Goal: Task Accomplishment & Management: Complete application form

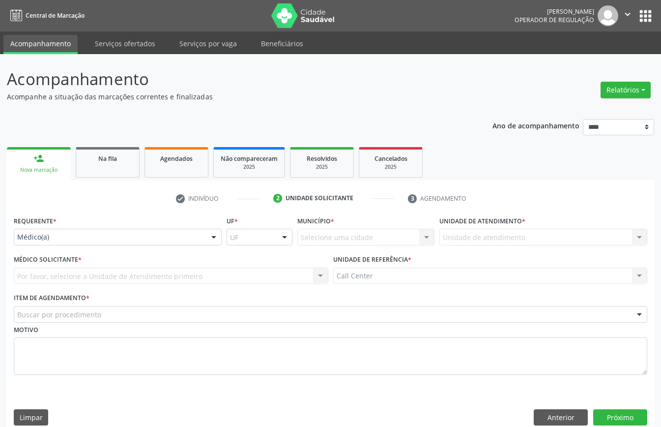
scroll to position [14, 0]
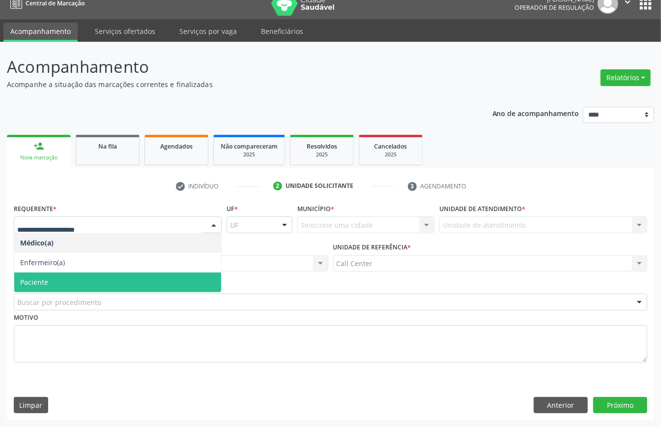
click at [44, 284] on span "Paciente" at bounding box center [34, 281] width 28 height 9
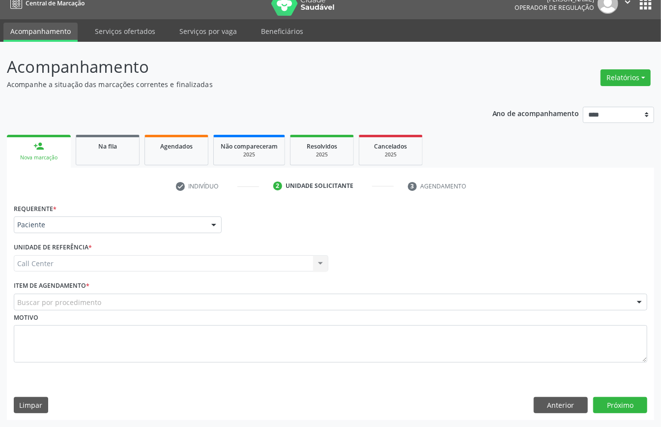
click at [72, 290] on label "Item de agendamento *" at bounding box center [52, 285] width 76 height 15
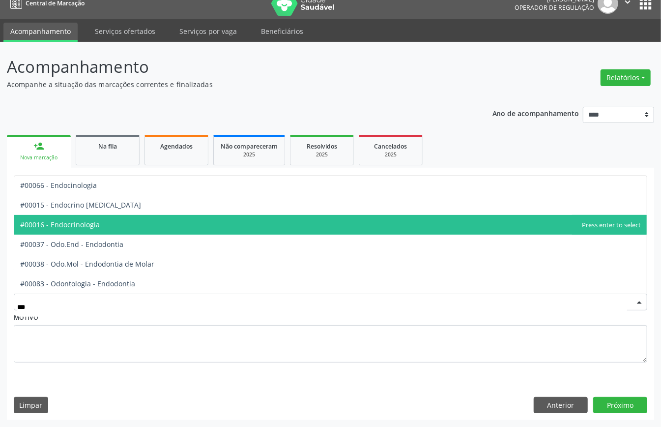
click at [182, 228] on span "#00016 - Endocrinologia" at bounding box center [330, 225] width 633 height 20
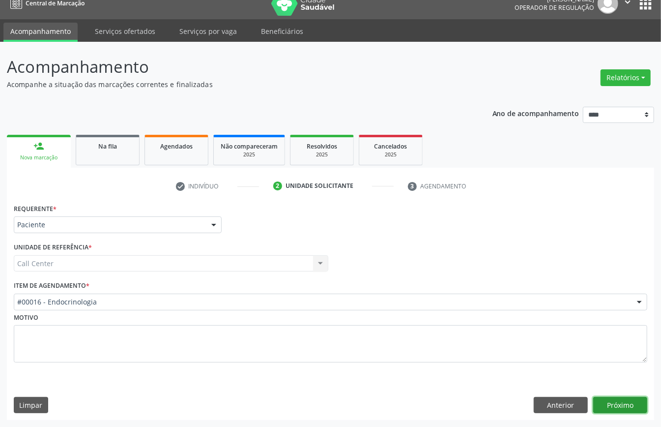
click at [600, 400] on button "Próximo" at bounding box center [621, 405] width 54 height 17
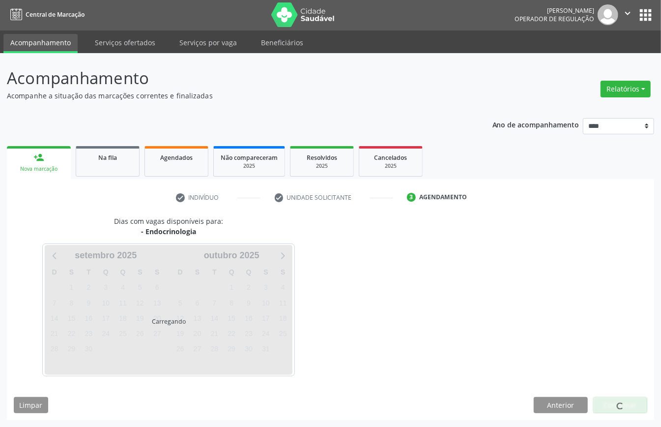
scroll to position [2, 0]
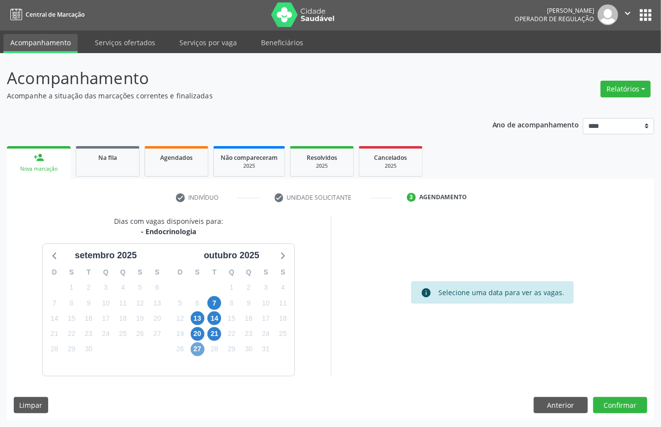
click at [202, 346] on span "27" at bounding box center [198, 349] width 14 height 14
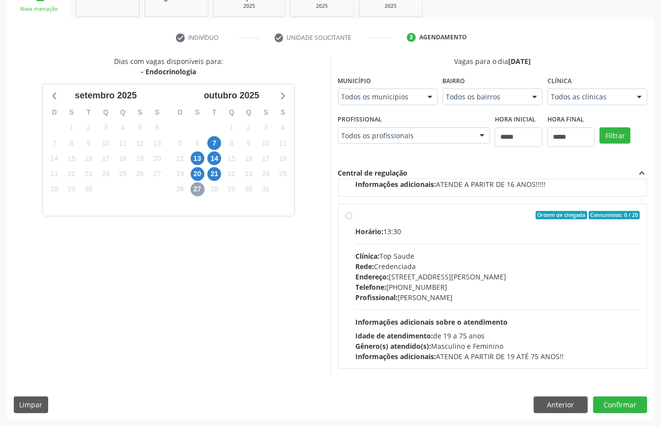
scroll to position [0, 0]
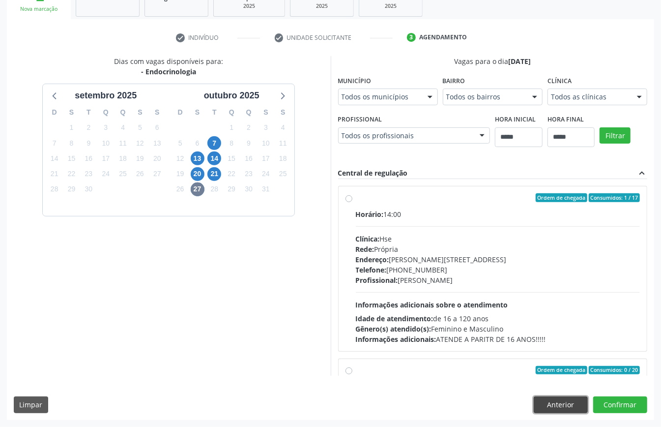
click at [551, 409] on button "Anterior" at bounding box center [561, 404] width 54 height 17
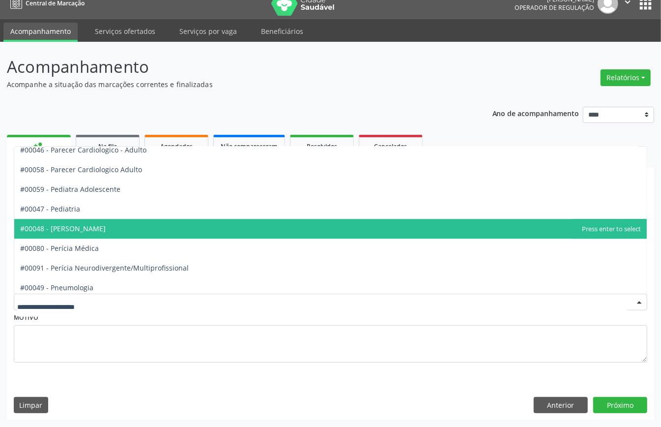
scroll to position [1663, 0]
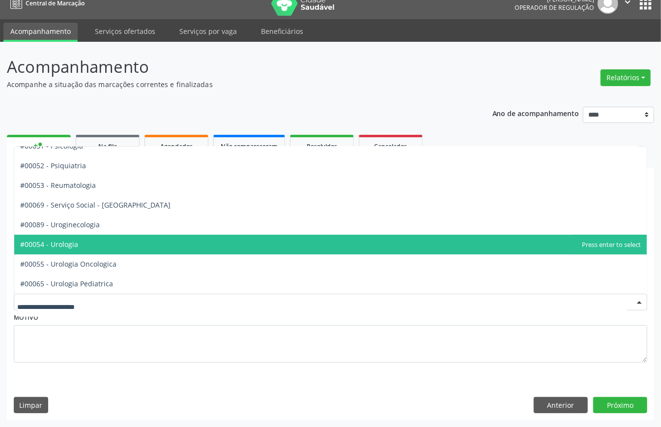
drag, startPoint x: 129, startPoint y: 237, endPoint x: 135, endPoint y: 239, distance: 6.1
click at [130, 239] on span "#00054 - Urologia" at bounding box center [330, 245] width 633 height 20
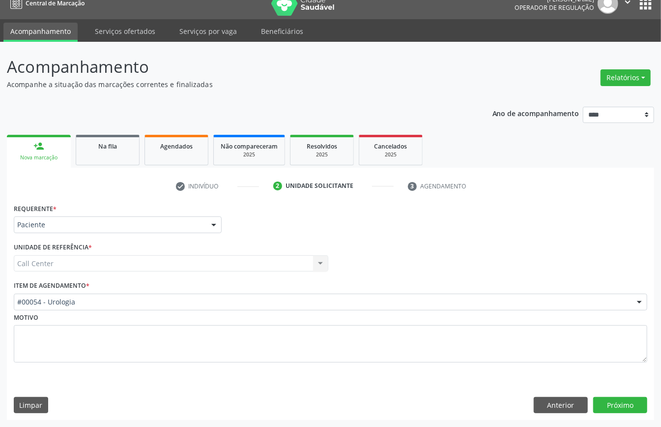
click at [612, 394] on div "Requerente * Paciente Médico(a) Enfermeiro(a) Paciente Nenhum resultado encontr…" at bounding box center [331, 310] width 648 height 219
click at [612, 398] on button "Próximo" at bounding box center [621, 405] width 54 height 17
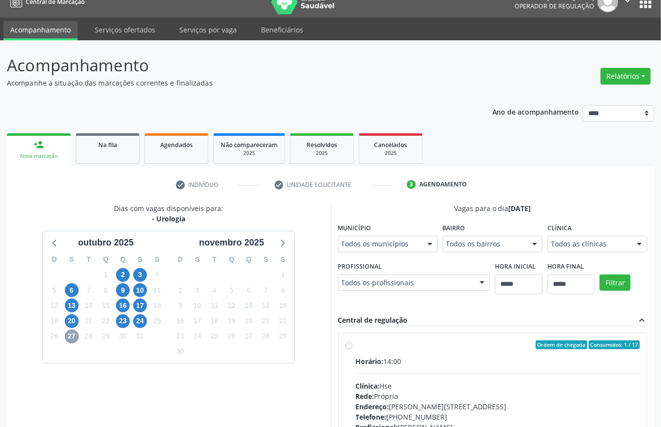
click at [71, 340] on span "27" at bounding box center [72, 336] width 14 height 14
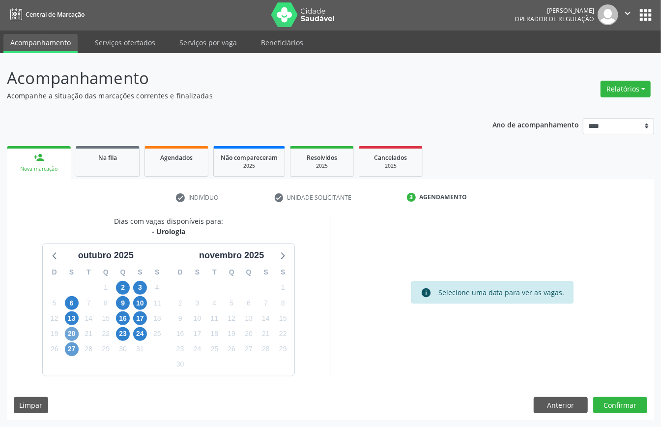
click at [71, 340] on div "D S T Q Q S S 28 29 30 1 2 3 4 5 6 7 8 9 10 11 12 13 14 15 16 17 18 19 20 21 22…" at bounding box center [106, 318] width 126 height 113
click at [73, 342] on span "27" at bounding box center [72, 349] width 14 height 14
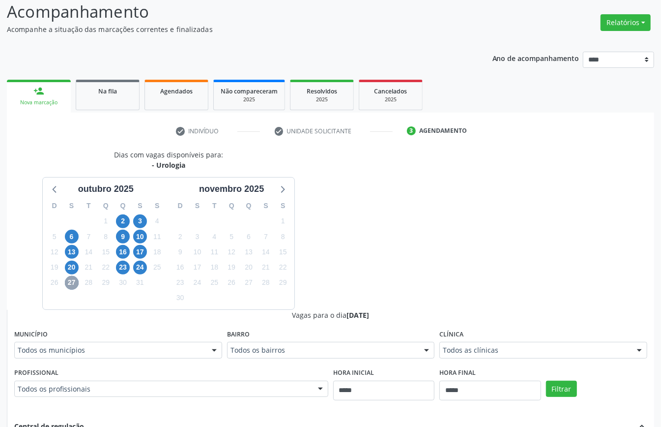
scroll to position [133, 0]
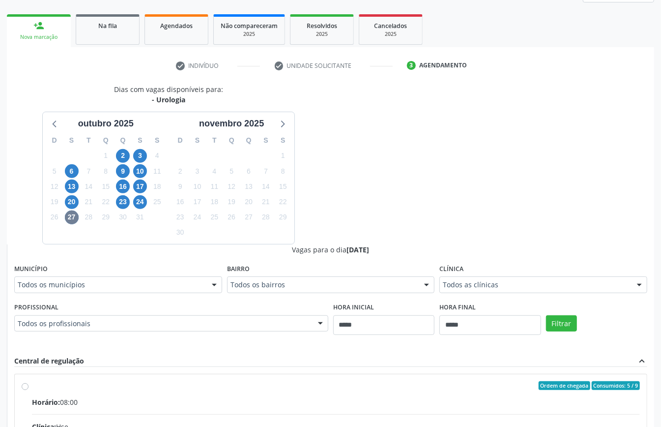
click at [294, 244] on div "Dias com vagas disponíveis para: - Urologia outubro 2025 D S T Q Q S S 28 29 30…" at bounding box center [169, 164] width 324 height 160
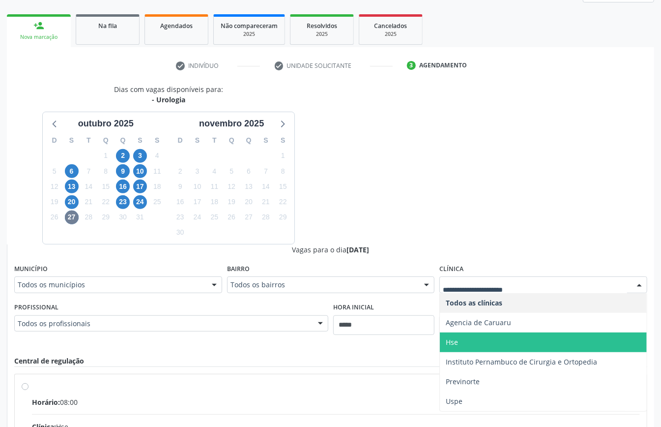
click at [573, 332] on span "Hse" at bounding box center [543, 342] width 207 height 20
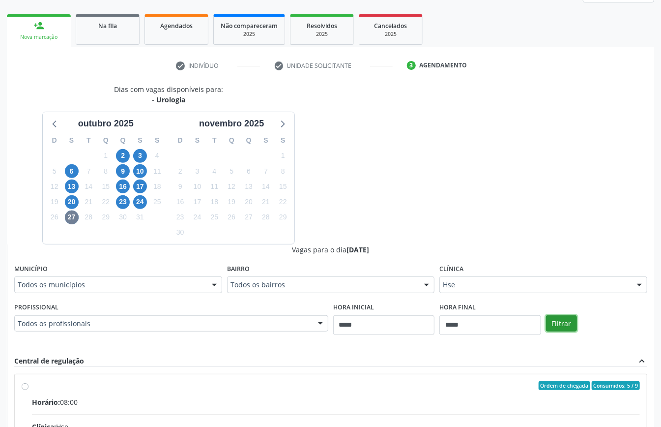
click at [577, 315] on button "Filtrar" at bounding box center [561, 323] width 31 height 17
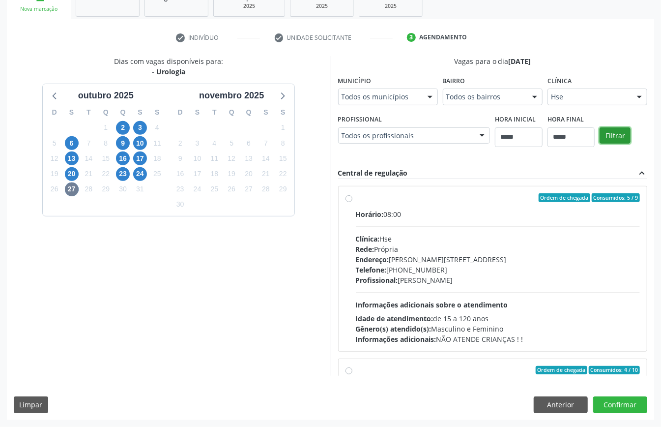
scroll to position [156, 0]
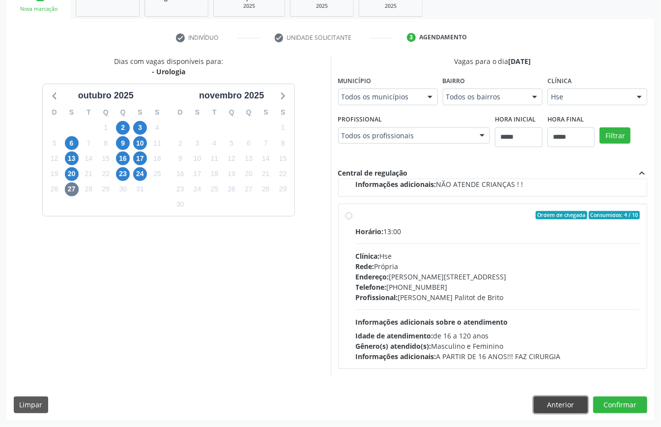
click at [575, 406] on button "Anterior" at bounding box center [561, 404] width 54 height 17
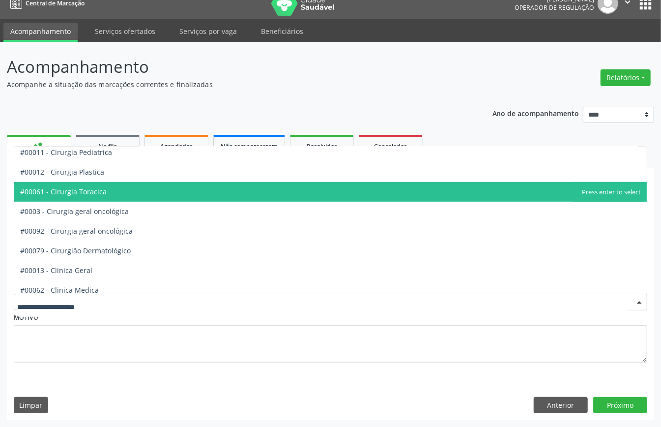
scroll to position [0, 0]
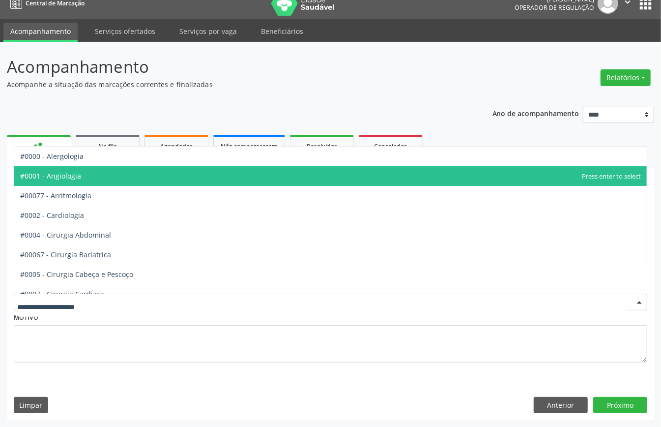
click at [105, 178] on span "#0001 - Angiologia" at bounding box center [330, 176] width 633 height 20
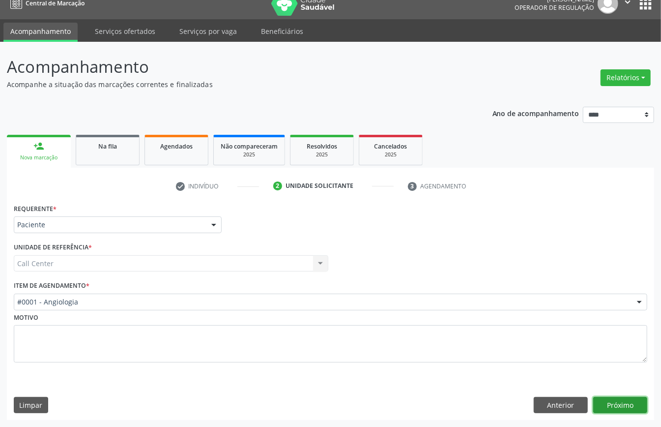
click at [624, 406] on button "Próximo" at bounding box center [621, 405] width 54 height 17
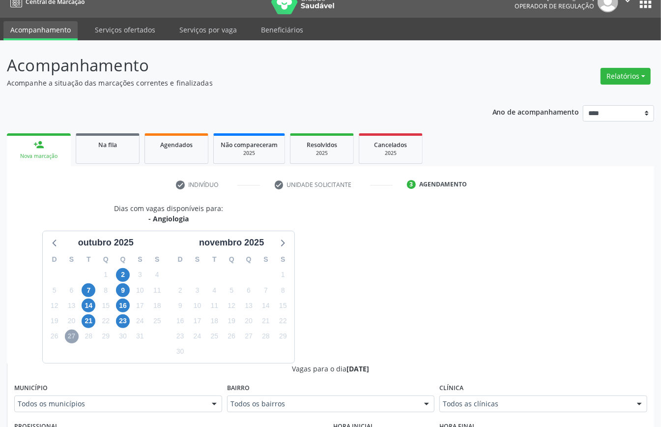
click at [71, 335] on span "27" at bounding box center [72, 336] width 14 height 14
click at [73, 341] on span "27" at bounding box center [72, 336] width 14 height 14
click at [124, 319] on span "23" at bounding box center [123, 321] width 14 height 14
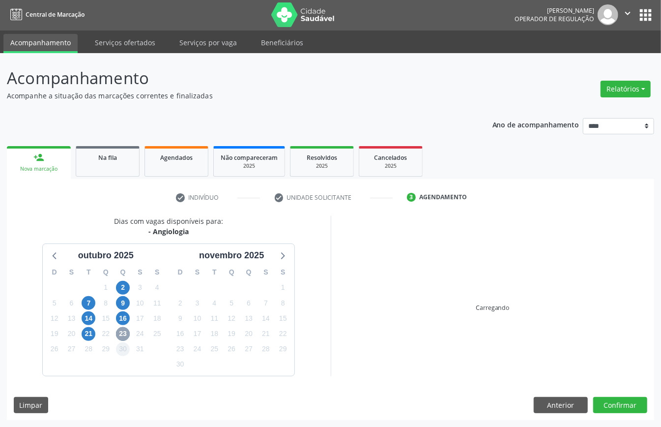
scroll to position [14, 0]
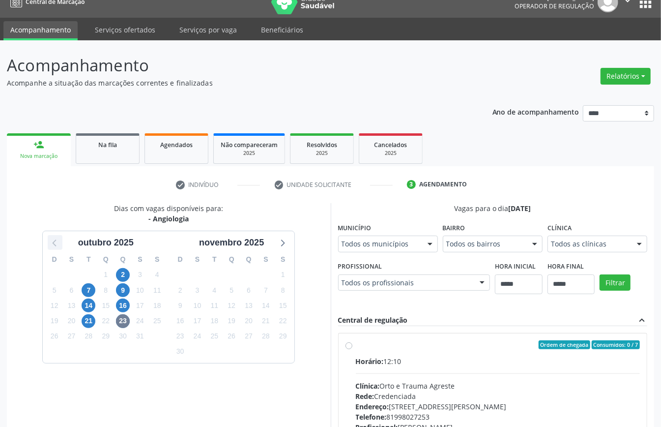
click at [60, 244] on icon at bounding box center [55, 242] width 13 height 13
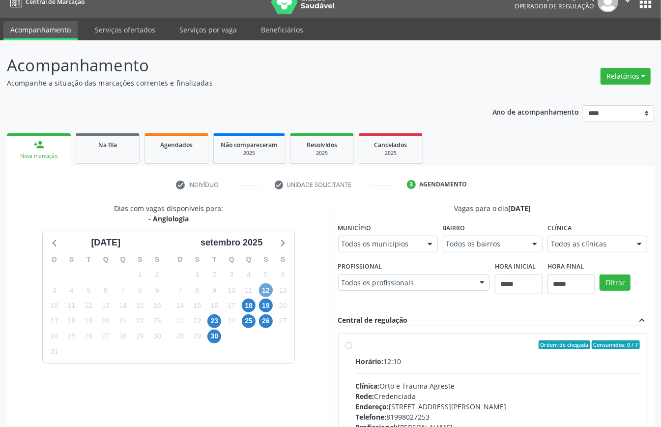
click at [269, 294] on span "12" at bounding box center [266, 290] width 14 height 14
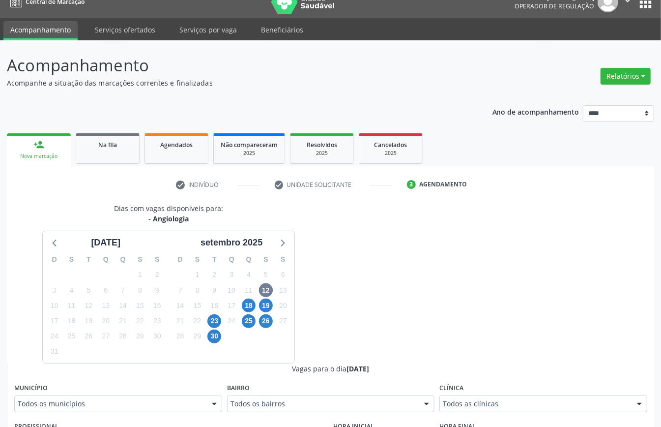
click at [499, 412] on div "Todos as clínicas" at bounding box center [544, 403] width 208 height 17
click at [258, 305] on div "19" at bounding box center [266, 305] width 17 height 15
click at [250, 306] on span "18" at bounding box center [249, 306] width 14 height 14
click at [473, 394] on div "Clínica Todos as clínicas Todos as clínicas Agencia de Petrolina Instituto Pern…" at bounding box center [544, 396] width 208 height 31
click at [472, 397] on div "Todos as clínicas" at bounding box center [544, 403] width 208 height 17
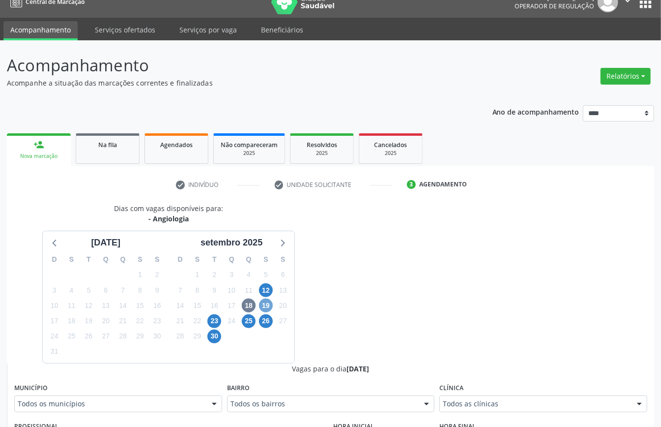
click at [262, 309] on span "19" at bounding box center [266, 306] width 14 height 14
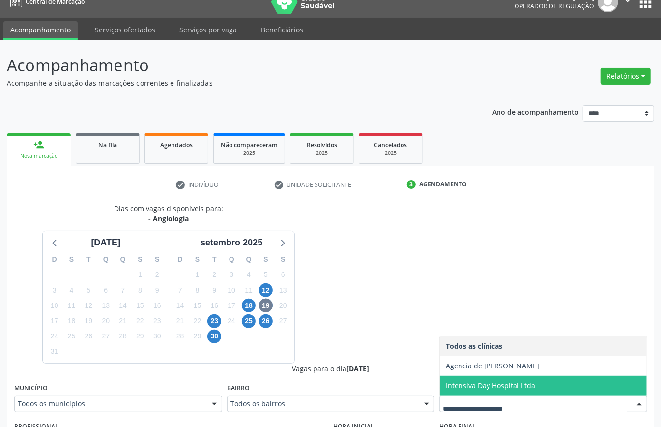
scroll to position [321, 0]
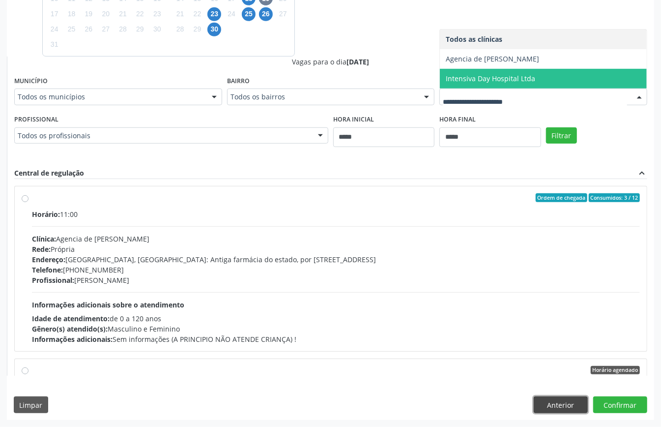
click at [559, 405] on button "Anterior" at bounding box center [561, 404] width 54 height 17
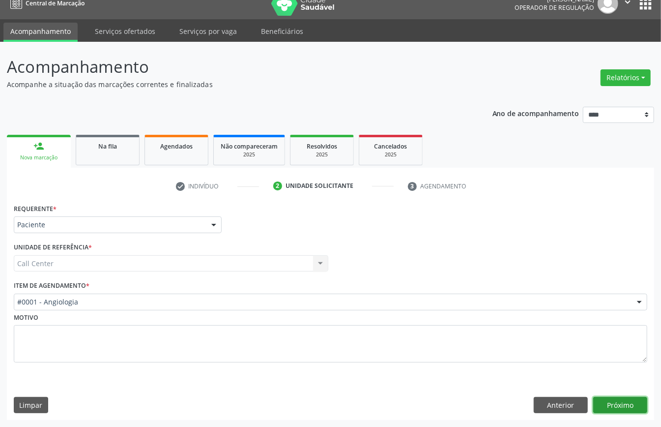
click at [624, 406] on button "Próximo" at bounding box center [621, 405] width 54 height 17
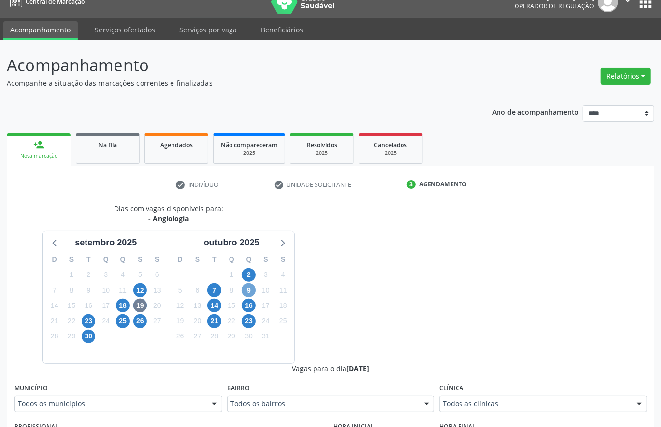
click at [244, 293] on span "9" at bounding box center [249, 290] width 14 height 14
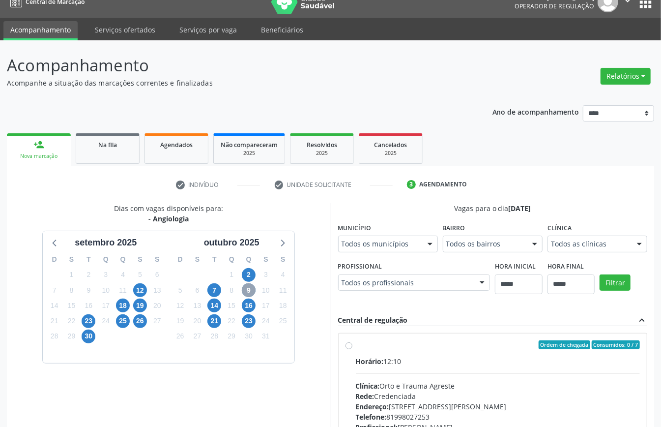
scroll to position [145, 0]
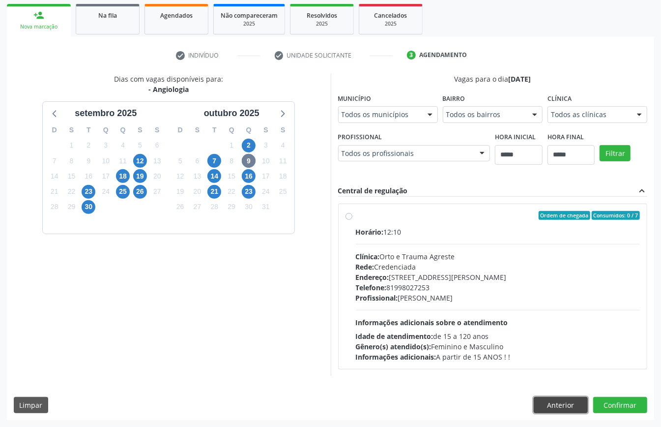
click at [567, 406] on button "Anterior" at bounding box center [561, 405] width 54 height 17
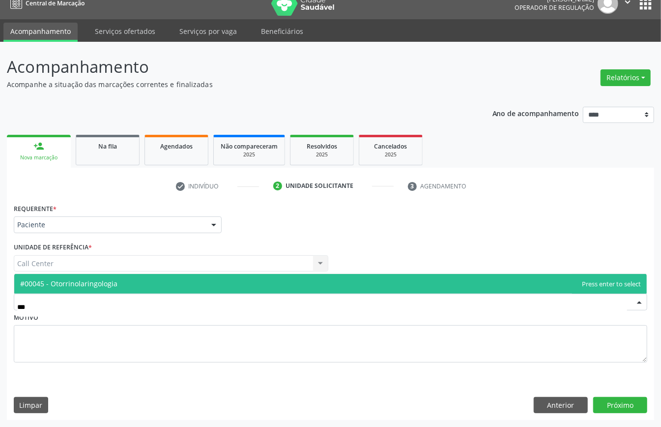
click at [98, 286] on span "#00045 - Otorrinolaringologia" at bounding box center [68, 283] width 97 height 9
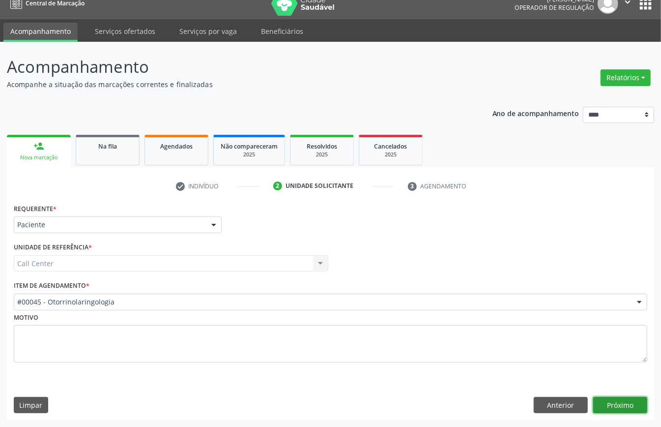
click at [624, 408] on button "Próximo" at bounding box center [621, 405] width 54 height 17
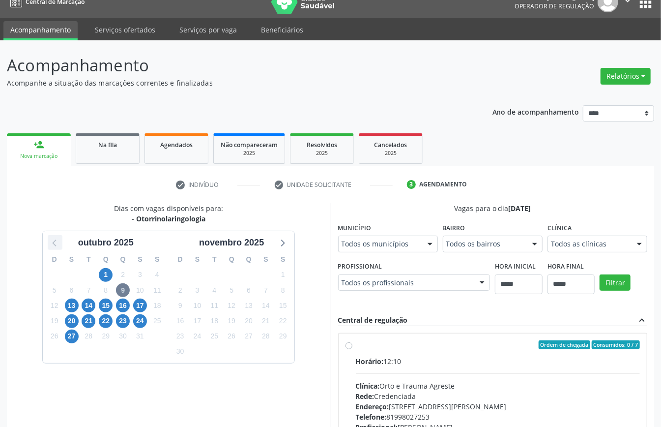
click at [52, 245] on icon at bounding box center [55, 242] width 13 height 13
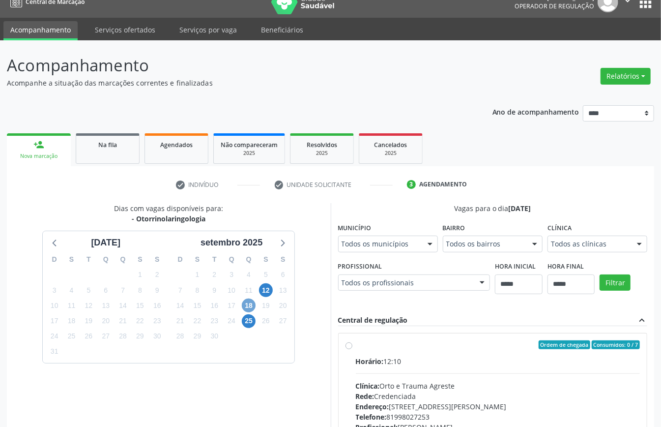
click at [250, 305] on span "18" at bounding box center [249, 306] width 14 height 14
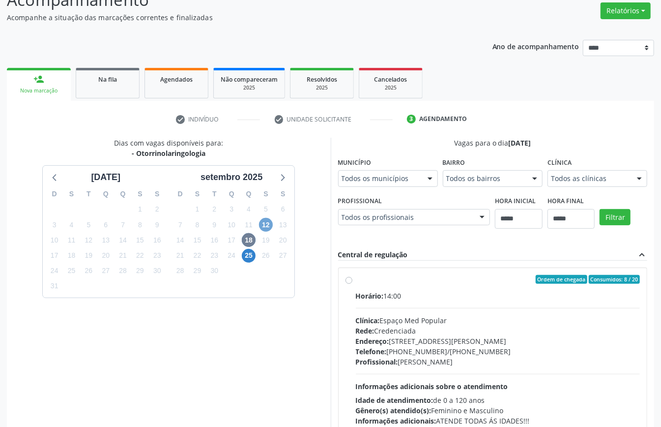
click at [266, 229] on span "12" at bounding box center [266, 225] width 14 height 14
click at [248, 256] on span "25" at bounding box center [249, 256] width 14 height 14
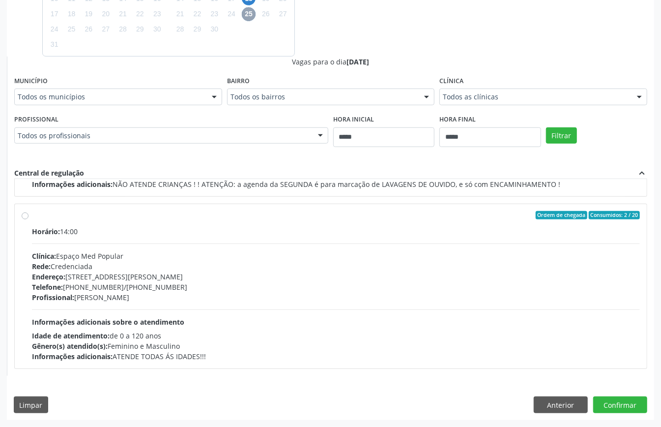
scroll to position [124, 0]
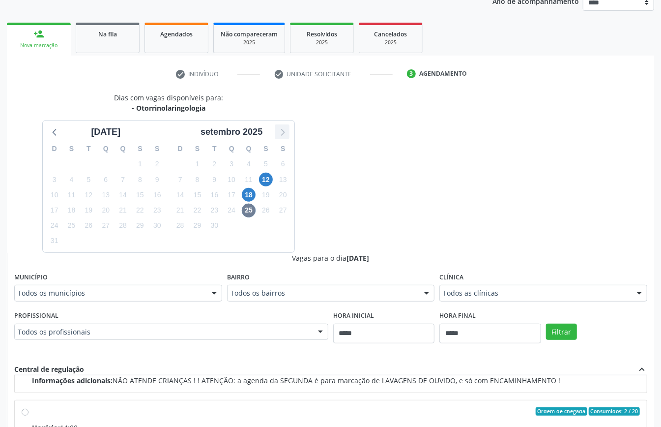
click at [282, 136] on icon at bounding box center [282, 131] width 13 height 13
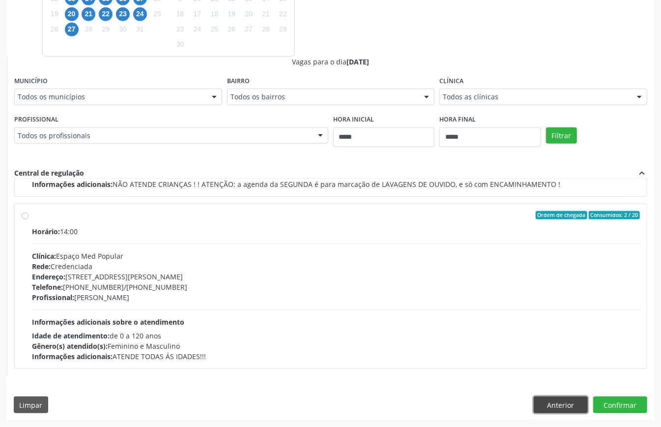
click at [573, 412] on button "Anterior" at bounding box center [561, 404] width 54 height 17
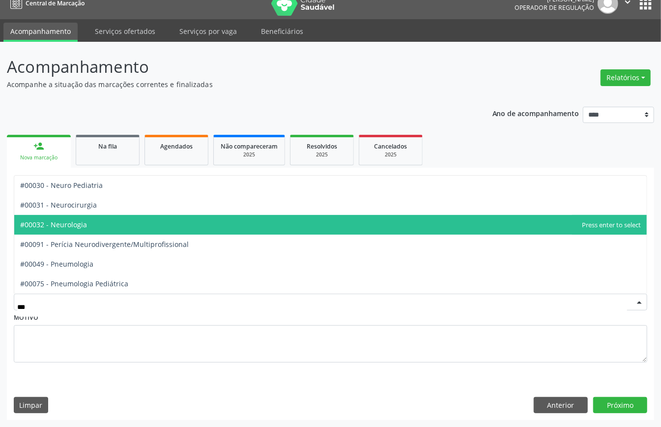
click at [105, 225] on span "#00032 - Neurologia" at bounding box center [330, 225] width 633 height 20
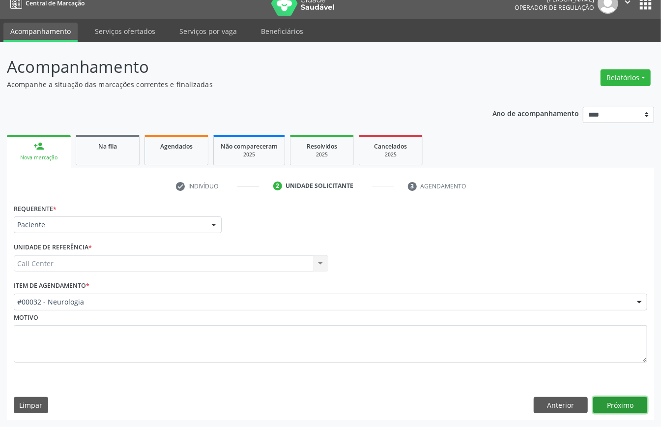
click at [619, 400] on button "Próximo" at bounding box center [621, 405] width 54 height 17
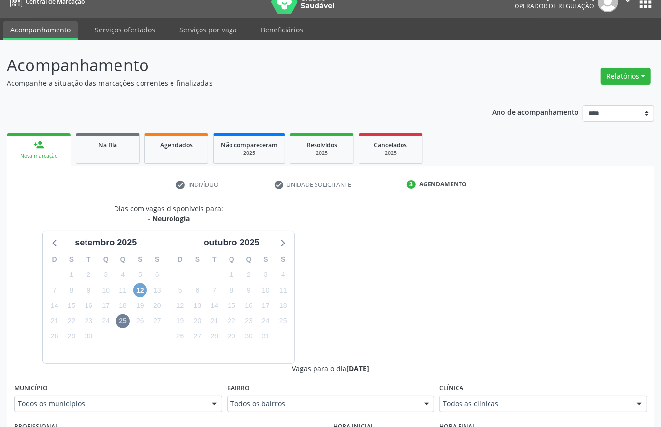
click at [143, 294] on span "12" at bounding box center [140, 290] width 14 height 14
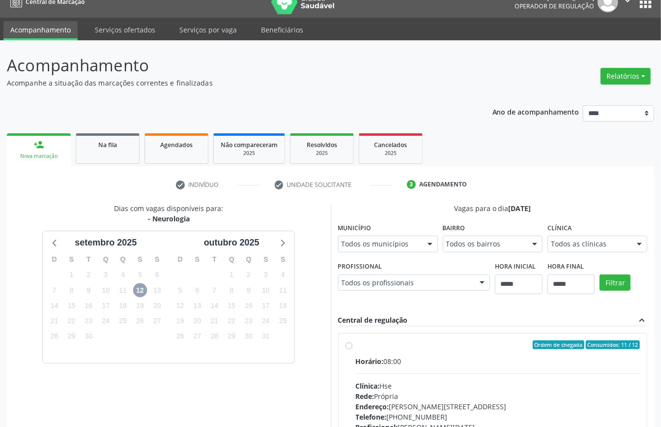
scroll to position [145, 0]
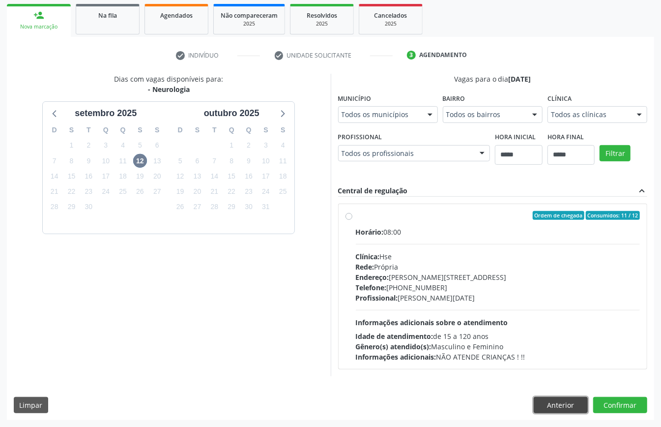
click at [563, 404] on button "Anterior" at bounding box center [561, 405] width 54 height 17
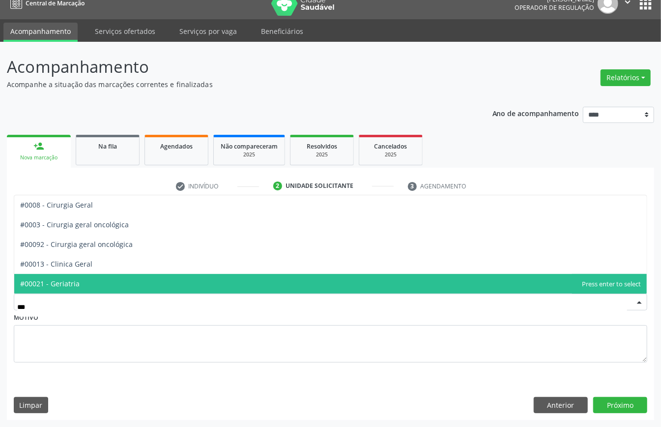
click at [115, 282] on span "#00021 - Geriatria" at bounding box center [330, 284] width 633 height 20
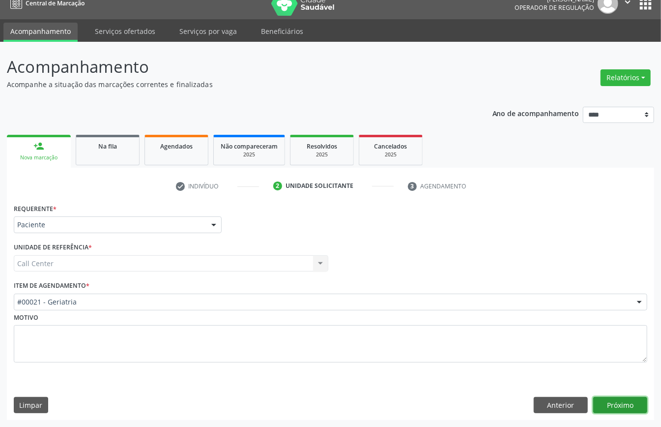
click at [621, 400] on button "Próximo" at bounding box center [621, 405] width 54 height 17
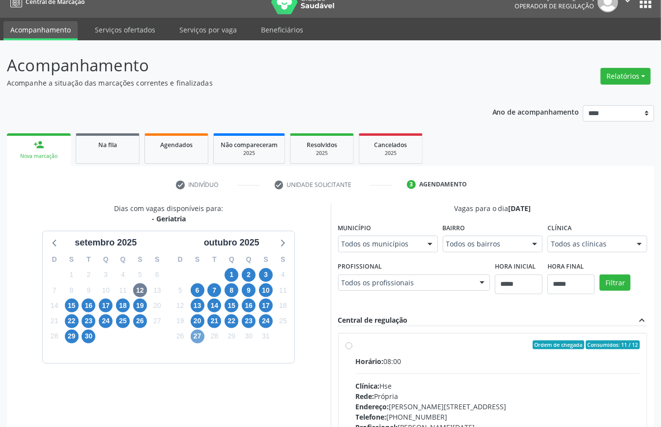
click at [197, 335] on span "27" at bounding box center [198, 336] width 14 height 14
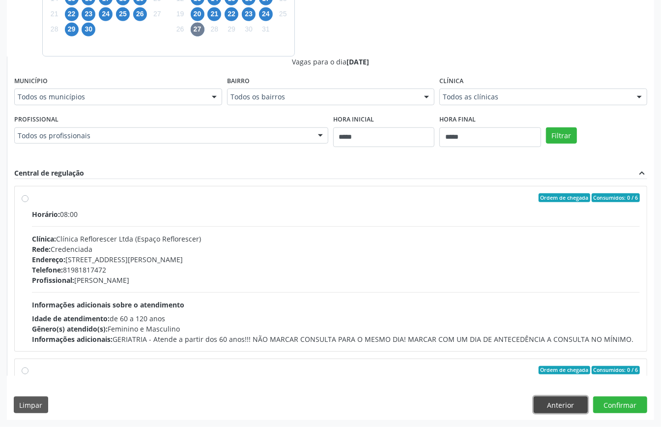
click at [574, 400] on button "Anterior" at bounding box center [561, 404] width 54 height 17
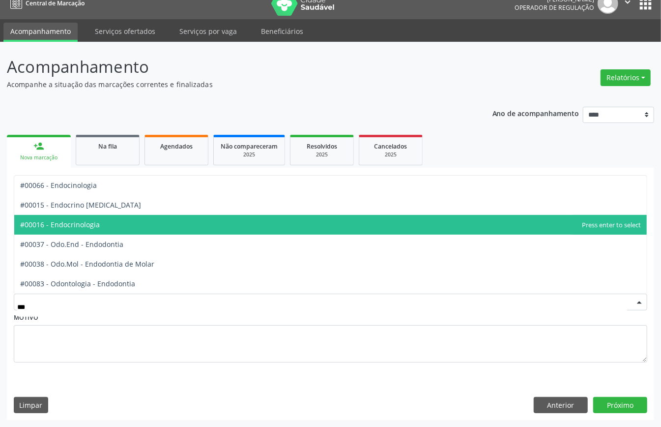
click at [79, 228] on span "#00016 - Endocrinologia" at bounding box center [330, 225] width 633 height 20
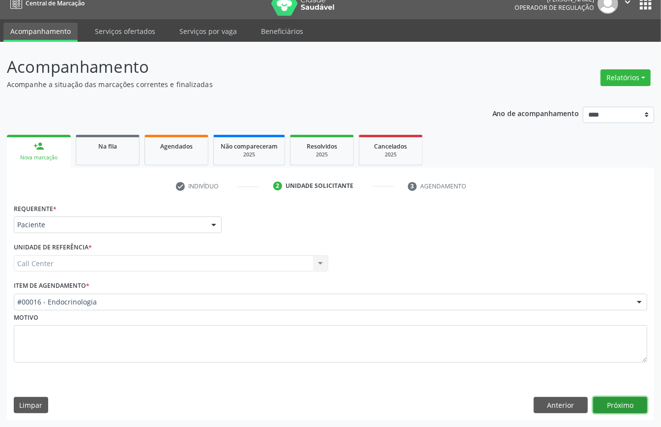
click at [625, 410] on button "Próximo" at bounding box center [621, 405] width 54 height 17
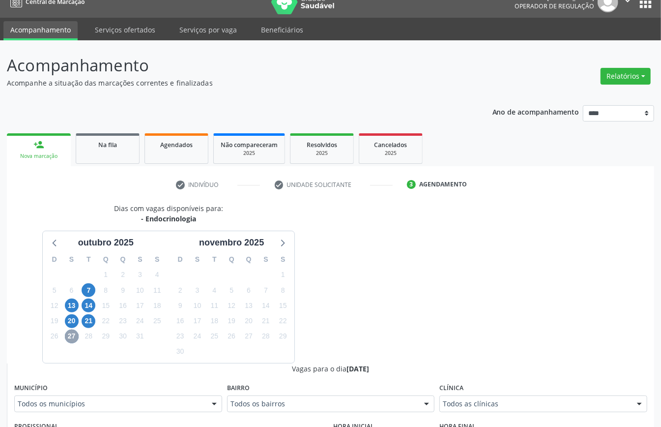
click at [72, 341] on span "27" at bounding box center [72, 336] width 14 height 14
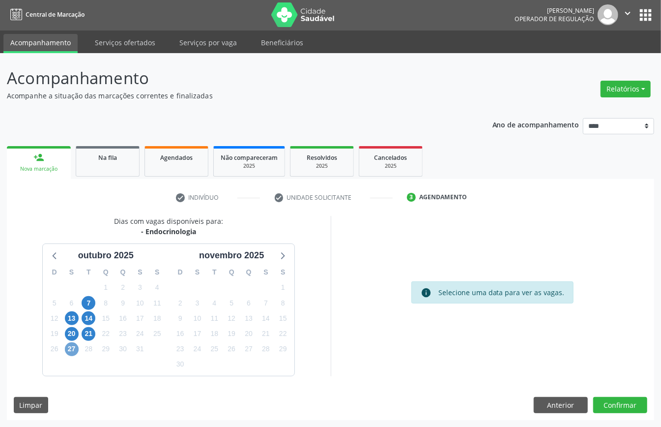
click at [73, 350] on span "27" at bounding box center [72, 349] width 14 height 14
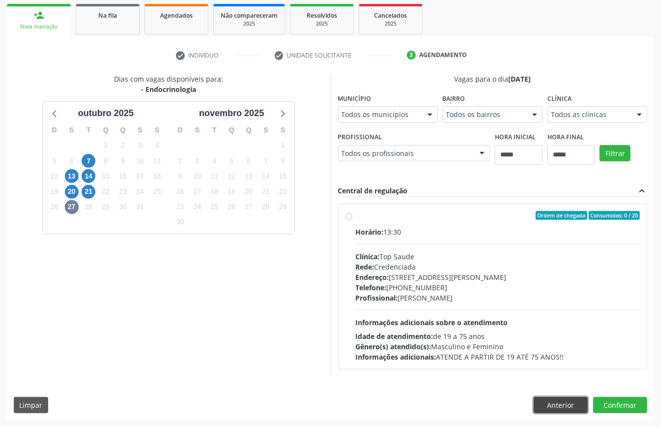
click at [557, 402] on button "Anterior" at bounding box center [561, 405] width 54 height 17
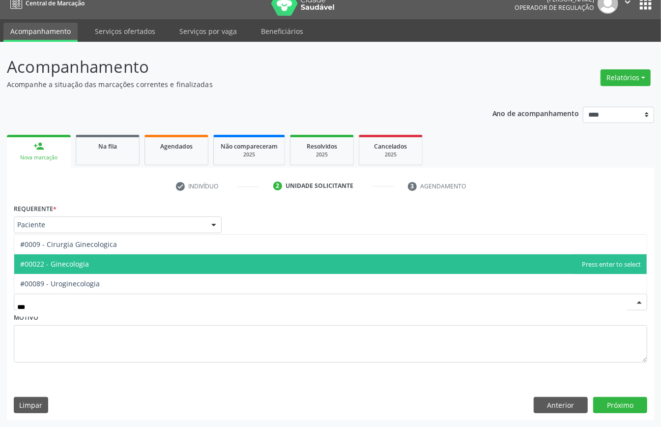
click at [115, 267] on span "#00022 - Ginecologia" at bounding box center [330, 264] width 633 height 20
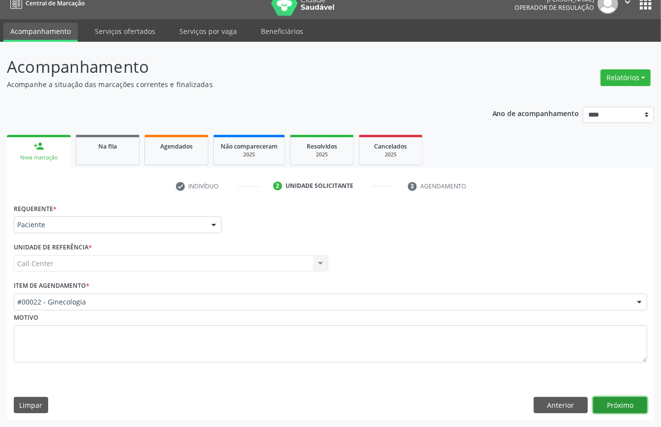
click at [620, 404] on button "Próximo" at bounding box center [621, 405] width 54 height 17
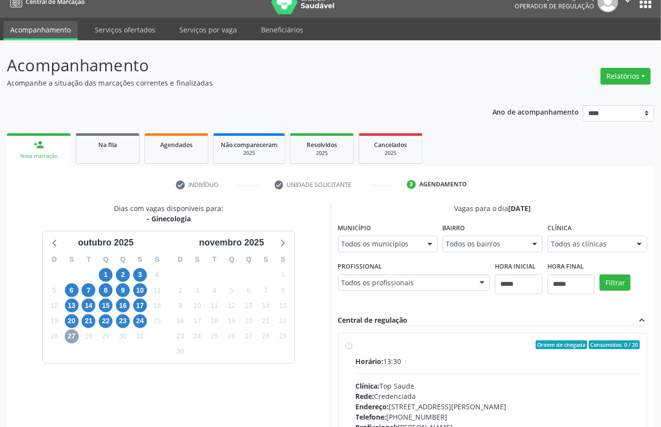
click at [68, 335] on span "27" at bounding box center [72, 336] width 14 height 14
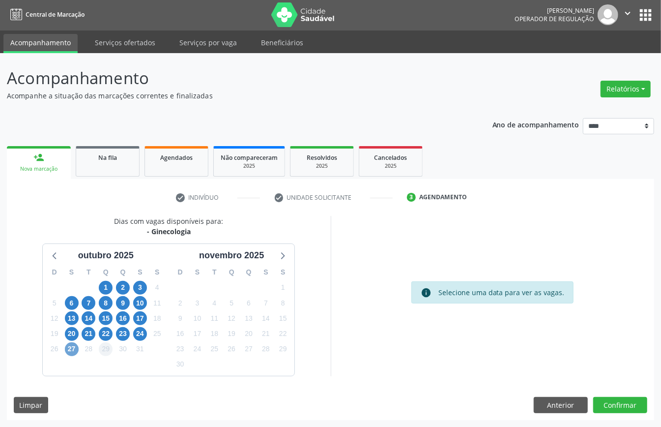
drag, startPoint x: 72, startPoint y: 347, endPoint x: 100, endPoint y: 347, distance: 28.5
click at [72, 348] on span "27" at bounding box center [72, 349] width 14 height 14
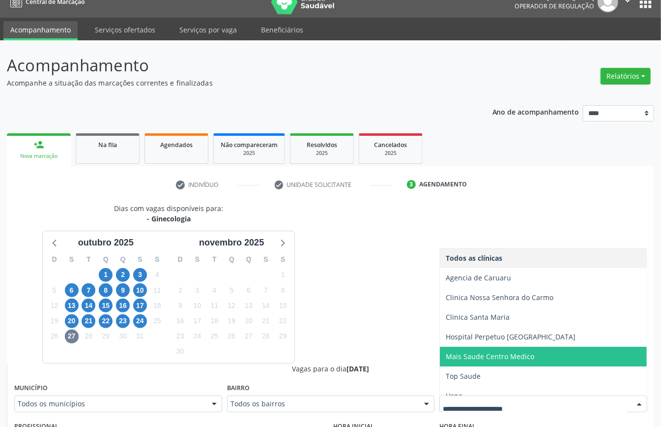
scroll to position [10, 0]
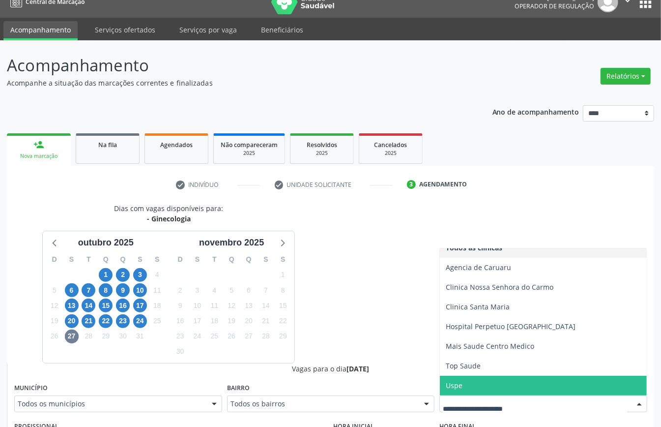
drag, startPoint x: 471, startPoint y: 381, endPoint x: 472, endPoint y: 373, distance: 8.0
click at [472, 382] on span "Uspe" at bounding box center [543, 386] width 207 height 20
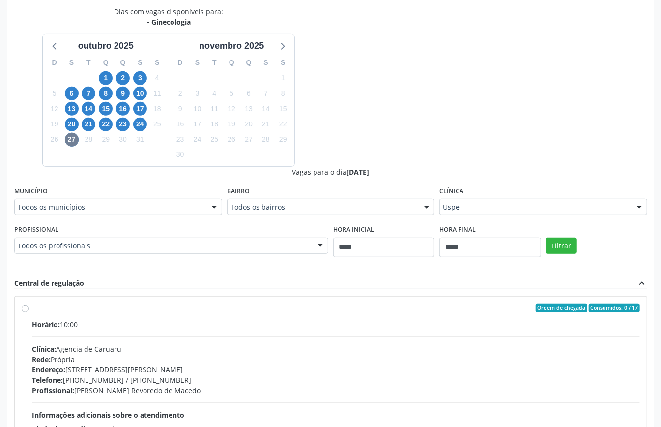
scroll to position [276, 0]
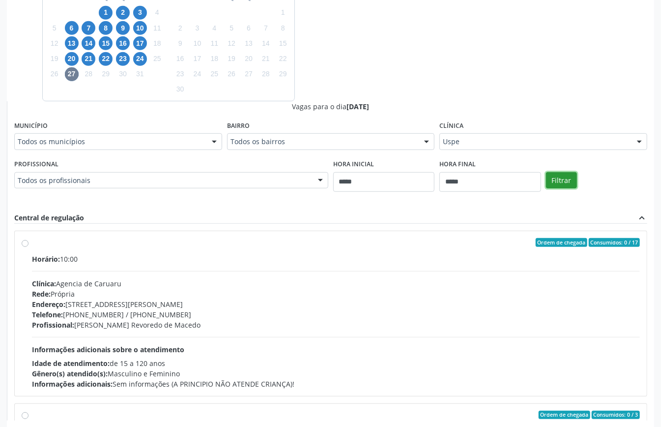
click at [573, 190] on div "Filtrar" at bounding box center [597, 179] width 106 height 45
click at [561, 181] on button "Filtrar" at bounding box center [561, 180] width 31 height 17
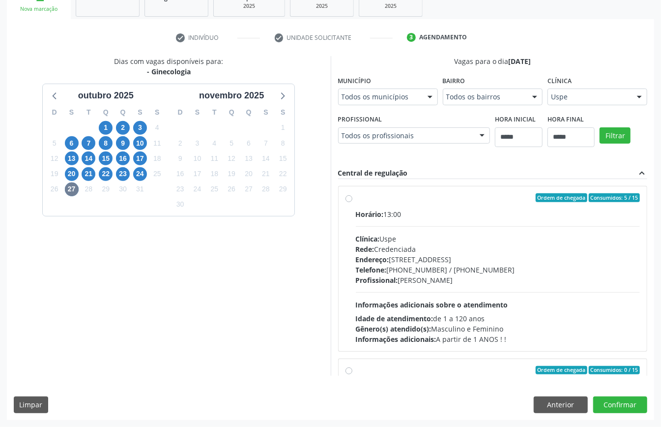
click at [264, 270] on div "Dias com vagas disponíveis para: - Ginecologia outubro 2025 D S T Q Q S S 28 29…" at bounding box center [169, 216] width 324 height 320
click at [573, 402] on button "Anterior" at bounding box center [561, 404] width 54 height 17
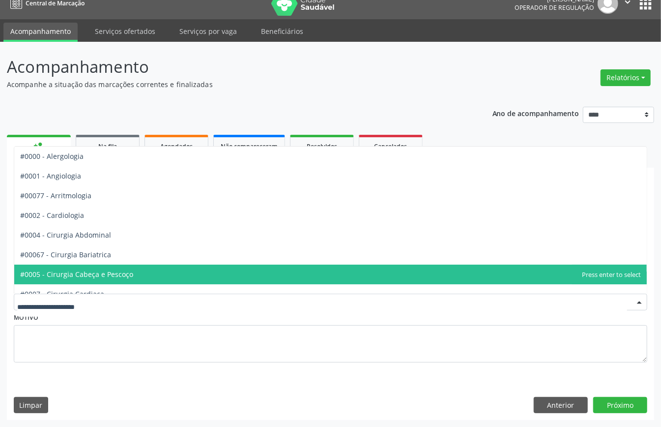
click at [111, 295] on div at bounding box center [331, 302] width 634 height 17
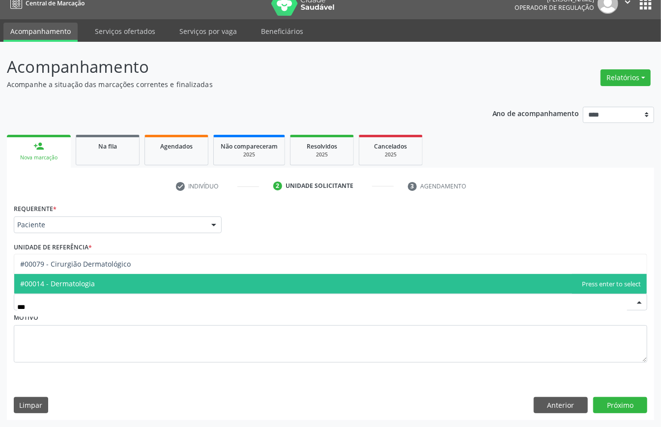
click at [114, 278] on span "#00014 - Dermatologia" at bounding box center [330, 284] width 633 height 20
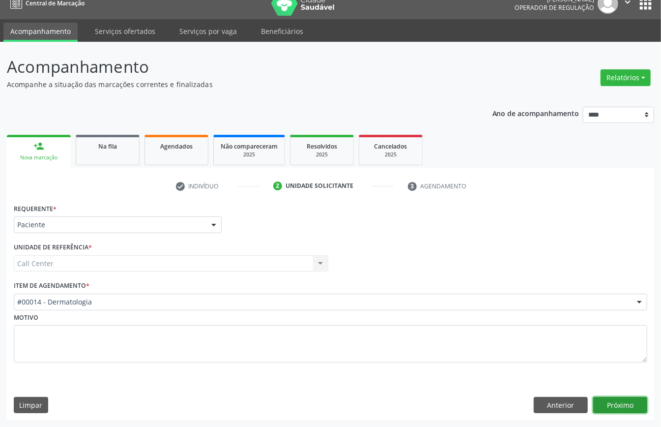
click at [624, 402] on button "Próximo" at bounding box center [621, 405] width 54 height 17
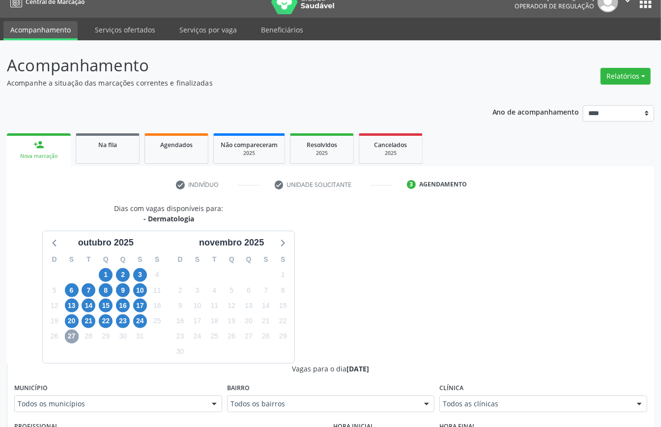
click at [69, 337] on span "27" at bounding box center [72, 336] width 14 height 14
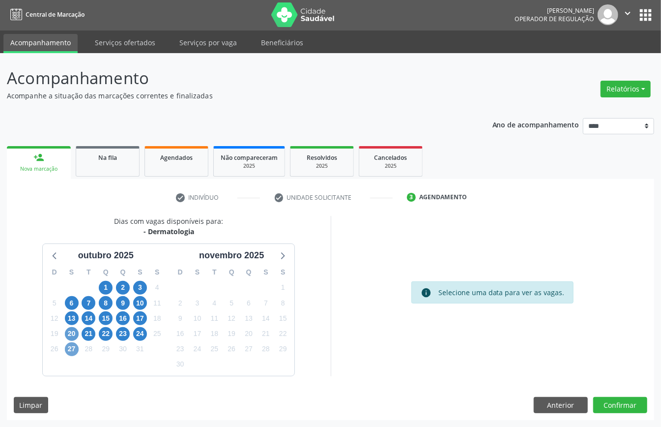
scroll to position [2, 0]
click at [72, 351] on span "27" at bounding box center [72, 349] width 14 height 14
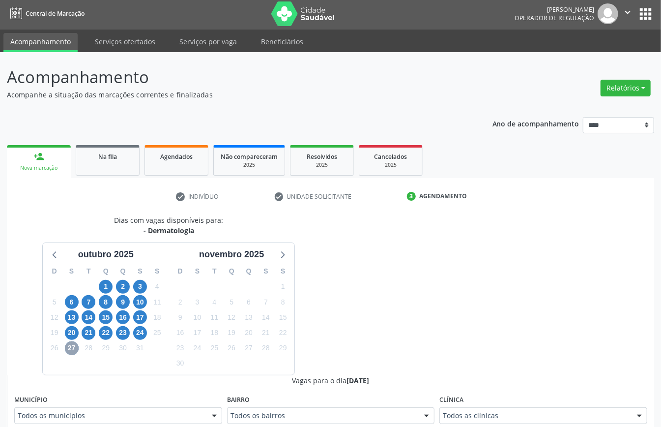
scroll to position [14, 0]
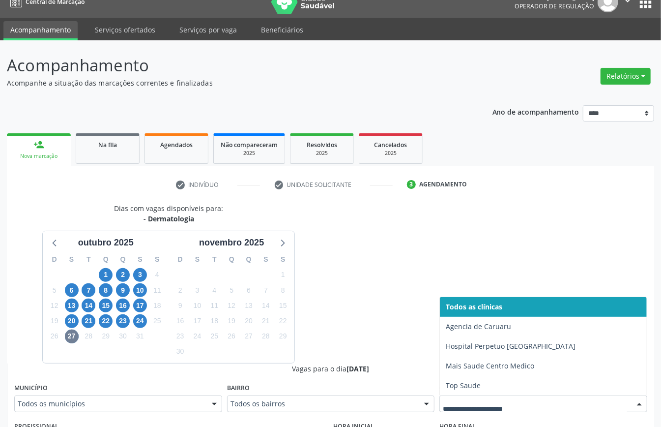
click at [492, 412] on div at bounding box center [544, 403] width 208 height 17
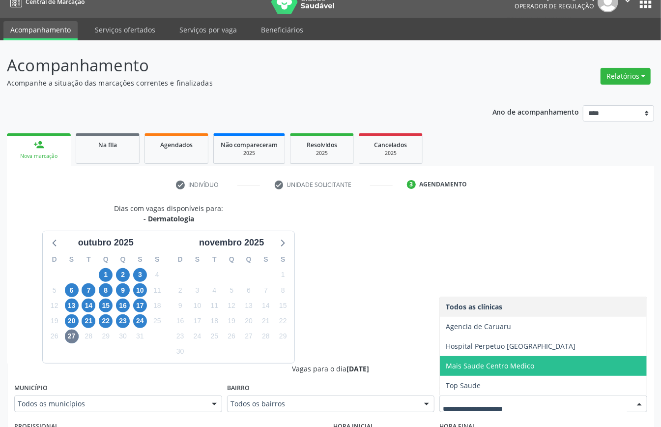
click at [459, 366] on span "Mais Saude Centro Medico" at bounding box center [490, 365] width 89 height 9
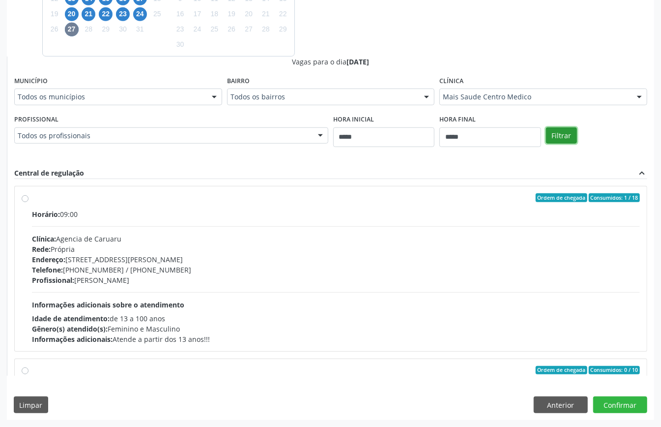
click at [561, 136] on button "Filtrar" at bounding box center [561, 135] width 31 height 17
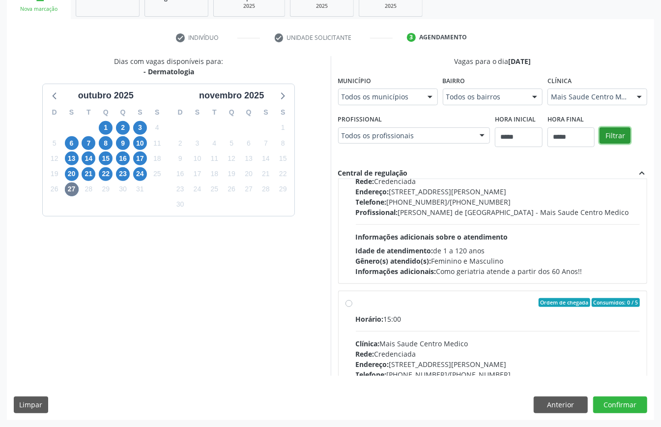
scroll to position [0, 0]
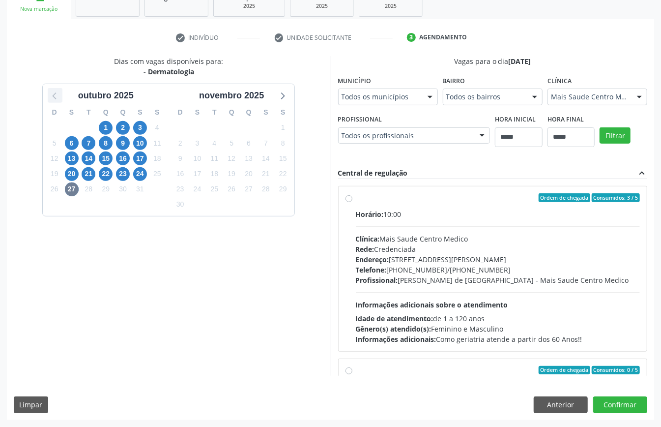
click at [56, 97] on icon at bounding box center [55, 95] width 13 height 13
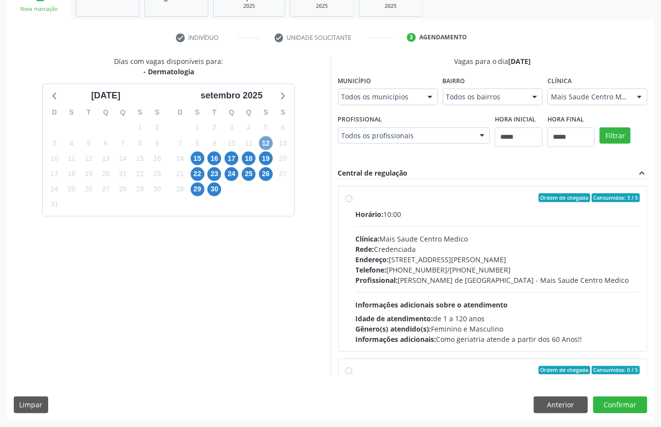
click at [268, 146] on span "12" at bounding box center [266, 143] width 14 height 14
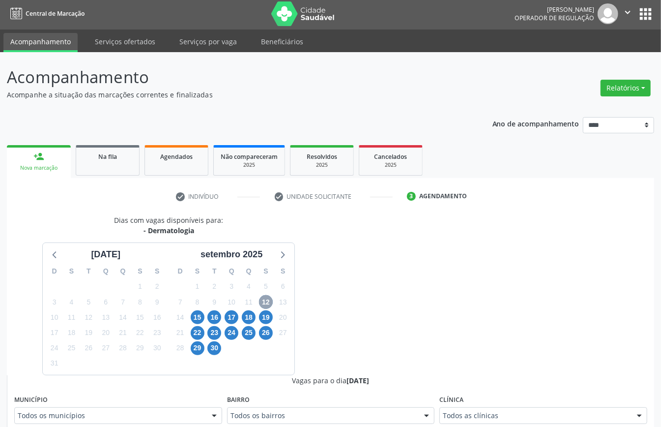
scroll to position [161, 0]
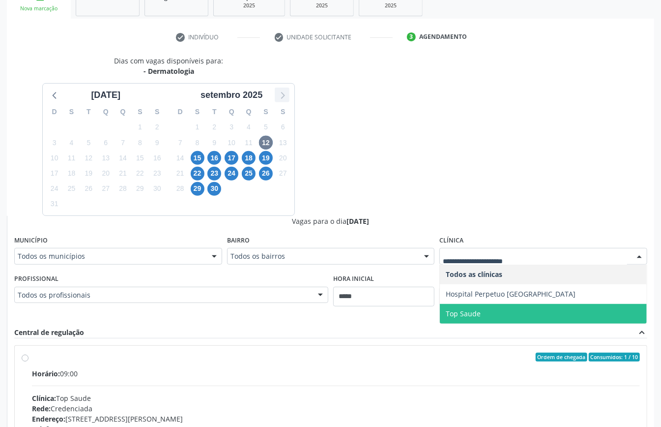
click at [282, 97] on icon at bounding box center [282, 95] width 13 height 13
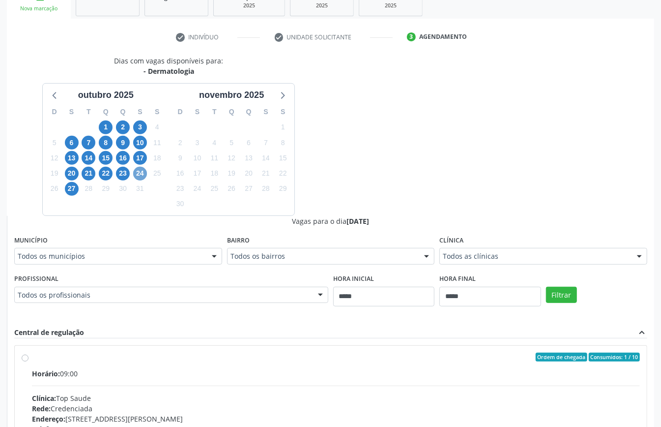
click at [140, 174] on span "24" at bounding box center [140, 174] width 14 height 14
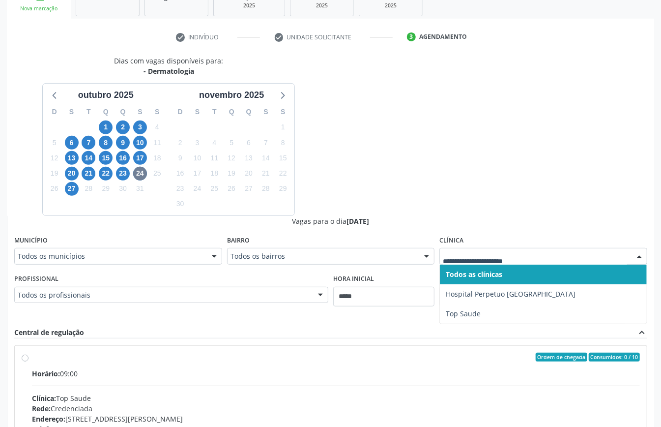
click at [371, 195] on div "Dias com vagas disponíveis para: - Dermatologia outubro 2025 D S T Q Q S S 28 2…" at bounding box center [331, 295] width 648 height 479
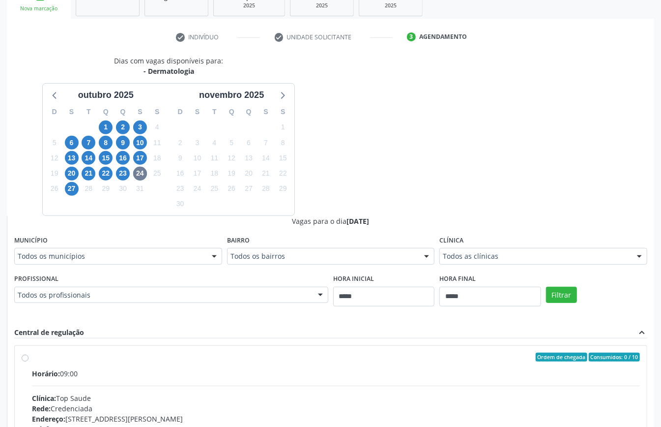
scroll to position [321, 0]
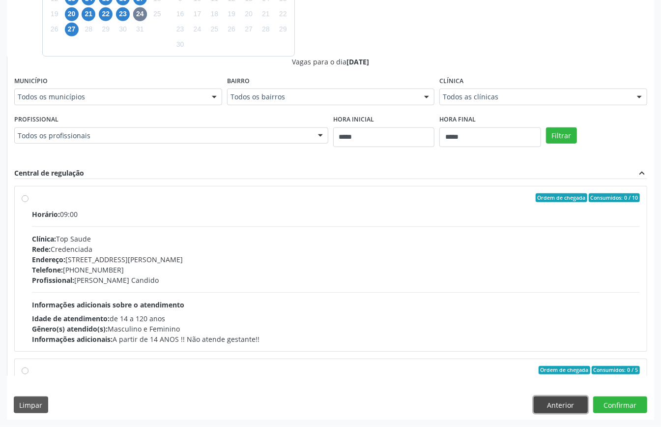
click at [555, 399] on button "Anterior" at bounding box center [561, 404] width 54 height 17
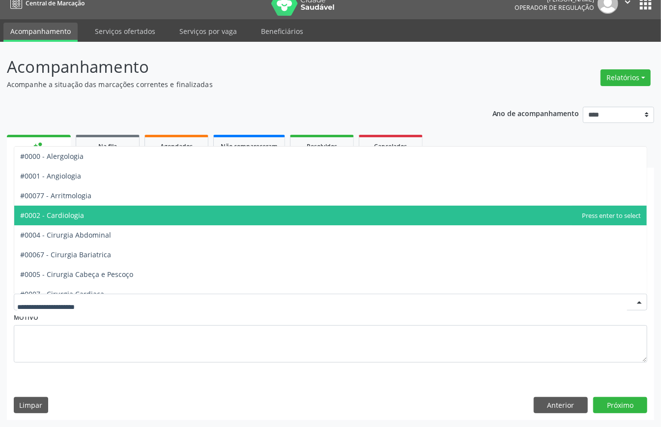
click at [75, 215] on span "#0002 - Cardiologia" at bounding box center [52, 214] width 64 height 9
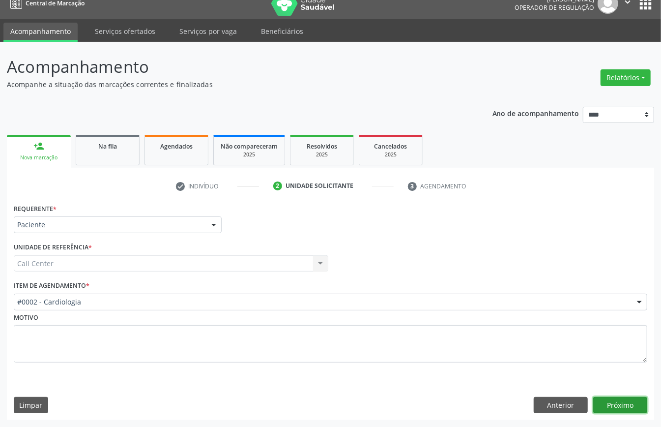
click at [602, 397] on button "Próximo" at bounding box center [621, 405] width 54 height 17
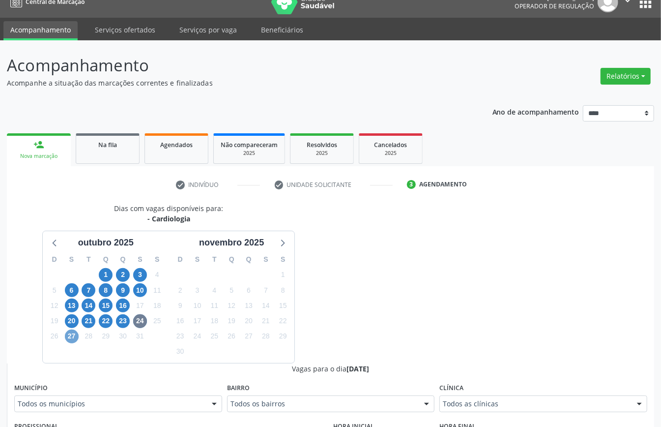
click at [70, 339] on span "27" at bounding box center [72, 336] width 14 height 14
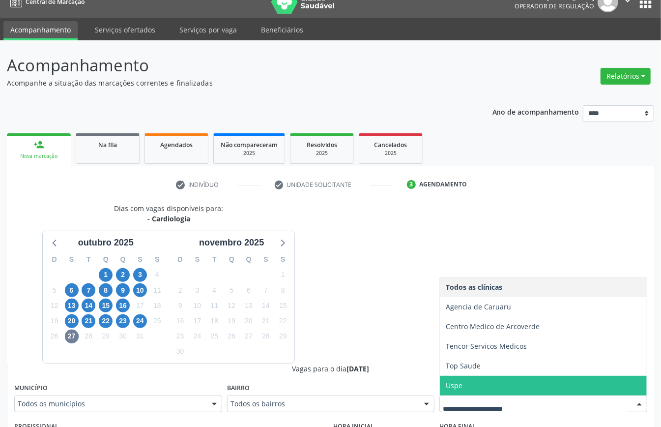
click at [463, 392] on span "Uspe" at bounding box center [543, 386] width 207 height 20
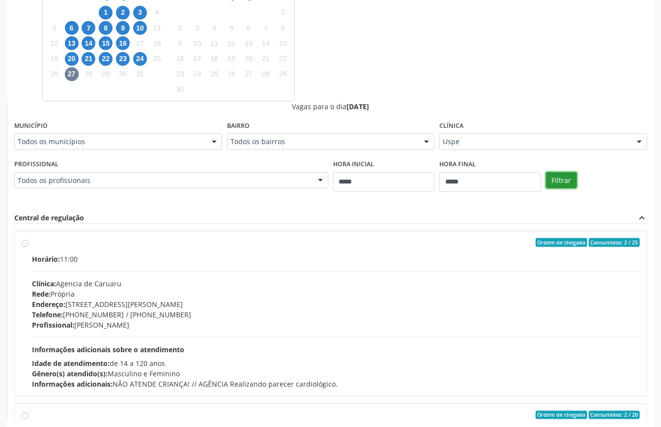
click at [568, 181] on button "Filtrar" at bounding box center [561, 180] width 31 height 17
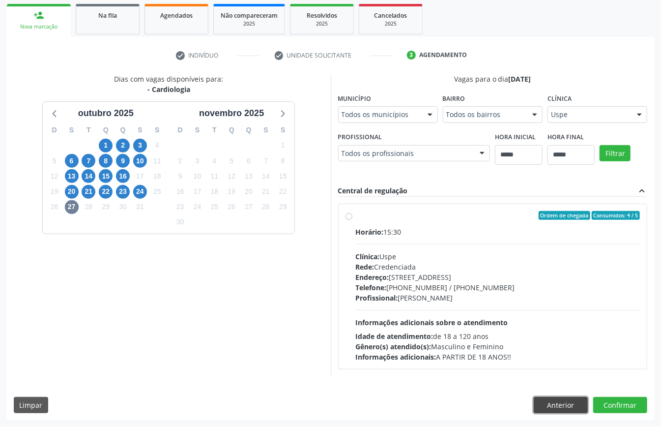
click at [561, 408] on button "Anterior" at bounding box center [561, 405] width 54 height 17
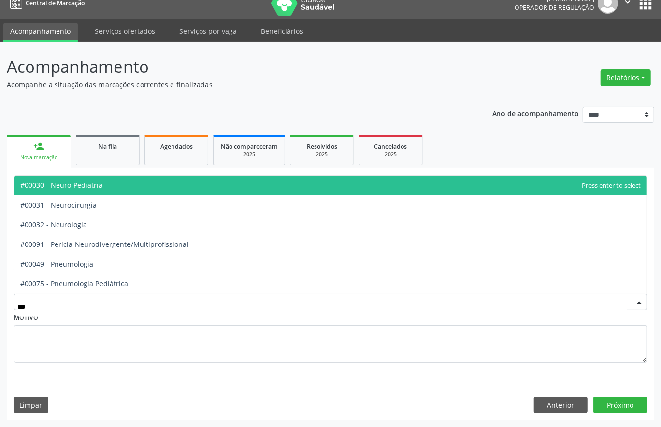
click at [96, 184] on span "#00030 - Neuro Pediatria" at bounding box center [61, 184] width 83 height 9
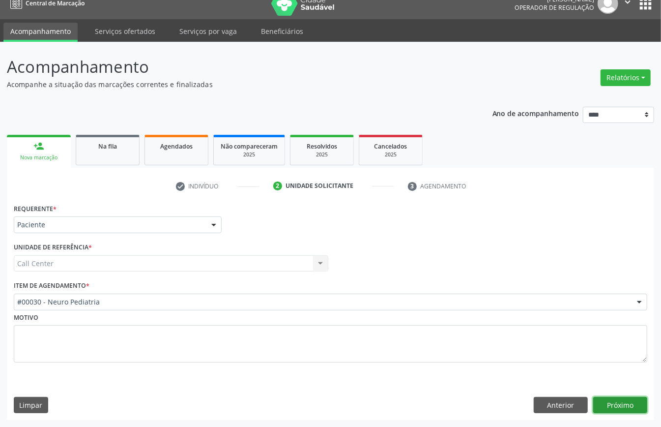
click at [620, 402] on button "Próximo" at bounding box center [621, 405] width 54 height 17
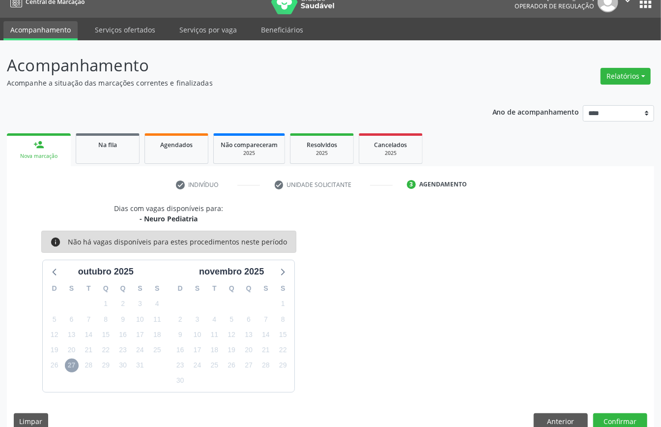
click at [68, 365] on span "27" at bounding box center [72, 365] width 14 height 14
click at [60, 274] on icon at bounding box center [55, 271] width 13 height 13
click at [286, 270] on icon at bounding box center [282, 271] width 13 height 13
click at [561, 416] on button "Anterior" at bounding box center [561, 421] width 54 height 17
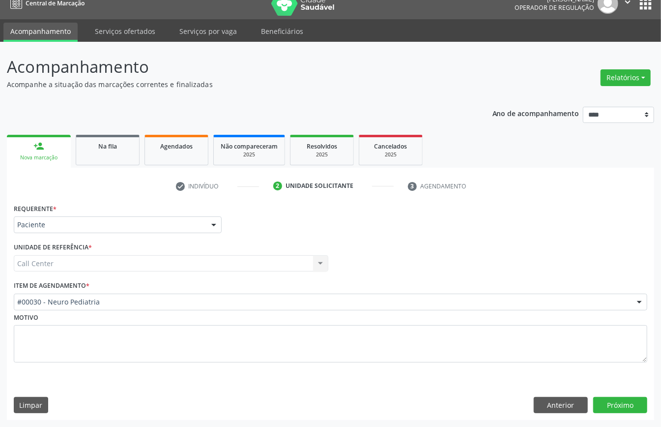
click at [193, 90] on div "Acompanhamento Acompanhe a situação das marcações correntes e finalizadas Relat…" at bounding box center [331, 237] width 648 height 365
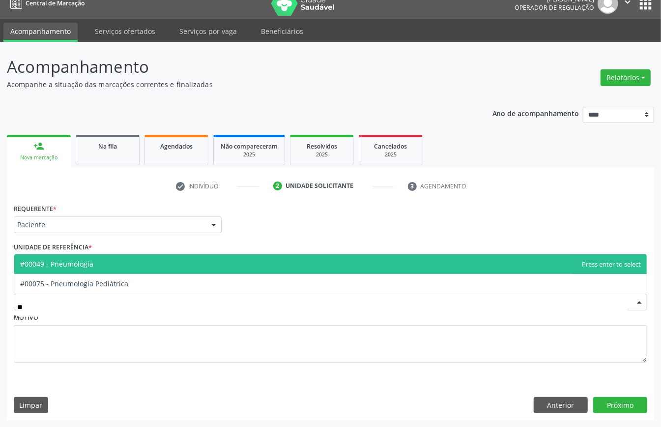
click at [109, 264] on span "#00049 - Pneumologia" at bounding box center [330, 264] width 633 height 20
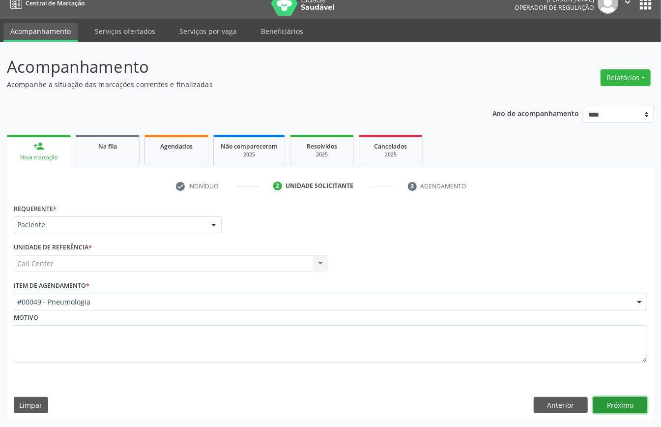
click at [620, 406] on button "Próximo" at bounding box center [621, 405] width 54 height 17
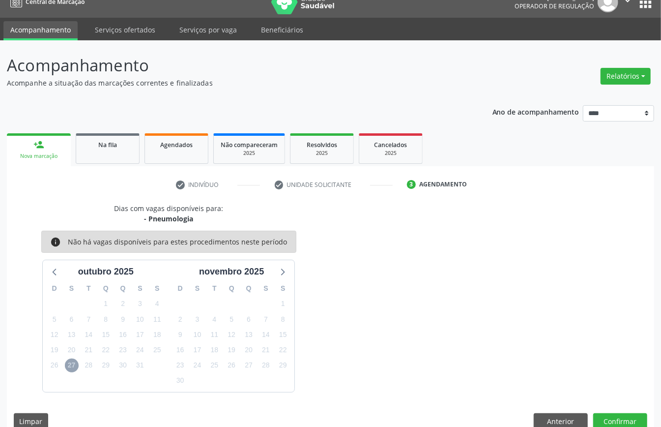
click at [78, 363] on span "27" at bounding box center [72, 365] width 14 height 14
click at [75, 366] on span "27" at bounding box center [72, 365] width 14 height 14
click at [54, 271] on icon at bounding box center [55, 272] width 4 height 7
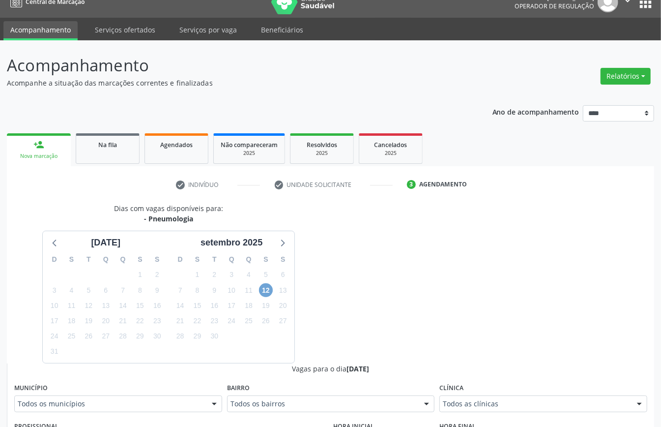
drag, startPoint x: 267, startPoint y: 297, endPoint x: 269, endPoint y: 312, distance: 14.9
click at [268, 303] on div "D S T Q Q S S 31 1 2 3 4 5 6 7 8 9 10 11 12 13 14 15 16 17 18 19 20 21 22 23 24…" at bounding box center [232, 305] width 126 height 113
click at [266, 290] on span "12" at bounding box center [266, 290] width 14 height 14
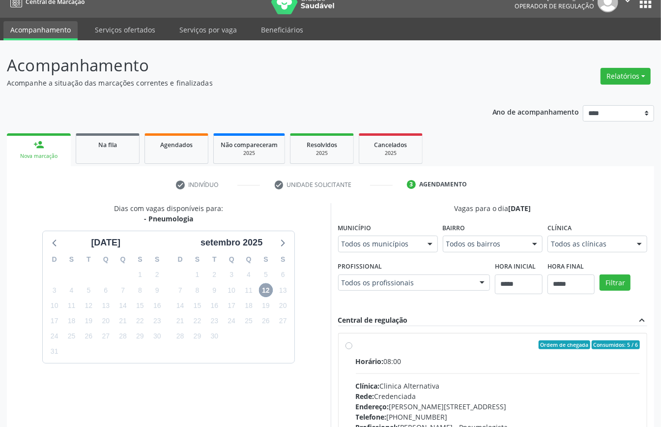
scroll to position [145, 0]
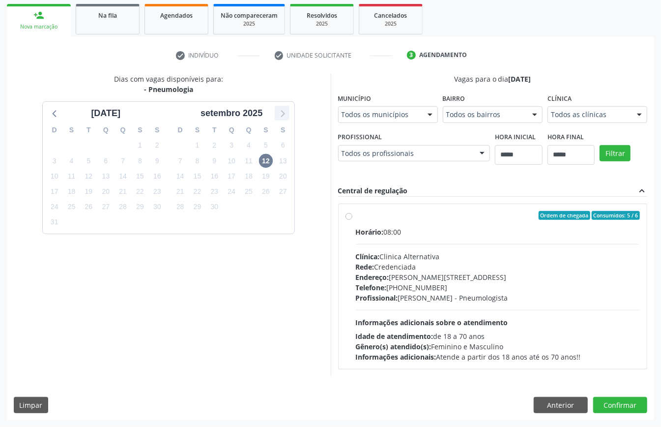
click at [280, 114] on icon at bounding box center [282, 113] width 13 height 13
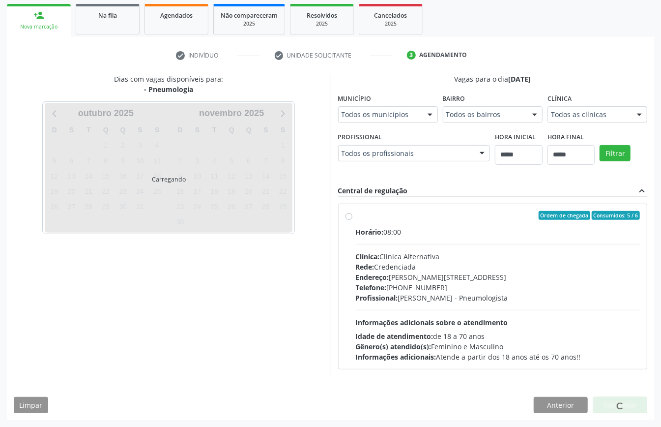
scroll to position [31, 0]
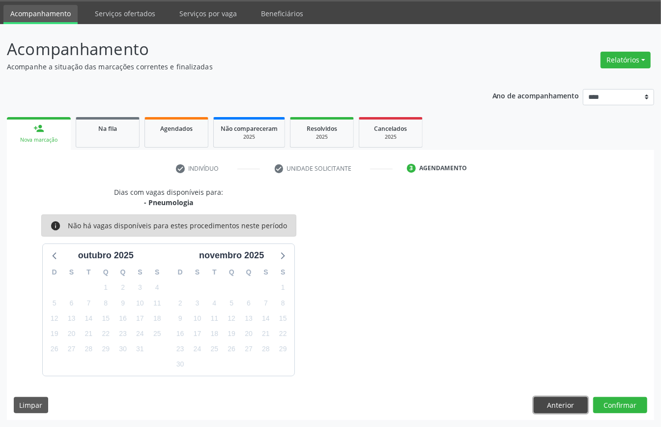
click at [558, 401] on button "Anterior" at bounding box center [561, 405] width 54 height 17
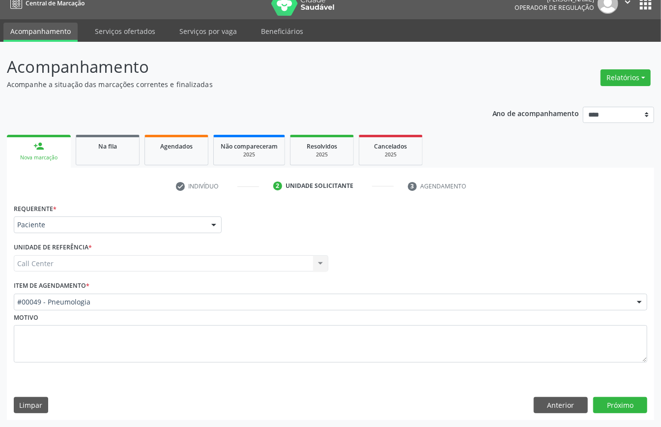
scroll to position [14, 0]
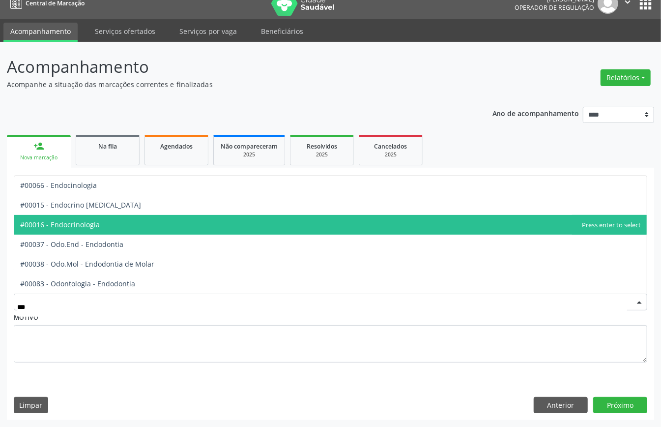
click at [148, 225] on span "#00016 - Endocrinologia" at bounding box center [330, 225] width 633 height 20
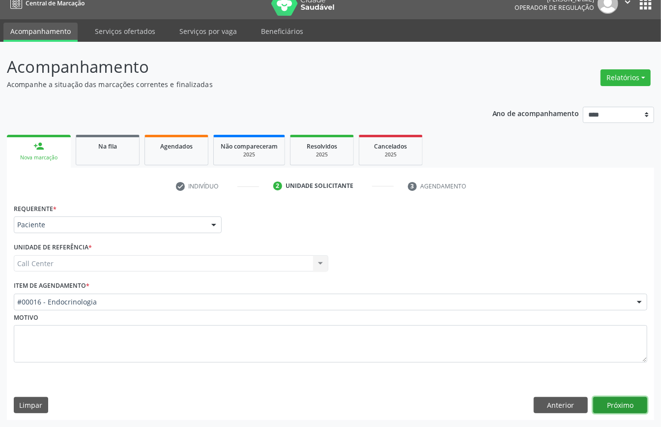
click at [617, 403] on button "Próximo" at bounding box center [621, 405] width 54 height 17
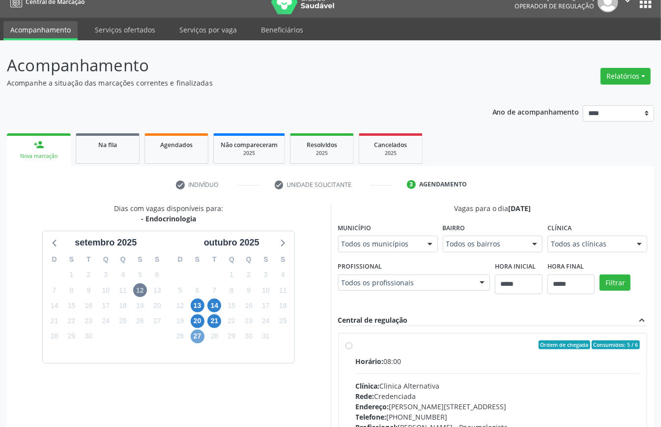
click at [195, 334] on span "27" at bounding box center [198, 336] width 14 height 14
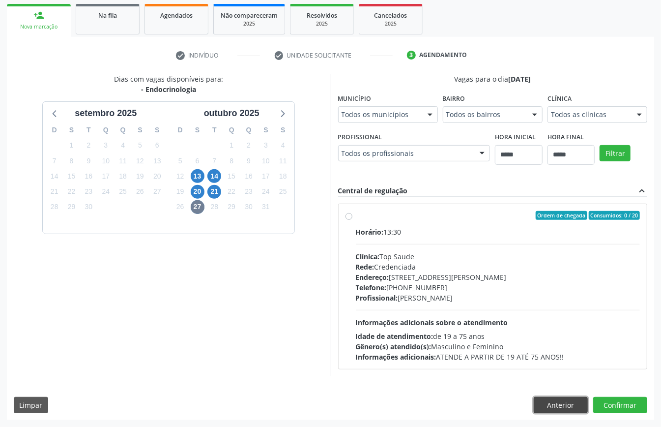
click at [570, 404] on button "Anterior" at bounding box center [561, 405] width 54 height 17
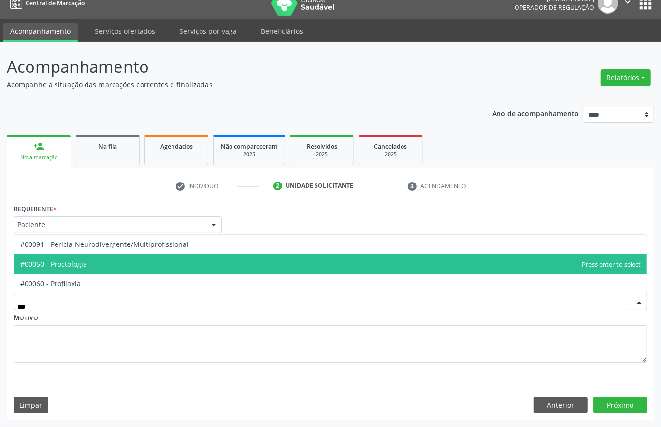
click at [134, 268] on span "#00050 - Proctologia" at bounding box center [330, 264] width 633 height 20
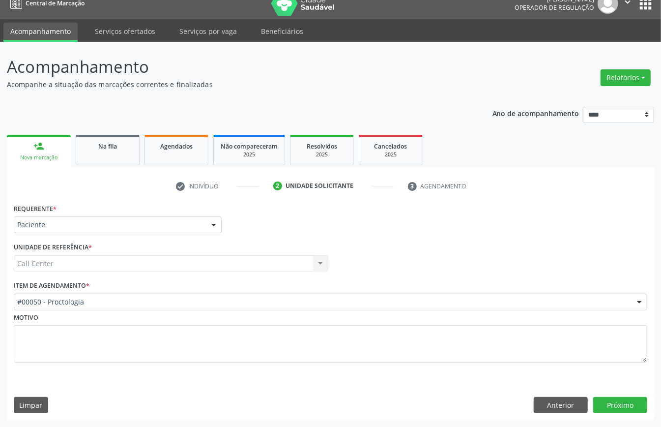
click at [609, 394] on div "Requerente * Paciente Médico(a) Enfermeiro(a) Paciente Nenhum resultado encontr…" at bounding box center [331, 310] width 648 height 219
click at [616, 399] on button "Próximo" at bounding box center [621, 405] width 54 height 17
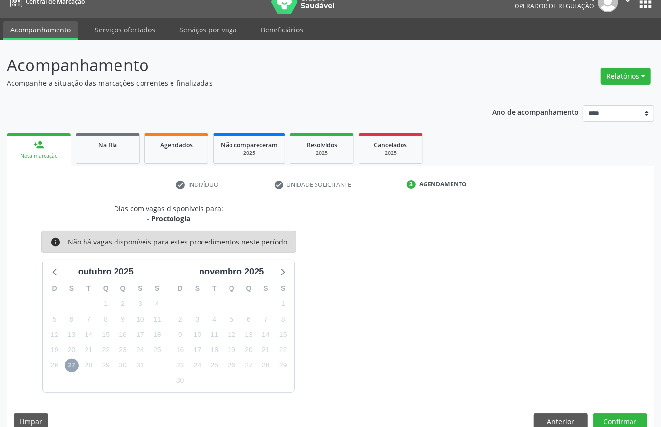
click at [75, 367] on span "27" at bounding box center [72, 365] width 14 height 14
click at [55, 272] on icon at bounding box center [55, 271] width 13 height 13
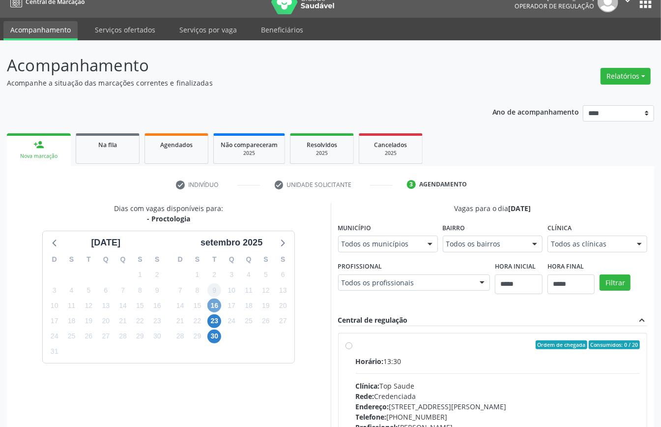
click at [217, 305] on span "16" at bounding box center [215, 306] width 14 height 14
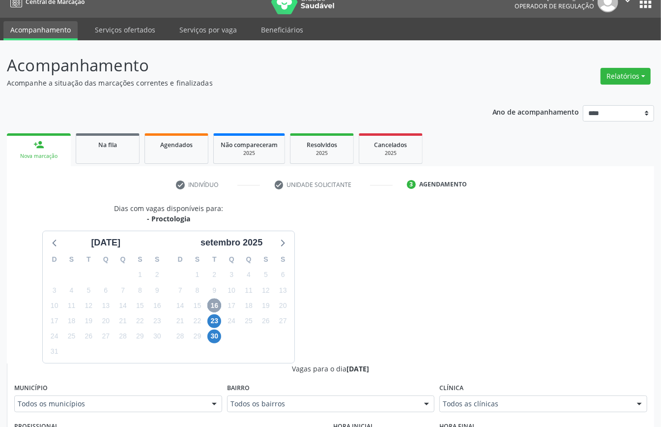
scroll to position [305, 0]
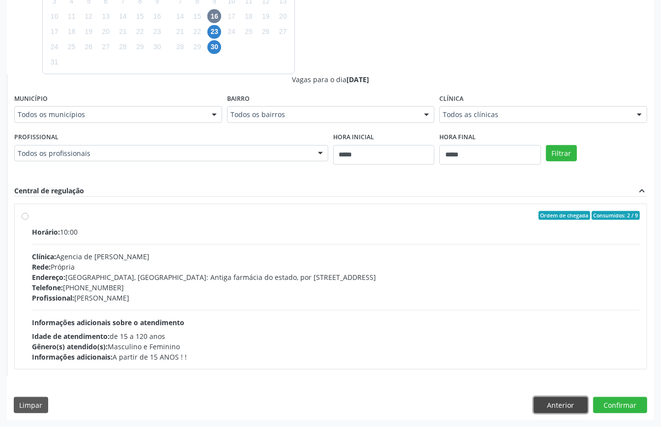
click at [565, 407] on button "Anterior" at bounding box center [561, 405] width 54 height 17
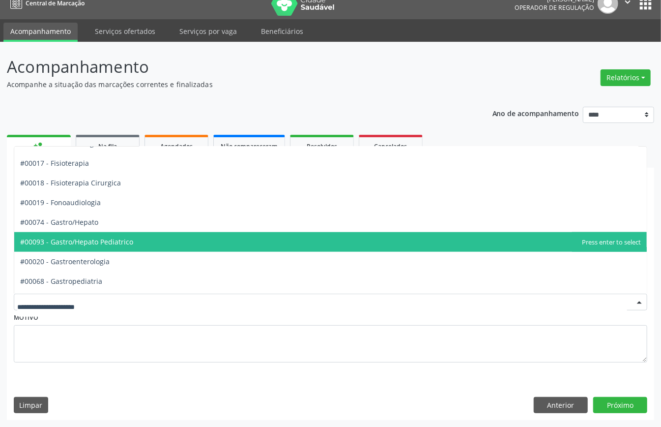
scroll to position [590, 0]
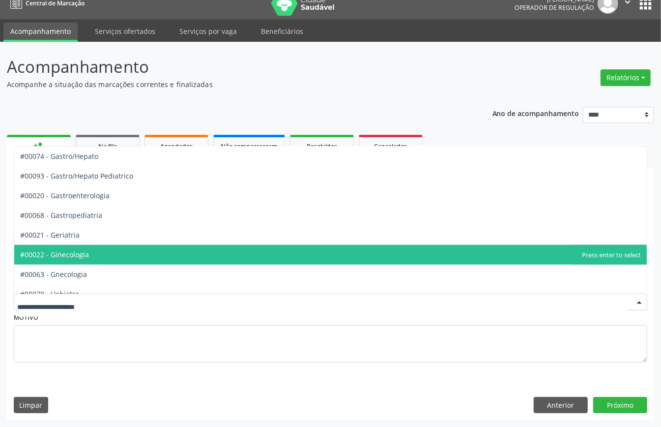
click at [120, 256] on span "#00022 - Ginecologia" at bounding box center [330, 255] width 633 height 20
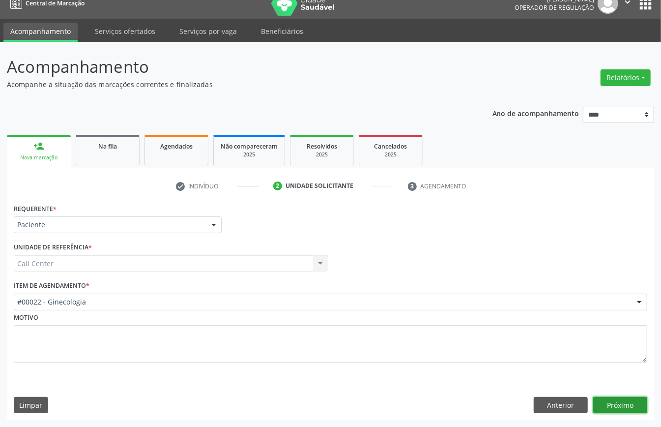
click at [634, 406] on button "Próximo" at bounding box center [621, 405] width 54 height 17
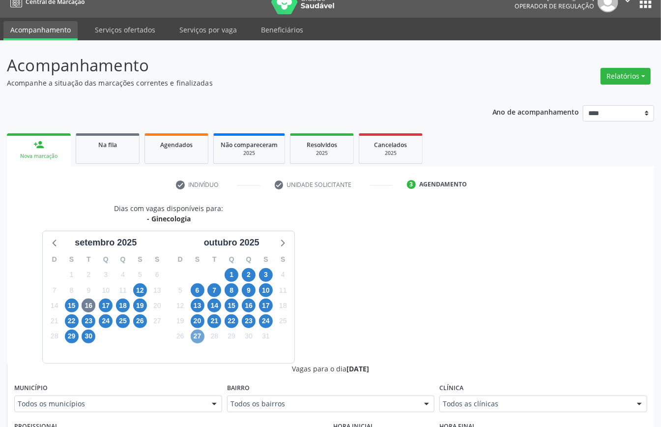
click at [195, 337] on span "27" at bounding box center [198, 336] width 14 height 14
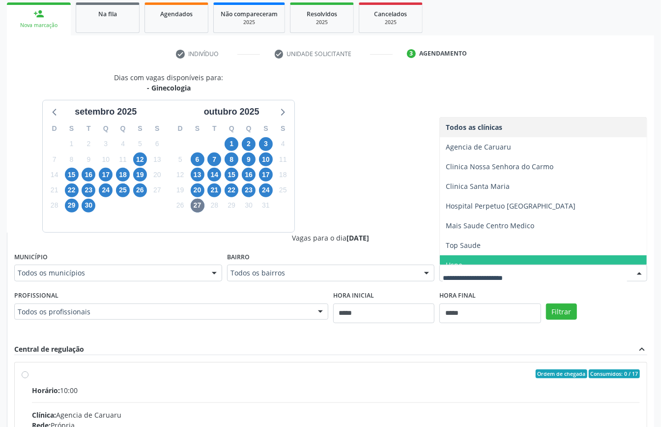
click at [487, 262] on span "Uspe" at bounding box center [543, 265] width 207 height 20
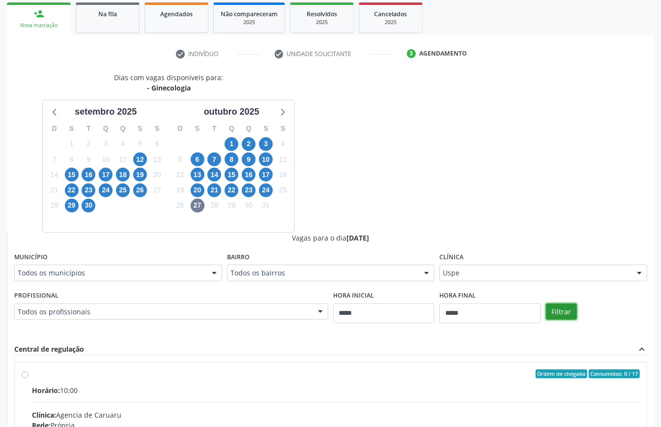
click at [567, 315] on button "Filtrar" at bounding box center [561, 311] width 31 height 17
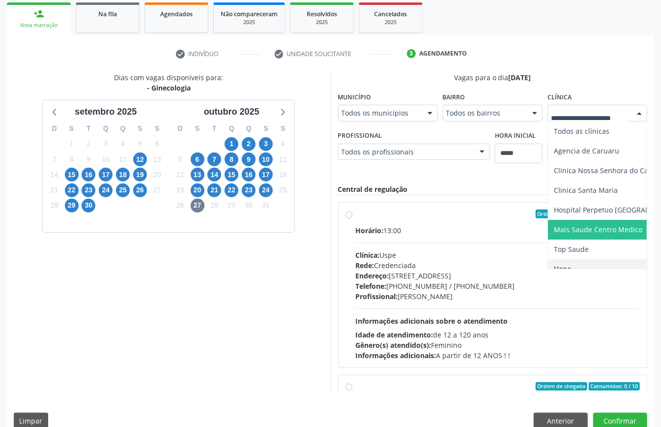
drag, startPoint x: 597, startPoint y: 221, endPoint x: 603, endPoint y: 213, distance: 10.2
click at [598, 223] on span "Mais Saude Centro Medico" at bounding box center [619, 230] width 142 height 20
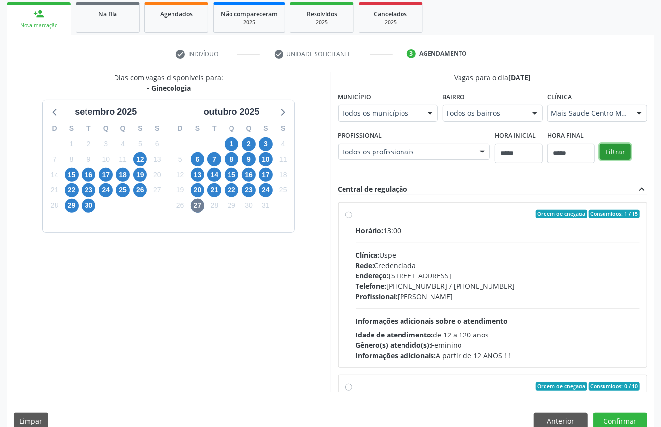
click at [614, 154] on button "Filtrar" at bounding box center [615, 152] width 31 height 17
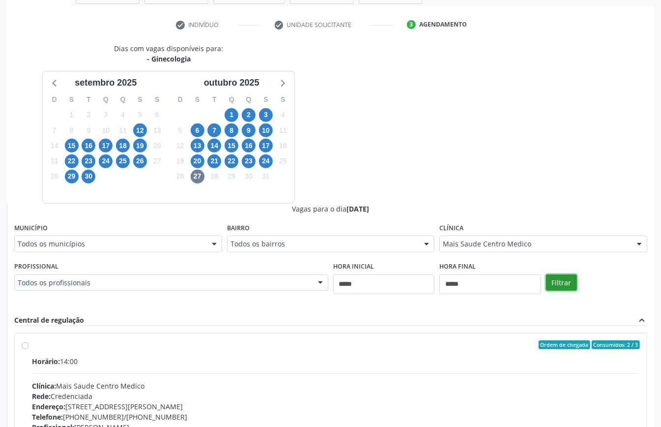
scroll to position [305, 0]
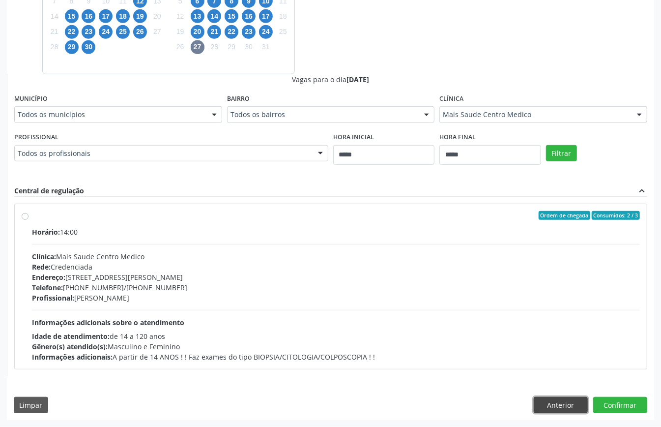
drag, startPoint x: 565, startPoint y: 397, endPoint x: 536, endPoint y: 384, distance: 31.9
click at [564, 398] on button "Anterior" at bounding box center [561, 405] width 54 height 17
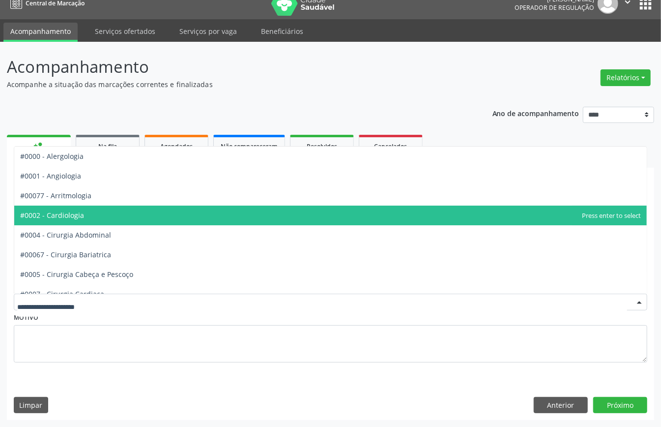
scroll to position [0, 0]
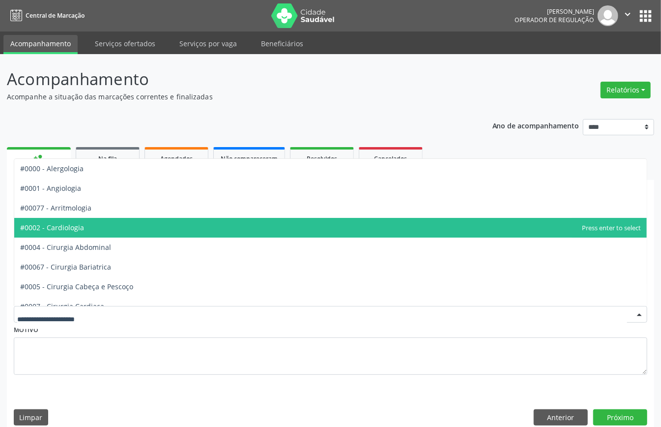
click at [84, 229] on span "#0002 - Cardiologia" at bounding box center [330, 228] width 633 height 20
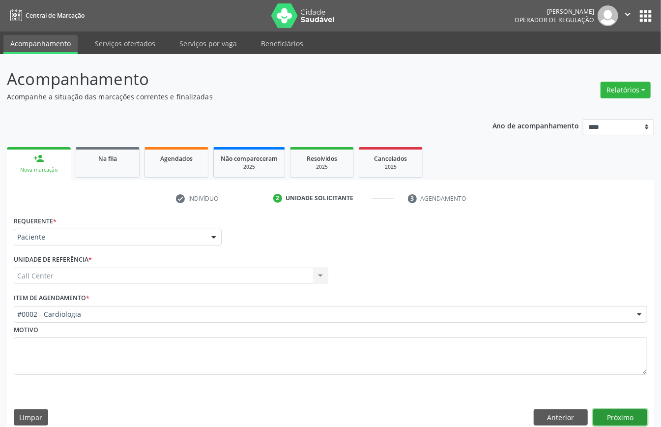
click at [625, 412] on button "Próximo" at bounding box center [621, 417] width 54 height 17
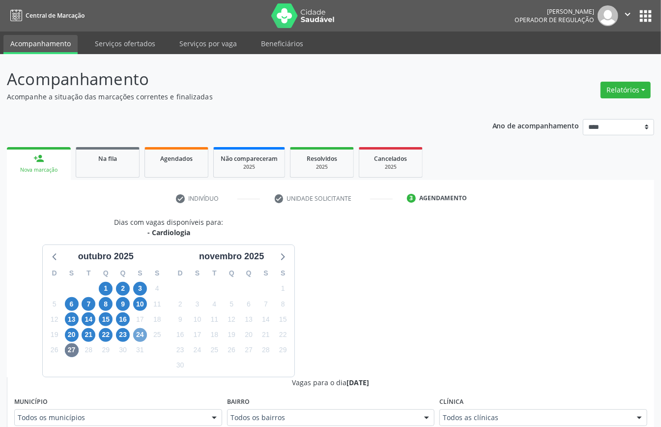
click at [142, 333] on span "24" at bounding box center [140, 335] width 14 height 14
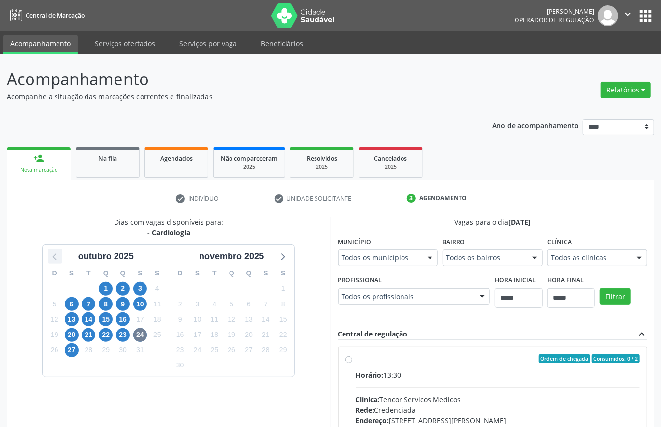
click at [53, 256] on icon at bounding box center [55, 257] width 4 height 7
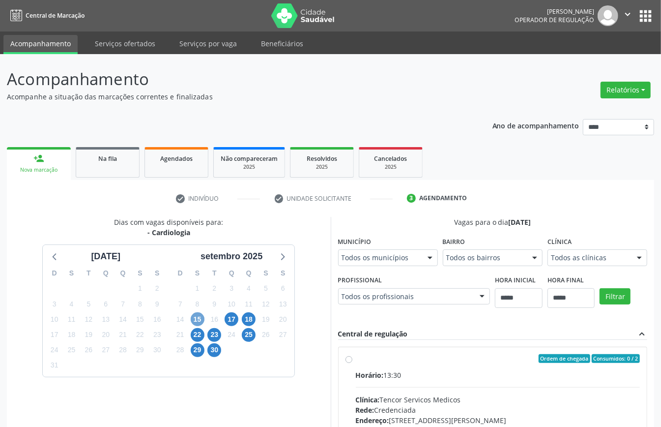
click at [197, 315] on span "15" at bounding box center [198, 319] width 14 height 14
drag, startPoint x: 234, startPoint y: 320, endPoint x: 251, endPoint y: 325, distance: 17.4
click at [234, 321] on span "17" at bounding box center [232, 319] width 14 height 14
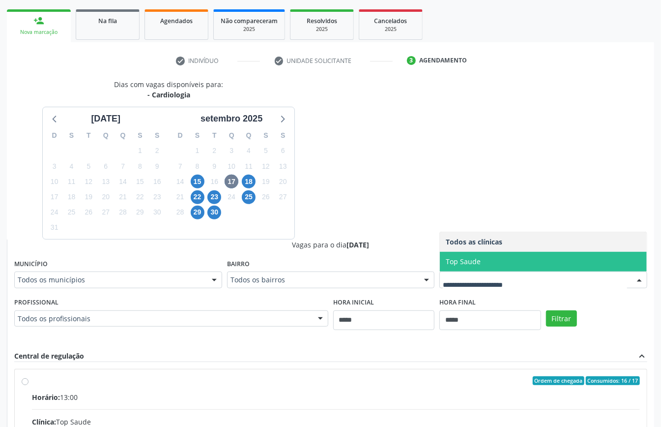
scroll to position [203, 0]
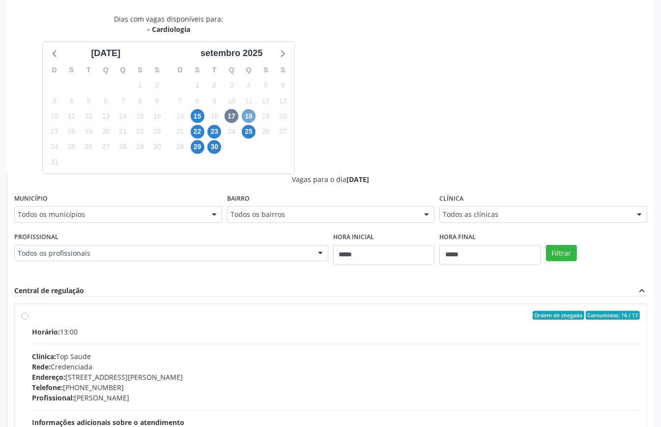
click at [250, 122] on span "18" at bounding box center [249, 116] width 14 height 14
click at [477, 207] on div "Todos as clínicas" at bounding box center [544, 214] width 208 height 17
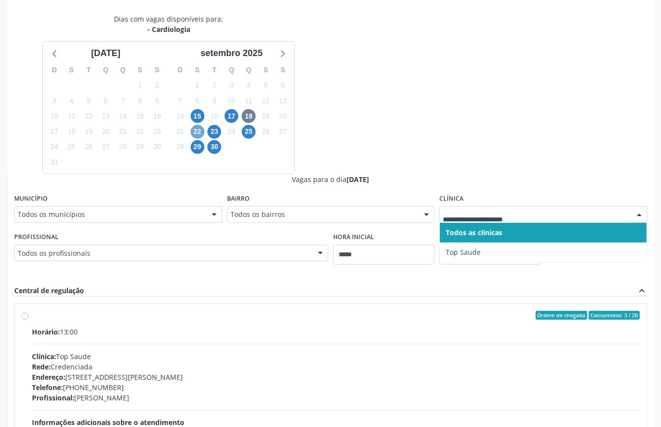
click at [197, 130] on span "22" at bounding box center [198, 132] width 14 height 14
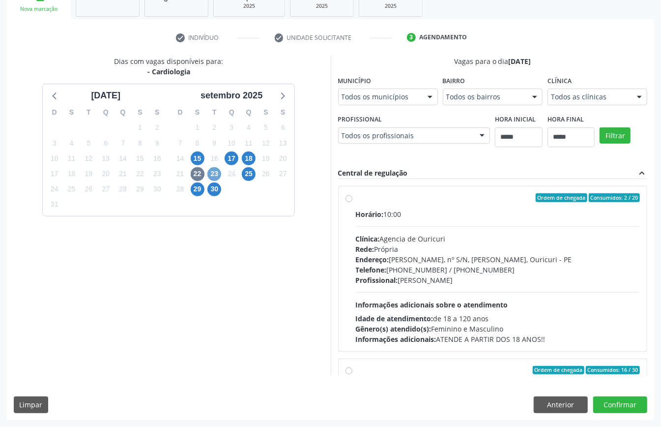
click at [215, 167] on span "23" at bounding box center [215, 174] width 14 height 14
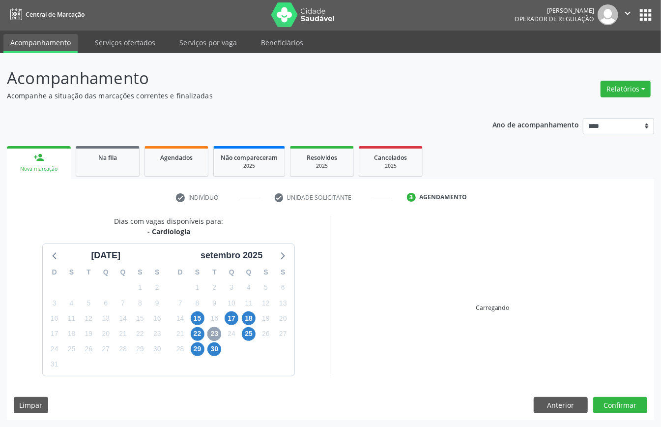
scroll to position [145, 0]
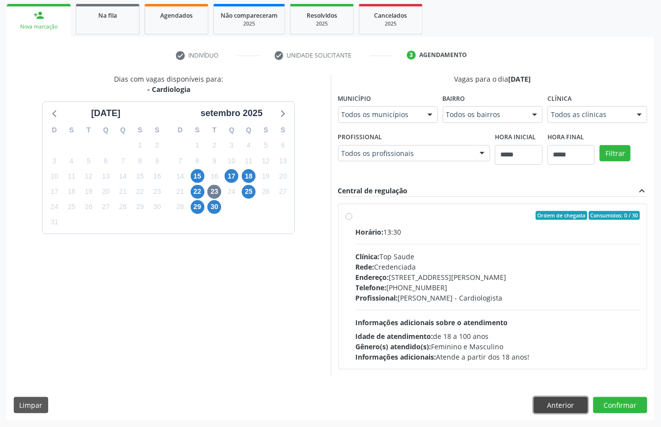
click at [556, 402] on button "Anterior" at bounding box center [561, 405] width 54 height 17
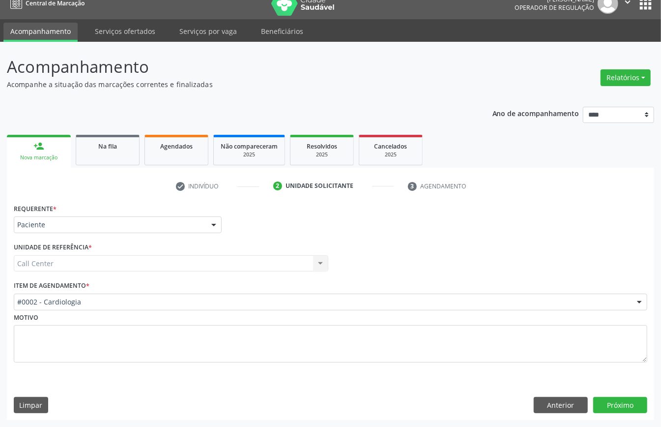
scroll to position [14, 0]
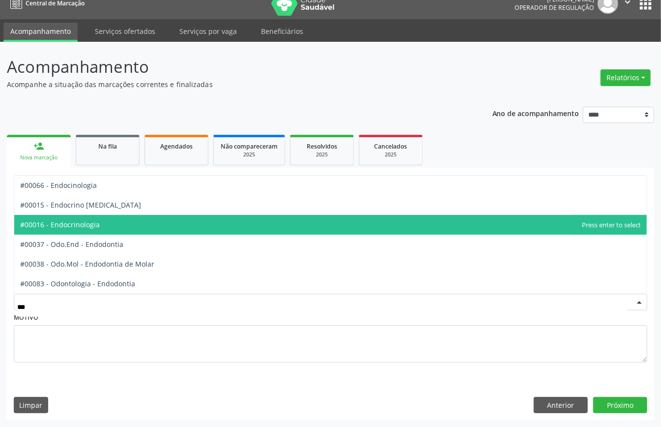
click at [102, 226] on span "#00016 - Endocrinologia" at bounding box center [330, 225] width 633 height 20
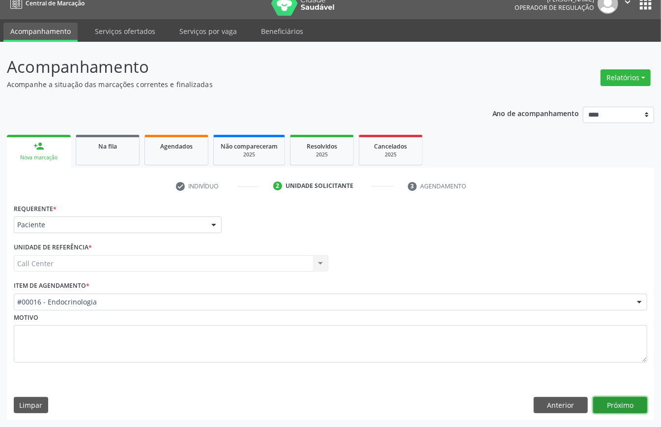
click at [618, 408] on button "Próximo" at bounding box center [621, 405] width 54 height 17
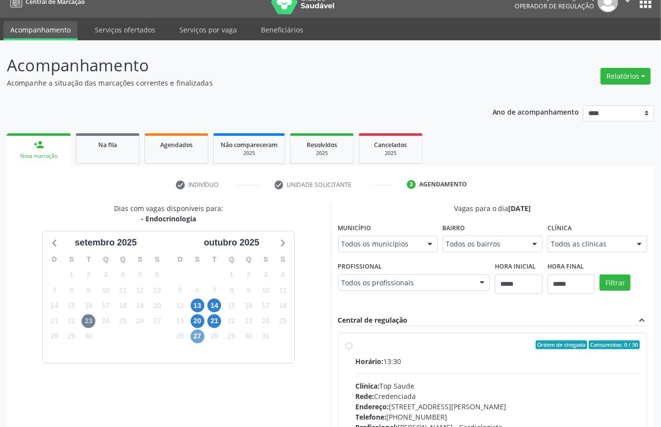
click at [203, 335] on span "27" at bounding box center [198, 336] width 14 height 14
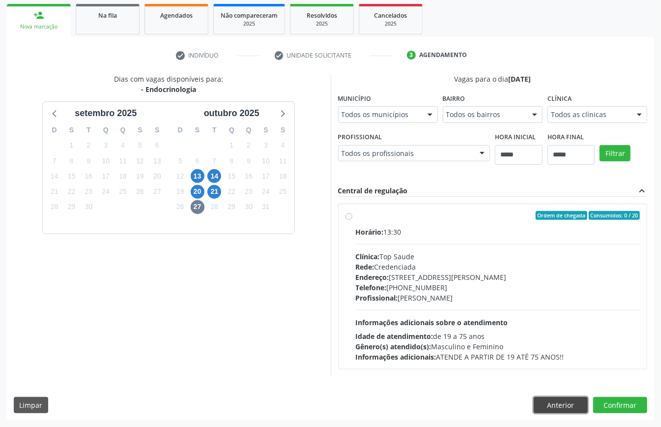
click at [556, 403] on button "Anterior" at bounding box center [561, 405] width 54 height 17
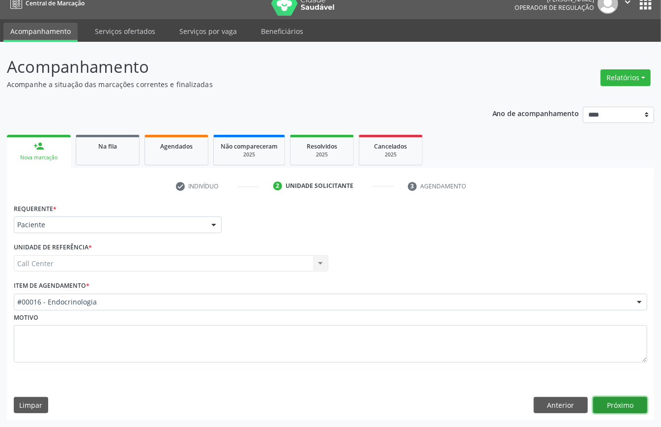
click at [616, 400] on button "Próximo" at bounding box center [621, 405] width 54 height 17
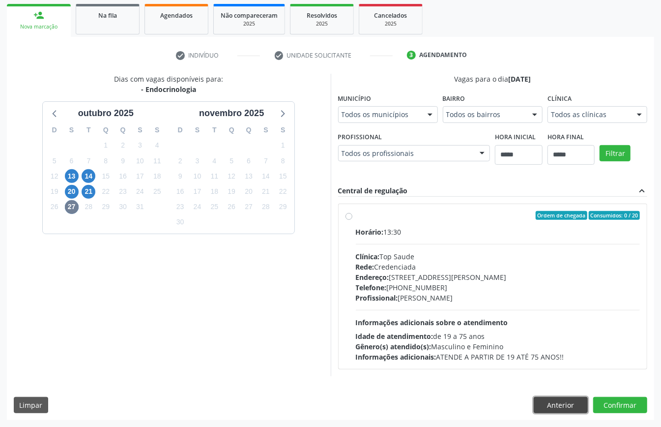
click at [569, 403] on button "Anterior" at bounding box center [561, 405] width 54 height 17
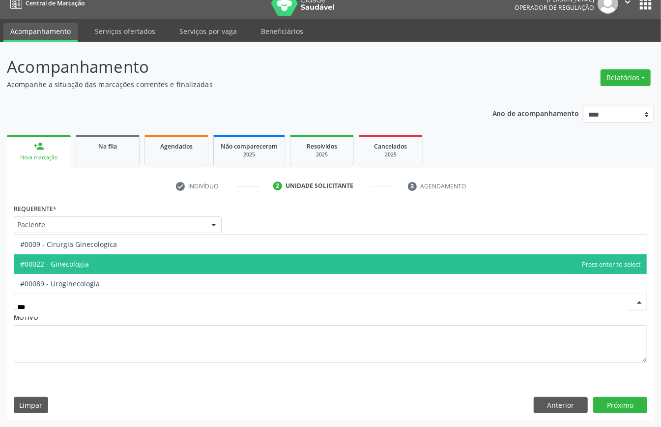
click at [108, 262] on span "#00022 - Ginecologia" at bounding box center [330, 264] width 633 height 20
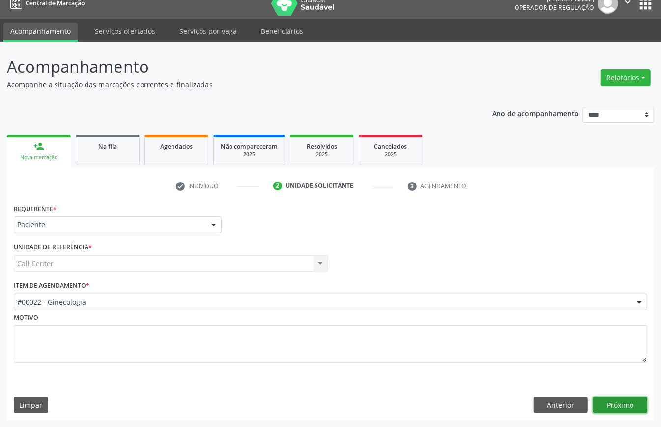
click at [621, 402] on button "Próximo" at bounding box center [621, 405] width 54 height 17
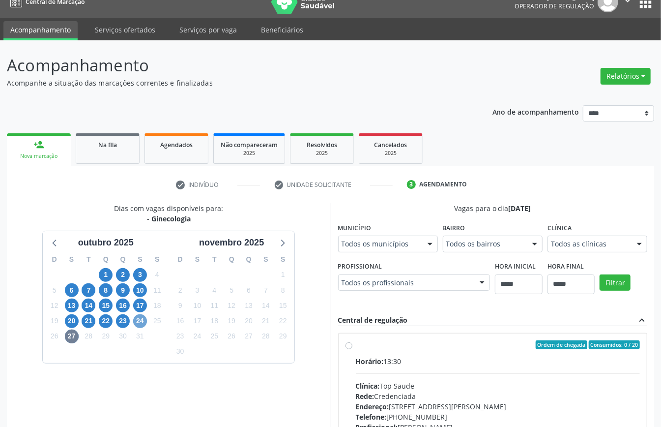
click at [142, 322] on span "24" at bounding box center [140, 321] width 14 height 14
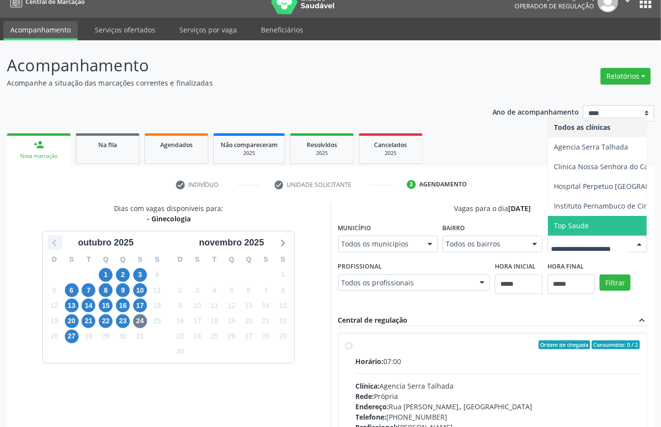
click at [54, 243] on icon at bounding box center [55, 242] width 13 height 13
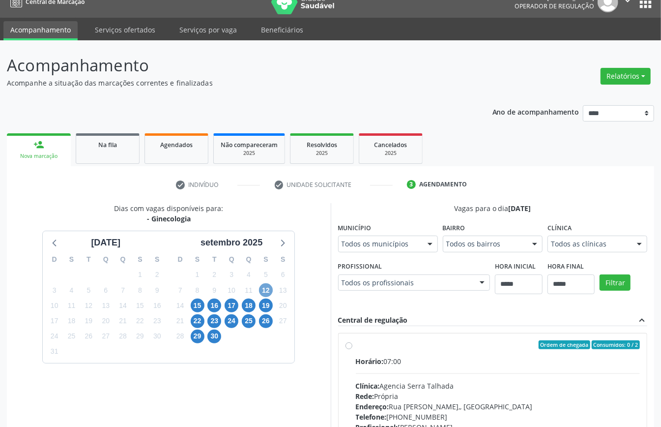
click at [266, 291] on span "12" at bounding box center [266, 290] width 14 height 14
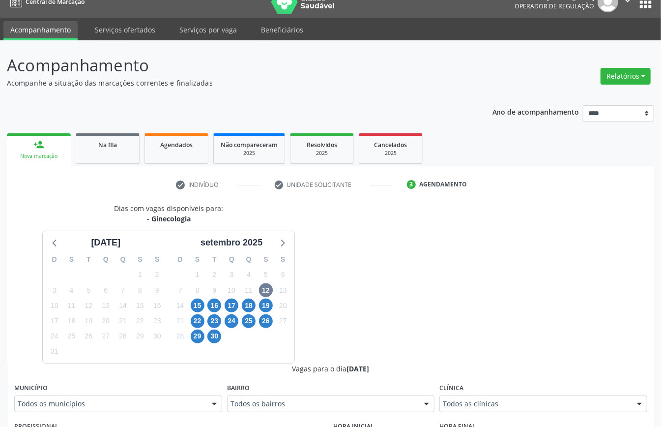
click at [505, 398] on div "Todos as clínicas" at bounding box center [544, 403] width 208 height 17
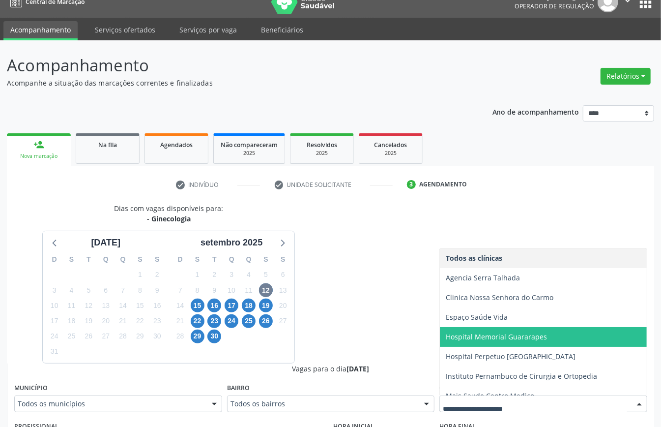
scroll to position [30, 0]
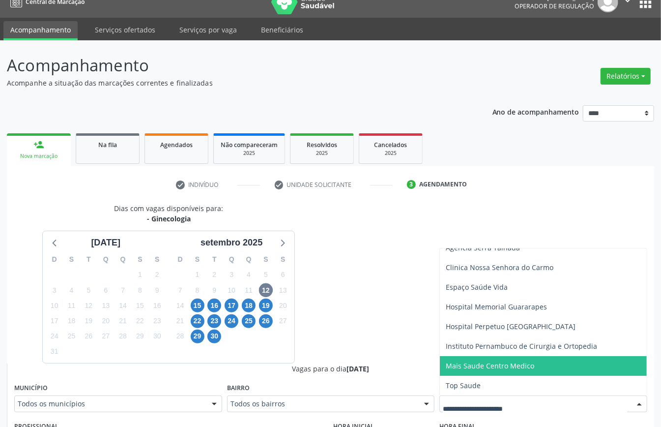
click at [494, 366] on span "Mais Saude Centro Medico" at bounding box center [490, 365] width 89 height 9
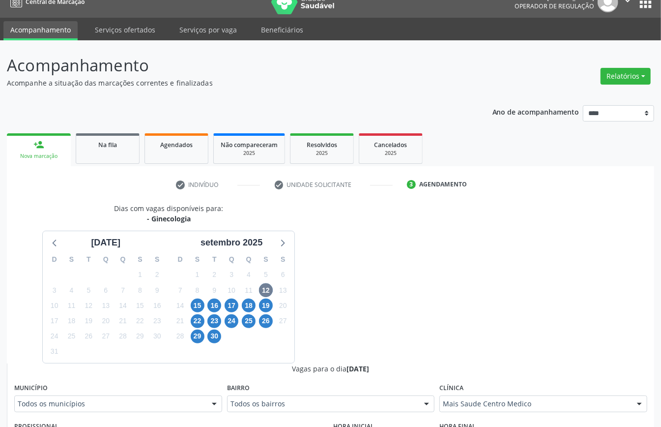
scroll to position [276, 0]
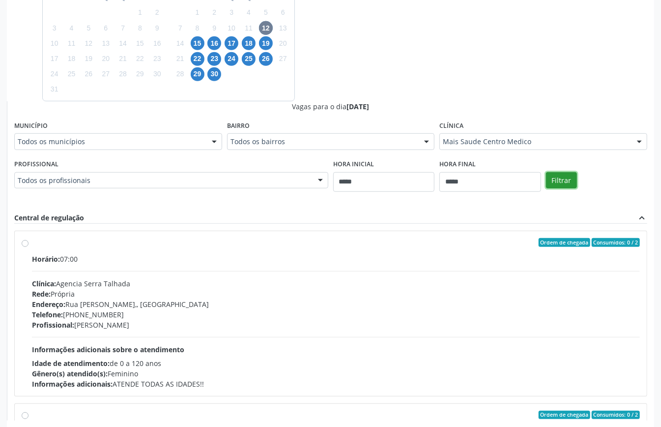
click at [559, 186] on button "Filtrar" at bounding box center [561, 180] width 31 height 17
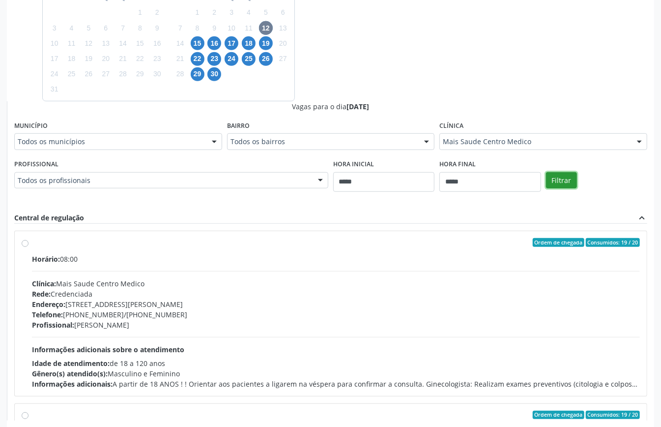
scroll to position [156, 0]
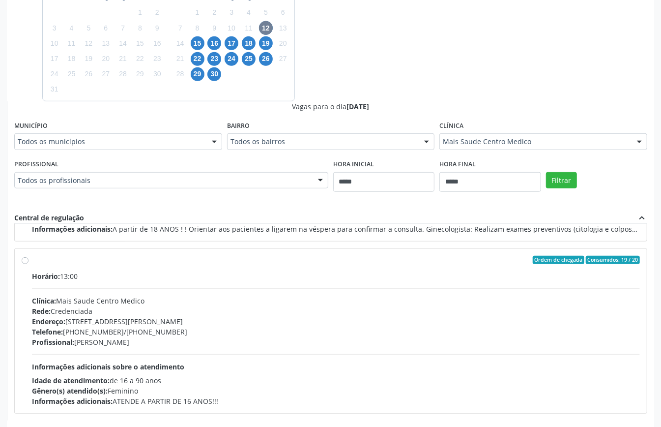
click at [382, 71] on div "Dias com vagas disponíveis para: - Ginecologia agosto 2025 D S T Q Q S S 27 28 …" at bounding box center [331, 180] width 648 height 479
click at [195, 37] on span "15" at bounding box center [198, 43] width 14 height 14
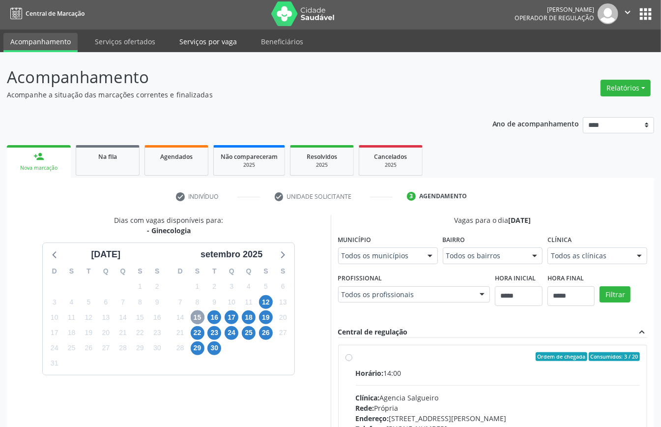
scroll to position [161, 0]
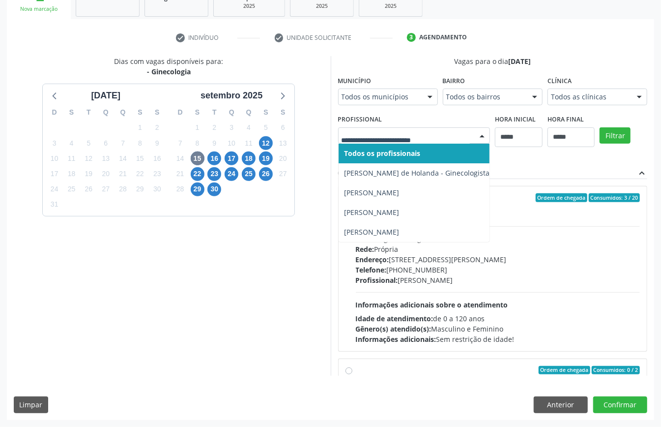
click at [285, 296] on div "Dias com vagas disponíveis para: - Ginecologia agosto 2025 D S T Q Q S S 27 28 …" at bounding box center [169, 216] width 324 height 320
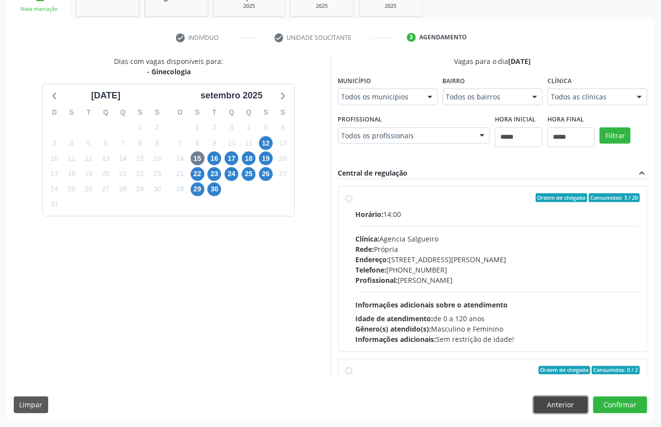
click at [557, 398] on button "Anterior" at bounding box center [561, 404] width 54 height 17
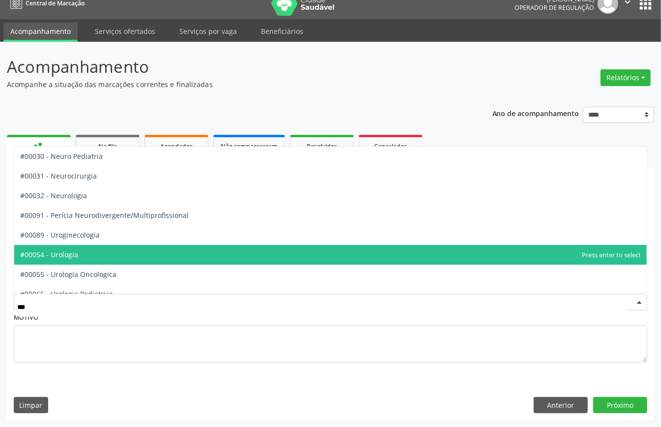
click at [99, 251] on span "#00054 - Urologia" at bounding box center [330, 255] width 633 height 20
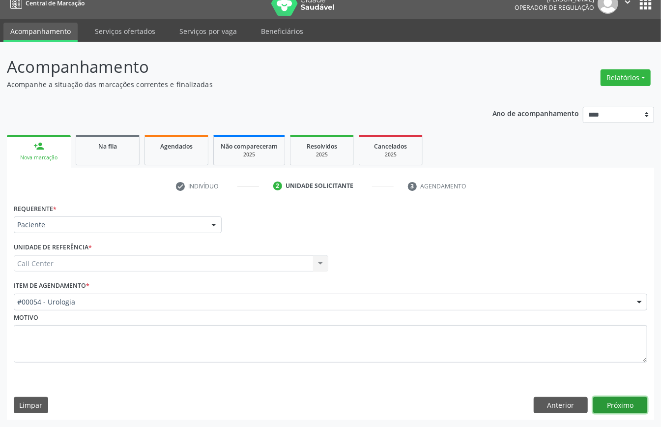
click at [614, 400] on button "Próximo" at bounding box center [621, 405] width 54 height 17
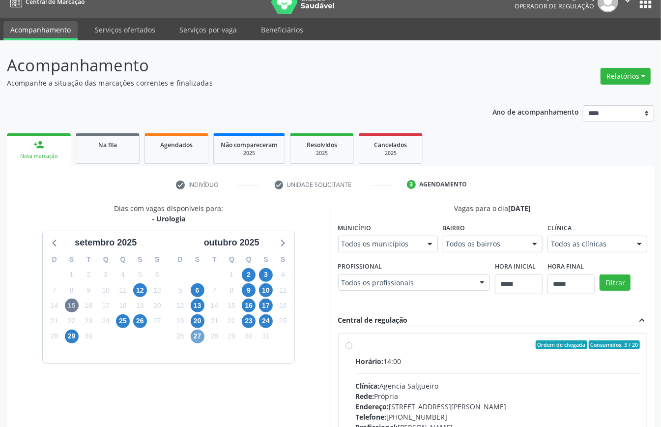
click at [195, 337] on span "27" at bounding box center [198, 336] width 14 height 14
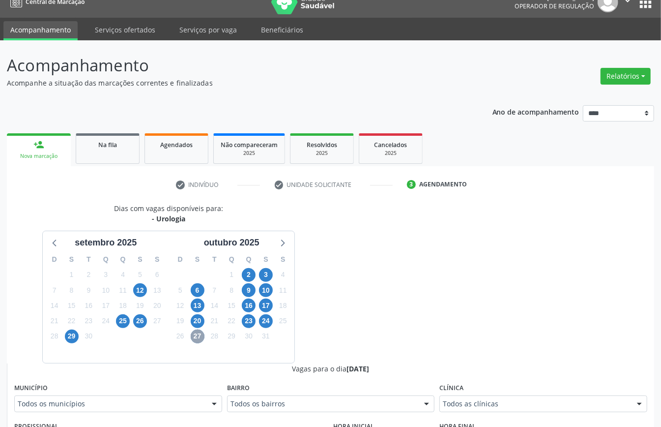
scroll to position [131, 0]
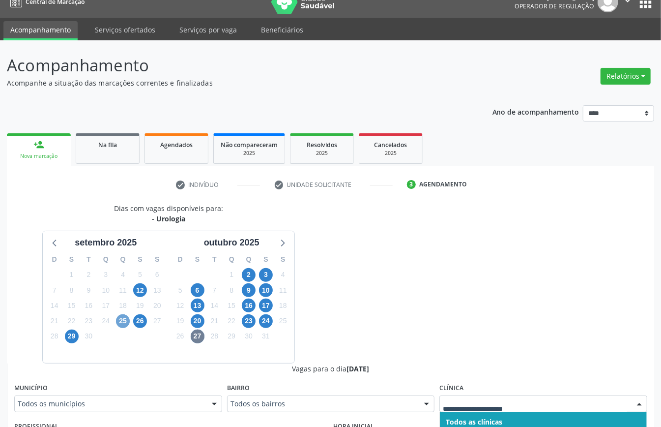
click at [120, 321] on span "25" at bounding box center [123, 321] width 14 height 14
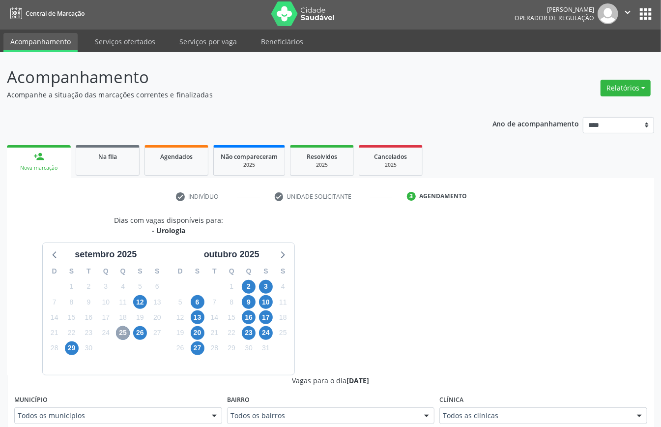
scroll to position [14, 0]
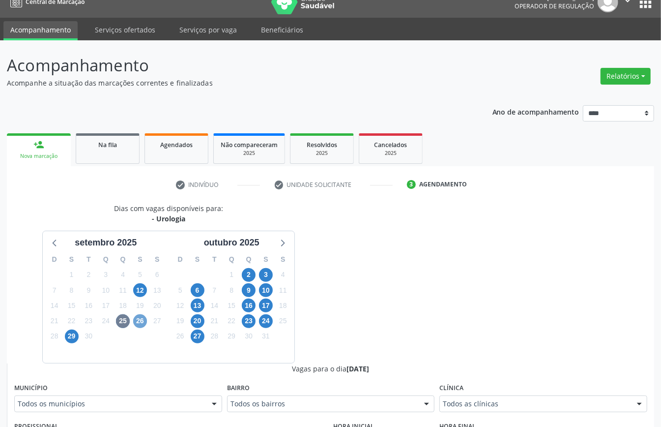
click at [140, 323] on span "26" at bounding box center [140, 321] width 14 height 14
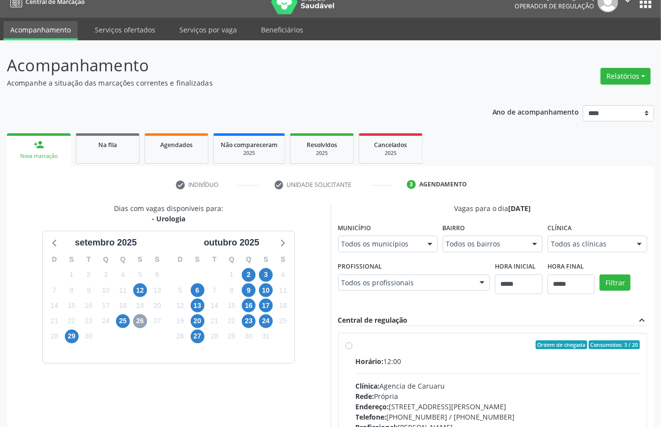
scroll to position [145, 0]
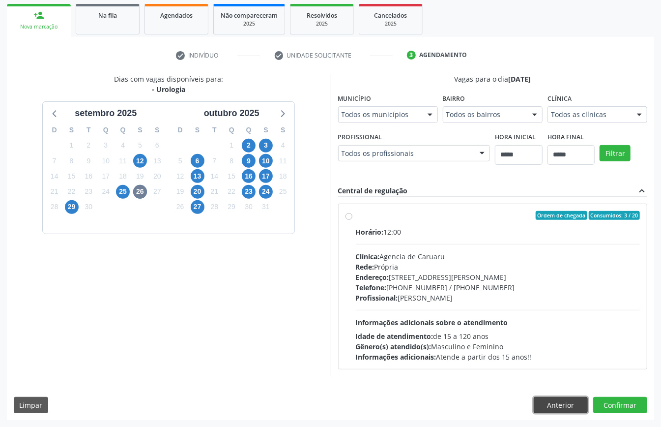
click at [561, 400] on button "Anterior" at bounding box center [561, 405] width 54 height 17
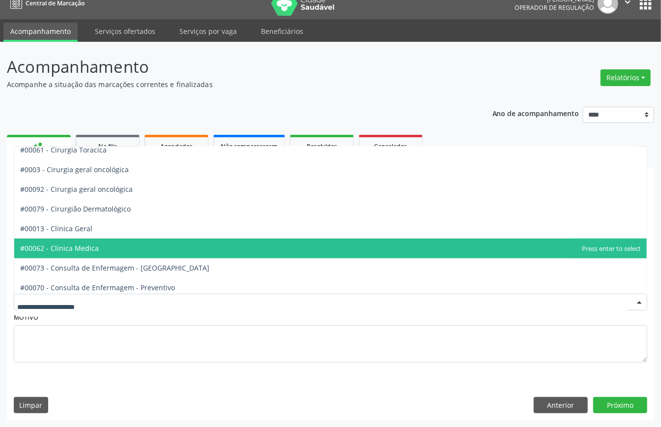
scroll to position [459, 0]
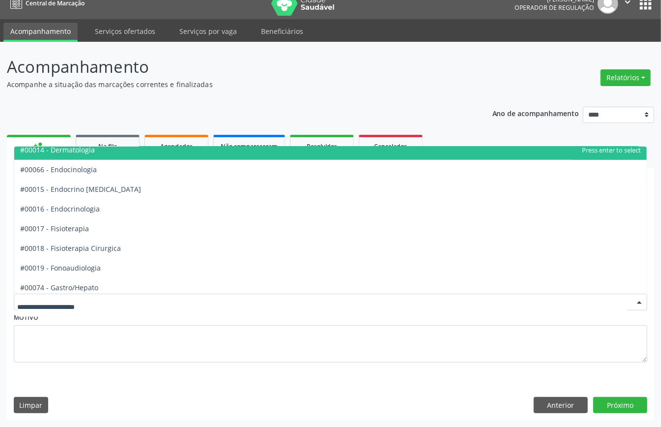
click at [90, 150] on span "#00014 - Dermatologia" at bounding box center [57, 149] width 75 height 9
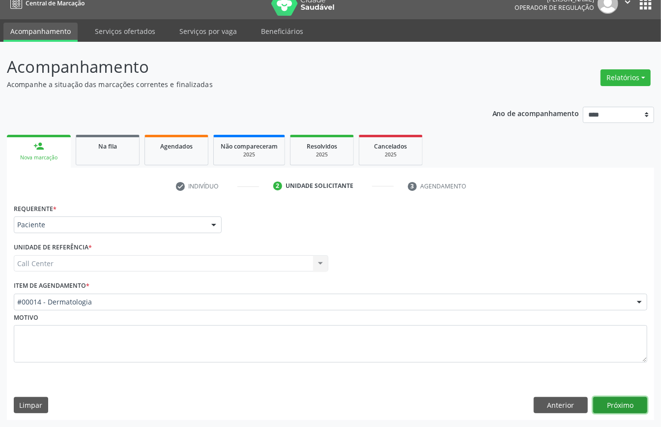
click at [617, 398] on button "Próximo" at bounding box center [621, 405] width 54 height 17
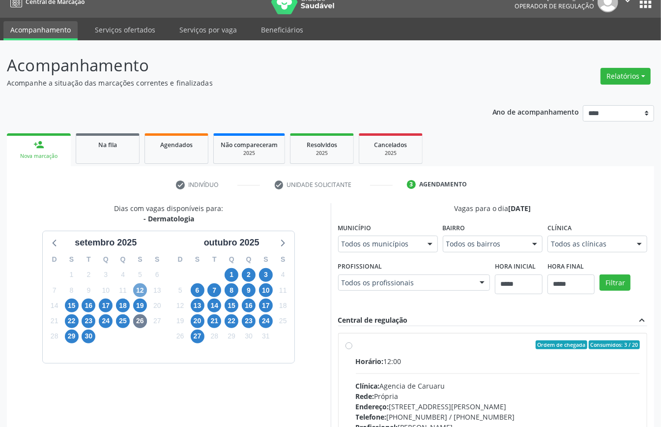
click at [142, 290] on span "12" at bounding box center [140, 290] width 14 height 14
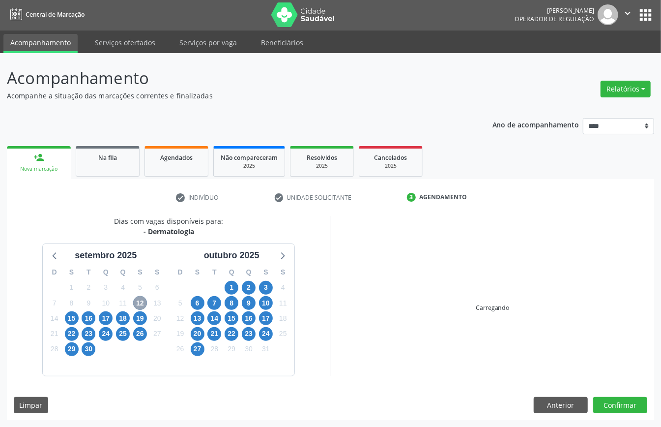
scroll to position [14, 0]
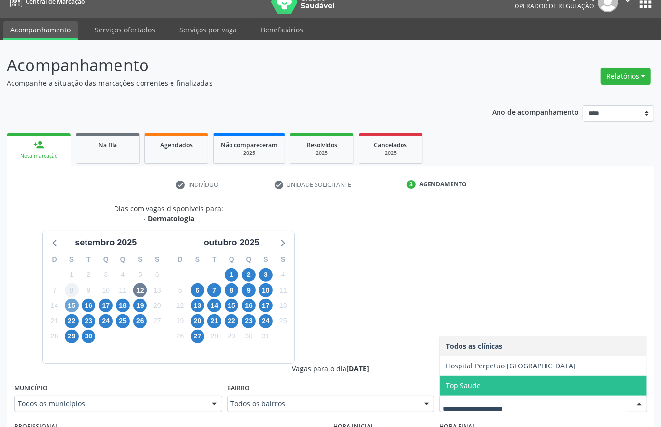
click at [70, 309] on span "15" at bounding box center [72, 306] width 14 height 14
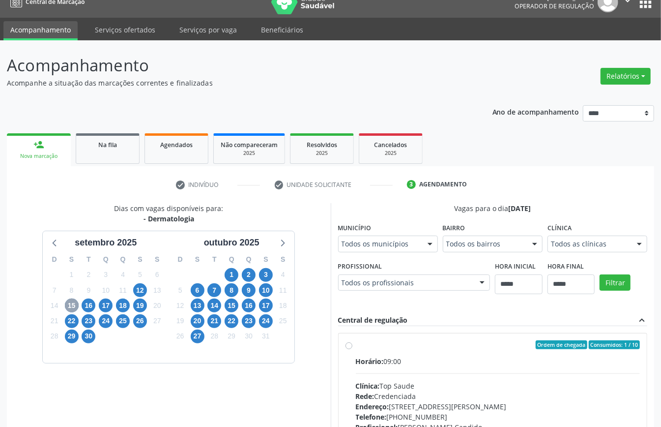
scroll to position [145, 0]
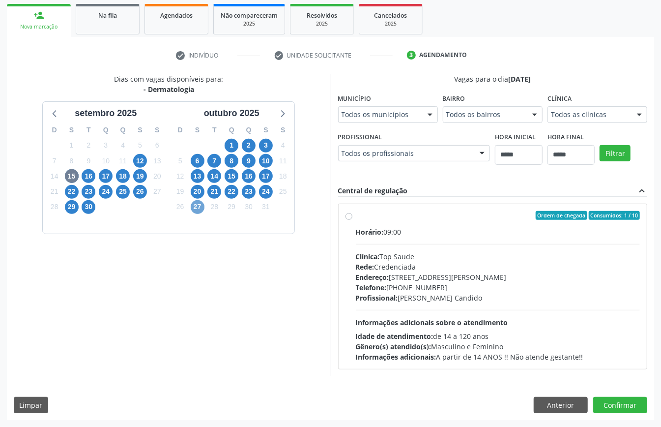
click at [195, 207] on span "27" at bounding box center [198, 207] width 14 height 14
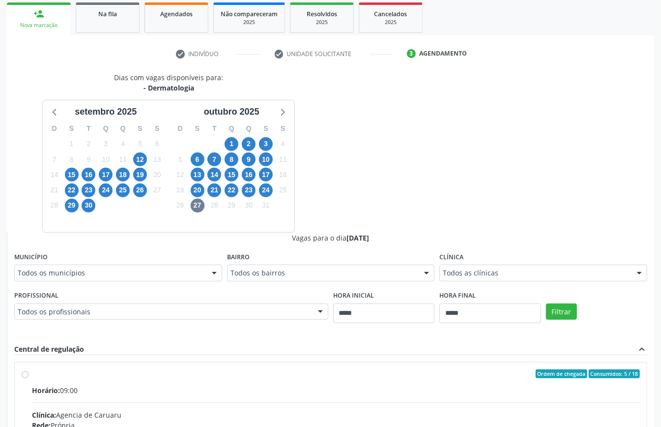
click at [335, 188] on div "Dias com vagas disponíveis para: - Dermatologia setembro 2025 D S T Q Q S S 31 …" at bounding box center [331, 311] width 648 height 479
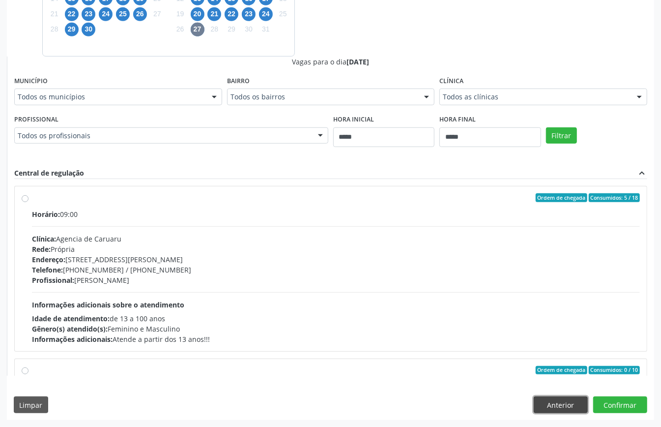
drag, startPoint x: 567, startPoint y: 400, endPoint x: 551, endPoint y: 405, distance: 16.6
click at [565, 407] on button "Anterior" at bounding box center [561, 404] width 54 height 17
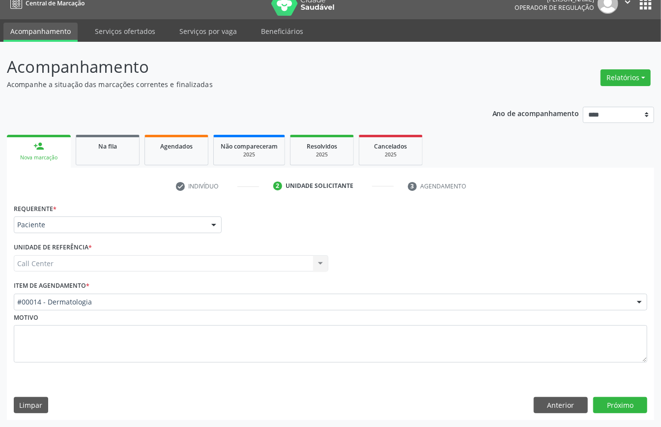
scroll to position [14, 0]
drag, startPoint x: 573, startPoint y: 403, endPoint x: 433, endPoint y: 389, distance: 141.3
click at [573, 403] on button "Anterior" at bounding box center [561, 405] width 54 height 17
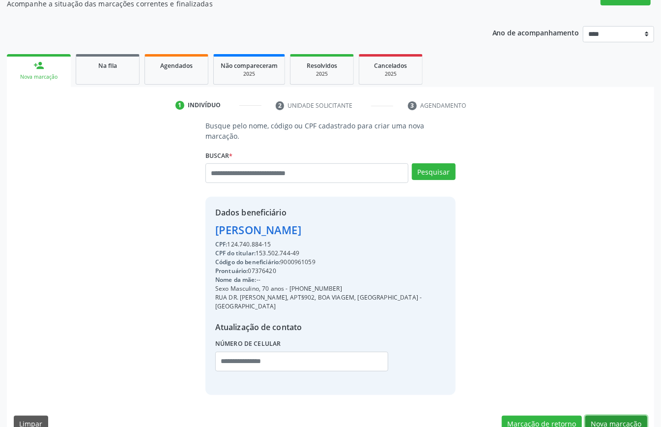
click at [628, 416] on button "Nova marcação" at bounding box center [617, 424] width 62 height 17
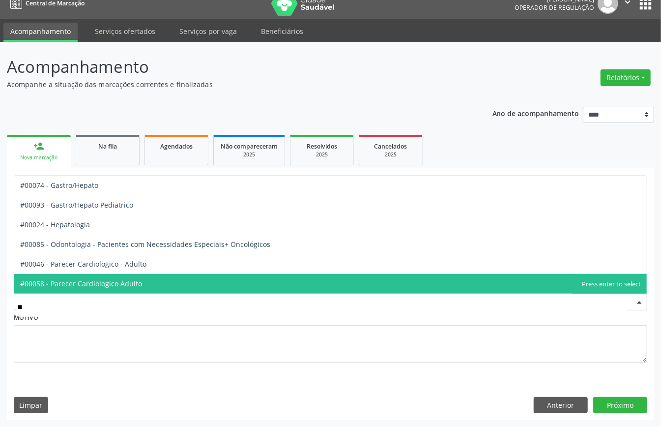
scroll to position [0, 0]
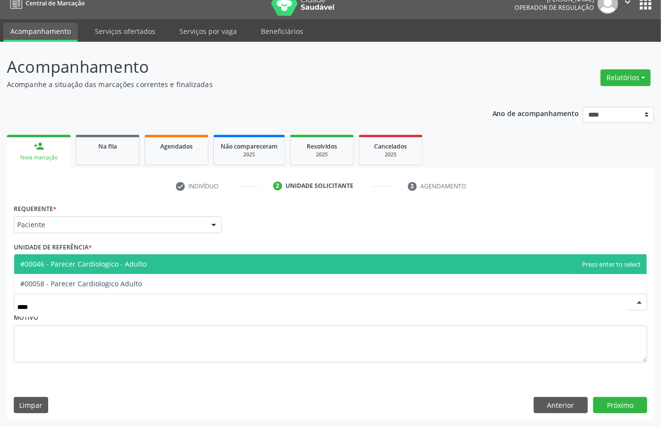
click at [163, 259] on span "#00046 - Parecer Cardiologico - Adulto" at bounding box center [330, 264] width 633 height 20
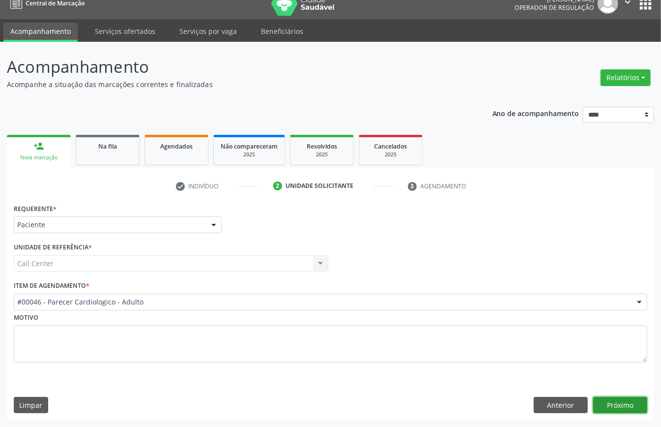
click at [618, 408] on button "Próximo" at bounding box center [621, 405] width 54 height 17
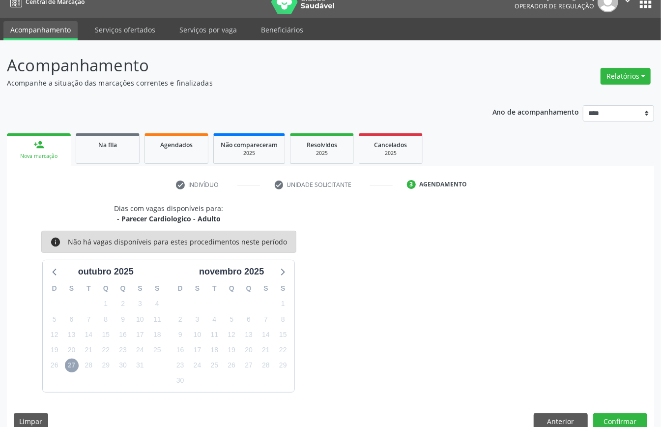
click at [75, 366] on span "27" at bounding box center [72, 365] width 14 height 14
click at [55, 273] on icon at bounding box center [55, 271] width 13 height 13
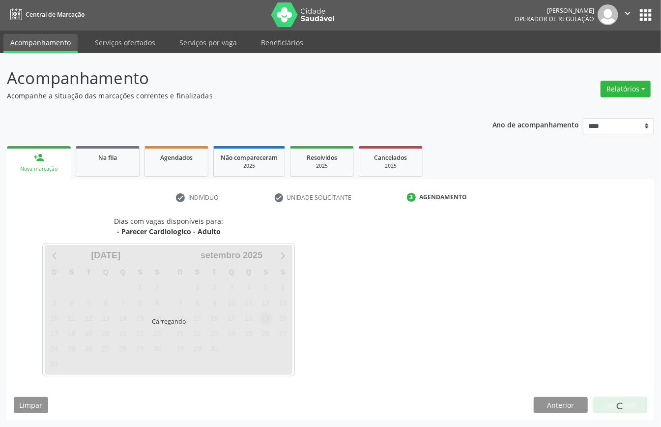
scroll to position [14, 0]
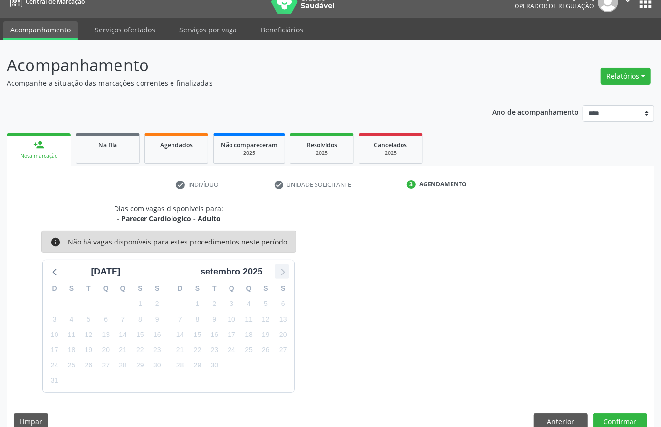
click at [289, 276] on div at bounding box center [282, 271] width 15 height 15
click at [565, 416] on button "Anterior" at bounding box center [561, 421] width 54 height 17
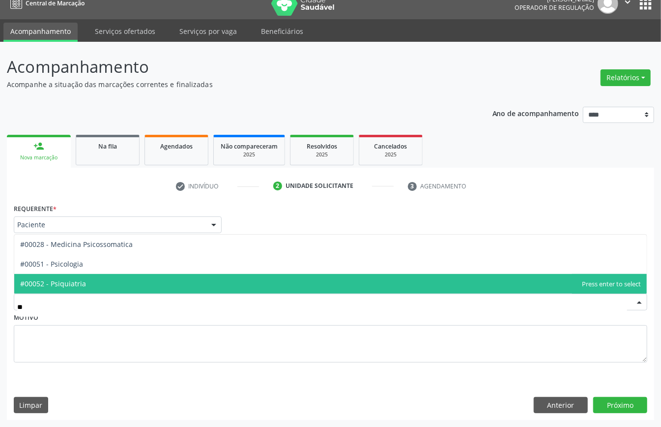
click at [94, 275] on span "#00052 - Psiquiatria" at bounding box center [330, 284] width 633 height 20
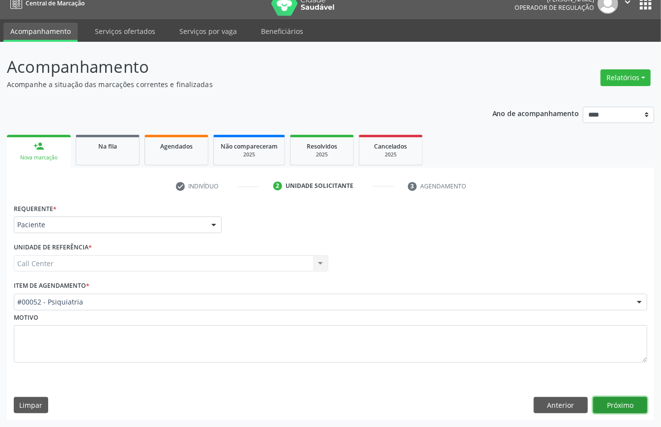
click at [619, 404] on button "Próximo" at bounding box center [621, 405] width 54 height 17
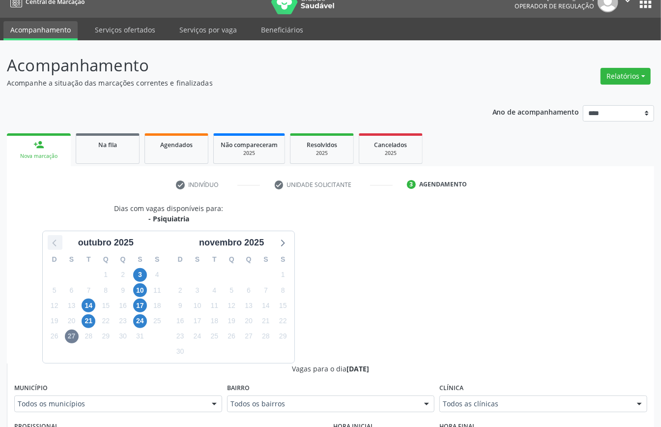
click at [57, 242] on icon at bounding box center [55, 242] width 13 height 13
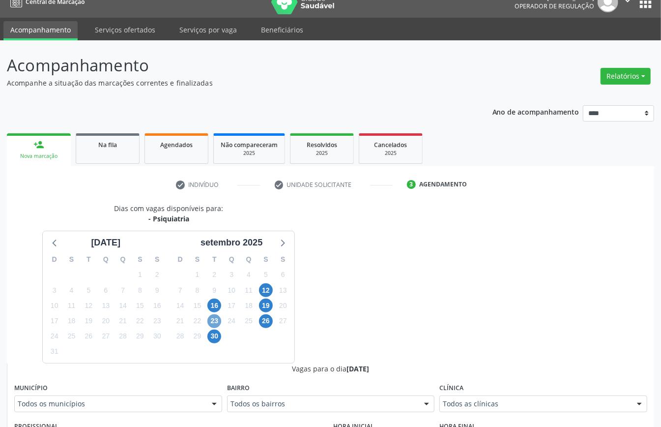
click at [213, 325] on span "23" at bounding box center [215, 321] width 14 height 14
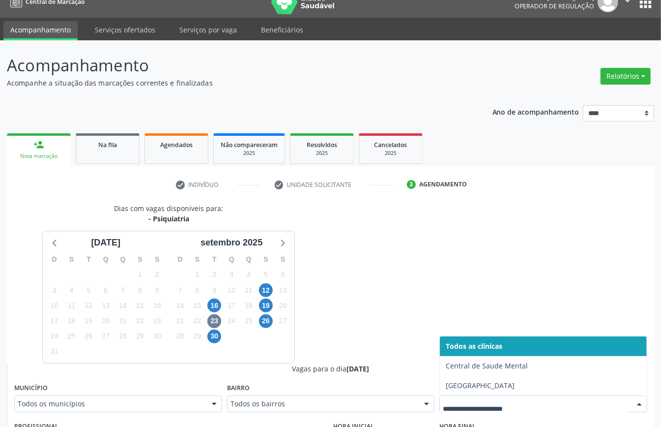
click at [460, 398] on div at bounding box center [544, 403] width 208 height 17
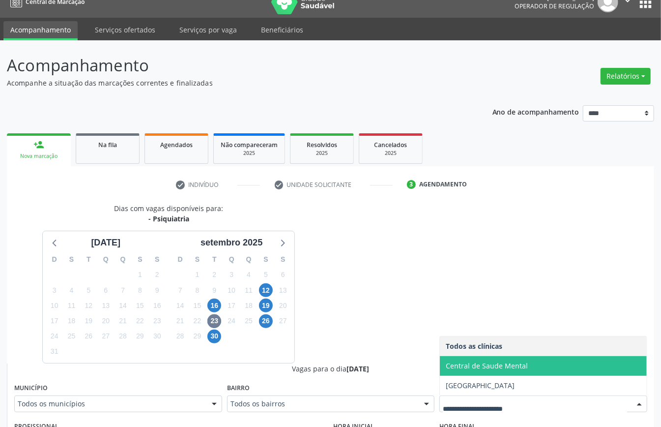
click at [469, 376] on span "Central de Saude Mental" at bounding box center [543, 366] width 207 height 20
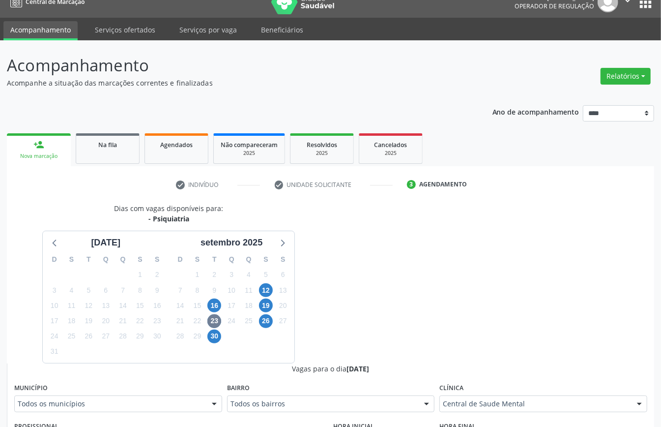
scroll to position [145, 0]
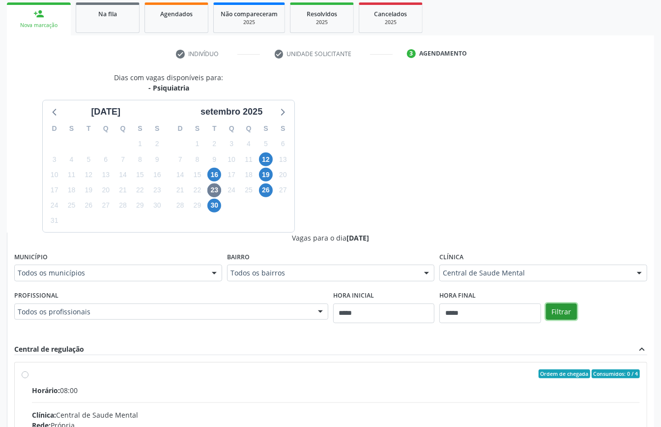
click at [564, 311] on button "Filtrar" at bounding box center [561, 311] width 31 height 17
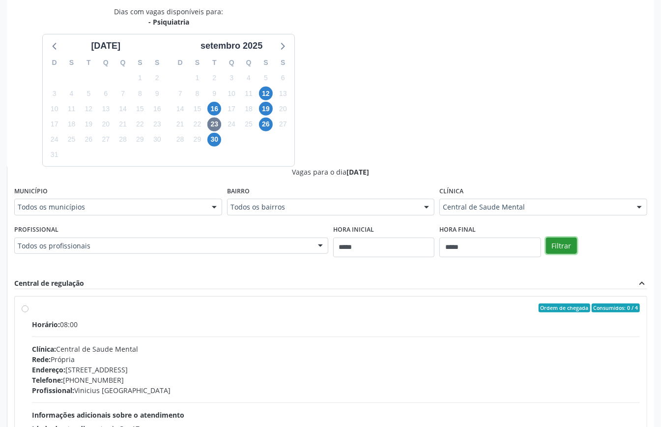
scroll to position [156, 0]
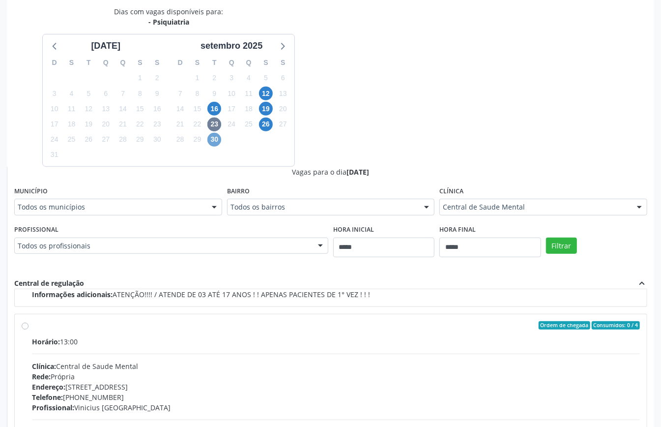
click at [214, 140] on span "30" at bounding box center [215, 140] width 14 height 14
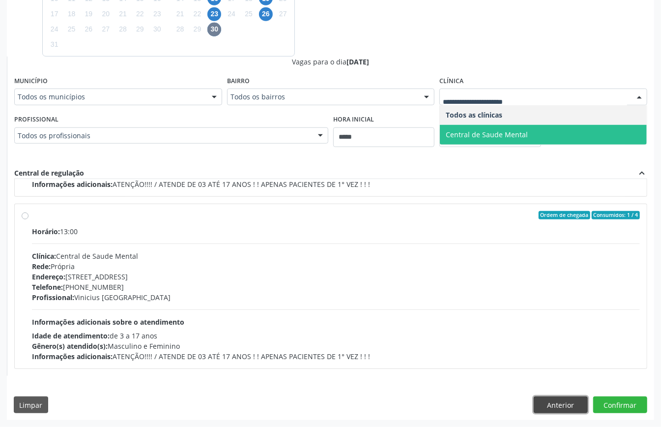
click at [563, 401] on button "Anterior" at bounding box center [561, 404] width 54 height 17
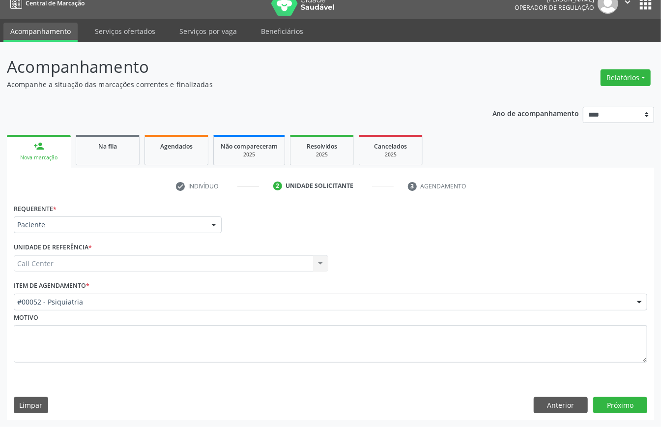
scroll to position [14, 0]
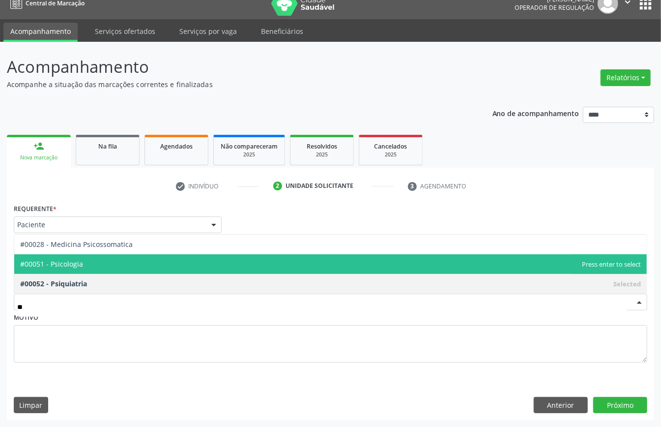
click at [93, 256] on span "#00051 - Psicologia" at bounding box center [330, 264] width 633 height 20
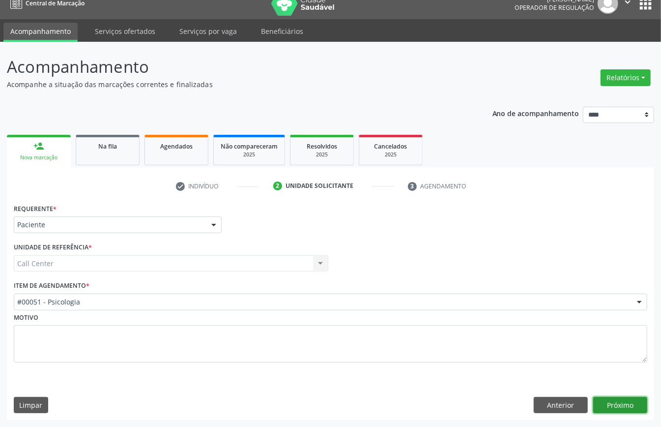
click at [633, 404] on button "Próximo" at bounding box center [621, 405] width 54 height 17
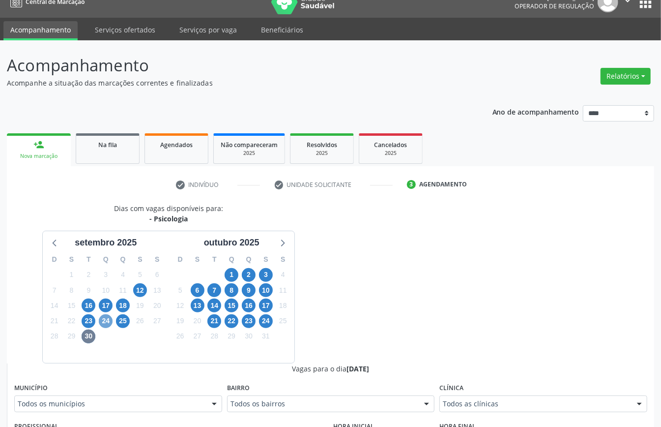
click at [105, 323] on span "24" at bounding box center [106, 321] width 14 height 14
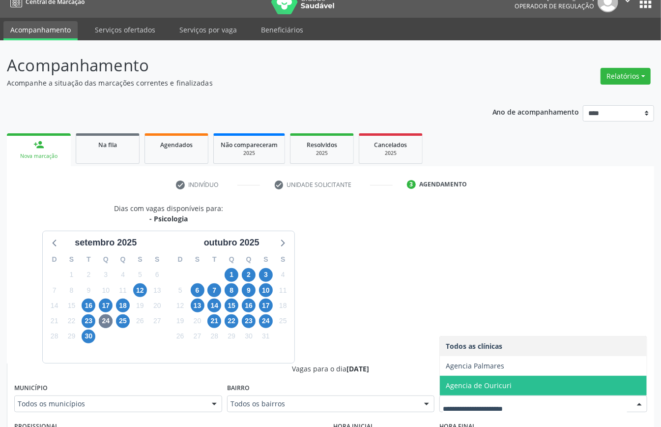
scroll to position [276, 0]
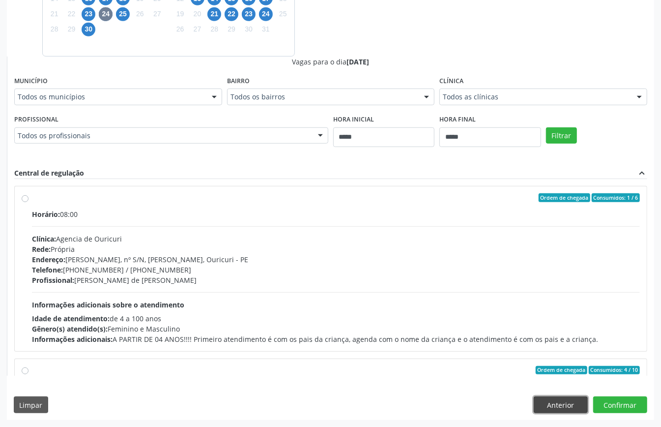
click at [561, 404] on button "Anterior" at bounding box center [561, 404] width 54 height 17
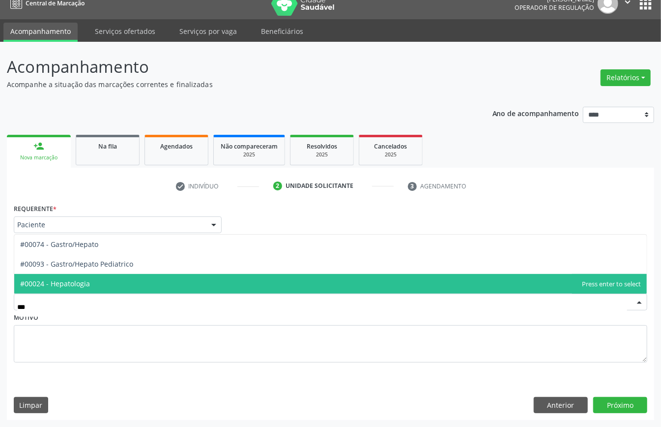
click at [115, 284] on span "#00024 - Hepatologia" at bounding box center [330, 284] width 633 height 20
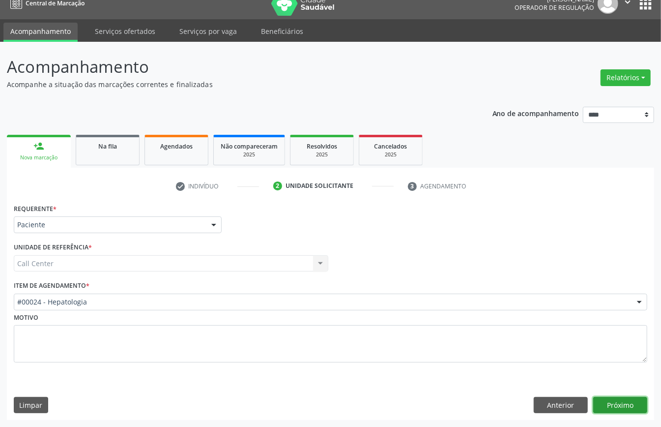
click at [628, 407] on button "Próximo" at bounding box center [621, 405] width 54 height 17
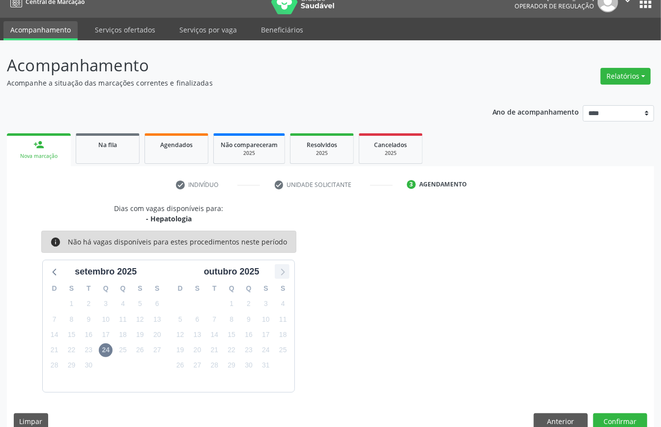
click at [286, 269] on icon at bounding box center [282, 271] width 13 height 13
click at [60, 272] on icon at bounding box center [55, 271] width 13 height 13
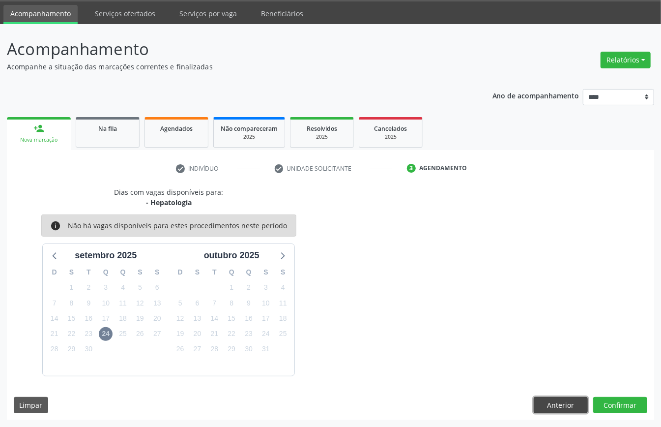
click at [553, 398] on button "Anterior" at bounding box center [561, 405] width 54 height 17
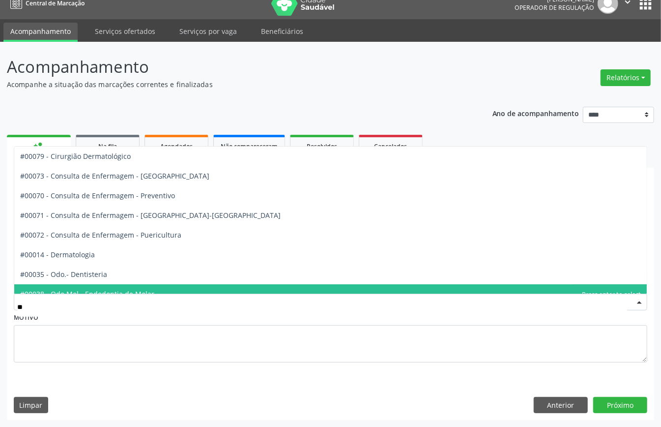
type input "***"
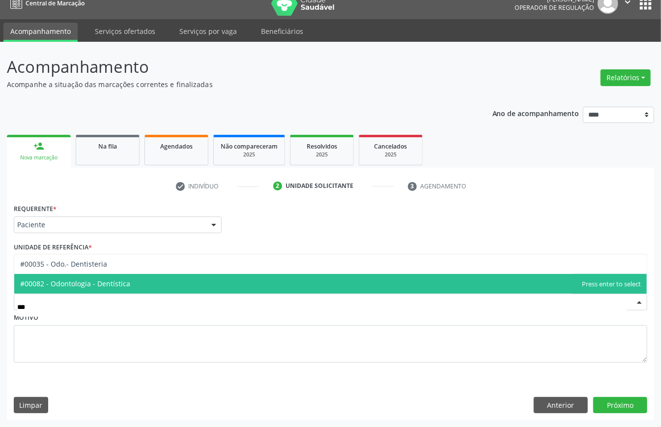
drag, startPoint x: 112, startPoint y: 282, endPoint x: 305, endPoint y: 307, distance: 194.9
click at [113, 282] on span "#00082 - Odontologia - Dentística" at bounding box center [75, 283] width 110 height 9
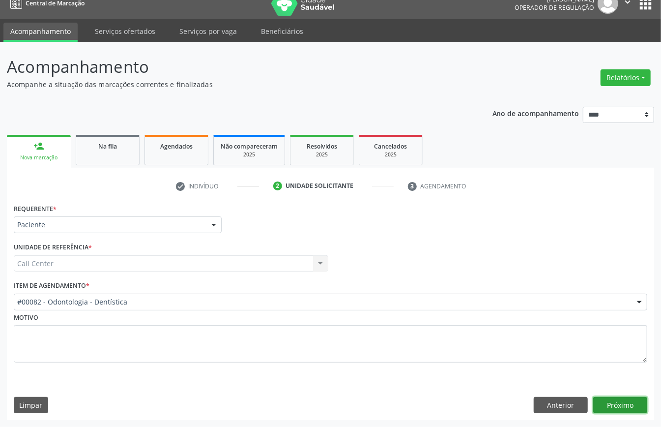
click at [627, 400] on button "Próximo" at bounding box center [621, 405] width 54 height 17
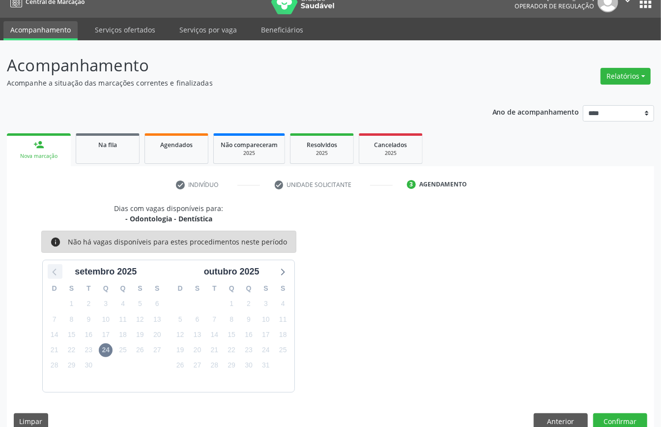
click at [53, 275] on icon at bounding box center [55, 271] width 13 height 13
click at [284, 275] on icon at bounding box center [282, 271] width 13 height 13
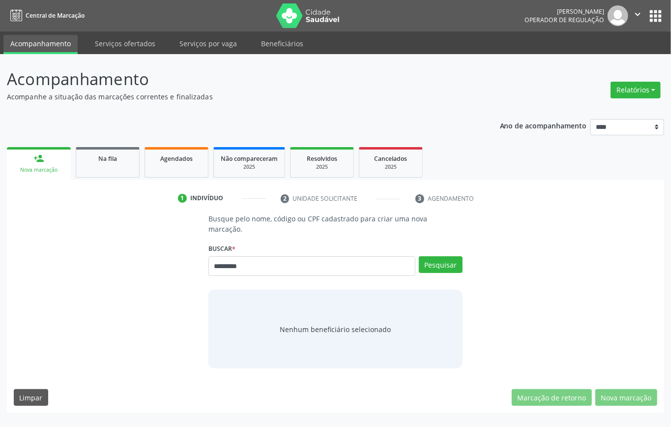
type input "*********"
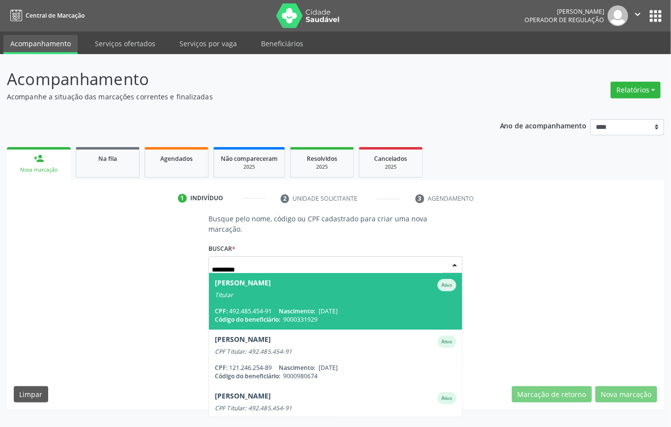
click at [352, 317] on span "Damaris Pereira da Silva Ativo Titular CPF: 492.485.454-91 Nascimento: 01/09/19…" at bounding box center [335, 301] width 253 height 57
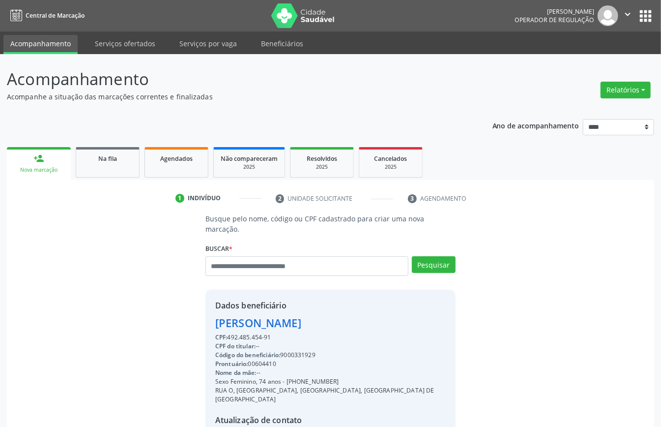
scroll to position [93, 0]
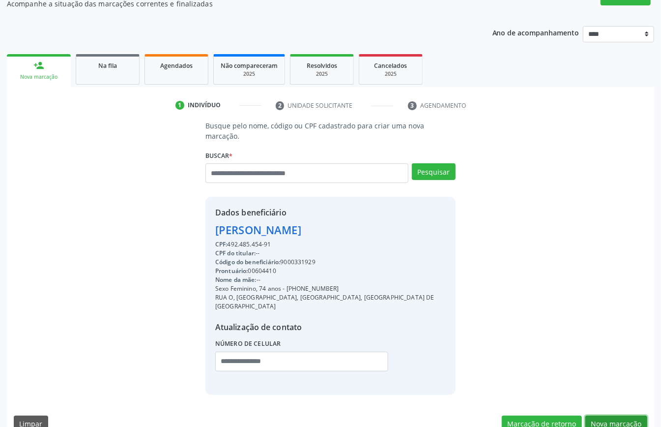
click at [621, 416] on button "Nova marcação" at bounding box center [617, 424] width 62 height 17
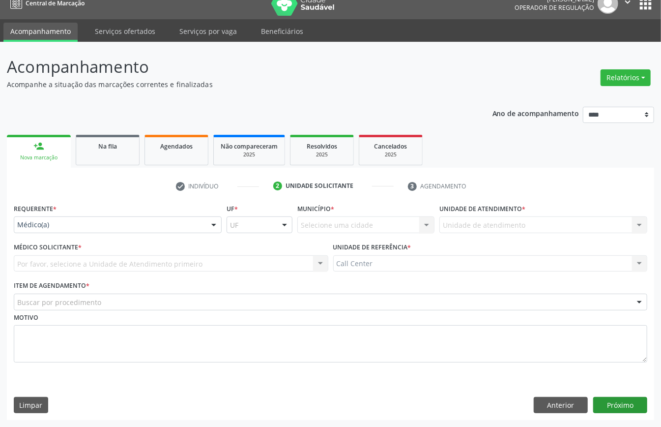
scroll to position [14, 0]
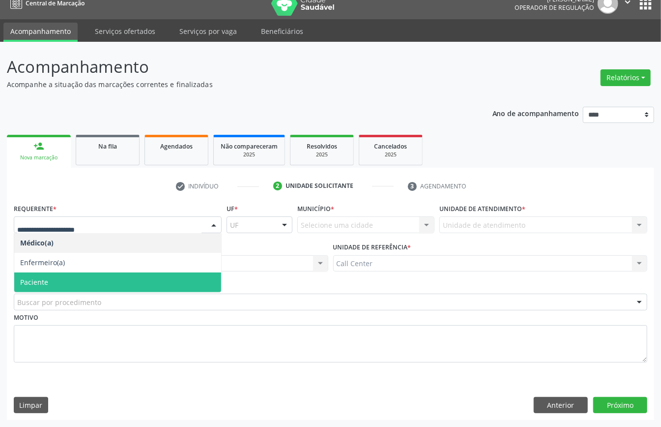
click at [79, 289] on span "Paciente" at bounding box center [117, 282] width 207 height 20
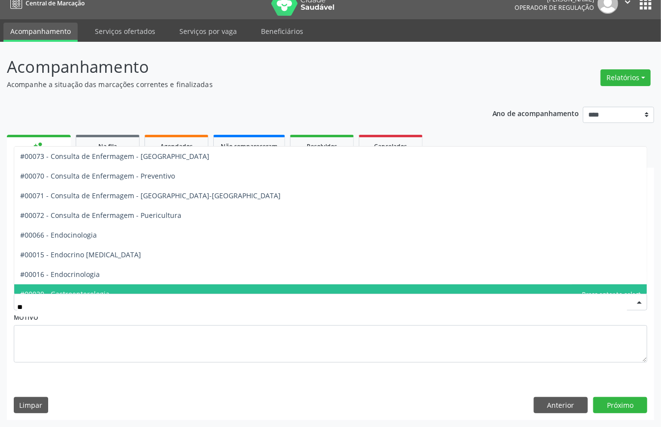
type input "***"
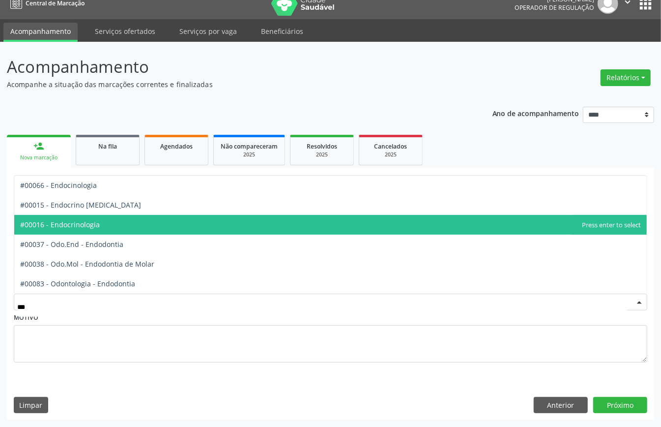
click at [90, 217] on span "#00016 - Endocrinologia" at bounding box center [330, 225] width 633 height 20
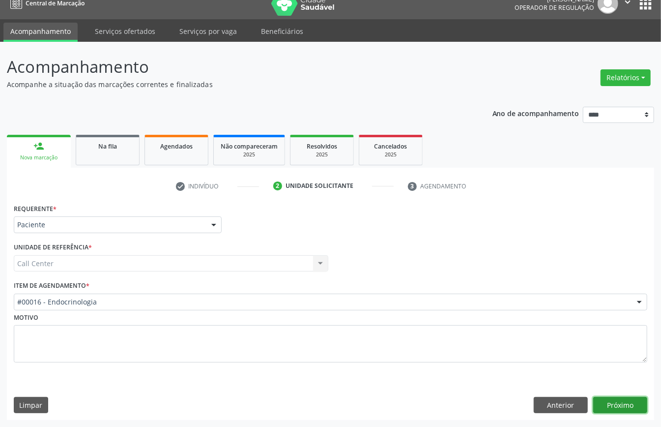
click at [609, 399] on button "Próximo" at bounding box center [621, 405] width 54 height 17
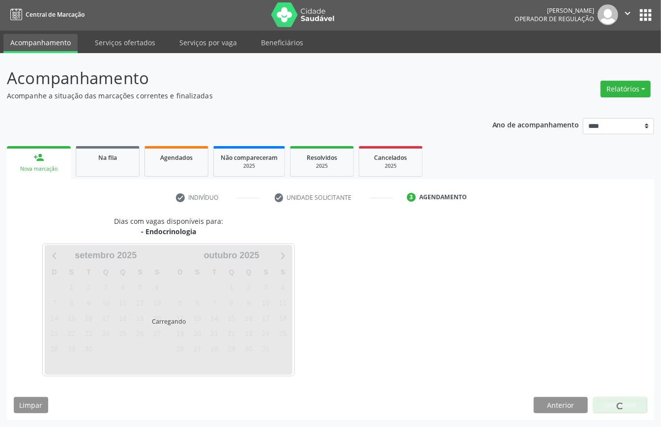
scroll to position [2, 0]
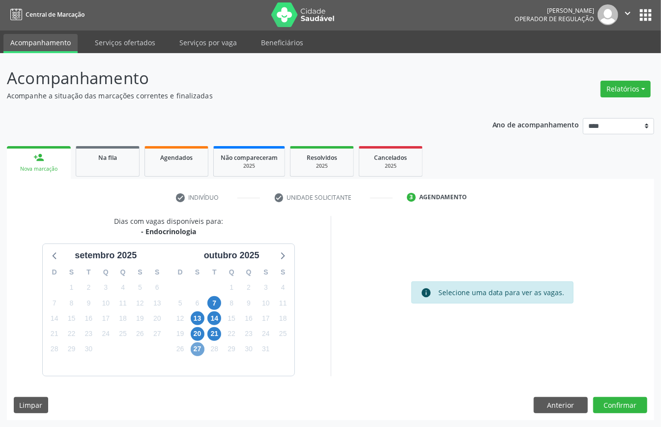
click at [202, 344] on span "27" at bounding box center [198, 349] width 14 height 14
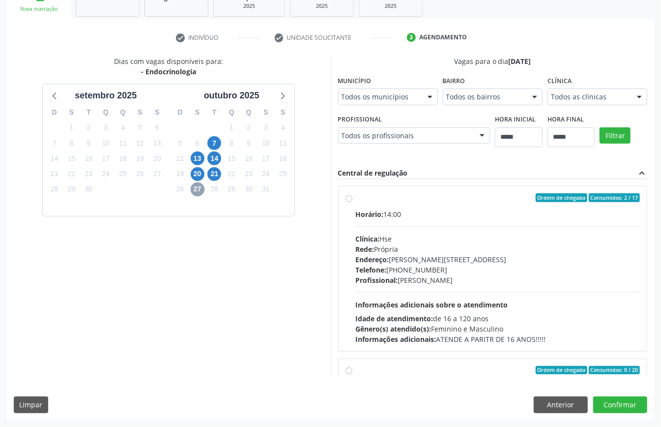
scroll to position [131, 0]
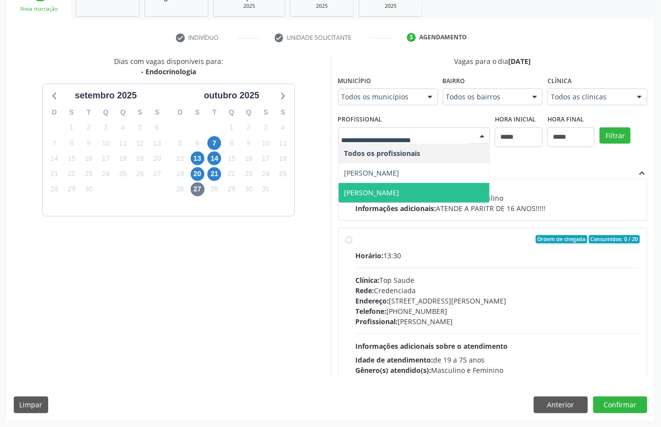
click at [339, 203] on span "[PERSON_NAME]" at bounding box center [414, 193] width 151 height 20
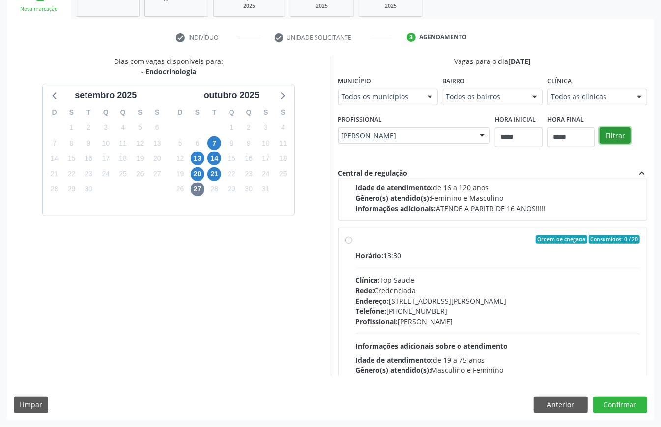
click at [600, 144] on button "Filtrar" at bounding box center [615, 135] width 31 height 17
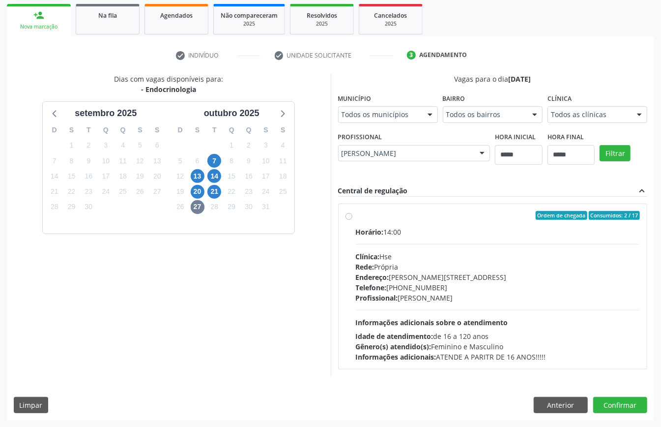
click at [409, 296] on div "Profissional: Laura Peixoto Lins" at bounding box center [498, 298] width 285 height 10
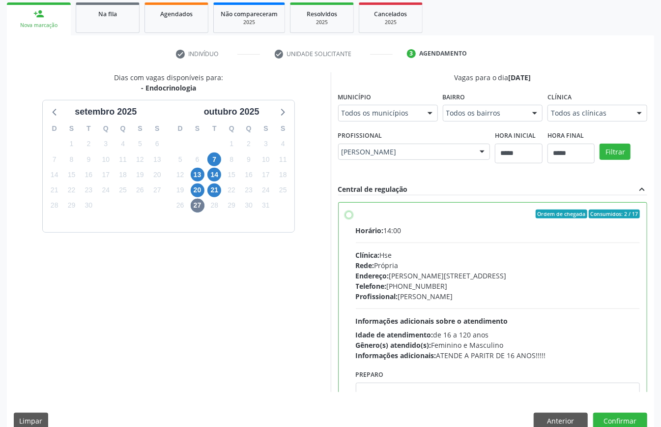
scroll to position [50, 0]
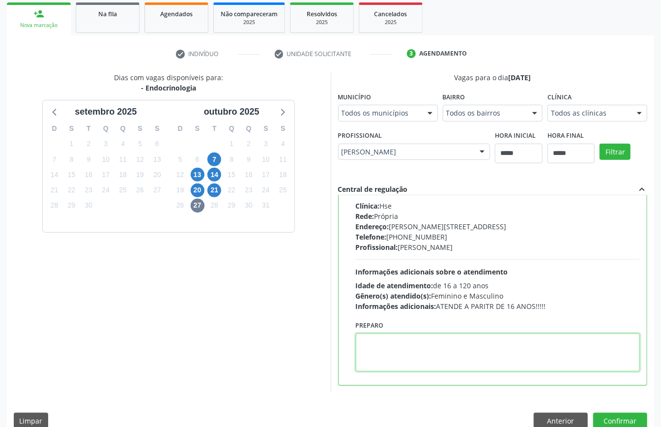
drag, startPoint x: 398, startPoint y: 358, endPoint x: 412, endPoint y: 369, distance: 17.2
paste textarea "********"
type textarea "********"
drag, startPoint x: 396, startPoint y: 343, endPoint x: 187, endPoint y: 338, distance: 209.1
click at [187, 339] on div "Dias com vagas disponíveis para: - Endocrinologia setembro 2025 D S T Q Q S S 3…" at bounding box center [331, 232] width 648 height 320
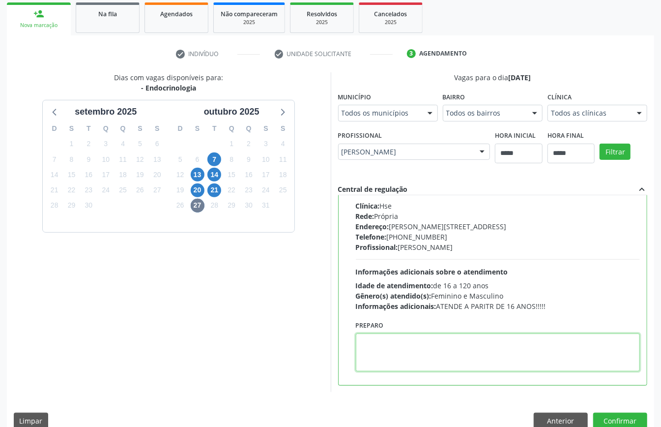
paste textarea "**********"
type textarea "**********"
click at [622, 410] on div "Dias com vagas disponíveis para: - Endocrinologia setembro 2025 D S T Q Q S S 3…" at bounding box center [331, 253] width 648 height 363
click at [622, 417] on button "Confirmar" at bounding box center [621, 421] width 54 height 17
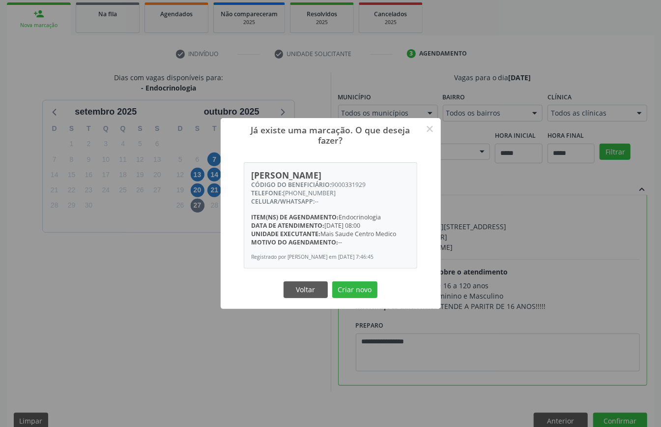
click at [358, 299] on div "Voltar Criar novo" at bounding box center [331, 289] width 98 height 21
click at [351, 289] on button "Criar novo" at bounding box center [354, 289] width 45 height 17
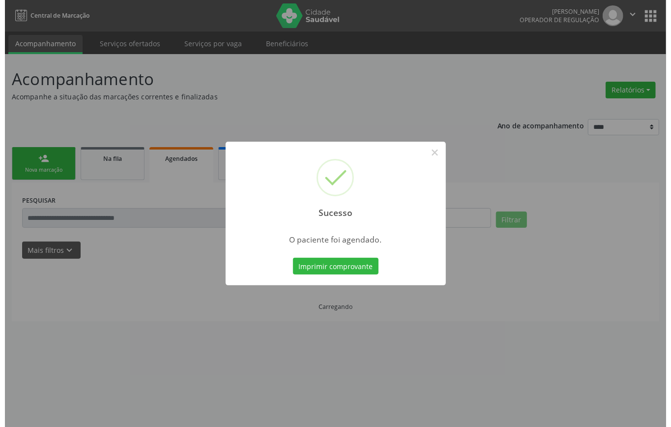
scroll to position [0, 0]
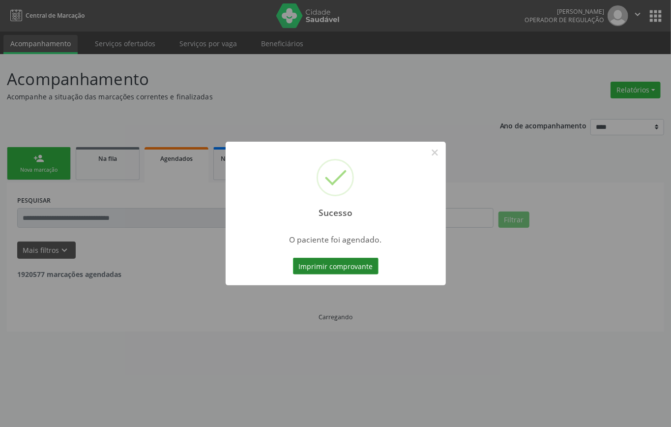
click at [357, 264] on button "Imprimir comprovante" at bounding box center [336, 266] width 86 height 17
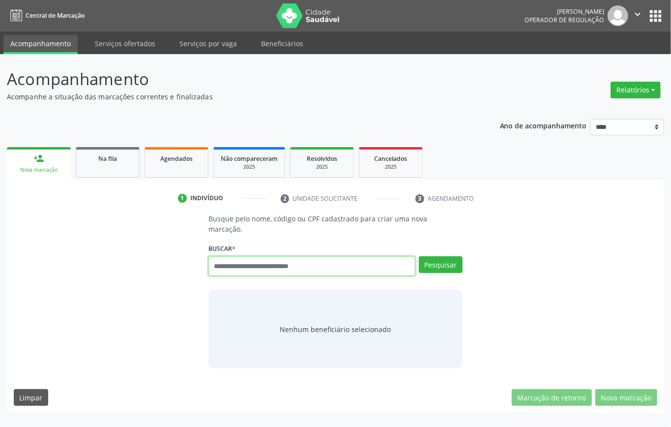
paste input "**********"
type input "**********"
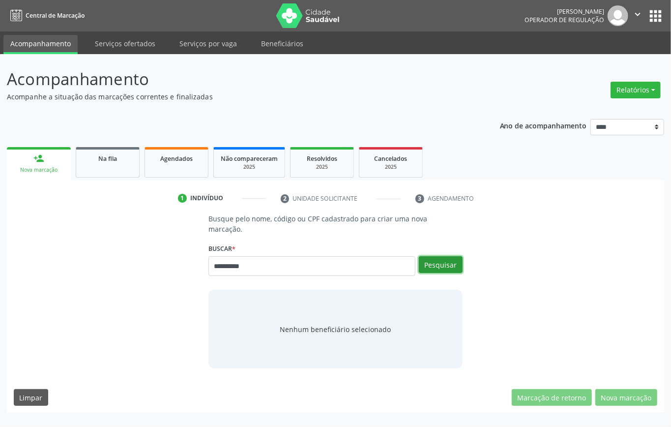
click at [443, 256] on button "Pesquisar" at bounding box center [441, 264] width 44 height 17
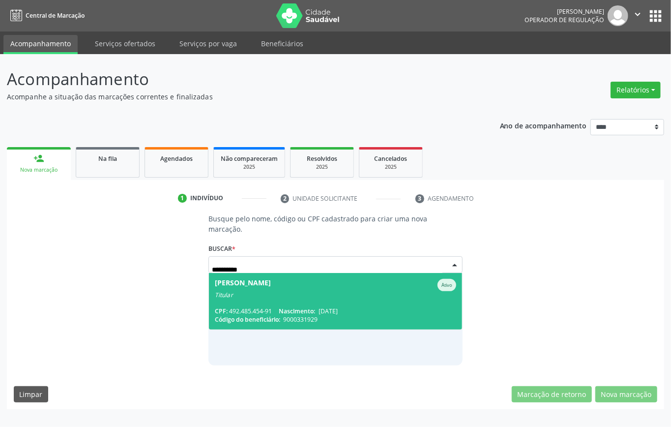
click at [258, 279] on div "Damaris Pereira da Silva" at bounding box center [243, 285] width 56 height 12
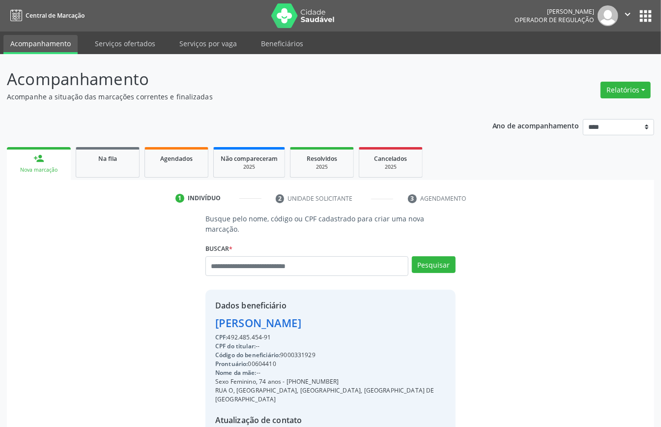
scroll to position [93, 0]
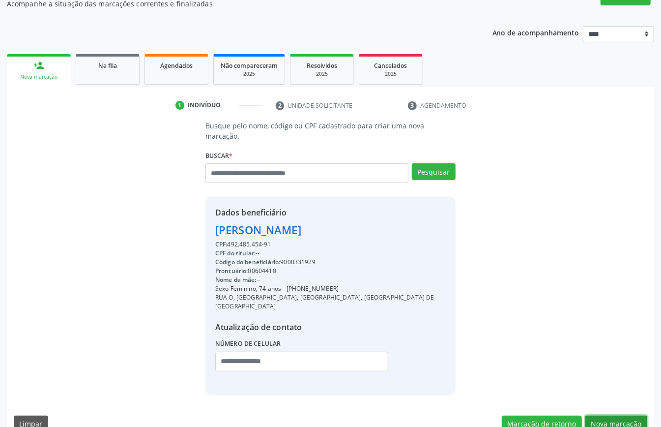
click at [621, 416] on button "Nova marcação" at bounding box center [617, 424] width 62 height 17
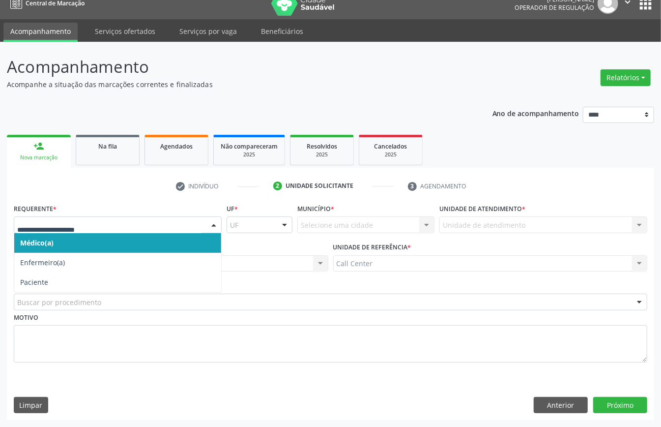
drag, startPoint x: 77, startPoint y: 228, endPoint x: 83, endPoint y: 296, distance: 67.6
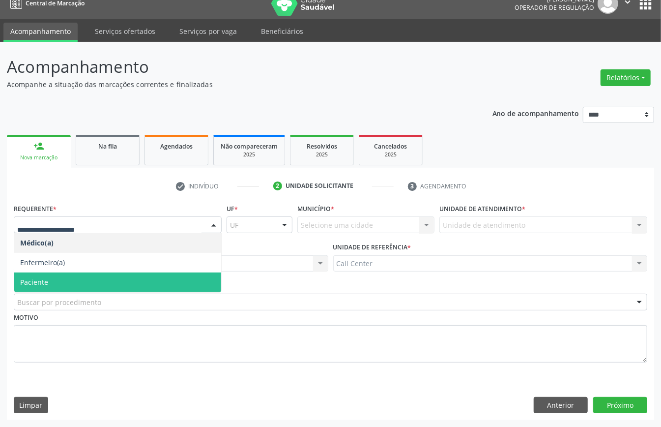
drag, startPoint x: 77, startPoint y: 284, endPoint x: 80, endPoint y: 297, distance: 13.5
click at [78, 286] on span "Paciente" at bounding box center [117, 282] width 207 height 20
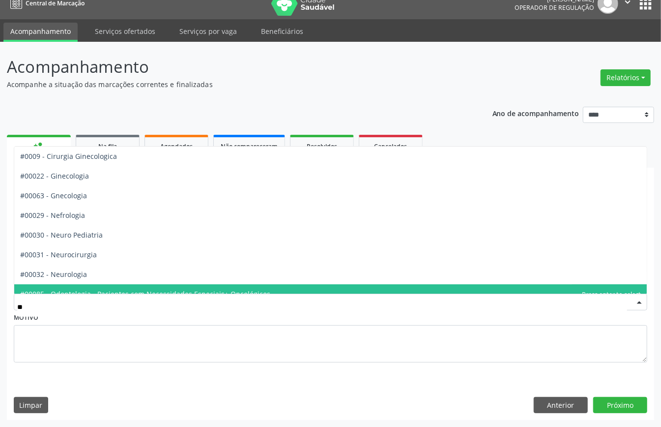
type input "***"
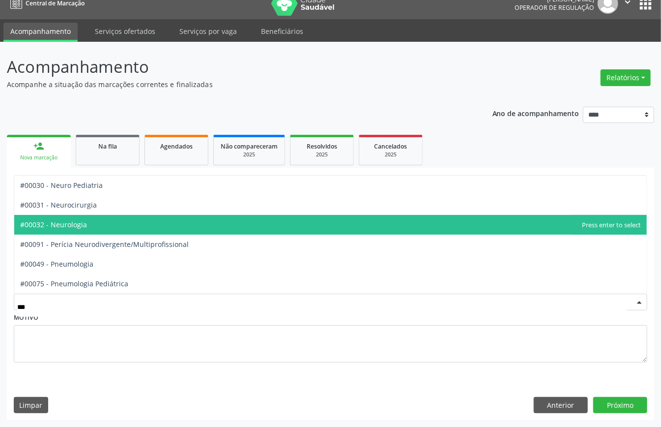
drag, startPoint x: 91, startPoint y: 217, endPoint x: 113, endPoint y: 225, distance: 23.7
click at [94, 219] on span "#00032 - Neurologia" at bounding box center [330, 225] width 633 height 20
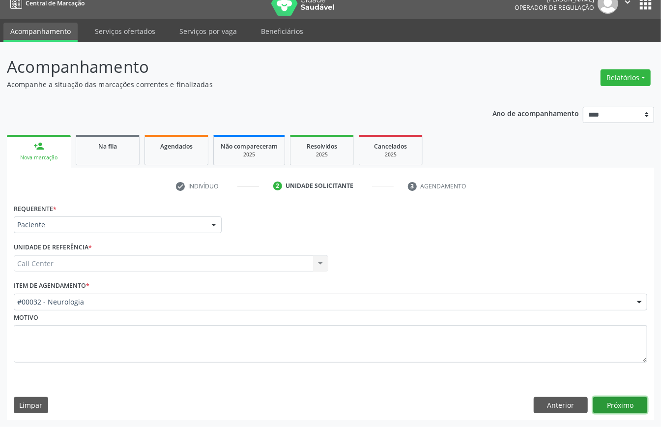
click at [616, 408] on button "Próximo" at bounding box center [621, 405] width 54 height 17
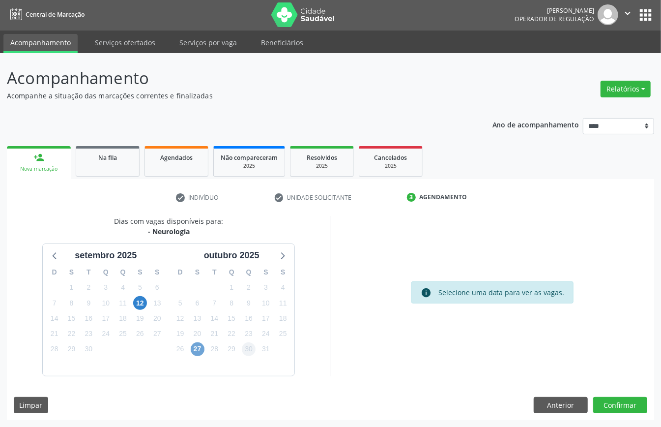
drag, startPoint x: 199, startPoint y: 349, endPoint x: 250, endPoint y: 351, distance: 50.7
click at [200, 349] on span "27" at bounding box center [198, 349] width 14 height 14
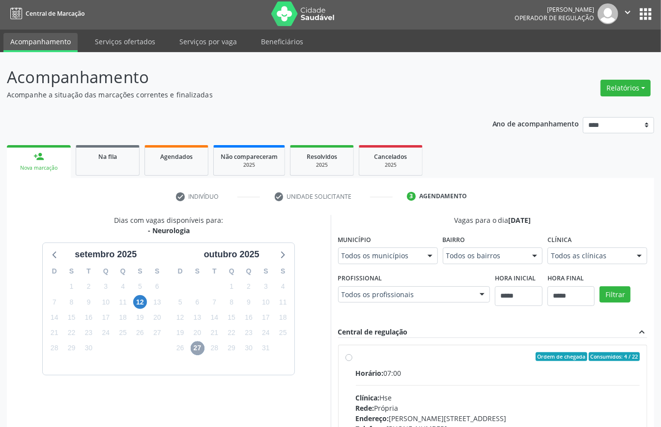
scroll to position [145, 0]
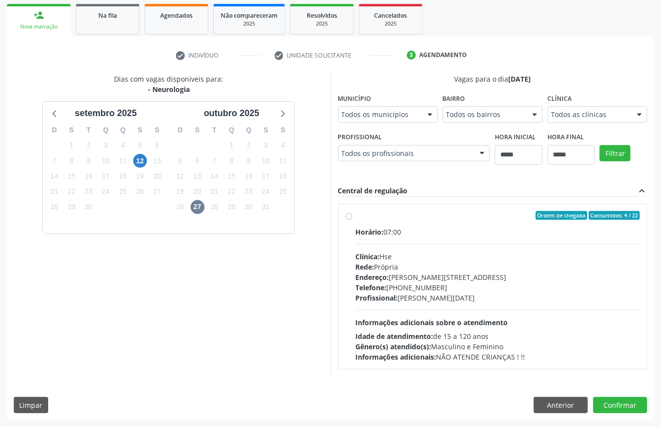
click at [363, 275] on span "Endereço:" at bounding box center [372, 276] width 33 height 9
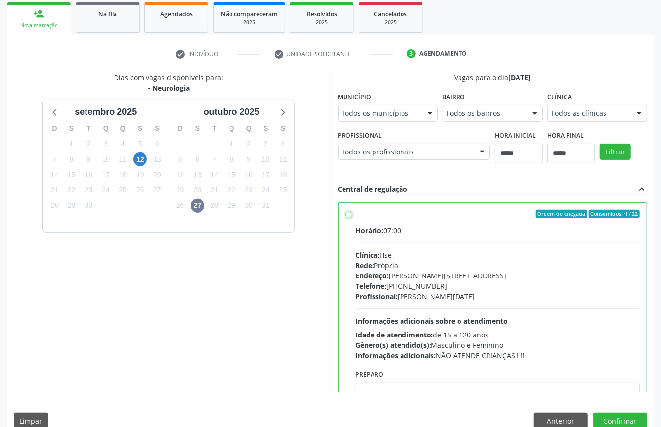
scroll to position [50, 0]
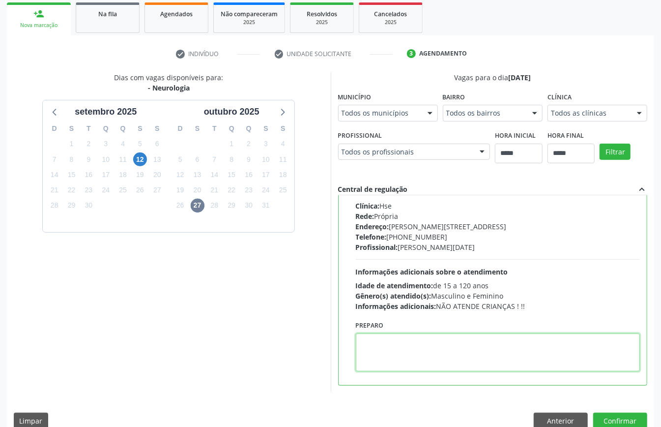
paste textarea "**********"
type textarea "**********"
click at [622, 420] on button "Confirmar" at bounding box center [621, 421] width 54 height 17
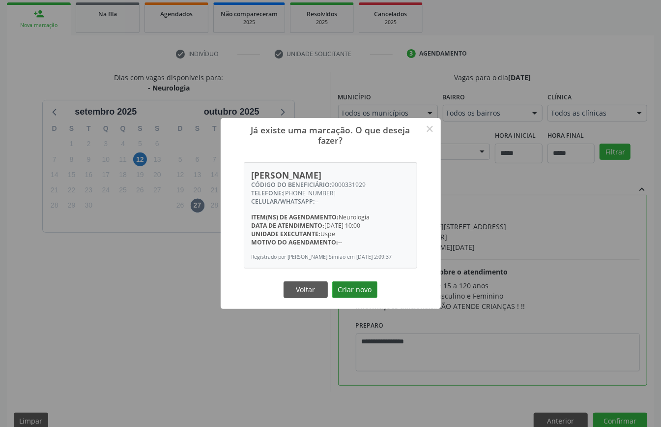
click at [349, 288] on button "Criar novo" at bounding box center [354, 289] width 45 height 17
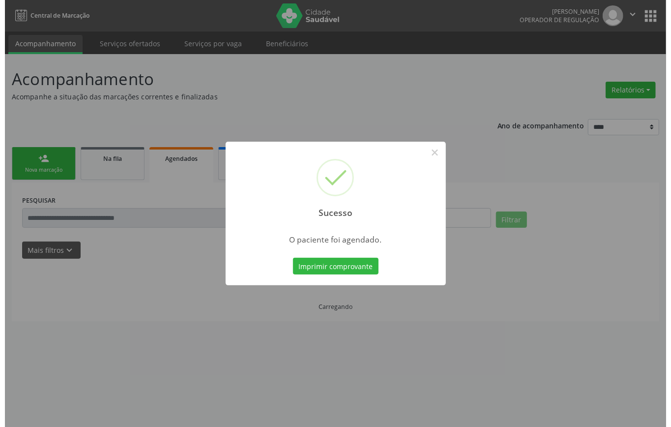
scroll to position [0, 0]
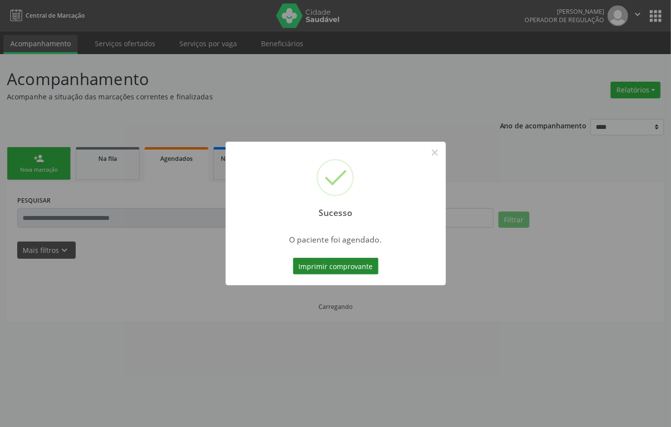
click at [351, 269] on button "Imprimir comprovante" at bounding box center [336, 266] width 86 height 17
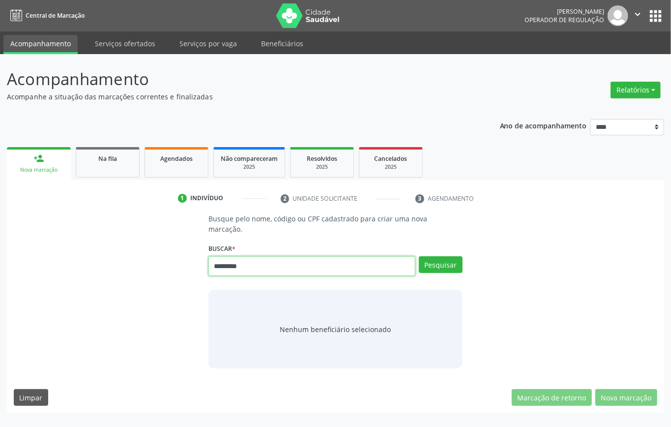
type input "*********"
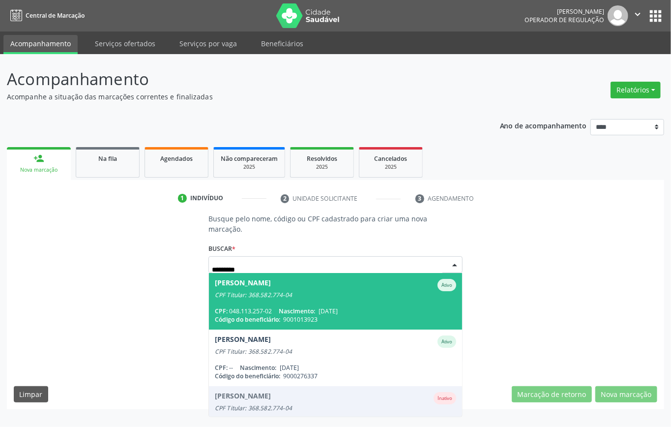
click at [305, 307] on span "Nascimento:" at bounding box center [297, 311] width 36 height 8
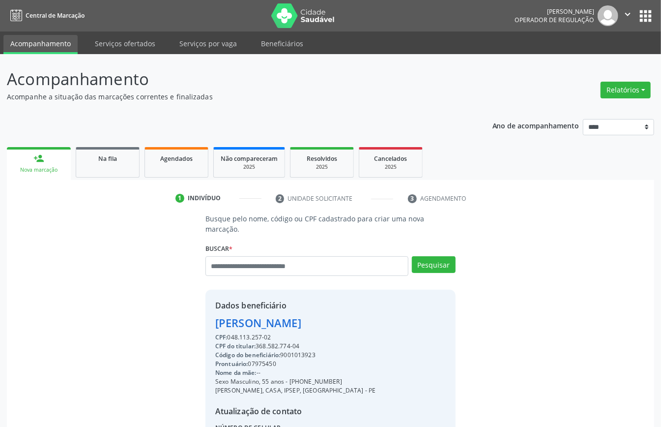
scroll to position [93, 0]
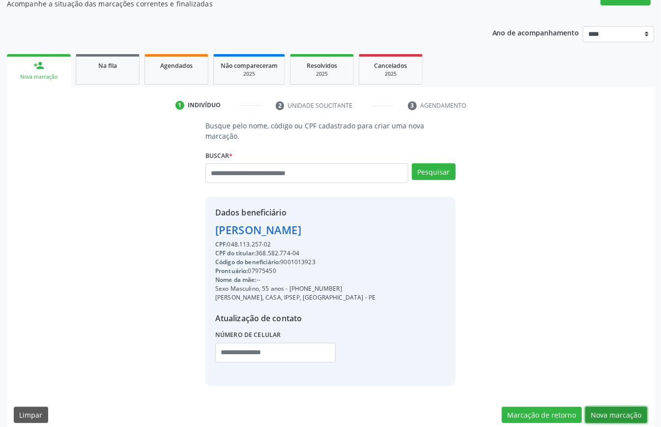
click at [617, 407] on button "Nova marcação" at bounding box center [617, 415] width 62 height 17
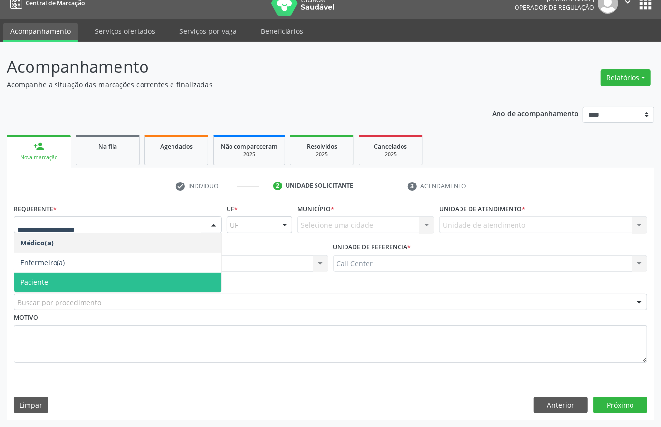
click at [55, 275] on span "Paciente" at bounding box center [117, 282] width 207 height 20
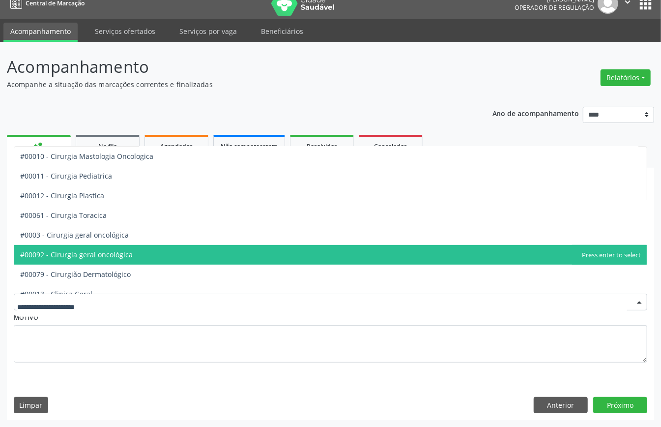
scroll to position [328, 0]
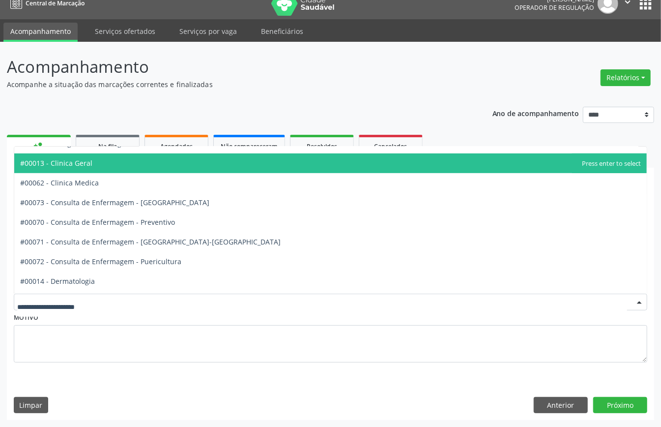
click at [82, 166] on span "#00013 - Clinica Geral" at bounding box center [330, 163] width 633 height 20
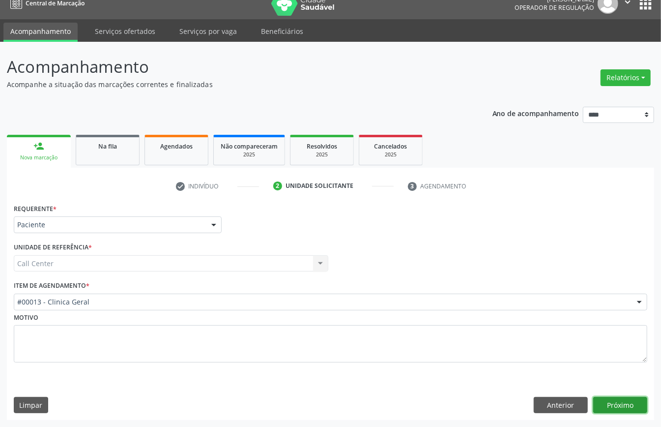
click at [606, 403] on button "Próximo" at bounding box center [621, 405] width 54 height 17
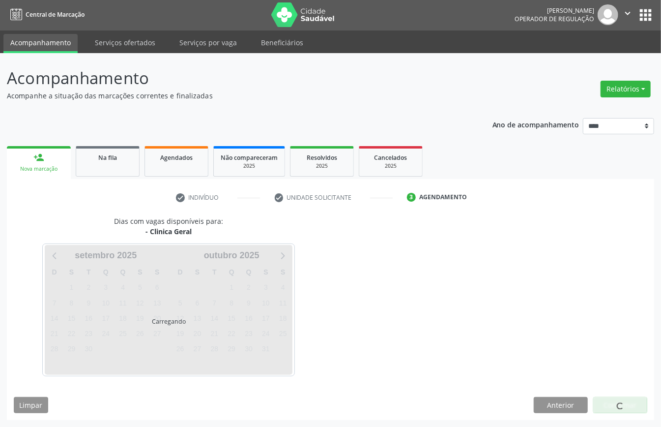
scroll to position [2, 0]
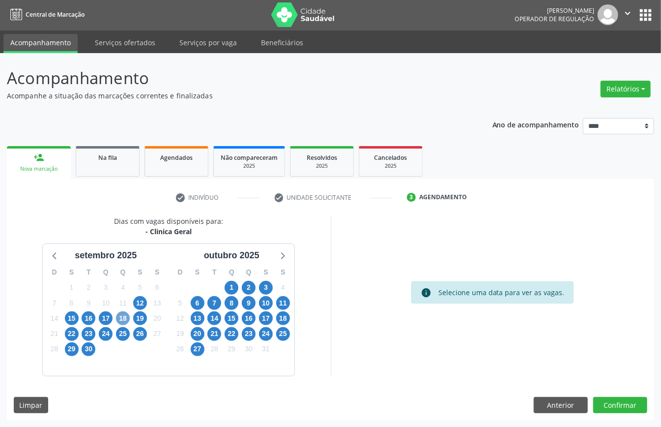
click at [123, 317] on span "18" at bounding box center [123, 318] width 14 height 14
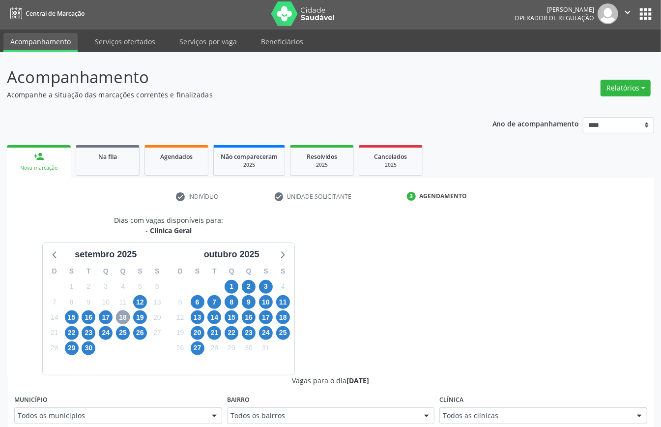
scroll to position [133, 0]
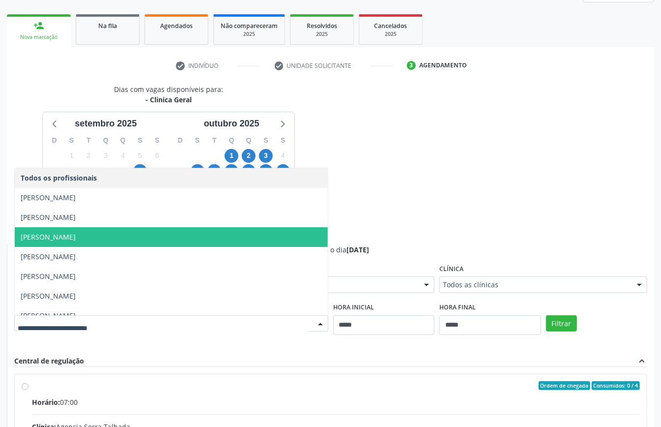
click at [134, 239] on span "Felipe Cesar Ferrer Oliveira" at bounding box center [171, 237] width 313 height 20
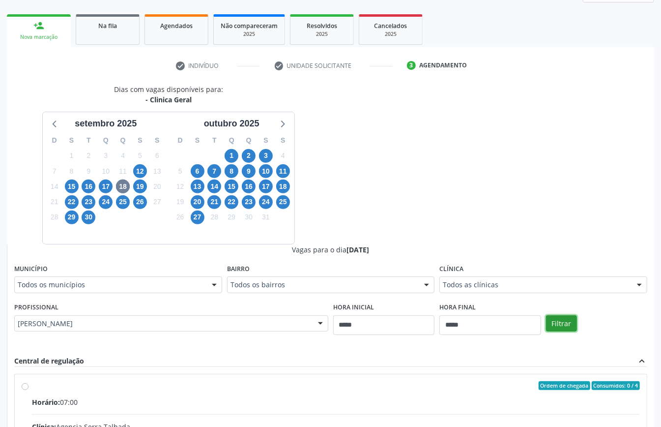
click at [564, 327] on button "Filtrar" at bounding box center [561, 323] width 31 height 17
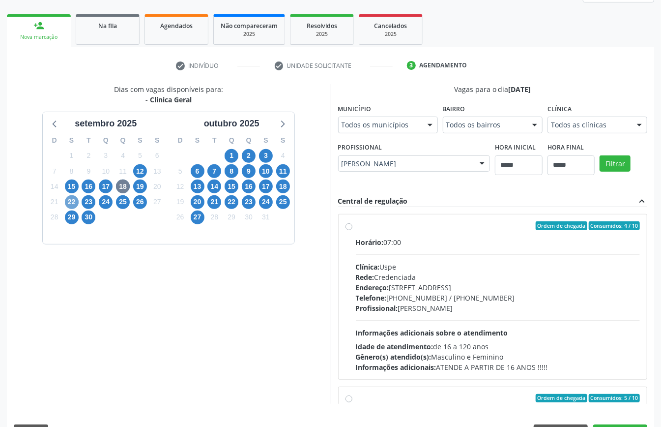
click at [68, 201] on span "22" at bounding box center [72, 202] width 14 height 14
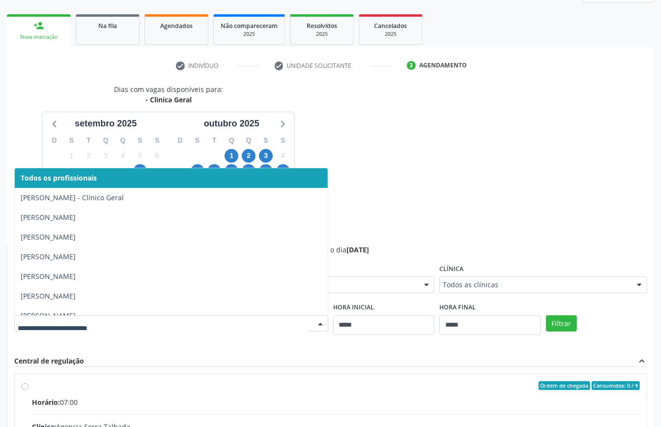
drag, startPoint x: 293, startPoint y: 321, endPoint x: 282, endPoint y: 317, distance: 11.5
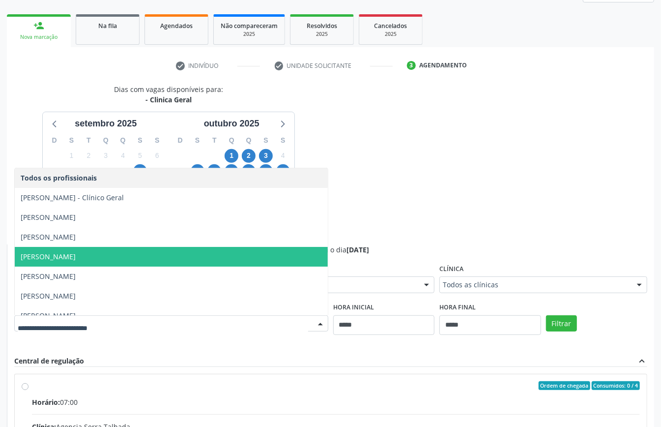
click at [114, 255] on span "Felipe Cesar Ferrer Oliveira" at bounding box center [171, 257] width 313 height 20
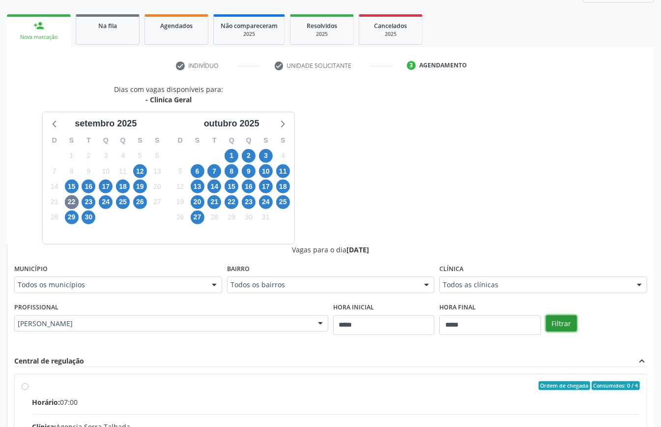
click at [566, 324] on button "Filtrar" at bounding box center [561, 323] width 31 height 17
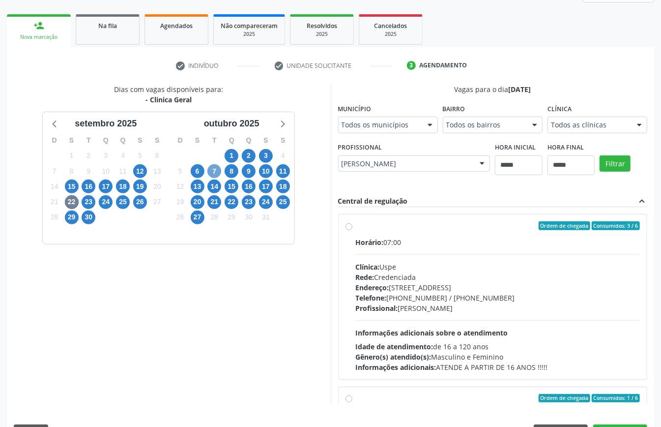
click at [213, 170] on span "7" at bounding box center [215, 171] width 14 height 14
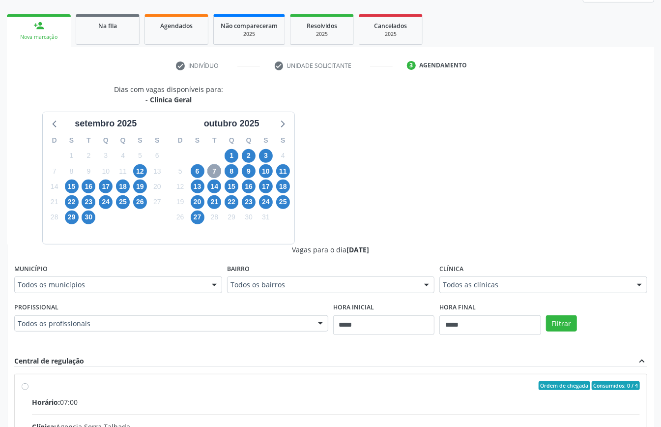
scroll to position [264, 0]
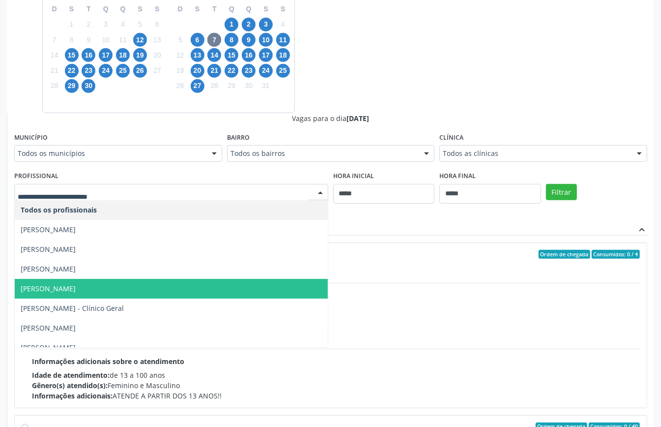
click at [144, 287] on span "Felipe Cesar Ferrer Oliveira" at bounding box center [171, 289] width 313 height 20
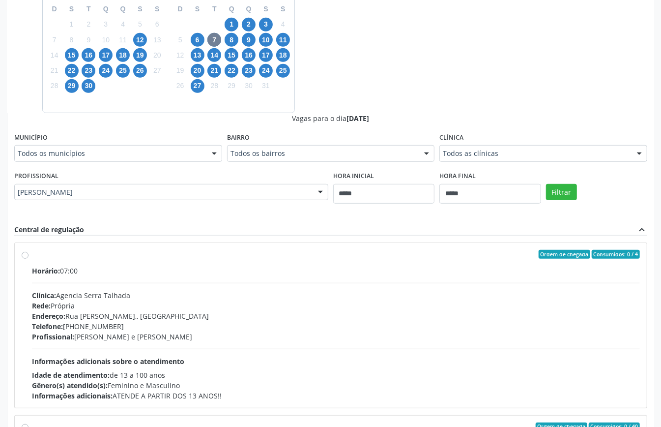
click at [580, 187] on div "Filtrar" at bounding box center [597, 191] width 106 height 45
click at [577, 189] on div "Filtrar" at bounding box center [597, 191] width 106 height 45
click at [567, 195] on button "Filtrar" at bounding box center [561, 192] width 31 height 17
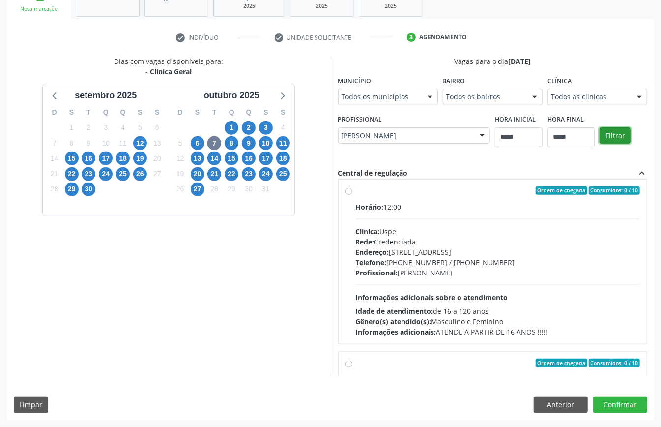
scroll to position [459, 0]
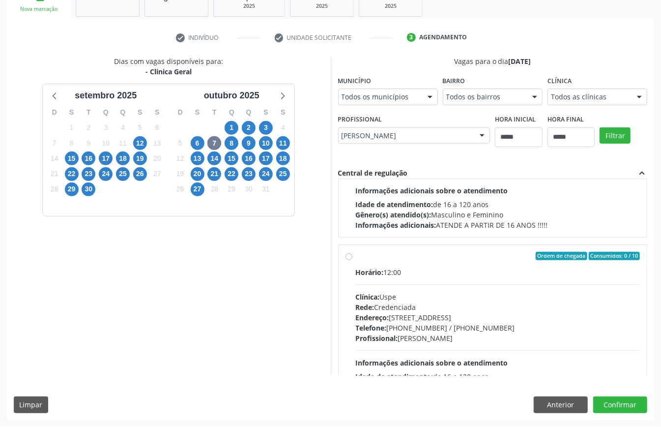
click at [413, 206] on span "Idade de atendimento:" at bounding box center [395, 204] width 78 height 9
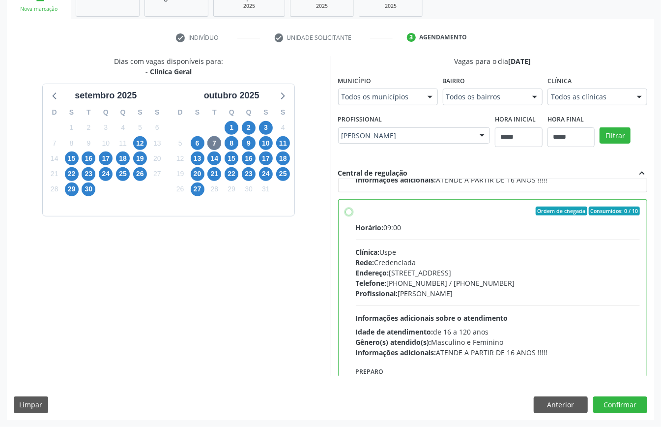
scroll to position [397, 0]
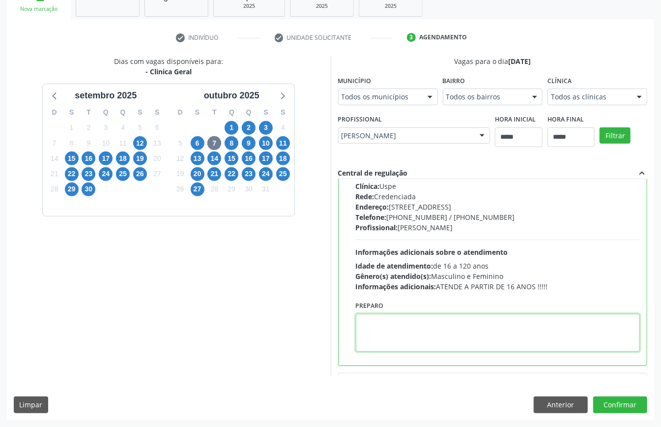
paste textarea "**********"
type textarea "**********"
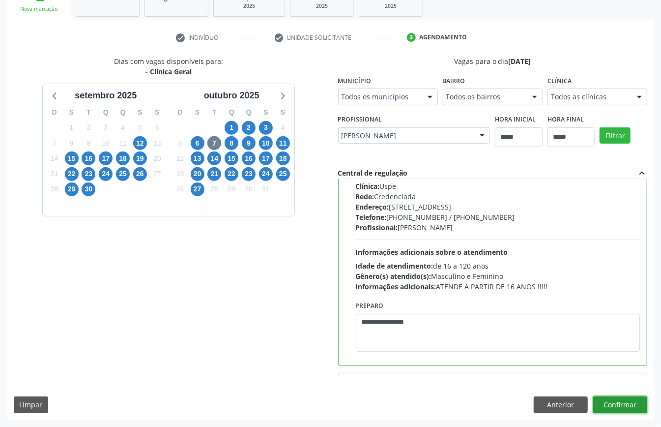
click at [602, 398] on button "Confirmar" at bounding box center [621, 404] width 54 height 17
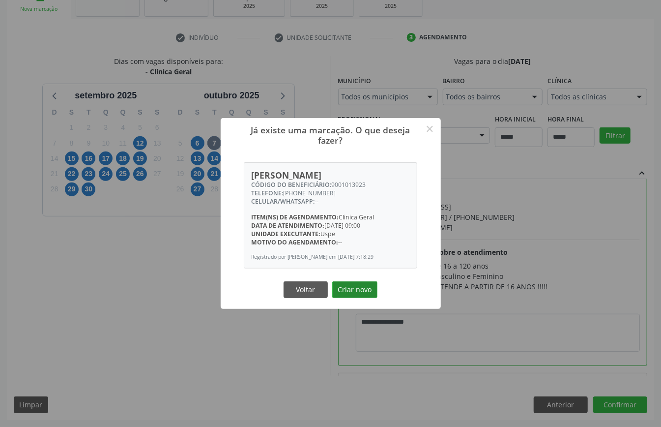
click at [355, 287] on button "Criar novo" at bounding box center [354, 289] width 45 height 17
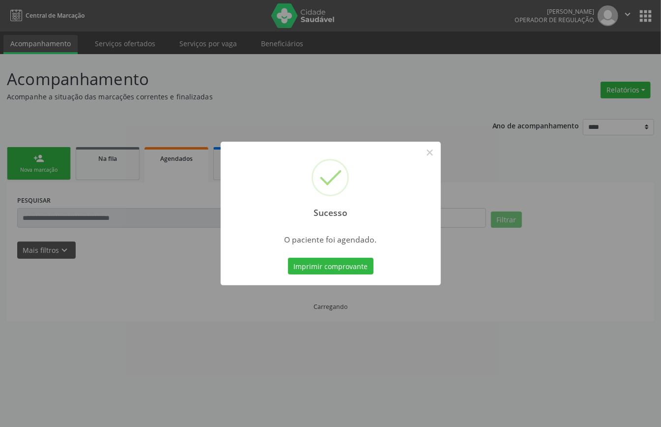
scroll to position [0, 0]
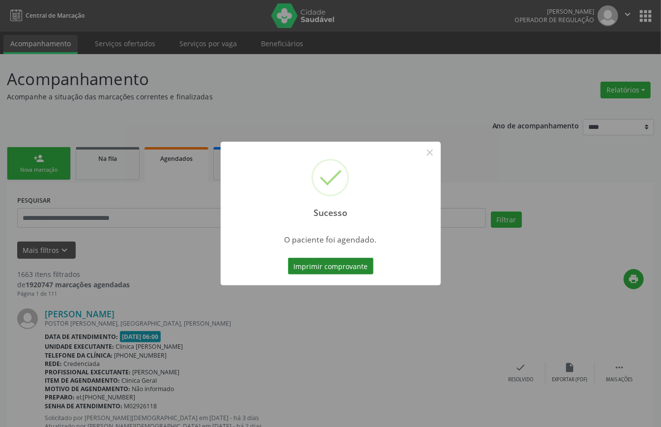
click at [341, 270] on button "Imprimir comprovante" at bounding box center [331, 266] width 86 height 17
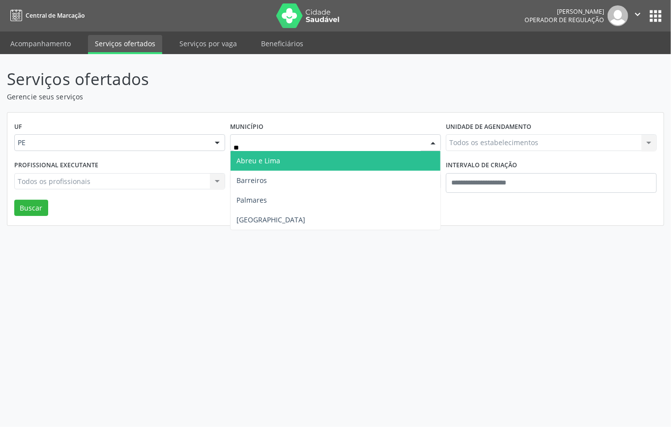
type input "***"
click at [300, 156] on span "Recife" at bounding box center [336, 161] width 210 height 20
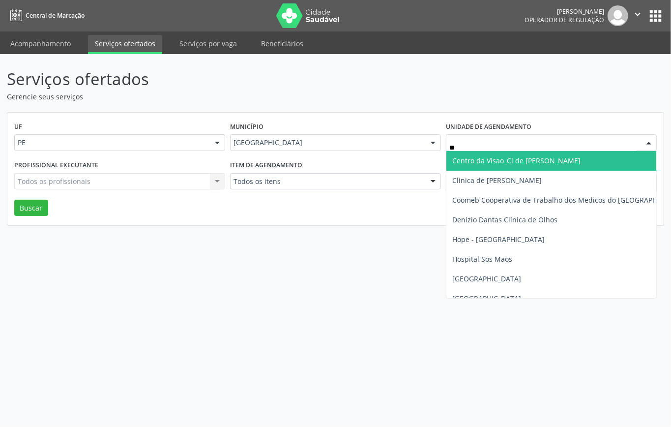
type input "***"
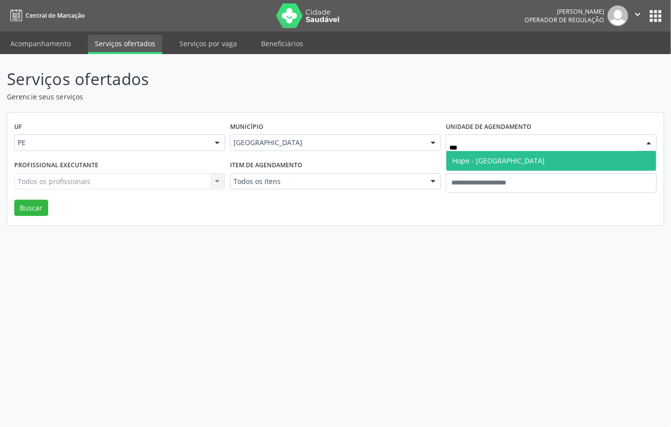
click at [485, 162] on span "Hope - Hospital de Olhos de Pernambuco" at bounding box center [498, 160] width 92 height 9
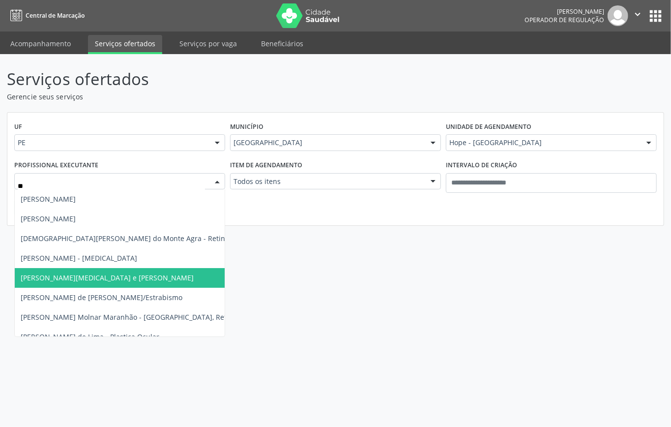
type input "*"
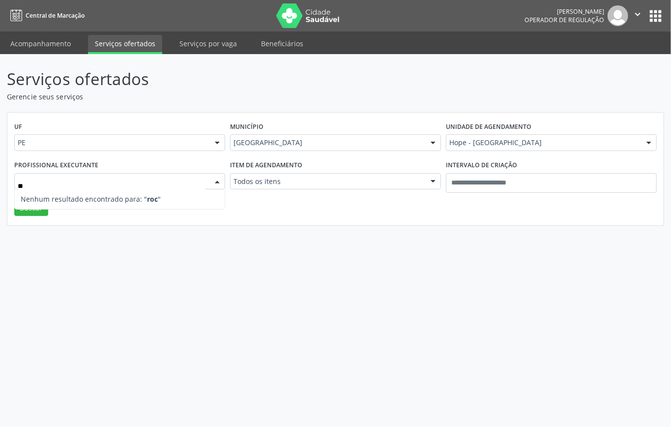
type input "*"
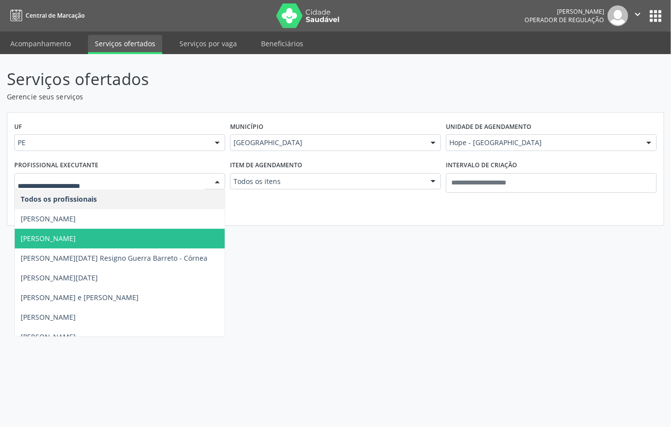
click at [258, 207] on div "UF PE PE Nenhum resultado encontrado para: " " Não há nenhuma opção para ser ex…" at bounding box center [335, 169] width 657 height 113
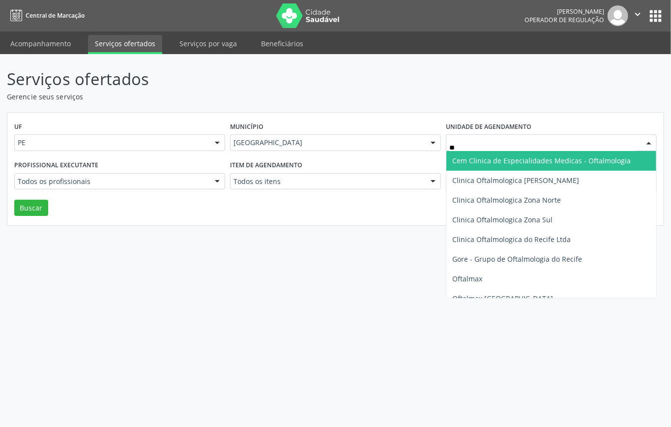
type input "***"
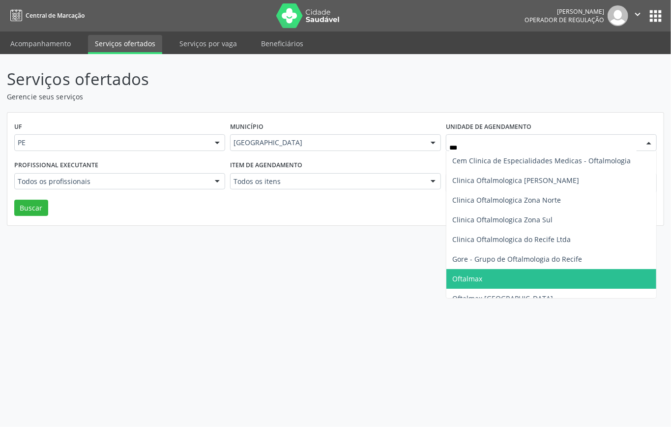
click at [471, 282] on span "Oftalmax" at bounding box center [467, 278] width 30 height 9
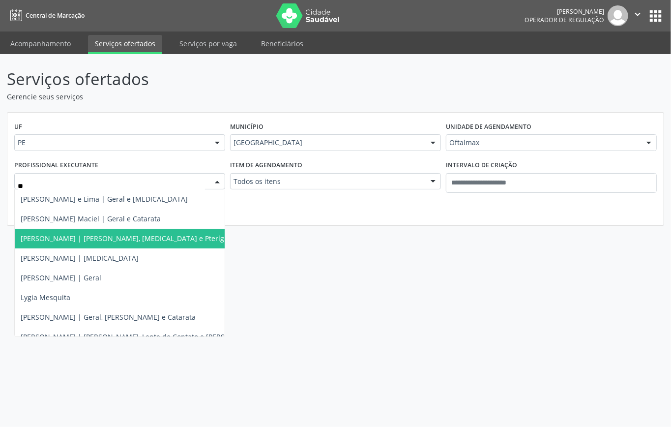
type input "***"
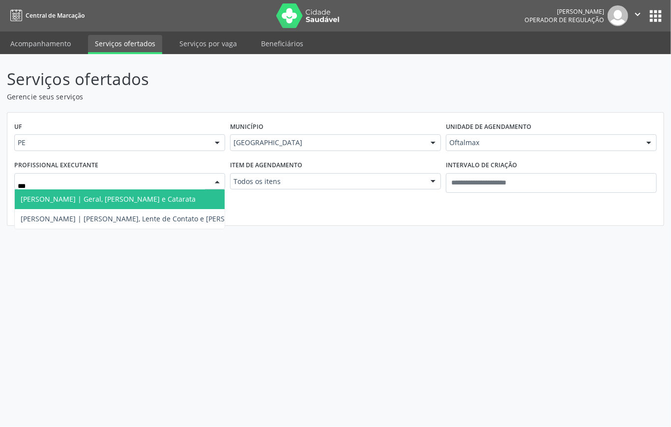
click at [66, 204] on span "[PERSON_NAME] | Geral, [PERSON_NAME] e Catarata" at bounding box center [108, 198] width 175 height 9
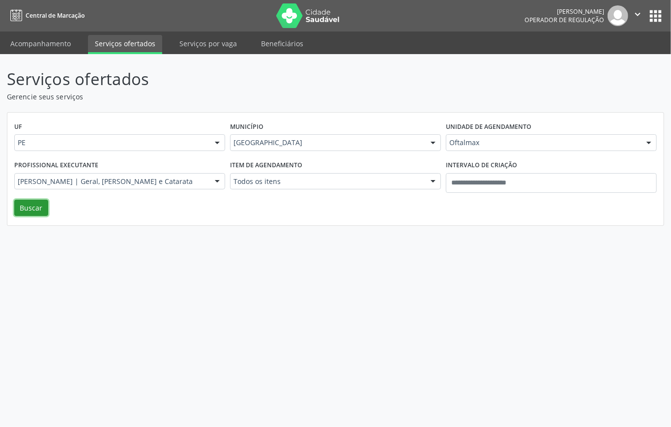
click at [38, 209] on button "Buscar" at bounding box center [31, 208] width 34 height 17
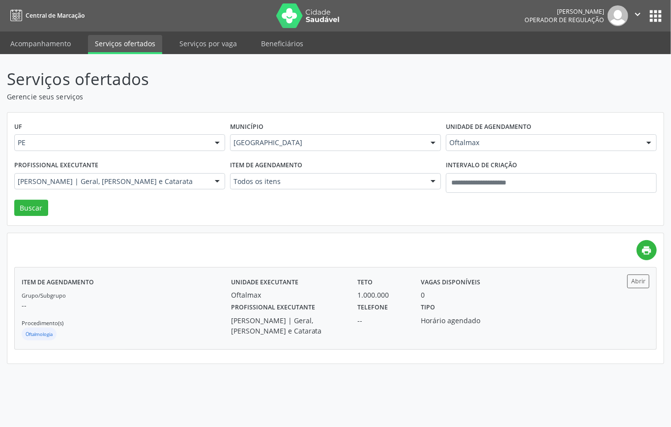
click at [178, 313] on div "Grupo/Subgrupo -- Procedimento(s) Oftalmologia" at bounding box center [126, 316] width 209 height 53
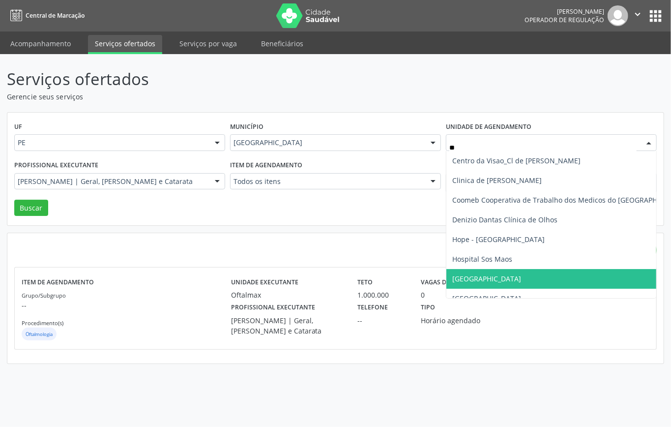
type input "***"
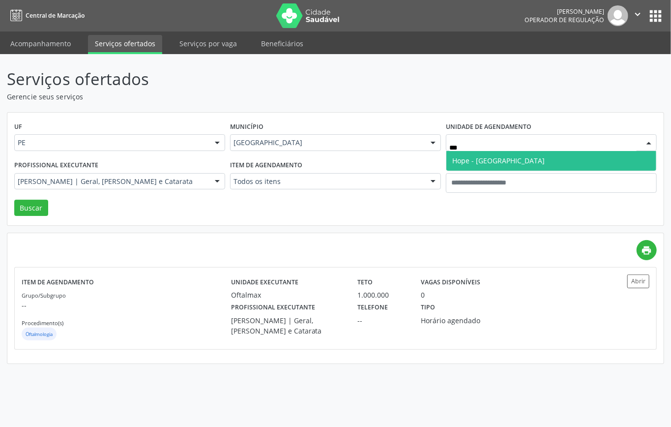
click at [482, 158] on span "Hope - [GEOGRAPHIC_DATA]" at bounding box center [498, 160] width 92 height 9
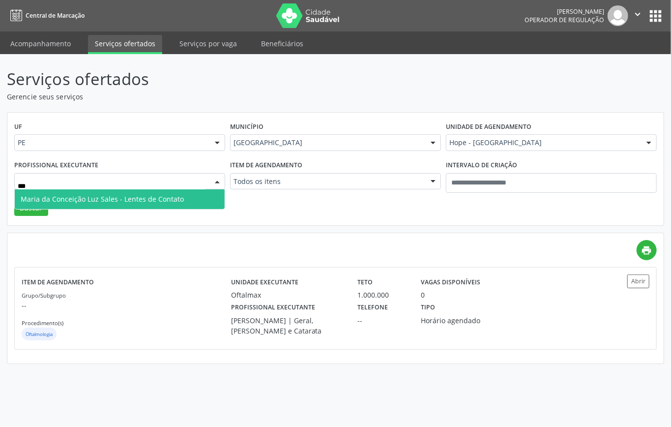
type input "****"
click at [101, 193] on span "Maria da Conceição Luz Sales - Lentes de Contato" at bounding box center [120, 199] width 210 height 20
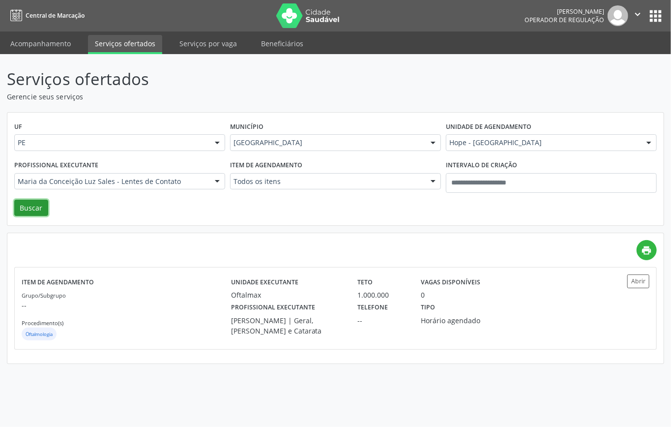
click at [28, 206] on button "Buscar" at bounding box center [31, 208] width 34 height 17
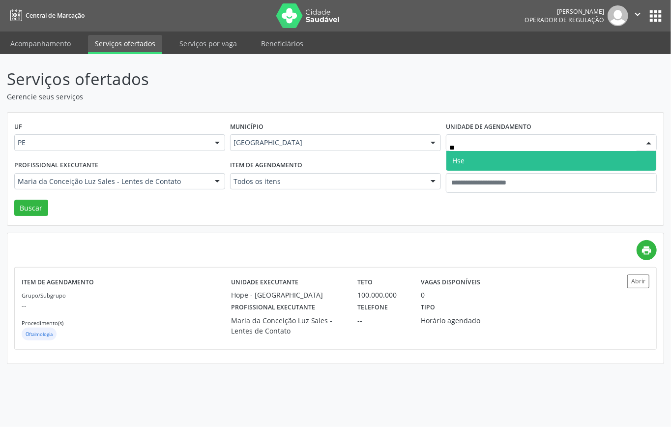
type input "***"
click at [506, 161] on span "Hse" at bounding box center [552, 161] width 210 height 20
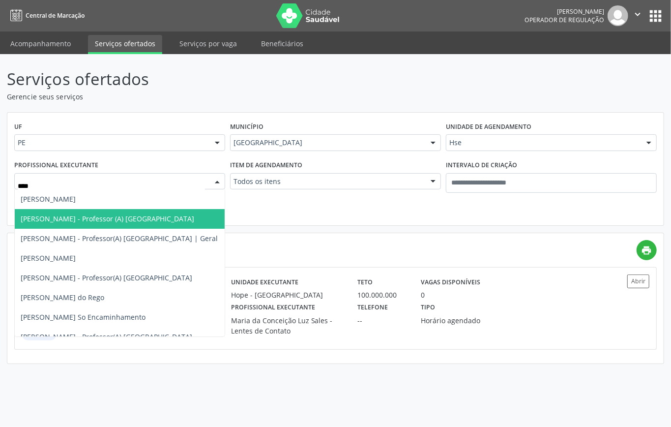
type input "*****"
click at [101, 215] on span "Marcell Lins Melo - Professor (A) Nassau" at bounding box center [108, 218] width 174 height 9
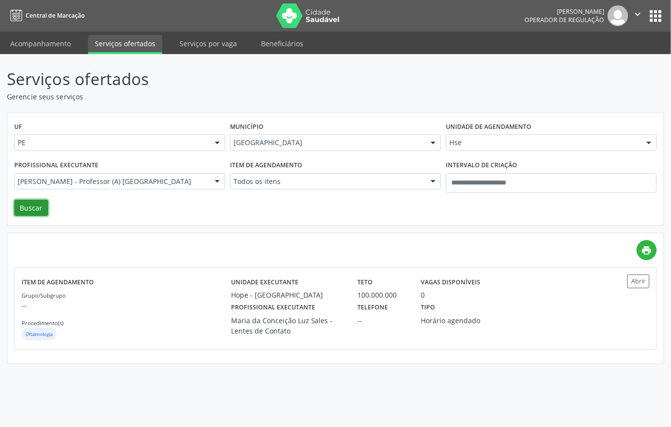
click at [35, 205] on button "Buscar" at bounding box center [31, 208] width 34 height 17
click at [163, 301] on p "--" at bounding box center [126, 305] width 209 height 10
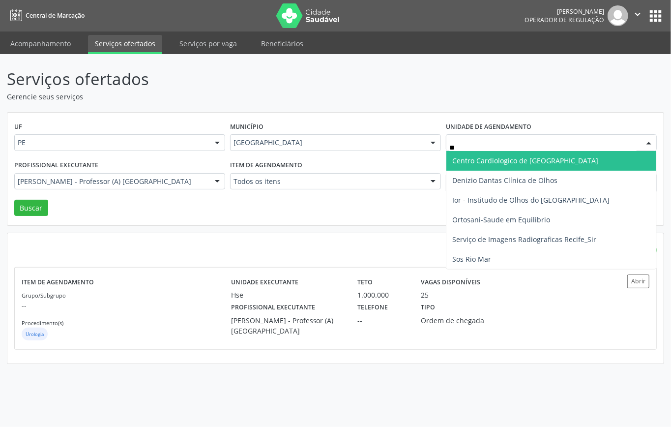
type input "***"
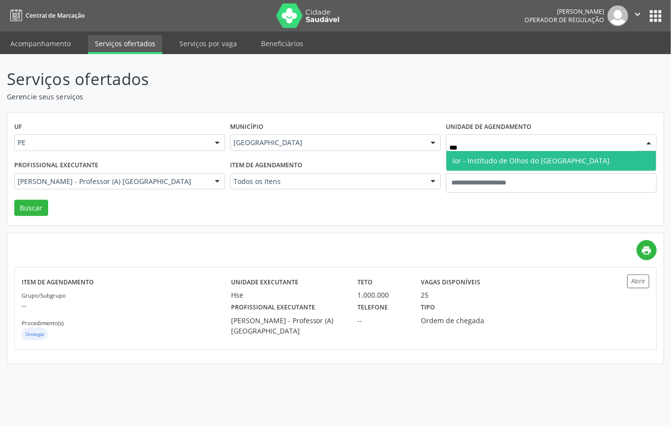
click at [459, 154] on span "Ior - Institudo de Olhos do [GEOGRAPHIC_DATA]" at bounding box center [552, 161] width 210 height 20
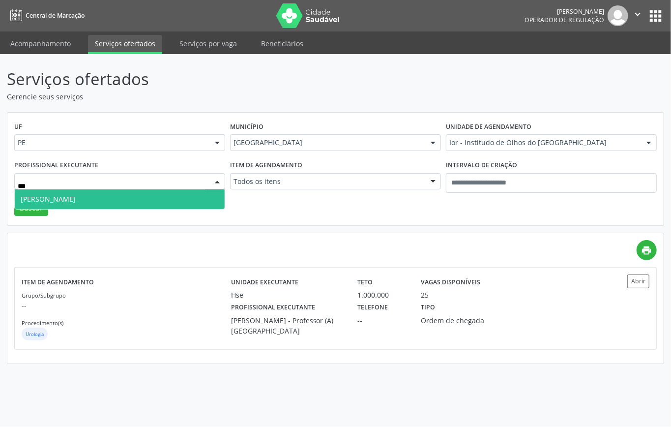
type input "****"
click at [139, 199] on span "Pablo Fonseca" at bounding box center [120, 199] width 210 height 20
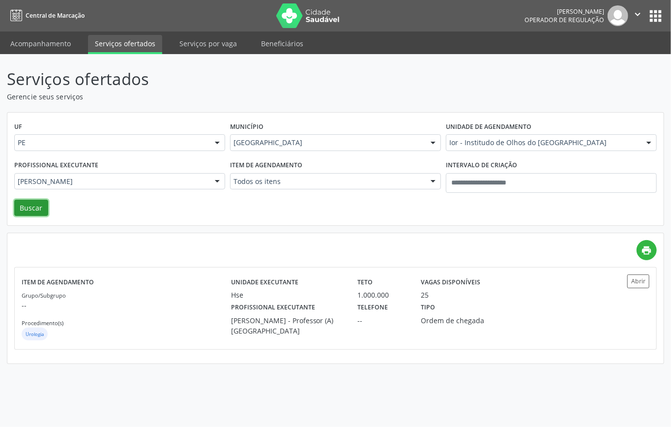
click at [33, 208] on button "Buscar" at bounding box center [31, 208] width 34 height 17
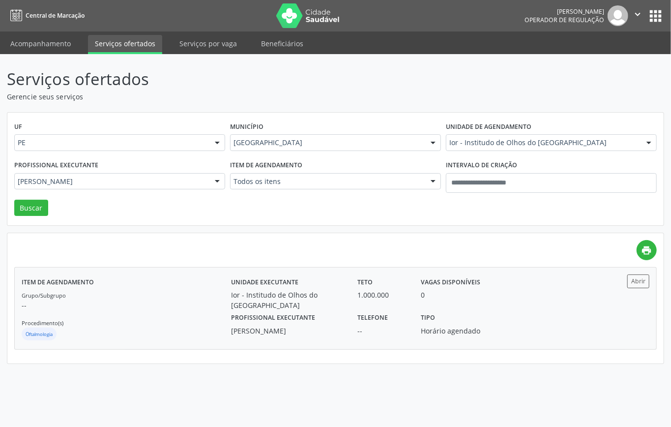
click at [192, 305] on p "--" at bounding box center [126, 305] width 209 height 10
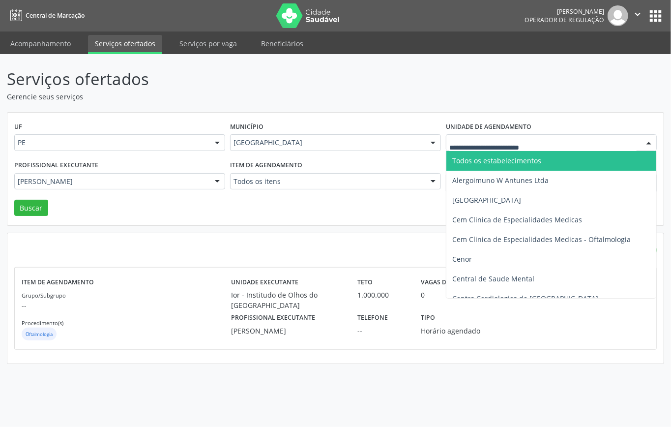
drag, startPoint x: 498, startPoint y: 146, endPoint x: 504, endPoint y: 143, distance: 6.6
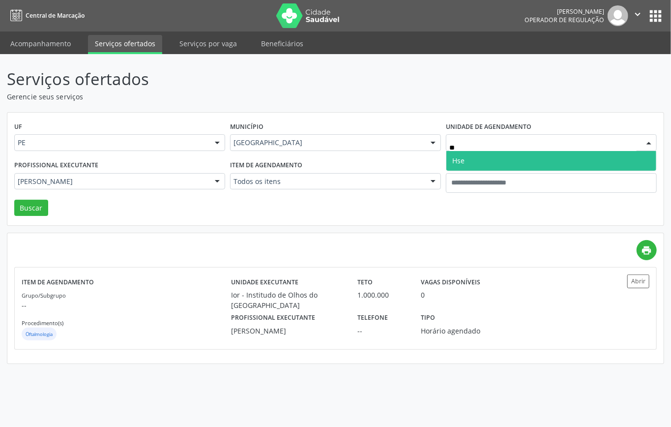
type input "***"
click at [466, 162] on span "Hse" at bounding box center [552, 161] width 210 height 20
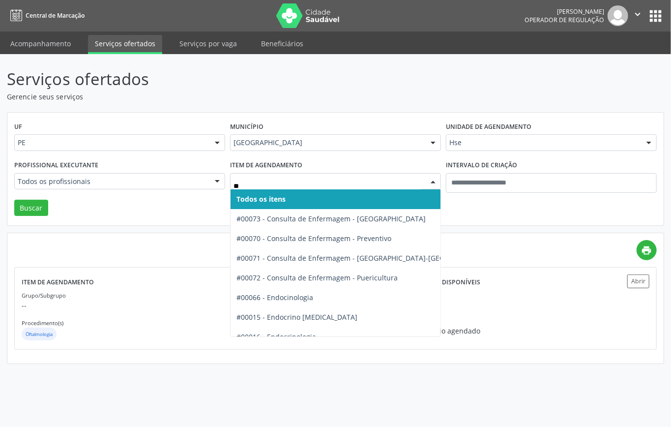
type input "***"
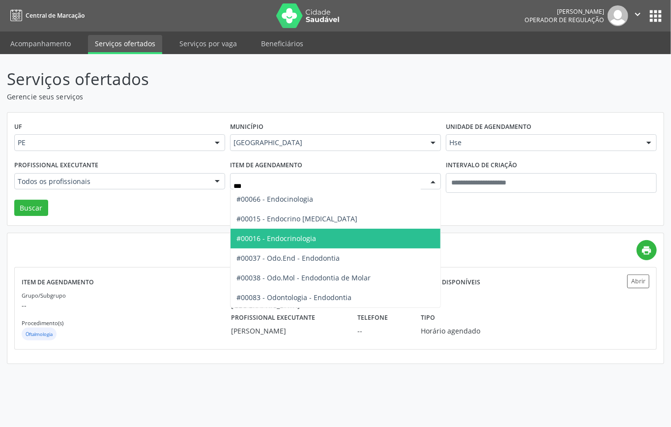
click at [282, 237] on span "#00016 - Endocrinologia" at bounding box center [277, 238] width 80 height 9
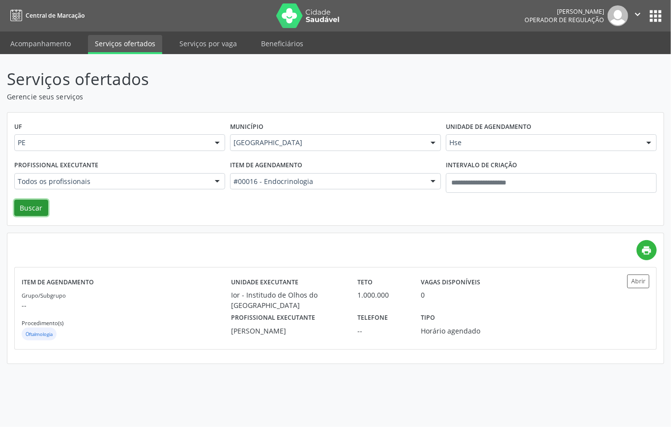
click at [34, 211] on button "Buscar" at bounding box center [31, 208] width 34 height 17
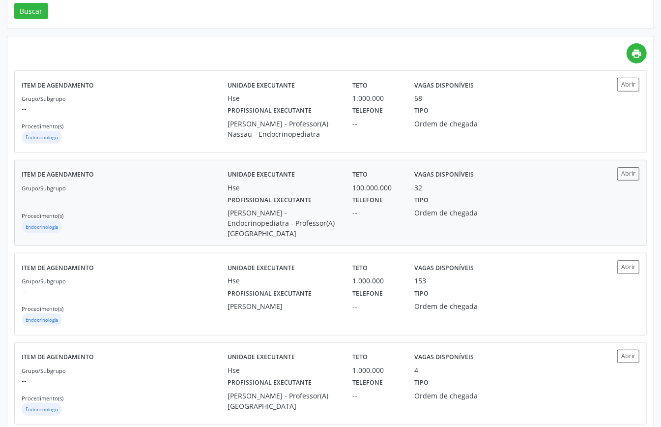
scroll to position [393, 0]
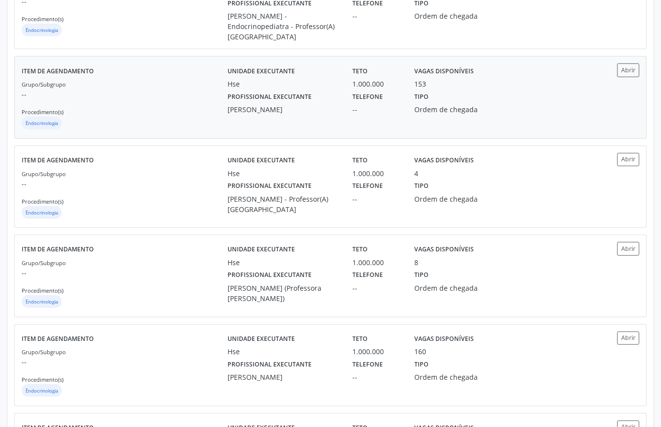
click at [187, 99] on p "--" at bounding box center [125, 94] width 206 height 10
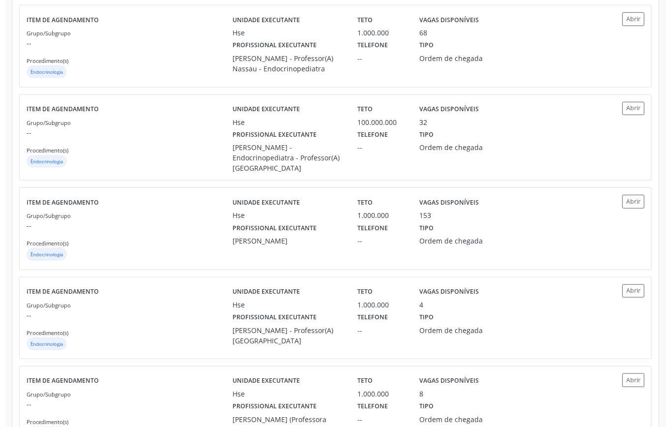
scroll to position [0, 0]
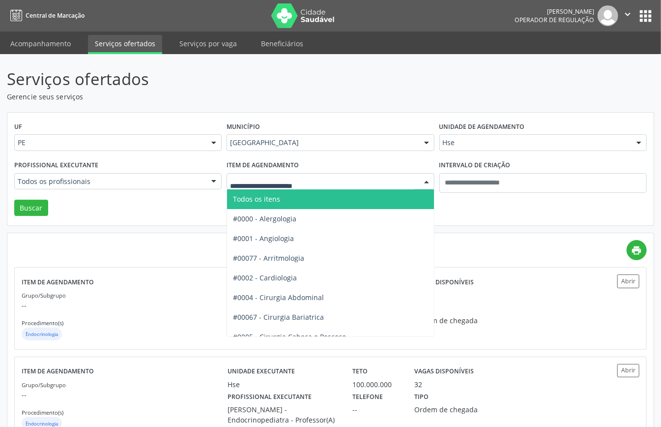
click at [286, 199] on span "Todos os itens" at bounding box center [363, 199] width 272 height 20
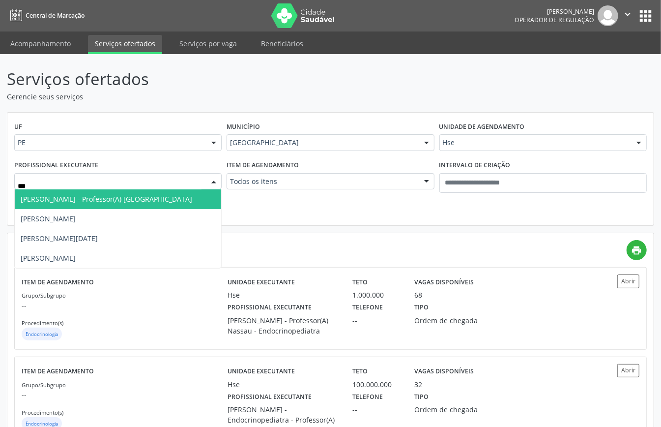
type input "****"
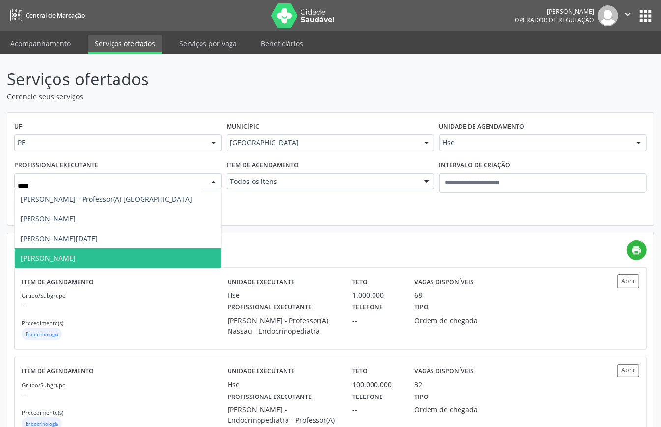
click at [76, 260] on span "Maria do Socorro Lira" at bounding box center [48, 257] width 55 height 9
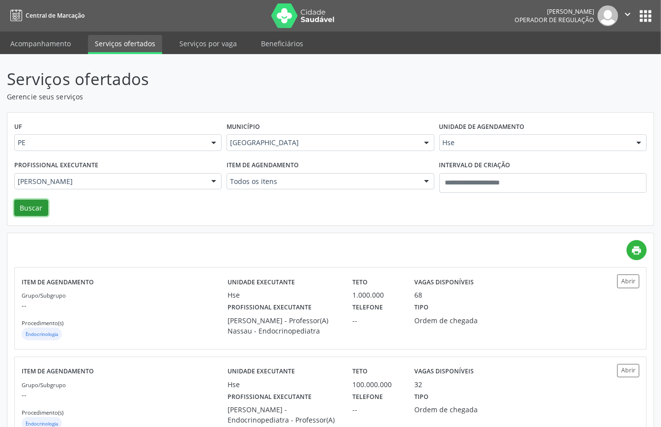
click at [40, 207] on button "Buscar" at bounding box center [31, 208] width 34 height 17
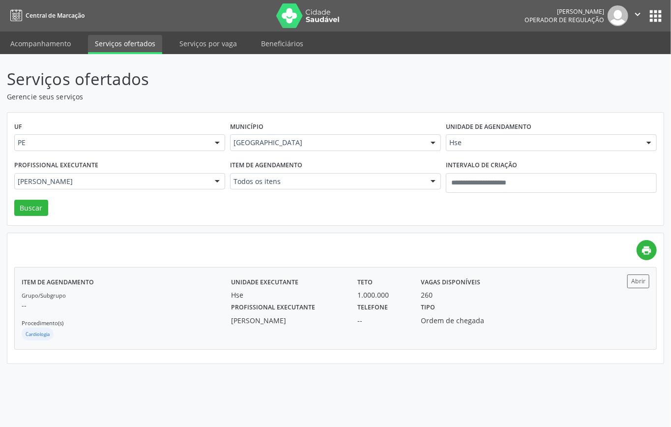
click at [172, 304] on p "--" at bounding box center [126, 305] width 209 height 10
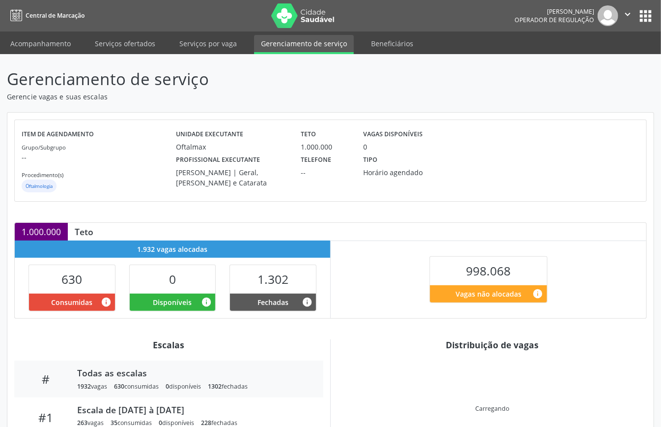
scroll to position [95, 0]
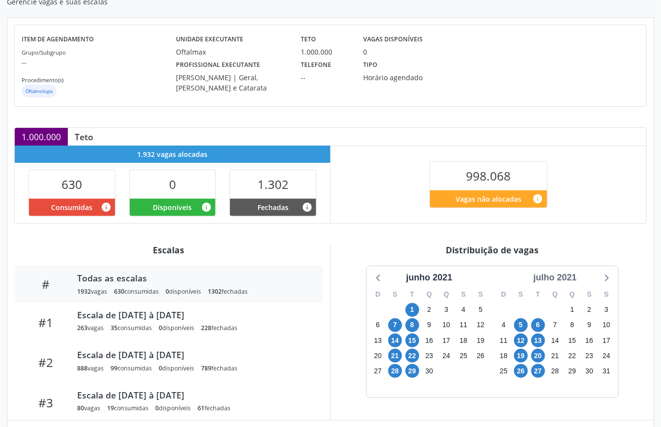
click at [564, 275] on div "julho 2021" at bounding box center [555, 277] width 51 height 13
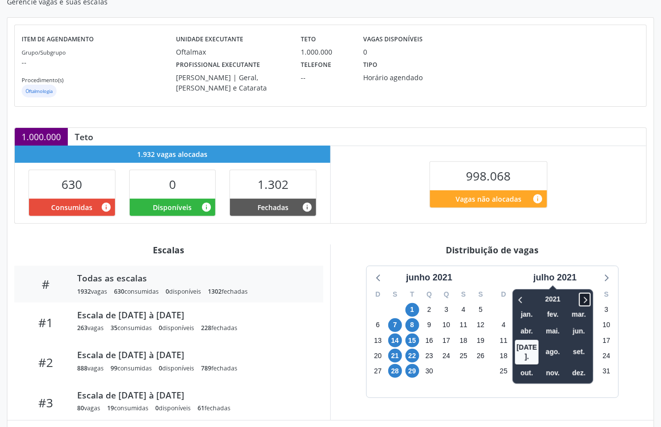
click at [582, 298] on icon at bounding box center [585, 300] width 10 height 12
click at [585, 299] on icon at bounding box center [585, 300] width 10 height 12
click at [575, 346] on span "set." at bounding box center [579, 351] width 24 height 15
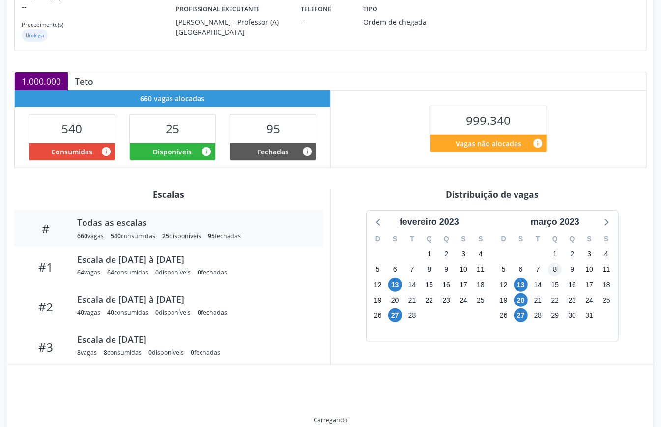
scroll to position [148, 0]
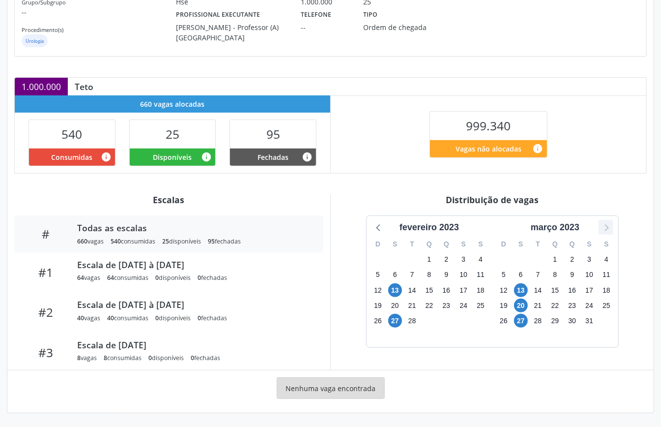
click at [604, 227] on icon at bounding box center [606, 227] width 13 height 13
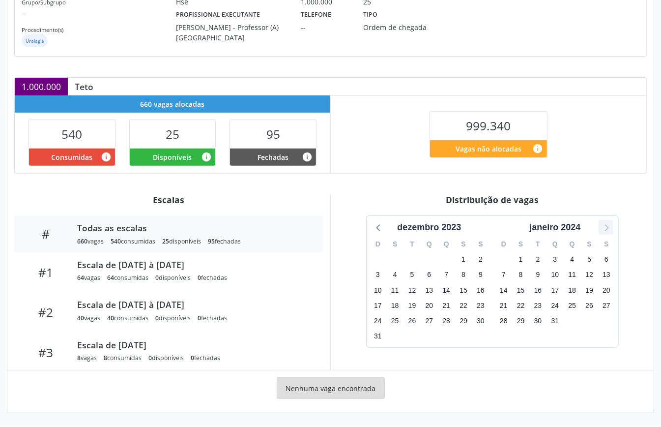
click at [604, 227] on icon at bounding box center [606, 227] width 13 height 13
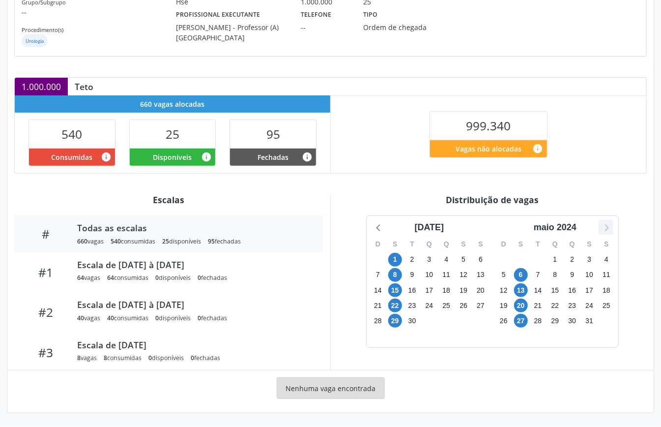
click at [604, 227] on icon at bounding box center [606, 227] width 13 height 13
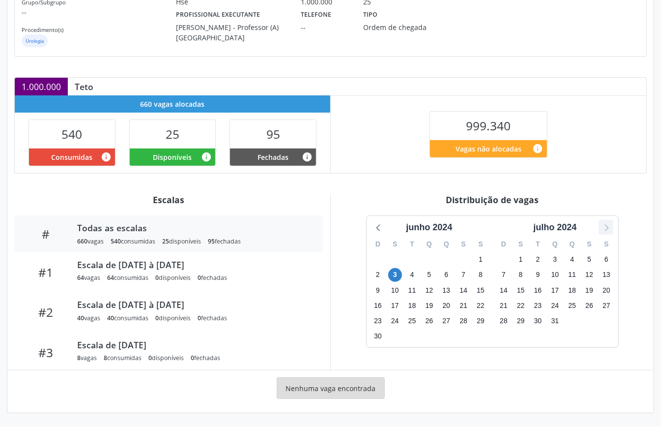
click at [604, 227] on icon at bounding box center [606, 227] width 13 height 13
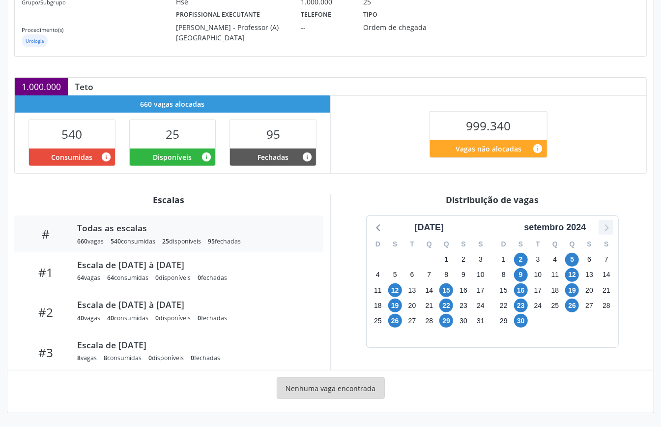
click at [604, 227] on icon at bounding box center [606, 227] width 13 height 13
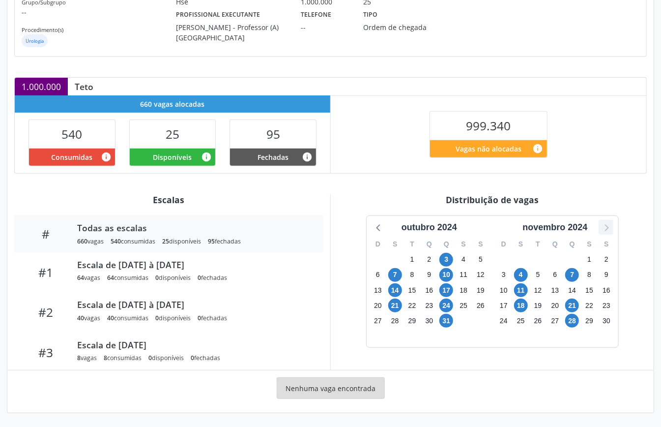
click at [604, 227] on icon at bounding box center [606, 227] width 13 height 13
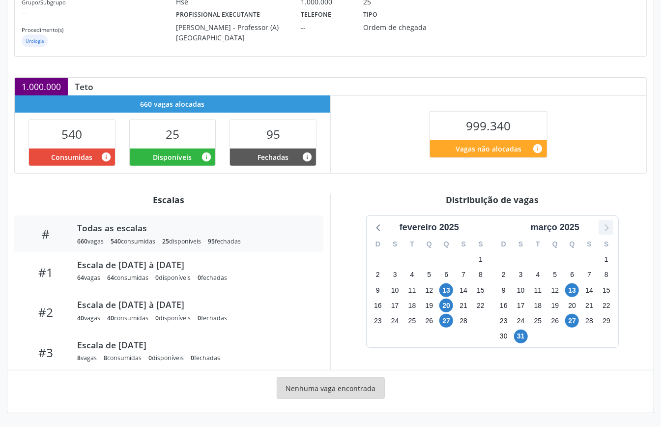
click at [604, 227] on icon at bounding box center [606, 227] width 13 height 13
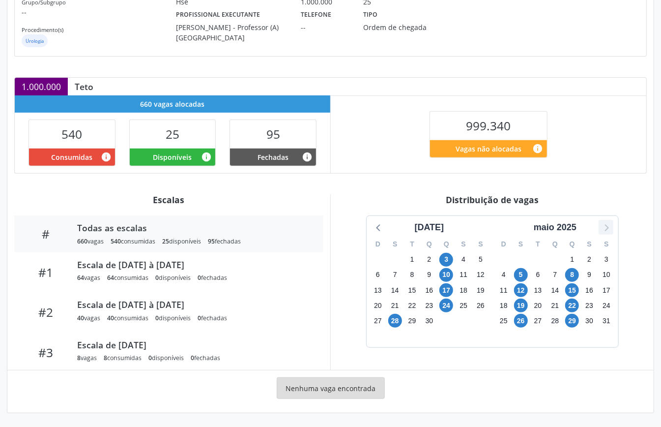
click at [604, 227] on icon at bounding box center [606, 227] width 13 height 13
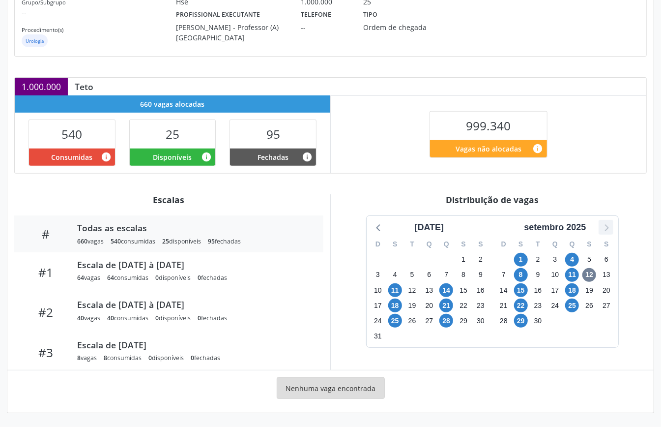
click at [604, 227] on icon at bounding box center [606, 227] width 13 height 13
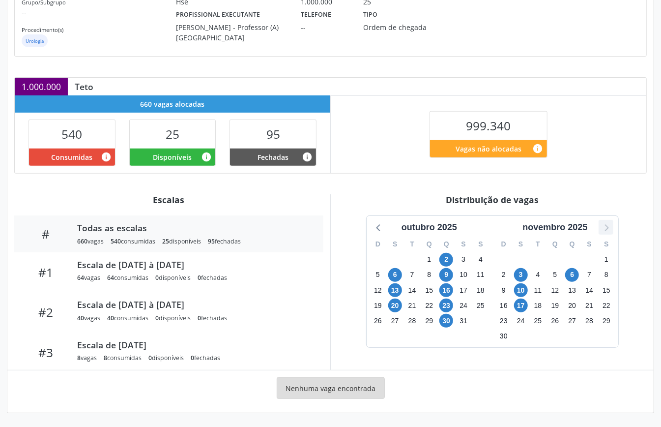
click at [604, 227] on icon at bounding box center [606, 227] width 13 height 13
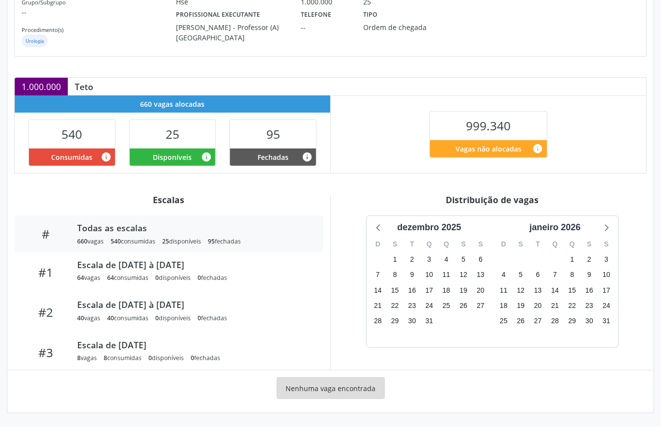
click at [386, 227] on div "dezembro 2025" at bounding box center [430, 227] width 116 height 13
click at [381, 229] on icon at bounding box center [379, 227] width 13 height 13
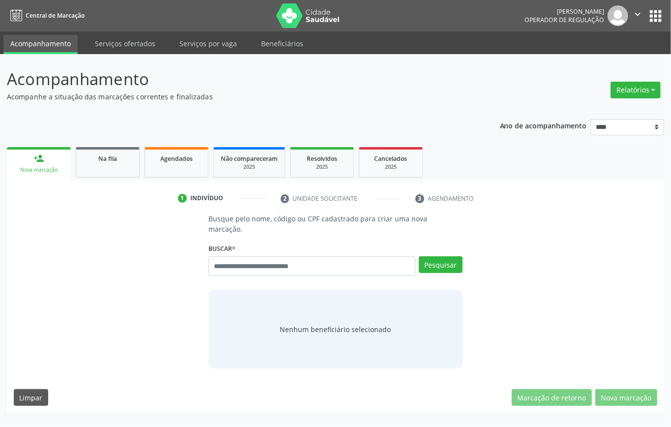
drag, startPoint x: 286, startPoint y: 252, endPoint x: 144, endPoint y: 194, distance: 153.7
click at [144, 238] on div "Busque pelo nome, código ou CPF cadastrado para criar uma nova marcação. [GEOGR…" at bounding box center [336, 290] width 644 height 155
click at [278, 258] on input "text" at bounding box center [312, 266] width 207 height 20
type input "*******"
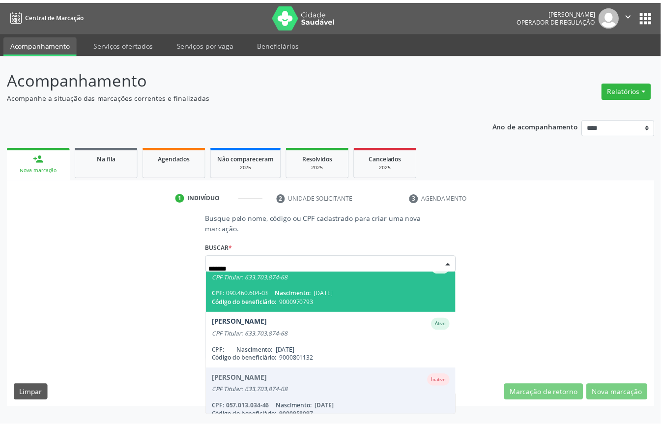
scroll to position [309, 0]
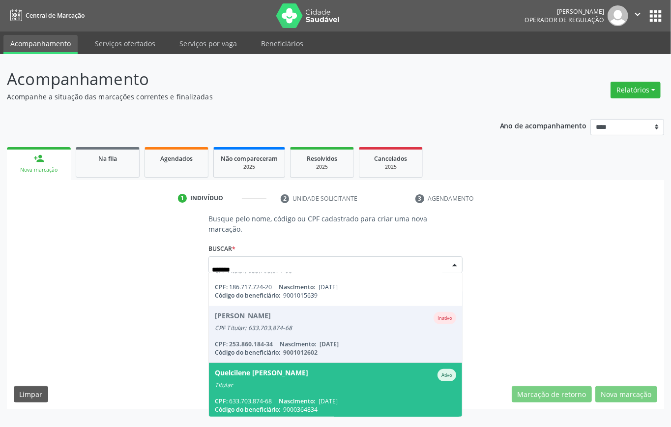
click at [298, 369] on div "Quelcilene [PERSON_NAME]" at bounding box center [261, 375] width 93 height 12
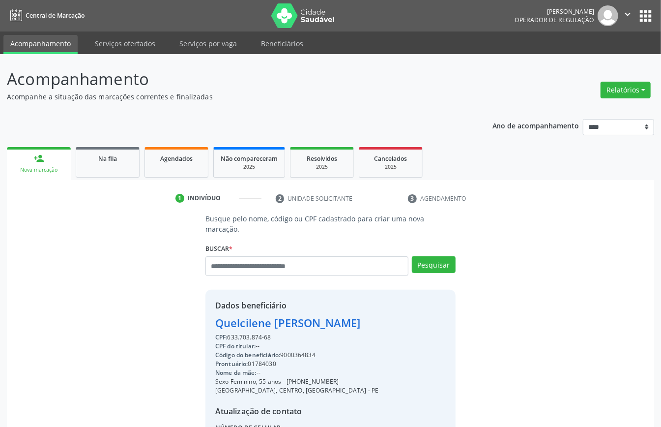
scroll to position [93, 0]
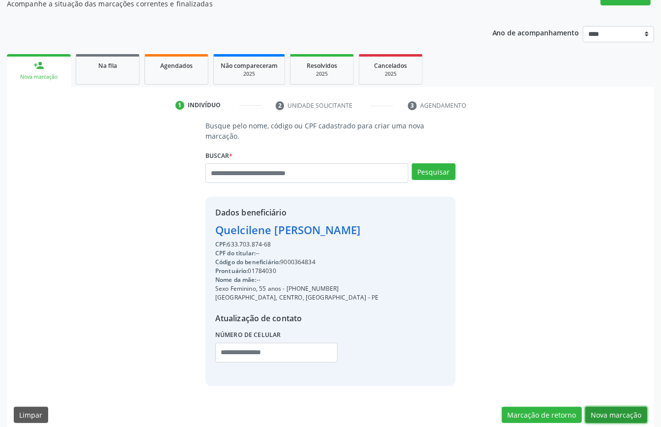
click at [624, 407] on button "Nova marcação" at bounding box center [617, 415] width 62 height 17
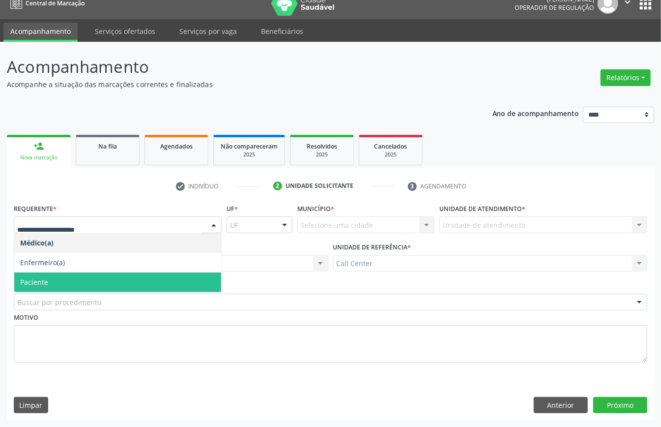
click at [63, 273] on span "Paciente" at bounding box center [117, 282] width 207 height 20
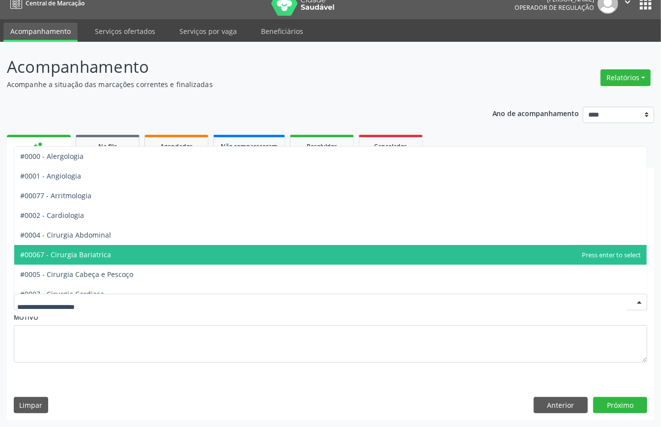
scroll to position [197, 0]
type input "***"
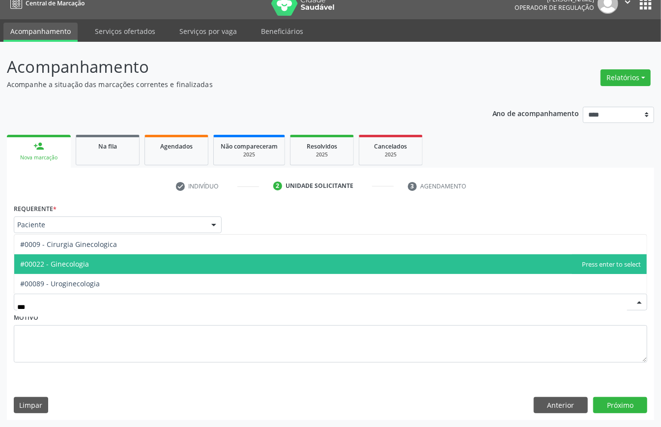
click at [83, 264] on span "#00022 - Ginecologia" at bounding box center [54, 263] width 69 height 9
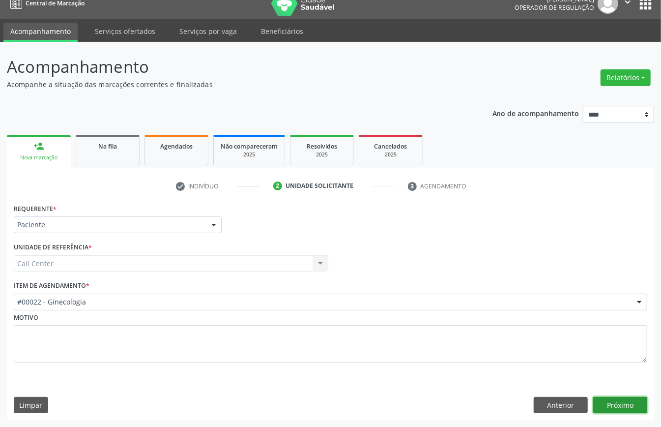
click at [607, 406] on button "Próximo" at bounding box center [621, 405] width 54 height 17
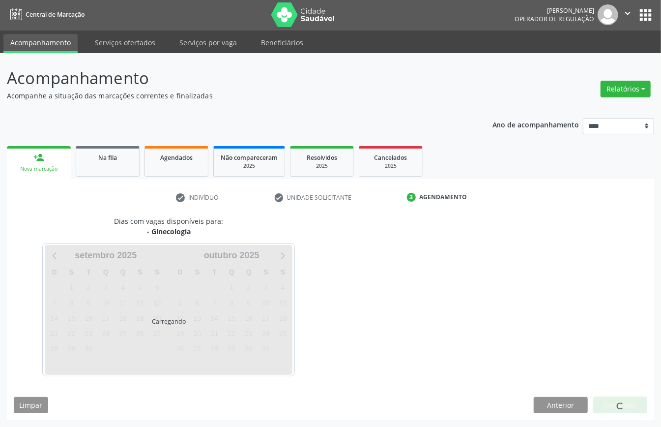
scroll to position [2, 0]
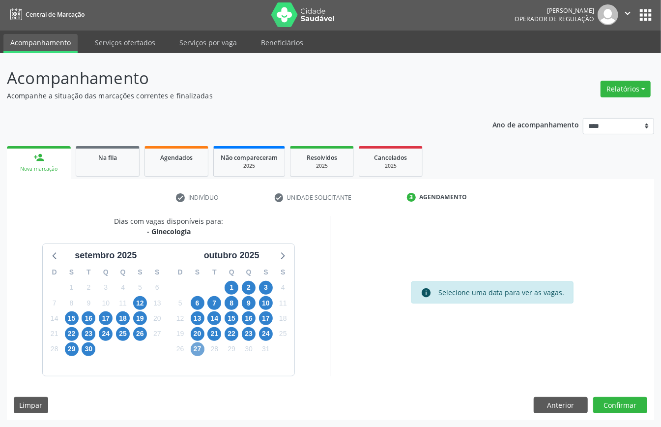
click at [194, 347] on span "27" at bounding box center [198, 349] width 14 height 14
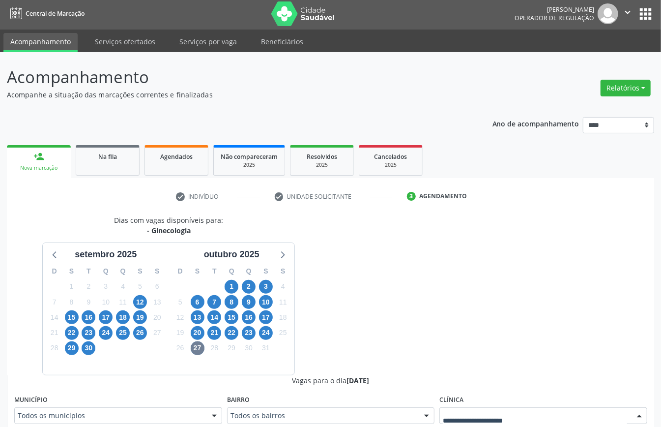
scroll to position [6, 0]
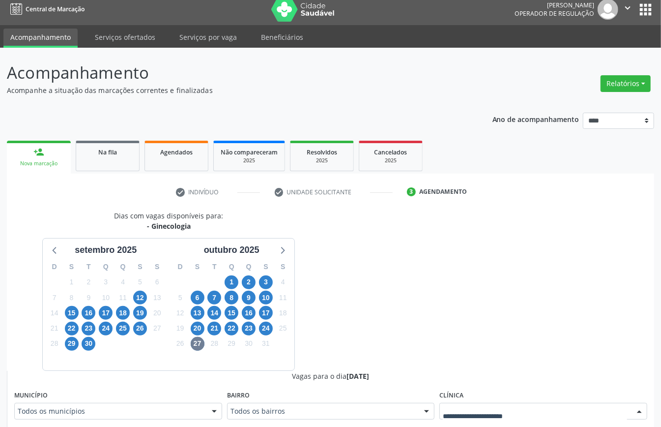
click at [494, 419] on div at bounding box center [544, 411] width 208 height 17
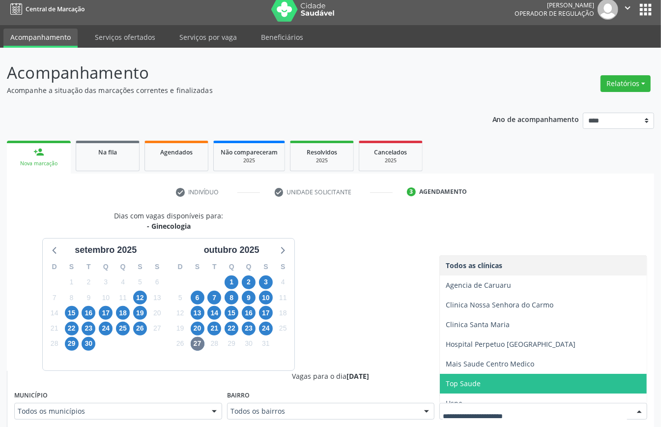
scroll to position [10, 0]
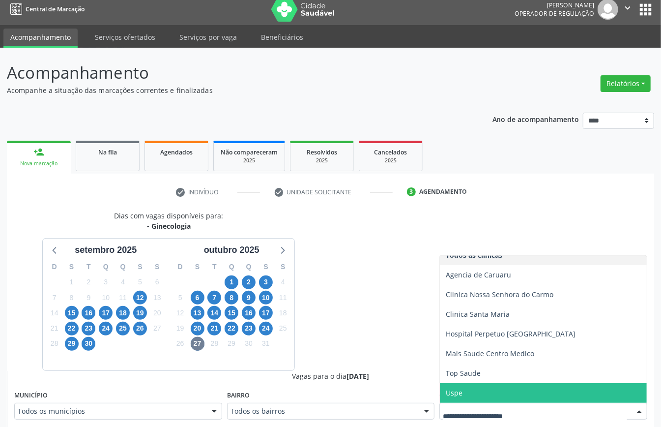
click at [465, 390] on span "Uspe" at bounding box center [543, 393] width 207 height 20
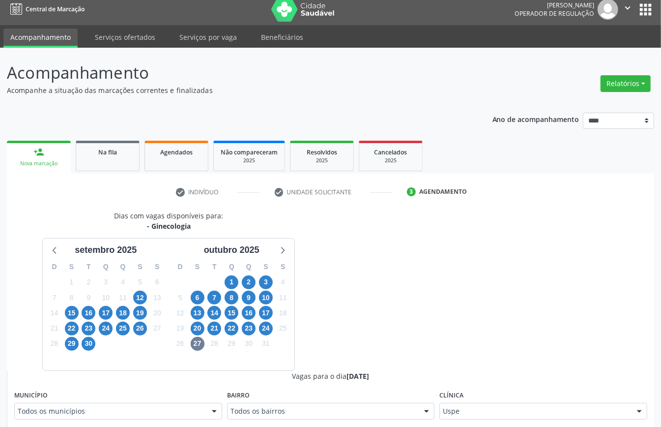
scroll to position [269, 0]
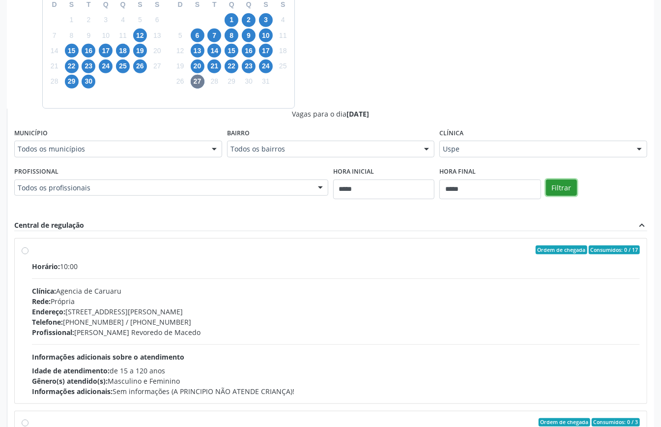
click at [569, 183] on button "Filtrar" at bounding box center [561, 187] width 31 height 17
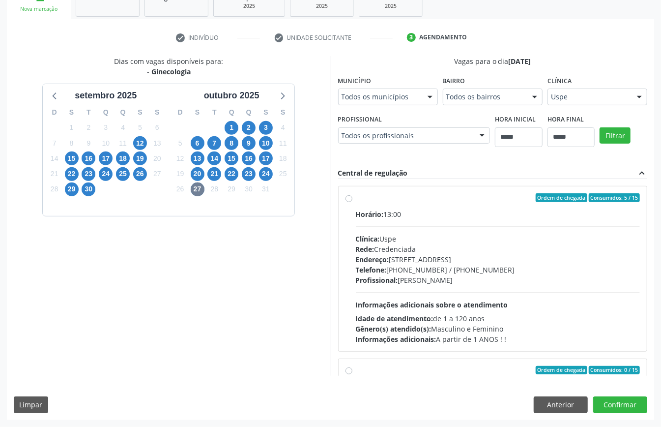
click at [415, 235] on div "Clínica: Uspe" at bounding box center [498, 239] width 285 height 10
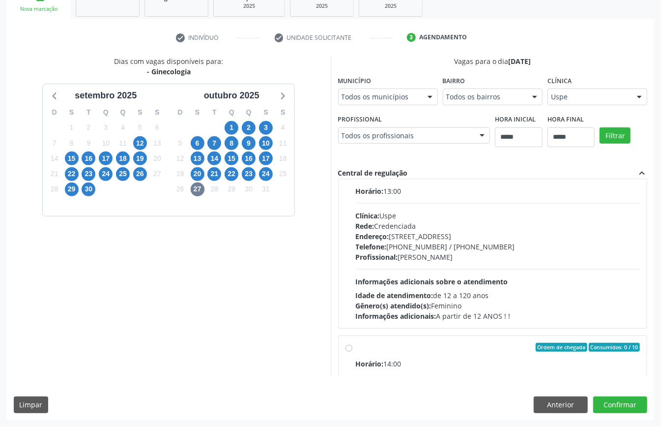
scroll to position [65, 0]
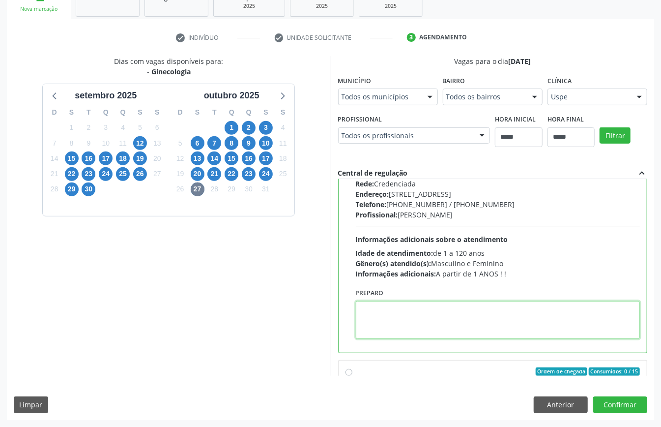
paste textarea "**********"
type textarea "**********"
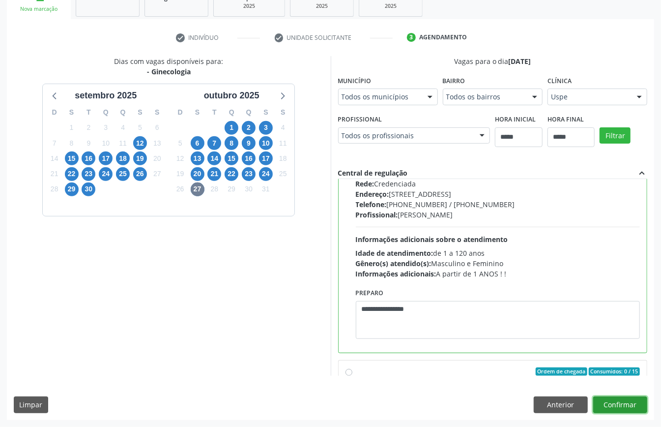
click at [616, 401] on button "Confirmar" at bounding box center [621, 404] width 54 height 17
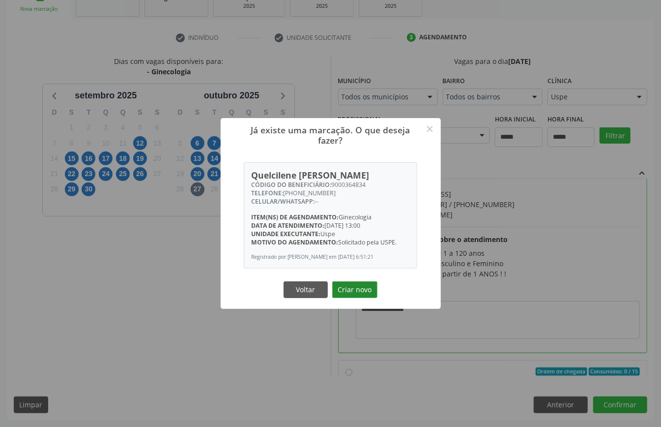
click at [363, 296] on button "Criar novo" at bounding box center [354, 289] width 45 height 17
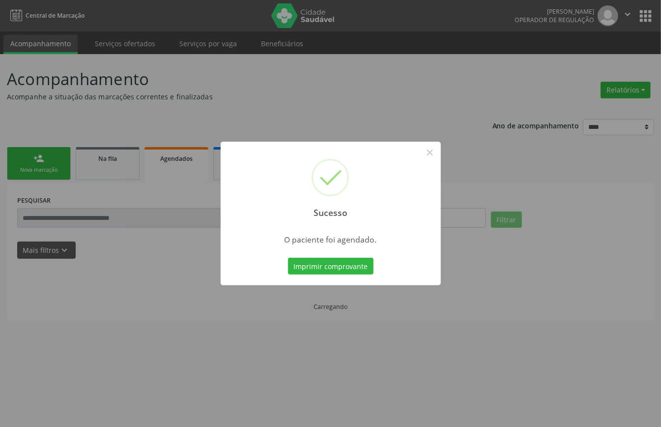
scroll to position [0, 0]
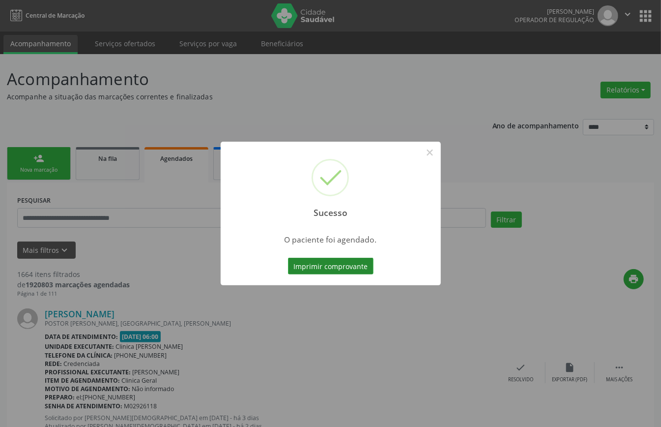
click at [322, 264] on button "Imprimir comprovante" at bounding box center [331, 266] width 86 height 17
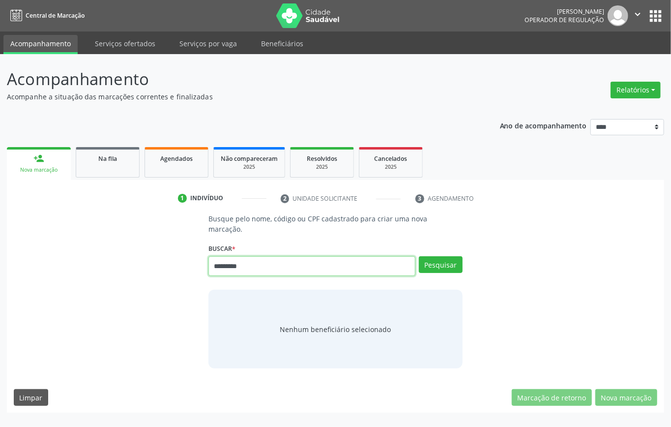
type input "*********"
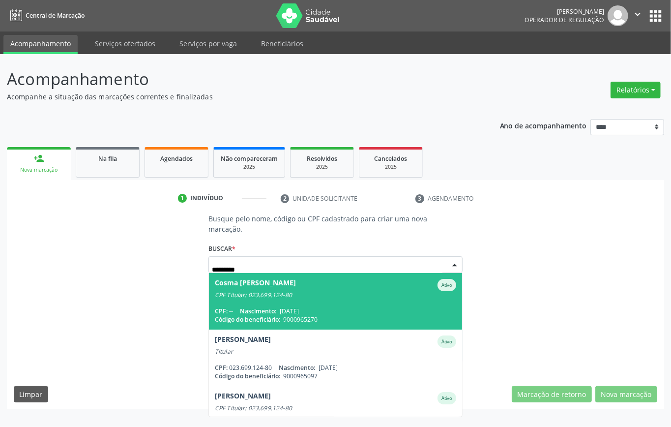
click at [303, 293] on span "Cosma [PERSON_NAME] Ativo CPF Titular: 023.699.124-80 CPF: -- Nascimento: [DATE…" at bounding box center [335, 301] width 253 height 57
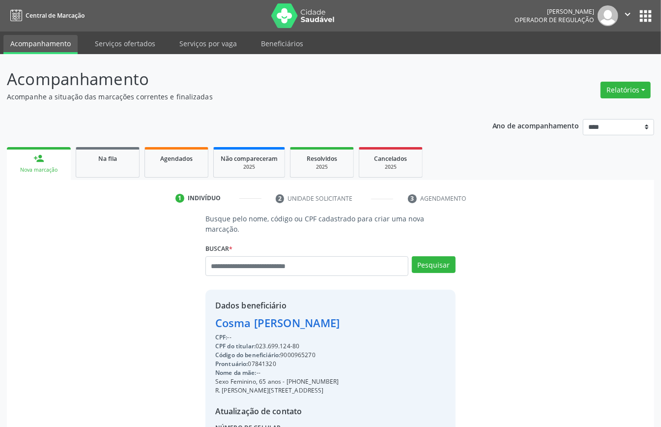
scroll to position [93, 0]
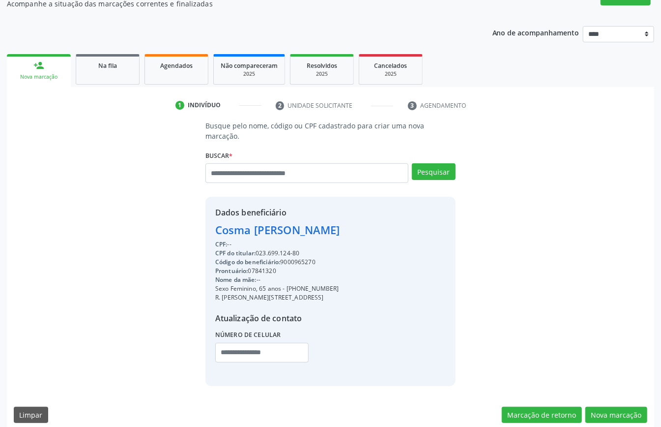
click at [299, 258] on div "Código do beneficiário: 9000965270" at bounding box center [277, 262] width 125 height 9
copy div "9000965270"
click at [173, 74] on link "Agendados" at bounding box center [177, 69] width 64 height 30
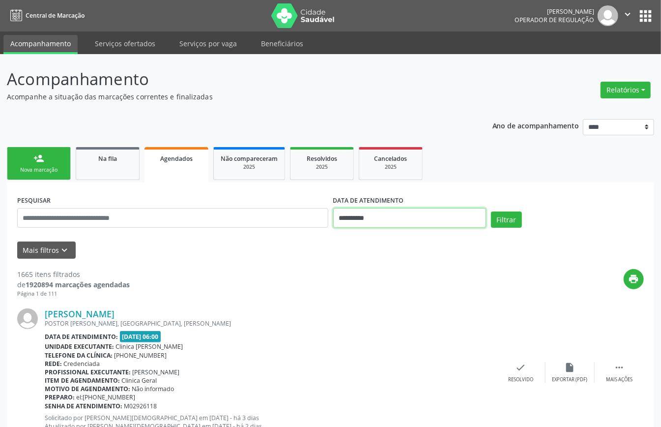
click at [370, 215] on input "**********" at bounding box center [409, 218] width 153 height 20
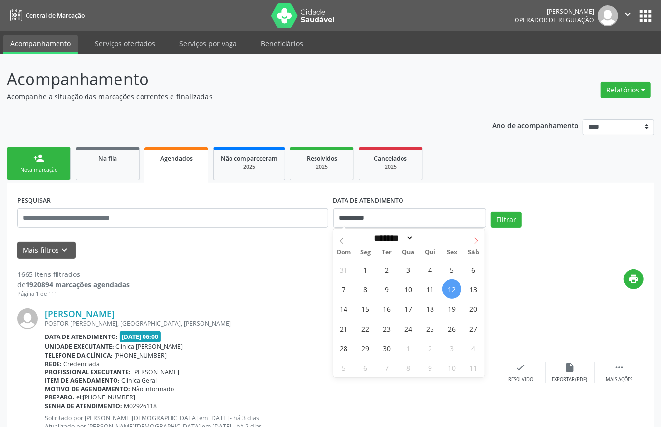
click at [480, 240] on span at bounding box center [476, 237] width 17 height 17
select select "*"
click at [360, 344] on span "27" at bounding box center [365, 347] width 19 height 19
type input "**********"
click at [362, 340] on span "27" at bounding box center [365, 347] width 19 height 19
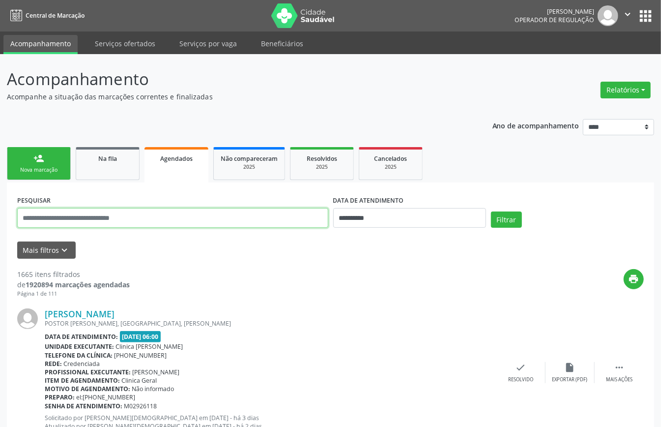
paste input "**********"
type input "**********"
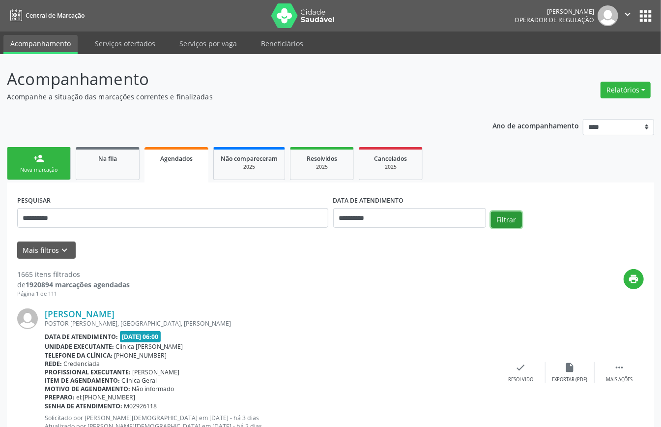
click at [508, 220] on button "Filtrar" at bounding box center [506, 219] width 31 height 17
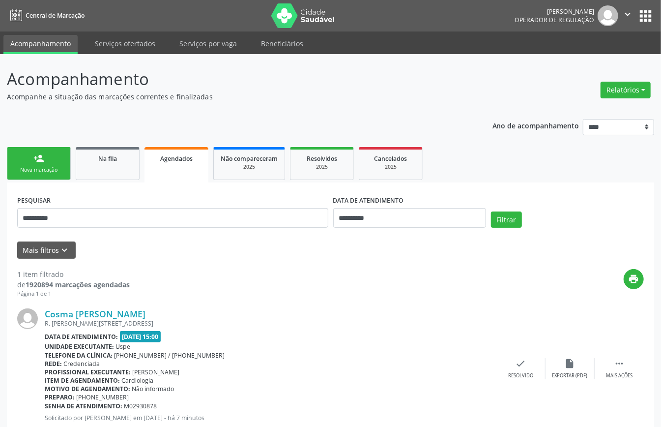
scroll to position [30, 0]
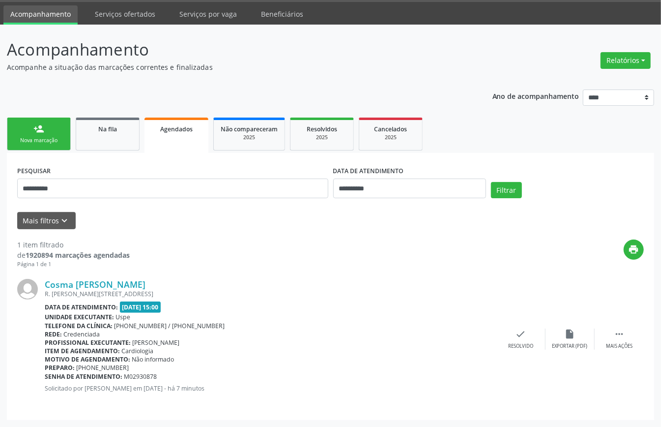
click at [36, 139] on div "Nova marcação" at bounding box center [38, 140] width 49 height 7
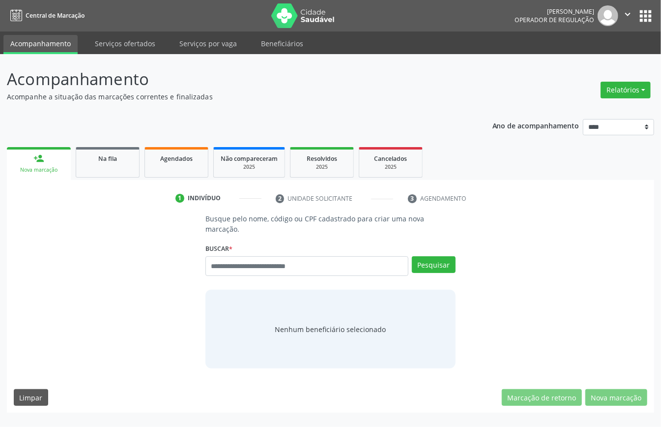
scroll to position [0, 0]
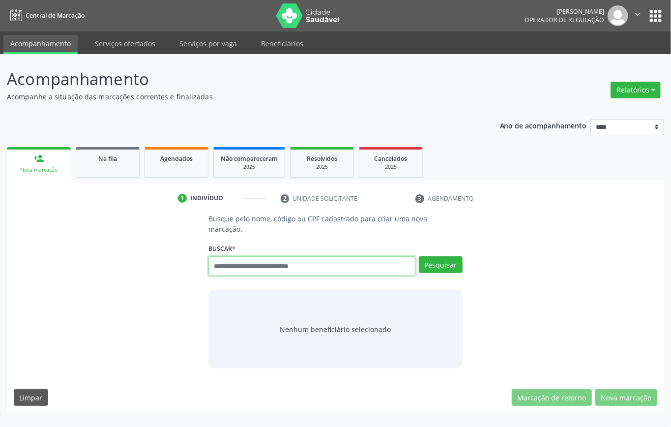
paste input "**********"
type input "**********"
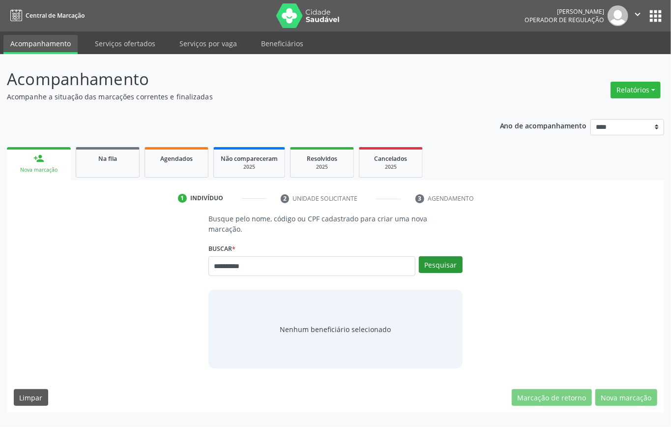
drag, startPoint x: 449, startPoint y: 240, endPoint x: 453, endPoint y: 254, distance: 14.3
click at [449, 243] on div "**********" at bounding box center [336, 262] width 254 height 42
click at [453, 256] on button "Pesquisar" at bounding box center [441, 264] width 44 height 17
type input "**********"
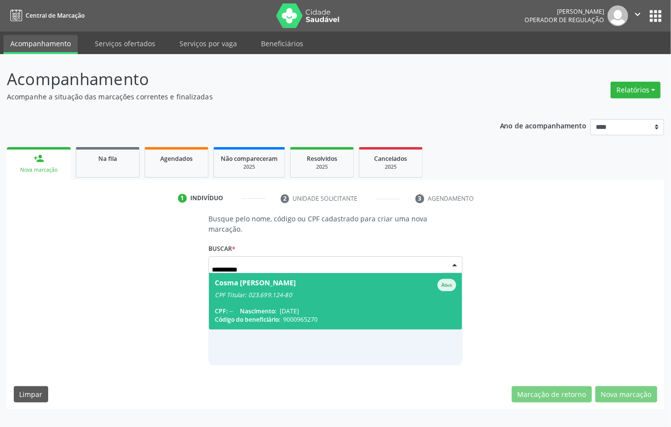
click at [246, 291] on div "CPF Titular: 023.699.124-80" at bounding box center [335, 295] width 241 height 8
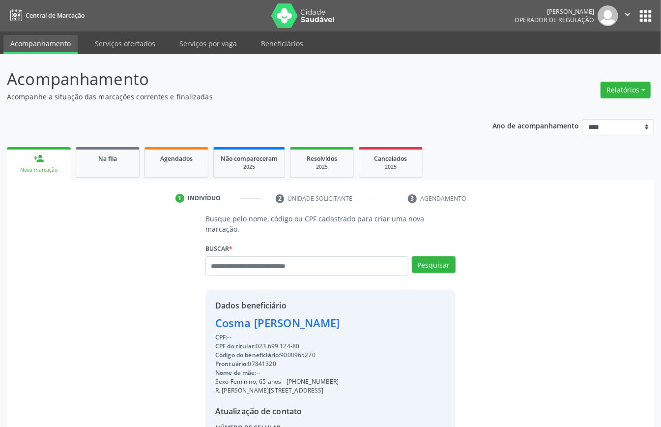
scroll to position [93, 0]
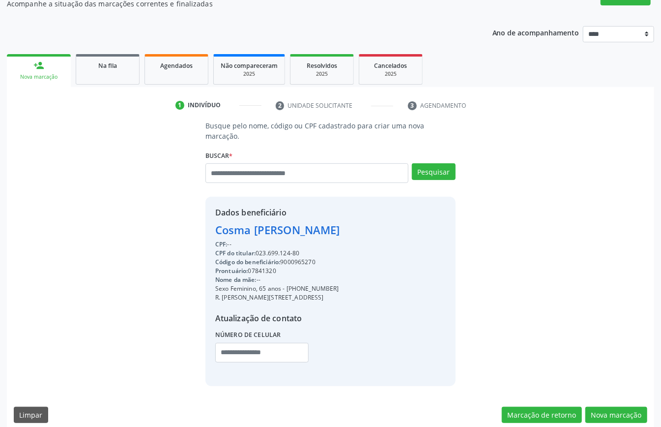
click at [273, 249] on div "CPF do titular: 023.699.124-80" at bounding box center [277, 253] width 125 height 9
copy div "023.699.124"
paste input "**********"
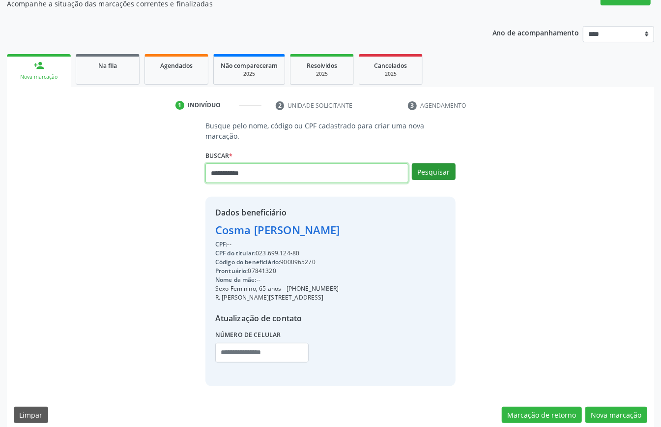
type input "**********"
click at [434, 163] on button "Pesquisar" at bounding box center [434, 171] width 44 height 17
type input "**********"
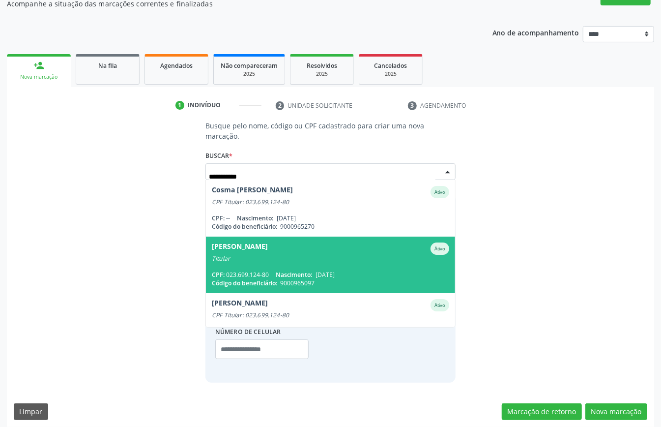
scroll to position [90, 0]
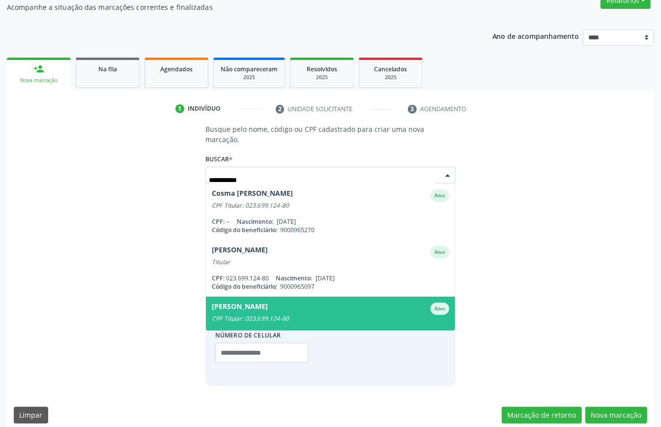
click at [290, 315] on div "CPF Titular: 023.699.124-80" at bounding box center [331, 319] width 238 height 8
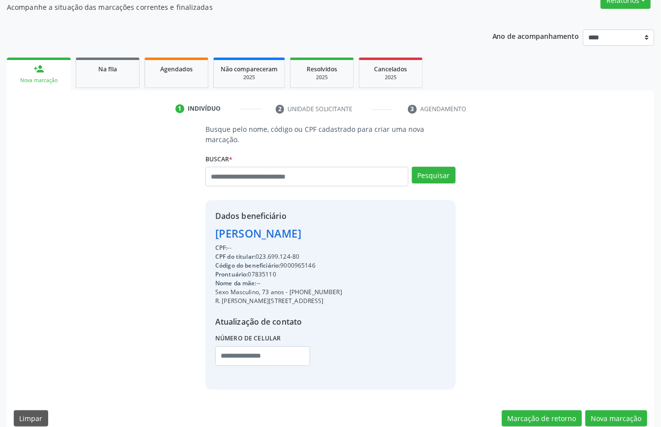
click at [300, 261] on div "Código do beneficiário: 9000965146" at bounding box center [278, 265] width 127 height 9
copy div "9000965146"
click at [170, 65] on span "Agendados" at bounding box center [176, 69] width 32 height 8
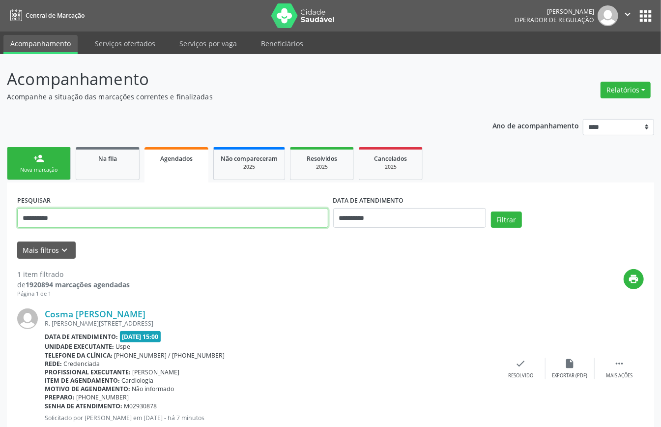
click at [257, 216] on input "**********" at bounding box center [172, 218] width 311 height 20
paste input "text"
type input "**********"
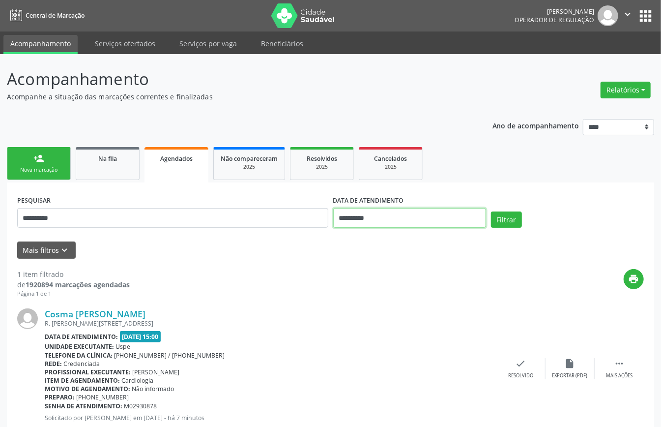
click at [400, 219] on input "**********" at bounding box center [409, 218] width 153 height 20
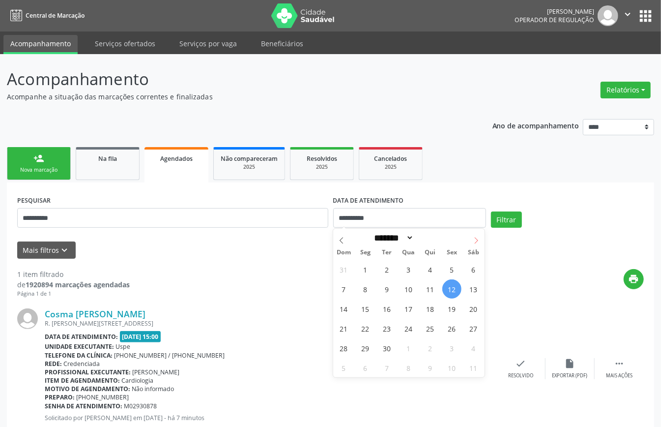
click at [478, 239] on icon at bounding box center [476, 240] width 7 height 7
select select "*"
click at [368, 350] on span "27" at bounding box center [365, 347] width 19 height 19
type input "**********"
click at [368, 350] on span "27" at bounding box center [365, 347] width 19 height 19
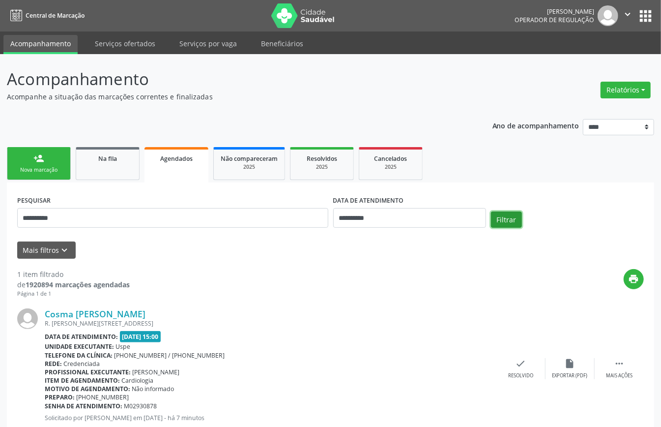
click at [504, 219] on button "Filtrar" at bounding box center [506, 219] width 31 height 17
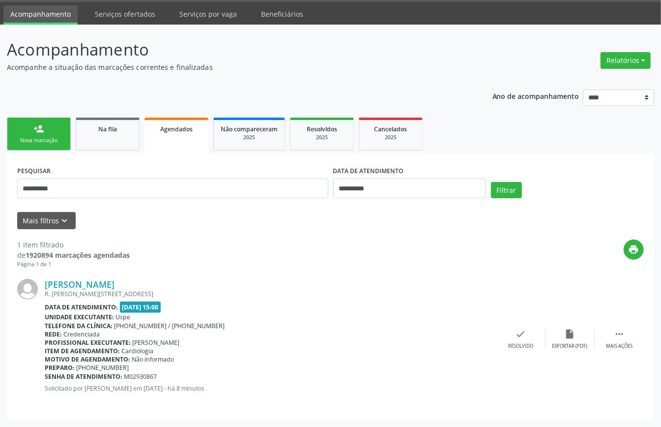
drag, startPoint x: 54, startPoint y: 134, endPoint x: 67, endPoint y: 142, distance: 15.4
click at [54, 134] on link "person_add Nova marcação" at bounding box center [39, 134] width 64 height 33
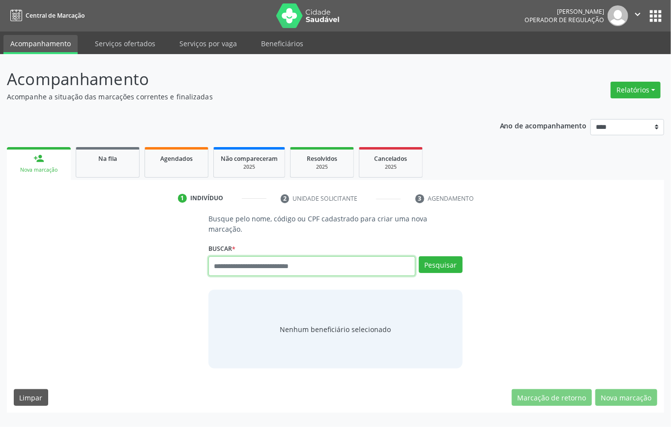
click at [296, 256] on input "text" at bounding box center [312, 266] width 207 height 20
type input "*********"
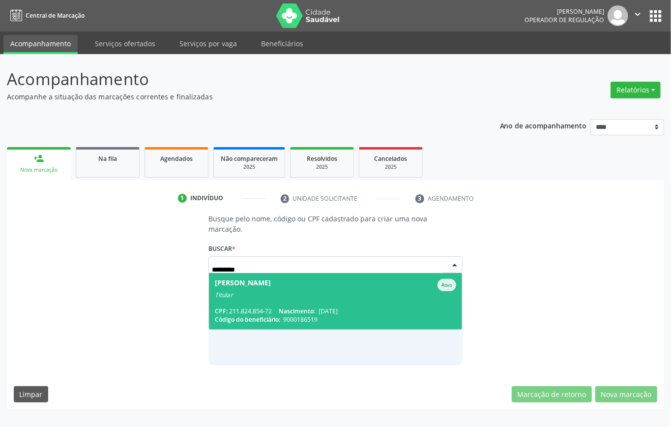
click at [304, 294] on span "Maria do Livramento Santos Ativo Titular CPF: 211.824.854-72 Nascimento: 18/11/…" at bounding box center [335, 301] width 253 height 57
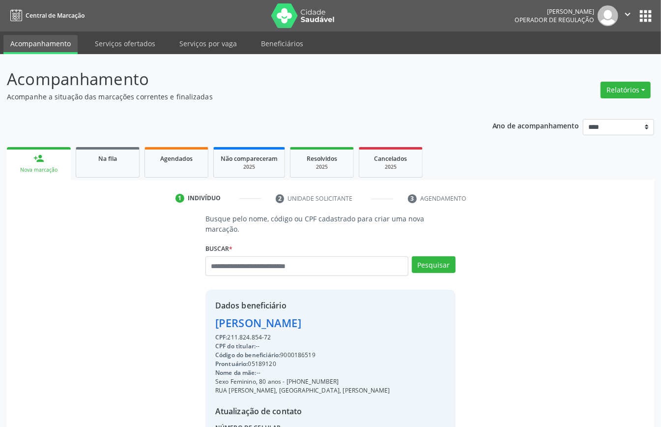
scroll to position [93, 0]
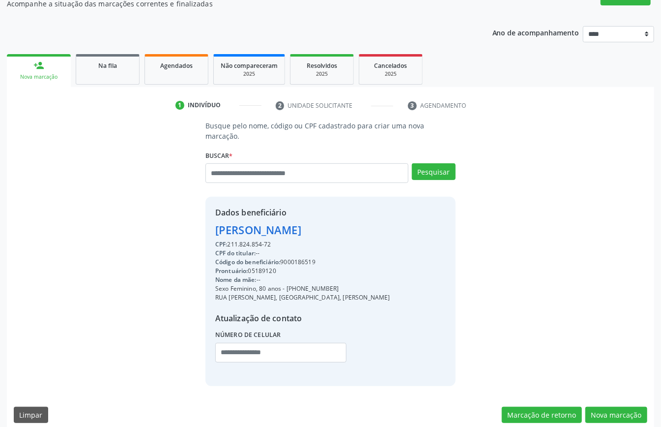
click at [301, 258] on div "Código do beneficiário: 9000186519" at bounding box center [302, 262] width 175 height 9
copy div "9000186519"
click at [158, 81] on link "Agendados" at bounding box center [177, 69] width 64 height 30
select select "*"
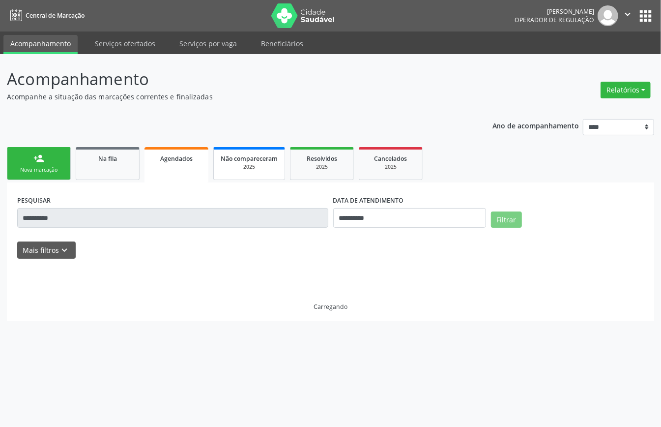
scroll to position [0, 0]
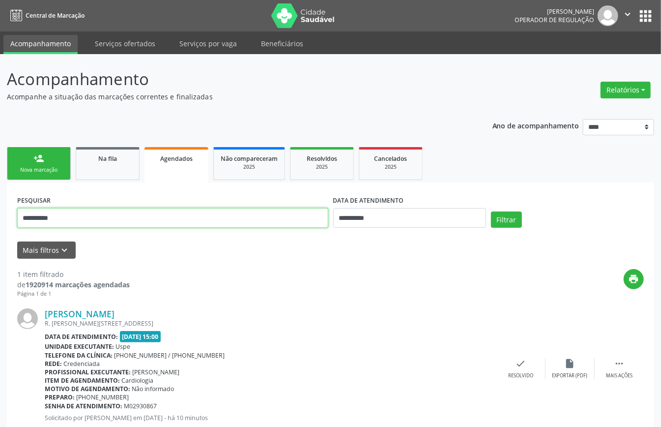
click at [183, 213] on input "**********" at bounding box center [172, 218] width 311 height 20
paste input "text"
type input "**********"
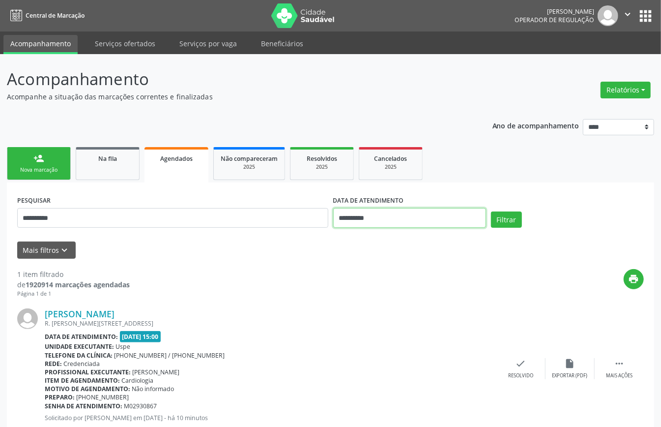
click at [395, 217] on input "**********" at bounding box center [409, 218] width 153 height 20
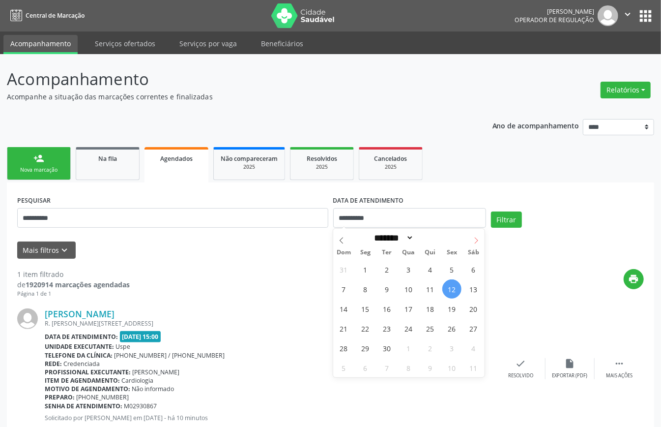
click at [470, 235] on span at bounding box center [476, 237] width 17 height 17
select select "*"
click at [364, 347] on span "27" at bounding box center [365, 347] width 19 height 19
type input "**********"
click at [364, 347] on span "27" at bounding box center [365, 347] width 19 height 19
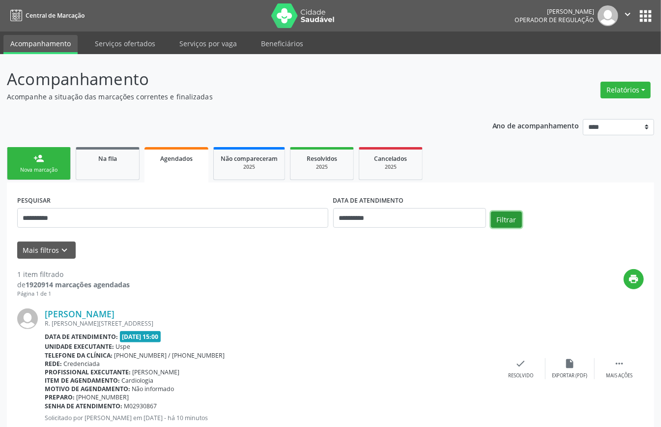
click at [510, 221] on button "Filtrar" at bounding box center [506, 219] width 31 height 17
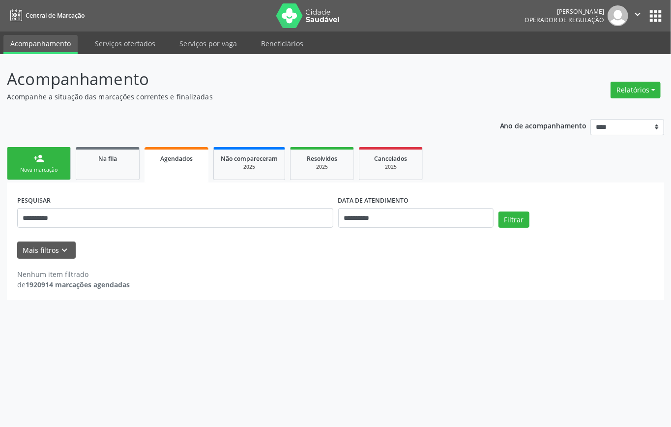
drag, startPoint x: 30, startPoint y: 164, endPoint x: 54, endPoint y: 172, distance: 25.7
click at [30, 164] on link "person_add Nova marcação" at bounding box center [39, 163] width 64 height 33
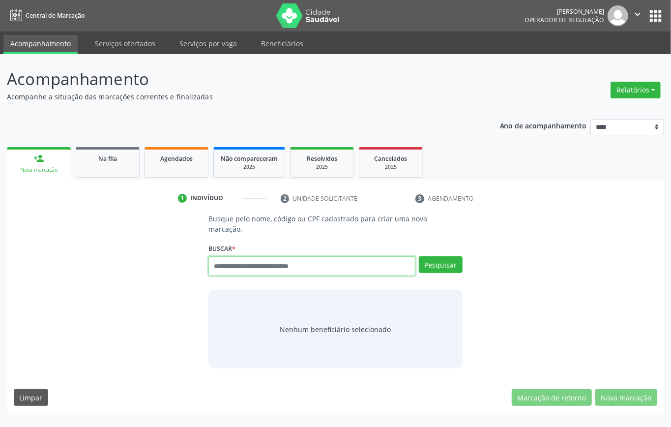
paste input "**********"
type input "**********"
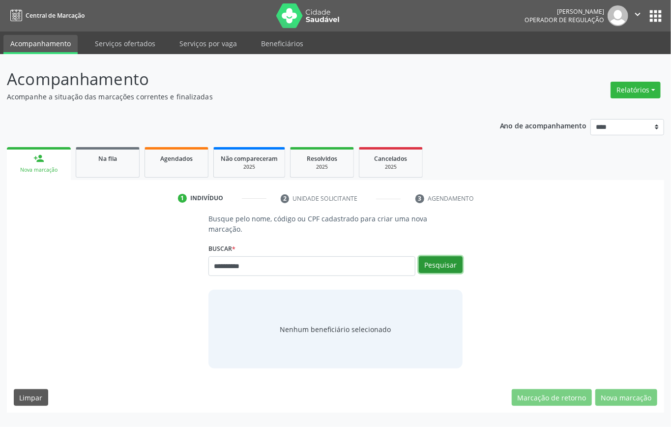
click at [443, 256] on button "Pesquisar" at bounding box center [441, 264] width 44 height 17
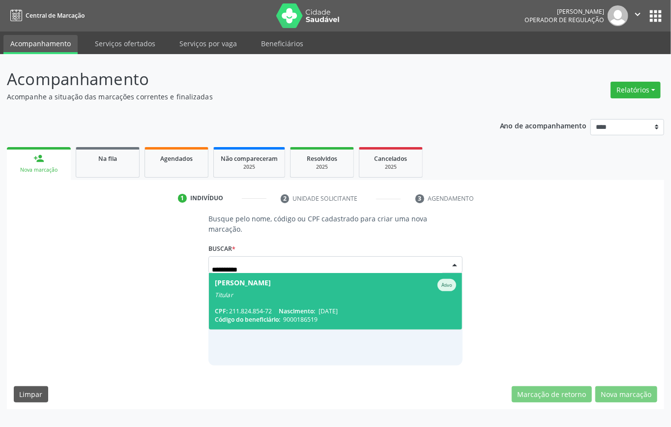
click at [271, 279] on div "Maria do Livramento Santos" at bounding box center [243, 285] width 56 height 12
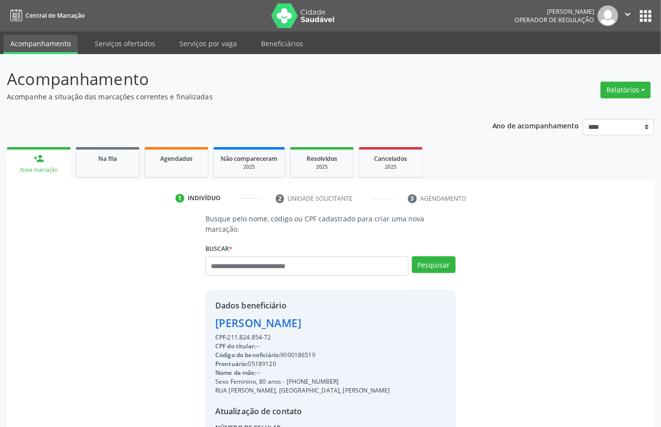
scroll to position [93, 0]
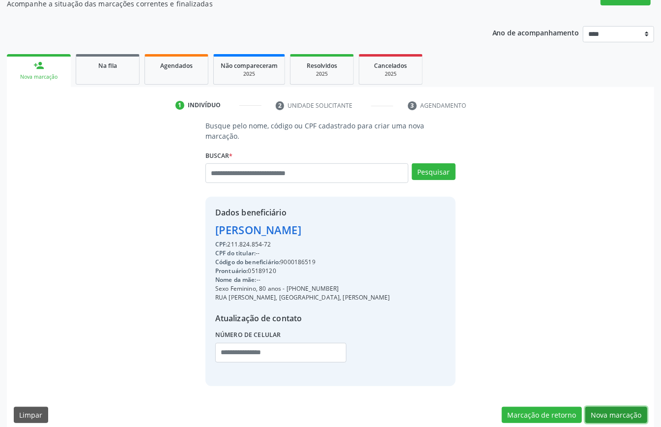
click at [606, 407] on button "Nova marcação" at bounding box center [617, 415] width 62 height 17
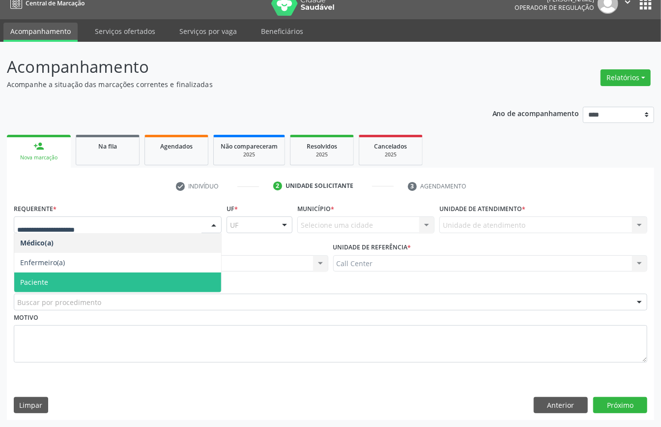
click at [49, 276] on span "Paciente" at bounding box center [117, 282] width 207 height 20
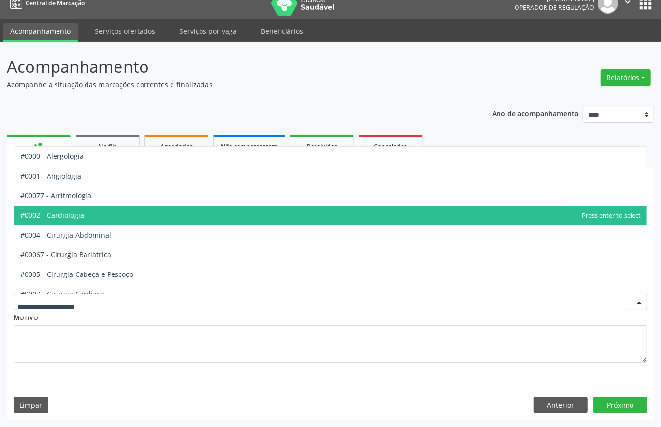
click at [70, 213] on span "#0002 - Cardiologia" at bounding box center [52, 214] width 64 height 9
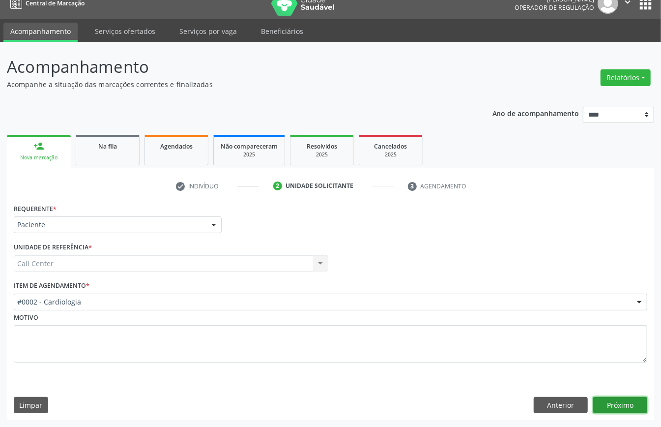
click at [616, 400] on button "Próximo" at bounding box center [621, 405] width 54 height 17
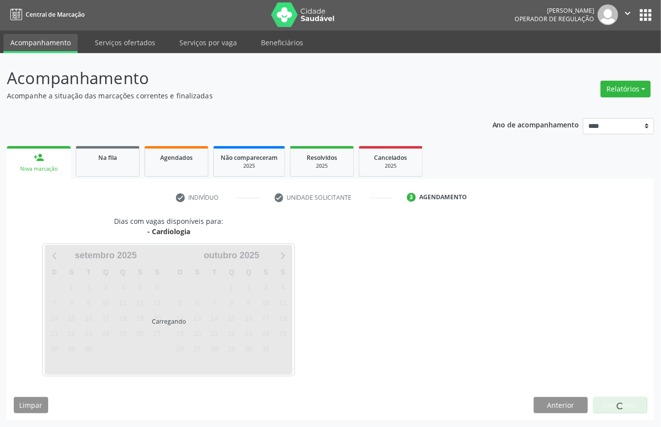
scroll to position [2, 0]
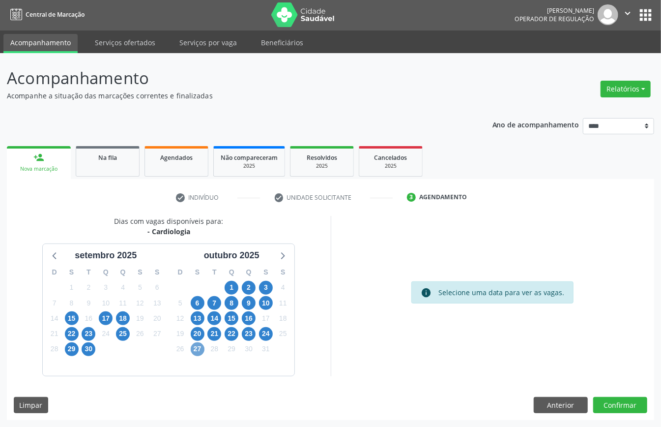
drag, startPoint x: 199, startPoint y: 348, endPoint x: 204, endPoint y: 352, distance: 5.9
click at [199, 349] on span "27" at bounding box center [198, 349] width 14 height 14
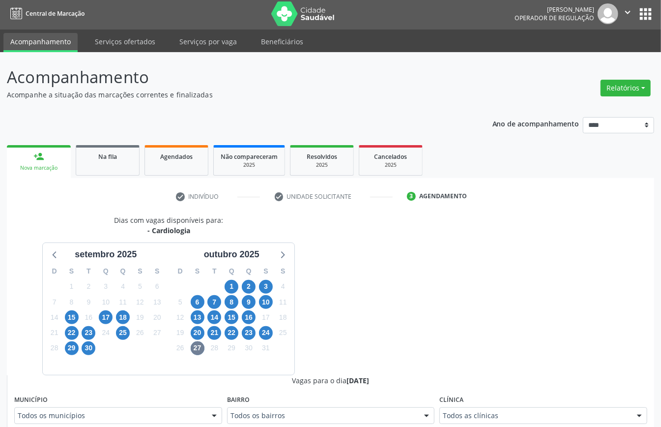
scroll to position [6, 0]
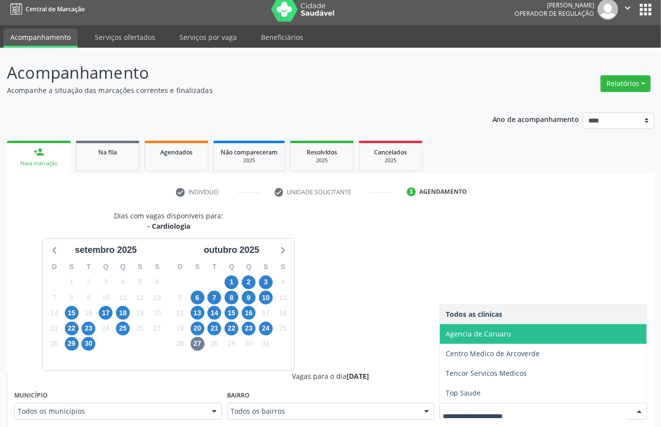
click at [465, 334] on span "Agencia de Caruaru" at bounding box center [478, 333] width 65 height 9
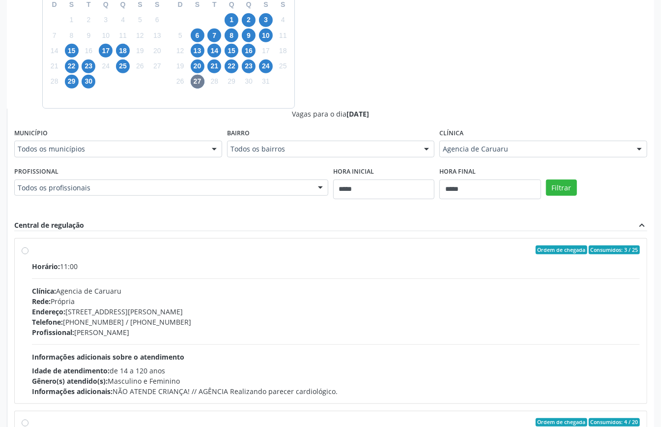
scroll to position [65, 0]
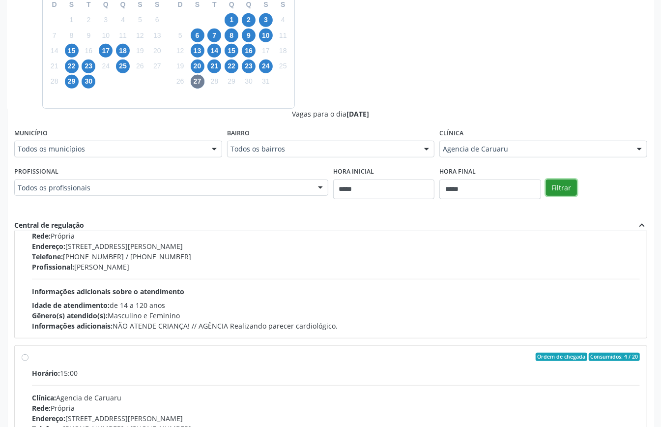
click at [557, 186] on button "Filtrar" at bounding box center [561, 187] width 31 height 17
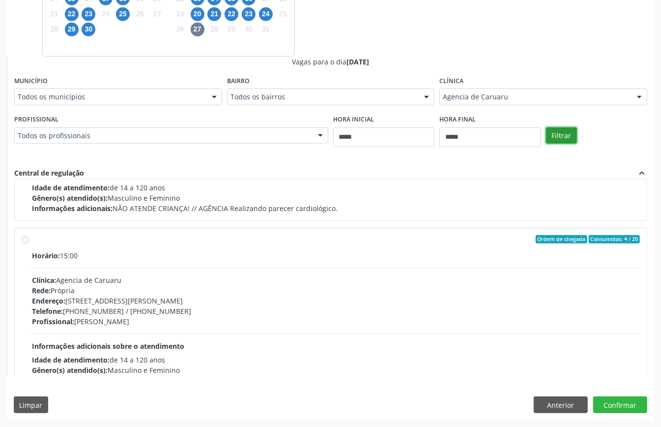
scroll to position [156, 0]
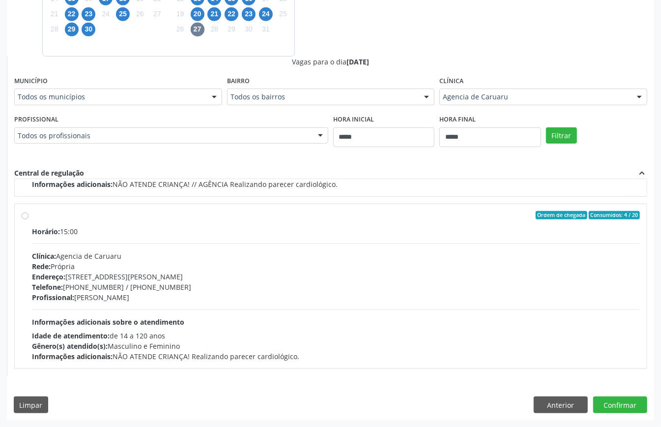
click at [65, 273] on span "Endereço:" at bounding box center [48, 276] width 33 height 9
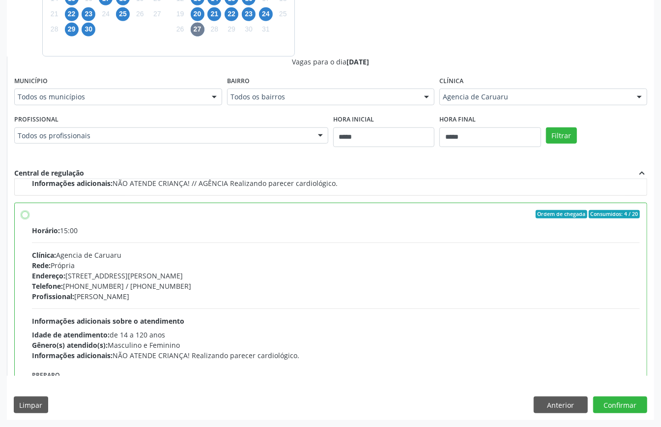
scroll to position [223, 0]
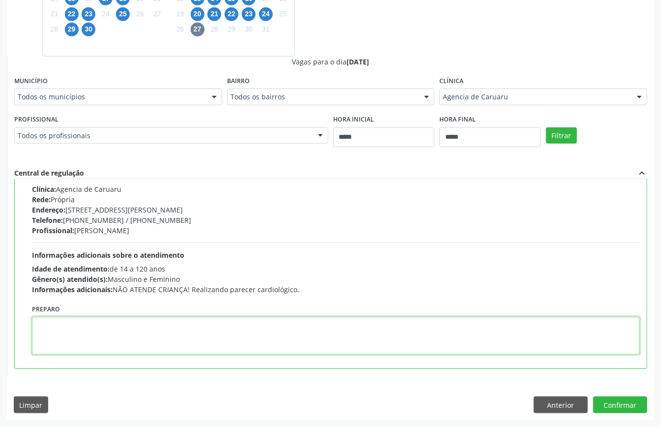
paste textarea "**********"
type textarea "**********"
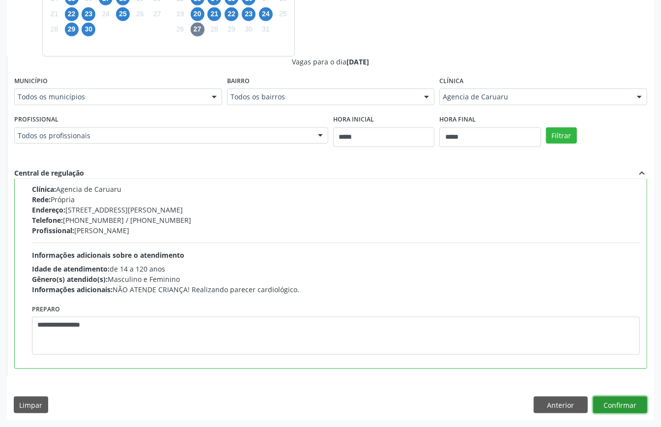
click at [610, 404] on button "Confirmar" at bounding box center [621, 404] width 54 height 17
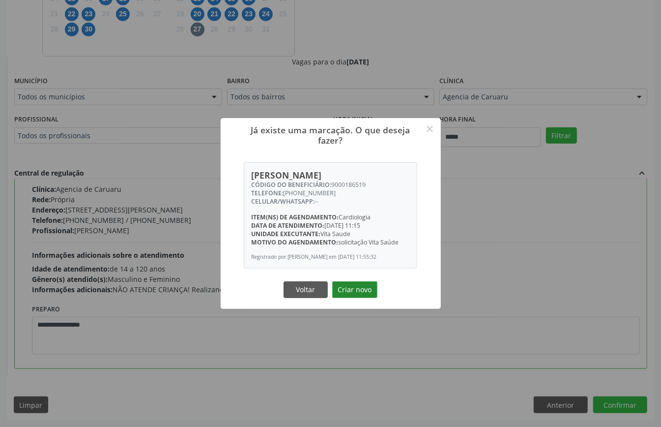
click at [360, 296] on button "Criar novo" at bounding box center [354, 289] width 45 height 17
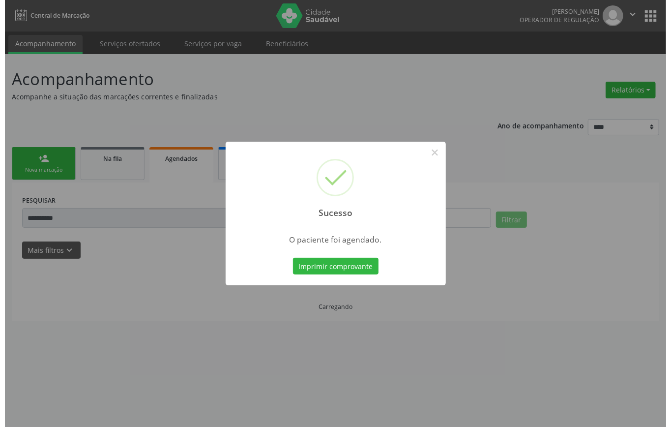
scroll to position [0, 0]
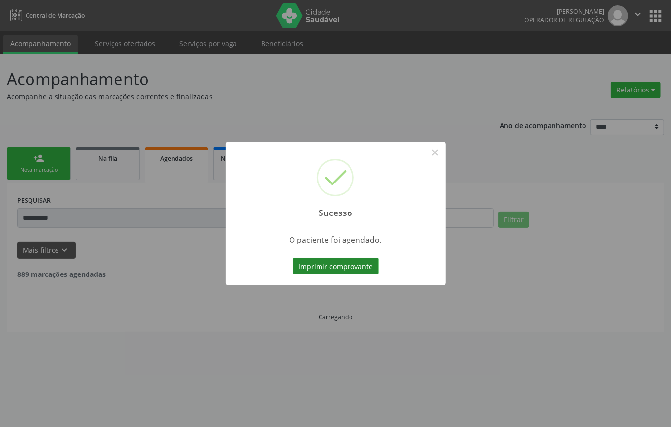
click at [327, 264] on button "Imprimir comprovante" at bounding box center [336, 266] width 86 height 17
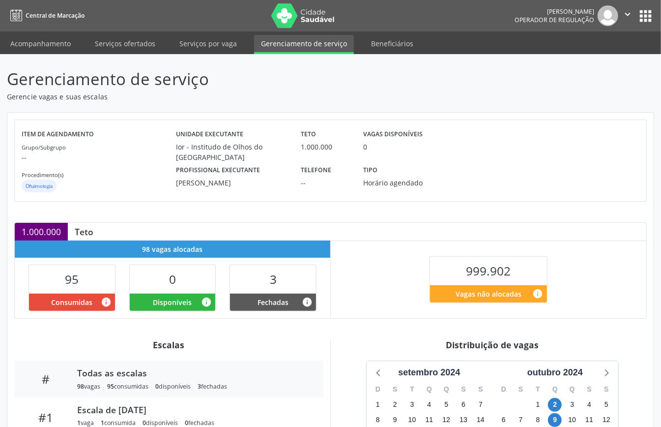
scroll to position [198, 0]
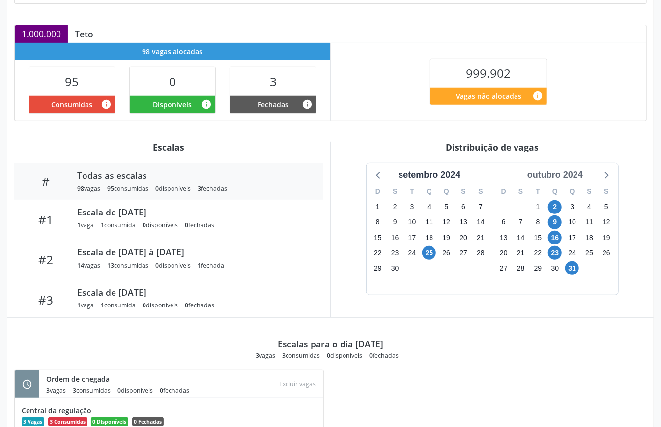
click at [553, 169] on div "outubro 2024" at bounding box center [555, 174] width 63 height 13
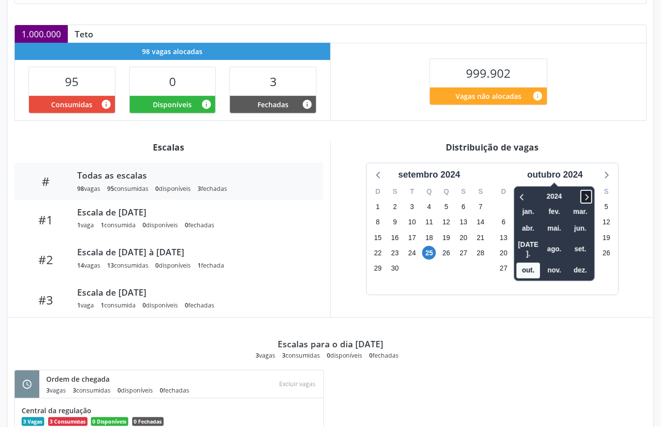
click at [589, 198] on icon at bounding box center [587, 197] width 10 height 12
click at [583, 242] on span "set." at bounding box center [581, 248] width 24 height 15
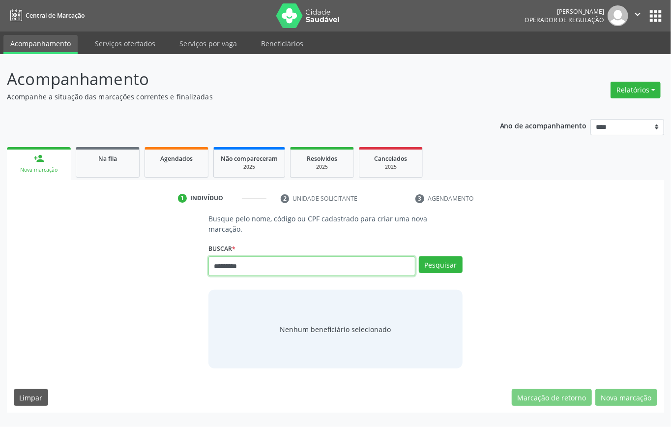
type input "*********"
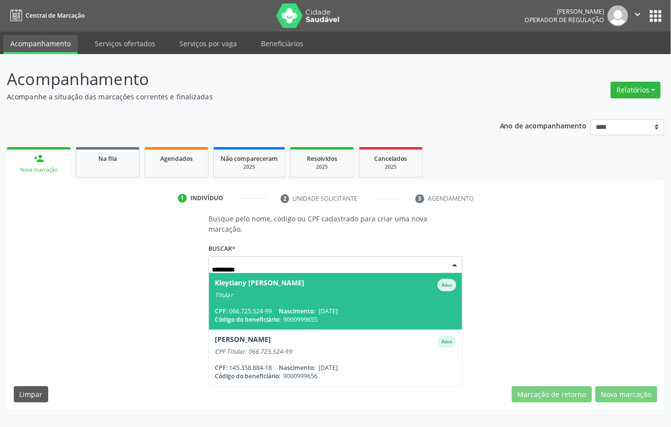
click at [303, 288] on span "Kleytiany [PERSON_NAME] Ativo Titular CPF: 066.725.524-99 Nascimento: [DATE] Có…" at bounding box center [335, 301] width 253 height 57
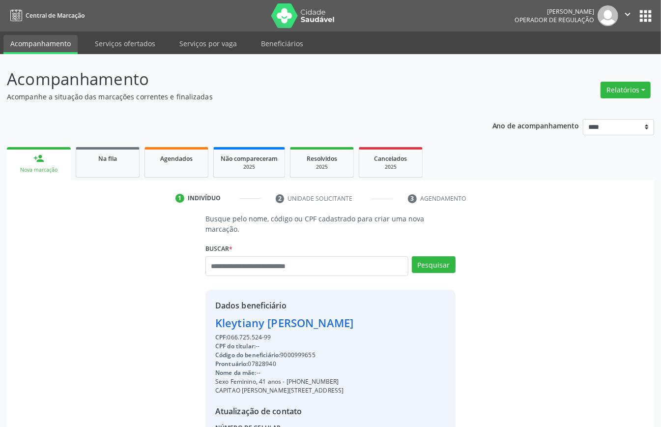
scroll to position [93, 0]
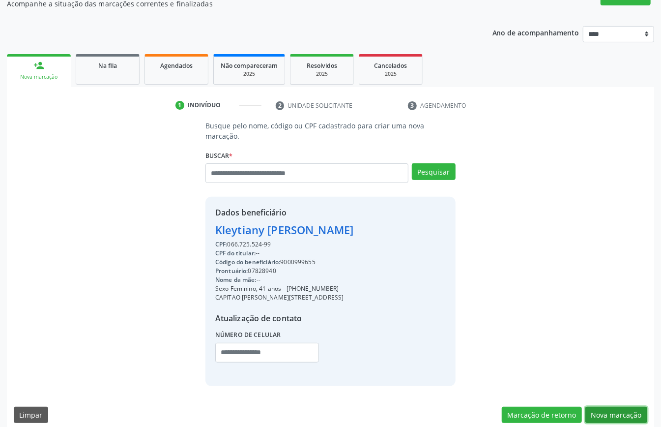
click at [621, 407] on button "Nova marcação" at bounding box center [617, 415] width 62 height 17
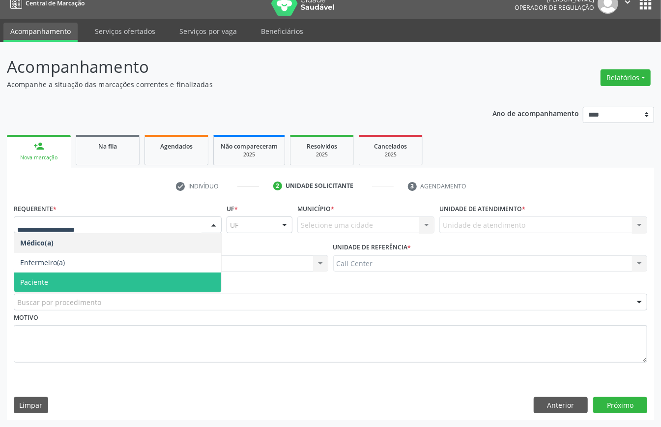
click at [56, 278] on span "Paciente" at bounding box center [117, 282] width 207 height 20
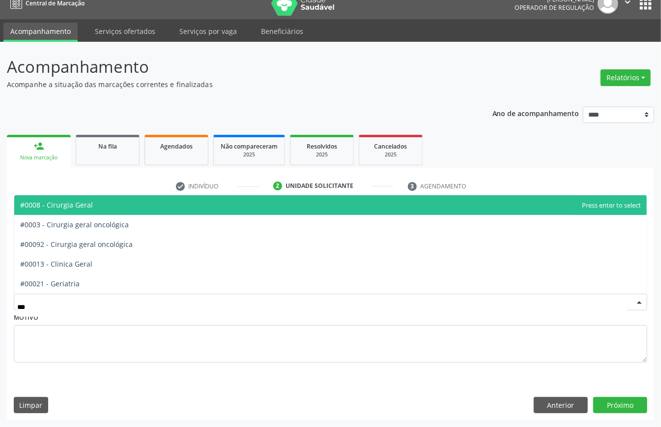
type input "****"
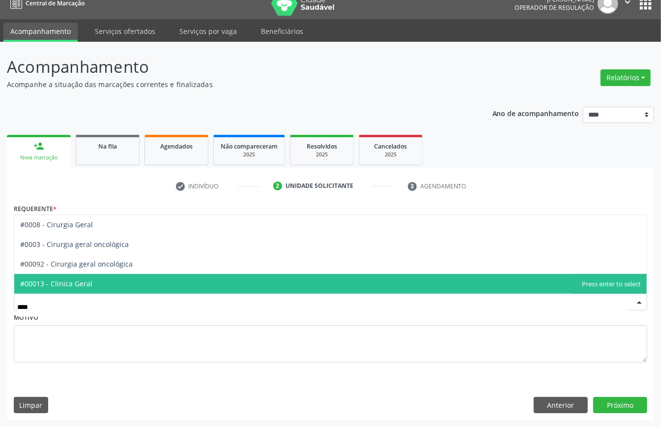
click at [90, 282] on span "#00013 - Clinica Geral" at bounding box center [56, 283] width 72 height 9
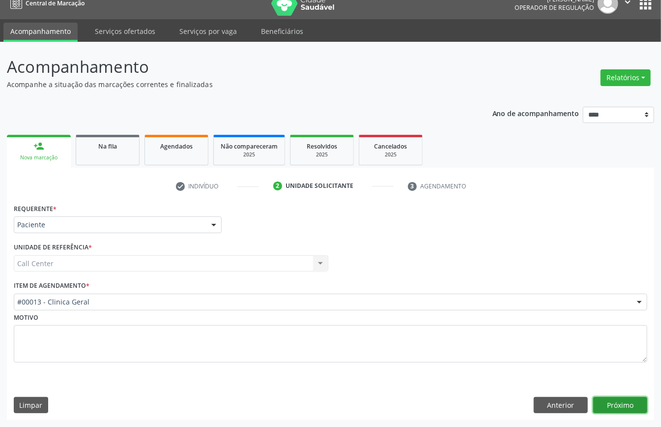
click at [620, 400] on button "Próximo" at bounding box center [621, 405] width 54 height 17
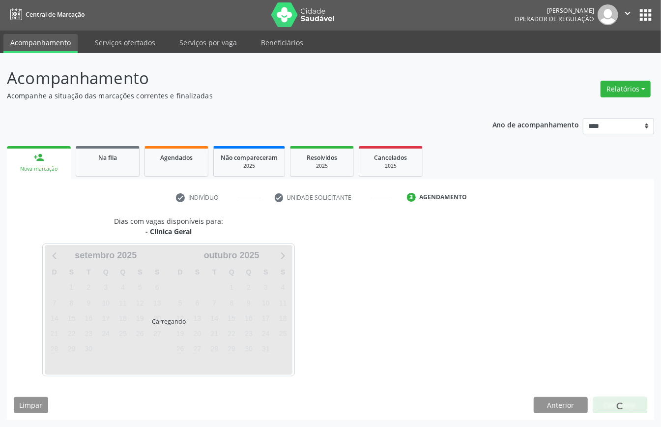
scroll to position [2, 0]
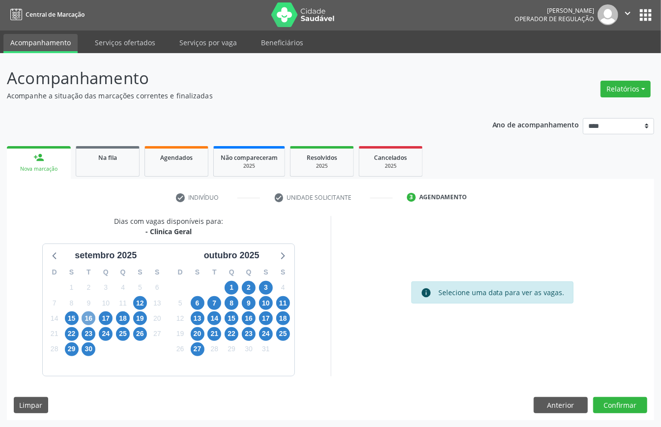
click at [89, 318] on span "16" at bounding box center [89, 318] width 14 height 14
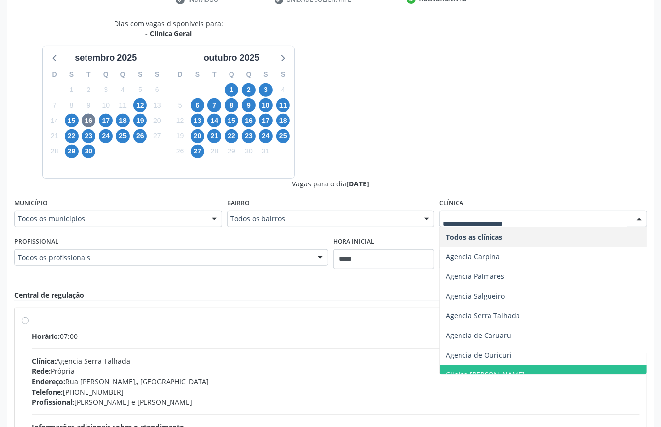
scroll to position [128, 0]
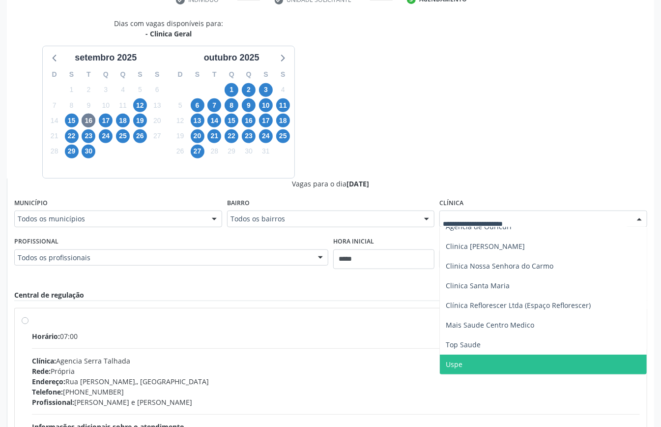
drag, startPoint x: 465, startPoint y: 358, endPoint x: 543, endPoint y: 321, distance: 86.4
click at [466, 359] on span "Uspe" at bounding box center [543, 365] width 207 height 20
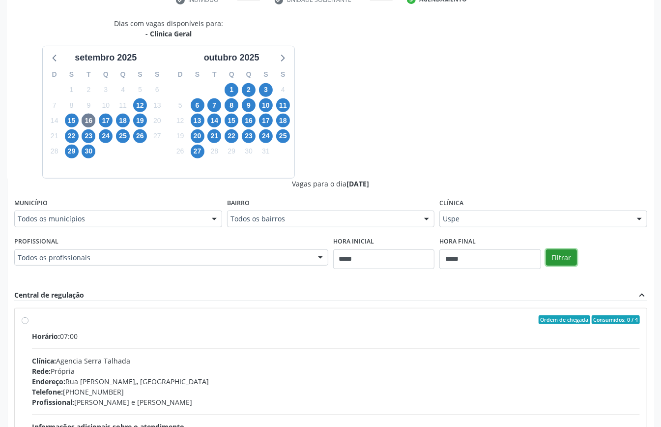
click at [567, 260] on button "Filtrar" at bounding box center [561, 257] width 31 height 17
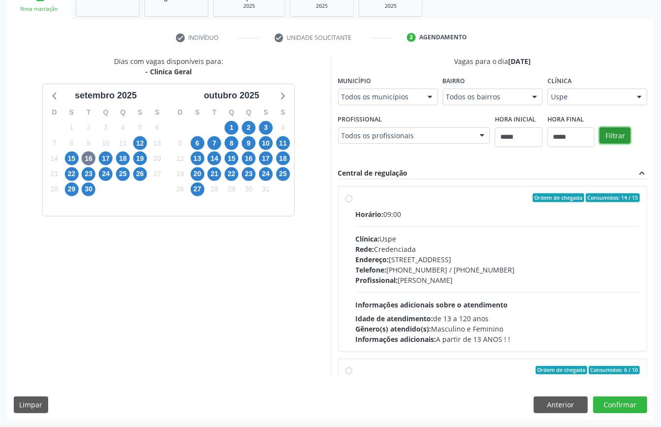
scroll to position [161, 0]
click at [107, 156] on span "17" at bounding box center [106, 158] width 14 height 14
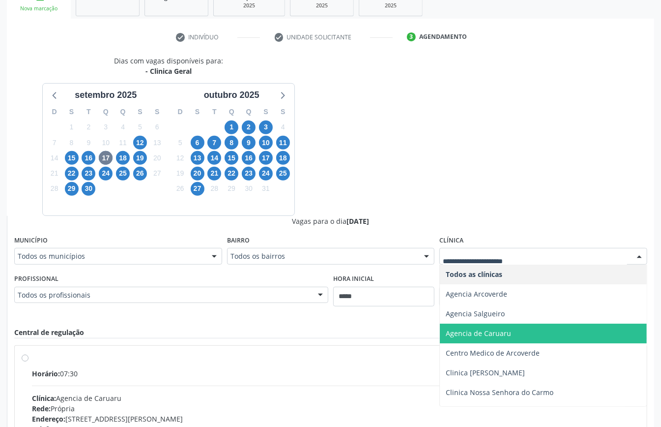
scroll to position [75, 0]
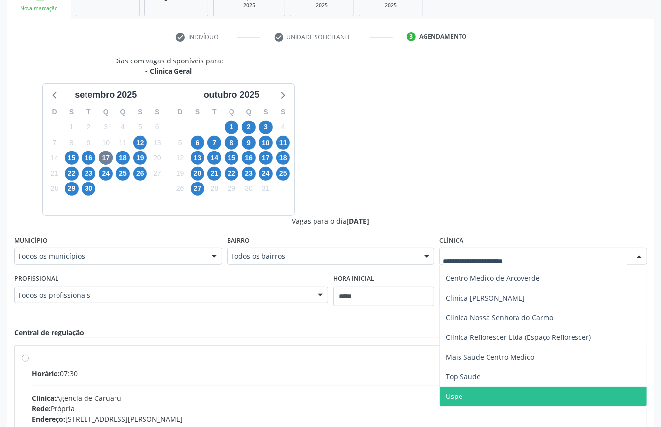
click at [457, 397] on span "Uspe" at bounding box center [454, 395] width 17 height 9
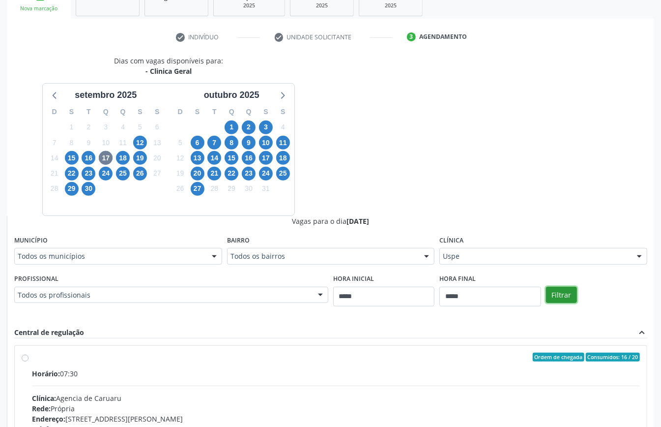
click at [569, 300] on button "Filtrar" at bounding box center [561, 295] width 31 height 17
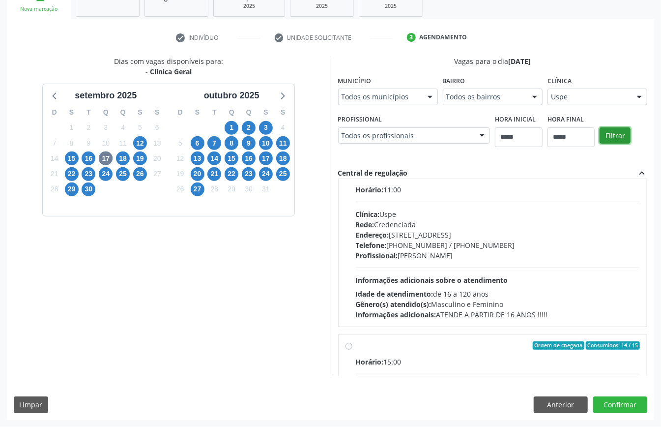
scroll to position [156, 0]
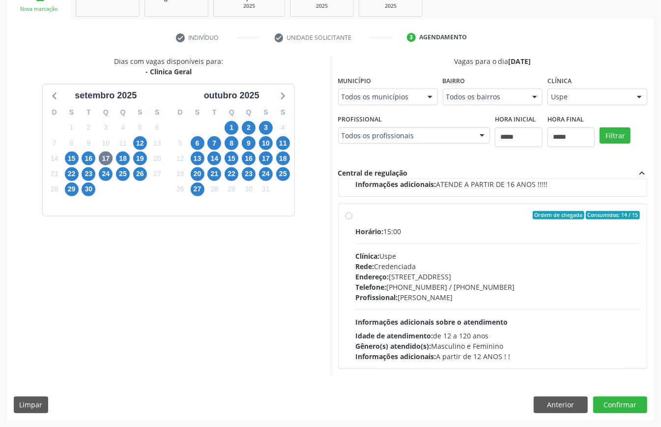
click at [464, 308] on div "Horário: 15:00 Clínica: Uspe Rede: Credenciada Endereço: [STREET_ADDRESS] Telef…" at bounding box center [498, 293] width 285 height 135
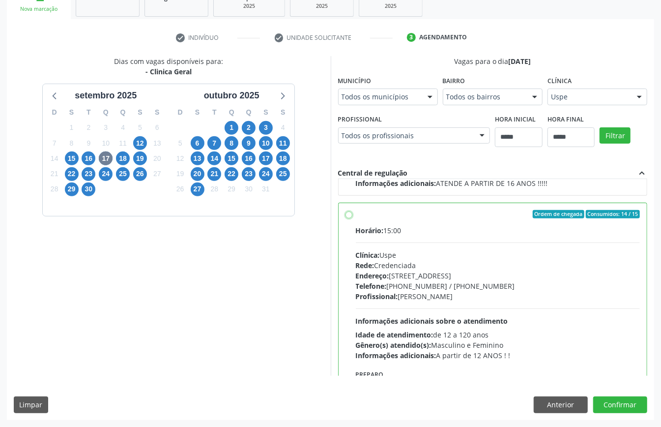
scroll to position [223, 0]
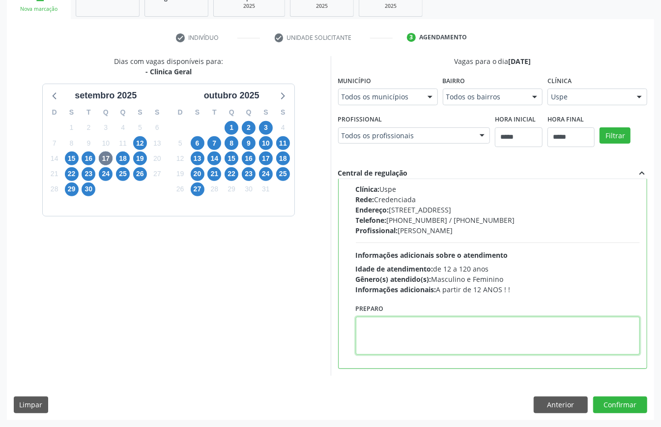
paste textarea "**********"
type textarea "**********"
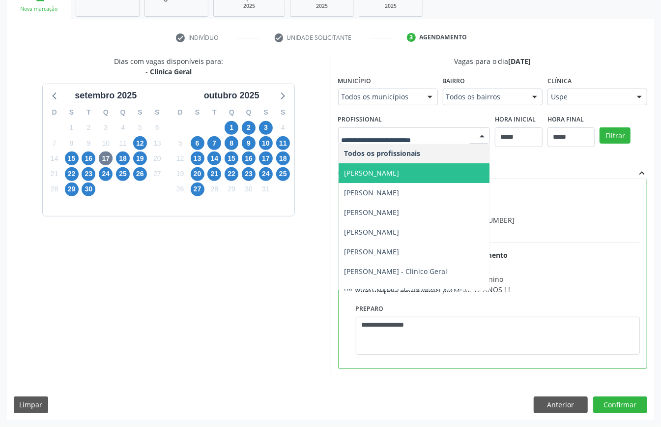
click at [370, 173] on span "[PERSON_NAME]" at bounding box center [372, 172] width 55 height 9
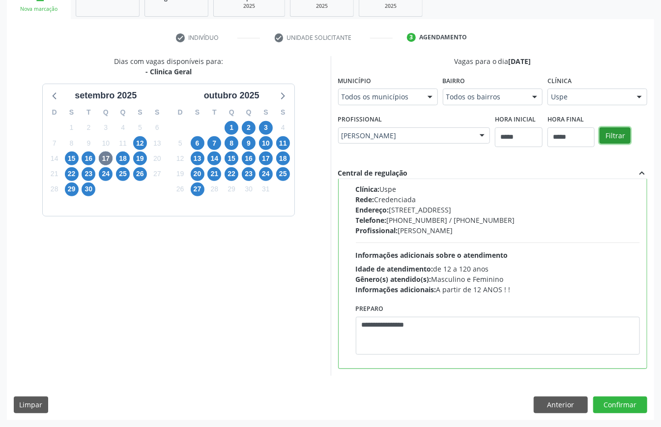
click at [617, 131] on button "Filtrar" at bounding box center [615, 135] width 31 height 17
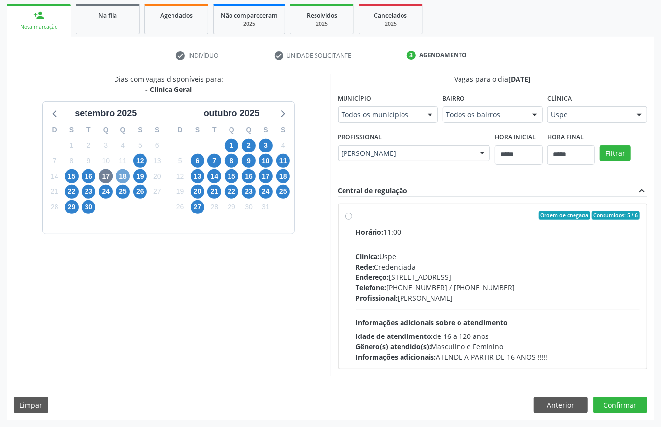
click at [125, 174] on span "18" at bounding box center [123, 176] width 14 height 14
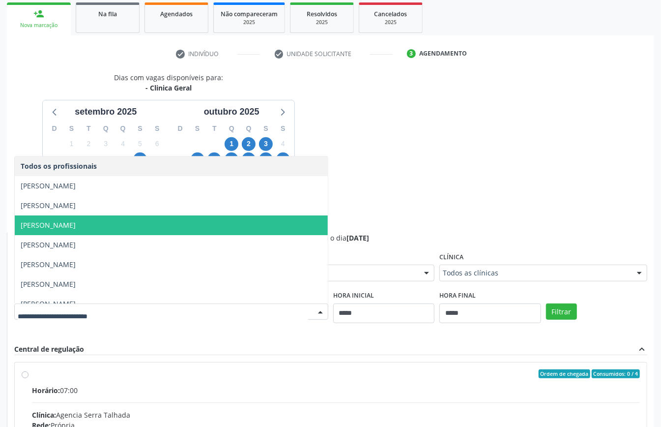
drag, startPoint x: 115, startPoint y: 221, endPoint x: 183, endPoint y: 240, distance: 71.3
click at [115, 221] on span "Felipe Cesar Ferrer Oliveira" at bounding box center [171, 225] width 313 height 20
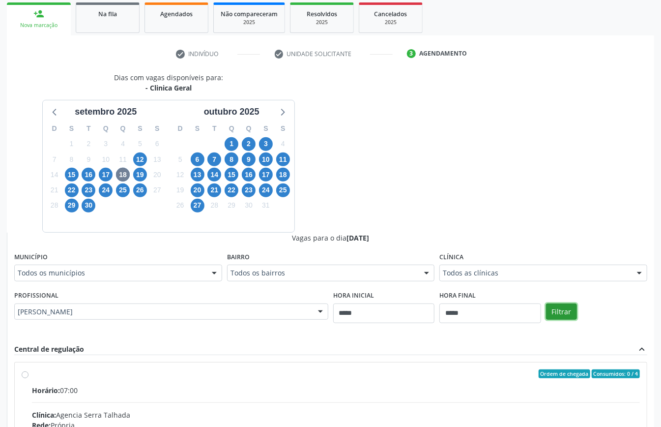
click at [563, 308] on button "Filtrar" at bounding box center [561, 311] width 31 height 17
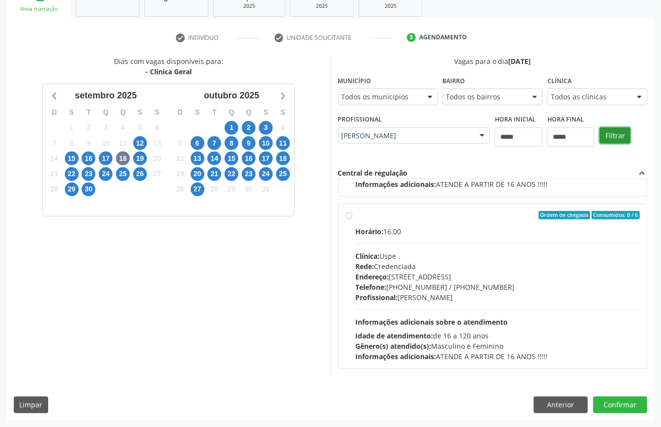
scroll to position [998, 0]
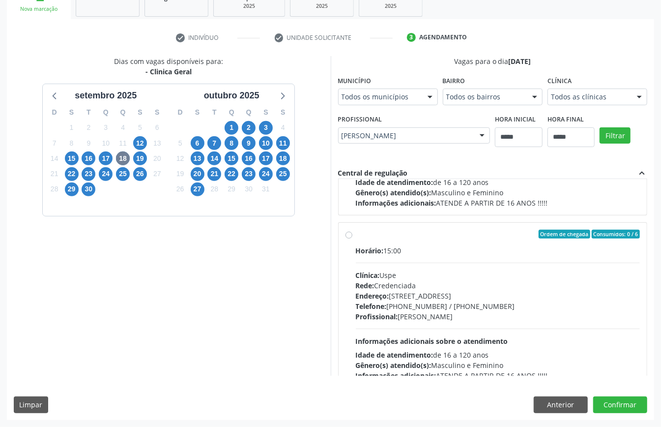
click at [448, 289] on div "Rede: Credenciada" at bounding box center [498, 285] width 285 height 10
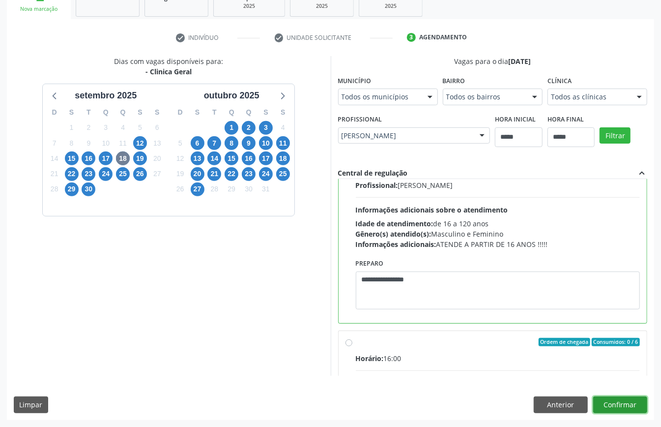
click at [622, 401] on button "Confirmar" at bounding box center [621, 404] width 54 height 17
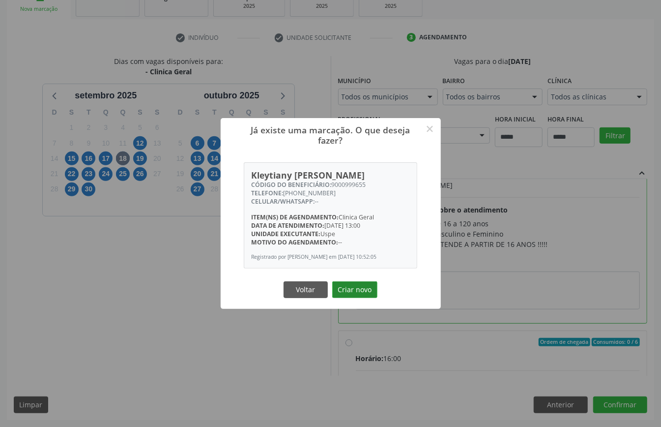
click at [364, 291] on button "Criar novo" at bounding box center [354, 289] width 45 height 17
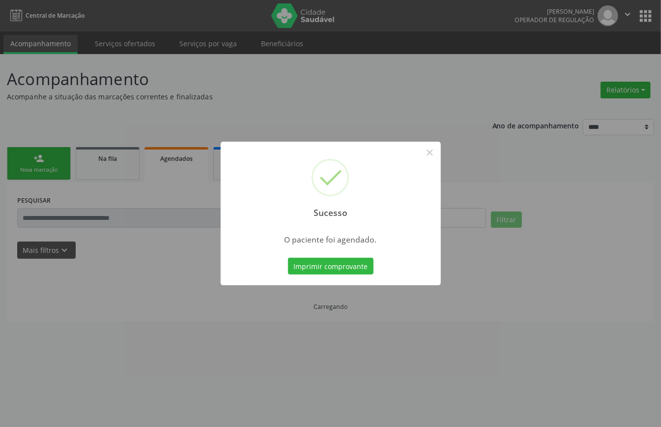
scroll to position [0, 0]
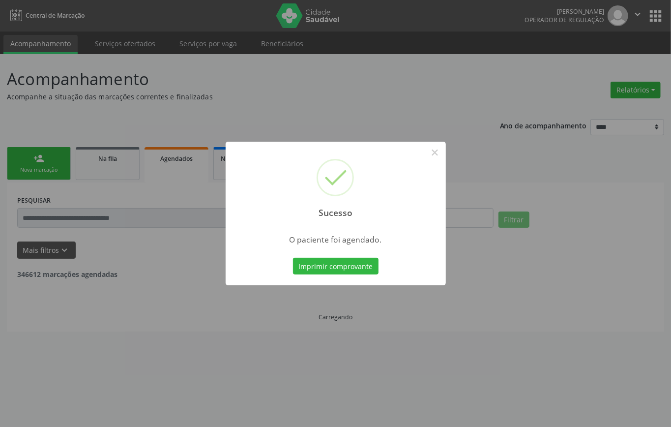
click at [349, 254] on div "Sucesso × O paciente foi agendado. Imprimir comprovante Cancel" at bounding box center [336, 214] width 220 height 144
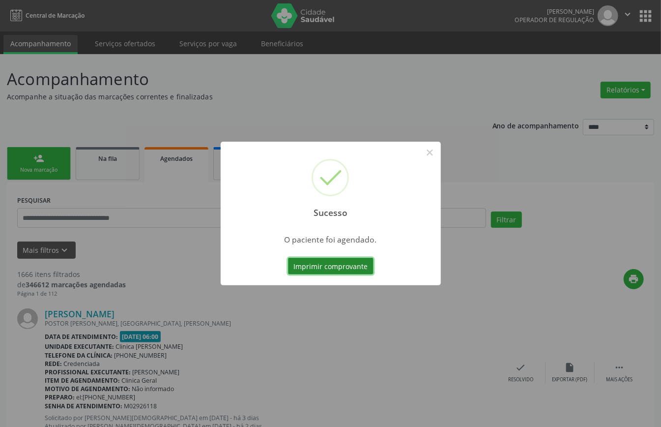
click at [348, 266] on button "Imprimir comprovante" at bounding box center [331, 266] width 86 height 17
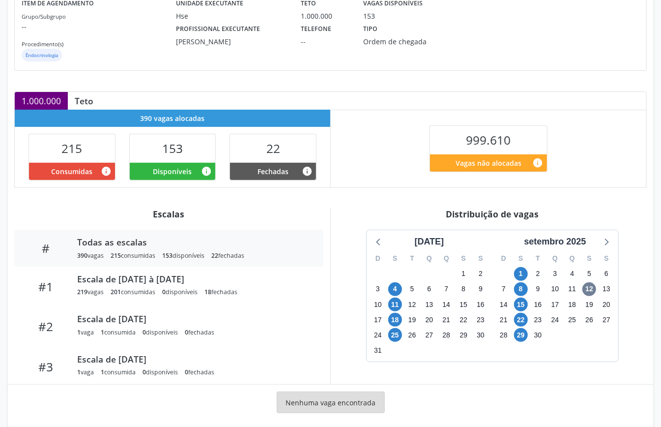
scroll to position [148, 0]
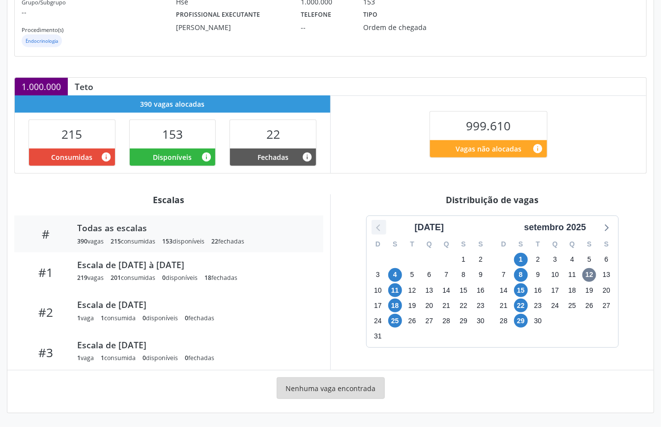
click at [380, 225] on icon at bounding box center [379, 227] width 13 height 13
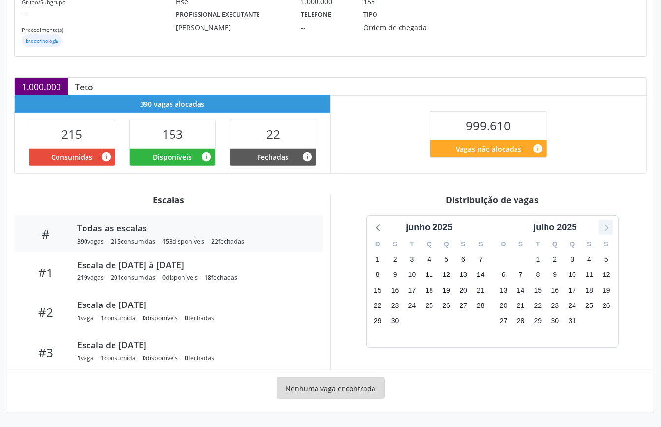
click at [608, 227] on icon at bounding box center [607, 227] width 4 height 7
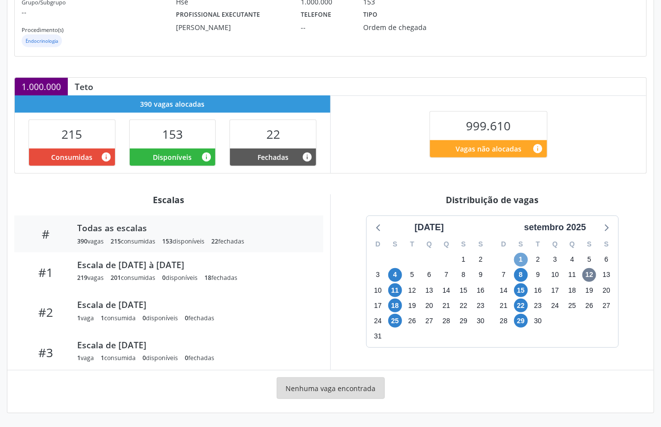
click at [523, 260] on span "1" at bounding box center [521, 260] width 14 height 14
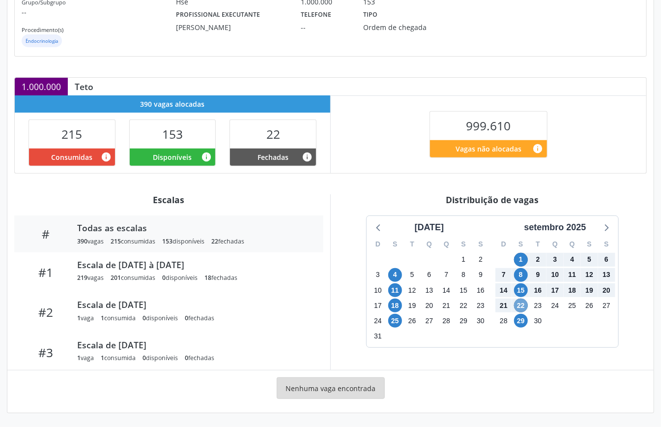
click at [522, 307] on span "22" at bounding box center [521, 306] width 14 height 14
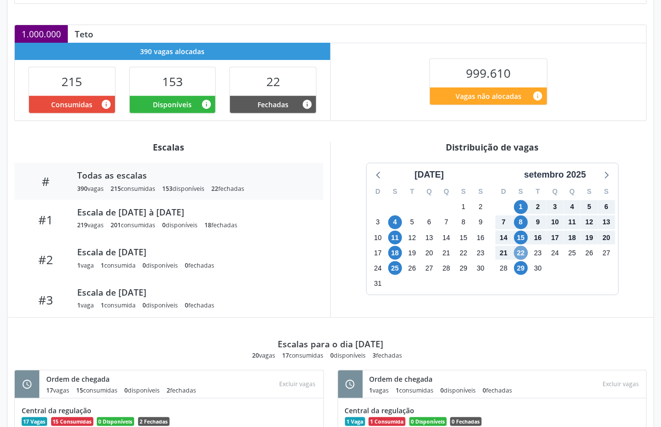
scroll to position [0, 0]
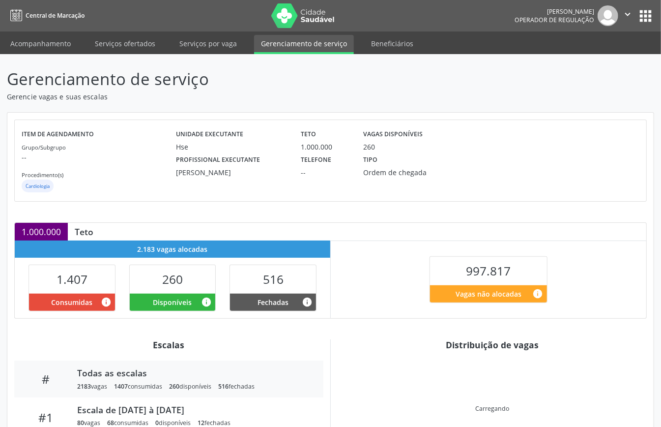
scroll to position [95, 0]
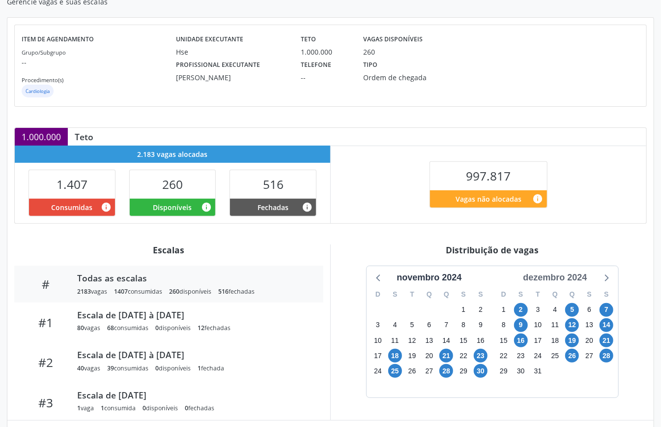
click at [563, 280] on div "dezembro 2024" at bounding box center [555, 277] width 72 height 13
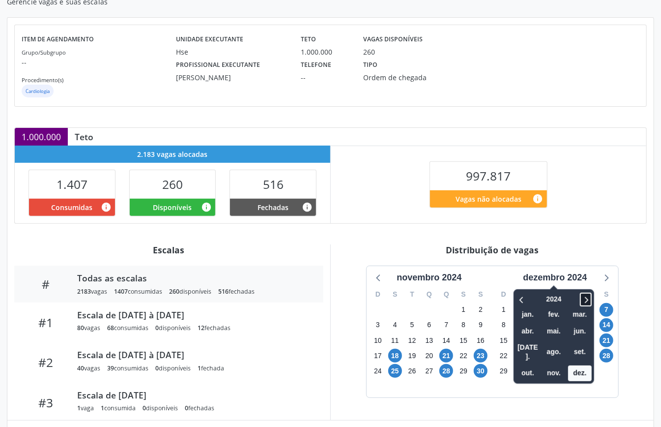
click at [587, 299] on icon at bounding box center [586, 300] width 3 height 6
click at [532, 365] on span "out." at bounding box center [528, 372] width 24 height 15
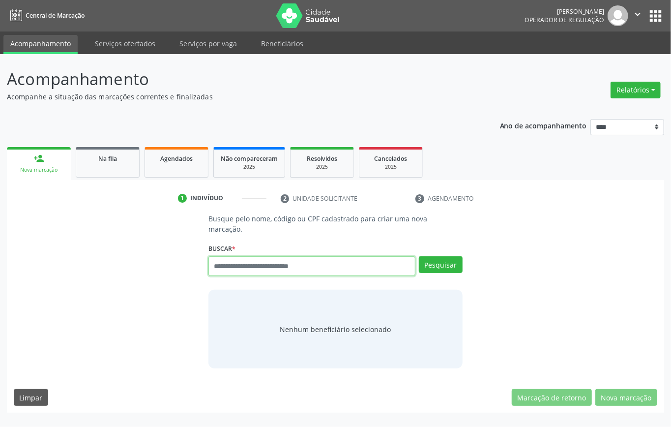
paste input "**********"
type input "**********"
drag, startPoint x: 290, startPoint y: 251, endPoint x: 83, endPoint y: 273, distance: 208.3
click at [83, 273] on div "**********" at bounding box center [336, 290] width 644 height 155
paste input "**********"
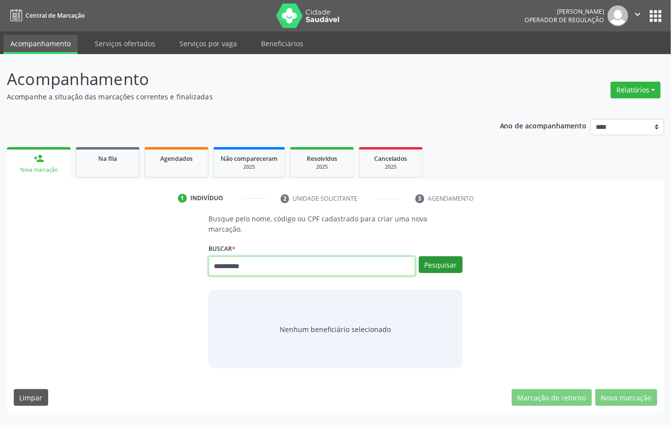
type input "**********"
click at [449, 256] on button "Pesquisar" at bounding box center [441, 264] width 44 height 17
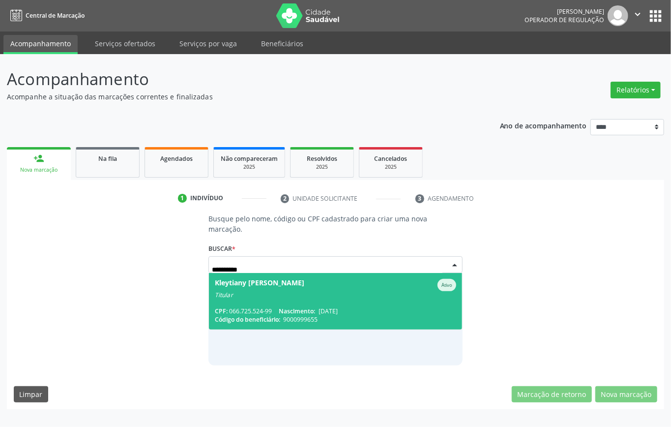
click at [327, 290] on span "Kleytiany [PERSON_NAME] Ativo Titular CPF: 066.725.524-99 Nascimento: [DATE] Có…" at bounding box center [335, 301] width 253 height 57
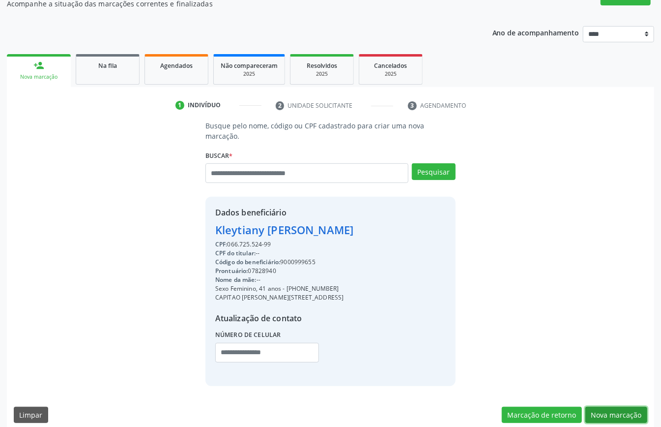
drag, startPoint x: 615, startPoint y: 402, endPoint x: 600, endPoint y: 404, distance: 14.3
click at [616, 407] on button "Nova marcação" at bounding box center [617, 415] width 62 height 17
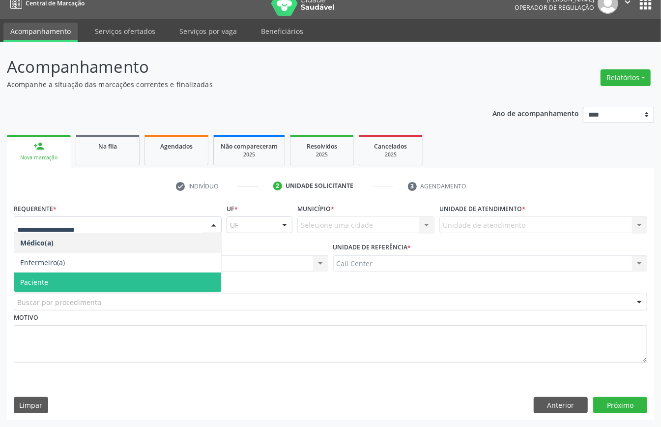
click at [54, 276] on span "Paciente" at bounding box center [117, 282] width 207 height 20
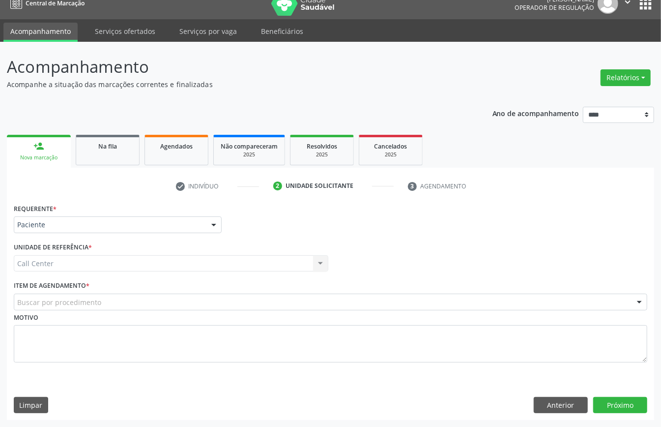
click at [121, 298] on div "Buscar por procedimento" at bounding box center [331, 302] width 634 height 17
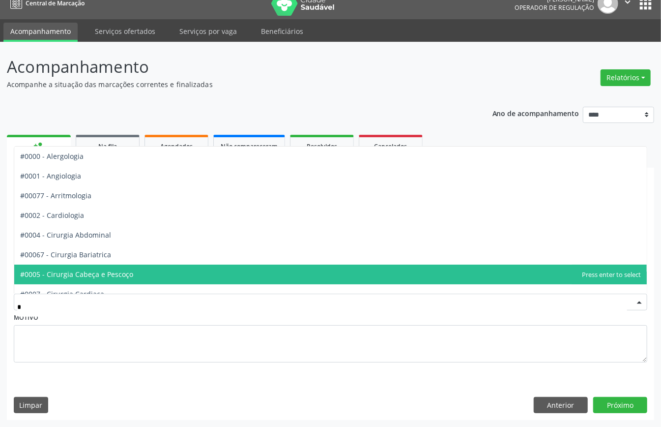
type input "**"
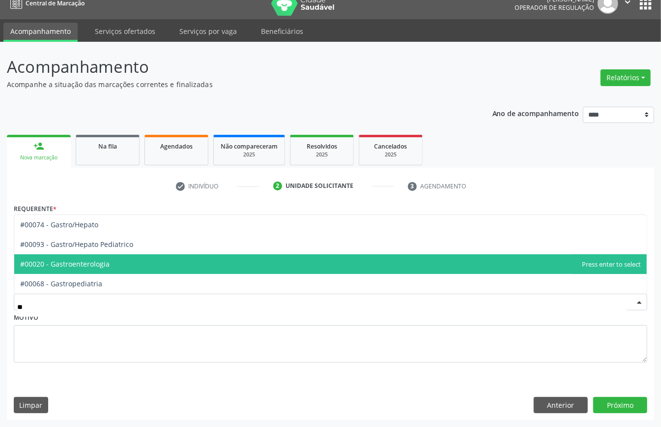
click at [101, 264] on span "#00020 - Gastroenterologia" at bounding box center [65, 263] width 90 height 9
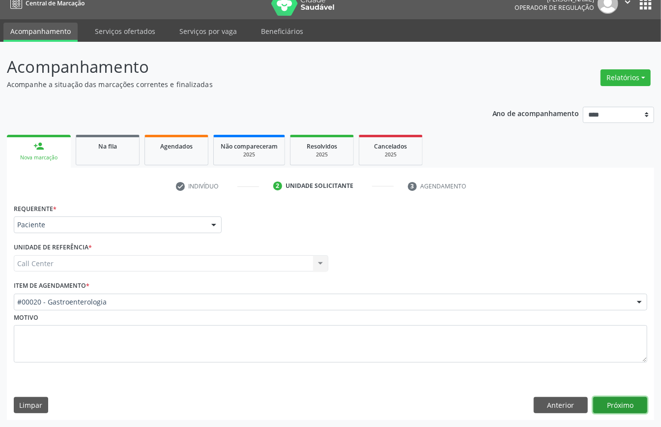
click at [612, 398] on button "Próximo" at bounding box center [621, 405] width 54 height 17
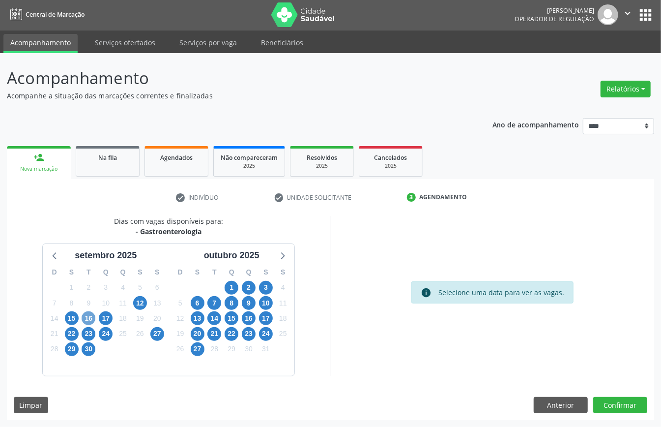
click at [87, 317] on span "16" at bounding box center [89, 318] width 14 height 14
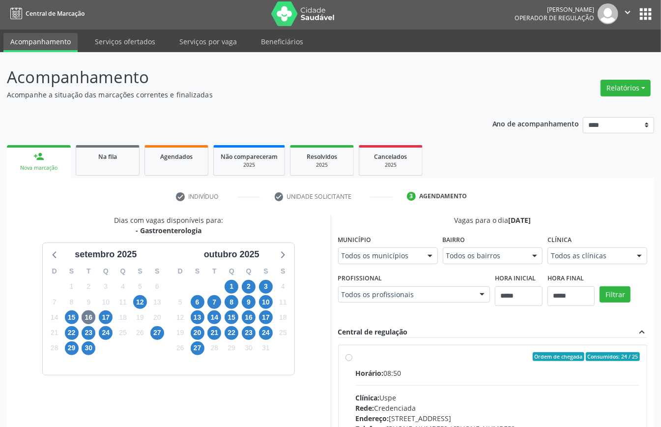
scroll to position [6, 0]
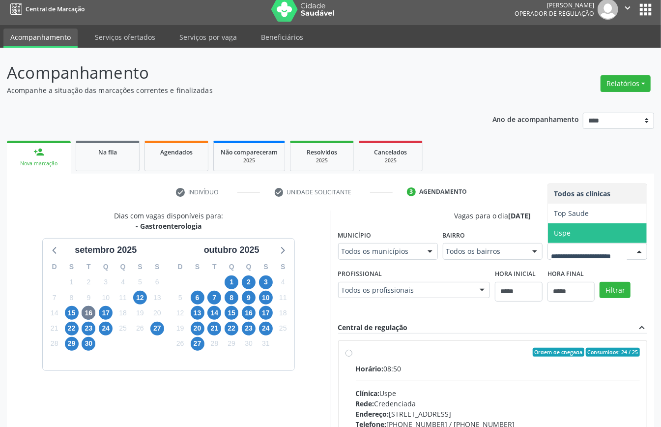
click at [548, 243] on span "Uspe" at bounding box center [597, 233] width 99 height 20
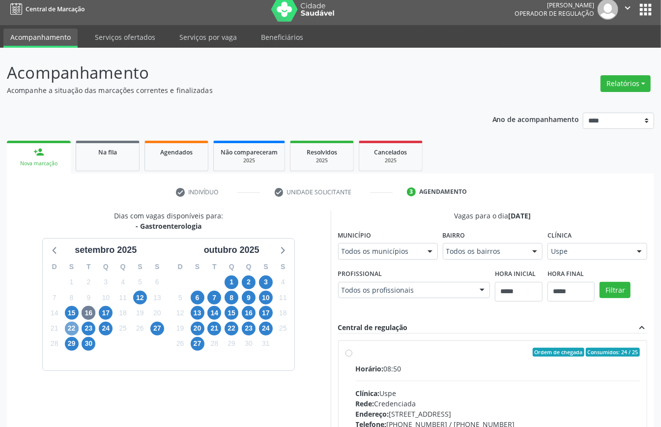
click at [73, 329] on span "22" at bounding box center [72, 329] width 14 height 14
click at [93, 328] on span "23" at bounding box center [89, 329] width 14 height 14
click at [105, 327] on span "24" at bounding box center [106, 329] width 14 height 14
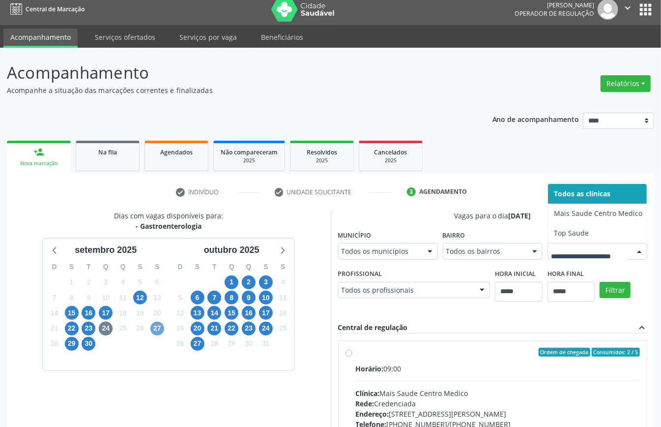
click at [154, 329] on span "27" at bounding box center [157, 329] width 14 height 14
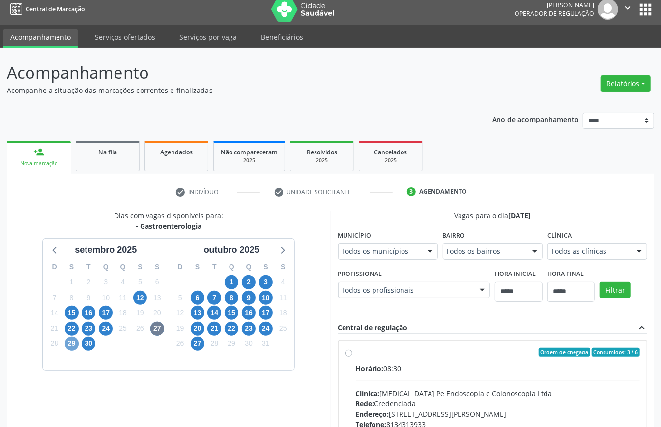
click at [73, 341] on span "29" at bounding box center [72, 344] width 14 height 14
click at [91, 343] on span "30" at bounding box center [89, 344] width 14 height 14
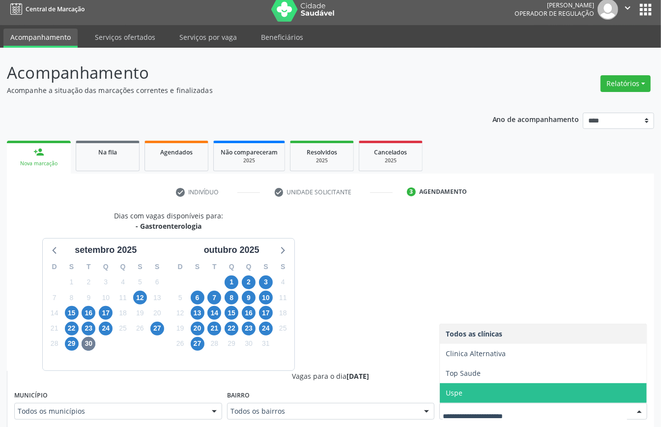
click at [478, 394] on span "Uspe" at bounding box center [543, 393] width 207 height 20
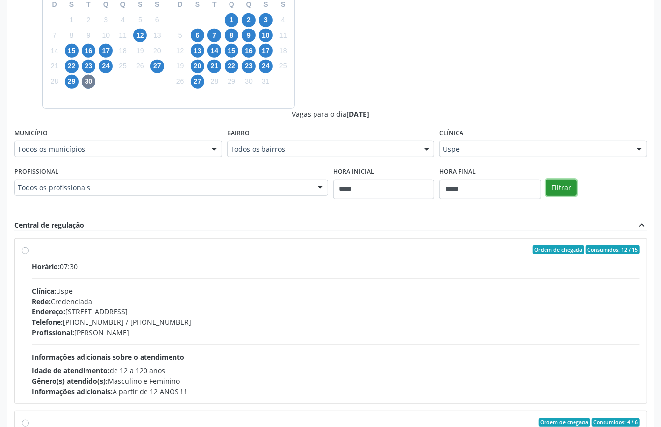
click at [561, 183] on button "Filtrar" at bounding box center [561, 187] width 31 height 17
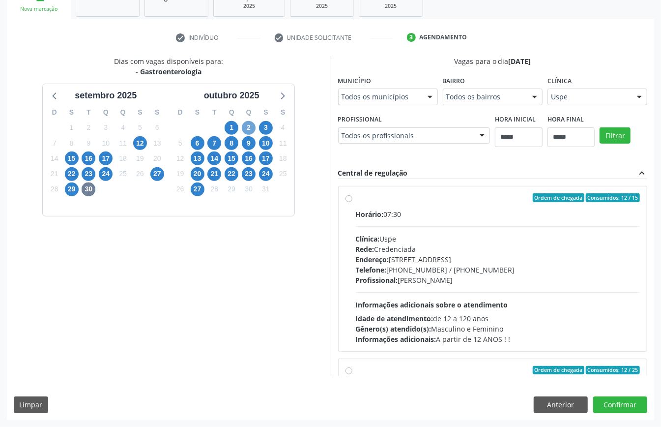
click at [242, 126] on span "2" at bounding box center [249, 128] width 14 height 14
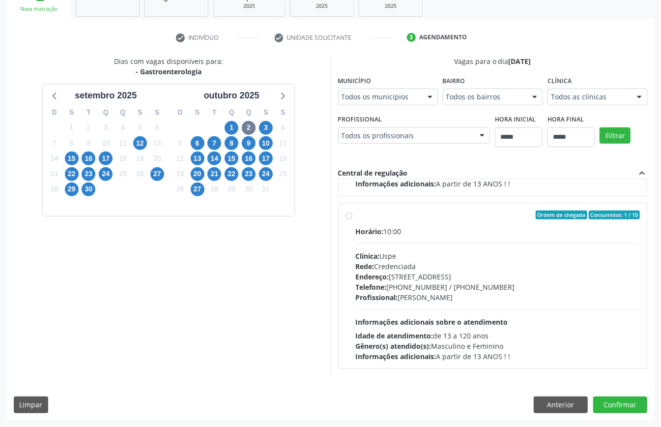
click at [415, 271] on div "Endereço: Rua do Espinheiro, nº 71, Espinheiro, Recife - PE" at bounding box center [498, 276] width 285 height 10
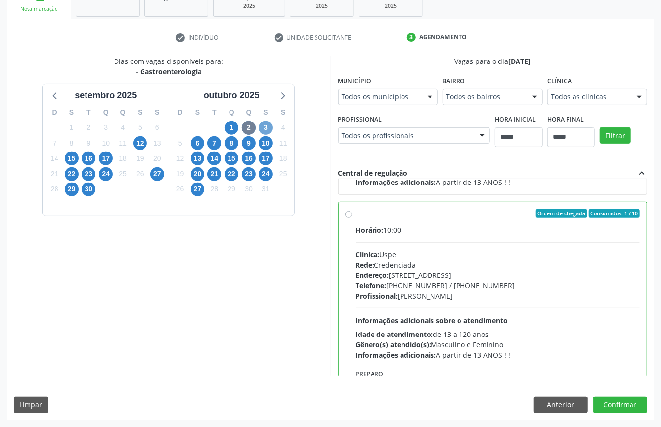
click at [264, 124] on span "3" at bounding box center [266, 128] width 14 height 14
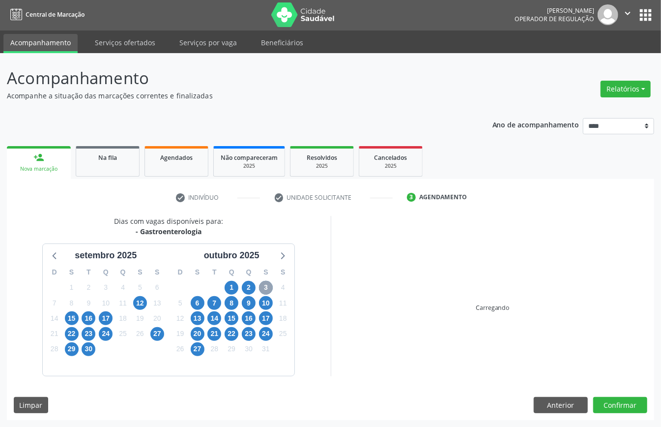
scroll to position [161, 0]
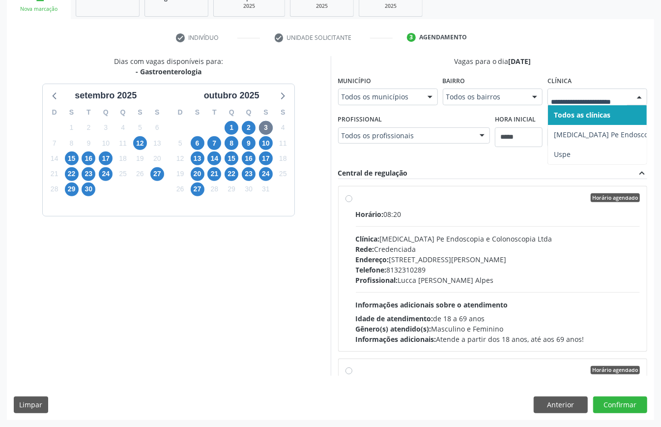
click at [576, 104] on div at bounding box center [598, 97] width 100 height 17
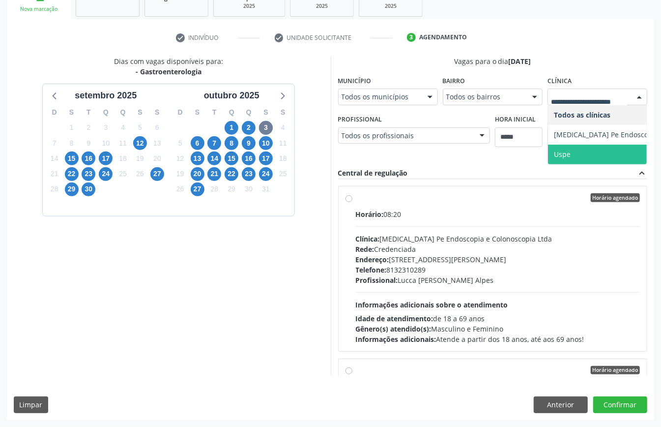
click at [576, 154] on span "Uspe" at bounding box center [640, 155] width 184 height 20
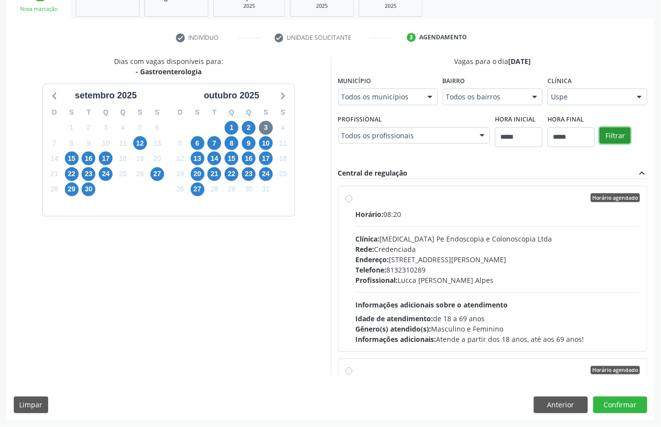
click at [612, 131] on button "Filtrar" at bounding box center [615, 135] width 31 height 17
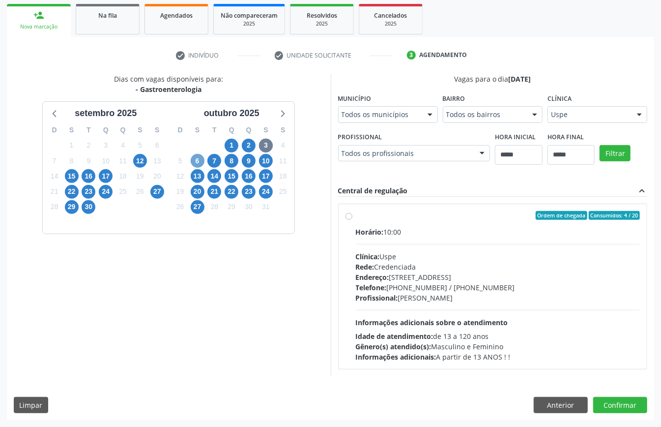
click at [197, 164] on span "6" at bounding box center [198, 161] width 14 height 14
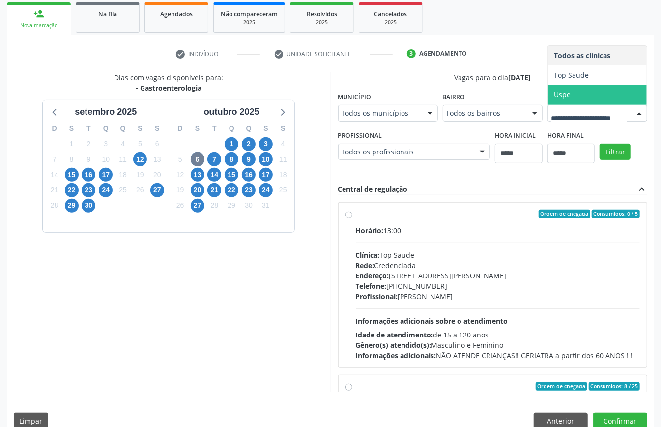
click at [548, 105] on span "Uspe" at bounding box center [597, 95] width 99 height 20
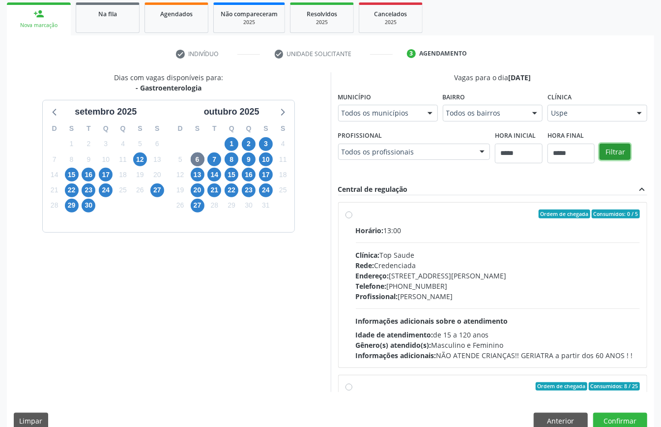
click at [600, 160] on button "Filtrar" at bounding box center [615, 152] width 31 height 17
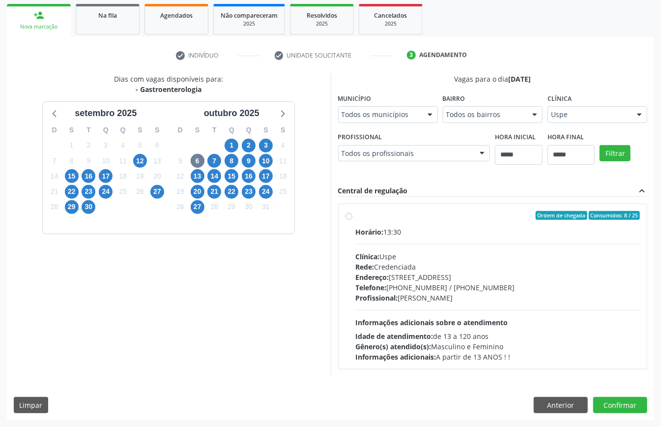
click at [419, 289] on div "Telefone: [PHONE_NUMBER] / [PHONE_NUMBER]" at bounding box center [498, 287] width 285 height 10
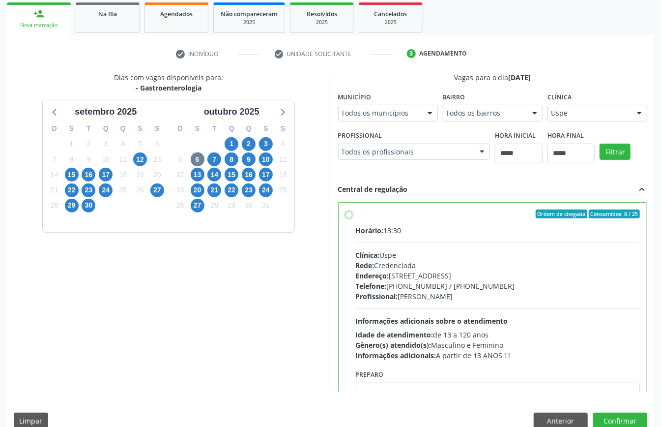
scroll to position [50, 0]
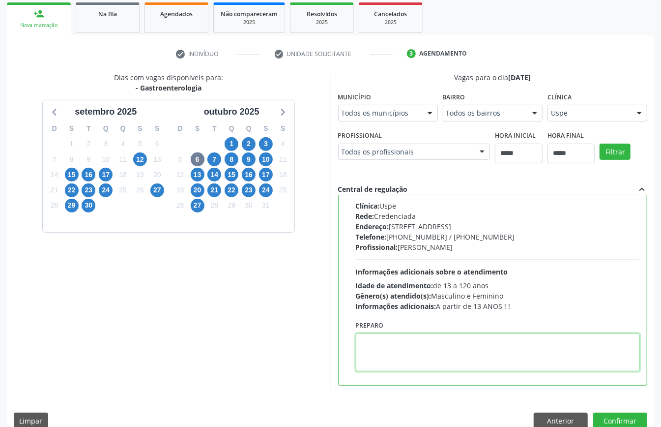
paste textarea "**********"
type textarea "**********"
click at [616, 416] on button "Confirmar" at bounding box center [621, 421] width 54 height 17
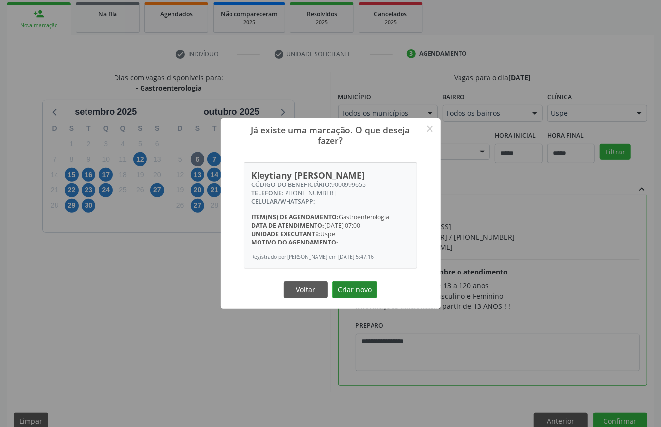
click at [353, 288] on button "Criar novo" at bounding box center [354, 289] width 45 height 17
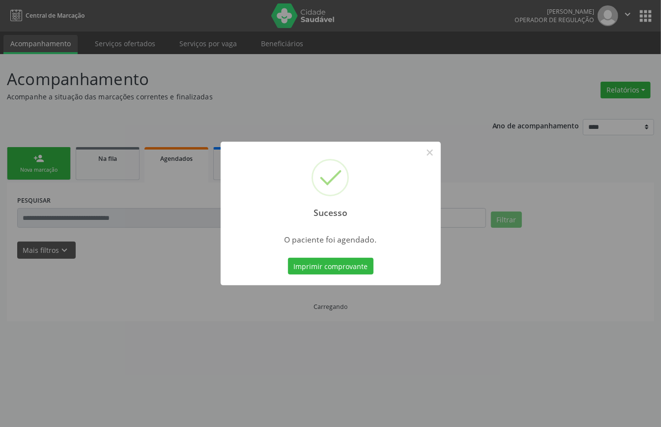
scroll to position [0, 0]
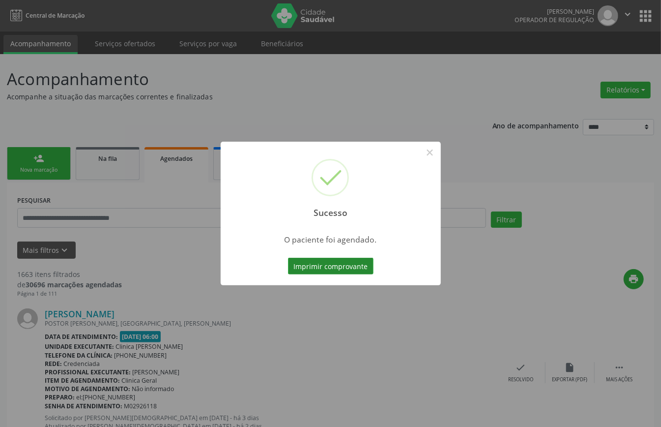
click at [343, 269] on button "Imprimir comprovante" at bounding box center [331, 266] width 86 height 17
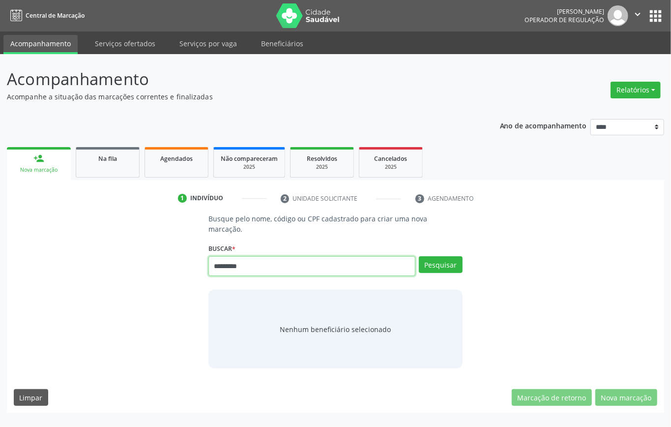
type input "*********"
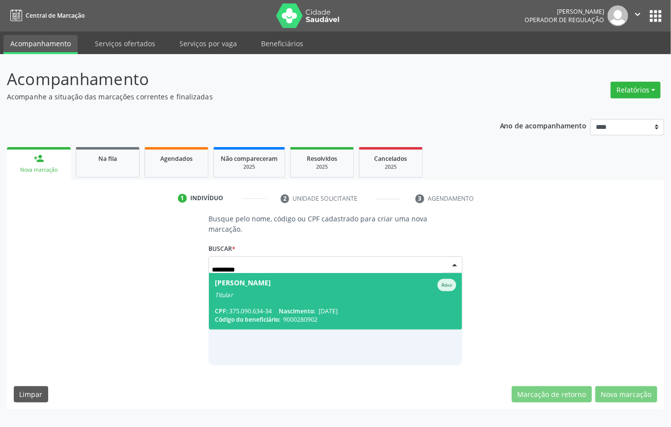
click at [299, 291] on div "Titular" at bounding box center [335, 295] width 241 height 8
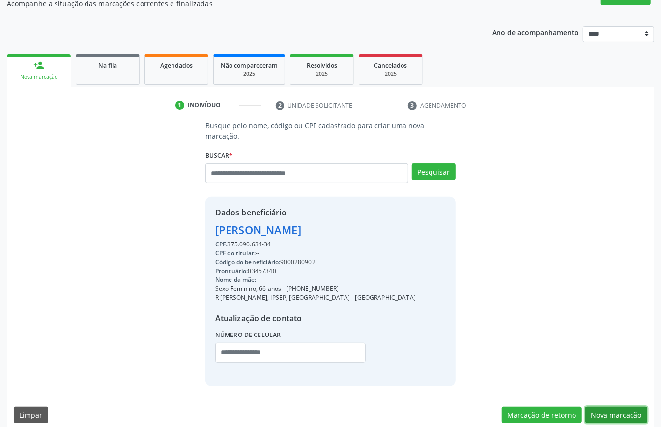
click at [624, 407] on button "Nova marcação" at bounding box center [617, 415] width 62 height 17
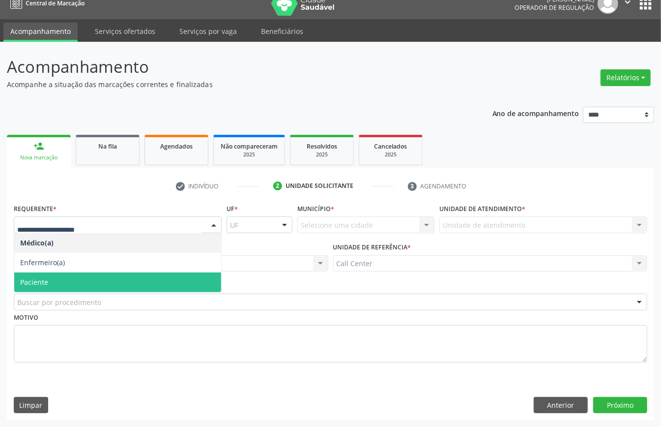
drag, startPoint x: 74, startPoint y: 273, endPoint x: 81, endPoint y: 284, distance: 12.4
click at [74, 274] on span "Paciente" at bounding box center [117, 282] width 207 height 20
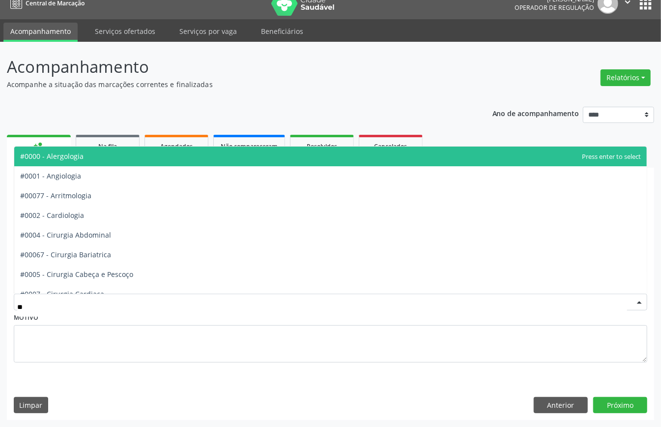
type input "***"
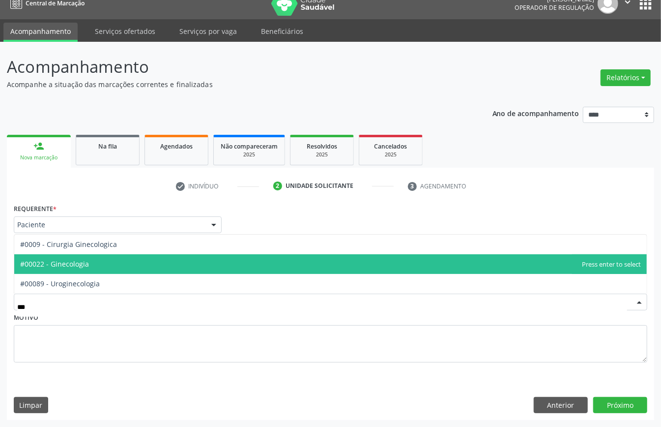
click at [65, 262] on span "#00022 - Ginecologia" at bounding box center [54, 263] width 69 height 9
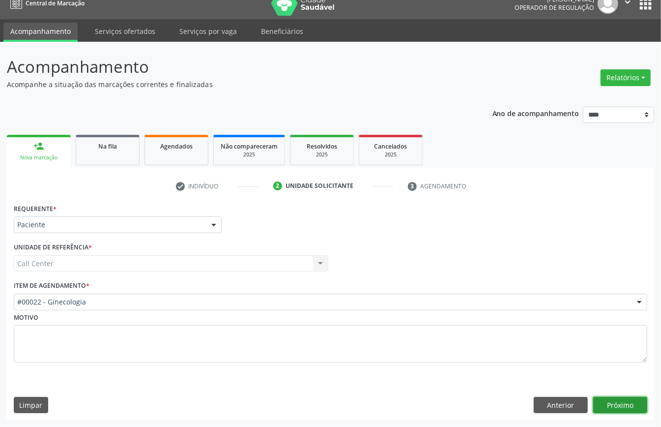
click at [634, 408] on button "Próximo" at bounding box center [621, 405] width 54 height 17
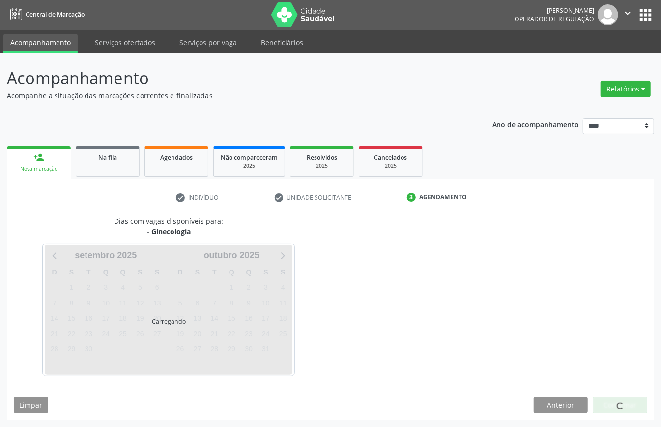
scroll to position [2, 0]
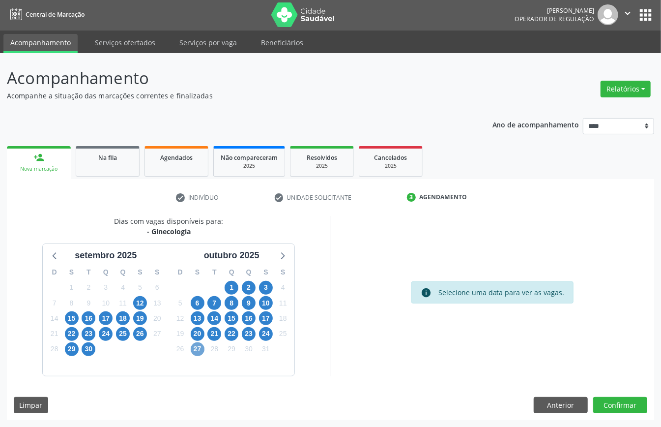
click at [196, 351] on span "27" at bounding box center [198, 349] width 14 height 14
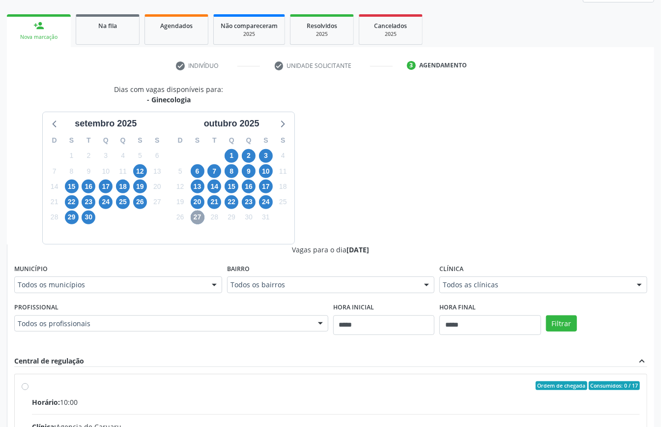
scroll to position [65, 0]
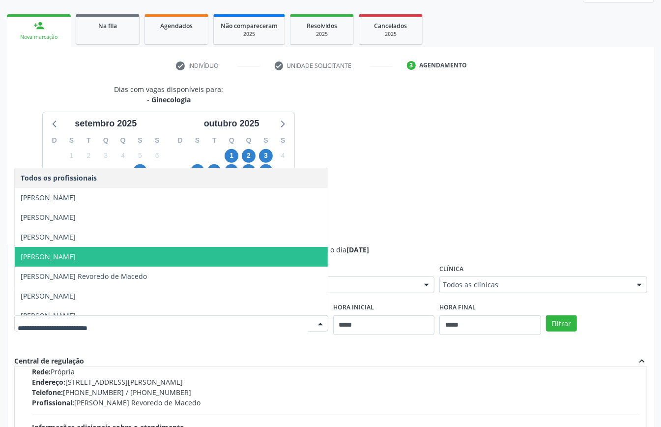
click at [161, 258] on span "[PERSON_NAME]" at bounding box center [171, 257] width 313 height 20
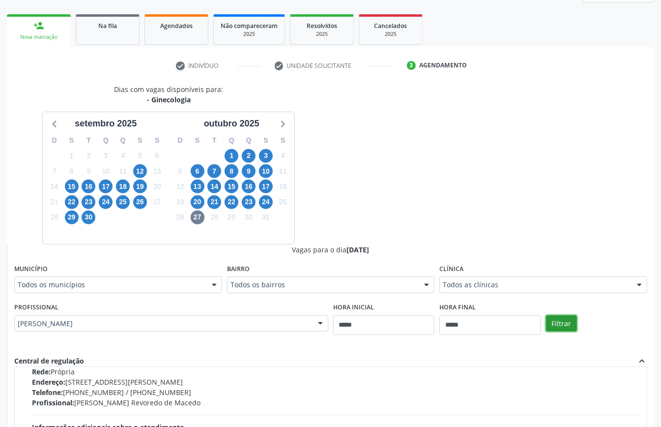
click at [565, 319] on button "Filtrar" at bounding box center [561, 323] width 31 height 17
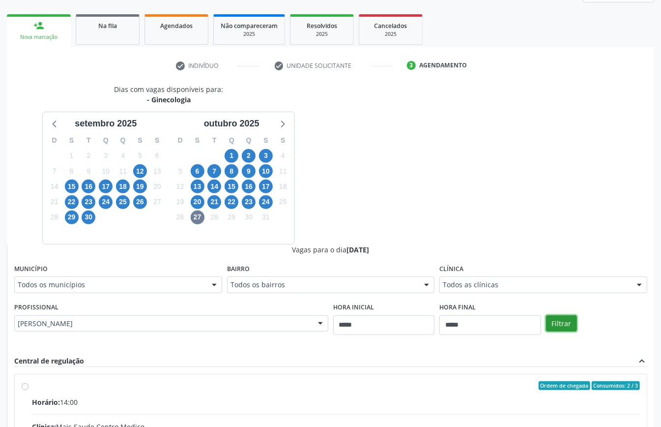
scroll to position [305, 0]
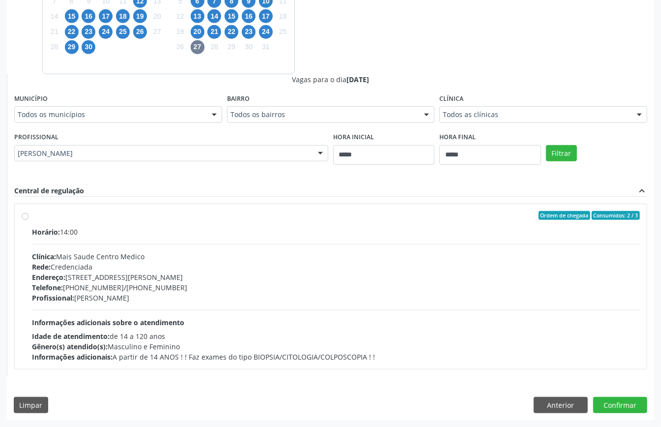
click at [198, 297] on div "Profissional: [PERSON_NAME]" at bounding box center [336, 298] width 608 height 10
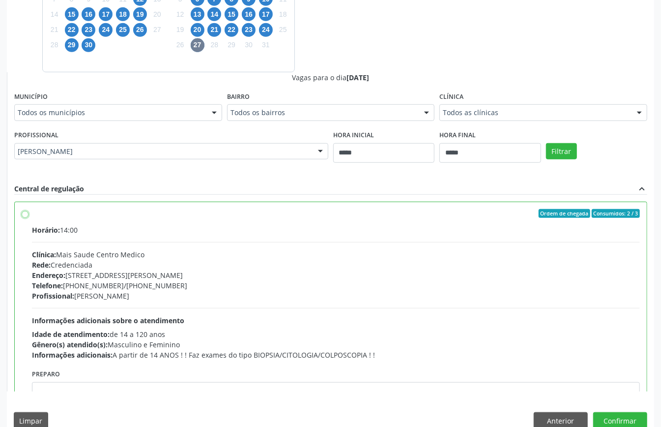
scroll to position [50, 0]
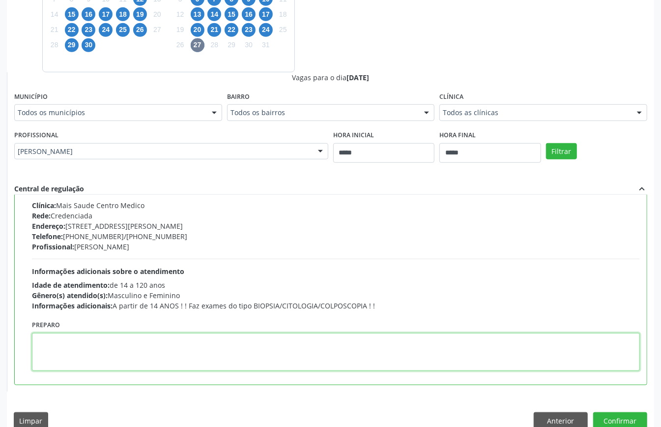
paste textarea "**********"
type textarea "**********"
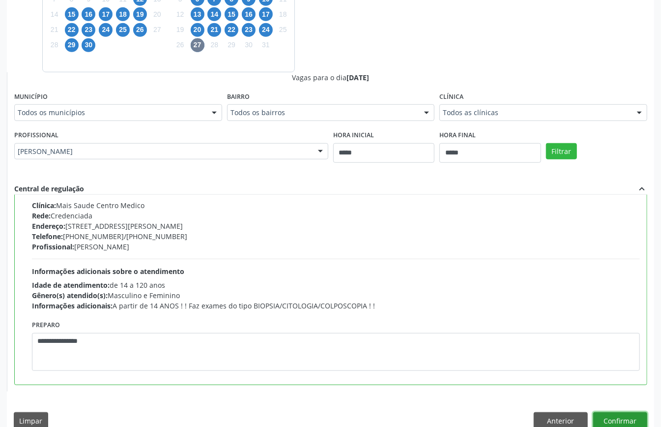
click at [614, 413] on button "Confirmar" at bounding box center [621, 420] width 54 height 17
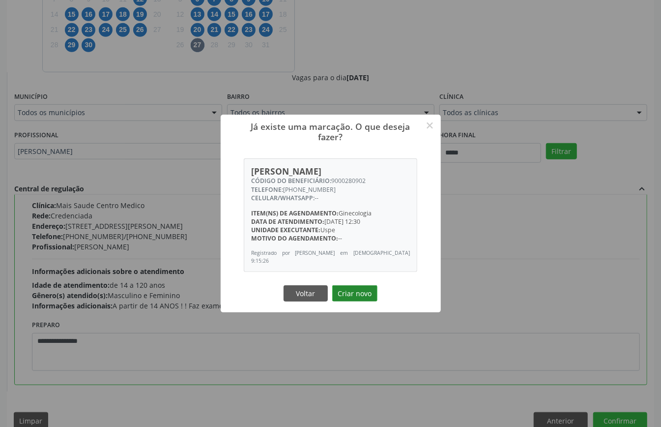
click at [355, 295] on button "Criar novo" at bounding box center [354, 293] width 45 height 17
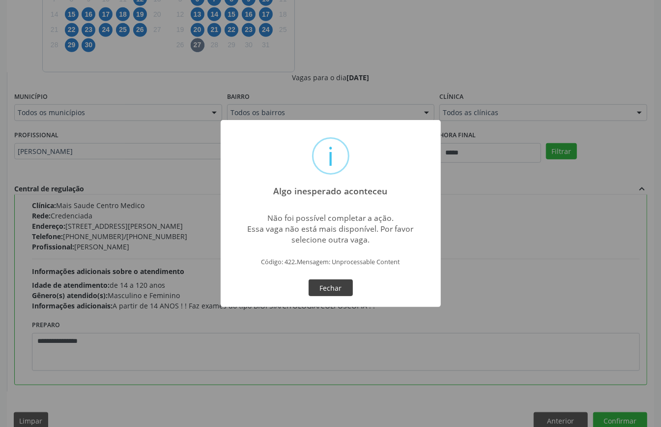
click at [338, 282] on button "Fechar" at bounding box center [331, 287] width 44 height 17
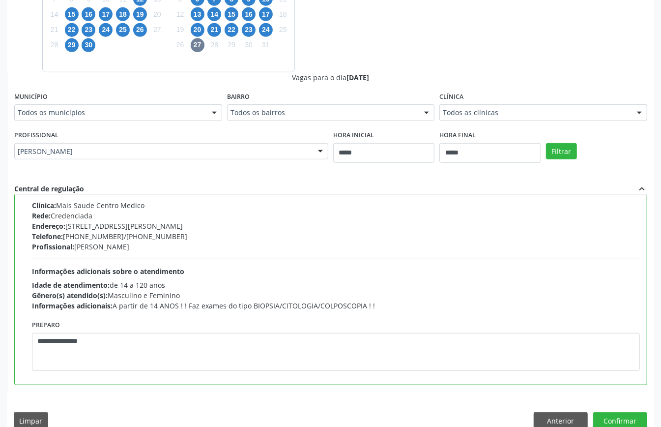
click at [545, 406] on div "Dias com vagas disponíveis para: - Ginecologia [DATE] D S T Q Q S S 31 1 2 3 4 …" at bounding box center [331, 173] width 648 height 523
click at [549, 415] on button "Anterior" at bounding box center [561, 420] width 54 height 17
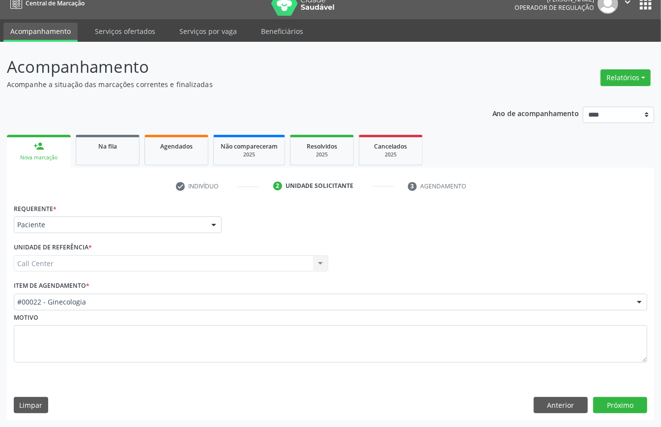
scroll to position [14, 0]
click at [612, 407] on button "Próximo" at bounding box center [621, 405] width 54 height 17
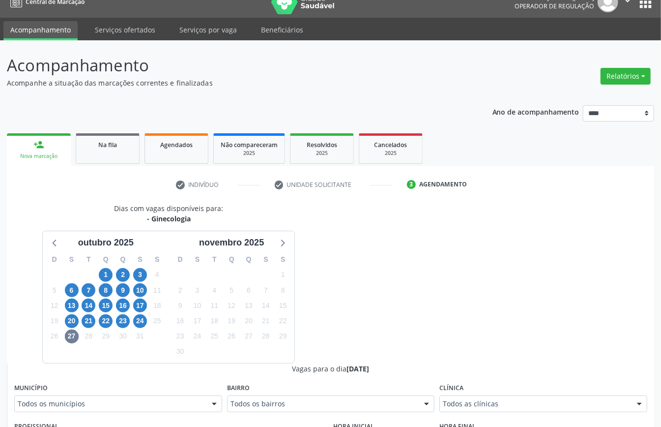
scroll to position [276, 0]
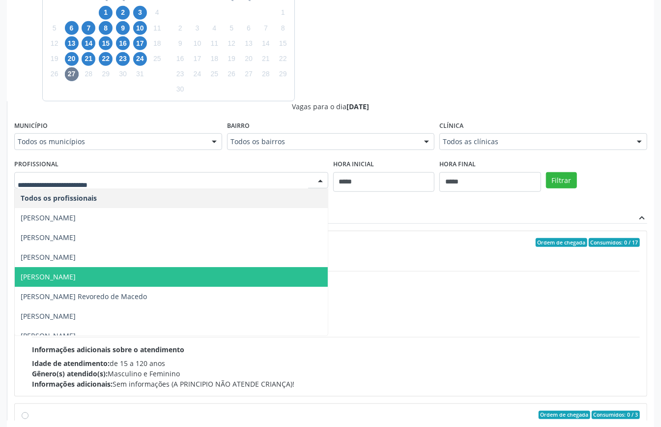
click at [143, 276] on span "[PERSON_NAME]" at bounding box center [171, 277] width 313 height 20
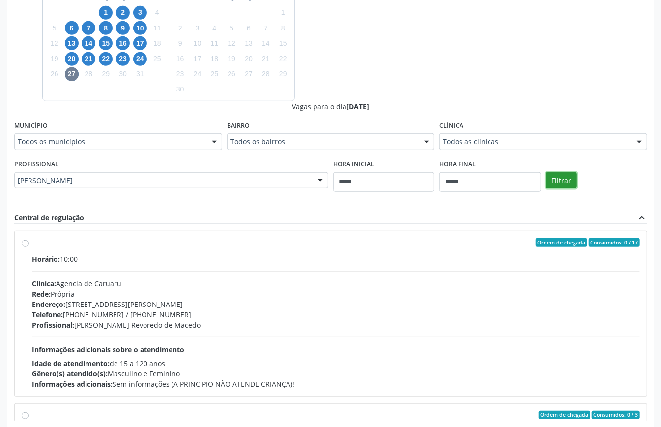
click at [571, 184] on button "Filtrar" at bounding box center [561, 180] width 31 height 17
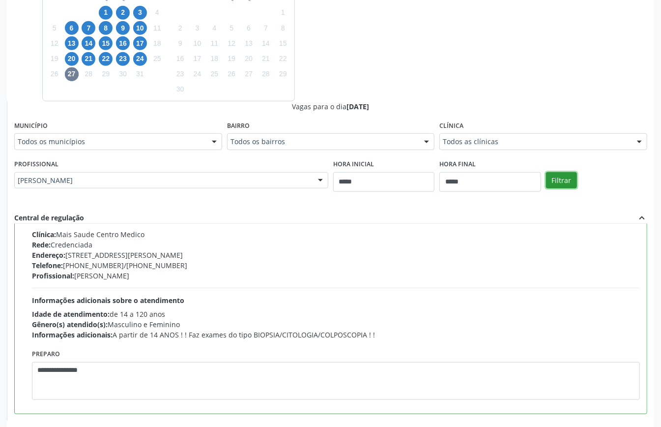
scroll to position [321, 0]
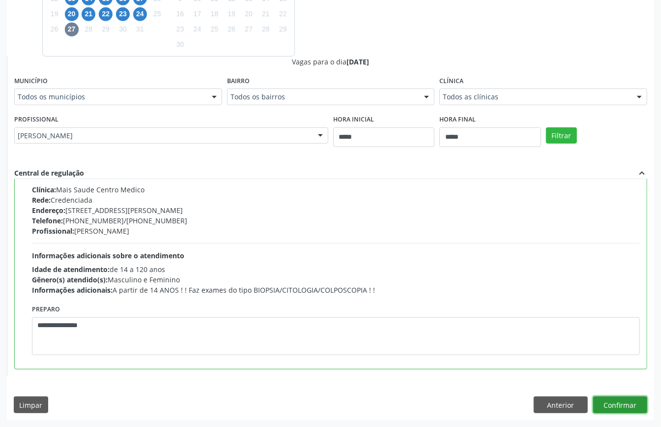
click at [624, 410] on button "Confirmar" at bounding box center [621, 404] width 54 height 17
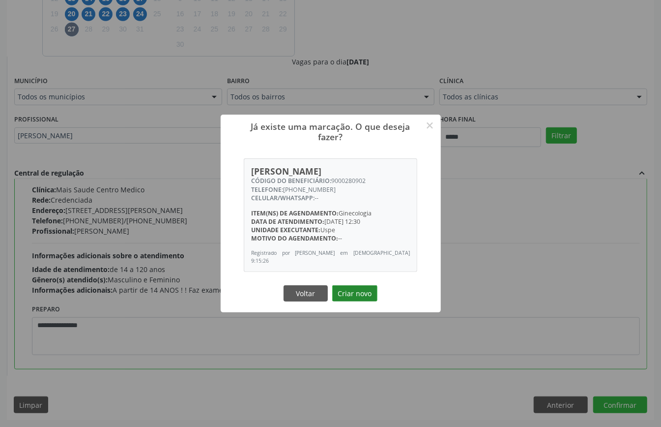
click at [344, 292] on button "Criar novo" at bounding box center [354, 293] width 45 height 17
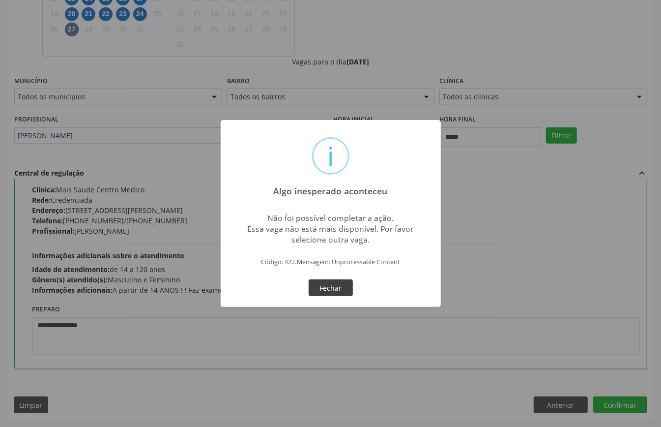
click at [341, 292] on button "Fechar" at bounding box center [331, 287] width 44 height 17
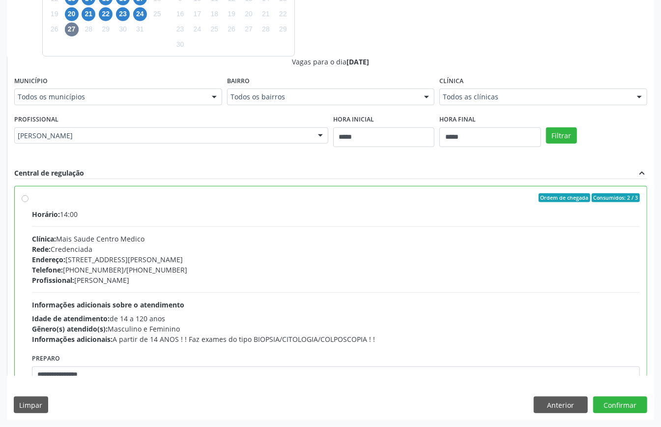
scroll to position [124, 0]
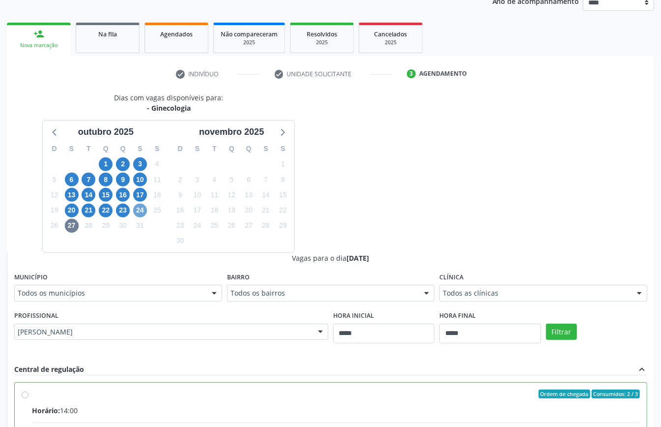
click at [139, 209] on span "24" at bounding box center [140, 211] width 14 height 14
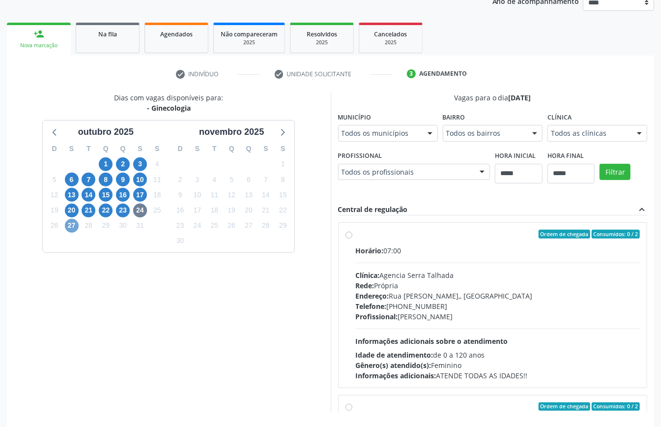
click at [73, 226] on span "27" at bounding box center [72, 226] width 14 height 14
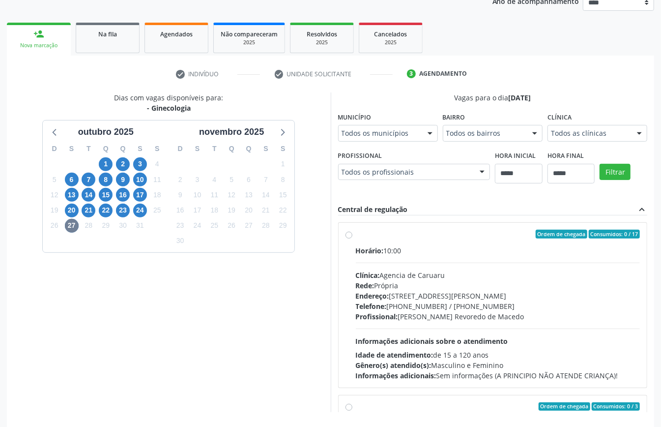
click at [427, 229] on div "Dias com vagas disponíveis para: - Ginecologia [DATE] D S T Q Q S S 28 29 30 1 …" at bounding box center [331, 252] width 648 height 320
click at [140, 211] on span "24" at bounding box center [140, 211] width 14 height 14
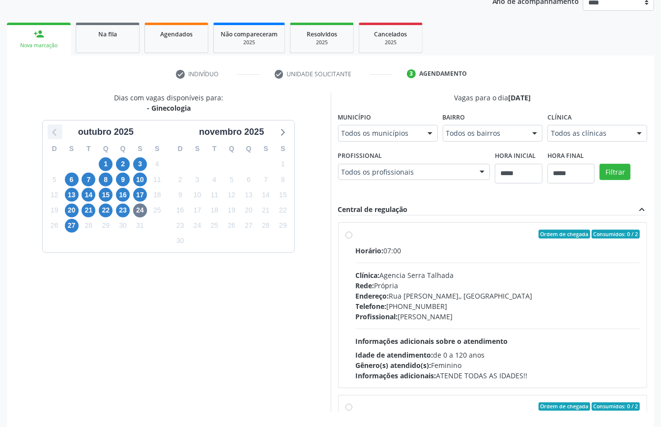
click at [54, 131] on icon at bounding box center [55, 132] width 4 height 7
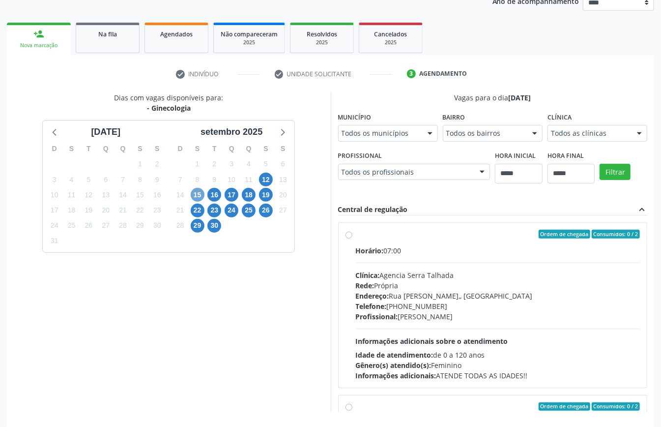
drag, startPoint x: 197, startPoint y: 193, endPoint x: 253, endPoint y: 202, distance: 56.3
click at [198, 193] on span "15" at bounding box center [198, 195] width 14 height 14
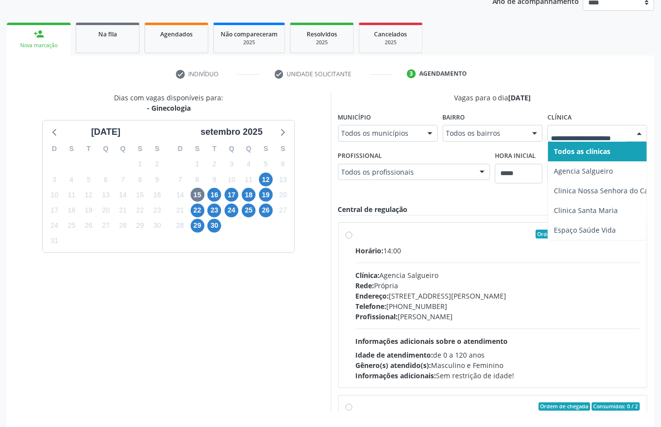
drag, startPoint x: 615, startPoint y: 124, endPoint x: 613, endPoint y: 132, distance: 7.6
click at [615, 125] on div at bounding box center [598, 133] width 100 height 17
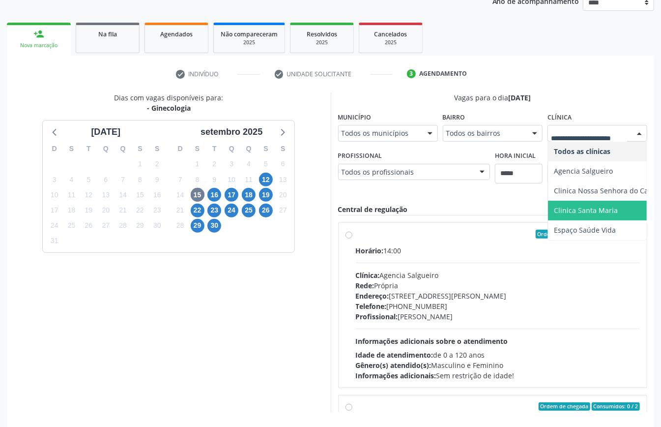
click at [225, 201] on div "17" at bounding box center [232, 194] width 14 height 15
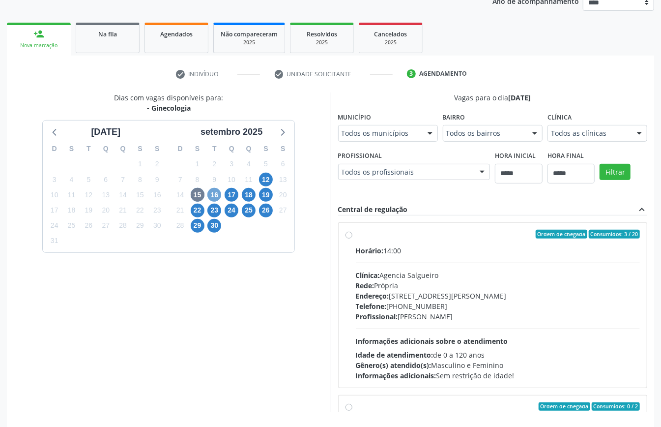
click at [213, 193] on span "16" at bounding box center [215, 195] width 14 height 14
click at [236, 195] on span "17" at bounding box center [232, 195] width 14 height 14
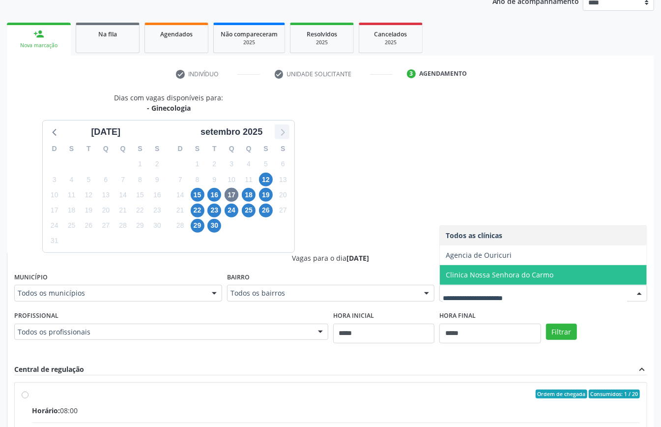
click at [283, 131] on icon at bounding box center [283, 132] width 4 height 7
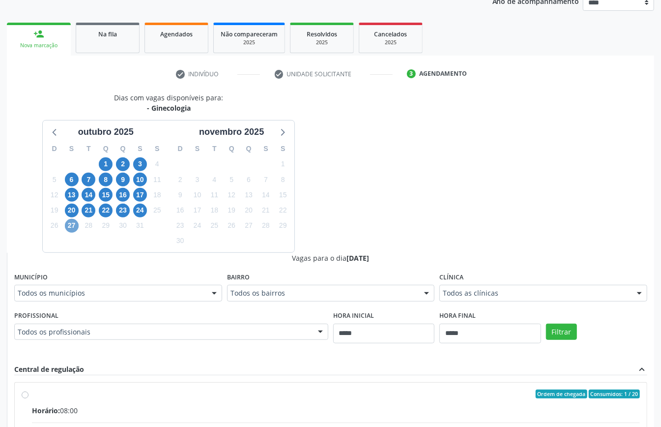
click at [69, 221] on span "27" at bounding box center [72, 226] width 14 height 14
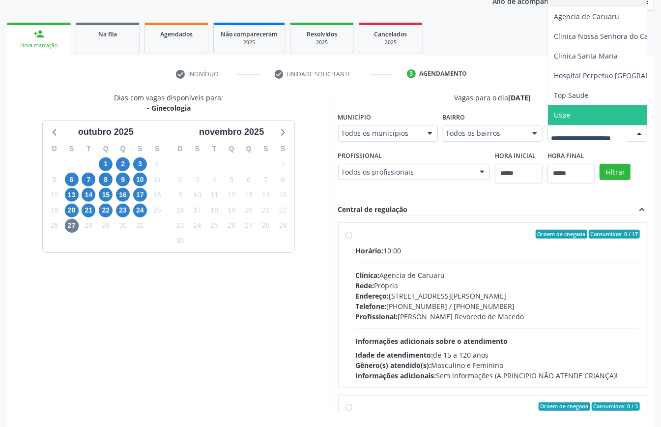
click at [548, 125] on span "Uspe" at bounding box center [619, 115] width 142 height 20
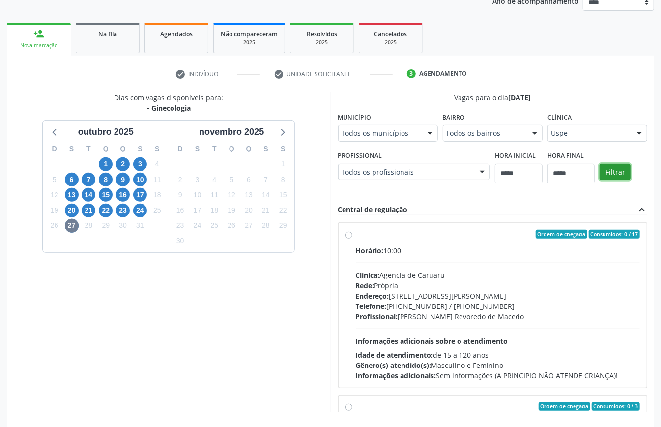
click at [600, 180] on button "Filtrar" at bounding box center [615, 172] width 31 height 17
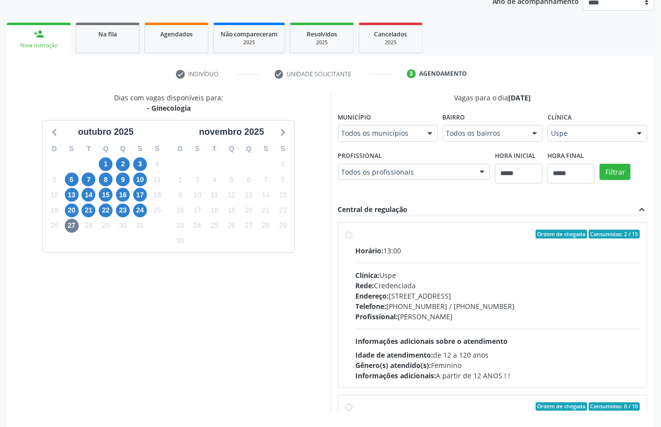
click at [450, 310] on div "Telefone: [PHONE_NUMBER] / [PHONE_NUMBER]" at bounding box center [498, 306] width 285 height 10
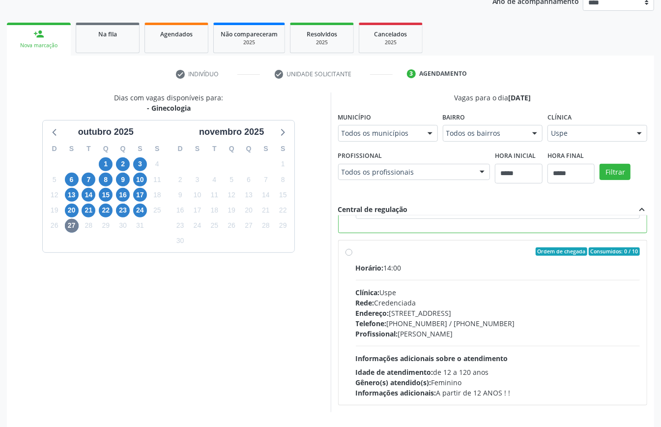
scroll to position [161, 0]
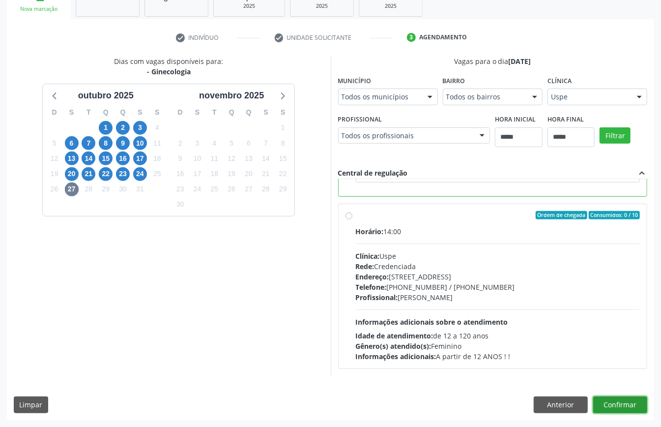
click at [625, 402] on button "Confirmar" at bounding box center [621, 404] width 54 height 17
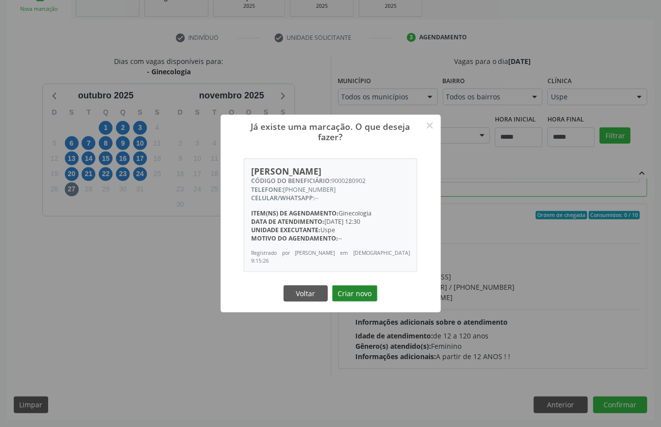
click at [360, 290] on button "Criar novo" at bounding box center [354, 293] width 45 height 17
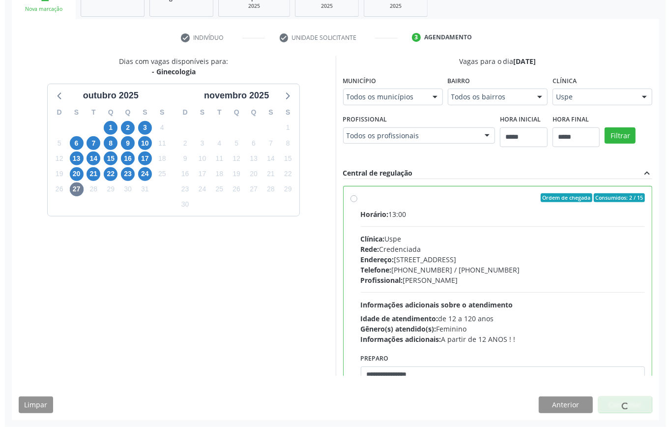
scroll to position [0, 0]
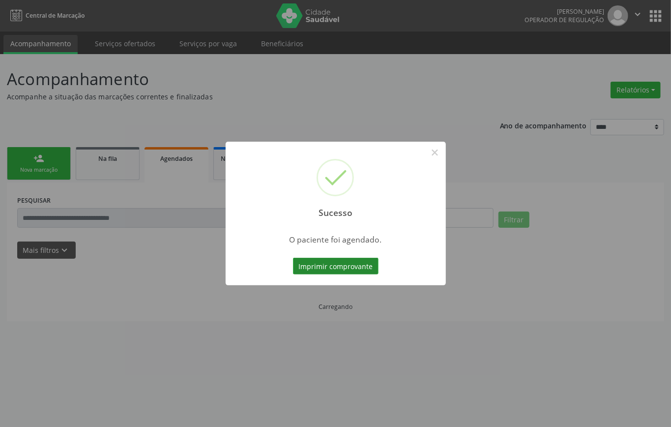
click at [328, 264] on button "Imprimir comprovante" at bounding box center [336, 266] width 86 height 17
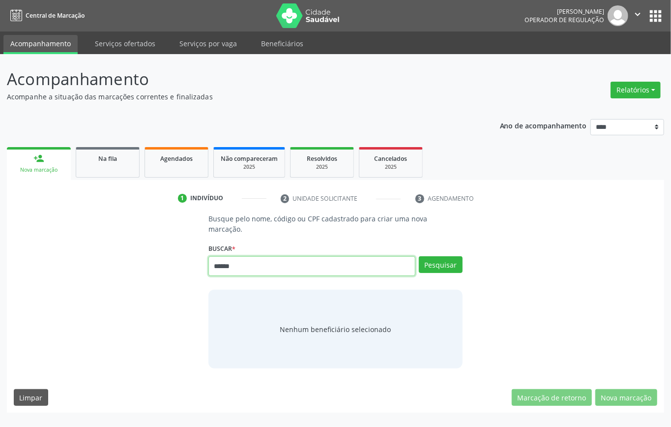
type input "******"
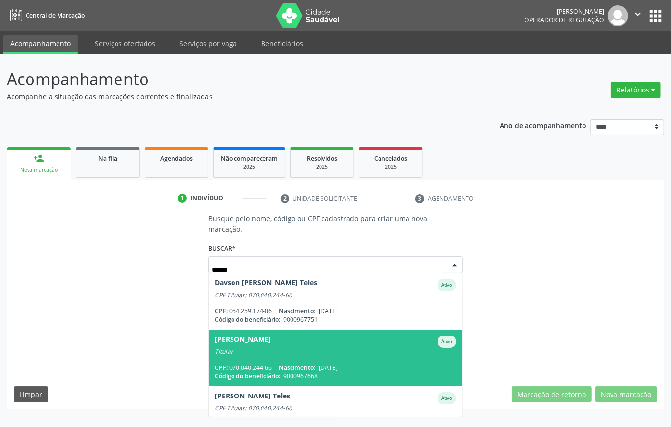
click at [288, 346] on span "Ivanilda Silvana Fernandes da Silva Teles Ativo Titular CPF: 070.040.244-66 Nas…" at bounding box center [335, 357] width 253 height 57
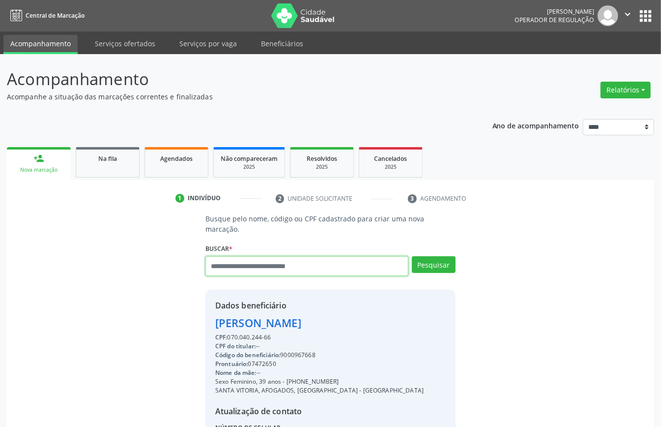
click at [266, 256] on input "text" at bounding box center [307, 266] width 203 height 20
type input "*"
click at [209, 256] on input "********" at bounding box center [307, 266] width 203 height 20
type input "*********"
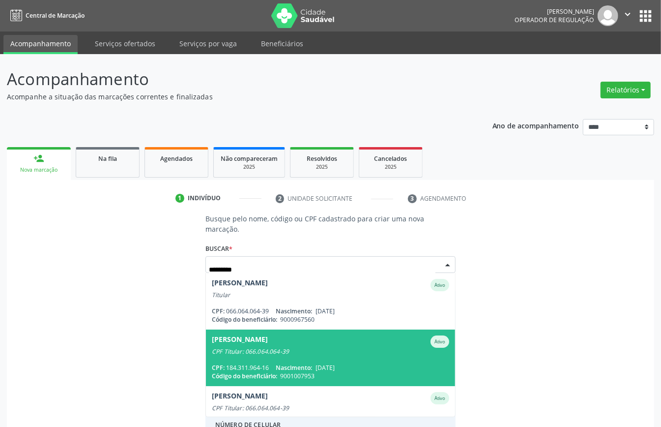
scroll to position [81, 0]
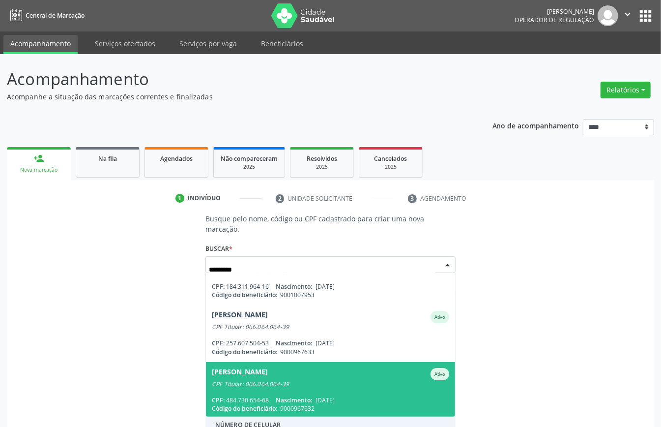
click at [268, 368] on div "Severina Felix da Silva" at bounding box center [240, 374] width 56 height 12
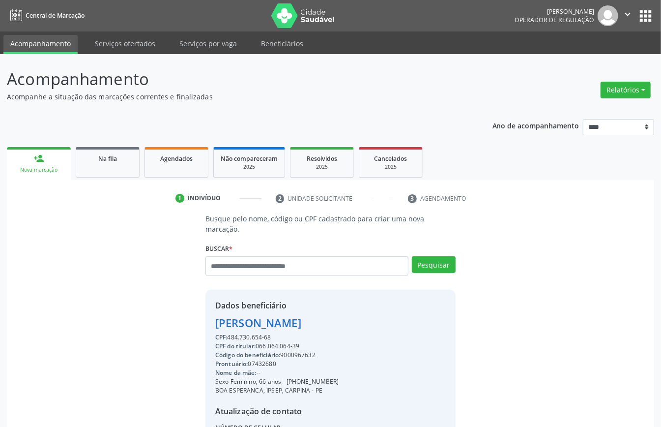
scroll to position [93, 0]
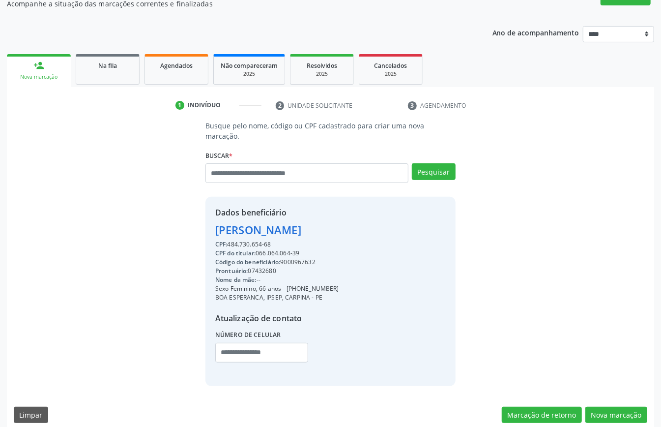
click at [303, 258] on div "Código do beneficiário: 9000967632" at bounding box center [277, 262] width 124 height 9
click at [299, 258] on div "Código do beneficiário: 9000967632" at bounding box center [277, 262] width 124 height 9
copy div "9000967632"
click at [184, 71] on link "Agendados" at bounding box center [177, 69] width 64 height 30
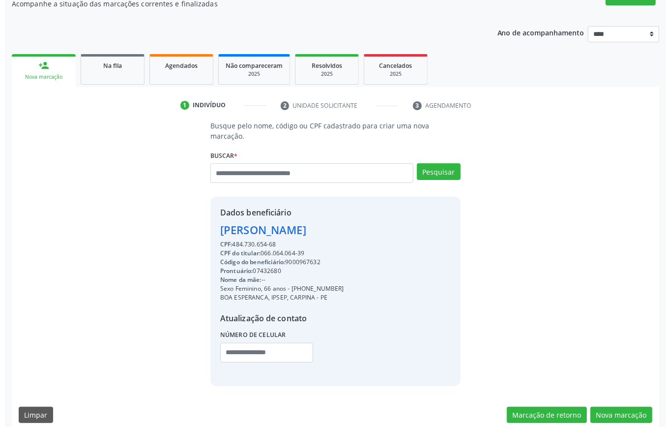
scroll to position [0, 0]
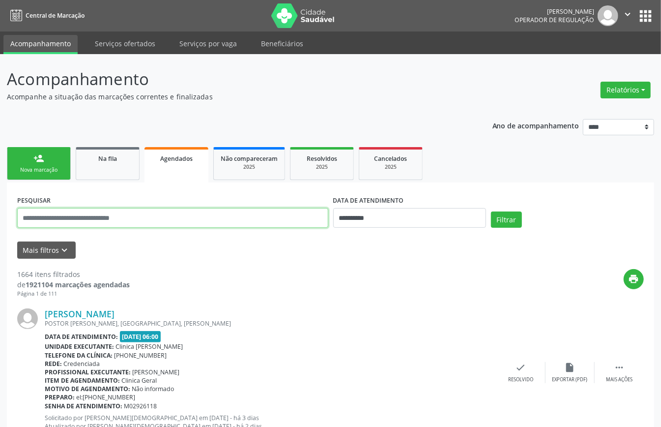
click at [302, 219] on input "text" at bounding box center [172, 218] width 311 height 20
paste input "**********"
type input "**********"
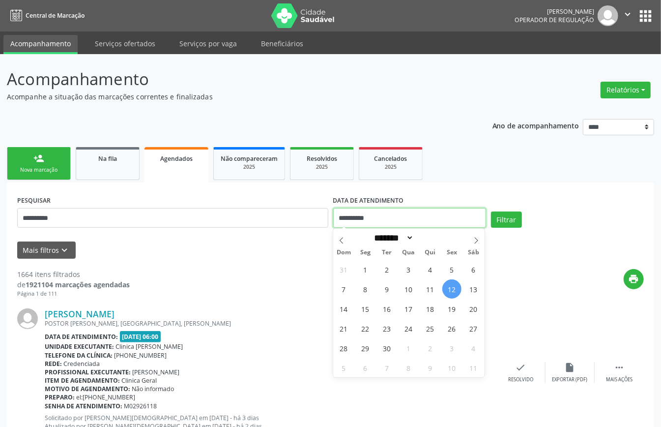
click at [396, 219] on input "**********" at bounding box center [409, 218] width 153 height 20
drag, startPoint x: 519, startPoint y: 278, endPoint x: 514, endPoint y: 268, distance: 11.2
click at [518, 276] on div "print" at bounding box center [387, 283] width 514 height 29
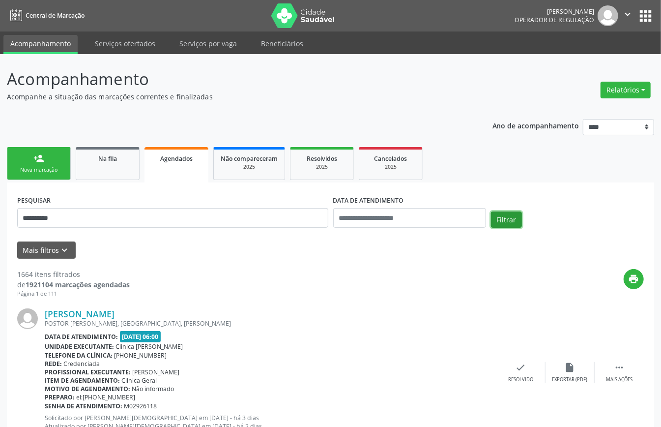
click at [498, 221] on button "Filtrar" at bounding box center [506, 219] width 31 height 17
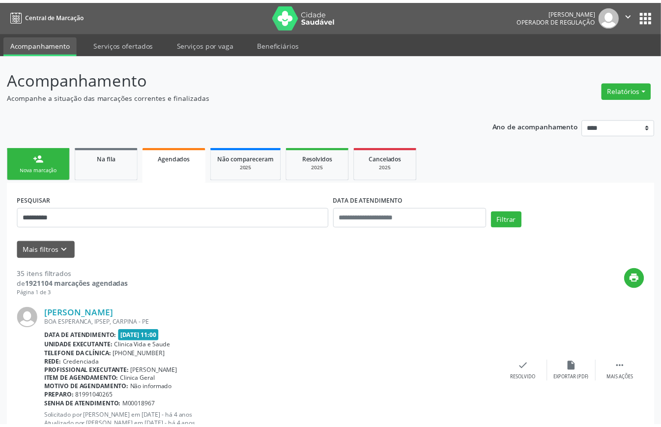
scroll to position [2171, 0]
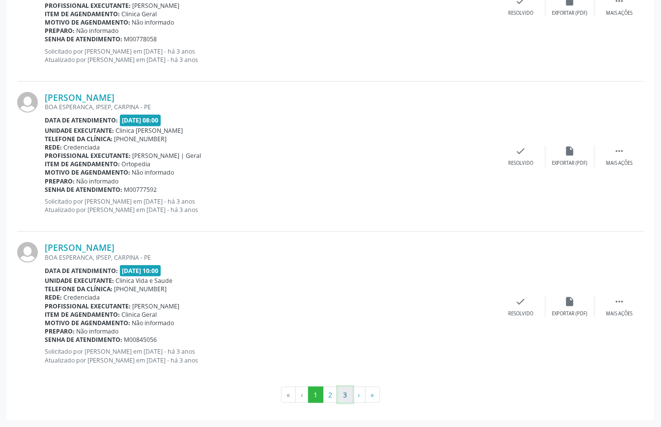
click at [348, 397] on button "3" at bounding box center [345, 395] width 15 height 17
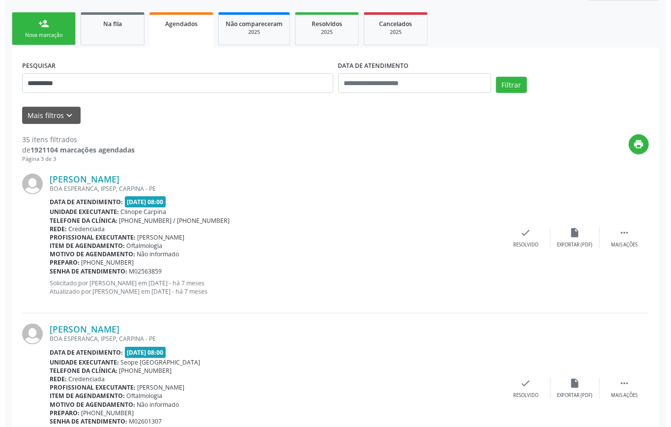
scroll to position [0, 0]
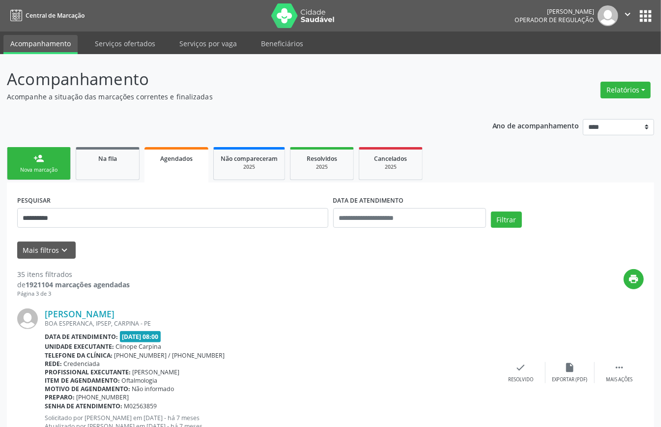
click at [30, 170] on div "Nova marcação" at bounding box center [38, 169] width 49 height 7
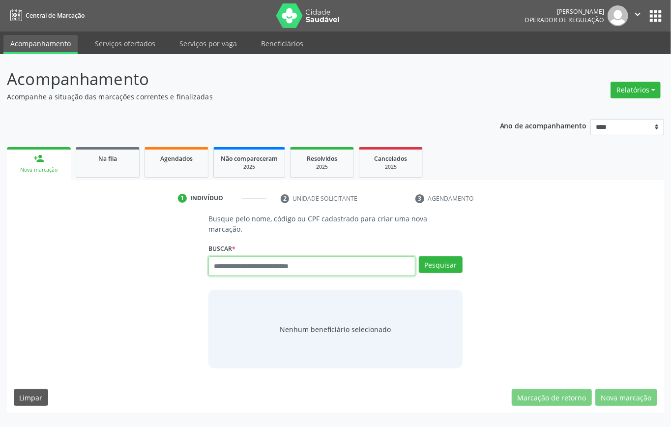
click at [297, 259] on input "text" at bounding box center [312, 266] width 207 height 20
type input "********"
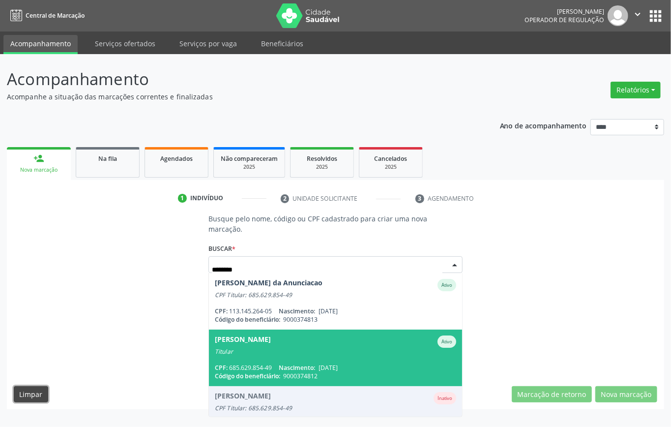
click at [30, 386] on button "Limpar" at bounding box center [31, 394] width 34 height 17
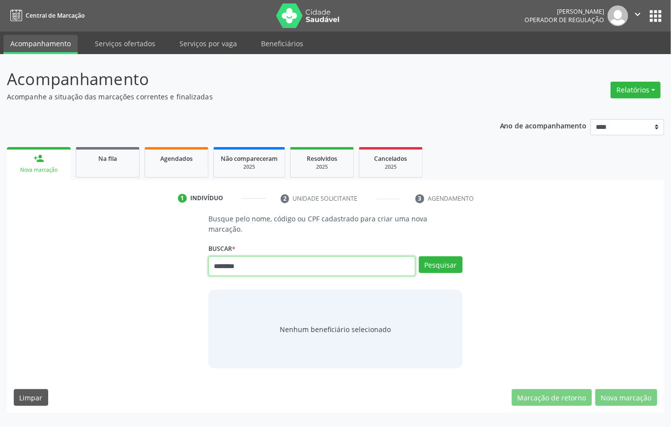
drag, startPoint x: 267, startPoint y: 260, endPoint x: 101, endPoint y: 268, distance: 165.4
click at [103, 268] on div "Busque pelo nome, código ou CPF cadastrado para criar uma nova marcação. Buscar…" at bounding box center [336, 290] width 644 height 155
type input "**********"
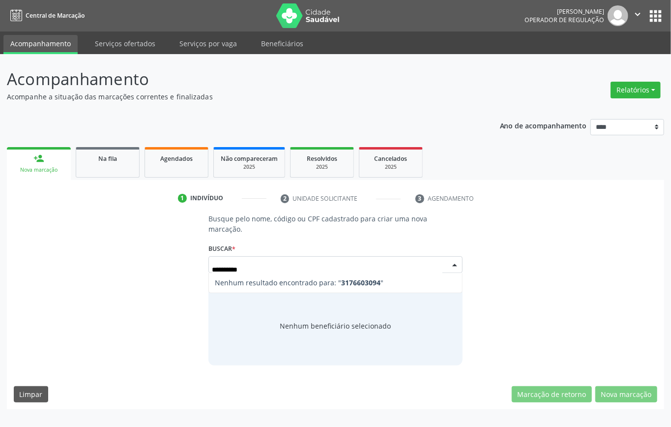
click at [229, 260] on input "**********" at bounding box center [327, 270] width 231 height 20
type input "*********"
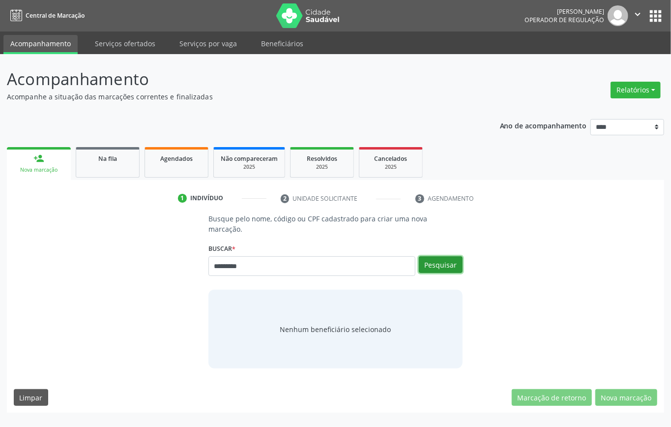
click at [451, 256] on button "Pesquisar" at bounding box center [441, 264] width 44 height 17
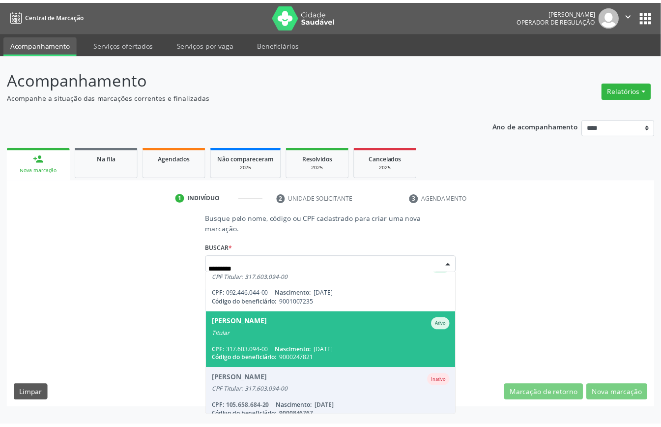
scroll to position [65, 0]
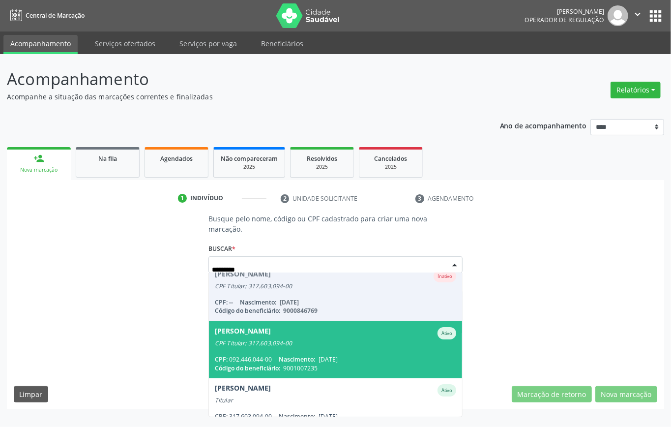
click at [379, 342] on span "Maria Gersonita Barros Pessoa Ativo CPF Titular: 317.603.094-00 CPF: 092.446.04…" at bounding box center [335, 349] width 253 height 57
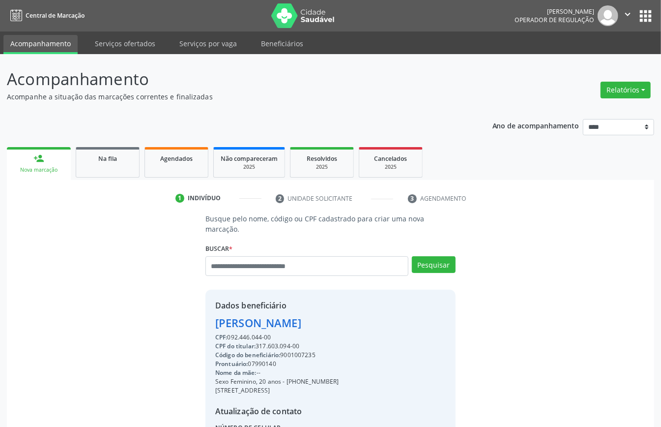
scroll to position [93, 0]
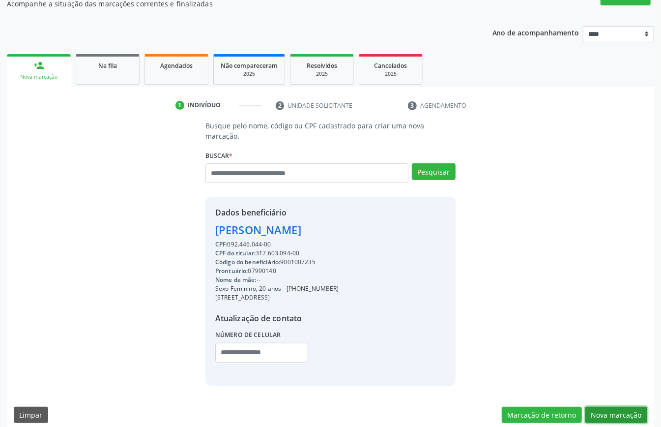
drag, startPoint x: 602, startPoint y: 404, endPoint x: 591, endPoint y: 405, distance: 11.8
click at [604, 408] on button "Nova marcação" at bounding box center [617, 415] width 62 height 17
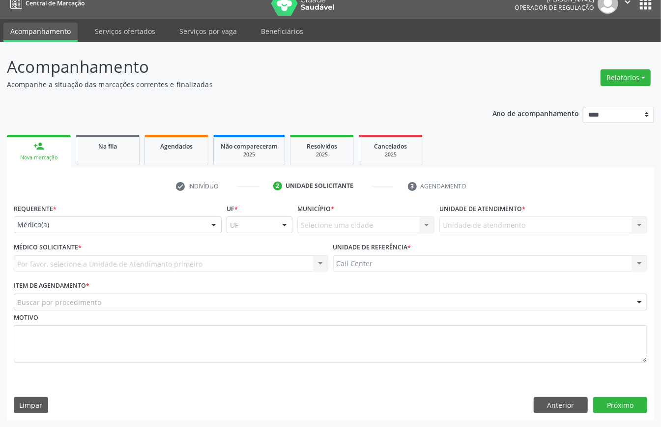
scroll to position [14, 0]
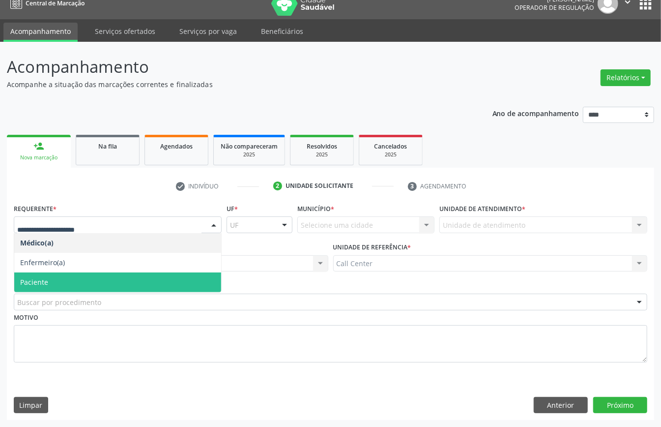
click at [84, 280] on span "Paciente" at bounding box center [117, 282] width 207 height 20
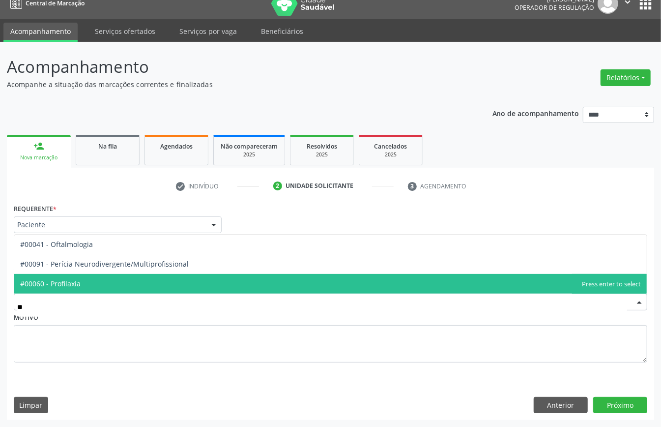
type input "***"
click at [136, 281] on span "#00041 - Oftalmologia" at bounding box center [330, 284] width 633 height 20
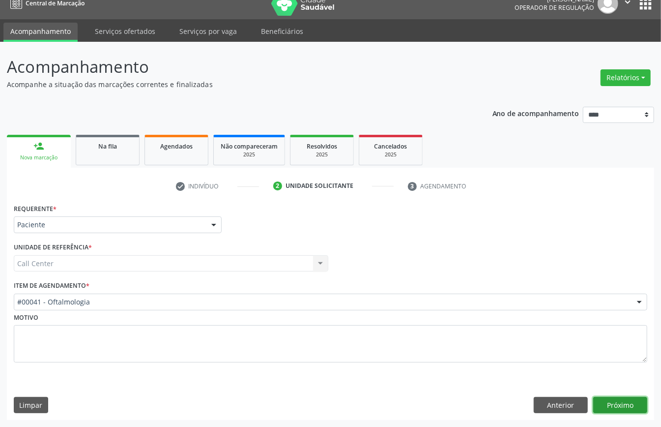
click at [624, 407] on button "Próximo" at bounding box center [621, 405] width 54 height 17
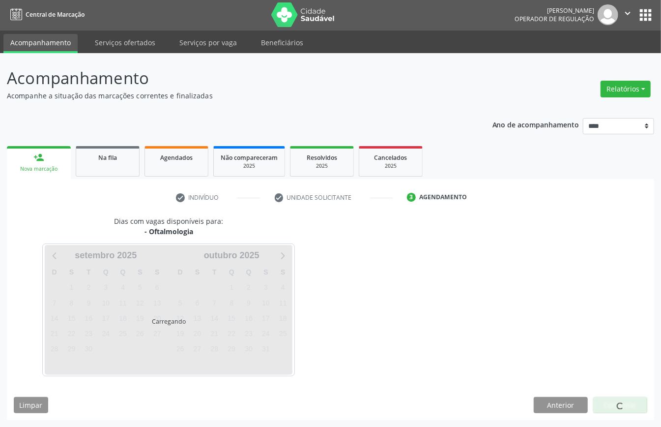
scroll to position [2, 0]
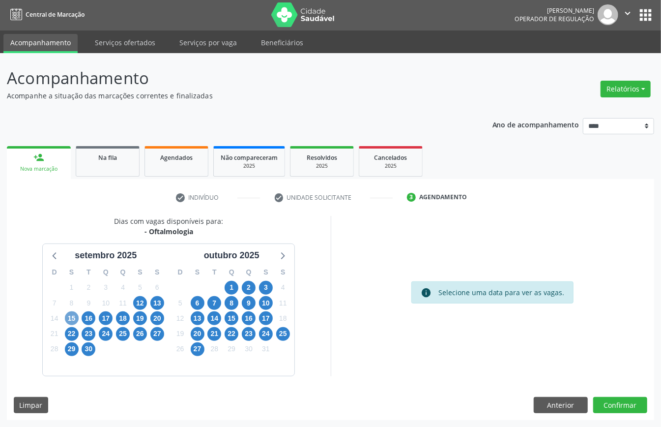
click at [75, 317] on span "15" at bounding box center [72, 318] width 14 height 14
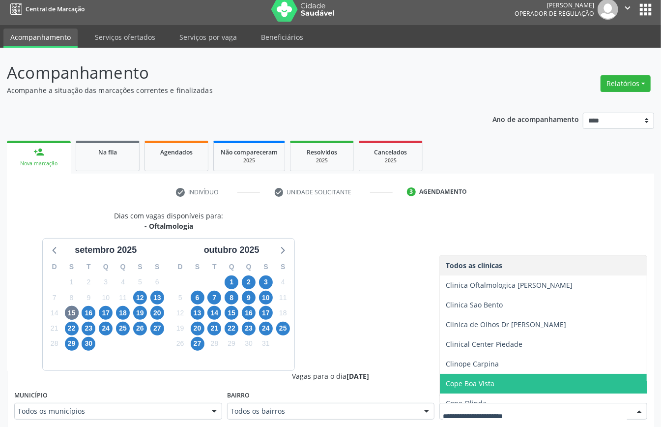
scroll to position [119, 0]
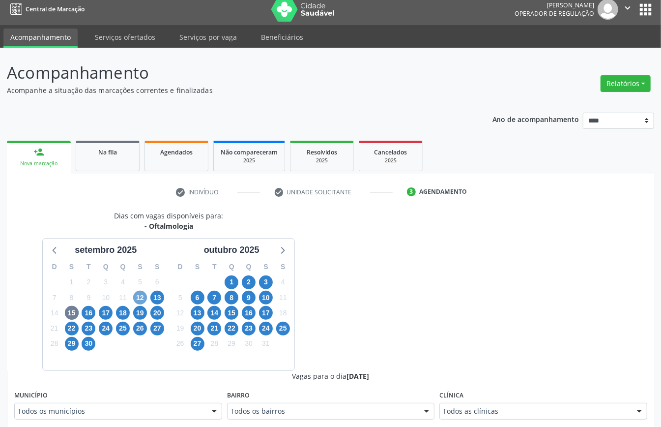
click at [143, 300] on span "12" at bounding box center [140, 298] width 14 height 14
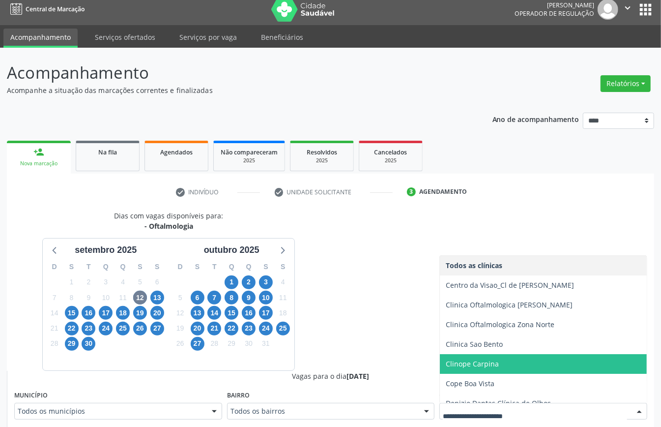
scroll to position [158, 0]
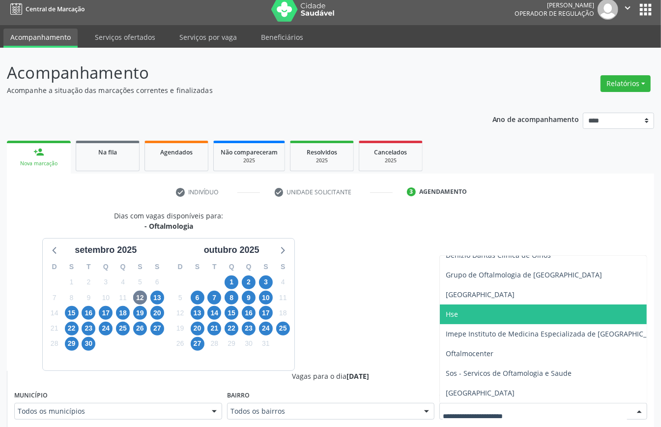
click at [459, 306] on span "Hse" at bounding box center [556, 314] width 233 height 20
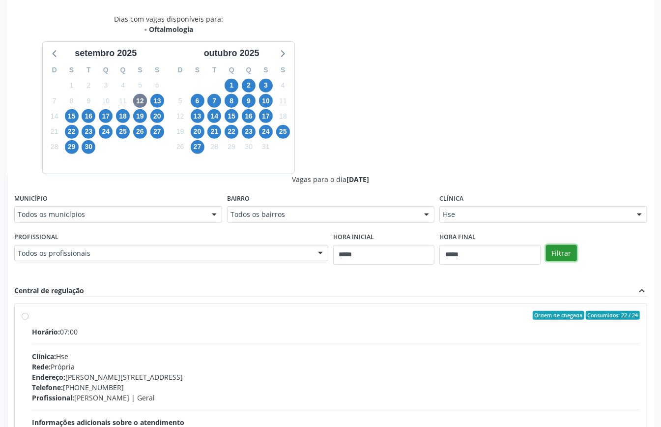
click at [567, 256] on button "Filtrar" at bounding box center [561, 253] width 31 height 17
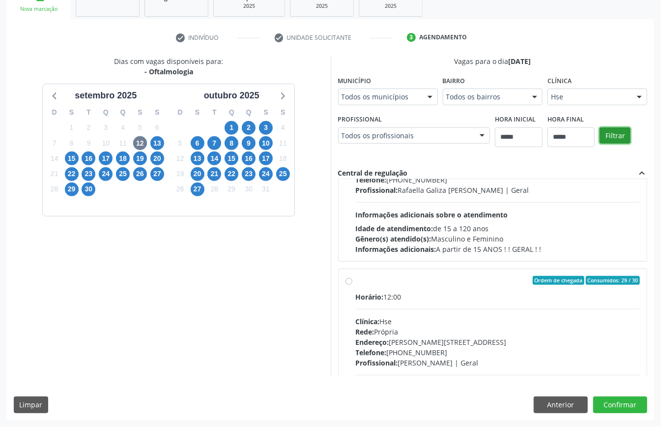
scroll to position [502, 0]
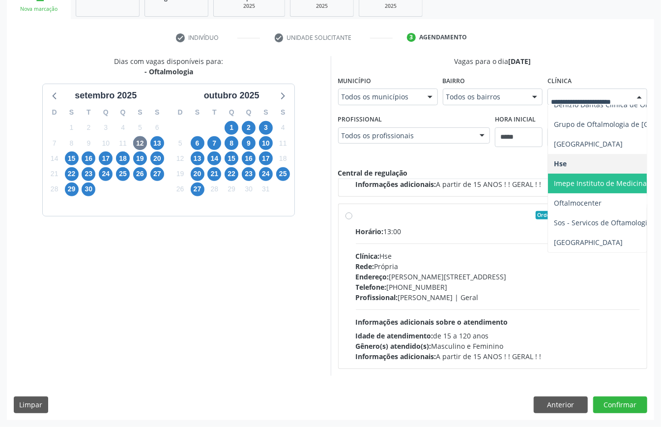
drag, startPoint x: 573, startPoint y: 95, endPoint x: 580, endPoint y: 108, distance: 15.0
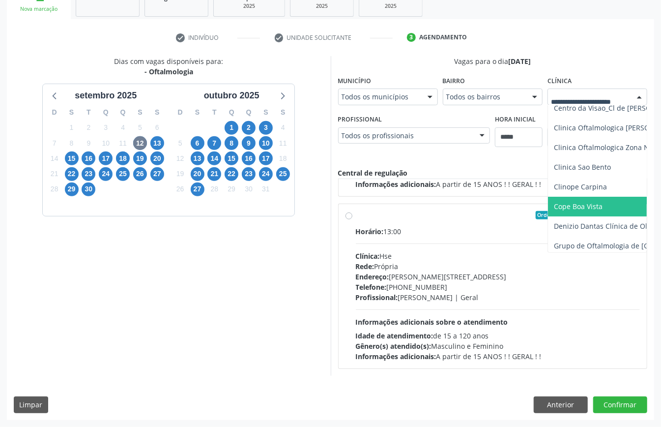
scroll to position [0, 0]
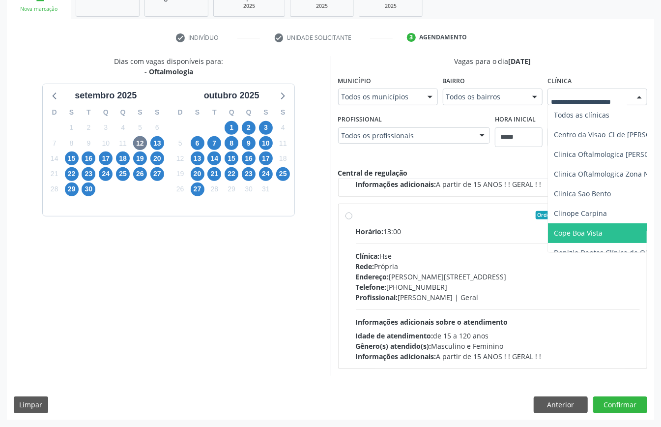
click at [589, 226] on span "Cope Boa Vista" at bounding box center [664, 233] width 233 height 20
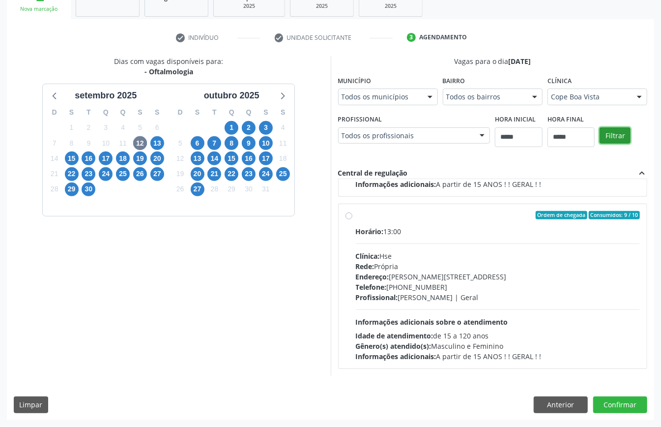
click at [610, 138] on button "Filtrar" at bounding box center [615, 135] width 31 height 17
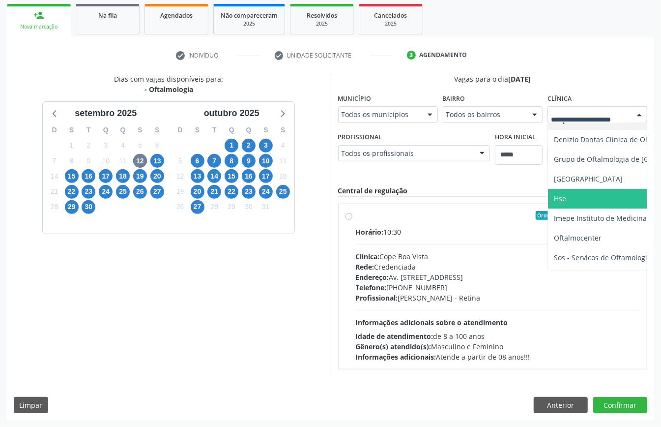
scroll to position [158, 0]
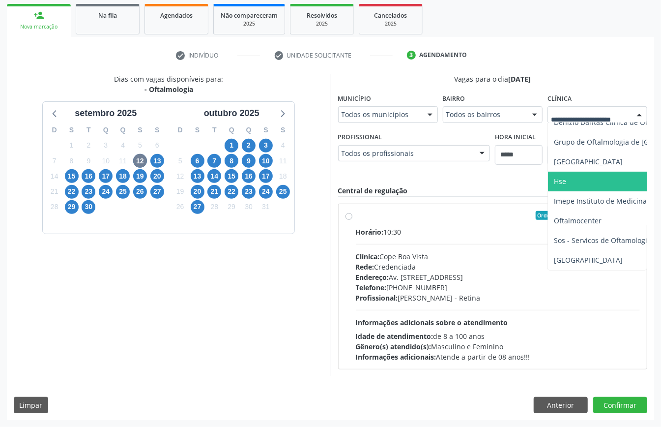
click at [557, 177] on span "Hse" at bounding box center [560, 181] width 12 height 9
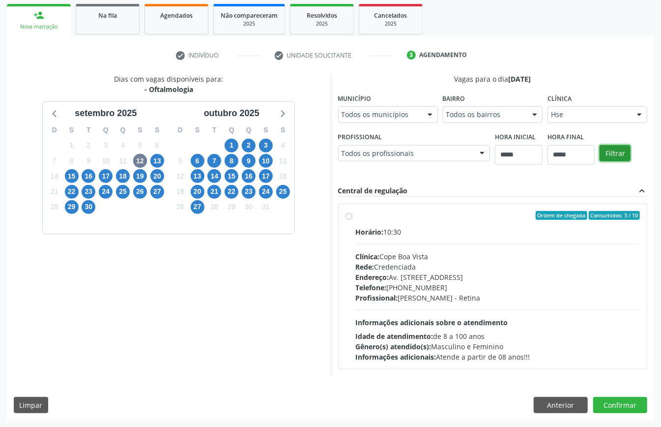
click at [614, 149] on button "Filtrar" at bounding box center [615, 153] width 31 height 17
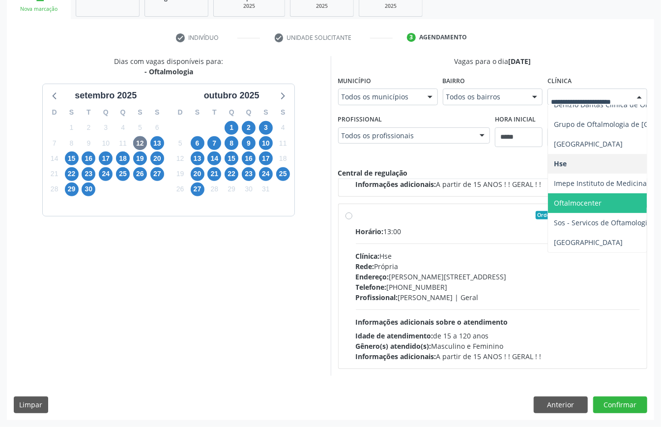
scroll to position [92, 0]
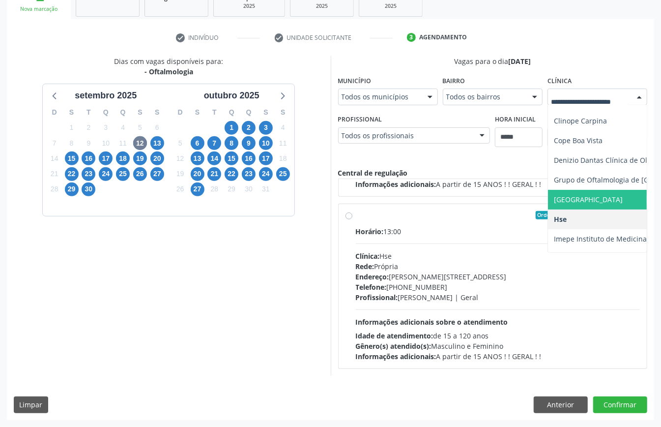
click at [581, 195] on span "Hospital de Olhos Santa Luzia" at bounding box center [588, 199] width 69 height 9
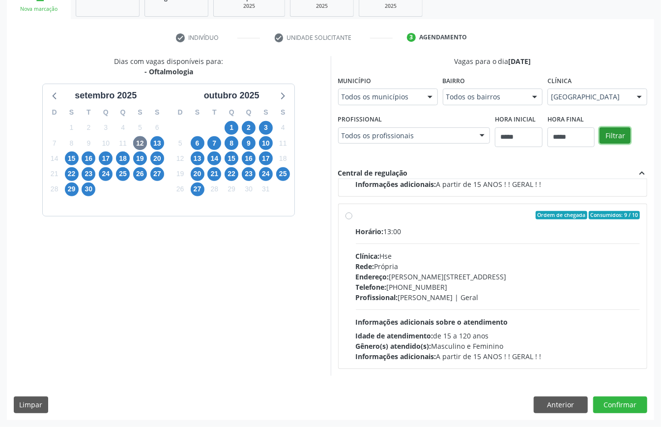
click at [622, 133] on button "Filtrar" at bounding box center [615, 135] width 31 height 17
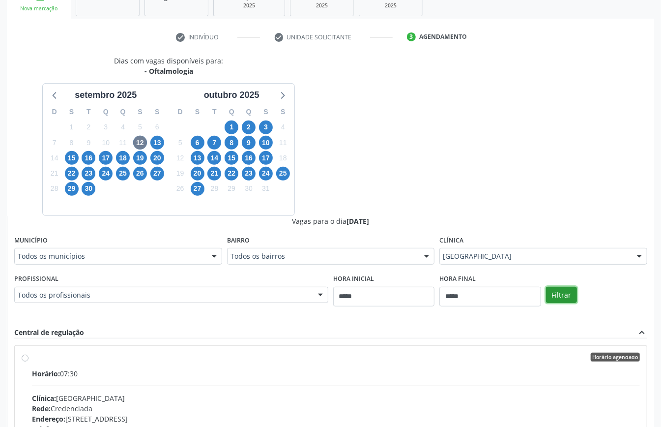
scroll to position [305, 0]
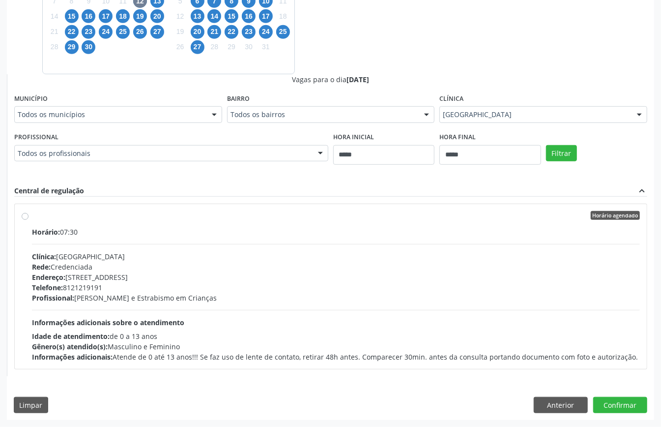
drag, startPoint x: 526, startPoint y: 109, endPoint x: 526, endPoint y: 116, distance: 6.9
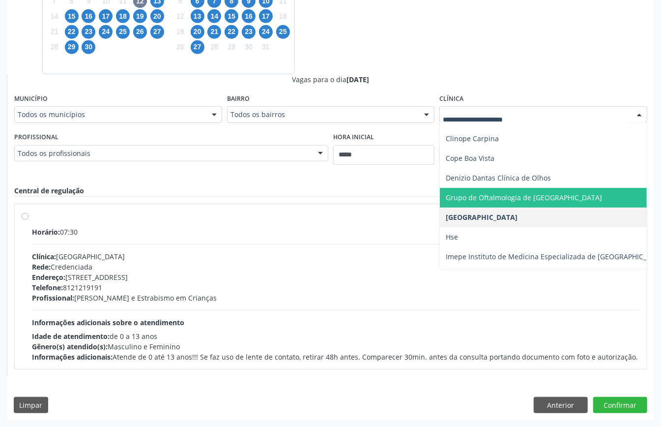
scroll to position [0, 0]
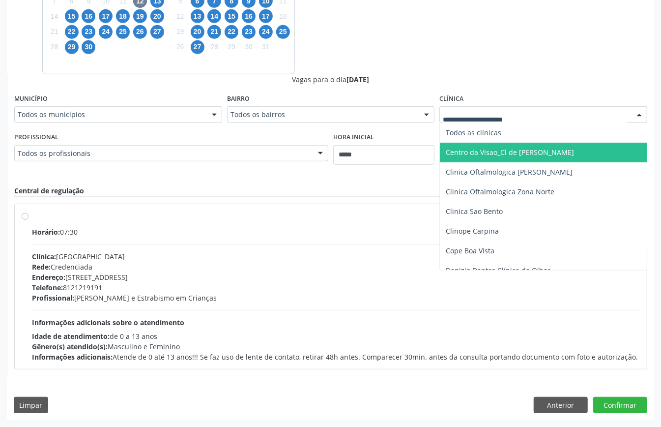
click at [499, 143] on span "Centro da Visao_Cl de [PERSON_NAME]" at bounding box center [556, 153] width 233 height 20
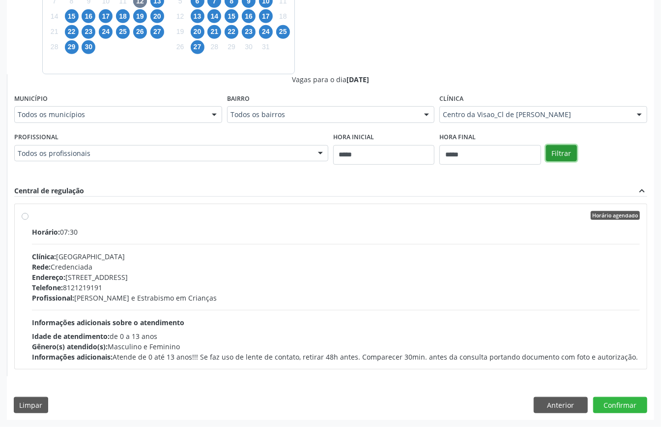
click at [564, 152] on button "Filtrar" at bounding box center [561, 153] width 31 height 17
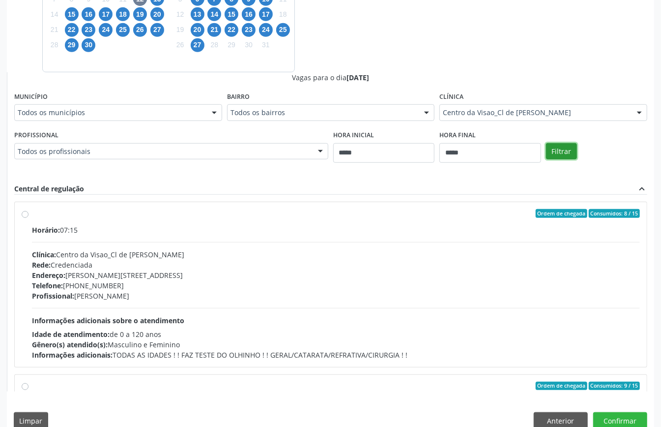
scroll to position [156, 0]
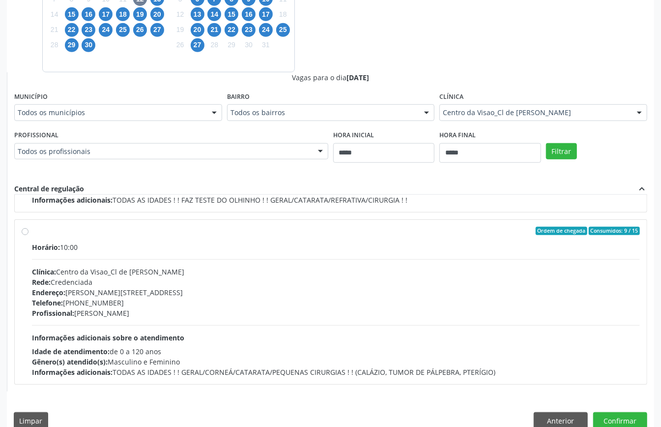
click at [378, 298] on div "Telefone: (81) 2123-1678" at bounding box center [336, 303] width 608 height 10
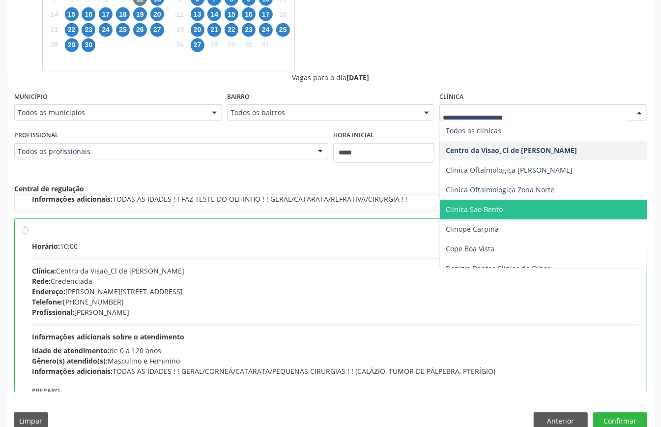
scroll to position [131, 0]
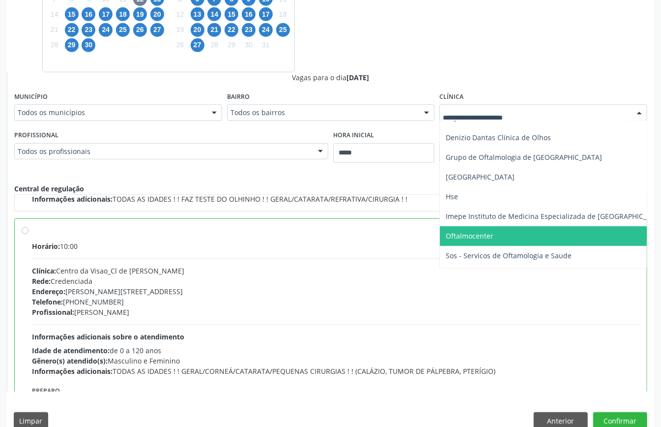
click at [485, 229] on span "Oftalmocenter" at bounding box center [556, 236] width 233 height 20
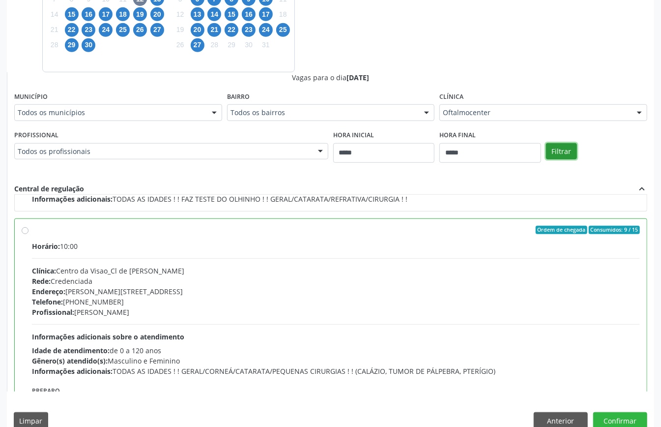
click at [559, 155] on button "Filtrar" at bounding box center [561, 151] width 31 height 17
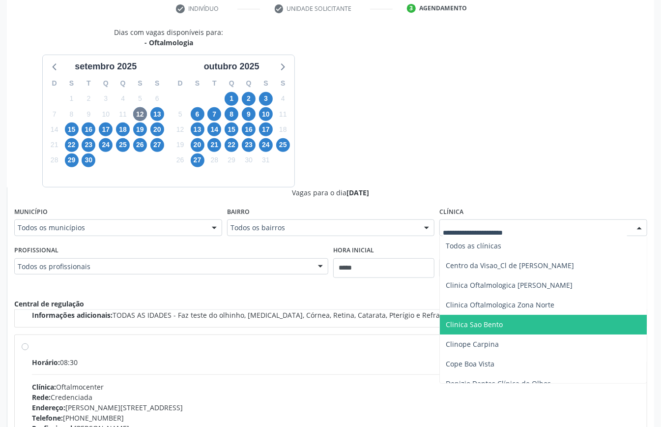
scroll to position [65, 0]
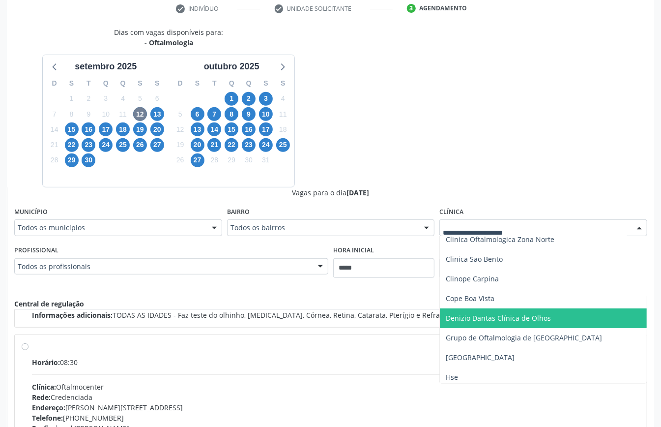
click at [506, 321] on span "Denizio Dantas Clínica de Olhos" at bounding box center [498, 317] width 105 height 9
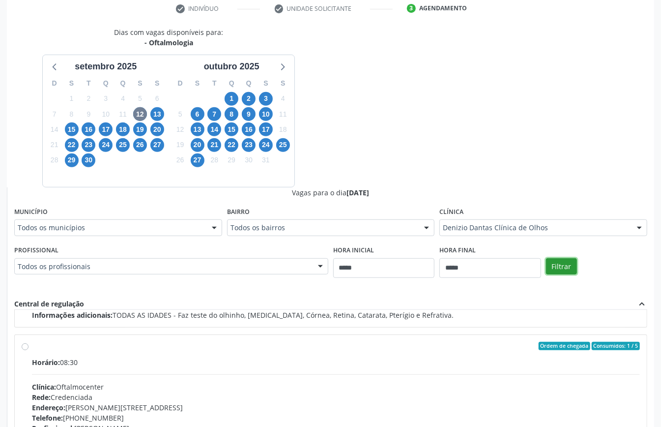
click at [556, 260] on button "Filtrar" at bounding box center [561, 266] width 31 height 17
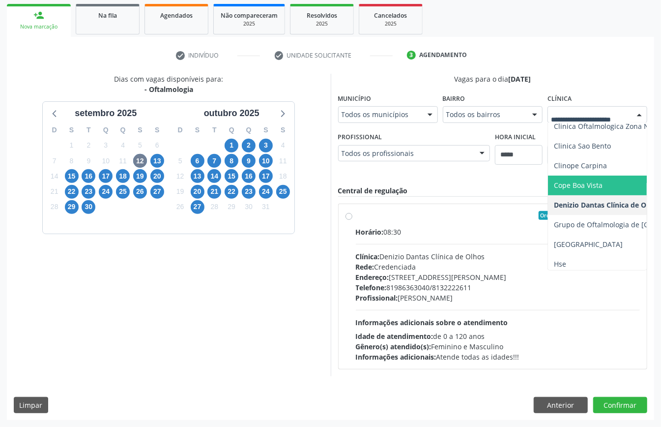
scroll to position [0, 0]
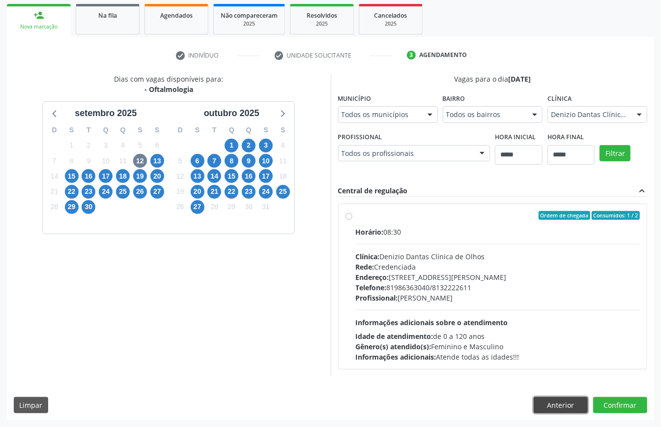
click at [557, 400] on button "Anterior" at bounding box center [561, 405] width 54 height 17
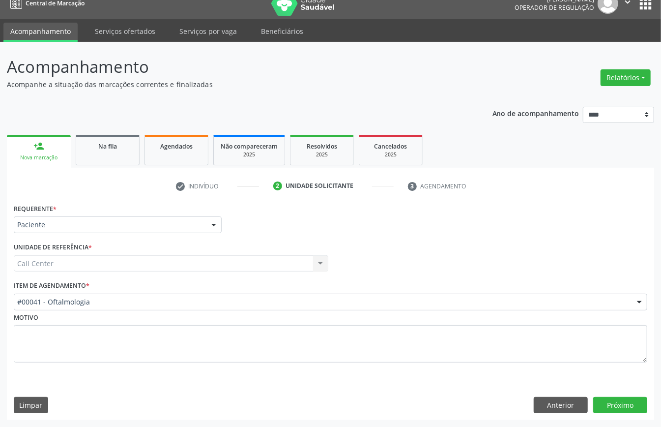
scroll to position [14, 0]
click at [567, 404] on button "Anterior" at bounding box center [561, 405] width 54 height 17
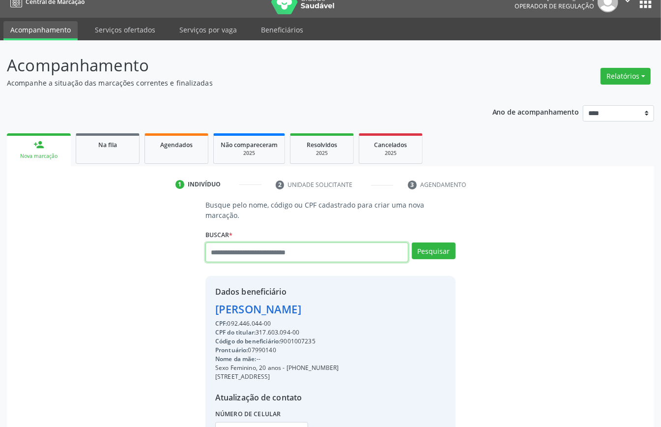
click at [275, 242] on input "text" at bounding box center [307, 252] width 203 height 20
type input "****"
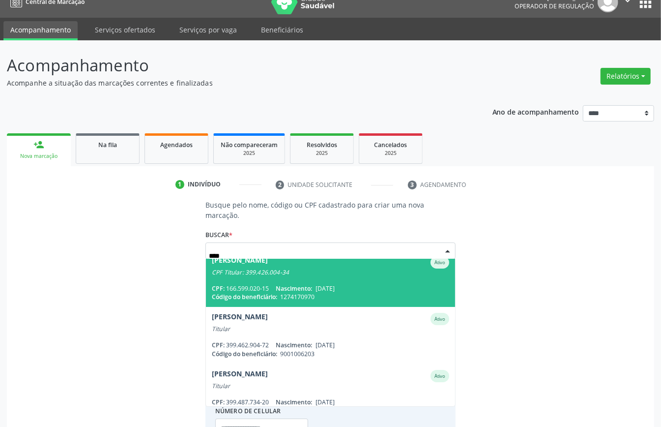
drag, startPoint x: 242, startPoint y: 244, endPoint x: 122, endPoint y: 257, distance: 120.7
click at [122, 258] on div "Busque pelo nome, código ou CPF cadastrado para criar uma nova marcação. Buscar…" at bounding box center [331, 331] width 634 height 262
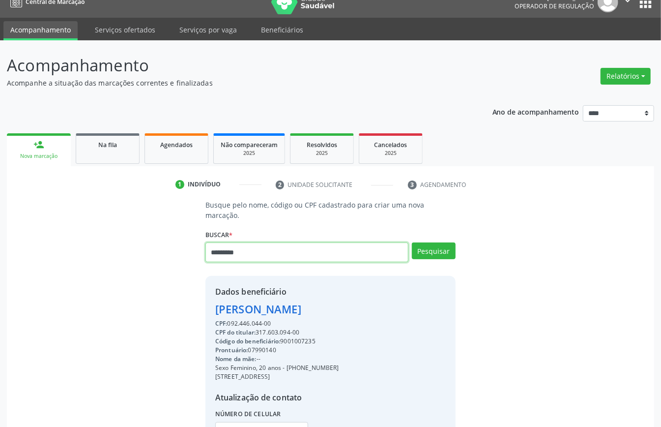
type input "*********"
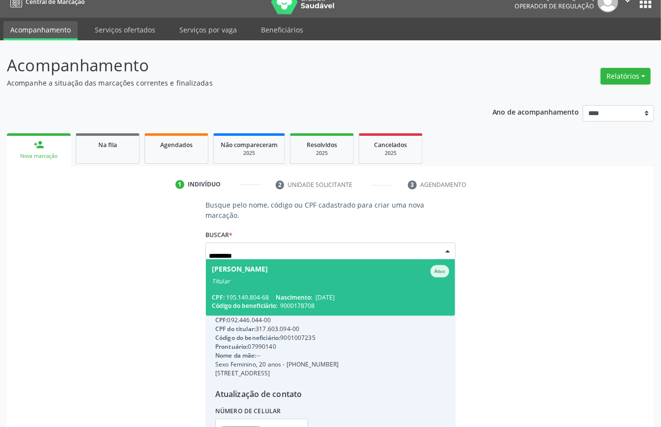
scroll to position [0, 0]
click at [270, 293] on div "CPF: 195.149.804-68 Nascimento: 23/11/1955" at bounding box center [331, 297] width 238 height 8
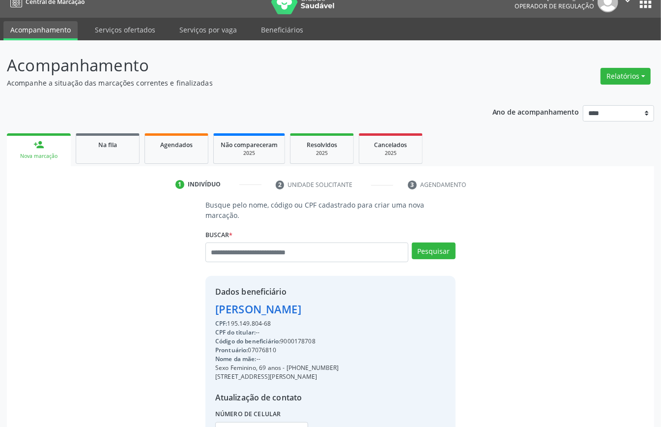
scroll to position [93, 0]
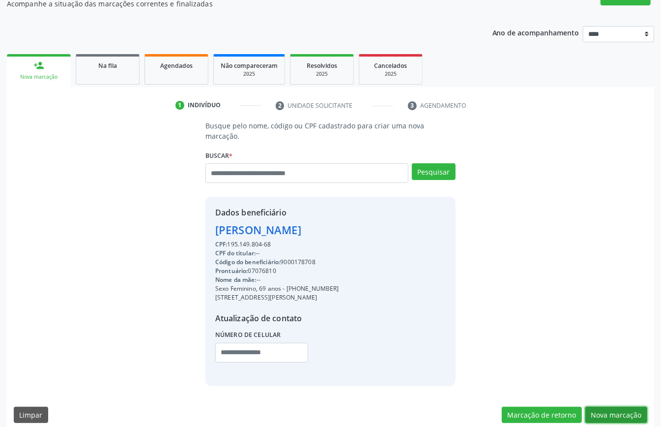
drag, startPoint x: 621, startPoint y: 407, endPoint x: 492, endPoint y: 395, distance: 129.4
click at [616, 408] on button "Nova marcação" at bounding box center [617, 415] width 62 height 17
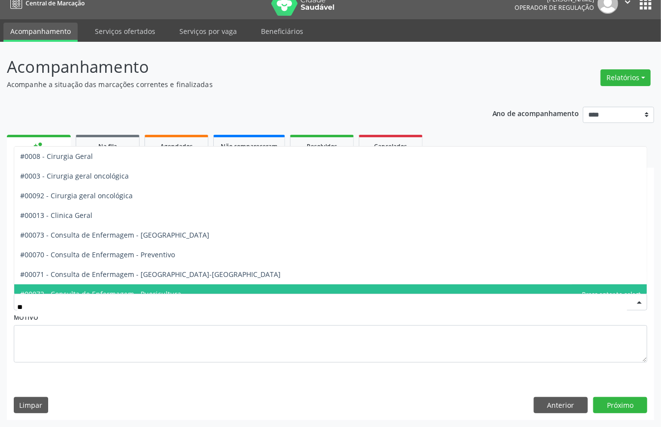
type input "***"
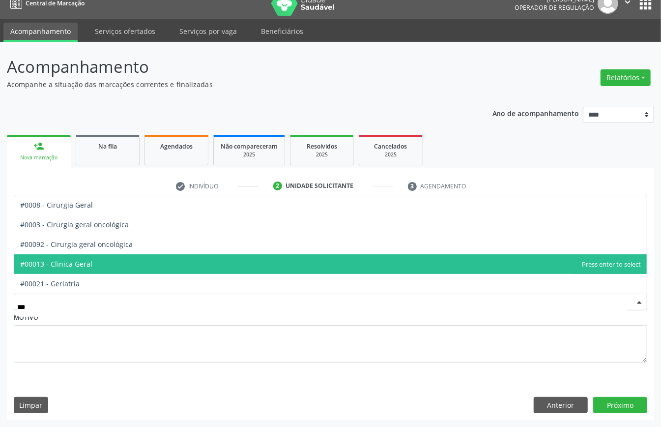
click at [97, 266] on span "#00013 - Clinica Geral" at bounding box center [330, 264] width 633 height 20
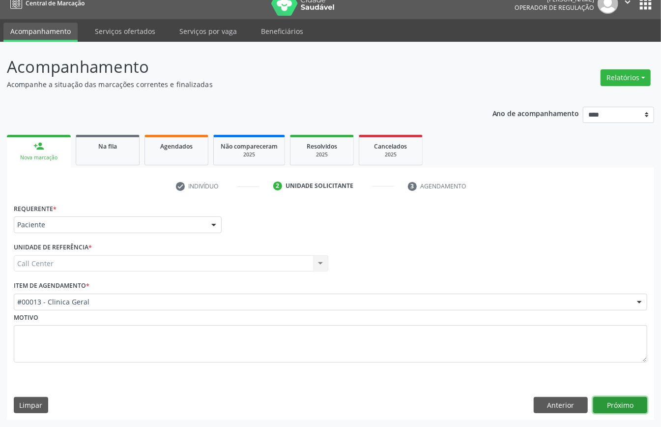
click at [610, 400] on button "Próximo" at bounding box center [621, 405] width 54 height 17
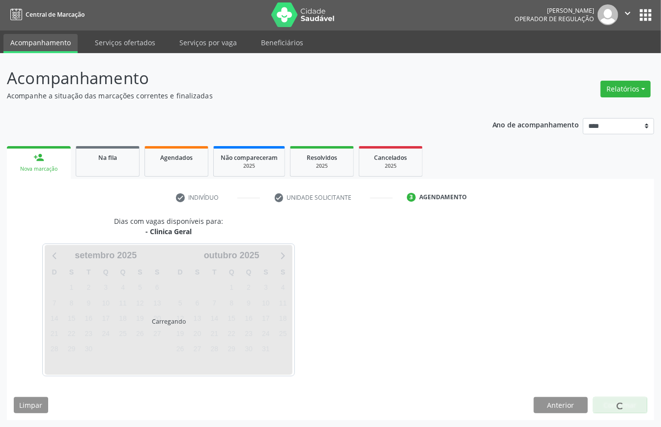
scroll to position [2, 0]
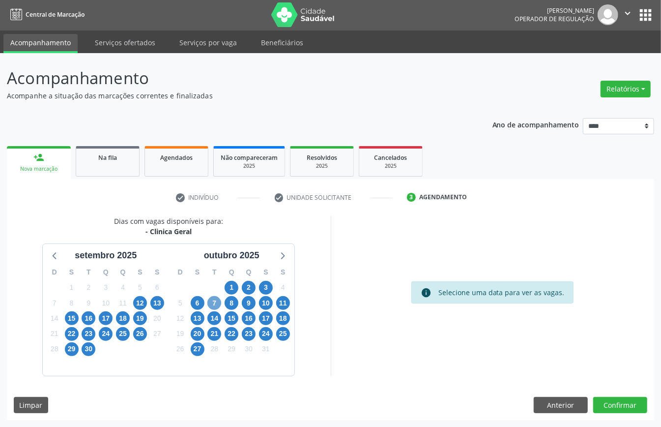
click at [216, 306] on span "7" at bounding box center [215, 303] width 14 height 14
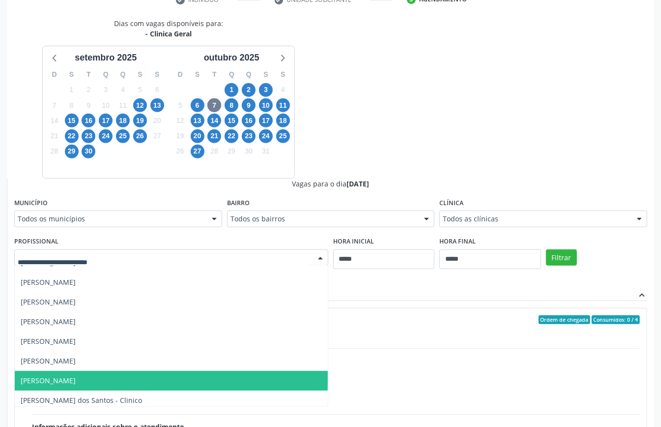
scroll to position [233, 0]
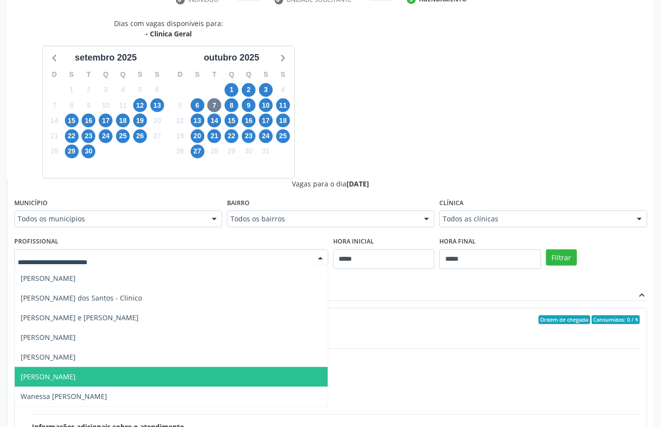
click at [174, 372] on span "Walter Lafayette Araujo" at bounding box center [171, 377] width 313 height 20
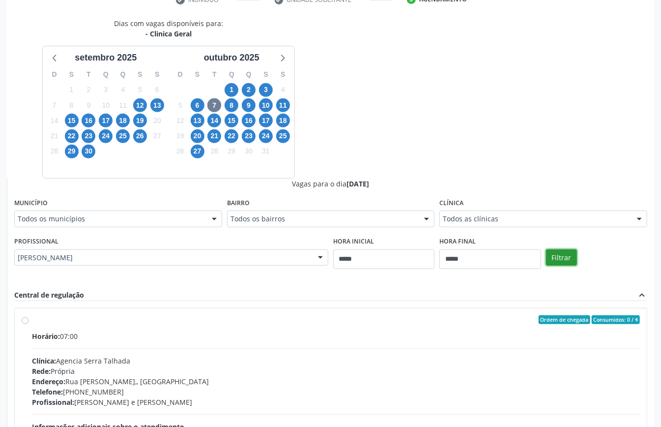
click at [559, 264] on button "Filtrar" at bounding box center [561, 257] width 31 height 17
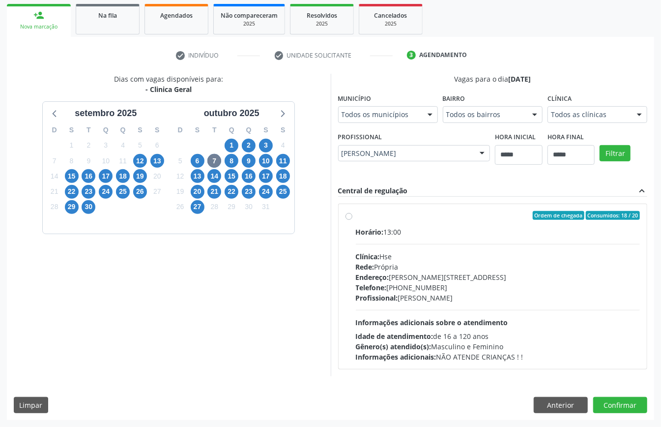
click at [433, 301] on div "Profissional: Walter Lafayette Araujo" at bounding box center [498, 298] width 285 height 10
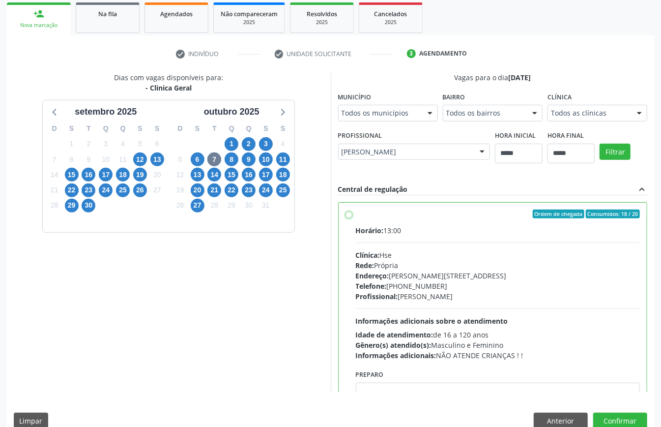
scroll to position [50, 0]
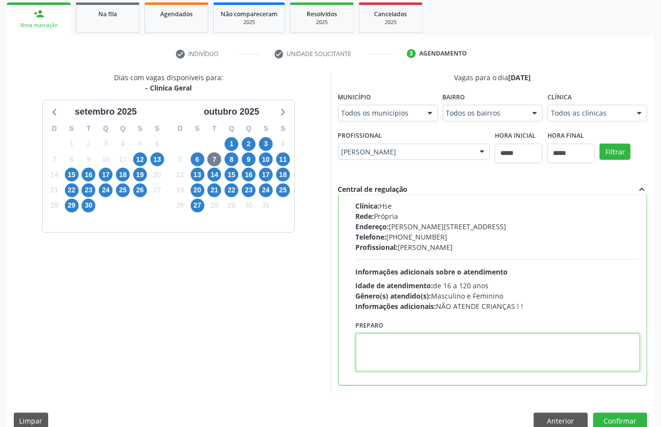
drag, startPoint x: 437, startPoint y: 331, endPoint x: 458, endPoint y: 346, distance: 26.1
paste textarea "**********"
type textarea "**********"
click at [624, 418] on button "Confirmar" at bounding box center [621, 421] width 54 height 17
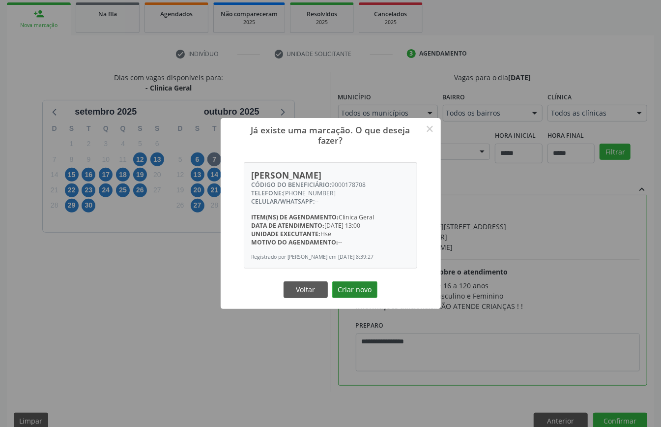
click at [347, 295] on button "Criar novo" at bounding box center [354, 289] width 45 height 17
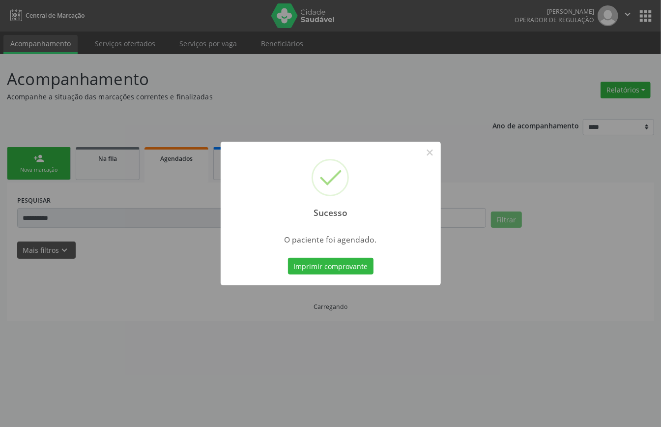
scroll to position [0, 0]
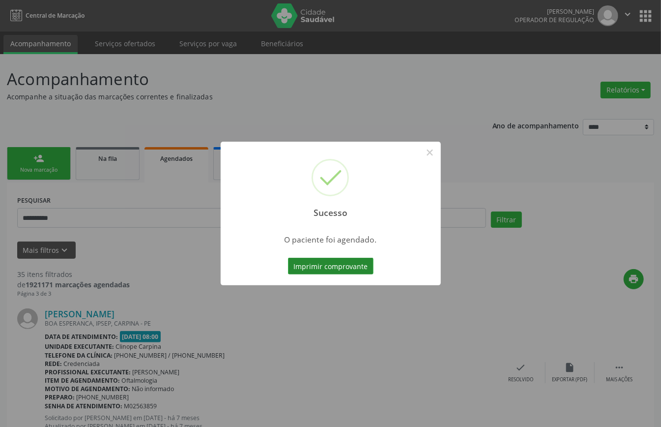
click at [345, 269] on button "Imprimir comprovante" at bounding box center [331, 266] width 86 height 17
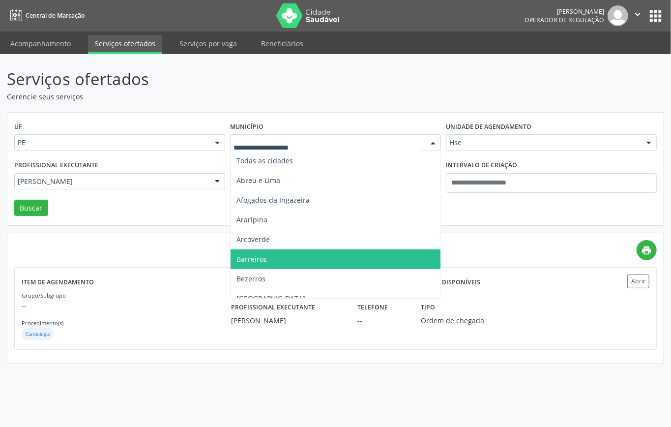
scroll to position [262, 0]
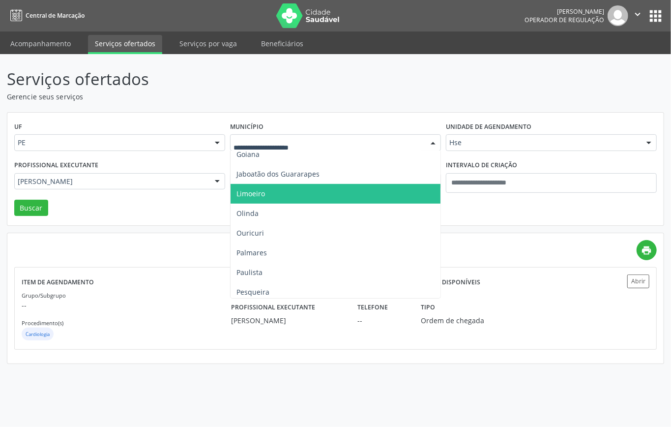
click at [279, 199] on span "Limoeiro" at bounding box center [336, 194] width 210 height 20
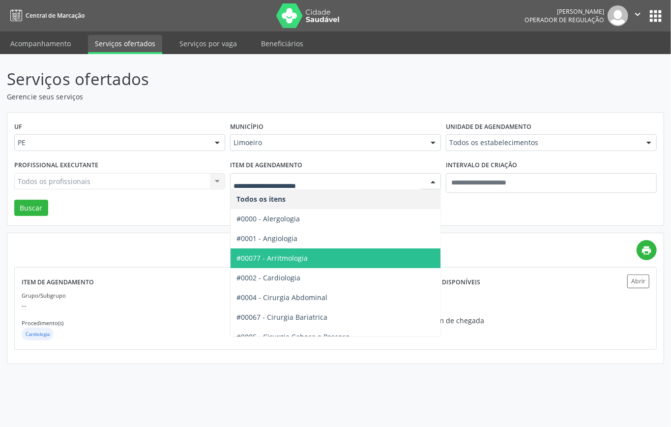
click at [276, 274] on span "#0002 - Cardiologia" at bounding box center [269, 277] width 64 height 9
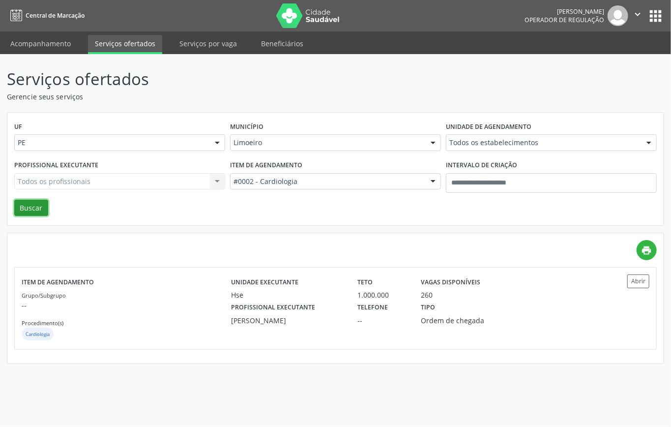
click at [39, 212] on button "Buscar" at bounding box center [31, 208] width 34 height 17
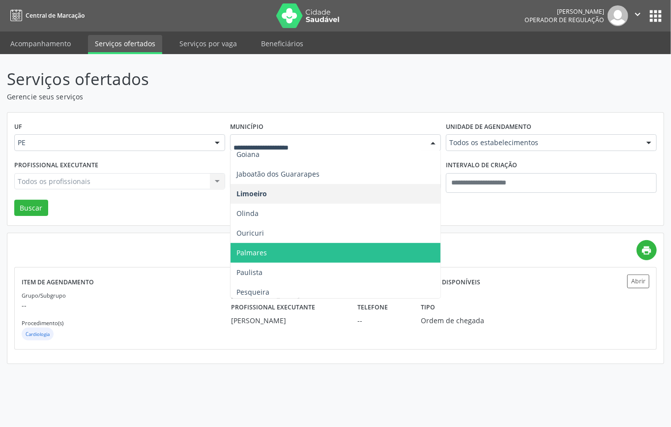
click at [197, 217] on div "UF PE PE Nenhum resultado encontrado para: " " Não há nenhuma opção para ser ex…" at bounding box center [335, 169] width 657 height 113
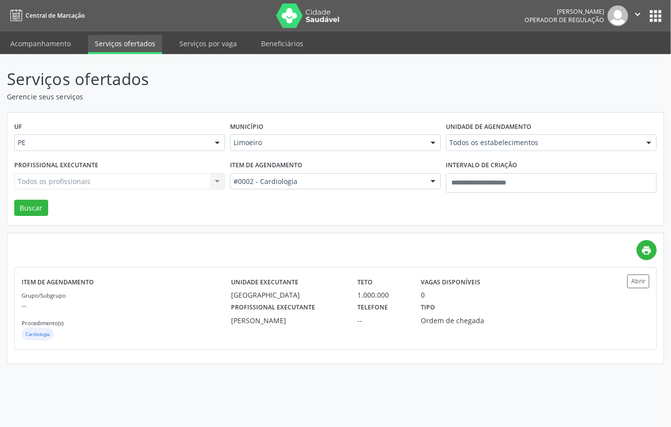
click at [345, 149] on div "Limoeiro" at bounding box center [335, 142] width 211 height 17
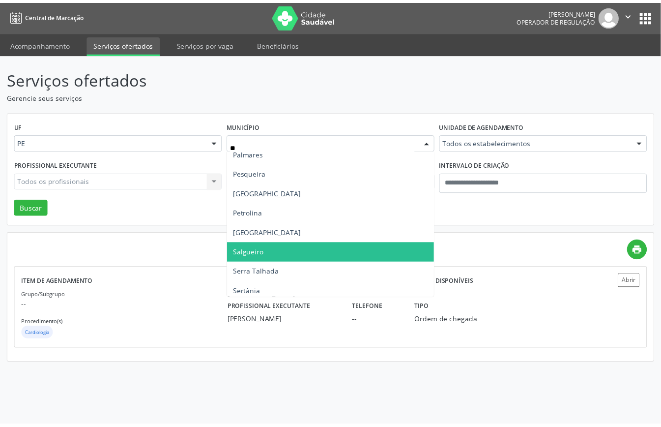
scroll to position [0, 0]
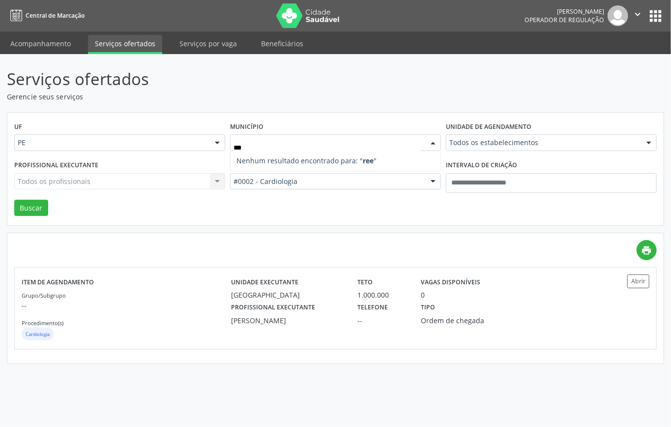
type input "**"
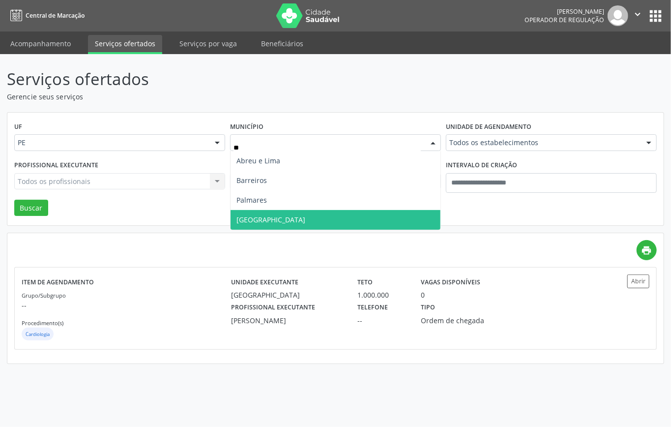
click at [274, 217] on span "[GEOGRAPHIC_DATA]" at bounding box center [336, 220] width 210 height 20
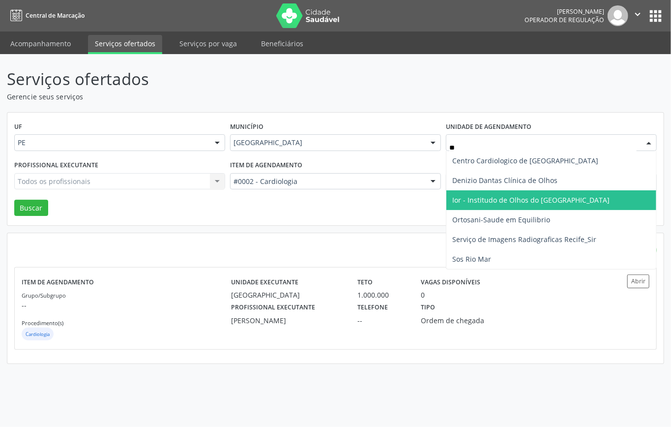
click at [496, 196] on span "Ior - Institudo de Olhos do [GEOGRAPHIC_DATA]" at bounding box center [530, 199] width 157 height 9
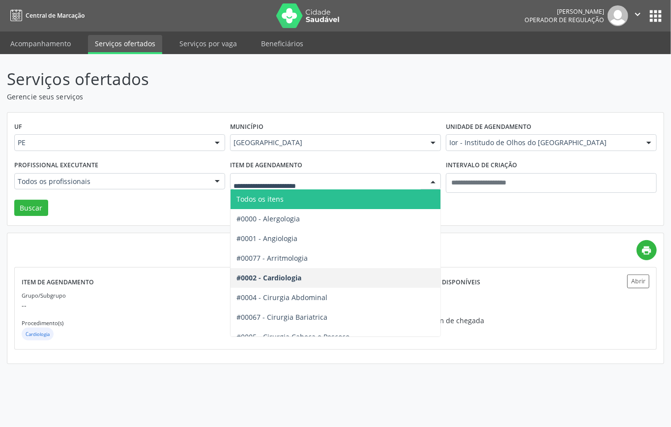
click at [269, 197] on span "Todos os itens" at bounding box center [260, 198] width 47 height 9
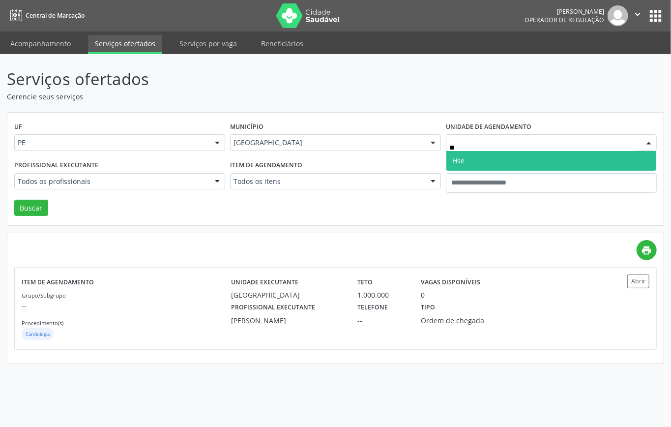
type input "***"
drag, startPoint x: 478, startPoint y: 154, endPoint x: 473, endPoint y: 154, distance: 5.4
click at [477, 154] on span "Hse" at bounding box center [552, 161] width 210 height 20
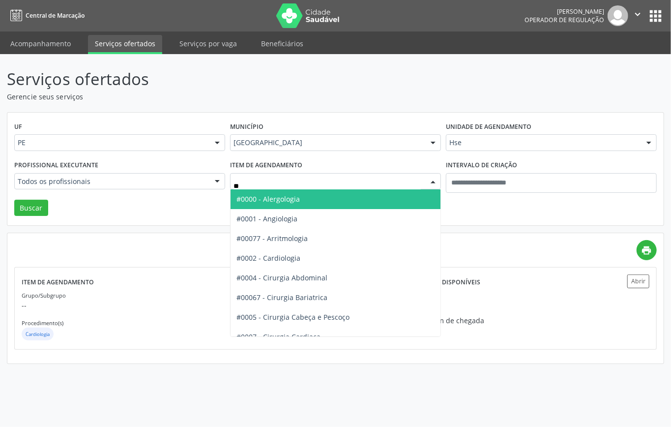
type input "***"
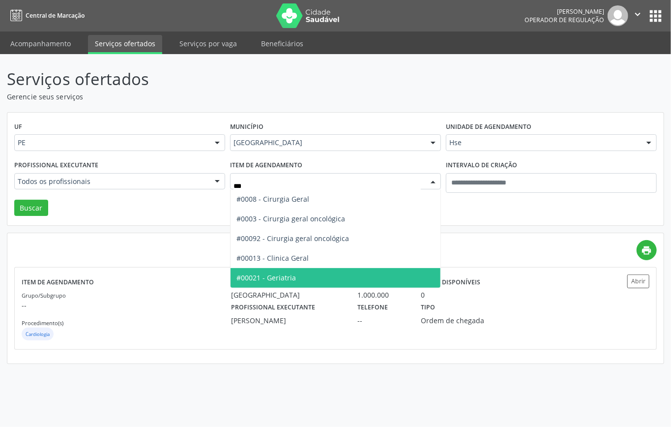
drag, startPoint x: 288, startPoint y: 270, endPoint x: 268, endPoint y: 264, distance: 21.6
click at [288, 269] on span "#00021 - Geriatria" at bounding box center [336, 278] width 210 height 20
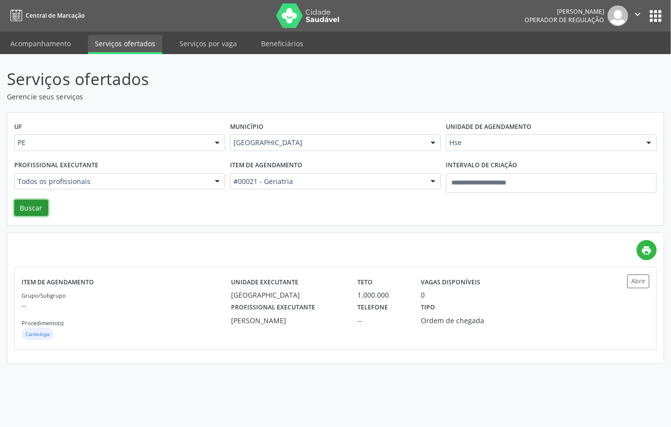
click at [35, 213] on button "Buscar" at bounding box center [31, 208] width 34 height 17
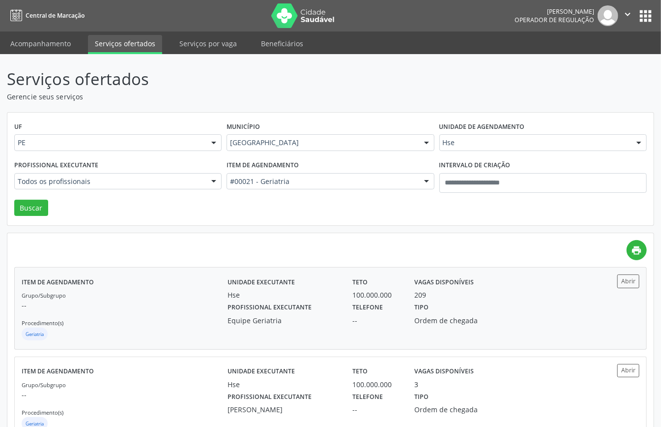
click at [176, 286] on div "Item de agendamento Grupo/Subgrupo -- Procedimento(s) Geriatria" at bounding box center [125, 307] width 206 height 67
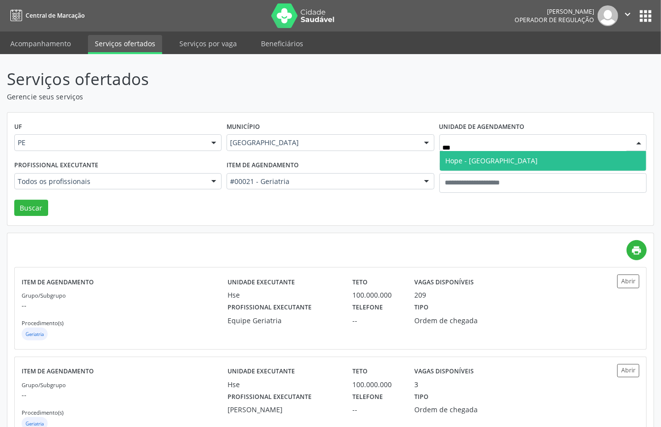
type input "****"
click at [469, 157] on span "Hope - [GEOGRAPHIC_DATA]" at bounding box center [492, 160] width 92 height 9
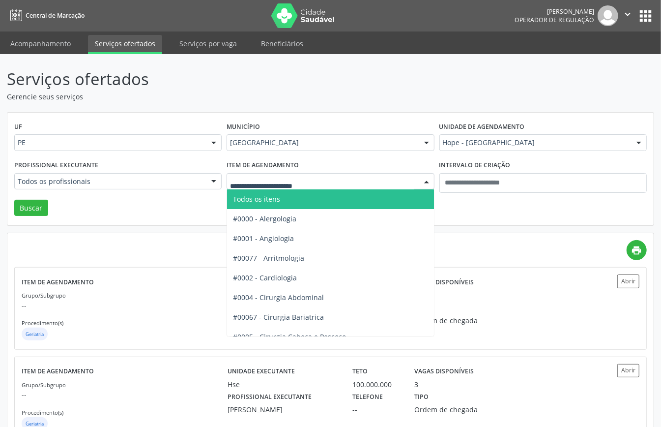
click at [282, 193] on span "Todos os itens" at bounding box center [363, 199] width 272 height 20
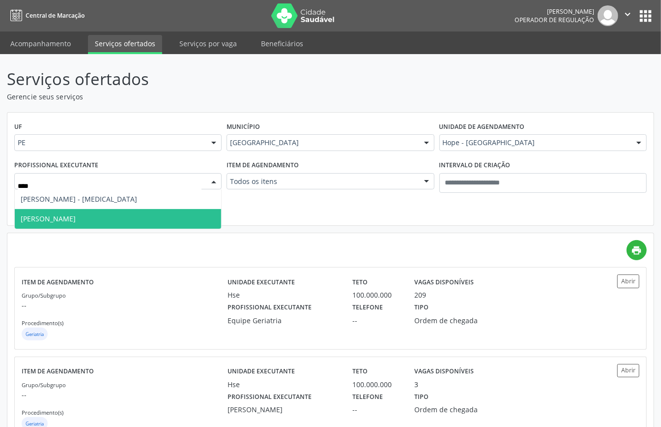
type input "*****"
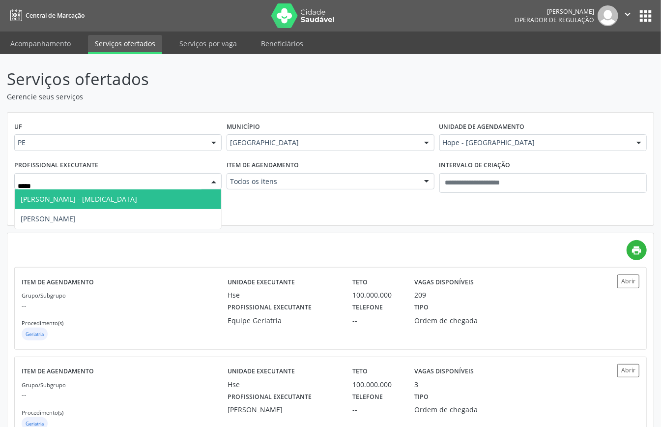
drag, startPoint x: 109, startPoint y: 199, endPoint x: 76, endPoint y: 211, distance: 35.6
click at [110, 199] on span "Danielle Candido Britto - Glaucoma" at bounding box center [79, 198] width 117 height 9
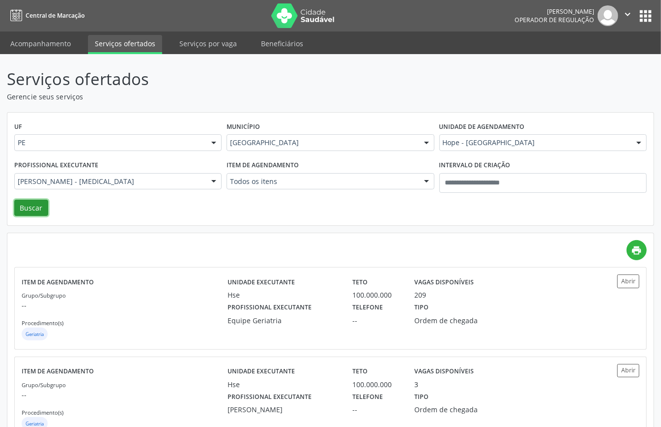
click at [36, 209] on button "Buscar" at bounding box center [31, 208] width 34 height 17
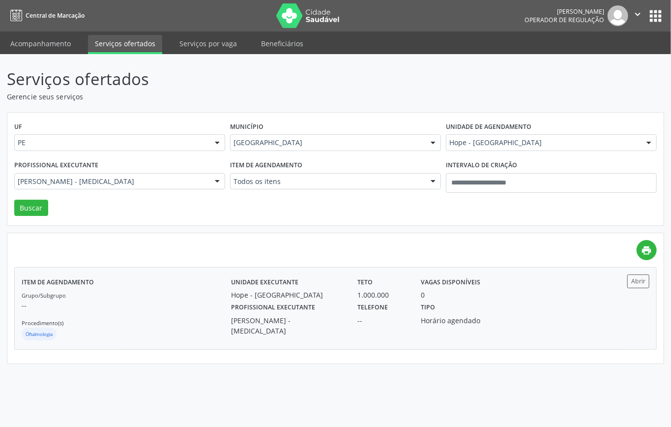
click at [333, 300] on div "Hope - Hospital de Olhos de Pernambuco" at bounding box center [287, 295] width 113 height 10
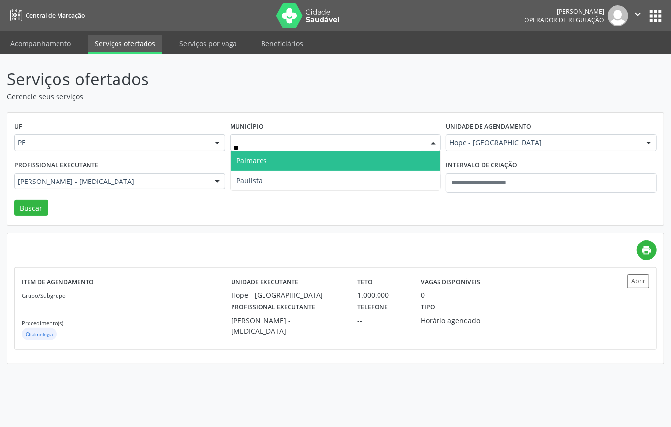
type input "***"
click at [298, 163] on span "Palmares" at bounding box center [336, 161] width 210 height 20
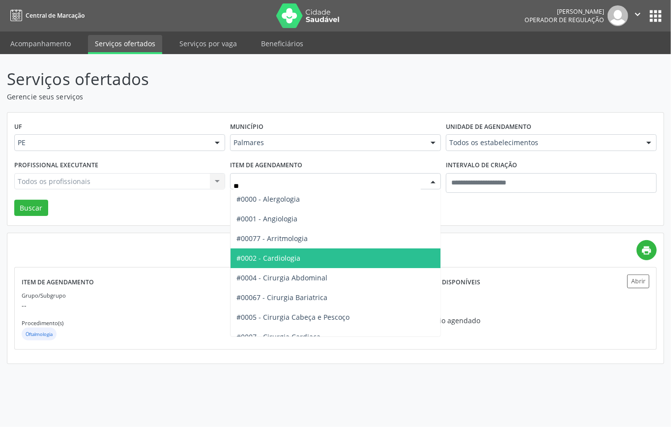
type input "***"
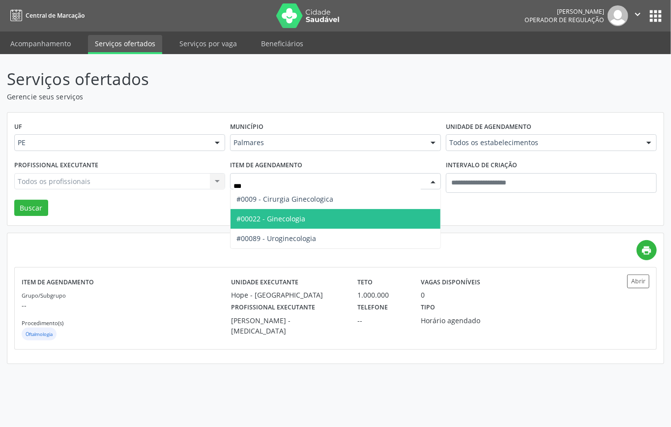
drag, startPoint x: 296, startPoint y: 222, endPoint x: 274, endPoint y: 223, distance: 21.6
click at [296, 221] on span "#00022 - Ginecologia" at bounding box center [271, 218] width 69 height 9
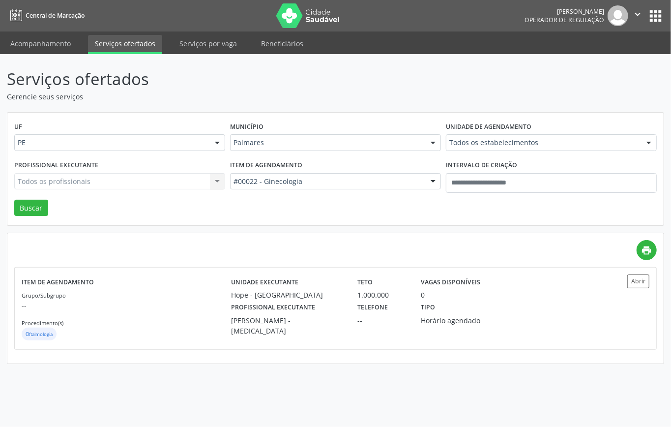
click at [34, 197] on div "Profissional executante Todos os profissionais Todos os profissionais Ana Catar…" at bounding box center [120, 179] width 216 height 42
click at [30, 205] on button "Buscar" at bounding box center [31, 208] width 34 height 17
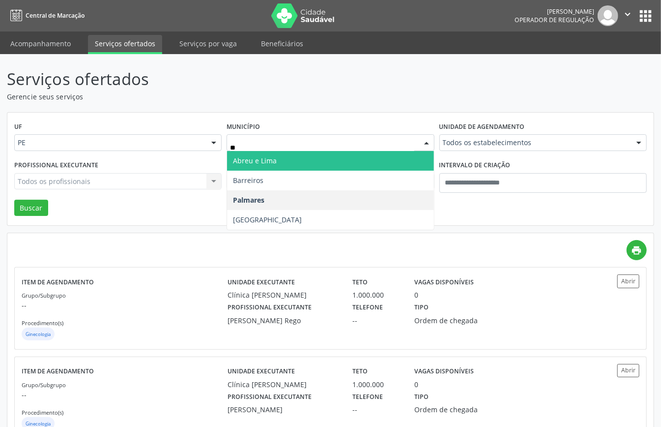
type input "***"
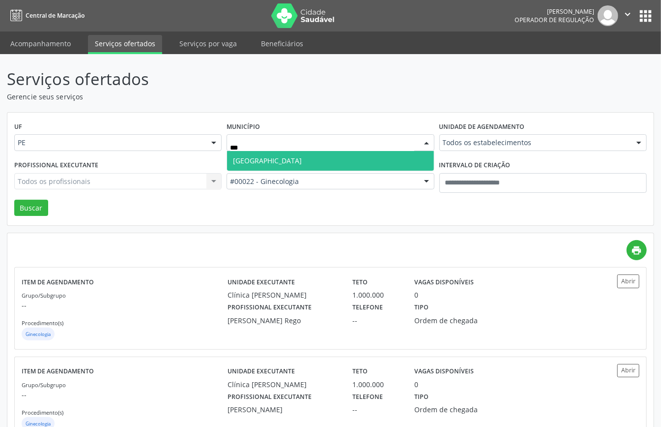
click at [275, 156] on span "Recife" at bounding box center [330, 161] width 207 height 20
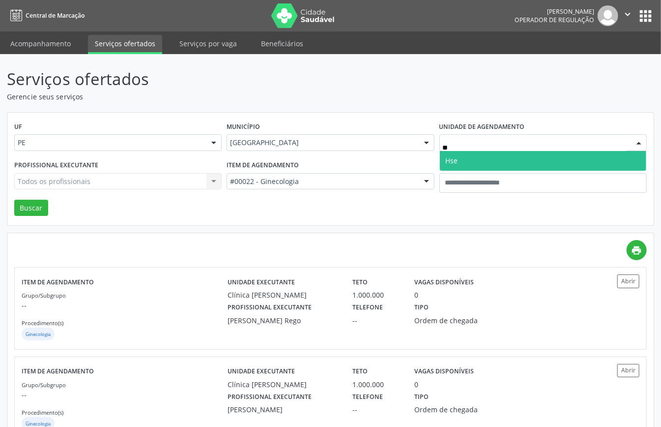
type input "***"
drag, startPoint x: 526, startPoint y: 160, endPoint x: 511, endPoint y: 158, distance: 14.4
click at [524, 160] on span "Hse" at bounding box center [543, 161] width 207 height 20
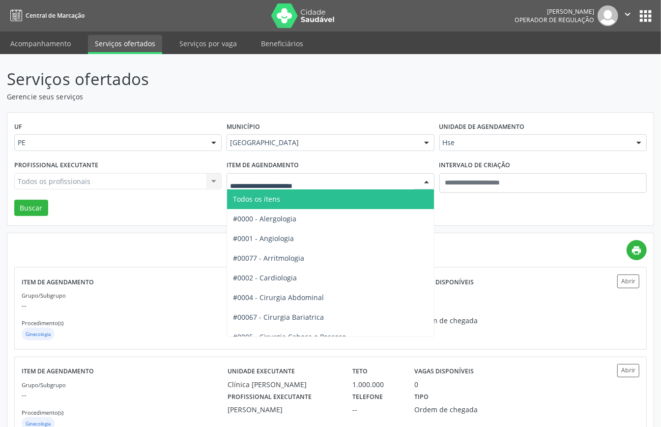
click at [274, 199] on span "Todos os itens" at bounding box center [256, 198] width 47 height 9
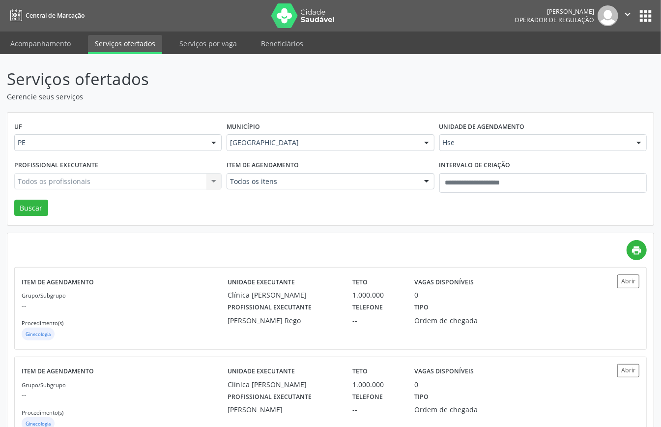
click at [125, 189] on div "Todos os profissionais Todos os profissionais Ana Catarina Delgado de Souza Ana…" at bounding box center [118, 181] width 208 height 17
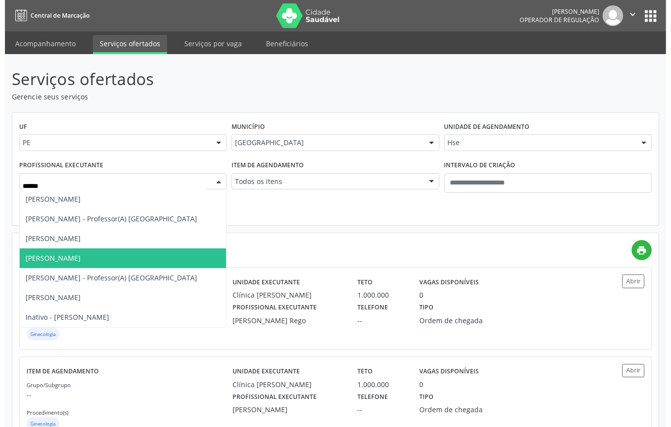
scroll to position [0, 0]
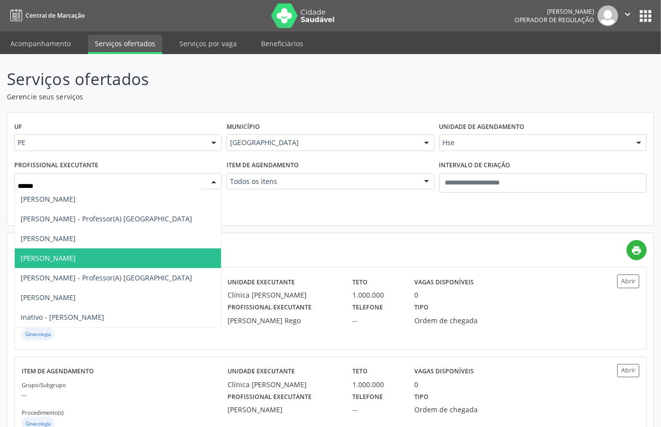
click at [71, 258] on span "Eduardo Magalhaes" at bounding box center [48, 257] width 55 height 9
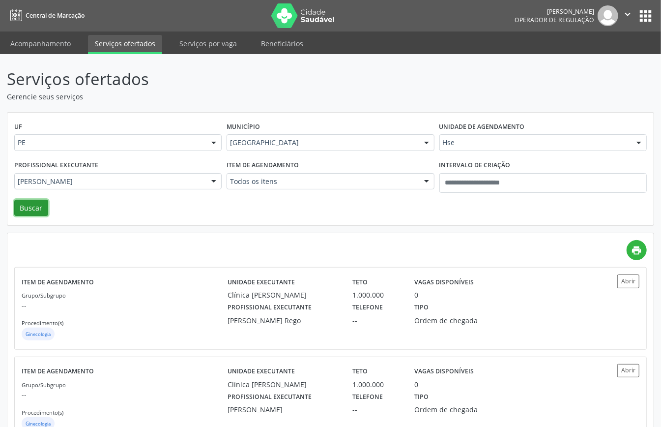
click at [39, 207] on button "Buscar" at bounding box center [31, 208] width 34 height 17
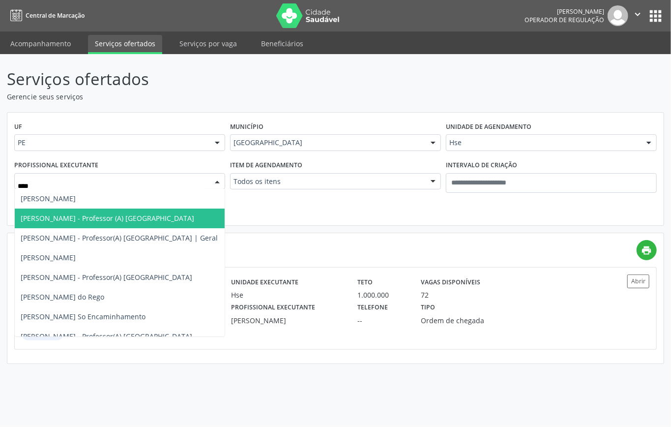
click at [63, 223] on span "Marcell Lins Melo - Professor (A) Nassau" at bounding box center [120, 219] width 210 height 20
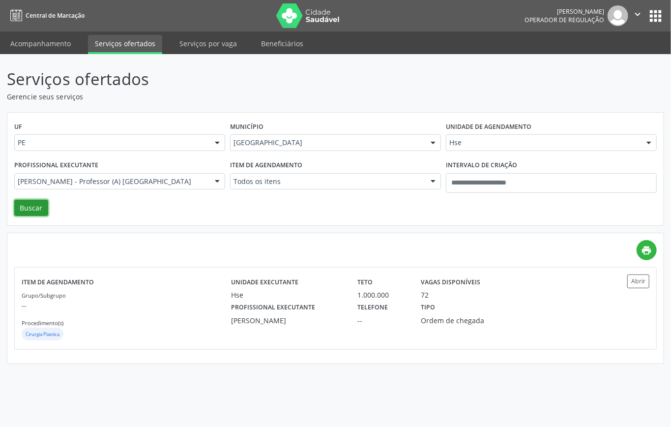
click at [34, 211] on button "Buscar" at bounding box center [31, 208] width 34 height 17
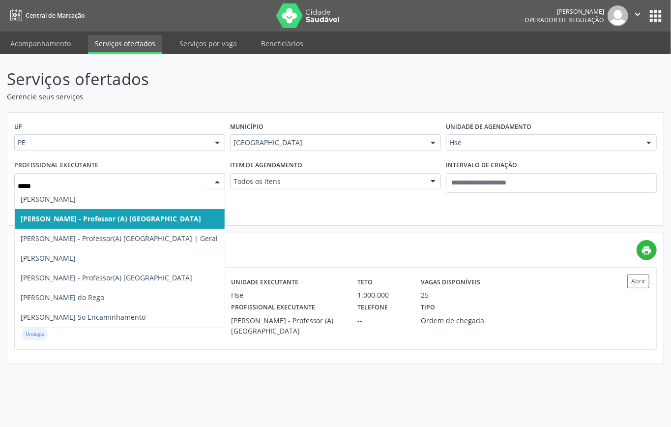
scroll to position [0, 0]
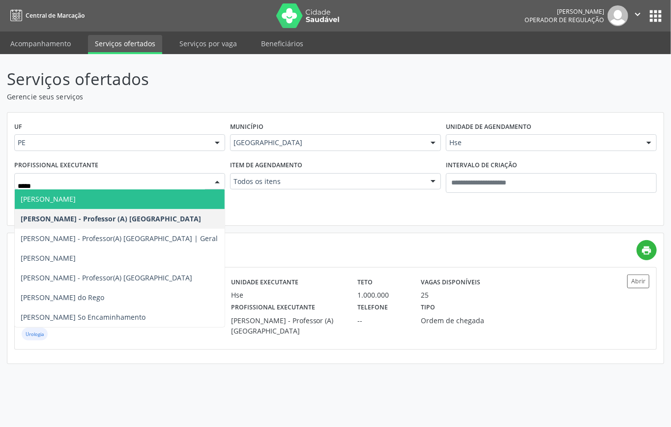
click at [84, 205] on span "Marcel Fernando Miranda Batista Lima" at bounding box center [120, 199] width 210 height 20
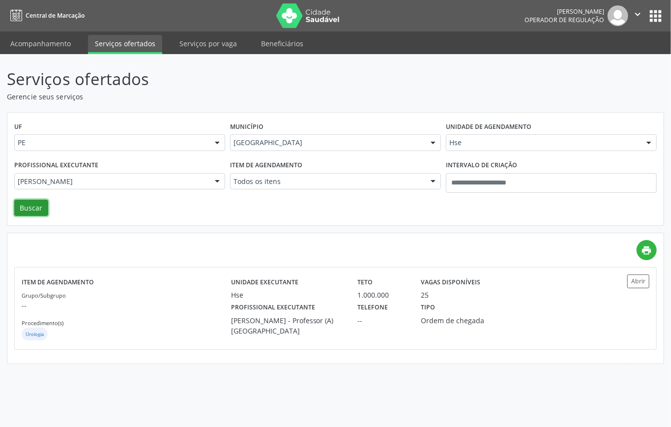
click at [27, 205] on button "Buscar" at bounding box center [31, 208] width 34 height 17
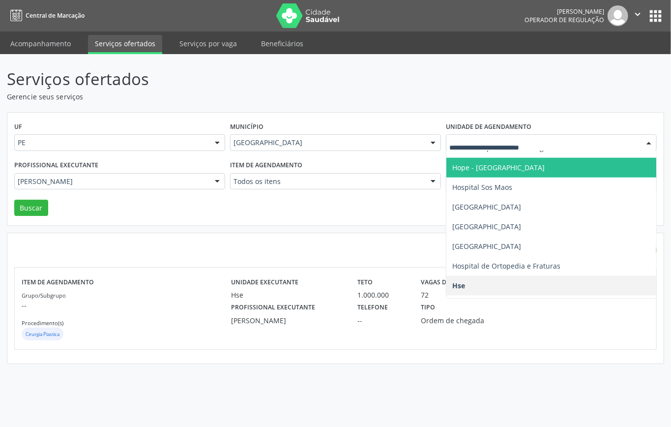
scroll to position [852, 0]
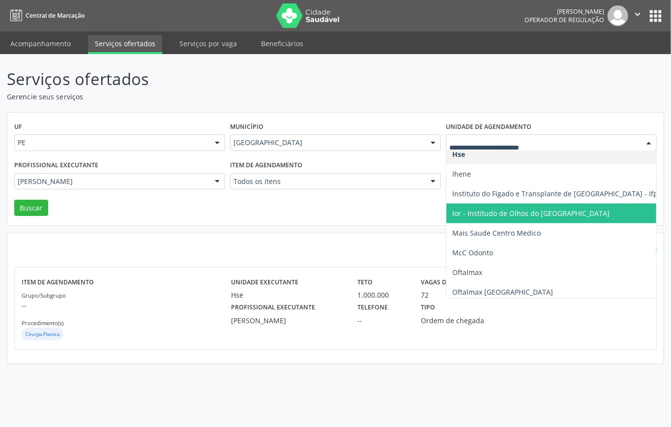
click at [483, 215] on span "Ior - Institudo de Olhos do [GEOGRAPHIC_DATA]" at bounding box center [530, 213] width 157 height 9
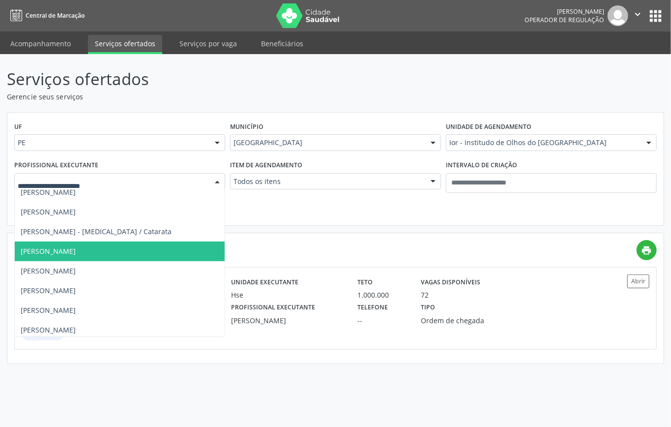
scroll to position [269, 0]
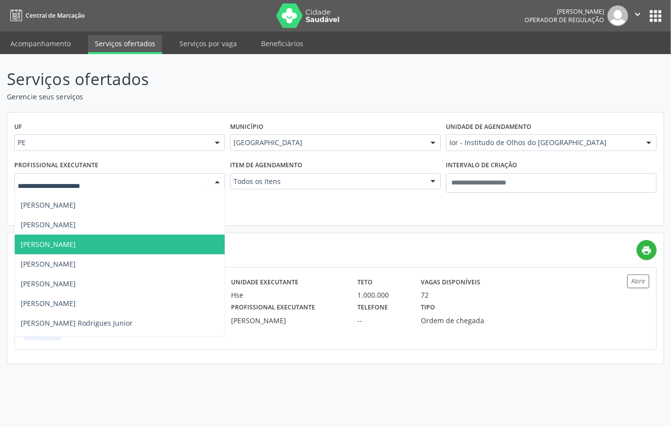
click at [76, 245] on span "Marcelo Maia Valenca" at bounding box center [48, 243] width 55 height 9
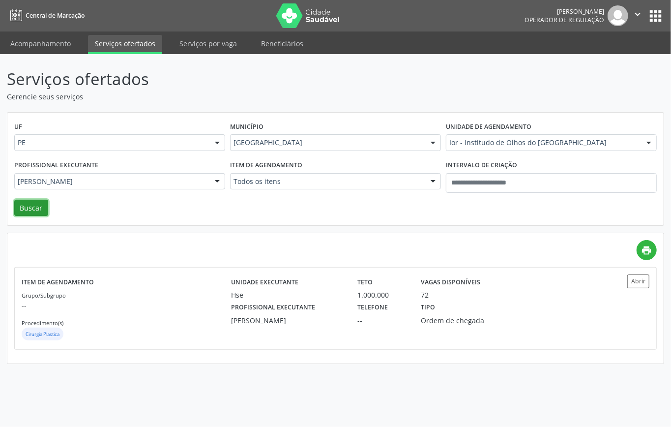
click at [45, 205] on button "Buscar" at bounding box center [31, 208] width 34 height 17
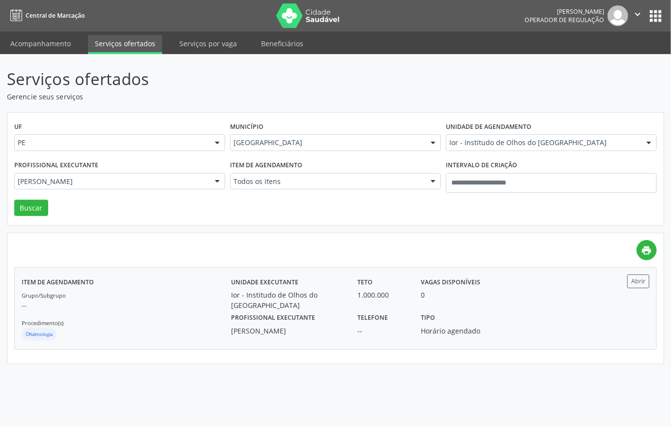
click at [193, 307] on p "--" at bounding box center [126, 305] width 209 height 10
click at [478, 135] on div "Ior - Institudo de Olhos do [GEOGRAPHIC_DATA]" at bounding box center [551, 142] width 211 height 17
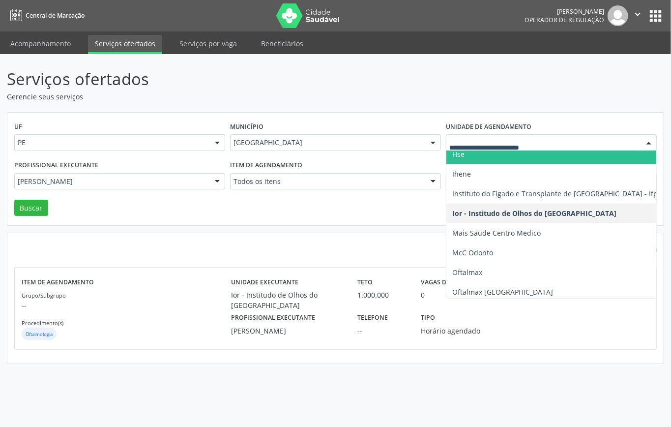
click at [494, 156] on span "Hse" at bounding box center [570, 155] width 246 height 20
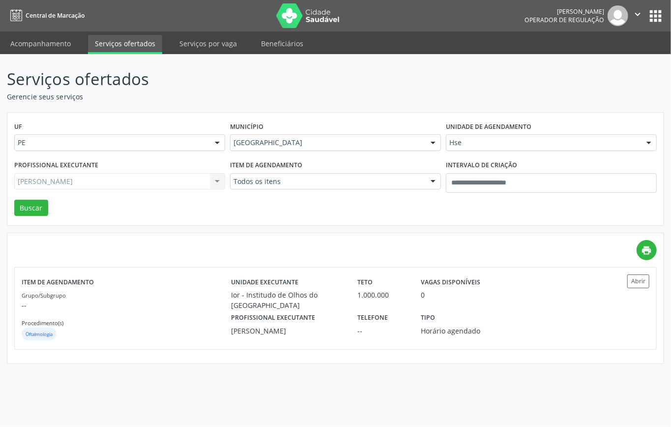
click at [156, 185] on div "Marcelo Maia Valenca Todos os profissionais Adriana Maia Valenca Adriana Morgon…" at bounding box center [119, 181] width 211 height 17
click at [150, 179] on div "Marcelo Maia Valenca Todos os profissionais Adriana Maia Valenca Adriana Morgon…" at bounding box center [119, 181] width 211 height 17
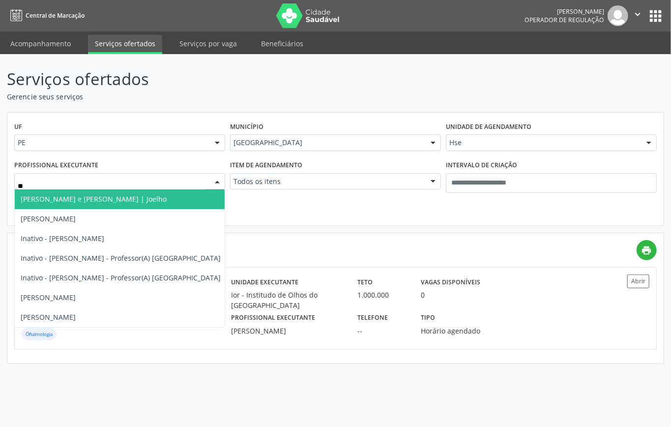
scroll to position [0, 0]
type input "***"
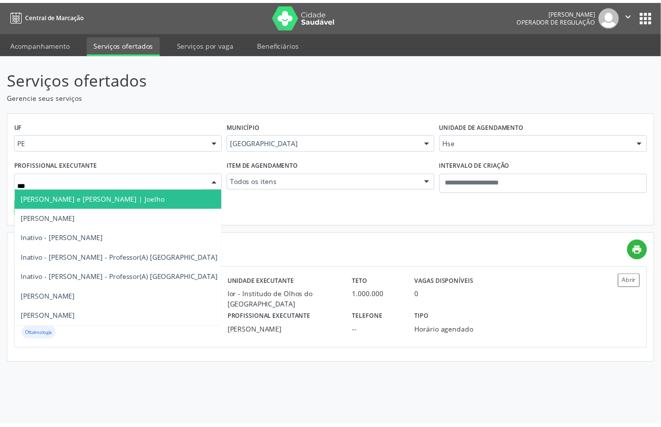
scroll to position [0, 0]
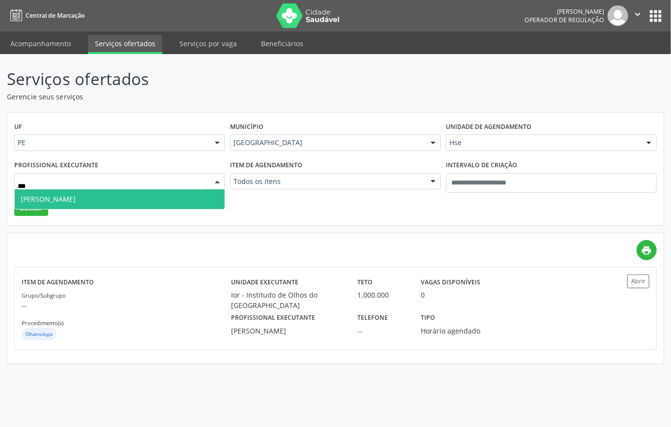
click at [126, 198] on span "Walter Lafayette Araujo" at bounding box center [120, 199] width 210 height 20
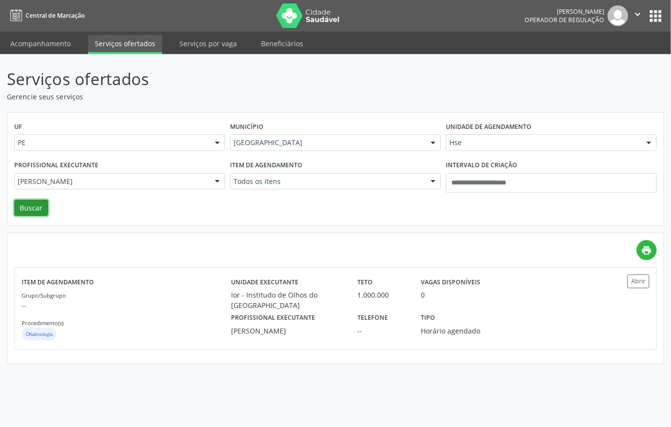
click at [37, 205] on button "Buscar" at bounding box center [31, 208] width 34 height 17
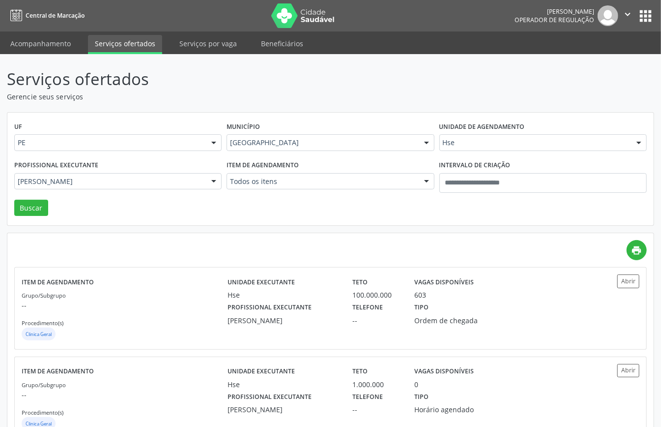
scroll to position [34, 0]
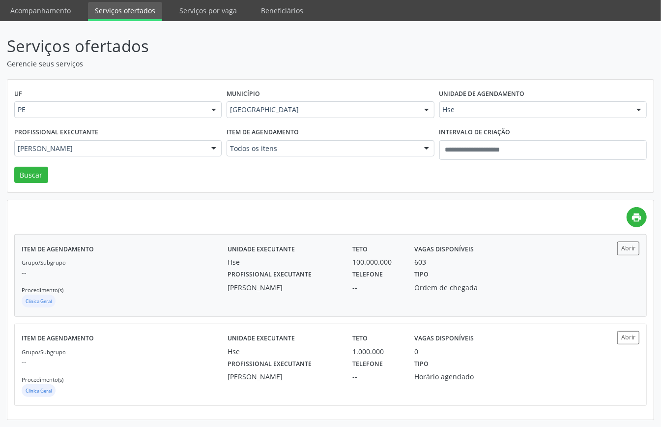
click at [156, 264] on div "Grupo/Subgrupo -- Procedimento(s) Clinica Geral" at bounding box center [125, 283] width 206 height 53
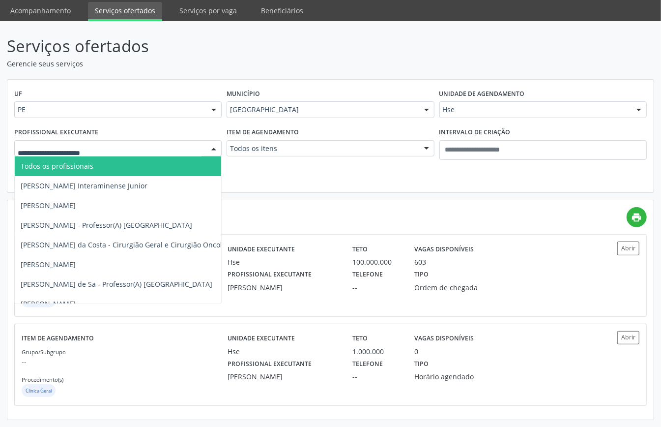
click at [202, 164] on span "Todos os profissionais" at bounding box center [180, 166] width 331 height 20
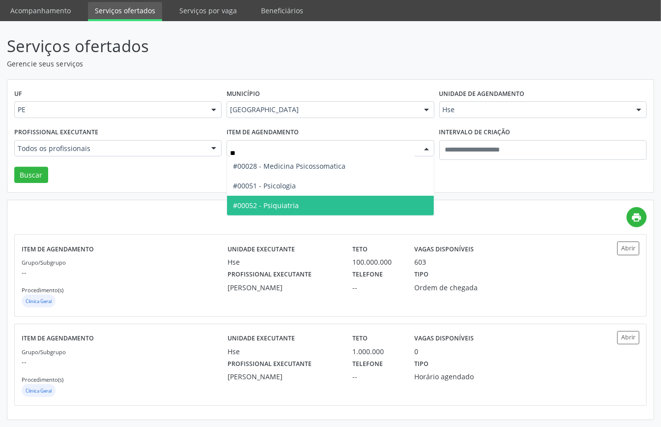
click at [297, 202] on span "#00052 - Psiquiatria" at bounding box center [266, 205] width 66 height 9
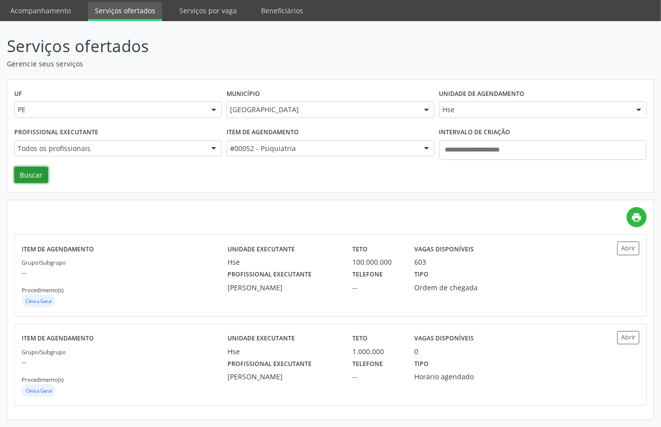
click at [35, 172] on button "Buscar" at bounding box center [31, 175] width 34 height 17
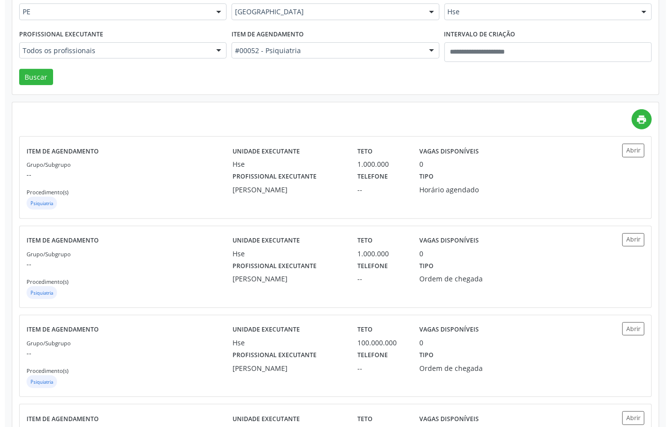
scroll to position [0, 0]
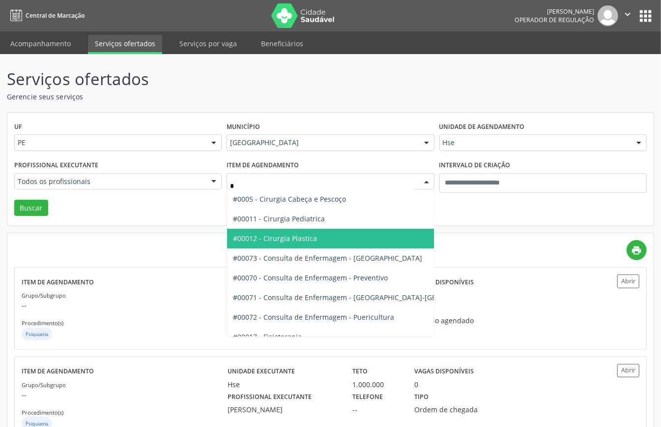
type input "**"
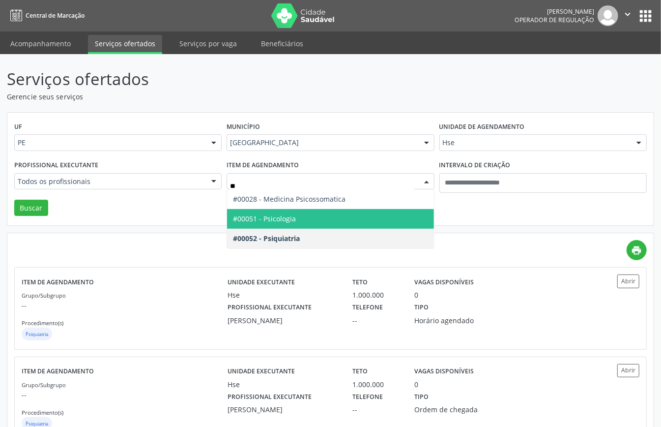
click at [295, 221] on span "#00051 - Psicologia" at bounding box center [264, 218] width 63 height 9
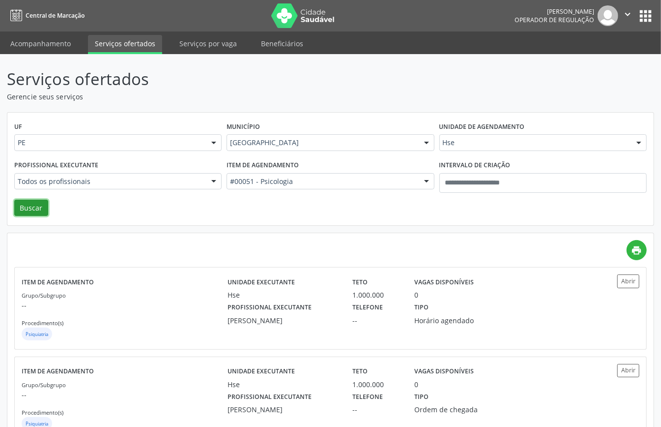
click at [36, 215] on button "Buscar" at bounding box center [31, 208] width 34 height 17
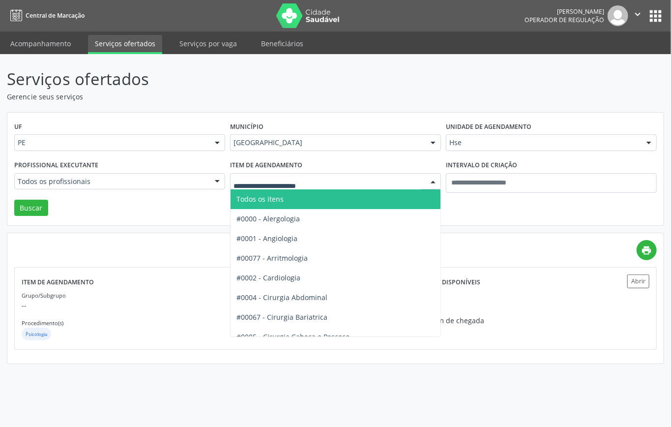
click at [303, 203] on span "Todos os itens" at bounding box center [367, 199] width 272 height 20
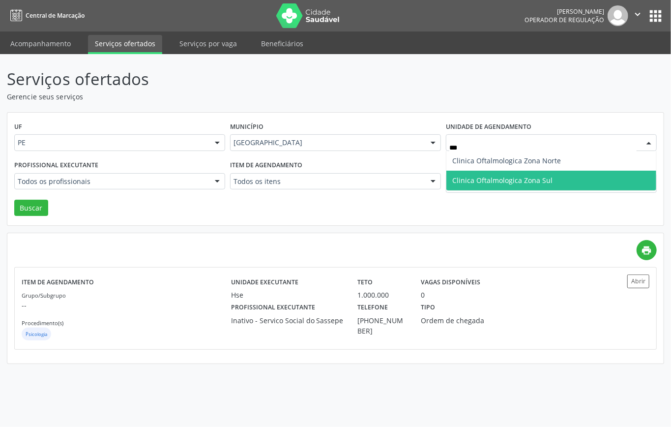
click at [520, 173] on span "Clinica Oftalmologica Zona Sul" at bounding box center [552, 181] width 210 height 20
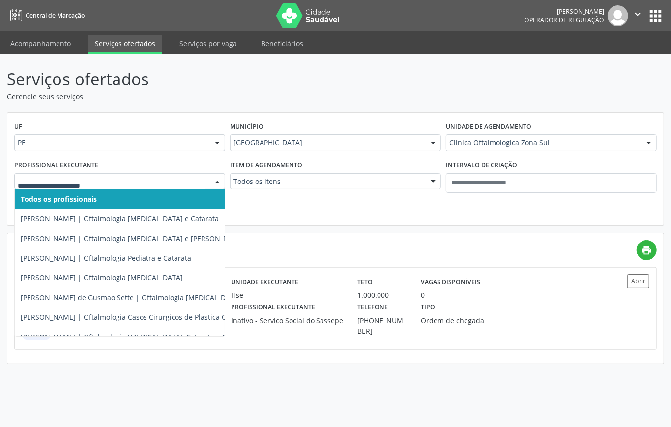
click at [124, 187] on div at bounding box center [119, 181] width 211 height 17
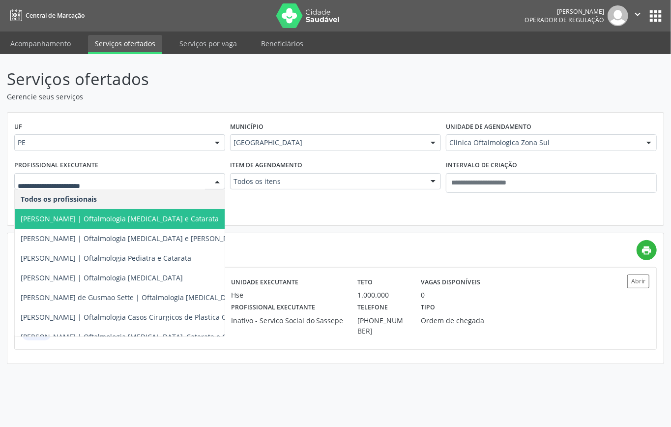
click at [124, 225] on span "Alexandre Paashaus da Costa Pinto | Oftalmologia Glaucoma e Catarata" at bounding box center [166, 219] width 302 height 20
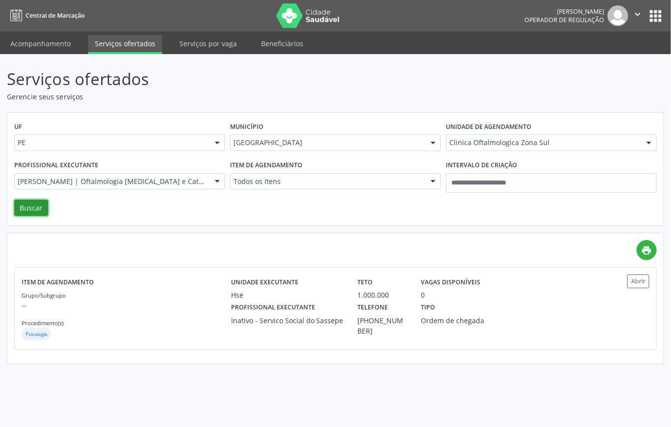
click at [33, 212] on button "Buscar" at bounding box center [31, 208] width 34 height 17
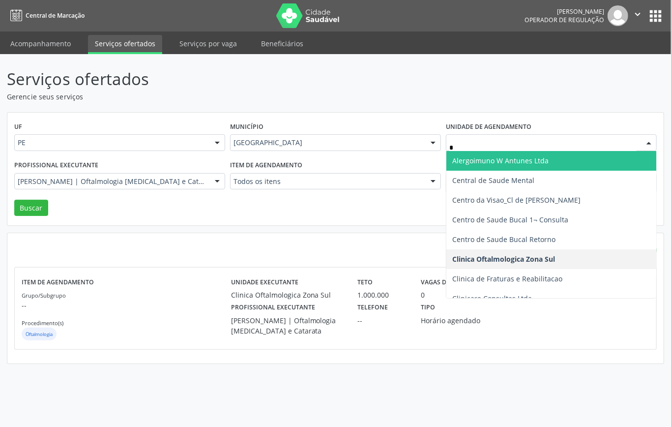
type input "**"
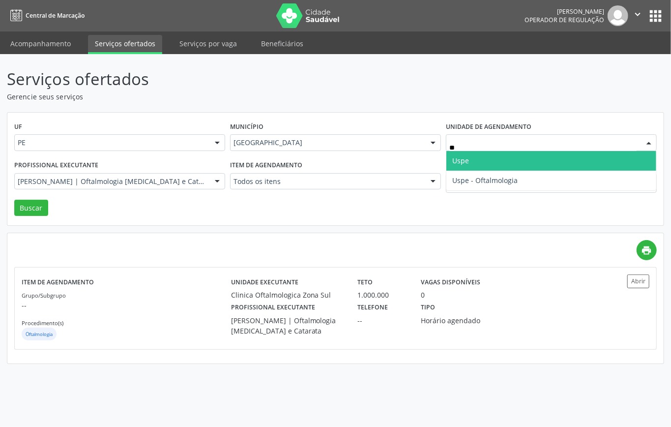
click at [488, 164] on span "Uspe" at bounding box center [552, 161] width 210 height 20
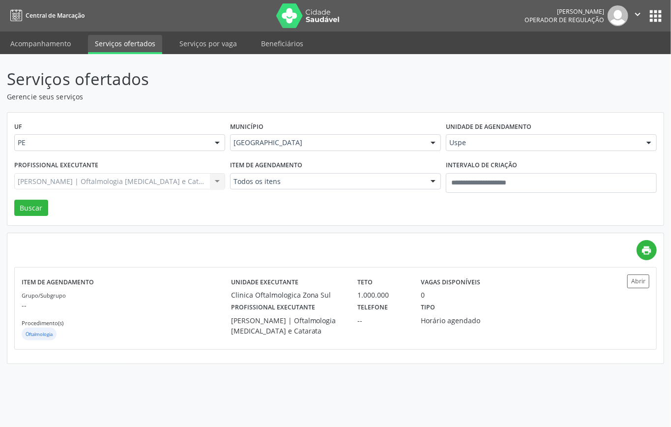
click at [170, 183] on div "Alexandre Paashaus da Costa Pinto | Oftalmologia Glaucoma e Catarata Todos os p…" at bounding box center [119, 181] width 211 height 17
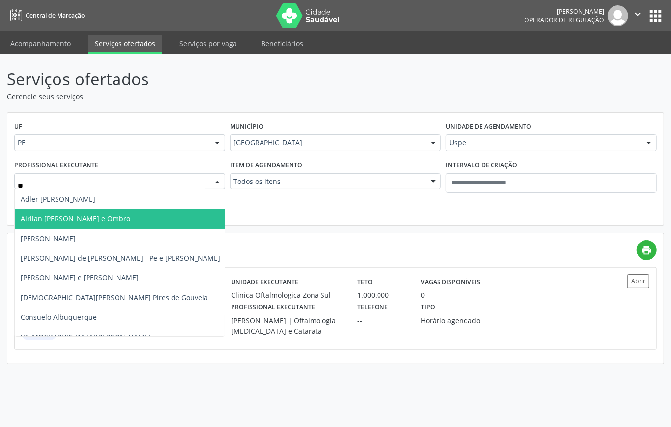
type input "***"
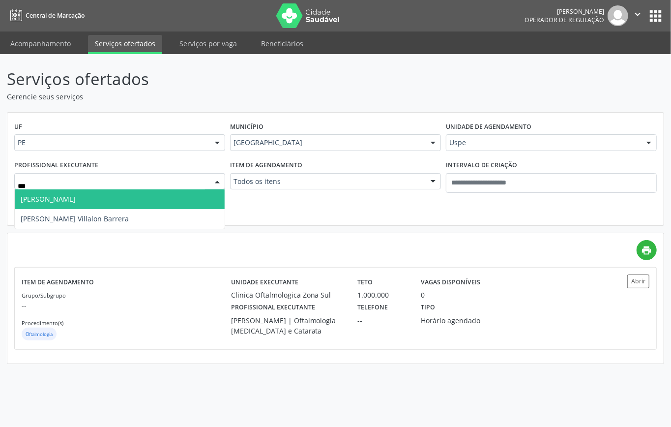
drag, startPoint x: 80, startPoint y: 200, endPoint x: 46, endPoint y: 227, distance: 43.3
click at [76, 201] on span "Elson Leao Bezerra" at bounding box center [48, 198] width 55 height 9
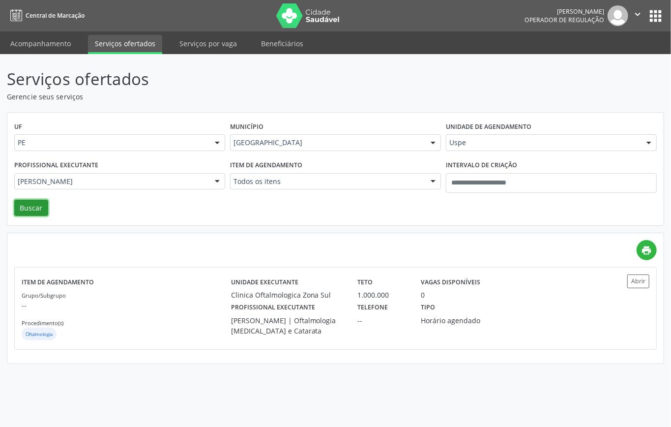
click at [38, 215] on button "Buscar" at bounding box center [31, 208] width 34 height 17
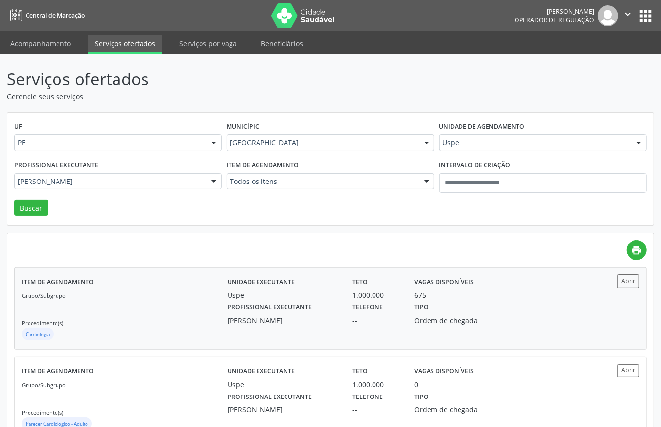
click at [154, 297] on div "Grupo/Subgrupo -- Procedimento(s) Cardiologia" at bounding box center [125, 316] width 206 height 53
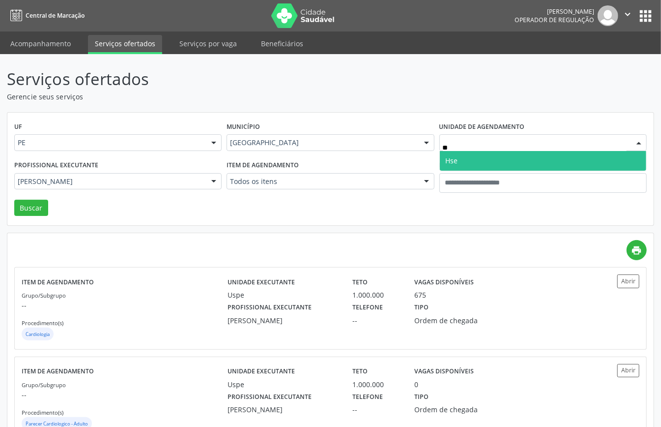
type input "***"
click at [452, 162] on span "Hse" at bounding box center [452, 160] width 12 height 9
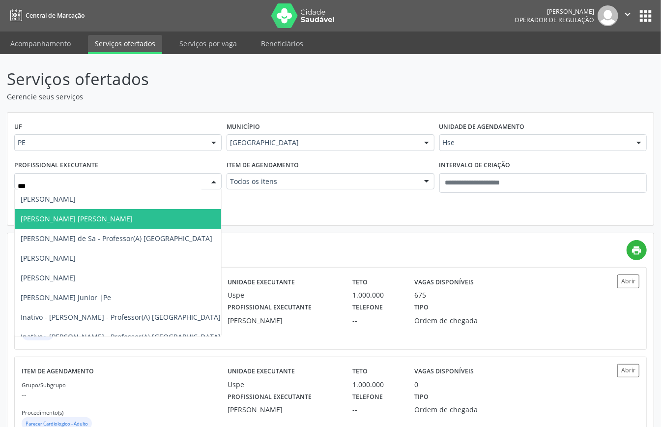
type input "****"
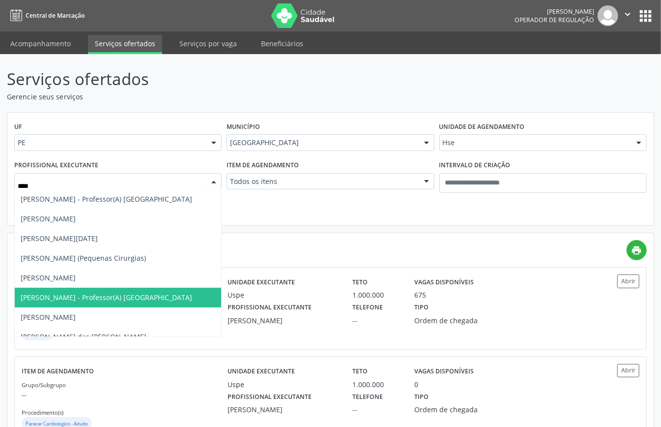
scroll to position [393, 0]
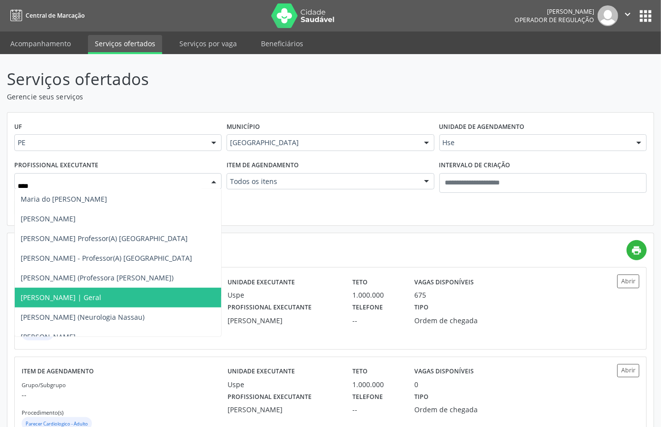
click at [101, 300] on span "Marineide Bezerra Colaco Ramos | Geral" at bounding box center [61, 297] width 81 height 9
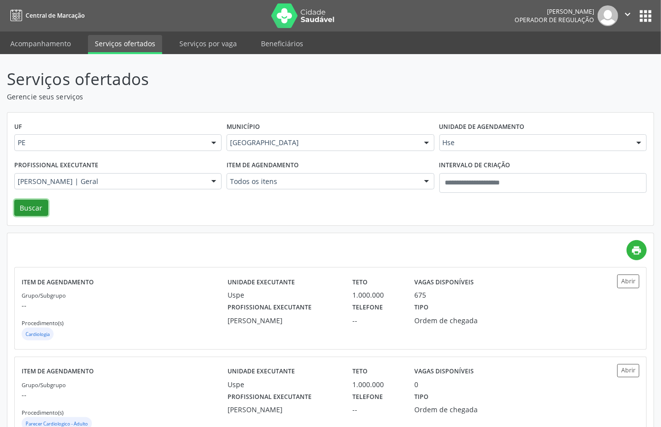
click at [31, 207] on button "Buscar" at bounding box center [31, 208] width 34 height 17
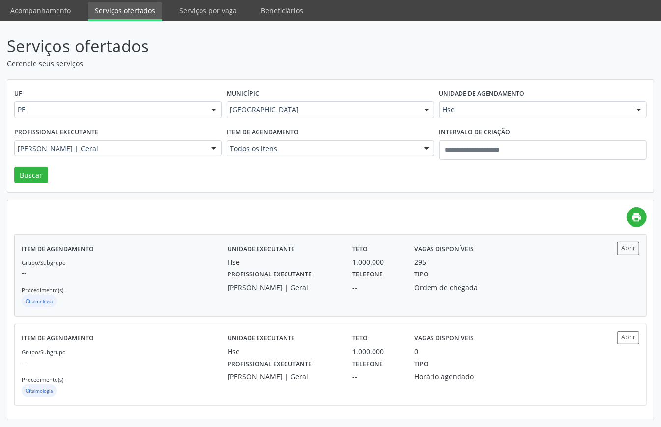
click at [171, 284] on div "Grupo/Subgrupo -- Procedimento(s) Oftalmologia" at bounding box center [125, 283] width 206 height 53
click at [187, 286] on div "Grupo/Subgrupo -- Procedimento(s) Oftalmologia" at bounding box center [125, 283] width 206 height 53
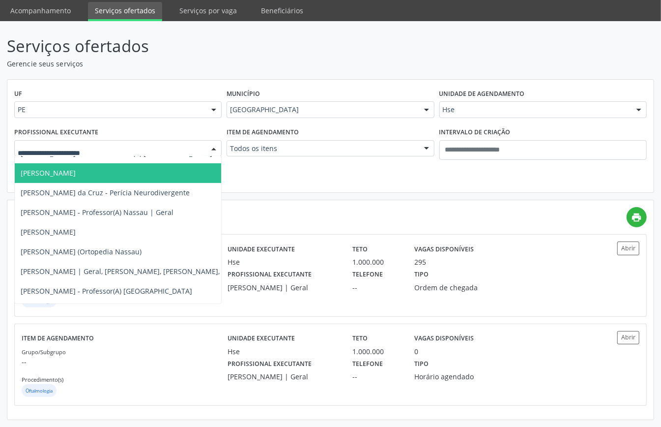
scroll to position [0, 0]
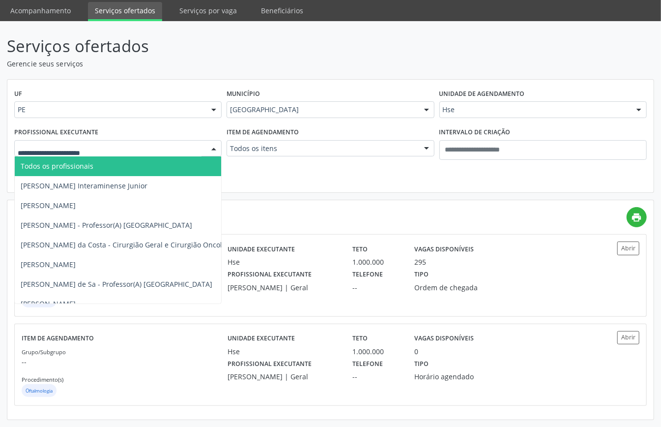
click at [130, 162] on span "Todos os profissionais" at bounding box center [180, 166] width 331 height 20
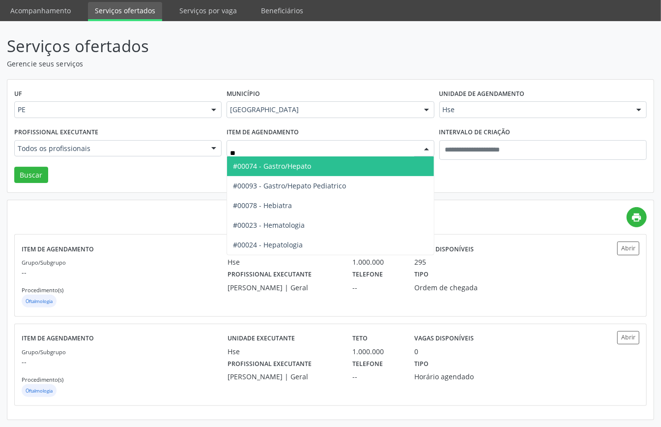
type input "***"
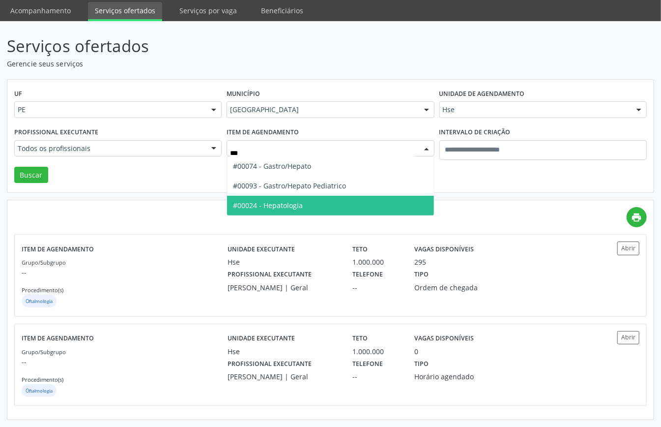
click at [288, 209] on span "#00024 - Hepatologia" at bounding box center [330, 206] width 207 height 20
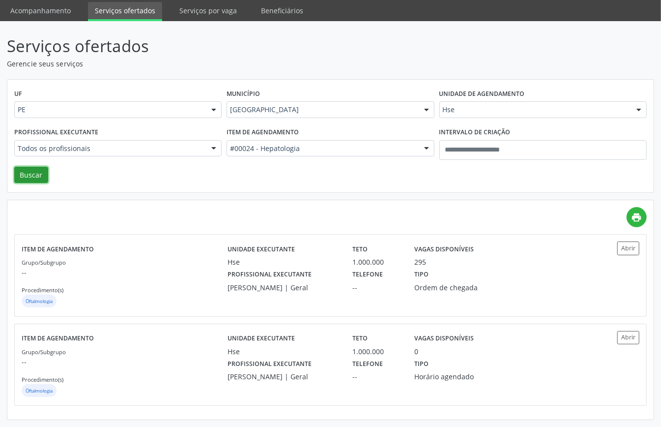
drag, startPoint x: 38, startPoint y: 177, endPoint x: 99, endPoint y: 199, distance: 65.3
click at [40, 179] on button "Buscar" at bounding box center [31, 175] width 34 height 17
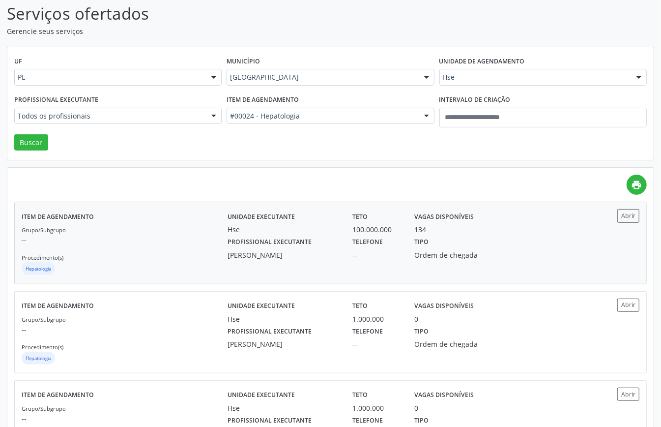
scroll to position [131, 0]
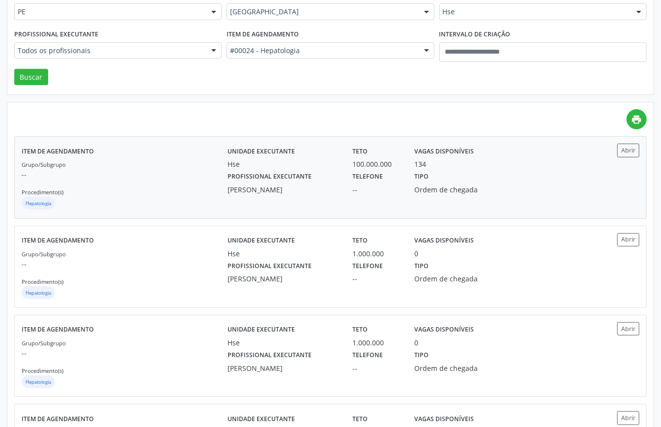
click at [184, 197] on div "Hepatologia" at bounding box center [125, 204] width 206 height 15
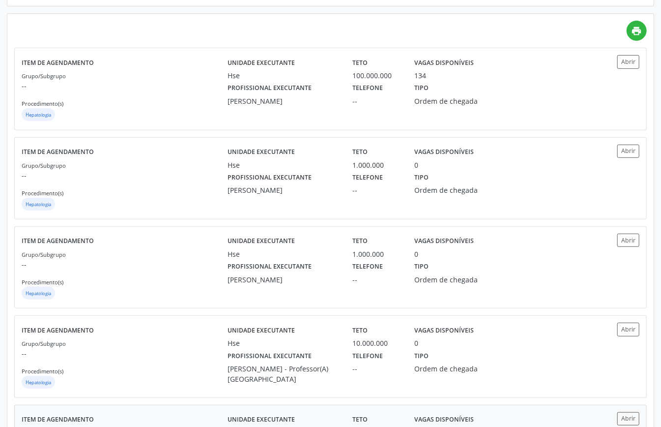
scroll to position [89, 0]
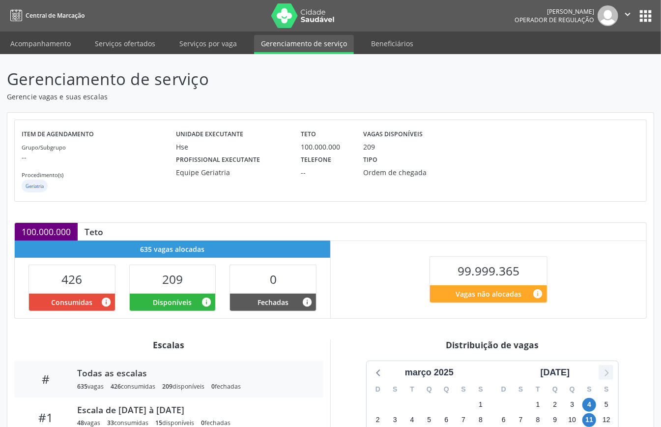
click at [606, 374] on icon at bounding box center [606, 372] width 13 height 13
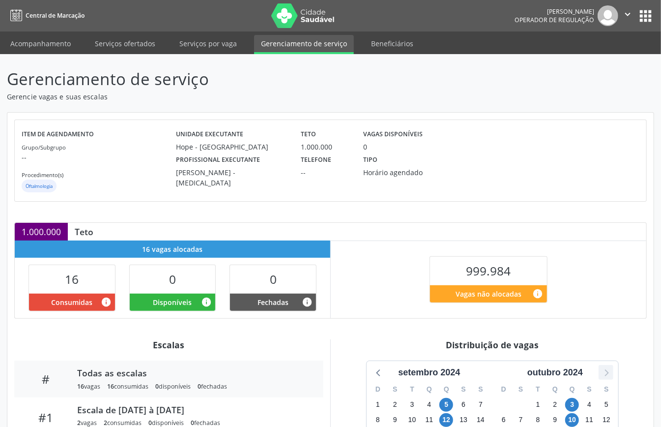
click at [606, 376] on icon at bounding box center [607, 372] width 4 height 7
click at [606, 379] on icon at bounding box center [606, 372] width 13 height 13
click at [604, 376] on icon at bounding box center [606, 372] width 13 height 13
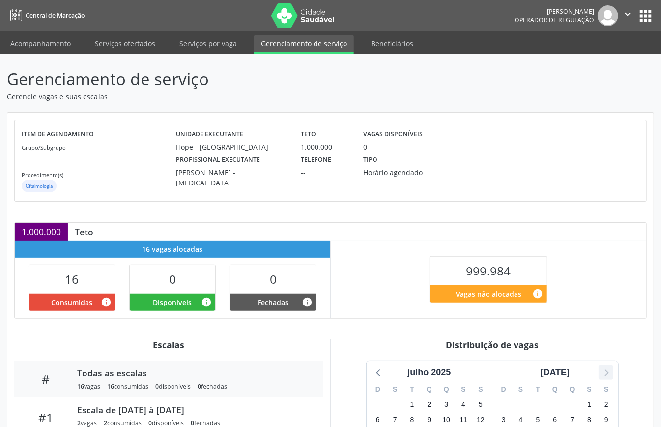
click at [604, 376] on icon at bounding box center [606, 372] width 13 height 13
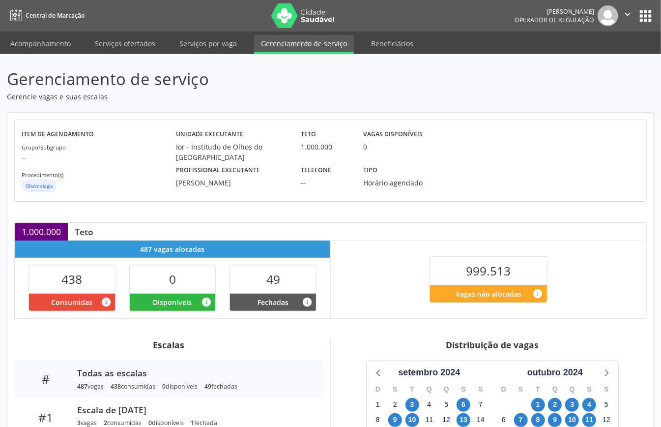
scroll to position [148, 0]
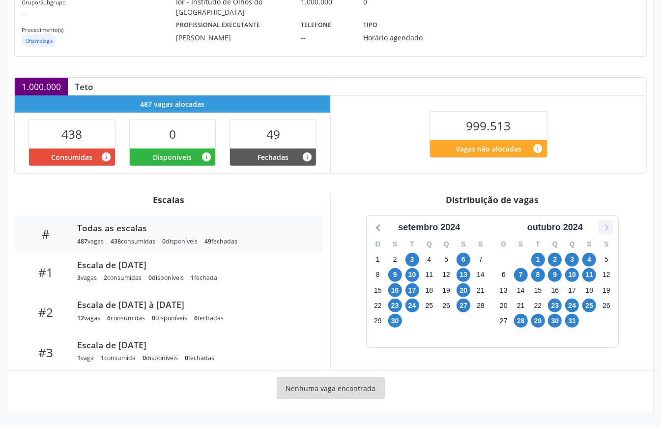
click at [603, 227] on icon at bounding box center [606, 227] width 13 height 13
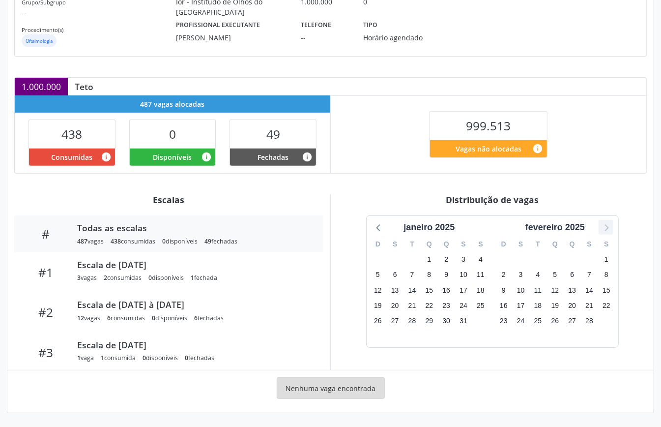
click at [603, 227] on icon at bounding box center [606, 227] width 13 height 13
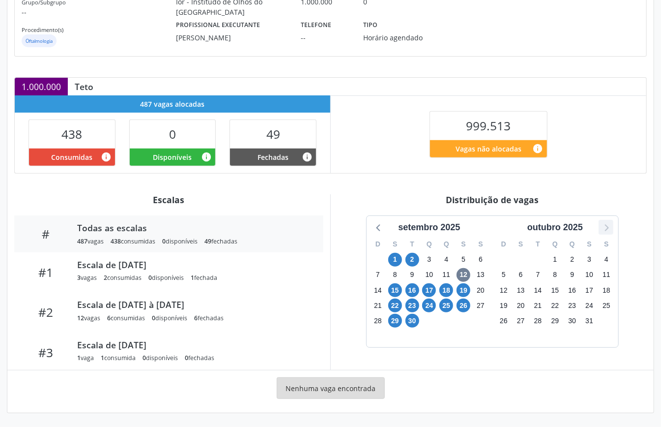
click at [603, 227] on icon at bounding box center [606, 227] width 13 height 13
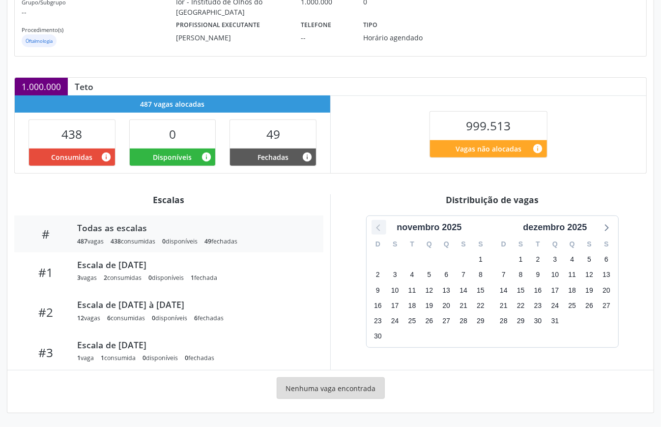
click at [377, 225] on icon at bounding box center [379, 227] width 13 height 13
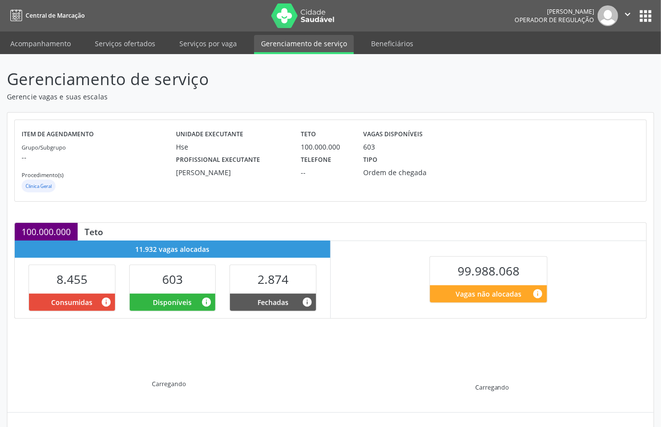
scroll to position [95, 0]
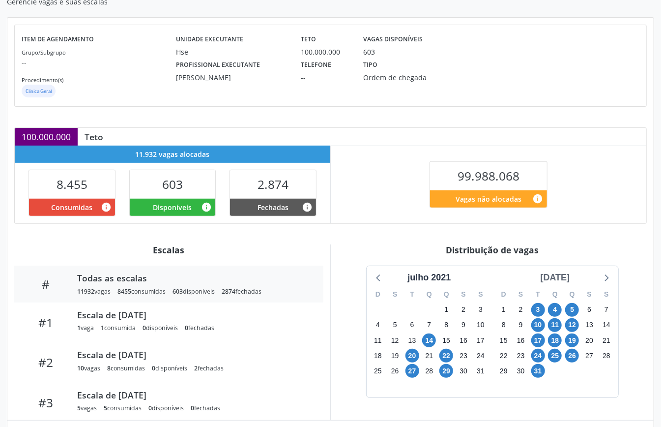
click at [569, 280] on div "[DATE]" at bounding box center [555, 277] width 37 height 13
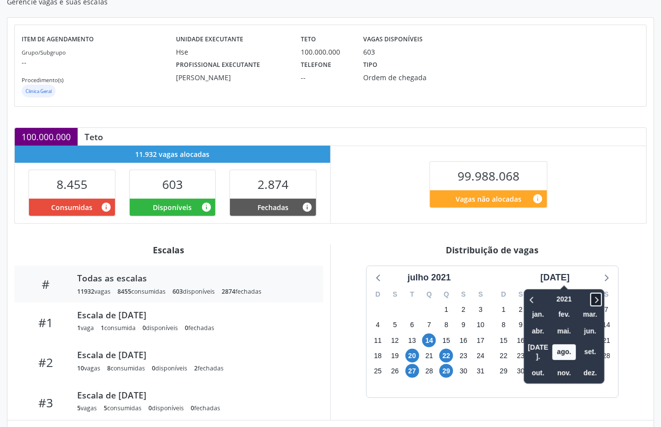
click at [592, 296] on icon at bounding box center [597, 300] width 10 height 12
click at [527, 365] on span "out." at bounding box center [539, 372] width 24 height 15
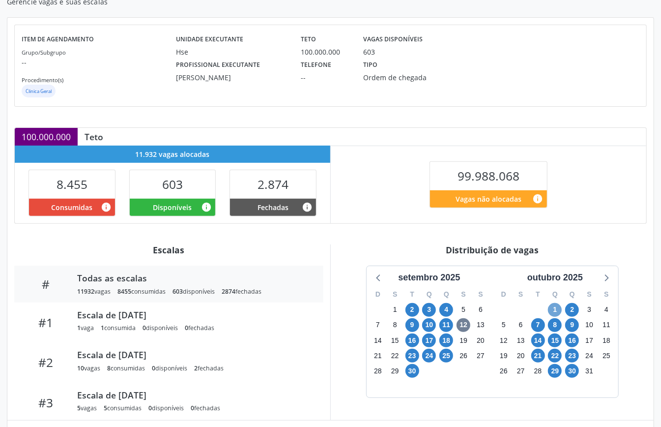
click at [553, 314] on span "1" at bounding box center [555, 310] width 14 height 14
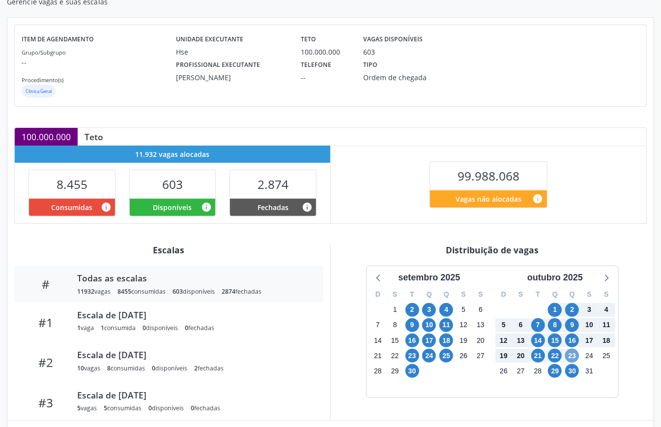
click at [575, 355] on span "23" at bounding box center [573, 356] width 14 height 14
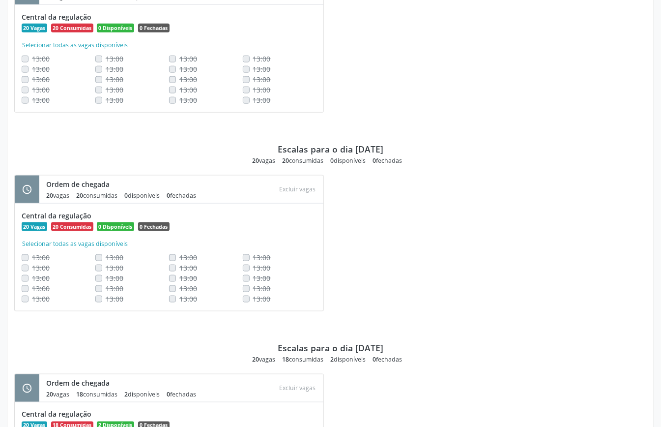
scroll to position [394, 0]
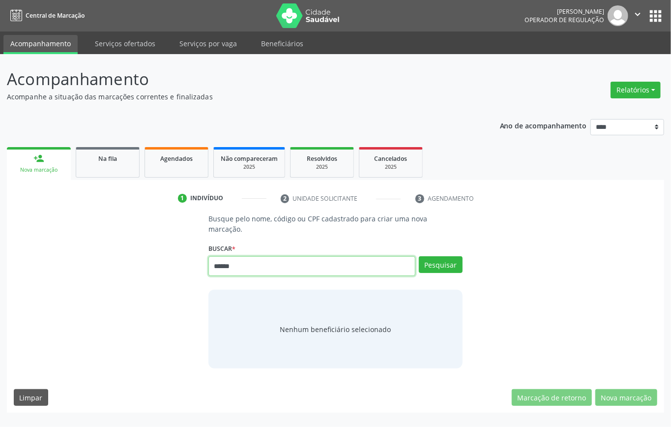
type input "******"
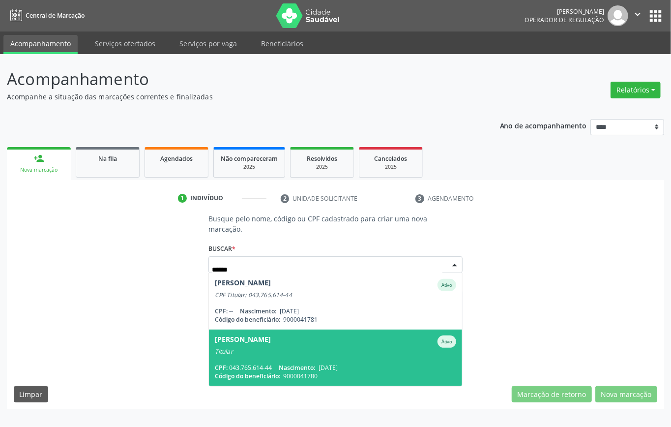
click at [270, 336] on div "Leonildo Nascimento da Costa" at bounding box center [243, 341] width 56 height 12
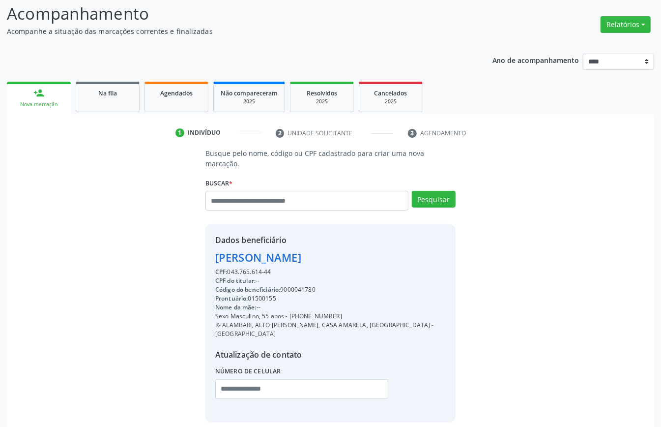
scroll to position [93, 0]
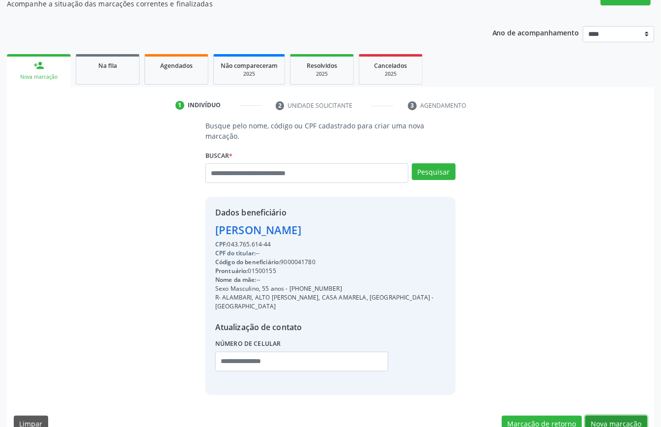
click at [624, 416] on button "Nova marcação" at bounding box center [617, 424] width 62 height 17
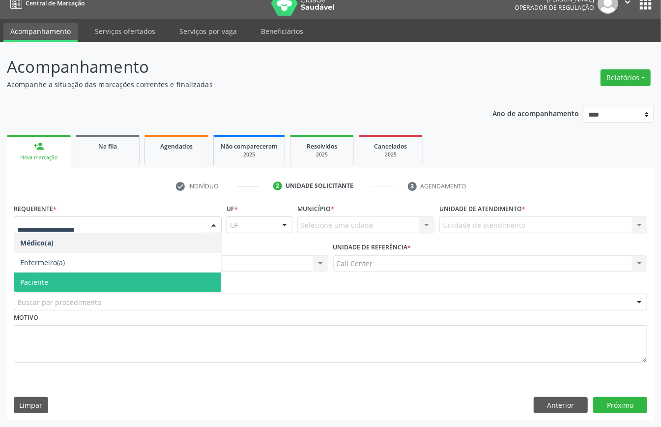
click at [84, 280] on span "Paciente" at bounding box center [117, 282] width 207 height 20
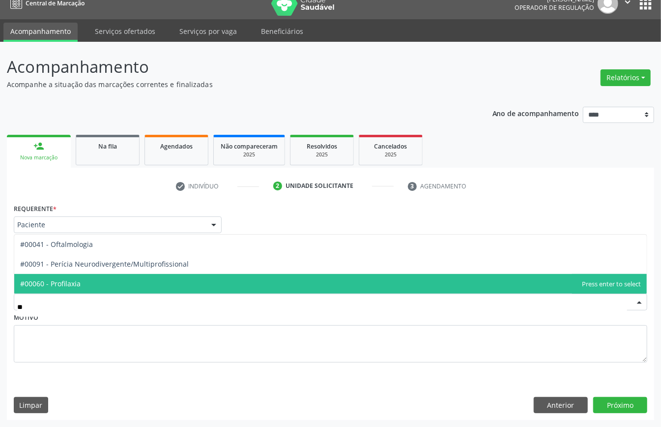
type input "***"
click at [90, 279] on span "#00041 - Oftalmologia" at bounding box center [56, 283] width 73 height 9
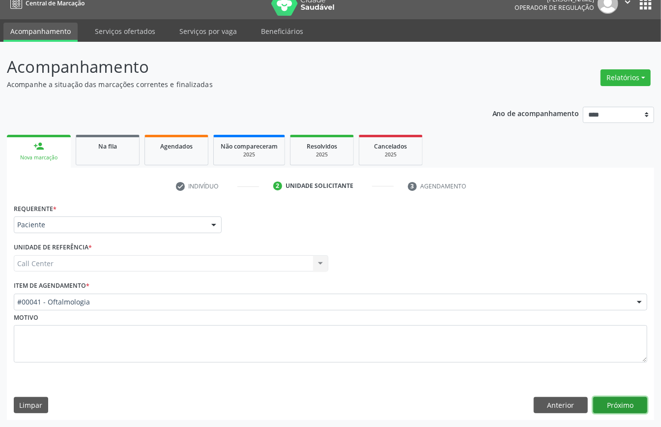
click at [614, 404] on button "Próximo" at bounding box center [621, 405] width 54 height 17
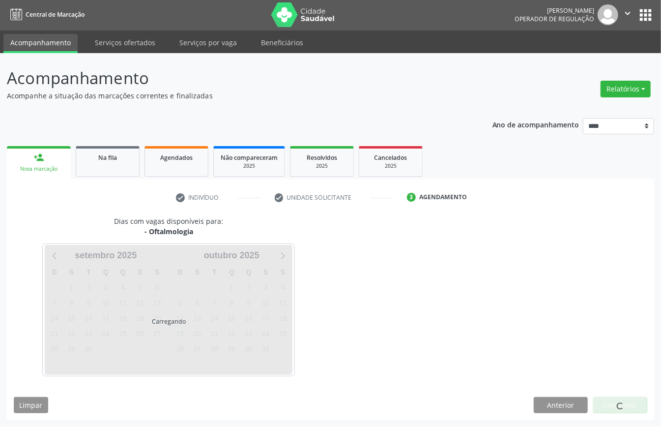
scroll to position [2, 0]
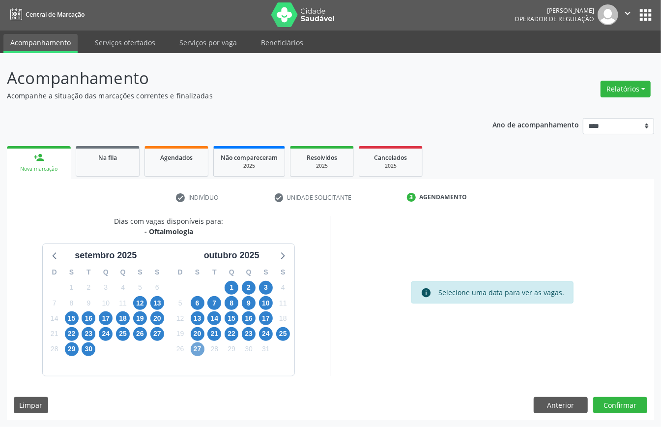
click at [194, 347] on span "27" at bounding box center [198, 349] width 14 height 14
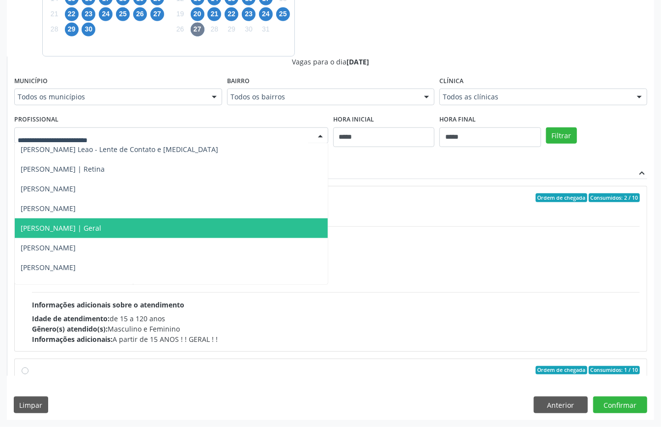
scroll to position [443, 0]
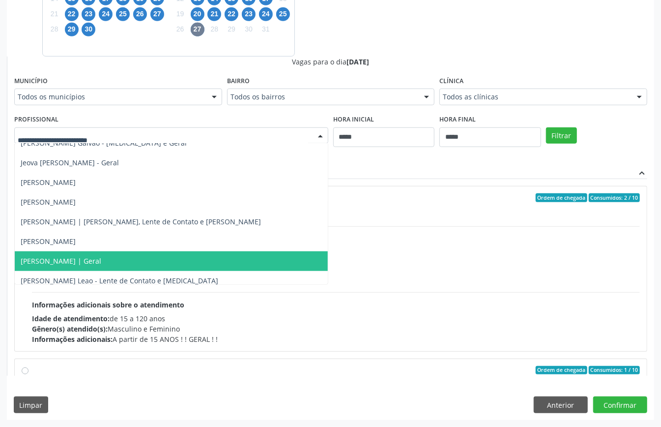
click at [101, 260] on span "Marineide Bezerra Colaco Ramos | Geral" at bounding box center [61, 260] width 81 height 9
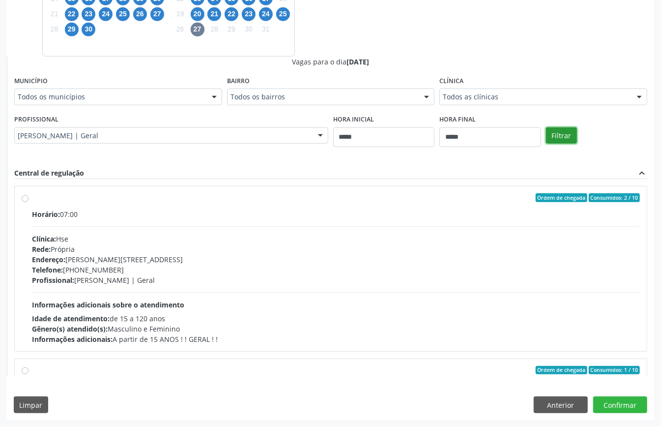
click at [555, 139] on button "Filtrar" at bounding box center [561, 135] width 31 height 17
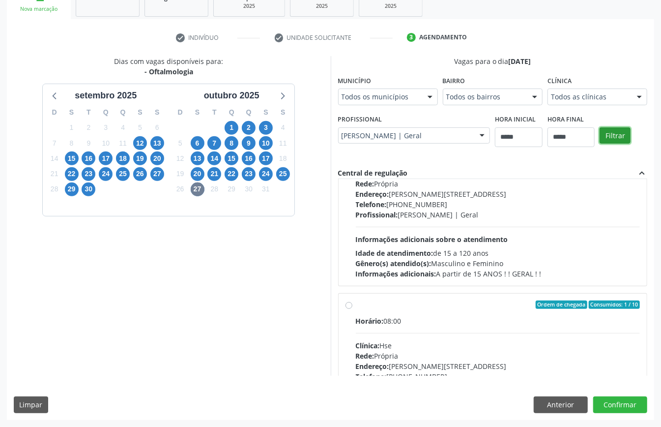
scroll to position [131, 0]
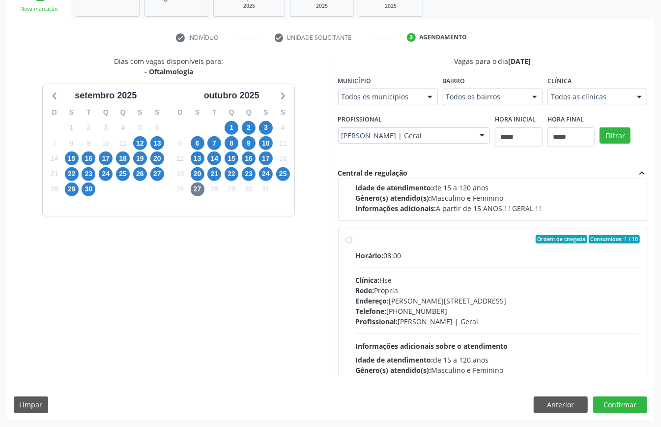
click at [408, 270] on div "Horário: 08:00 Clínica: Hse Rede: Própria Endereço: Av Rosa e Silva, nº 36, Esp…" at bounding box center [498, 317] width 285 height 135
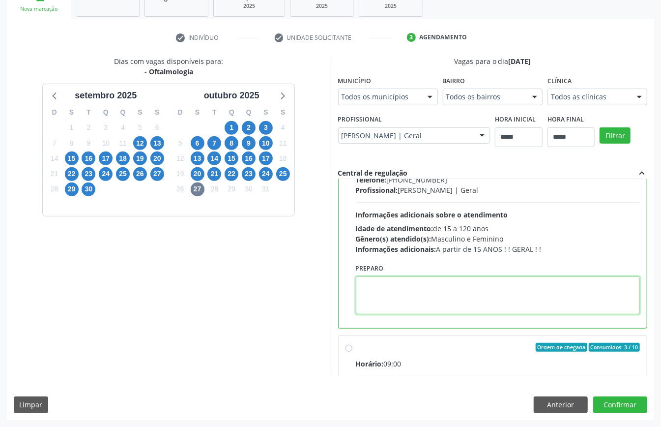
paste textarea "**********"
type textarea "**********"
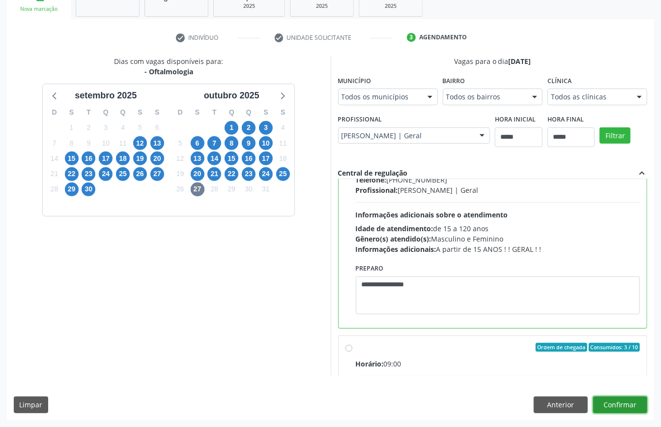
click at [628, 405] on button "Confirmar" at bounding box center [621, 404] width 54 height 17
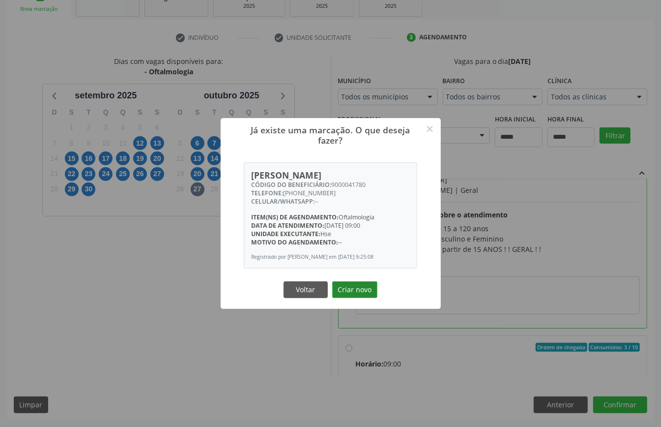
click at [359, 292] on button "Criar novo" at bounding box center [354, 289] width 45 height 17
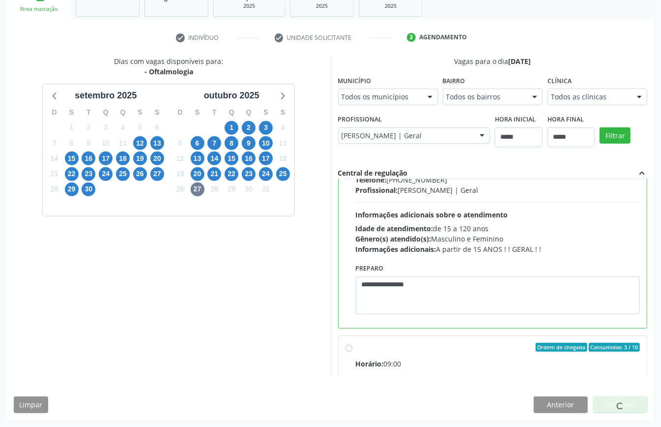
scroll to position [0, 0]
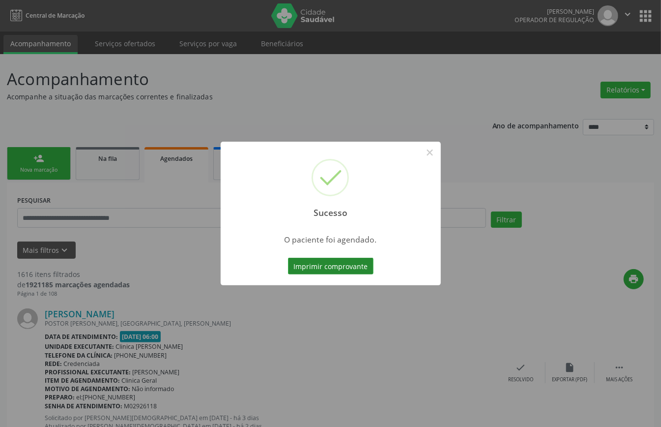
click at [349, 269] on button "Imprimir comprovante" at bounding box center [331, 266] width 86 height 17
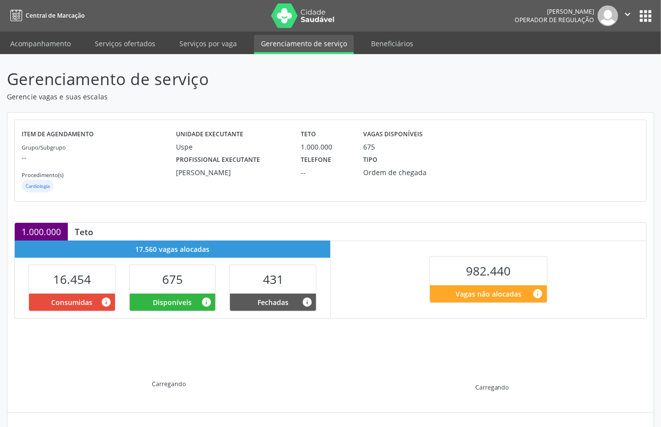
scroll to position [95, 0]
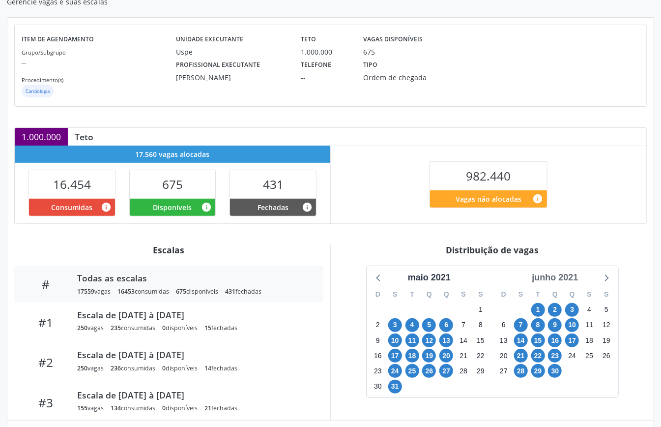
click at [555, 275] on div "junho 2021" at bounding box center [555, 277] width 54 height 13
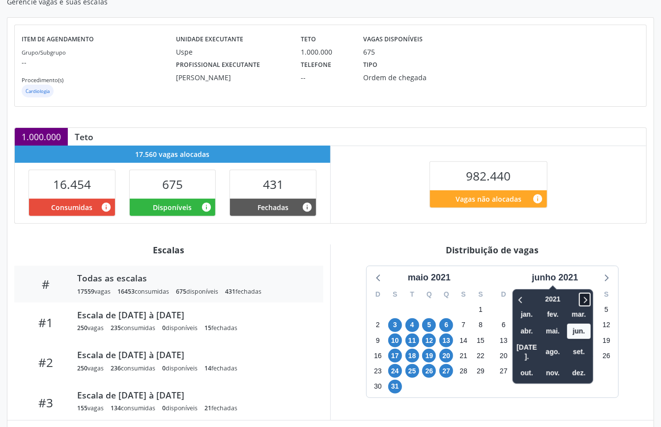
click at [587, 298] on icon at bounding box center [585, 300] width 10 height 12
click at [530, 365] on span "out." at bounding box center [527, 372] width 24 height 15
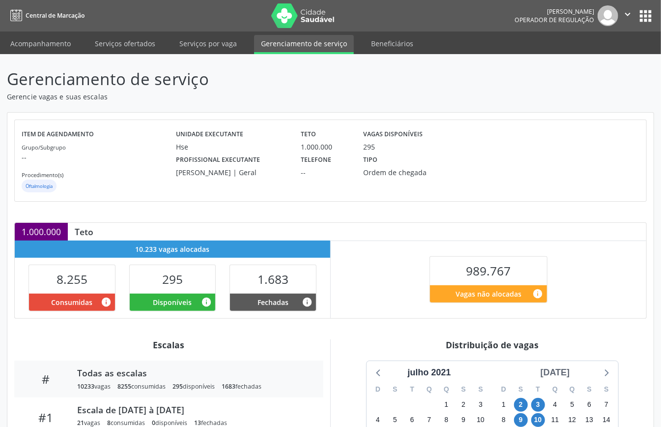
click at [557, 379] on div "[DATE]" at bounding box center [555, 372] width 37 height 13
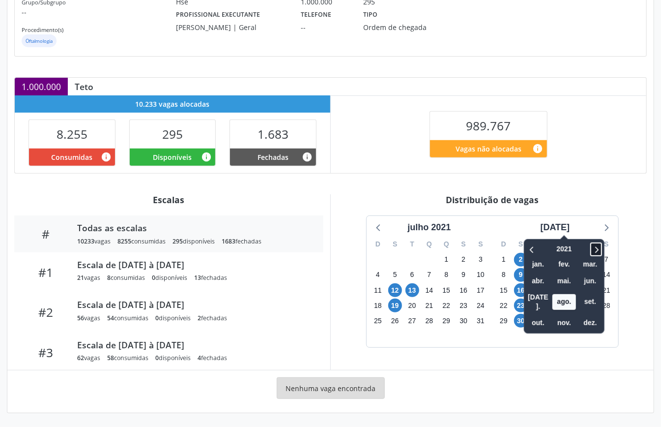
click at [592, 252] on icon at bounding box center [597, 249] width 10 height 12
click at [530, 315] on span "out." at bounding box center [539, 322] width 24 height 15
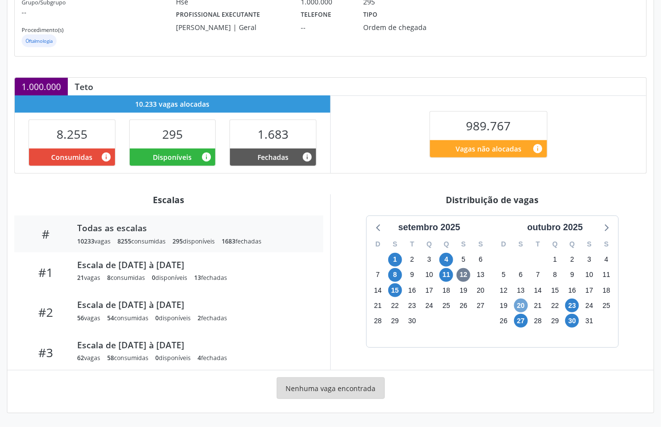
click at [521, 305] on span "20" at bounding box center [521, 306] width 14 height 14
click at [520, 319] on span "27" at bounding box center [521, 321] width 14 height 14
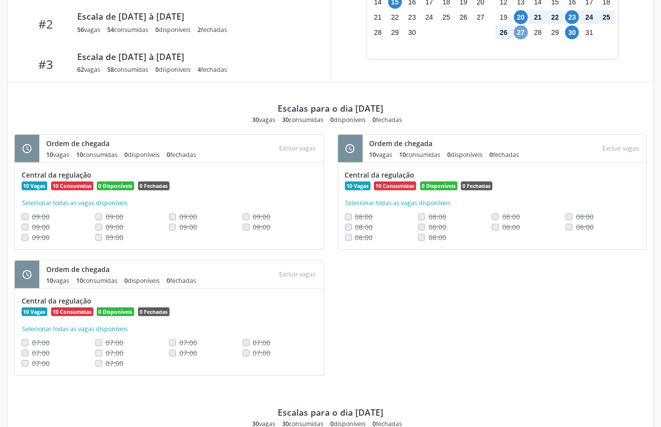
scroll to position [302, 0]
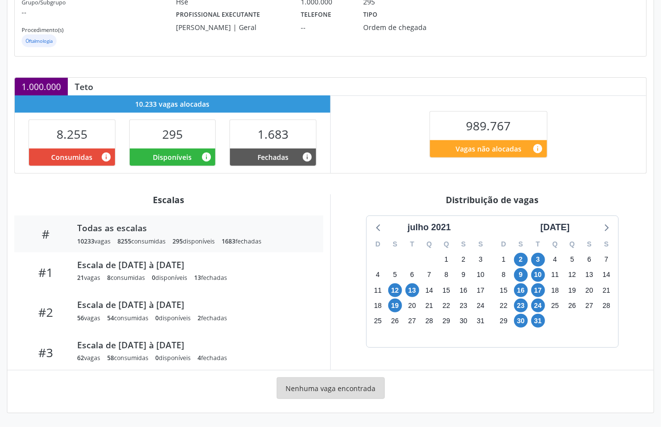
scroll to position [148, 0]
click at [565, 229] on div "[DATE]" at bounding box center [555, 227] width 37 height 13
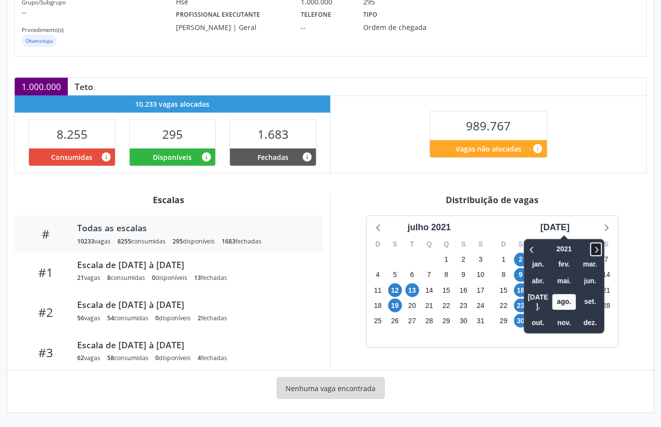
click at [596, 249] on icon at bounding box center [597, 249] width 3 height 6
click at [592, 248] on icon at bounding box center [597, 249] width 10 height 12
click at [530, 315] on span "out." at bounding box center [539, 322] width 24 height 15
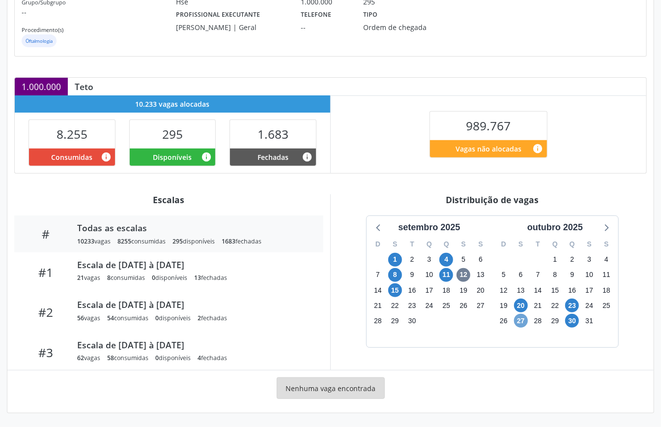
click at [520, 321] on span "27" at bounding box center [521, 321] width 14 height 14
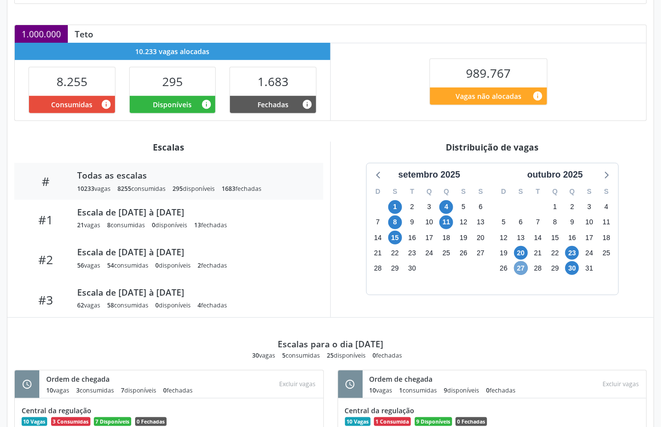
scroll to position [416, 0]
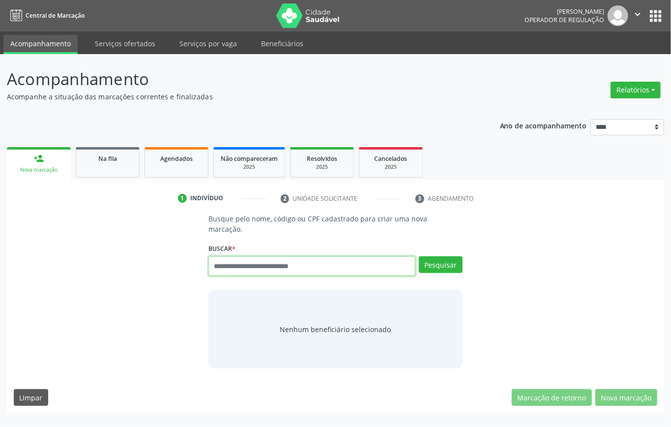
paste input "**********"
type input "**********"
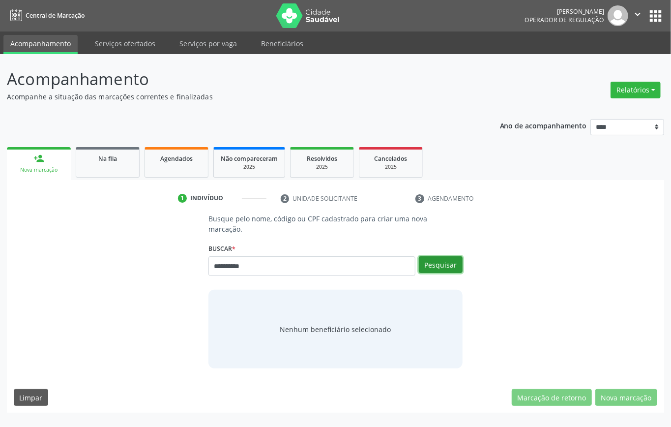
click at [449, 256] on button "Pesquisar" at bounding box center [441, 264] width 44 height 17
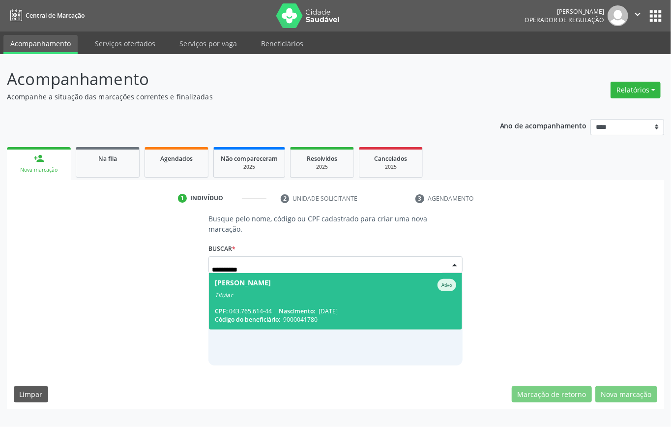
click at [258, 291] on div "Titular" at bounding box center [335, 295] width 241 height 8
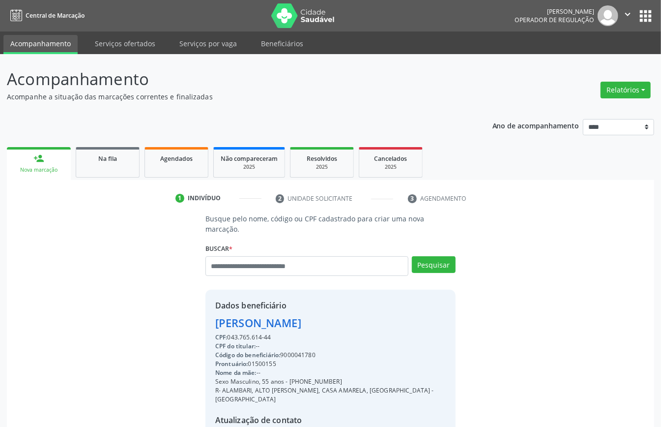
scroll to position [65, 0]
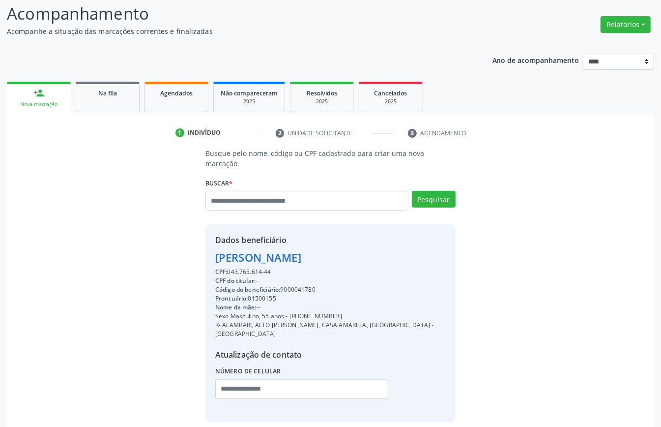
click at [243, 268] on div "CPF: 043.765.614-44" at bounding box center [330, 272] width 231 height 9
copy div "043.765.614"
paste input "**********"
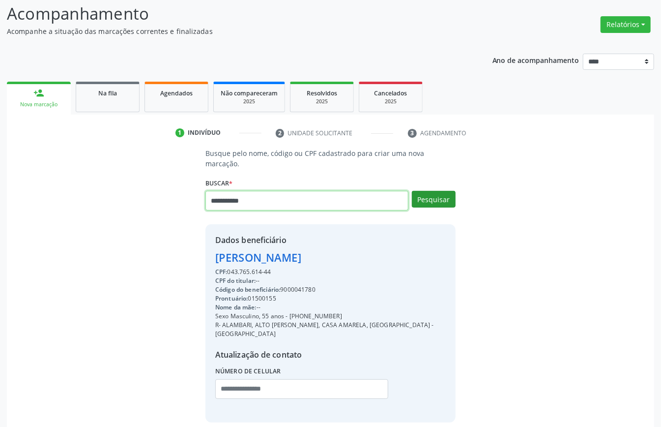
type input "**********"
click at [430, 191] on button "Pesquisar" at bounding box center [434, 199] width 44 height 17
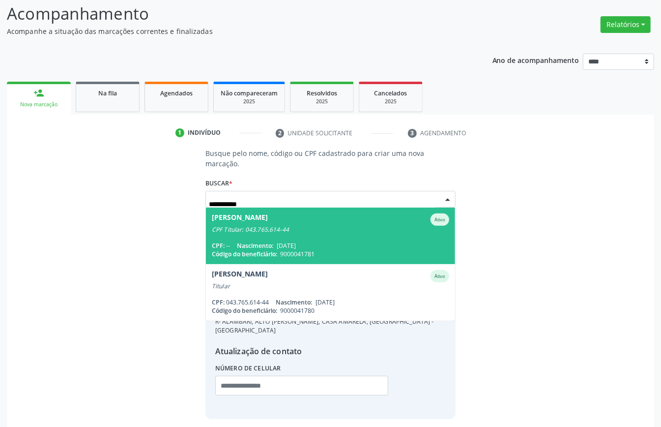
click at [332, 241] on div "CPF: -- Nascimento: 10/09/1948" at bounding box center [331, 245] width 238 height 8
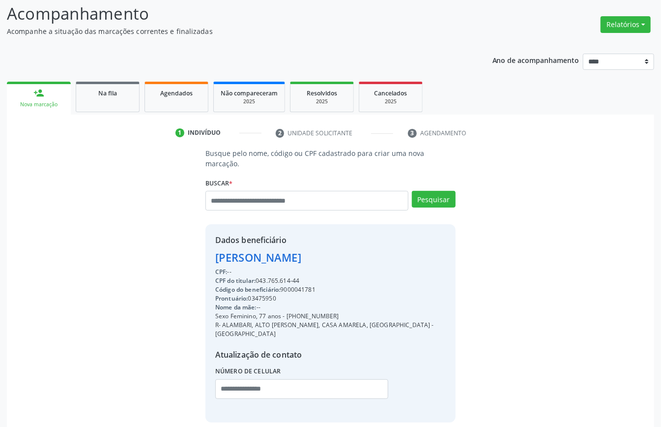
scroll to position [93, 0]
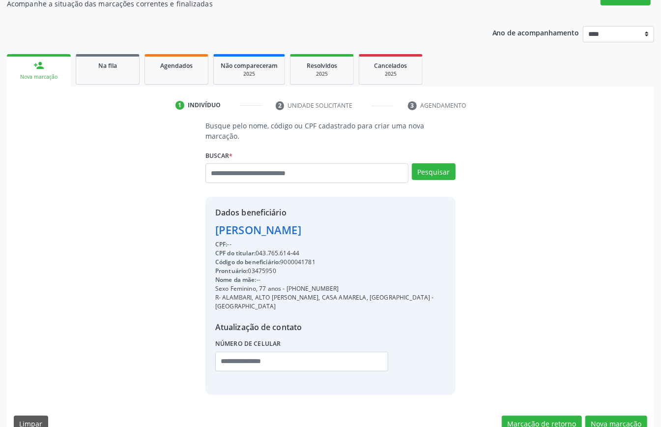
drag, startPoint x: 443, startPoint y: 300, endPoint x: 514, endPoint y: 279, distance: 73.8
click at [514, 279] on div "Busque pelo nome, código ou CPF cadastrado para criar uma nova marcação. Buscar…" at bounding box center [331, 257] width 634 height 274
click at [611, 416] on button "Nova marcação" at bounding box center [617, 424] width 62 height 17
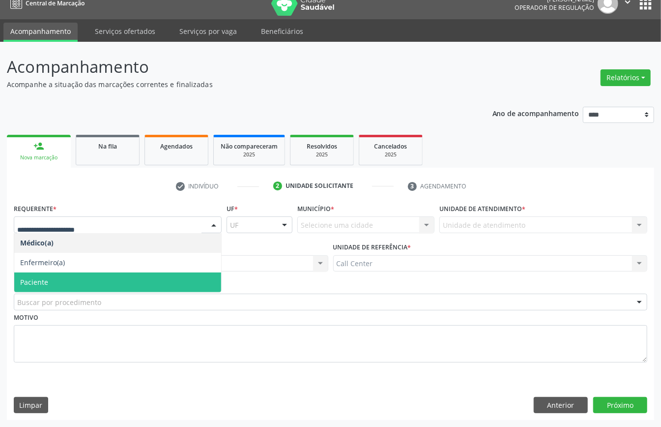
click at [38, 275] on span "Paciente" at bounding box center [117, 282] width 207 height 20
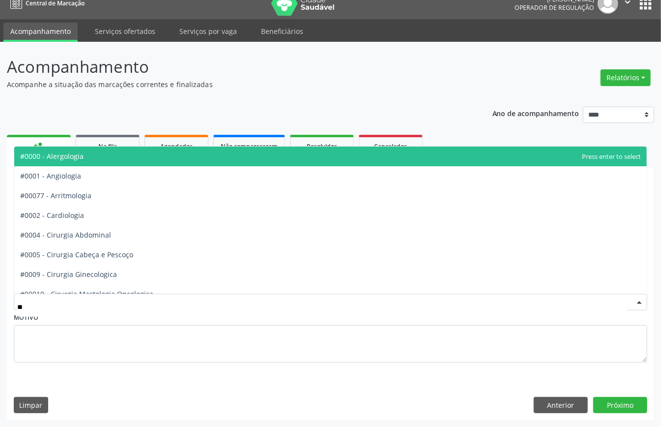
type input "***"
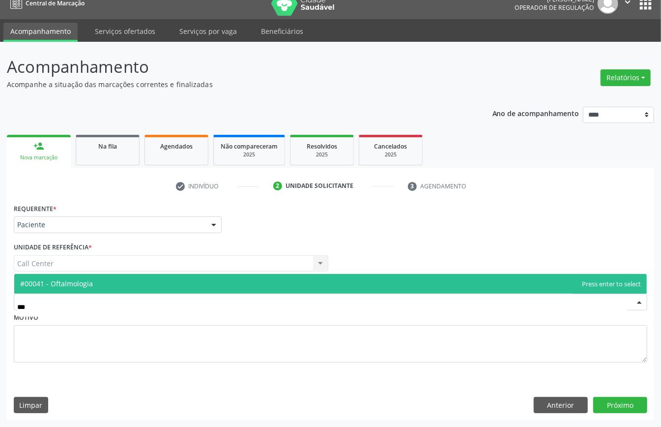
click at [95, 284] on span "#00041 - Oftalmologia" at bounding box center [330, 284] width 633 height 20
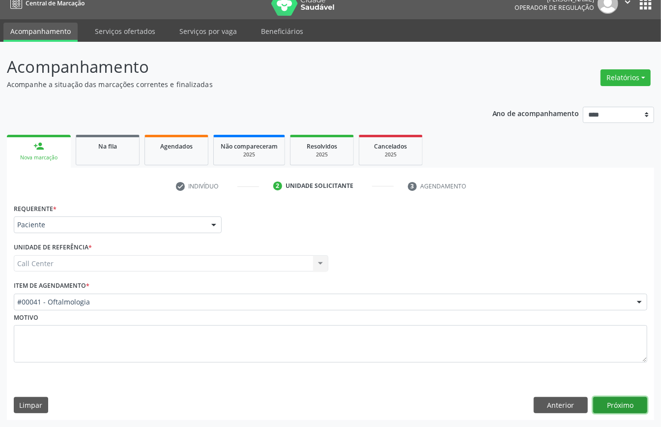
click at [627, 405] on button "Próximo" at bounding box center [621, 405] width 54 height 17
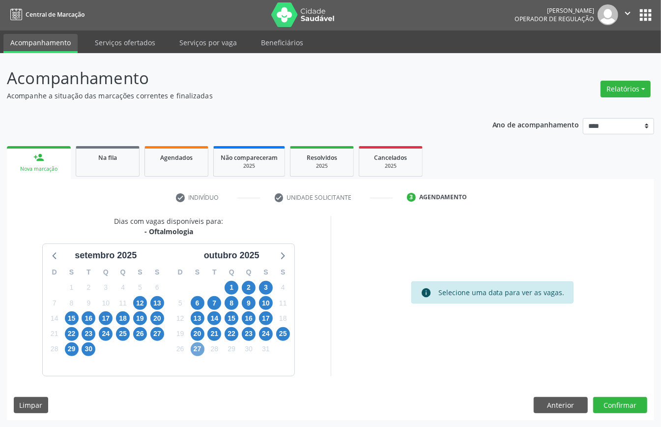
click at [201, 351] on span "27" at bounding box center [198, 349] width 14 height 14
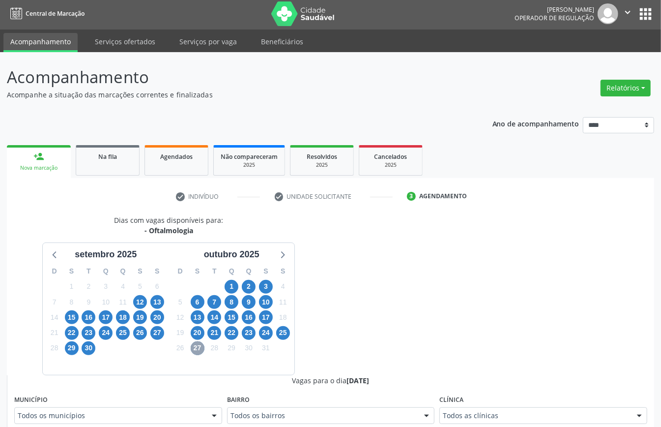
scroll to position [199, 0]
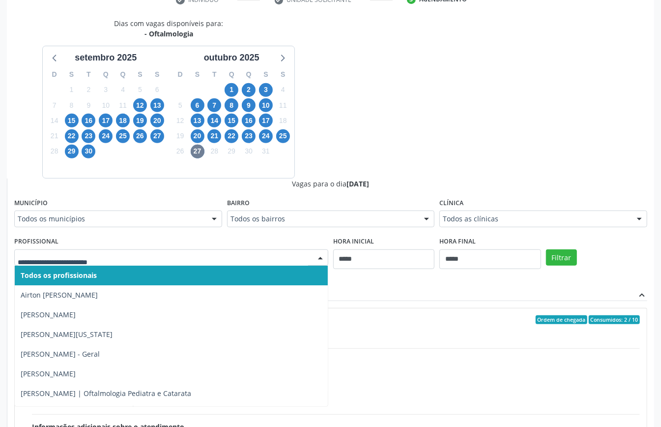
click at [179, 265] on div at bounding box center [171, 257] width 314 height 17
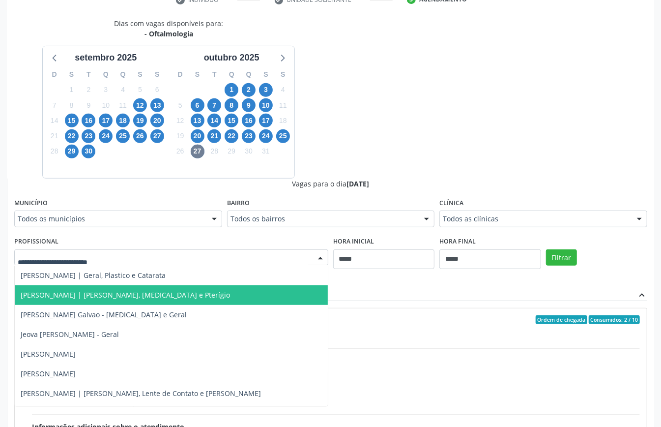
scroll to position [459, 0]
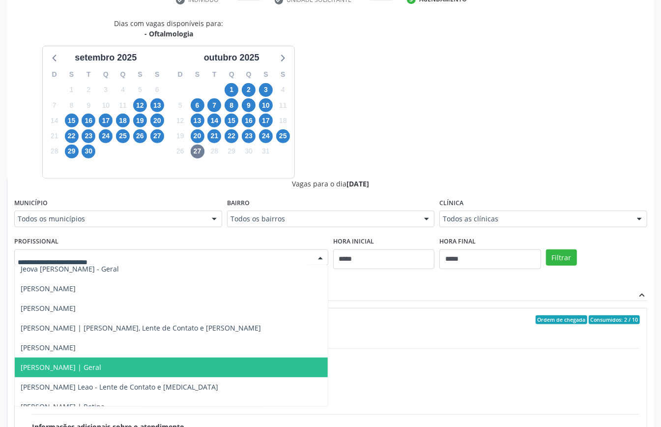
drag, startPoint x: 144, startPoint y: 363, endPoint x: 148, endPoint y: 368, distance: 6.7
click at [101, 368] on span "Marineide Bezerra Colaco Ramos | Geral" at bounding box center [61, 366] width 81 height 9
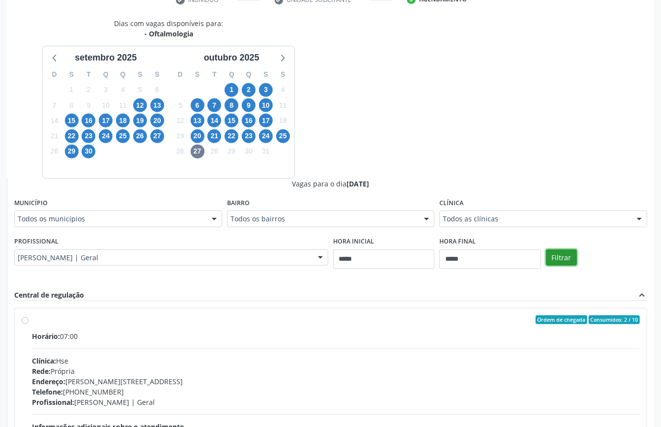
click at [569, 256] on button "Filtrar" at bounding box center [561, 257] width 31 height 17
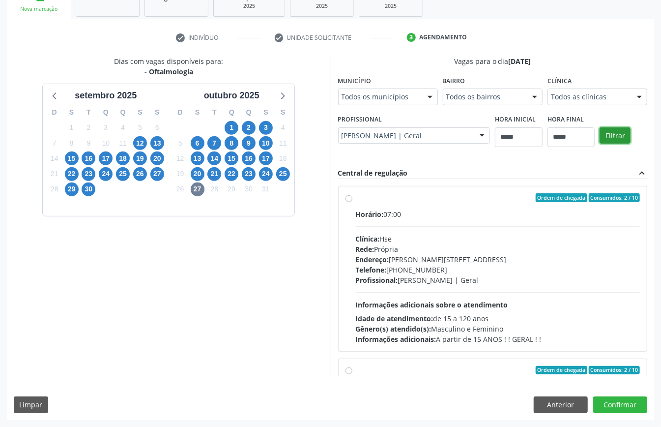
scroll to position [65, 0]
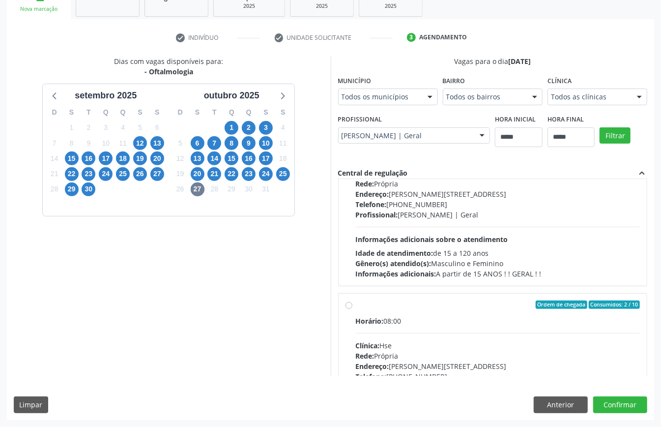
drag, startPoint x: 418, startPoint y: 323, endPoint x: 421, endPoint y: 334, distance: 12.4
click at [419, 326] on div "Horário: 08:00" at bounding box center [498, 321] width 285 height 10
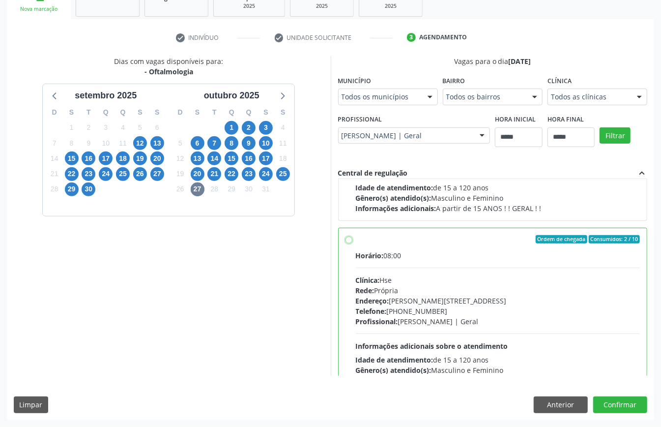
scroll to position [328, 0]
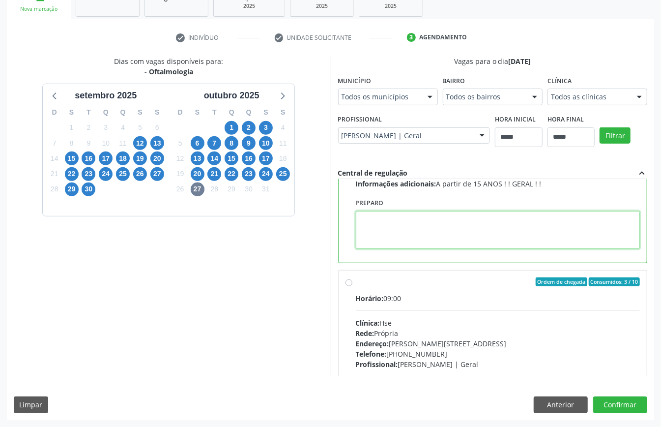
paste textarea "**********"
type textarea "**********"
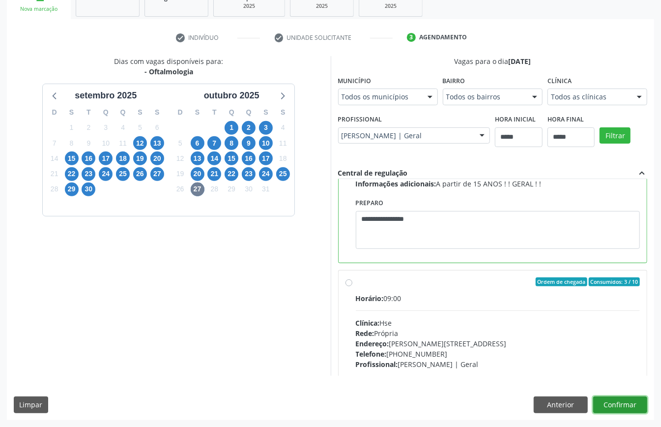
click at [630, 406] on button "Confirmar" at bounding box center [621, 404] width 54 height 17
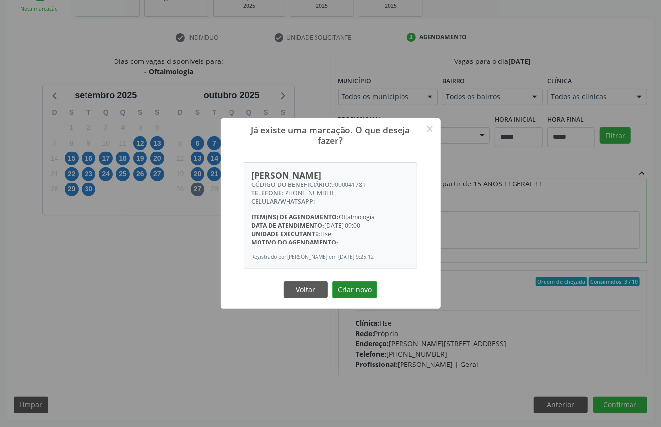
click at [345, 291] on button "Criar novo" at bounding box center [354, 289] width 45 height 17
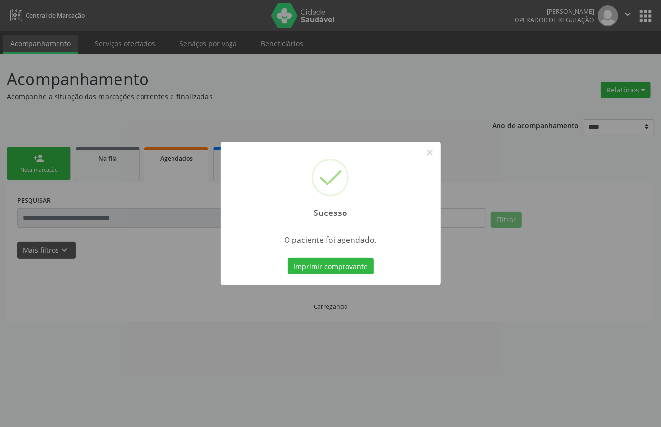
scroll to position [0, 0]
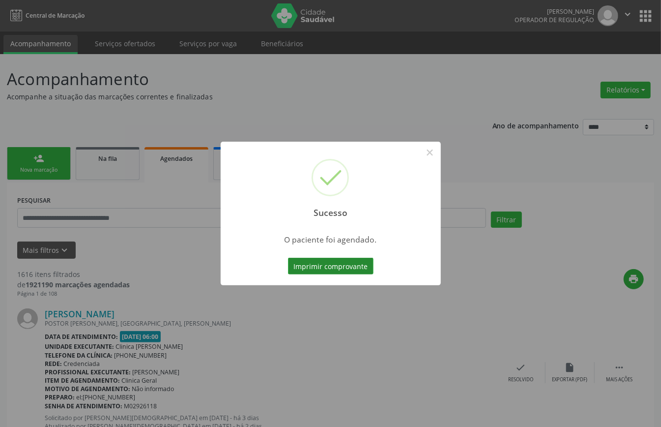
click at [353, 265] on button "Imprimir comprovante" at bounding box center [331, 266] width 86 height 17
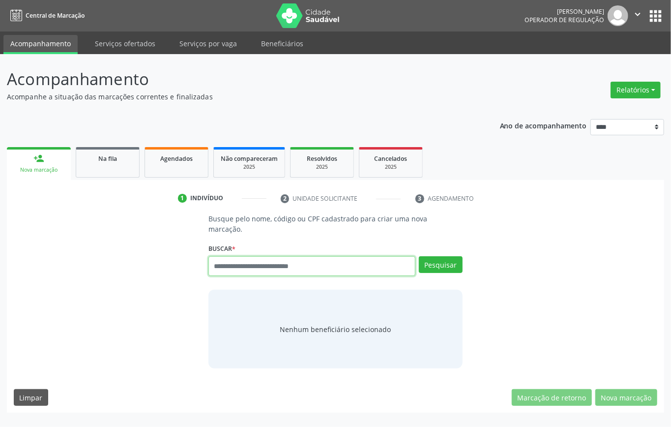
paste input "**********"
type input "**********"
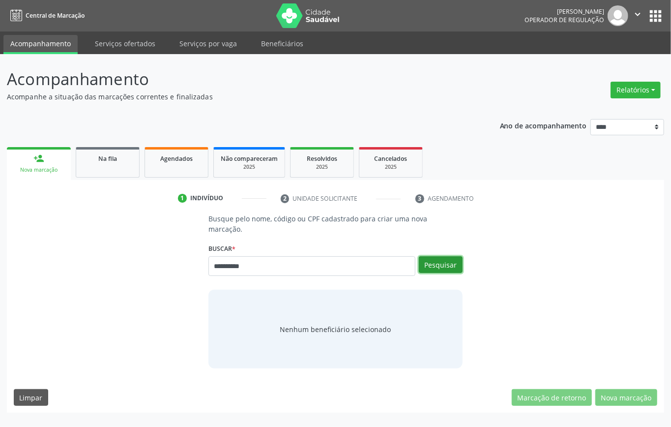
click at [450, 256] on button "Pesquisar" at bounding box center [441, 264] width 44 height 17
type input "**********"
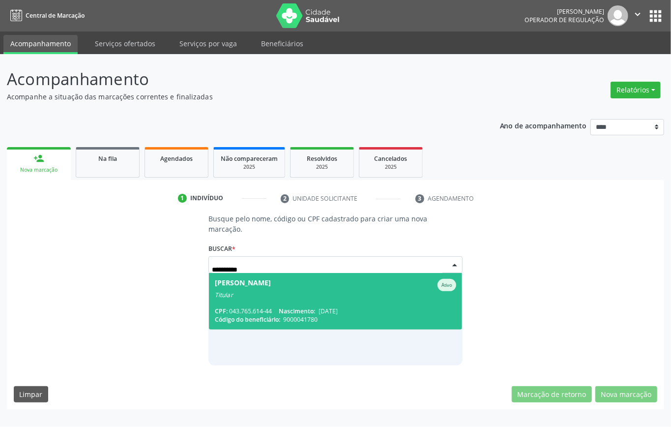
click at [299, 291] on div "Titular" at bounding box center [335, 295] width 241 height 8
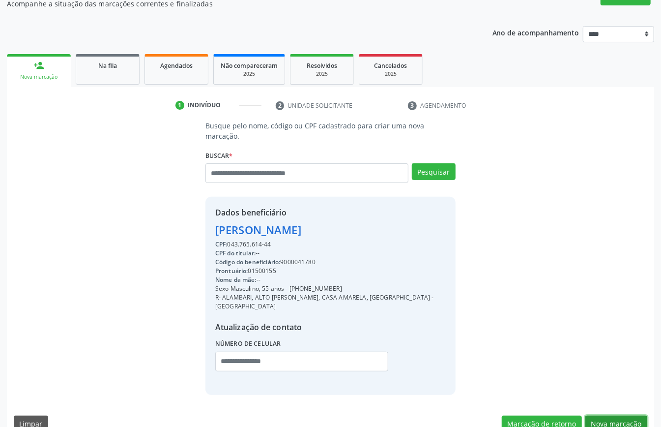
click at [624, 416] on button "Nova marcação" at bounding box center [617, 424] width 62 height 17
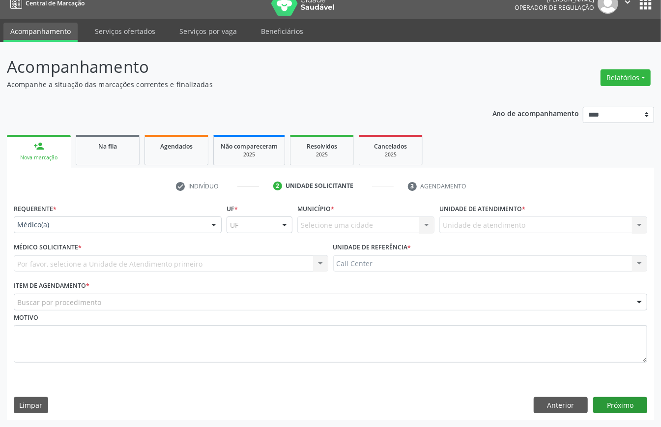
scroll to position [14, 0]
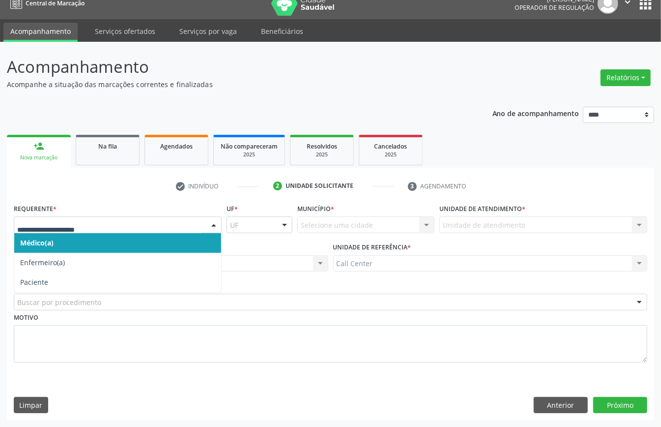
drag, startPoint x: 54, startPoint y: 223, endPoint x: 69, endPoint y: 245, distance: 26.2
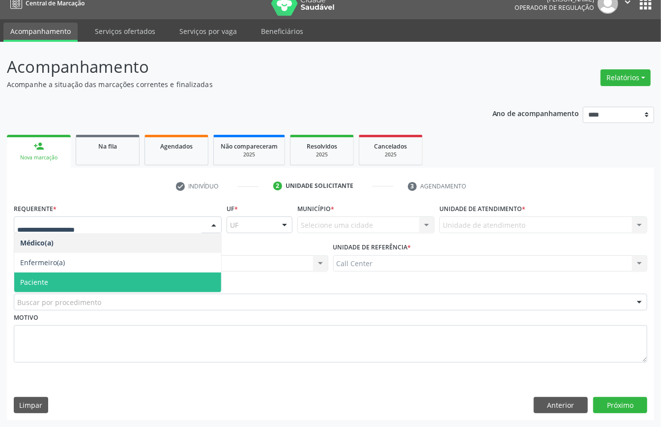
click at [71, 284] on span "Paciente" at bounding box center [117, 282] width 207 height 20
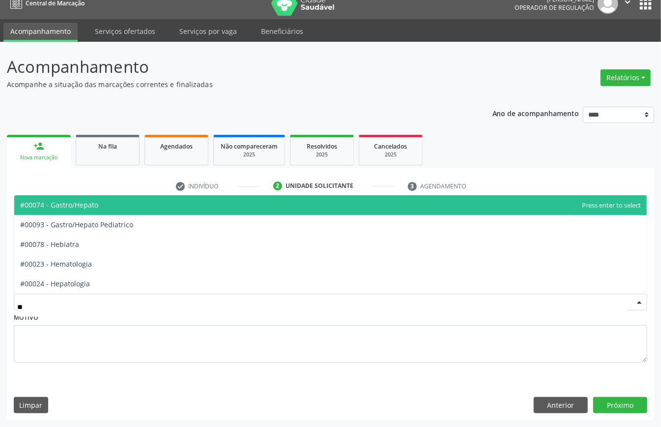
type input "***"
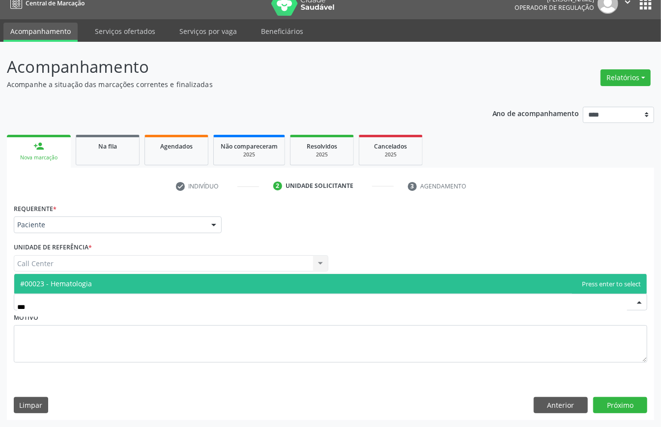
click at [87, 285] on span "#00023 - Hematologia" at bounding box center [56, 283] width 72 height 9
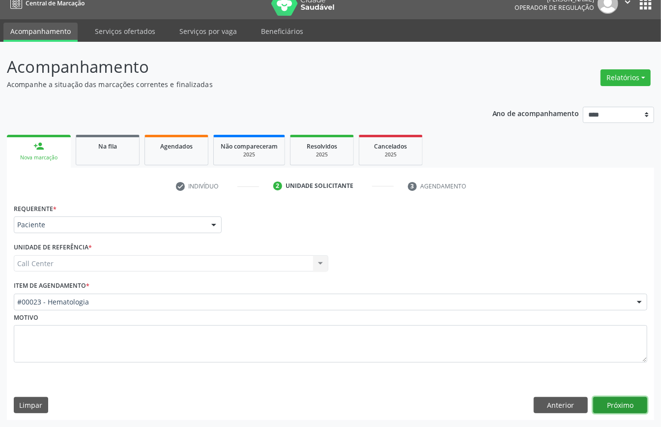
click at [625, 399] on button "Próximo" at bounding box center [621, 405] width 54 height 17
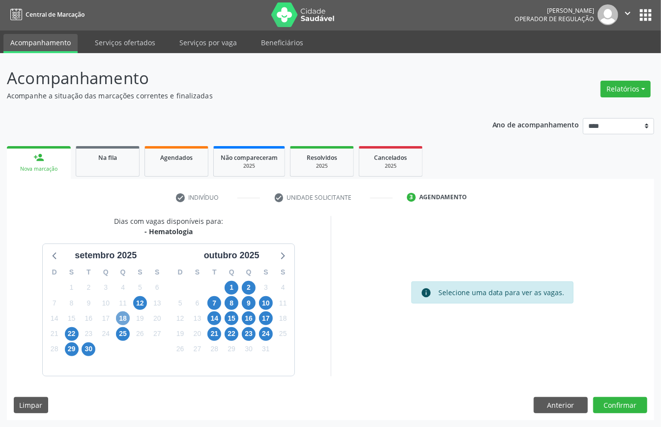
click at [124, 321] on span "18" at bounding box center [123, 318] width 14 height 14
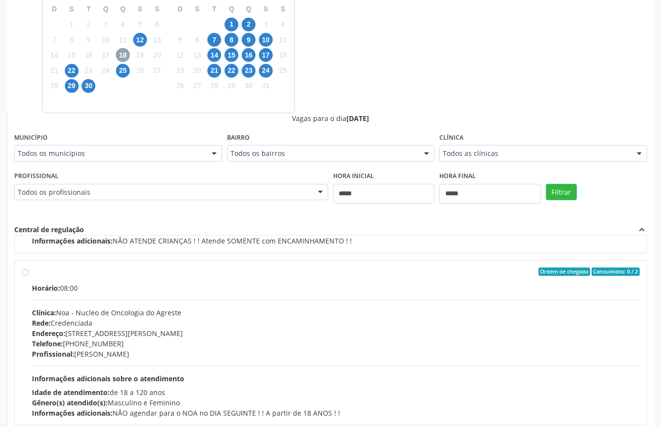
scroll to position [133, 0]
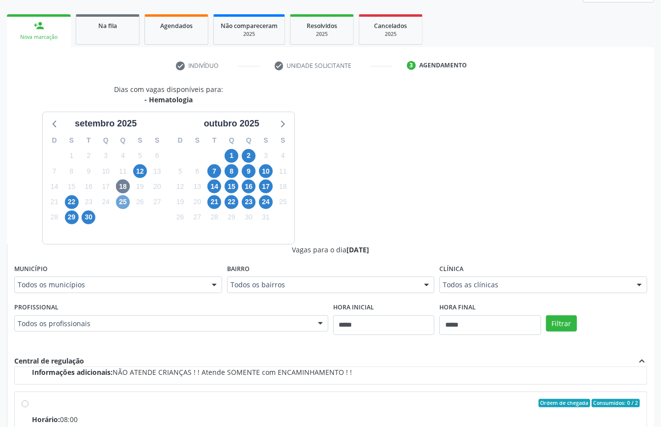
drag, startPoint x: 120, startPoint y: 203, endPoint x: 130, endPoint y: 217, distance: 17.2
click at [120, 204] on span "25" at bounding box center [123, 202] width 14 height 14
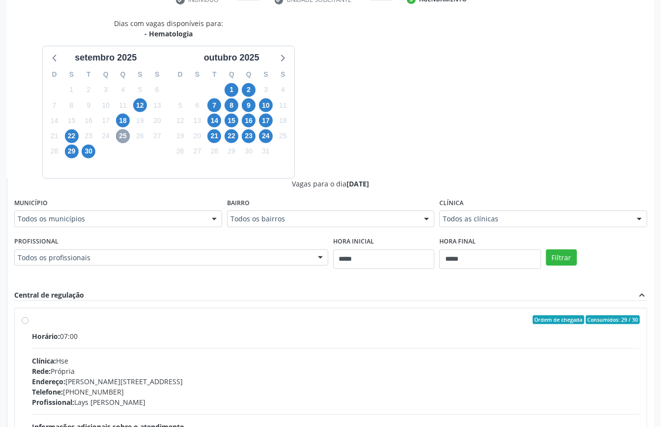
scroll to position [321, 0]
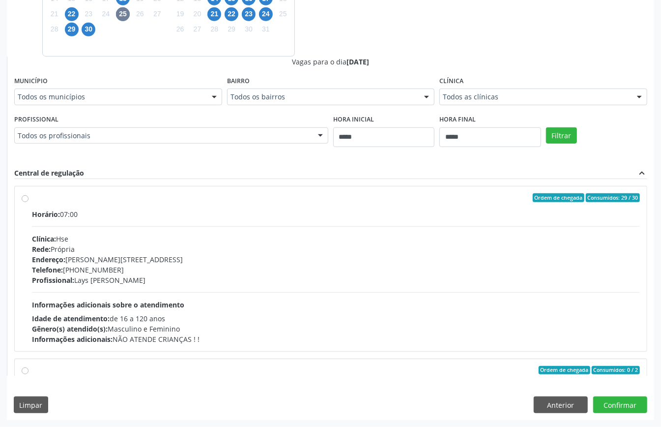
click at [242, 307] on div "Horário: 07:00 Clínica: Hse Rede: [PERSON_NAME]: [PERSON_NAME][STREET_ADDRESS] …" at bounding box center [336, 276] width 608 height 135
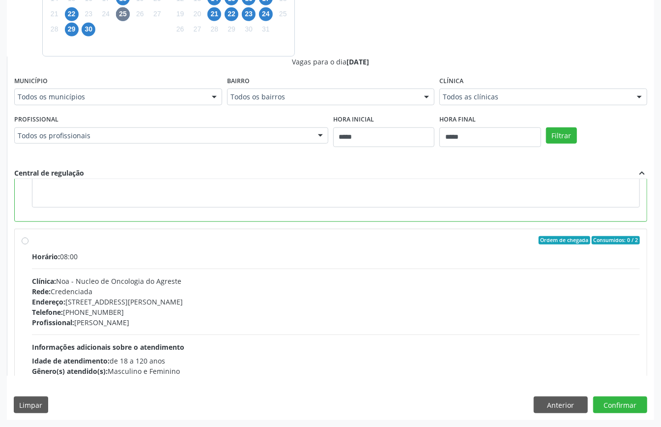
scroll to position [65, 0]
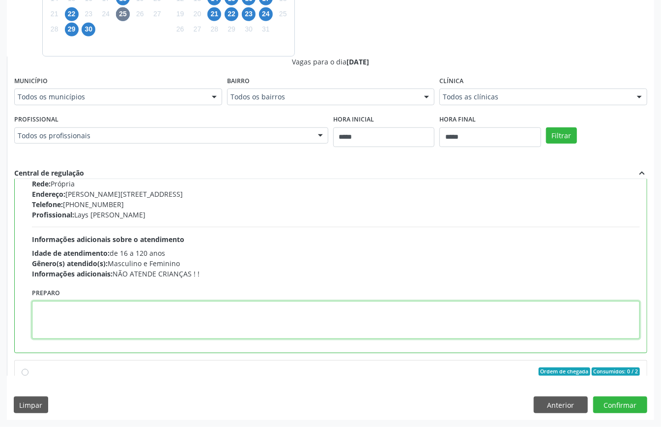
paste textarea "**********"
type textarea "**********"
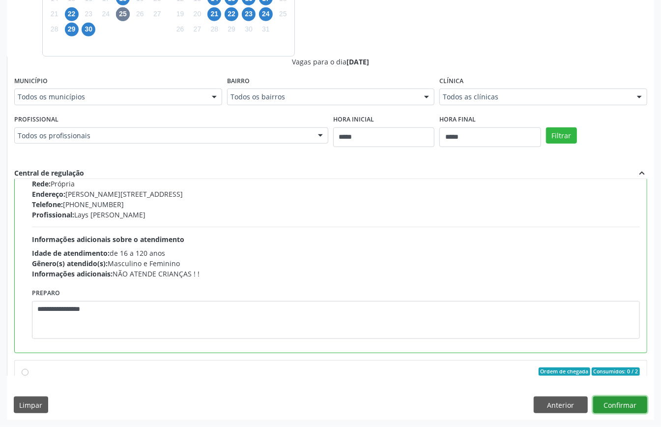
click at [607, 404] on button "Confirmar" at bounding box center [621, 404] width 54 height 17
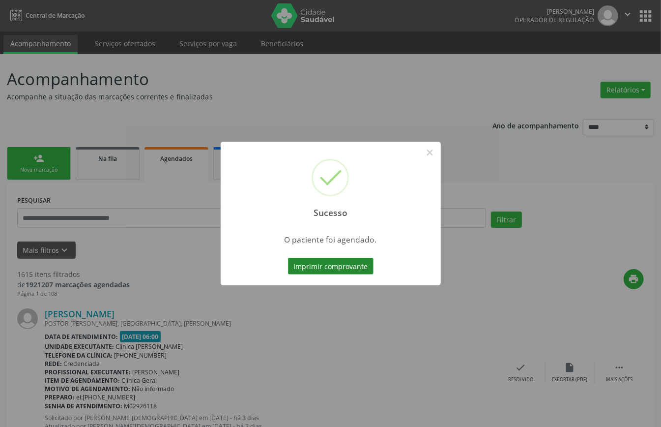
click at [335, 258] on button "Imprimir comprovante" at bounding box center [331, 266] width 86 height 17
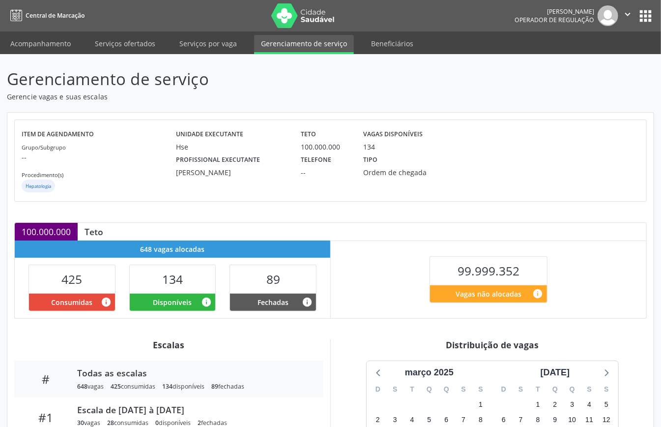
scroll to position [197, 0]
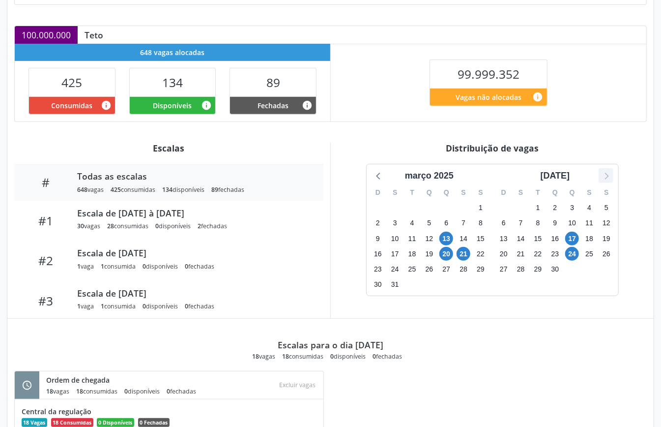
click at [608, 179] on icon at bounding box center [606, 175] width 13 height 13
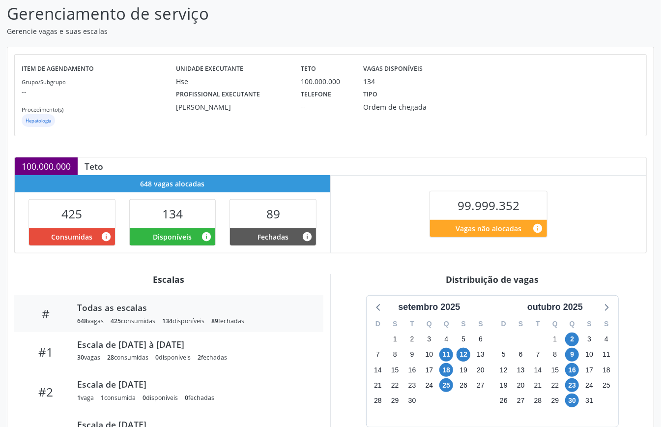
scroll to position [0, 0]
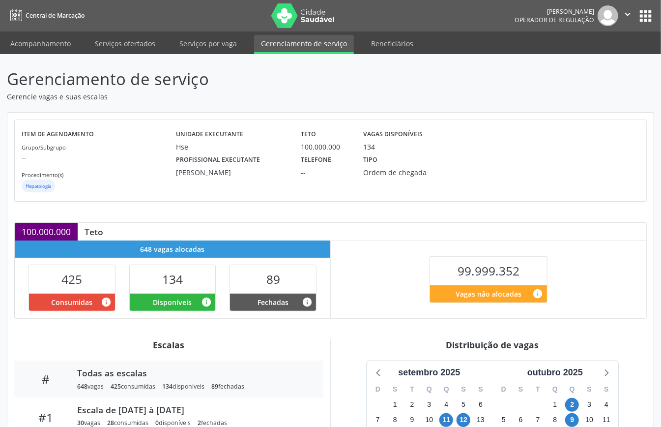
click at [342, 329] on div "Item de agendamento Grupo/Subgrupo -- Procedimento(s) Hepatologia Unidade execu…" at bounding box center [330, 417] width 647 height 609
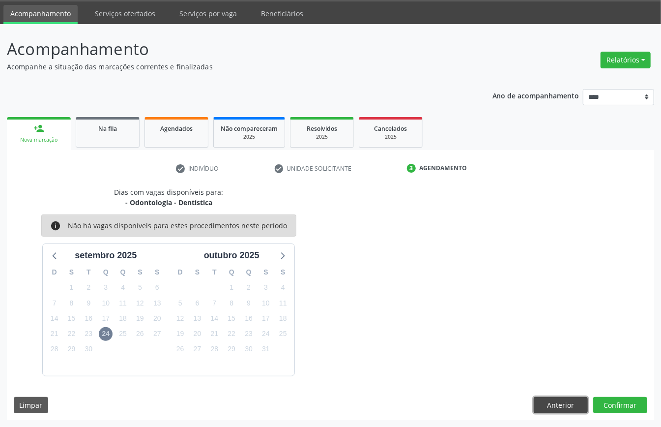
click at [583, 404] on button "Anterior" at bounding box center [561, 405] width 54 height 17
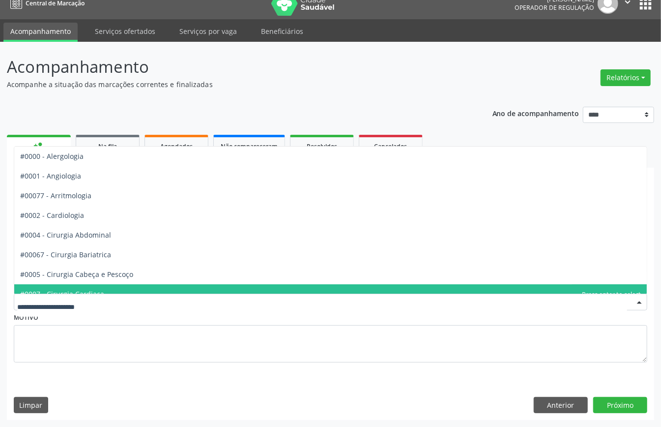
type input "*"
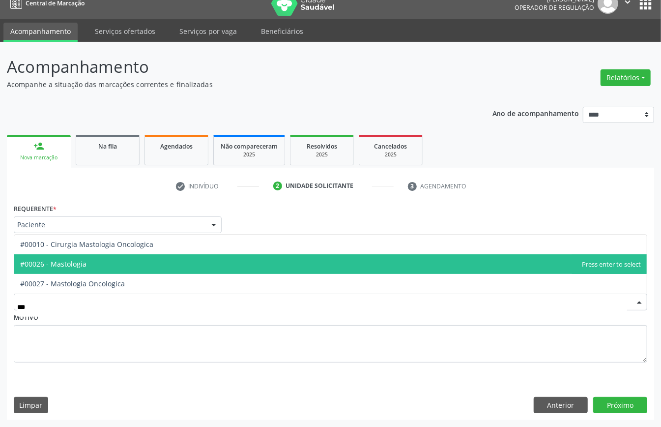
click at [77, 260] on span "#00026 - Mastologia" at bounding box center [53, 263] width 66 height 9
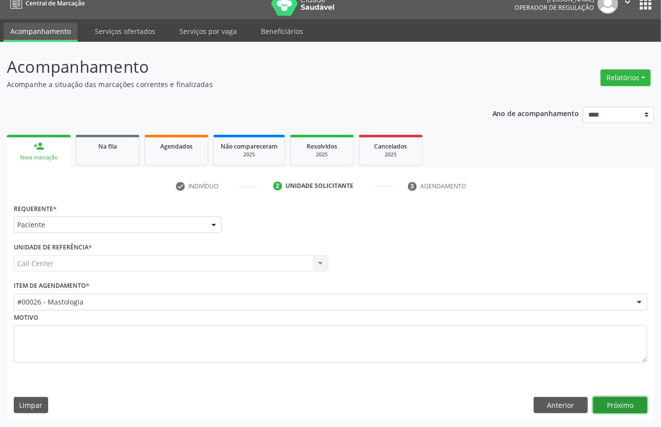
click at [605, 402] on button "Próximo" at bounding box center [621, 405] width 54 height 17
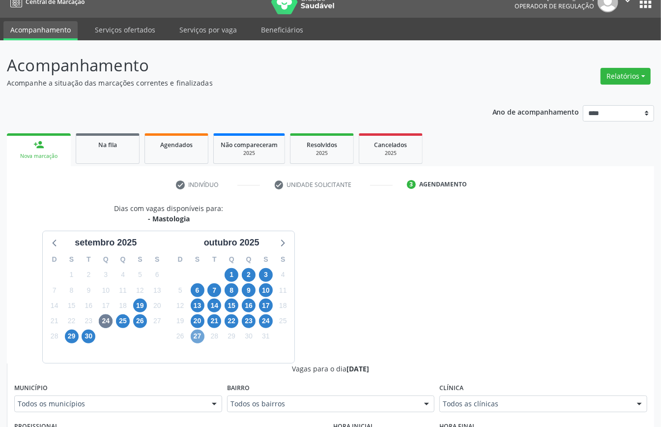
click at [201, 337] on span "27" at bounding box center [198, 336] width 14 height 14
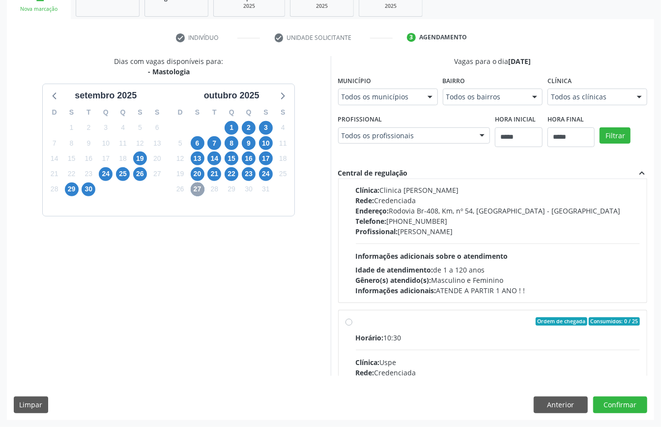
scroll to position [502, 0]
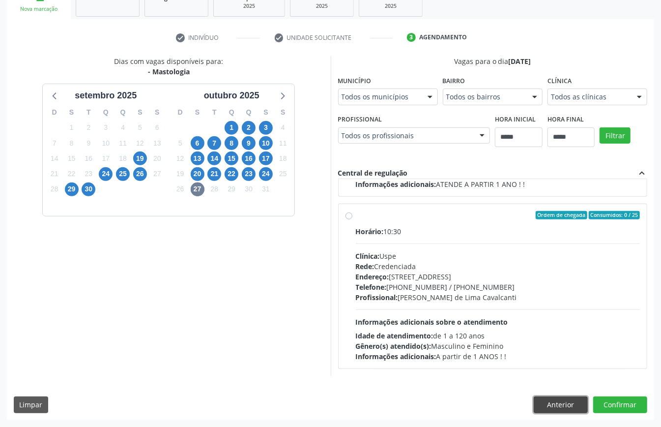
click at [567, 410] on button "Anterior" at bounding box center [561, 404] width 54 height 17
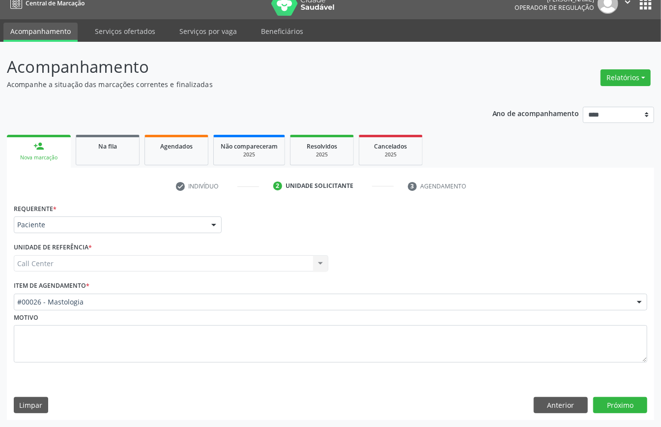
scroll to position [14, 0]
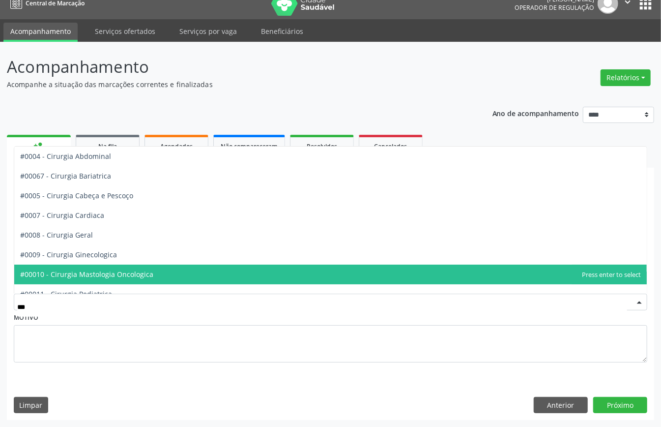
click at [168, 269] on span "#00010 - Cirurgia Mastologia Oncologica" at bounding box center [330, 275] width 633 height 20
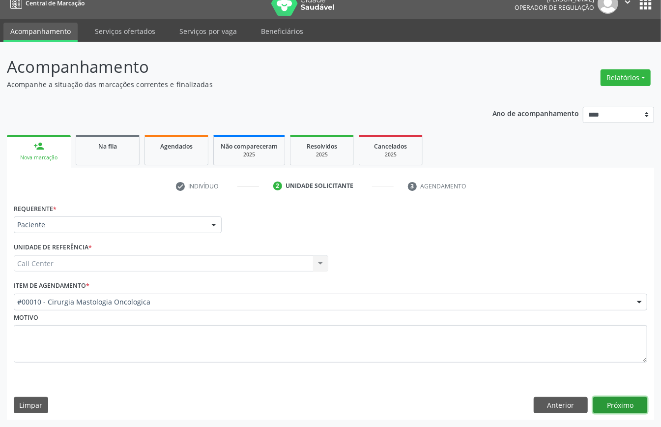
click at [625, 402] on button "Próximo" at bounding box center [621, 405] width 54 height 17
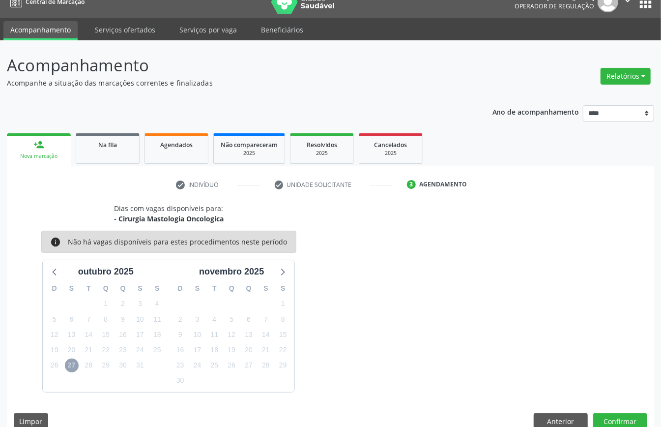
click at [73, 362] on span "27" at bounding box center [72, 365] width 14 height 14
click at [75, 366] on span "27" at bounding box center [72, 365] width 14 height 14
click at [56, 274] on icon at bounding box center [55, 271] width 13 height 13
click at [282, 275] on icon at bounding box center [283, 272] width 4 height 7
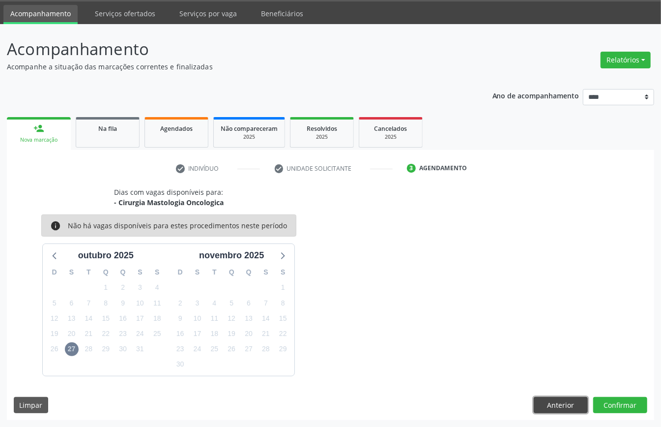
click at [562, 402] on button "Anterior" at bounding box center [561, 405] width 54 height 17
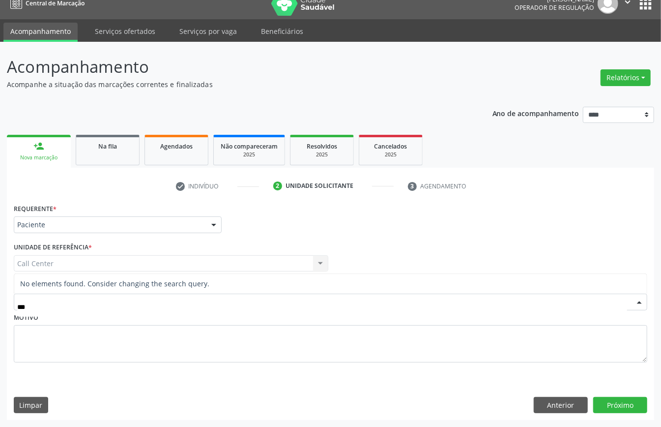
type input "**"
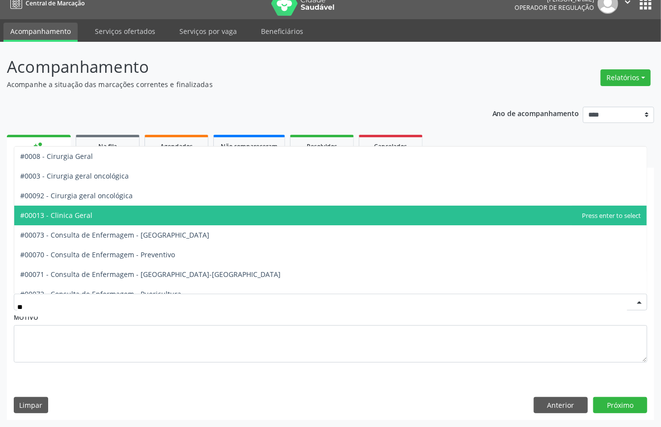
click at [129, 211] on span "#00013 - Clinica Geral" at bounding box center [330, 216] width 633 height 20
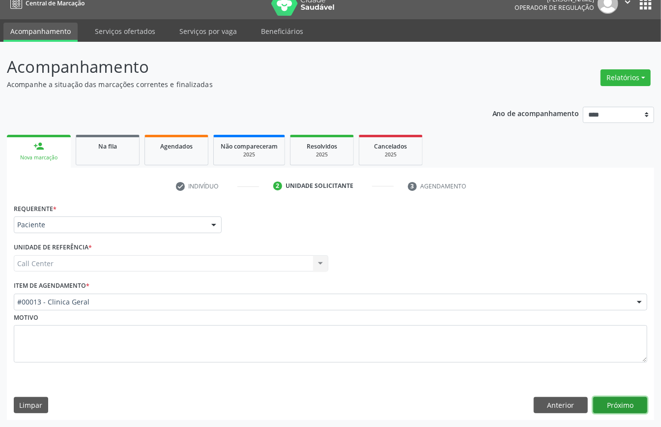
click at [600, 399] on button "Próximo" at bounding box center [621, 405] width 54 height 17
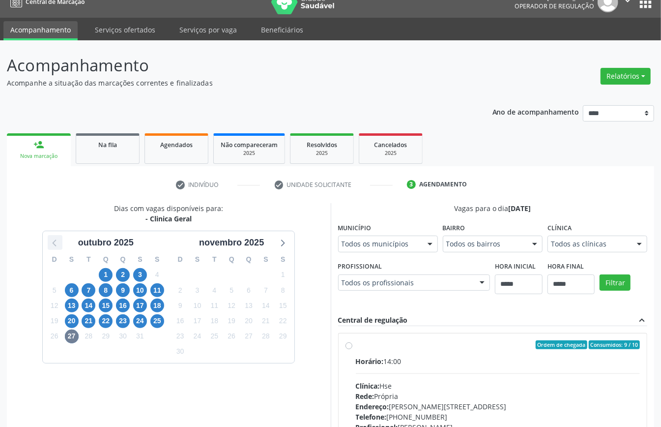
click at [55, 240] on icon at bounding box center [55, 243] width 4 height 7
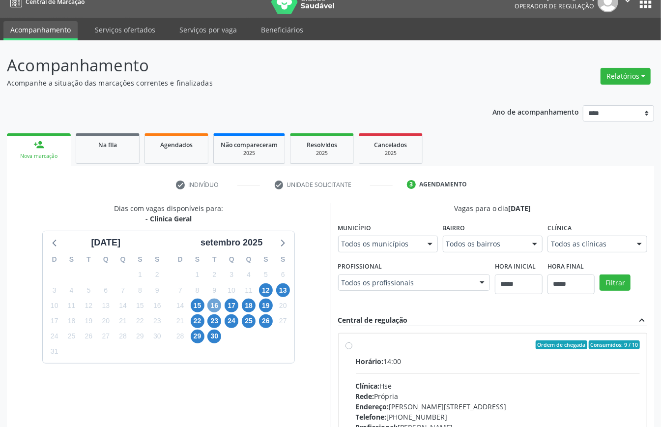
click at [219, 303] on span "16" at bounding box center [215, 306] width 14 height 14
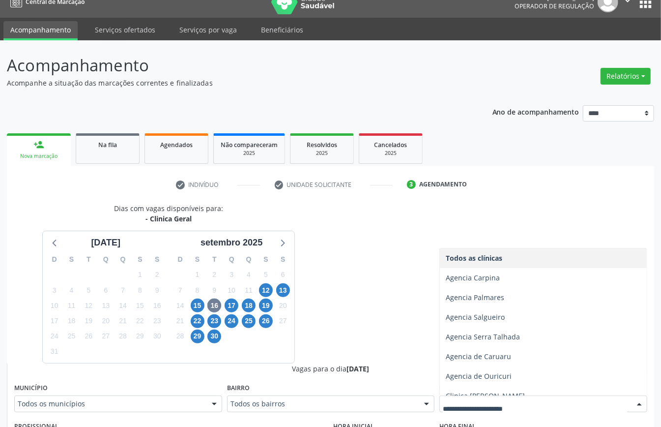
scroll to position [148, 0]
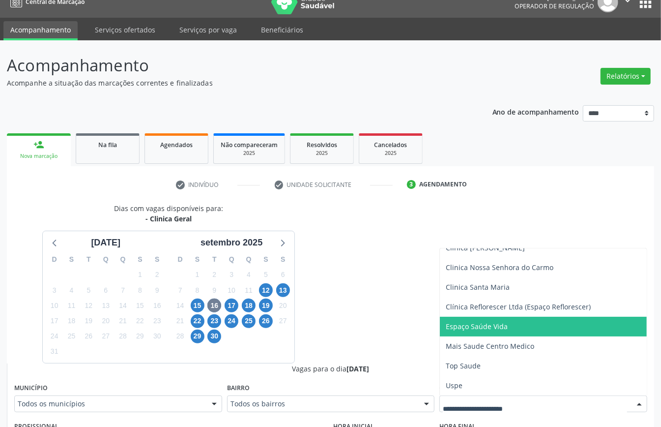
click at [469, 330] on span "Espaço Saúde Vida" at bounding box center [477, 326] width 62 height 9
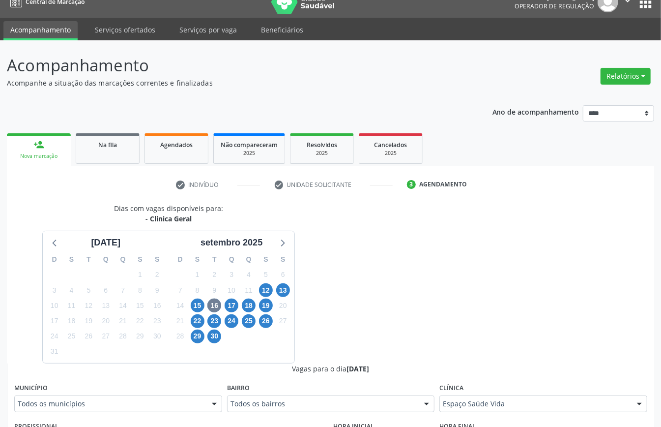
scroll to position [145, 0]
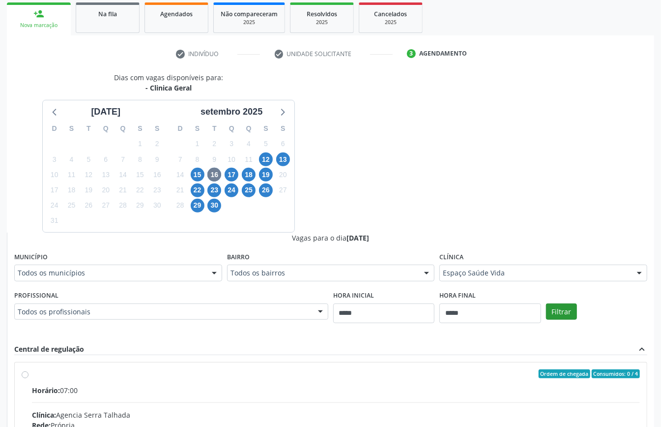
drag, startPoint x: 573, startPoint y: 303, endPoint x: 564, endPoint y: 311, distance: 12.2
click at [569, 306] on div "Filtrar" at bounding box center [597, 310] width 106 height 45
click at [557, 311] on button "Filtrar" at bounding box center [561, 311] width 31 height 17
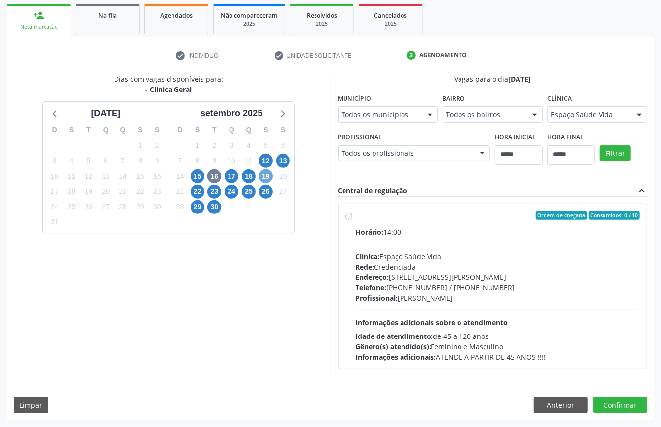
click at [268, 171] on span "19" at bounding box center [266, 176] width 14 height 14
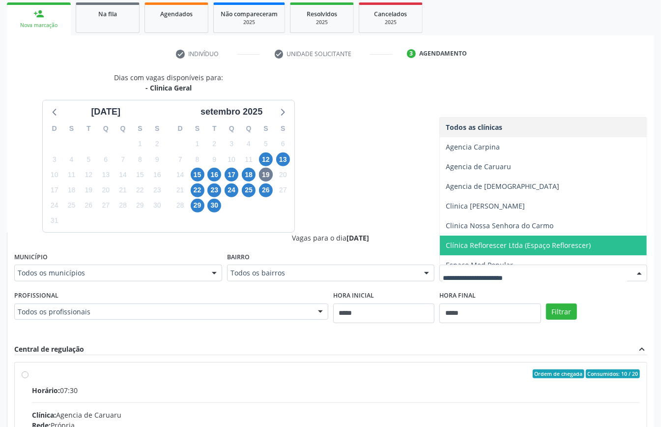
scroll to position [50, 0]
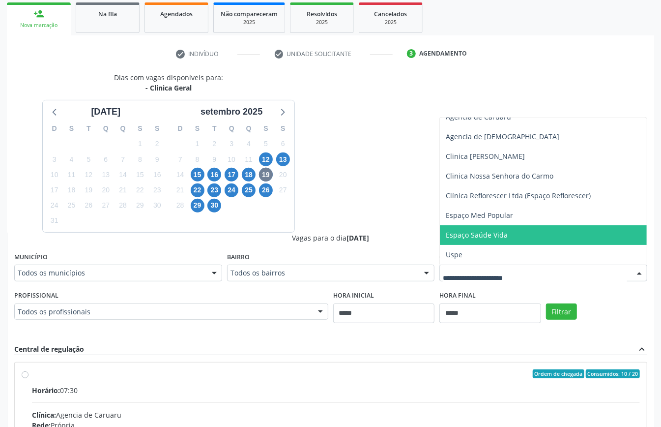
click at [475, 236] on span "Espaço Saúde Vida" at bounding box center [477, 234] width 62 height 9
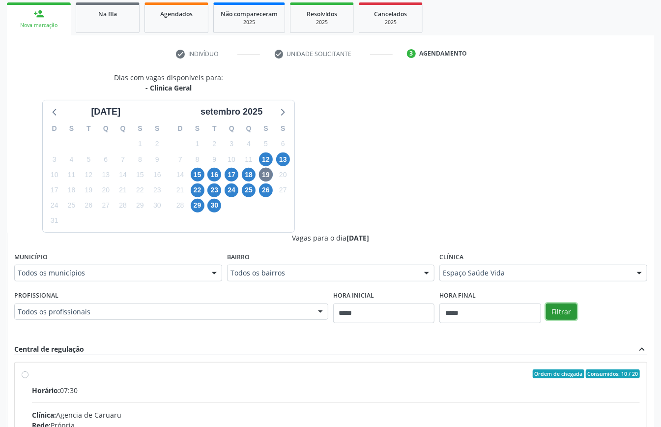
click at [559, 307] on button "Filtrar" at bounding box center [561, 311] width 31 height 17
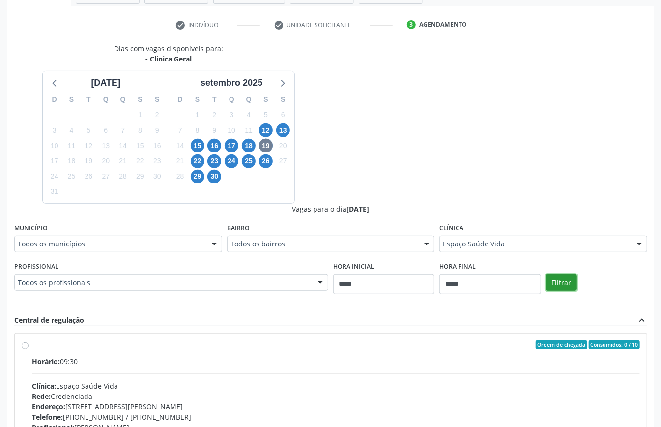
scroll to position [305, 0]
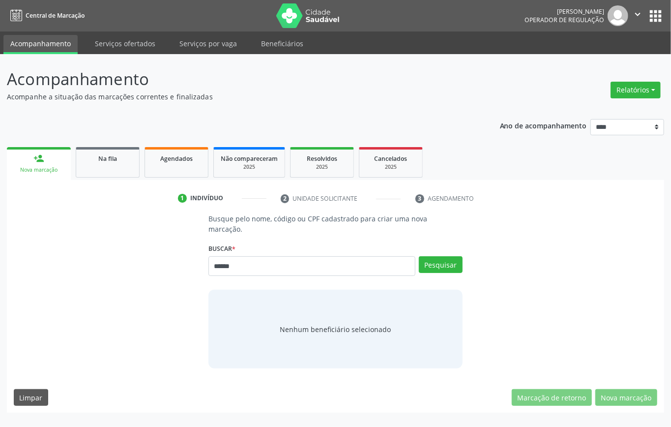
type input "******"
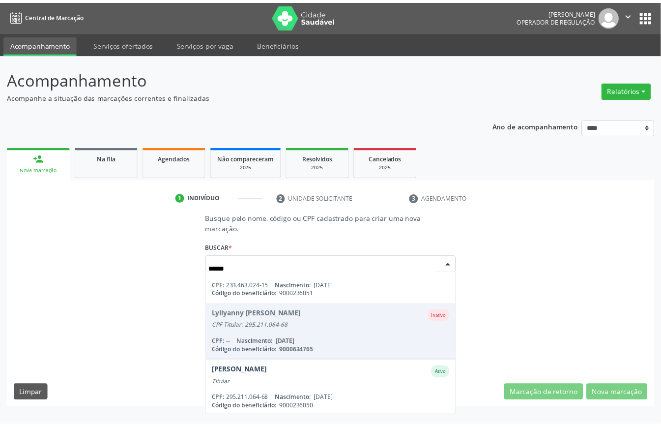
scroll to position [131, 0]
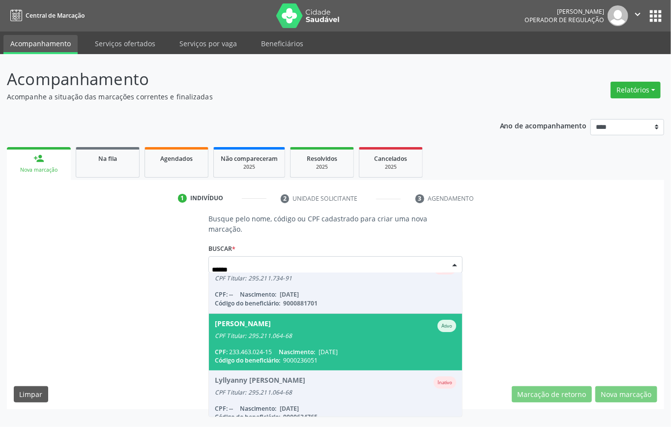
click at [304, 328] on span "[PERSON_NAME] Ativo CPF Titular: 295.211.064-68 CPF: 233.463.024-15 Nascimento:…" at bounding box center [335, 342] width 253 height 57
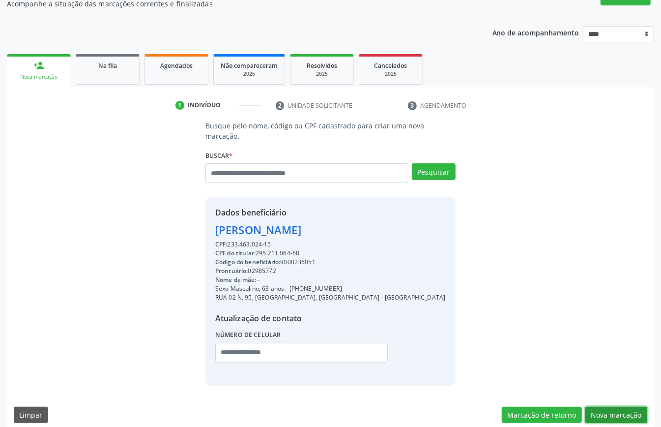
click at [624, 407] on button "Nova marcação" at bounding box center [617, 415] width 62 height 17
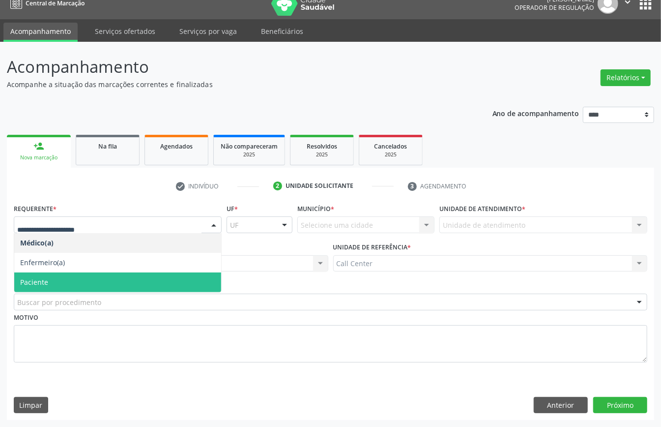
click at [76, 286] on span "Paciente" at bounding box center [117, 282] width 207 height 20
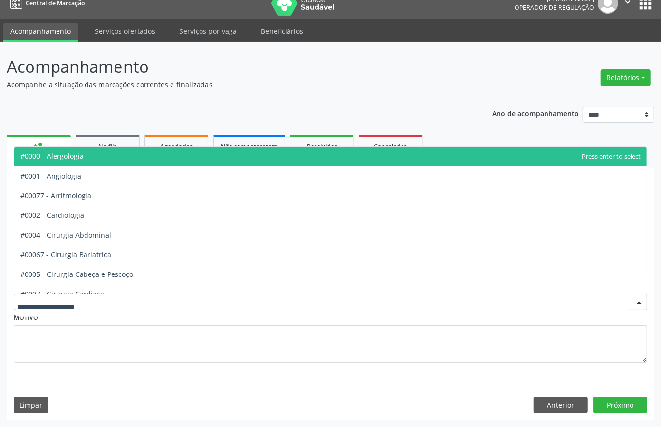
click at [74, 295] on div at bounding box center [331, 302] width 634 height 17
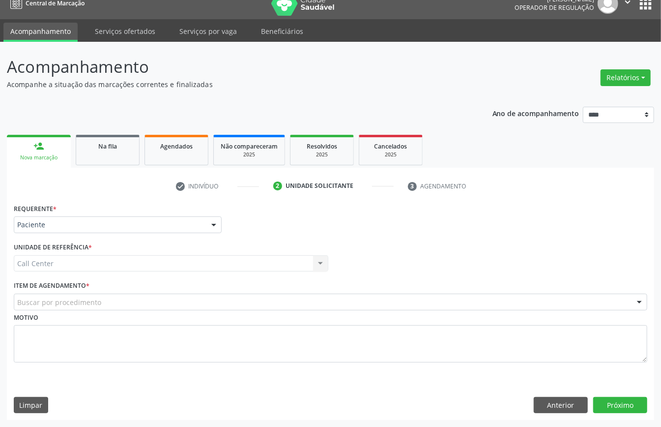
drag, startPoint x: 52, startPoint y: 266, endPoint x: 52, endPoint y: 278, distance: 12.3
click at [52, 278] on div "Requerente * Paciente Médico(a) Enfermeiro(a) Paciente Nenhum resultado encontr…" at bounding box center [331, 288] width 634 height 175
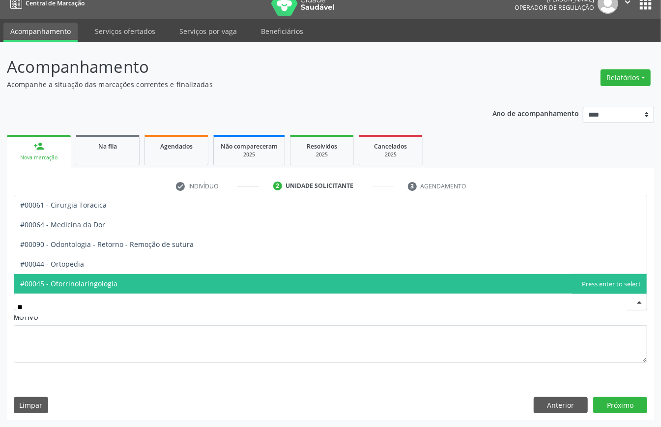
type input "***"
click at [70, 276] on span "#00044 - Ortopedia" at bounding box center [330, 284] width 633 height 20
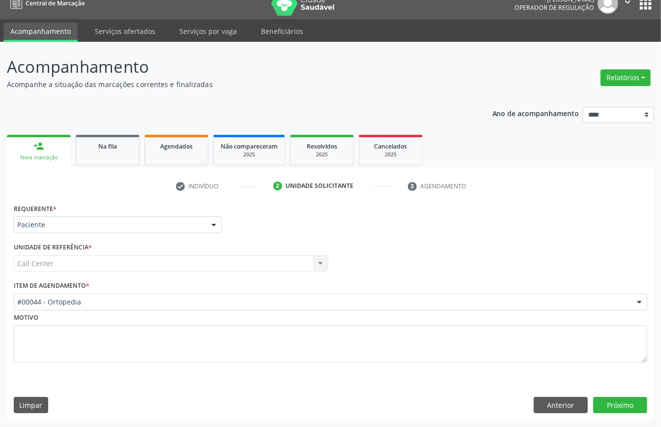
click at [621, 394] on div "Requerente * Paciente Médico(a) Enfermeiro(a) Paciente Nenhum resultado encontr…" at bounding box center [331, 310] width 648 height 219
click at [621, 402] on button "Próximo" at bounding box center [621, 405] width 54 height 17
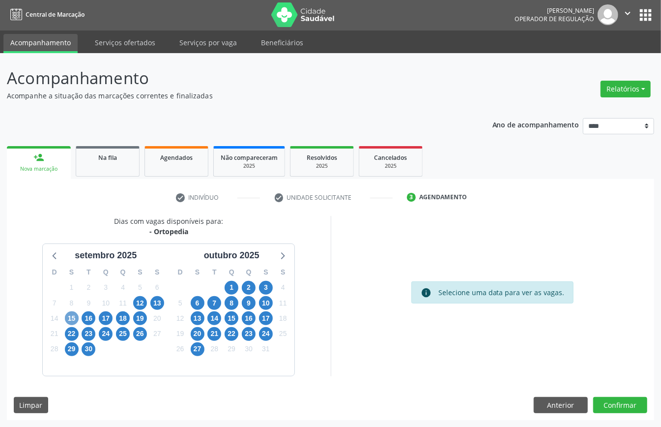
click at [76, 316] on span "15" at bounding box center [72, 318] width 14 height 14
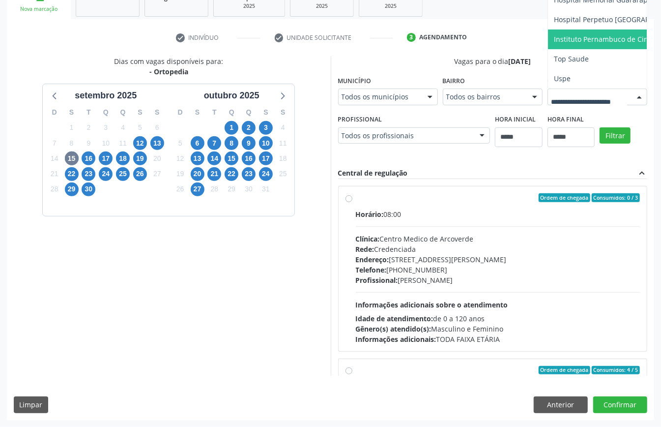
scroll to position [197, 0]
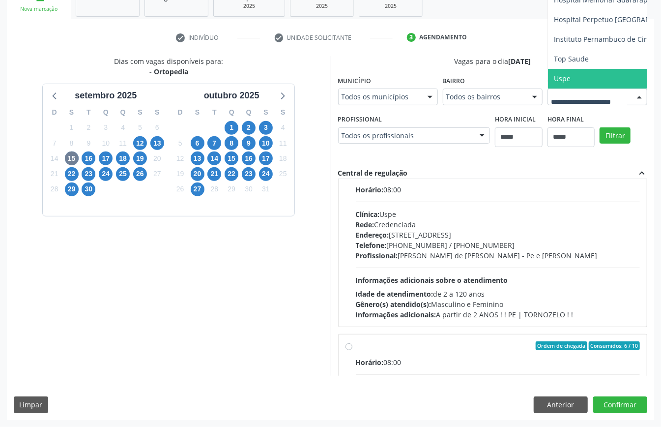
click at [548, 89] on span "Uspe" at bounding box center [629, 79] width 163 height 20
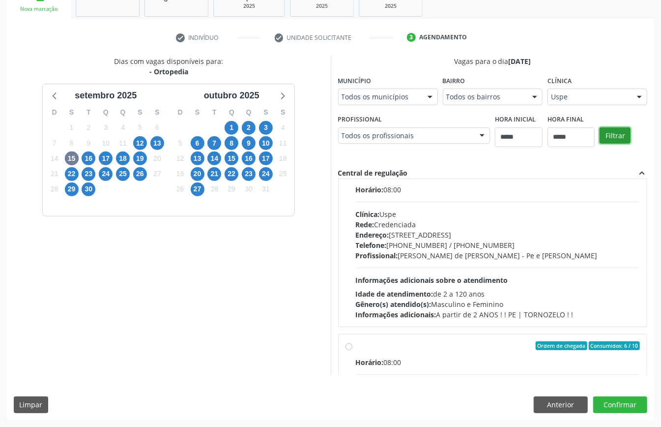
click at [600, 144] on button "Filtrar" at bounding box center [615, 135] width 31 height 17
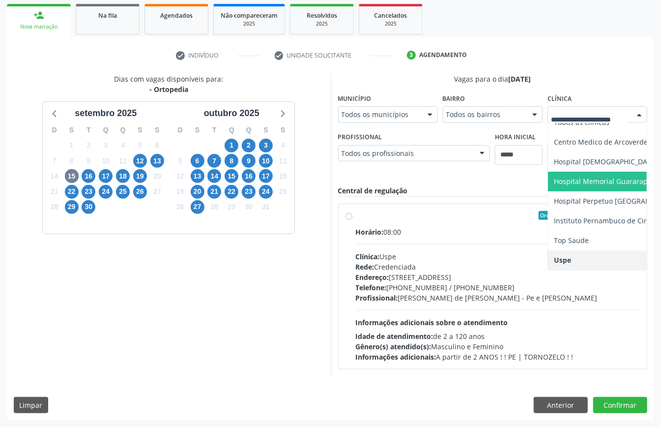
scroll to position [0, 0]
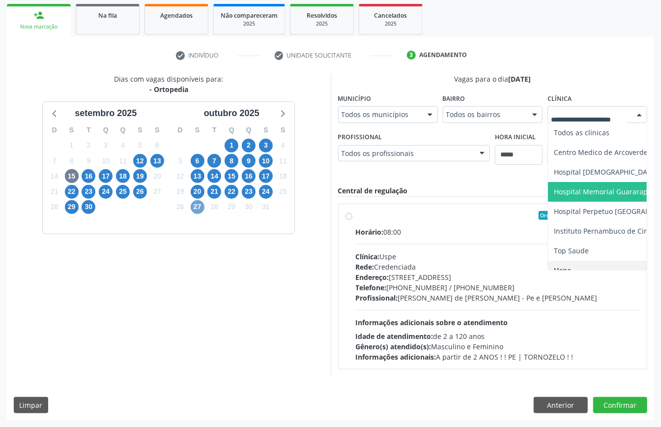
click at [198, 204] on span "27" at bounding box center [198, 207] width 14 height 14
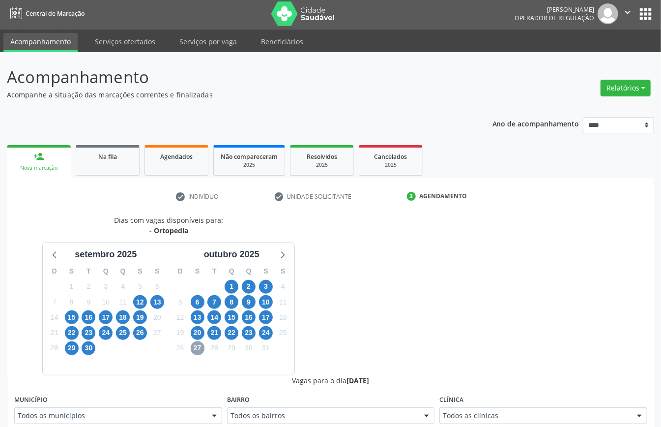
scroll to position [145, 0]
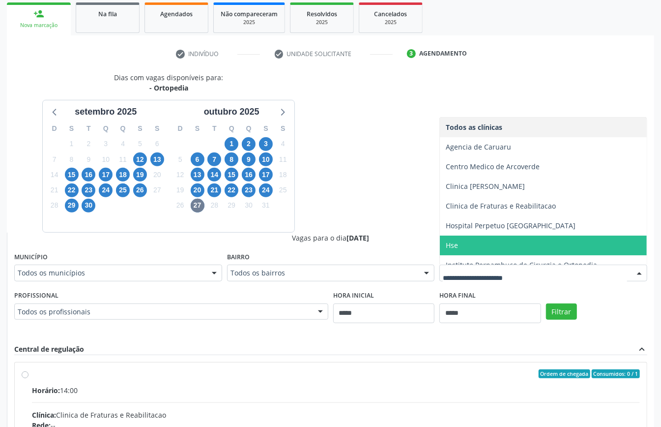
click at [487, 242] on span "Hse" at bounding box center [543, 246] width 207 height 20
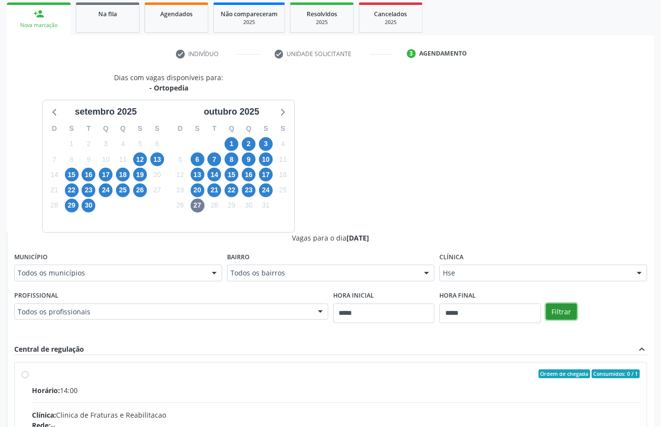
click at [551, 305] on button "Filtrar" at bounding box center [561, 311] width 31 height 17
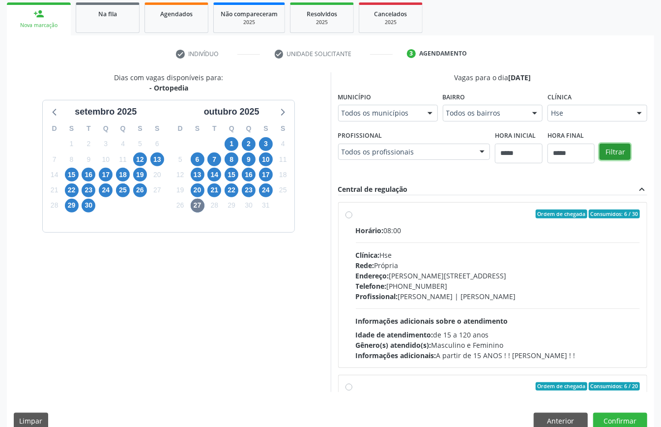
scroll to position [156, 0]
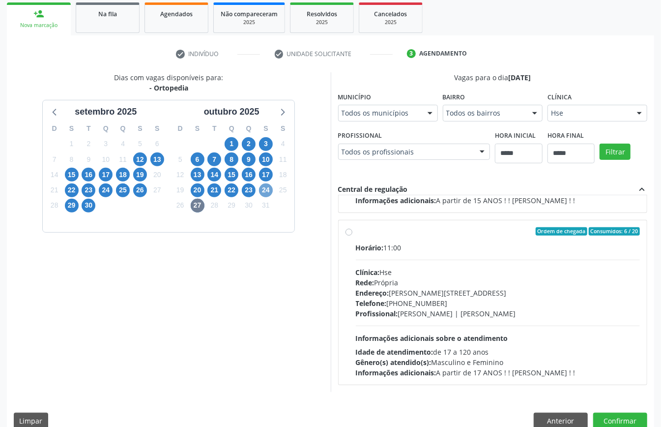
click at [264, 192] on span "24" at bounding box center [266, 190] width 14 height 14
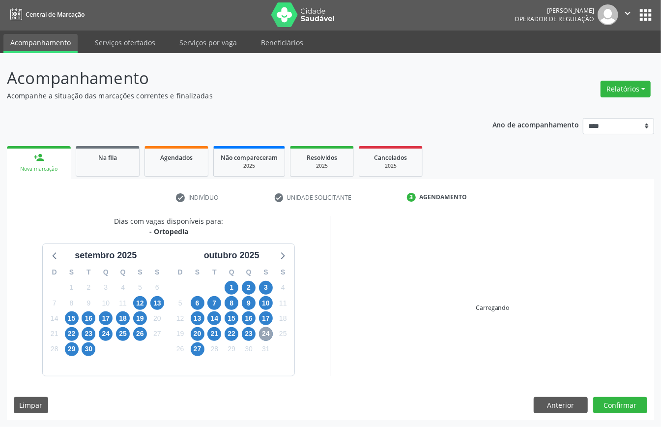
scroll to position [145, 0]
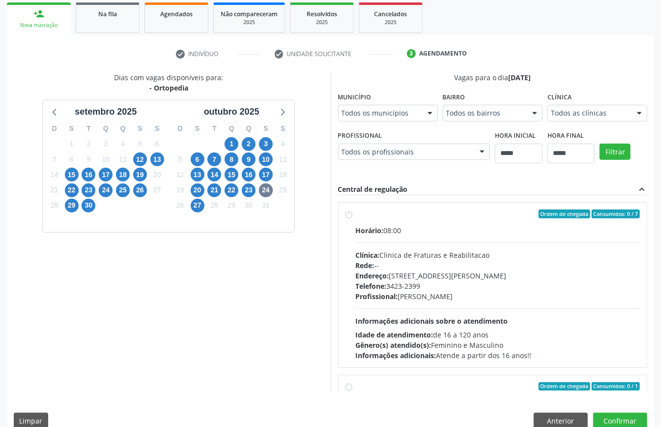
click at [548, 121] on div "Todos as clínicas" at bounding box center [598, 113] width 100 height 17
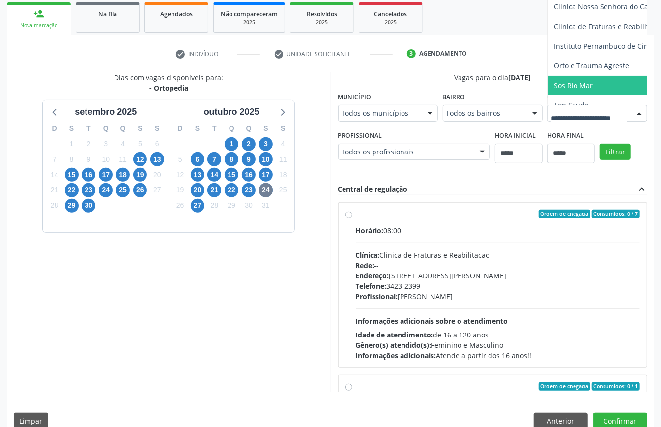
scroll to position [30, 0]
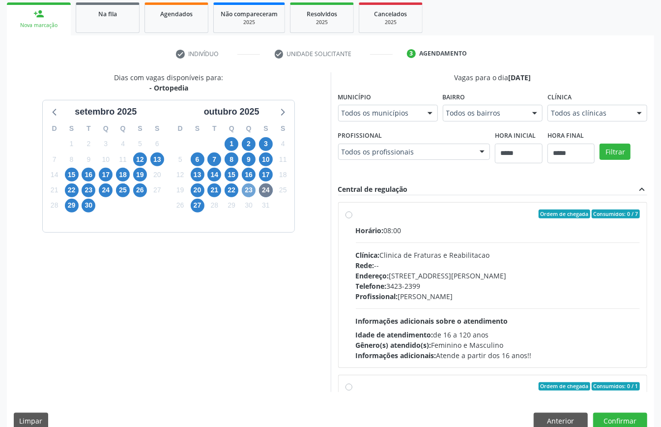
click at [252, 187] on span "23" at bounding box center [249, 190] width 14 height 14
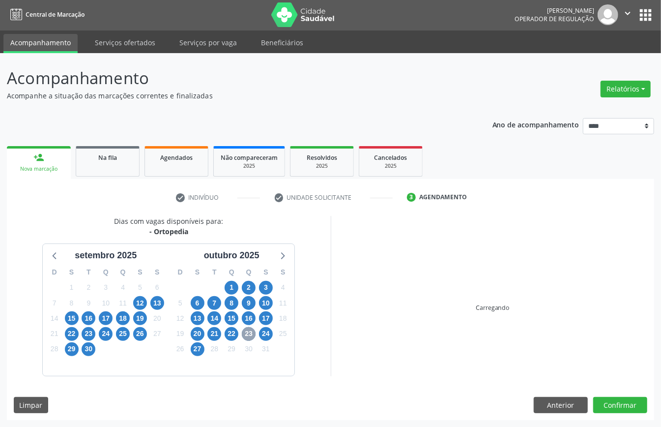
scroll to position [145, 0]
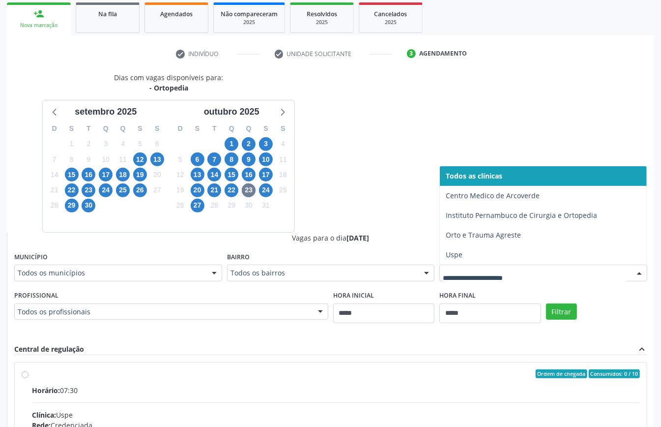
drag, startPoint x: 501, startPoint y: 270, endPoint x: 490, endPoint y: 269, distance: 11.0
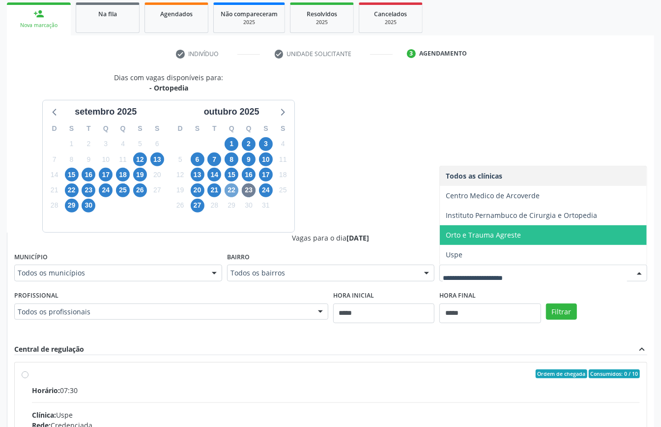
click at [225, 191] on span "22" at bounding box center [232, 190] width 14 height 14
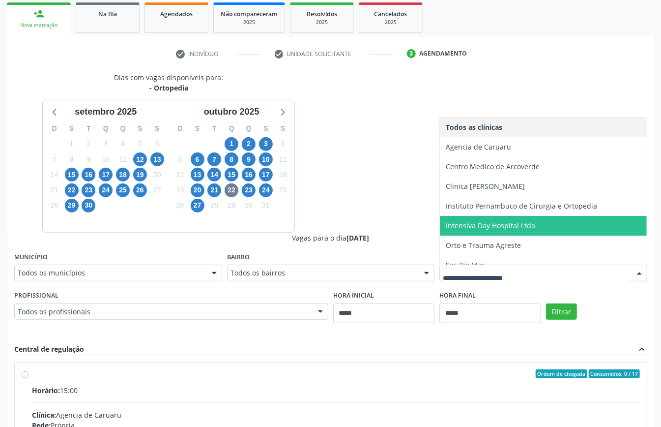
scroll to position [30, 0]
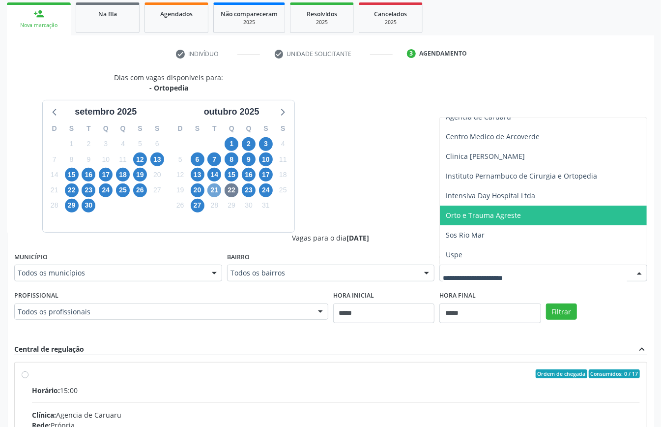
click at [218, 189] on span "21" at bounding box center [215, 190] width 14 height 14
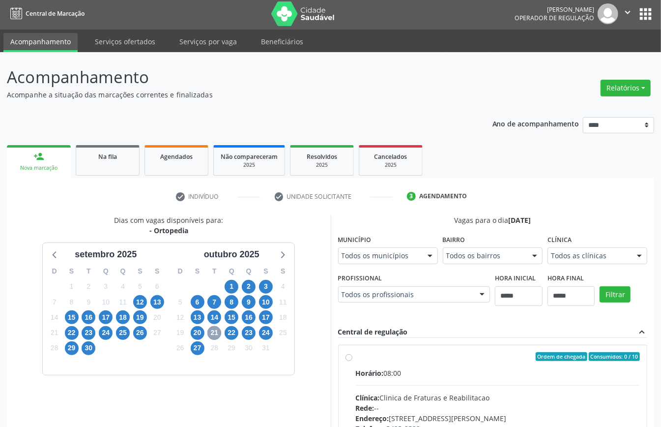
scroll to position [145, 0]
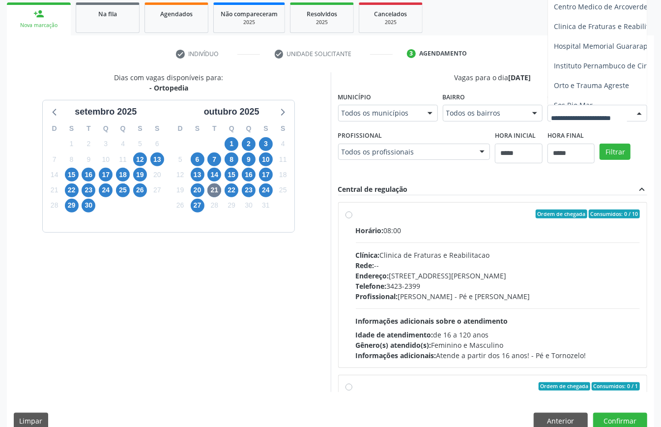
click at [548, 121] on div at bounding box center [598, 113] width 100 height 17
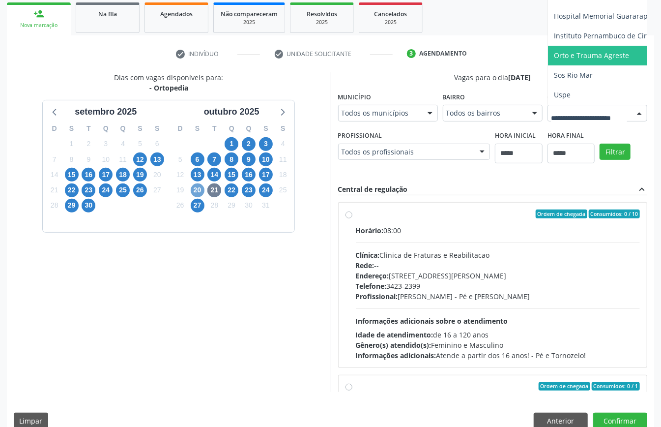
click at [197, 189] on span "20" at bounding box center [198, 190] width 14 height 14
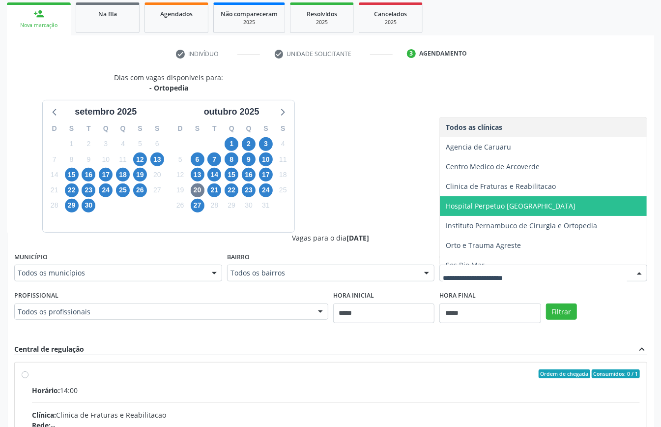
scroll to position [50, 0]
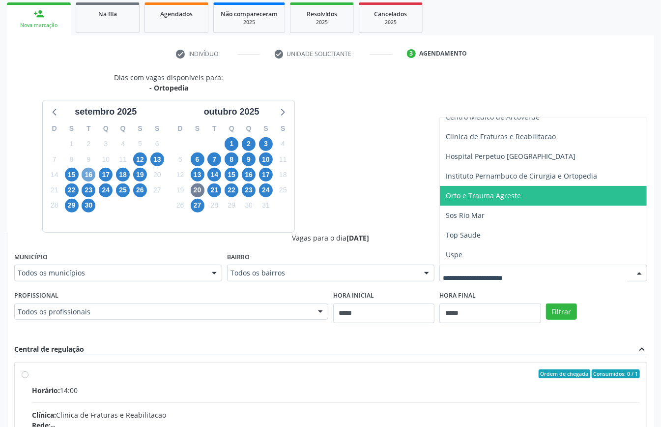
click at [83, 176] on span "16" at bounding box center [89, 175] width 14 height 14
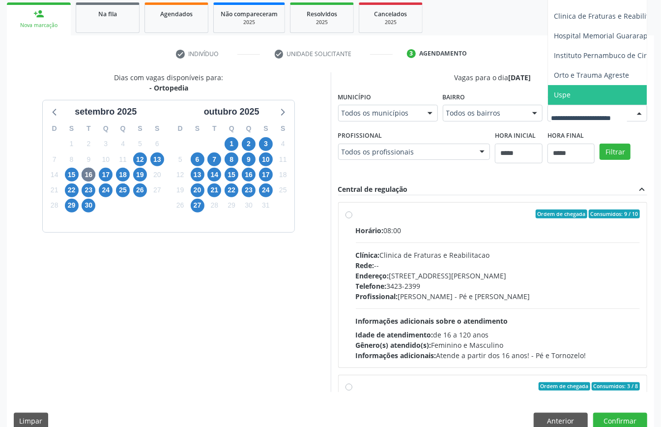
scroll to position [276, 0]
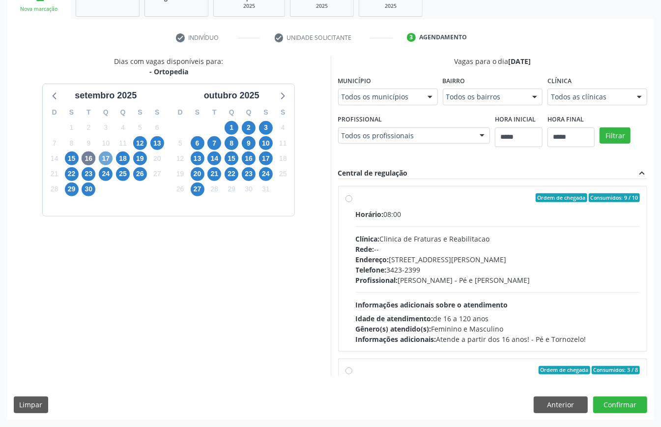
click at [109, 151] on span "17" at bounding box center [106, 158] width 14 height 14
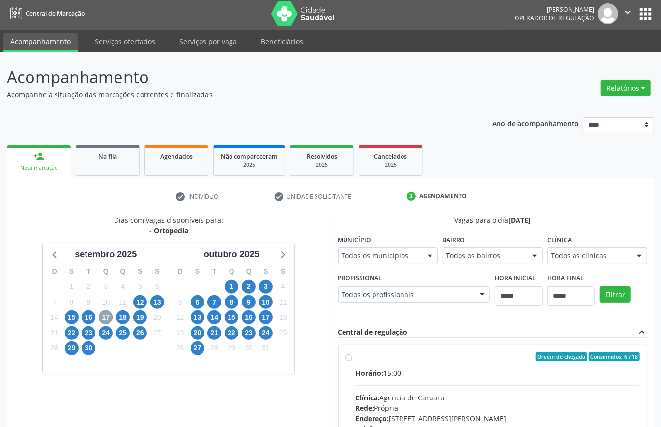
scroll to position [161, 0]
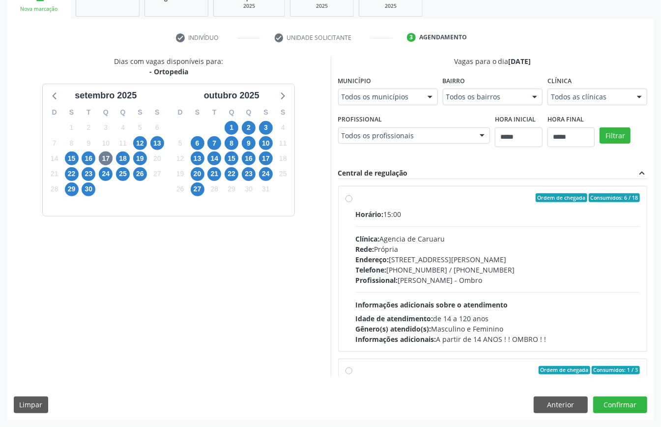
click at [586, 105] on div "Todos as clínicas Todos as clínicas Agencia de Caruaru Centro Medico de Arcover…" at bounding box center [598, 97] width 100 height 17
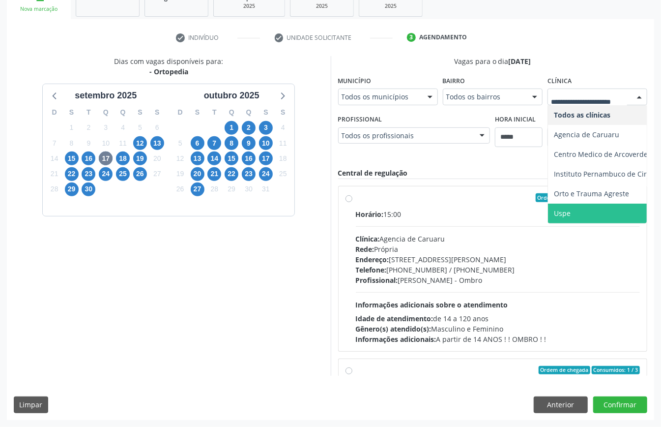
drag, startPoint x: 563, startPoint y: 207, endPoint x: 589, endPoint y: 162, distance: 52.2
click at [562, 207] on span "Uspe" at bounding box center [629, 214] width 163 height 20
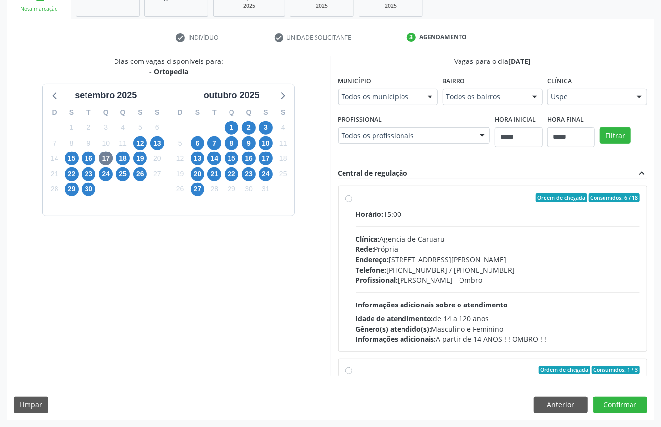
click at [611, 122] on div "Filtrar" at bounding box center [623, 134] width 53 height 45
click at [610, 134] on button "Filtrar" at bounding box center [615, 135] width 31 height 17
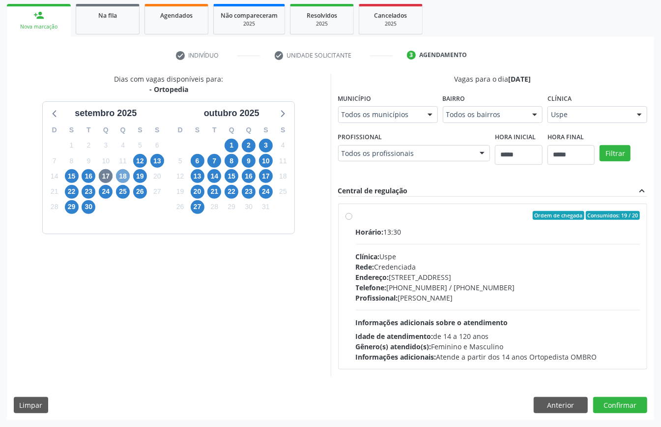
click at [126, 174] on span "18" at bounding box center [123, 176] width 14 height 14
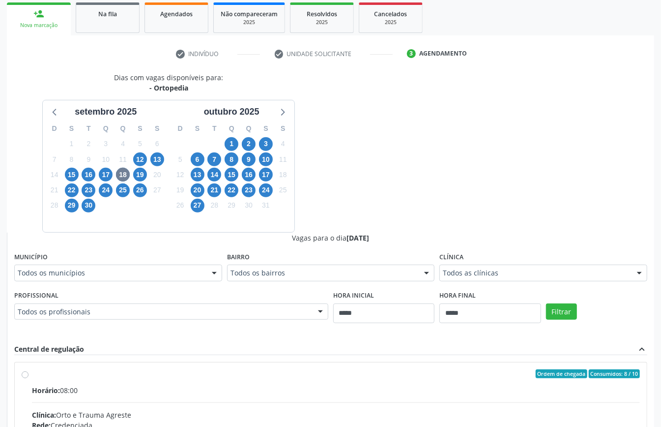
click at [581, 279] on div "Todos as clínicas" at bounding box center [544, 273] width 208 height 17
click at [140, 176] on span "19" at bounding box center [140, 175] width 14 height 14
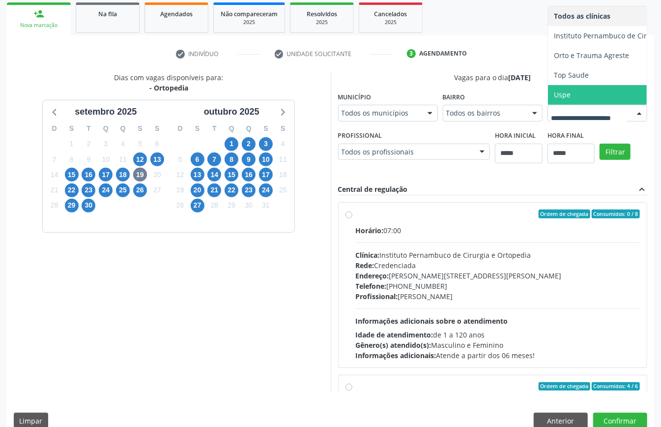
click at [548, 105] on span "Uspe" at bounding box center [629, 95] width 163 height 20
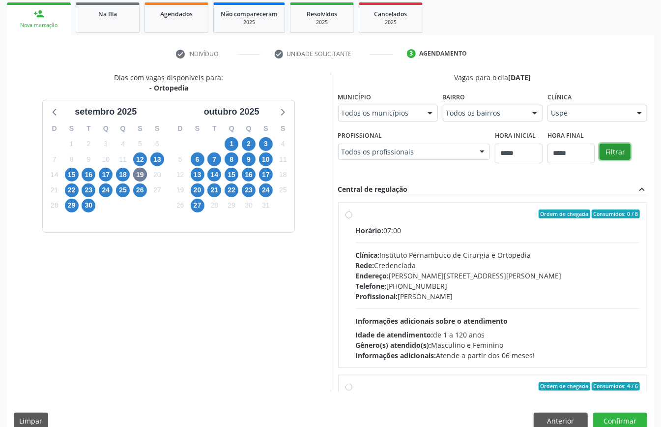
click at [600, 160] on button "Filtrar" at bounding box center [615, 152] width 31 height 17
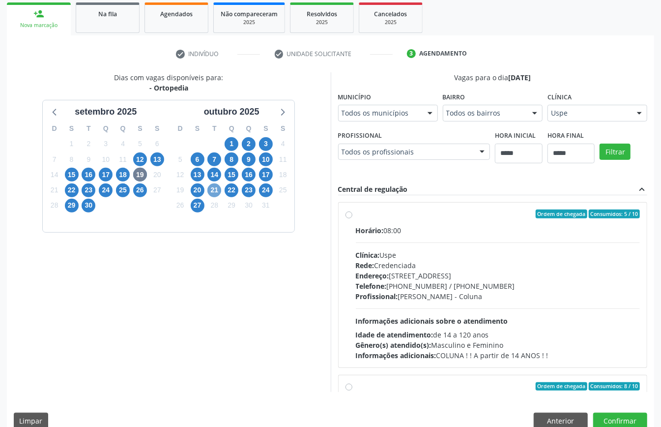
click at [211, 187] on span "21" at bounding box center [215, 190] width 14 height 14
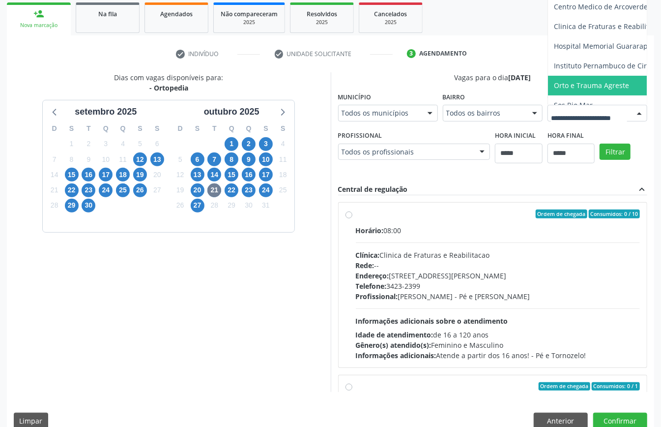
scroll to position [30, 0]
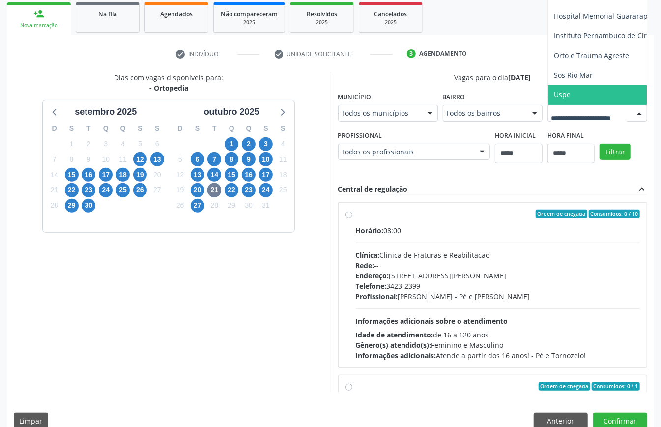
click at [548, 105] on span "Uspe" at bounding box center [629, 95] width 163 height 20
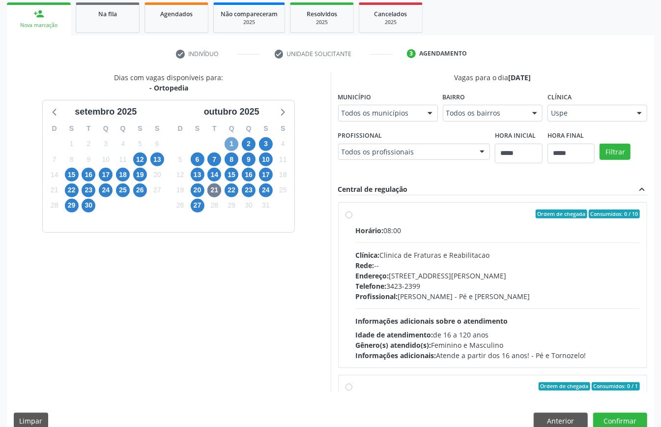
click at [232, 143] on span "1" at bounding box center [232, 144] width 14 height 14
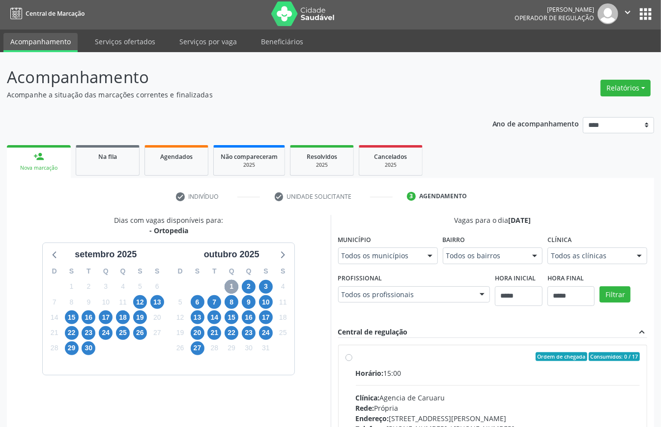
scroll to position [145, 0]
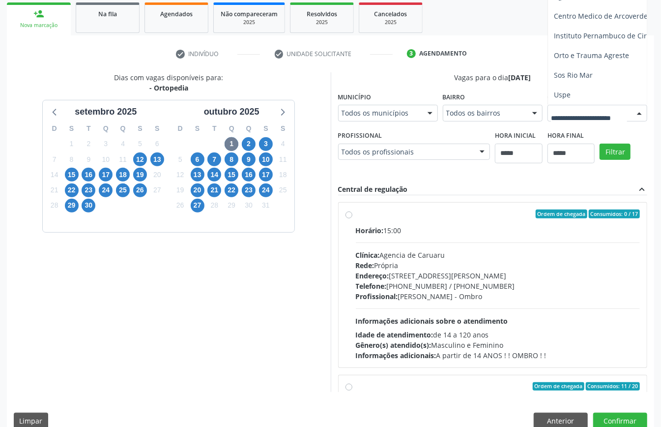
click at [548, 121] on div "Todos as clínicas Agencia de Caruaru Centro Medico de Arcoverde Instituto Perna…" at bounding box center [598, 113] width 100 height 17
click at [248, 146] on span "2" at bounding box center [249, 144] width 14 height 14
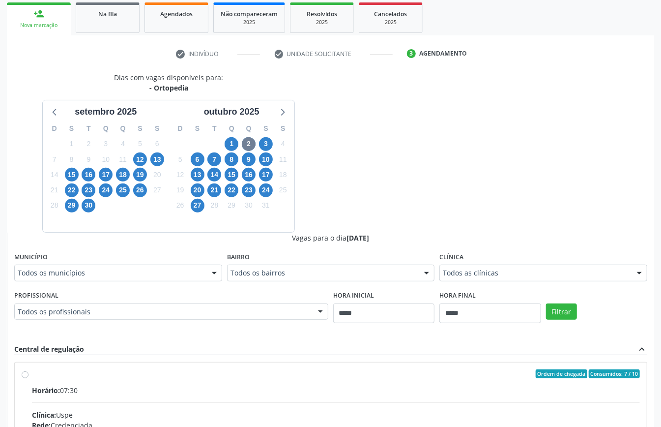
drag, startPoint x: 503, startPoint y: 264, endPoint x: 486, endPoint y: 274, distance: 19.4
click at [502, 264] on div "Clínica Todos as clínicas Todos as clínicas [GEOGRAPHIC_DATA] Instituto Pernamb…" at bounding box center [544, 265] width 208 height 31
click at [73, 169] on span "15" at bounding box center [72, 175] width 14 height 14
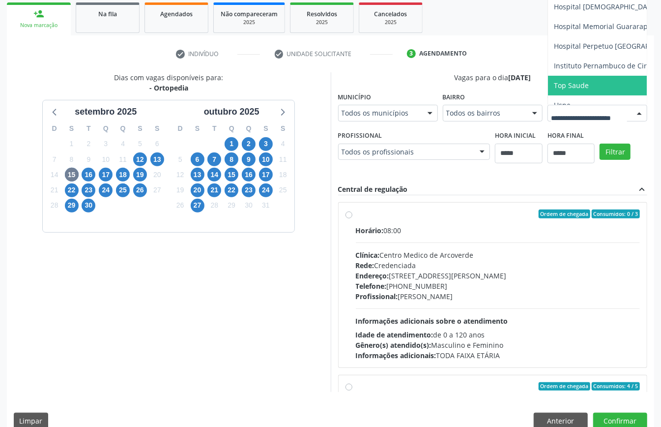
click at [548, 95] on span "Top Saude" at bounding box center [629, 86] width 163 height 20
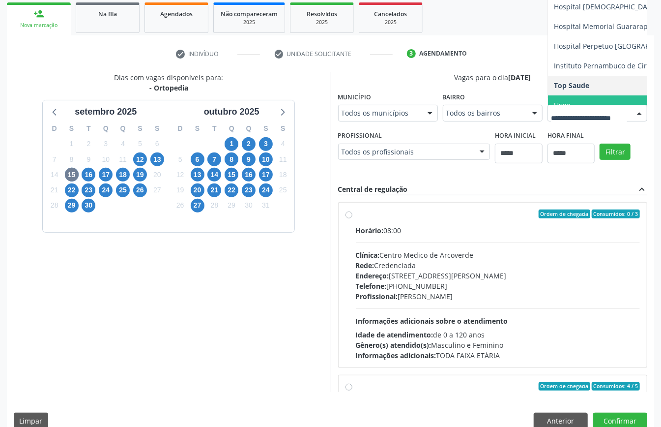
click at [548, 115] on span "Uspe" at bounding box center [629, 105] width 163 height 20
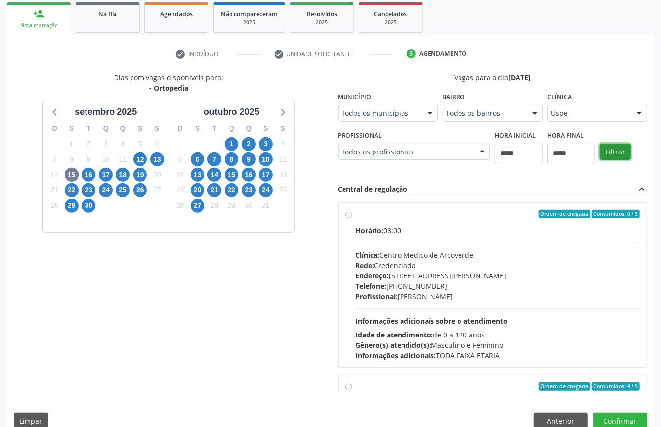
click at [600, 160] on button "Filtrar" at bounding box center [615, 152] width 31 height 17
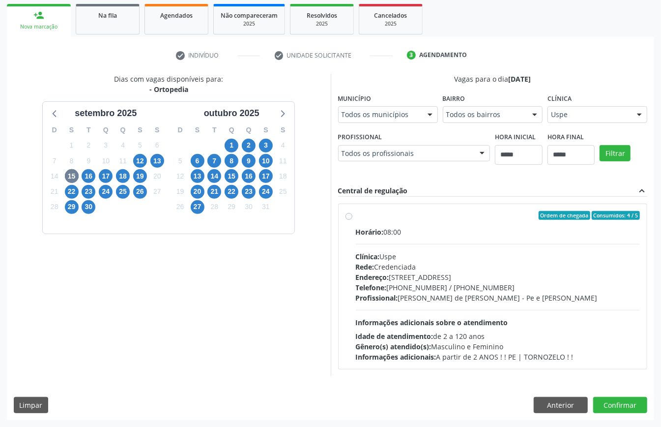
click at [480, 297] on div "Profissional: [PERSON_NAME] e [PERSON_NAME]" at bounding box center [498, 298] width 285 height 10
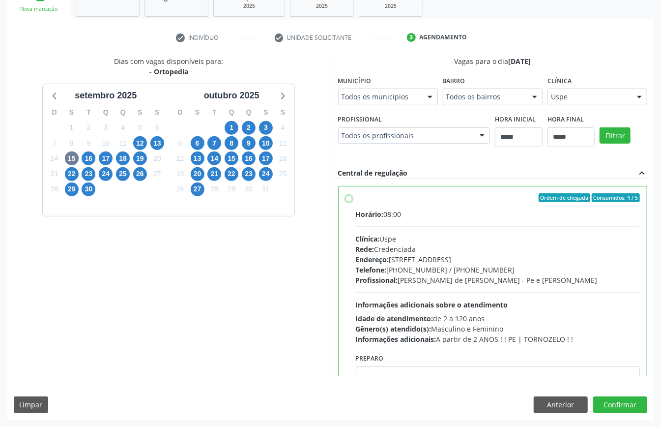
scroll to position [50, 0]
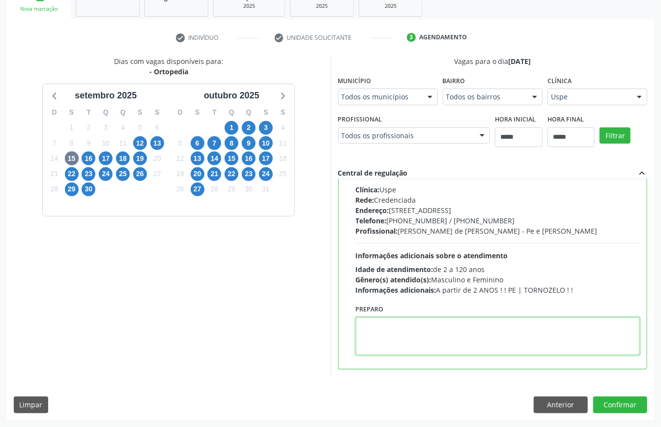
paste textarea "**********"
type textarea "**********"
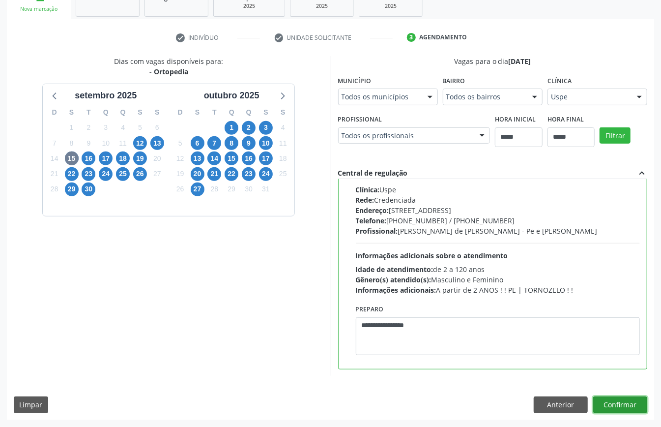
drag, startPoint x: 637, startPoint y: 409, endPoint x: 632, endPoint y: 410, distance: 5.4
click at [632, 410] on button "Confirmar" at bounding box center [621, 404] width 54 height 17
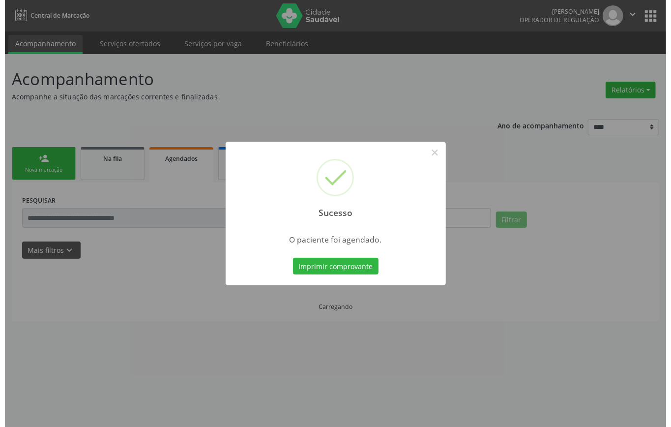
scroll to position [0, 0]
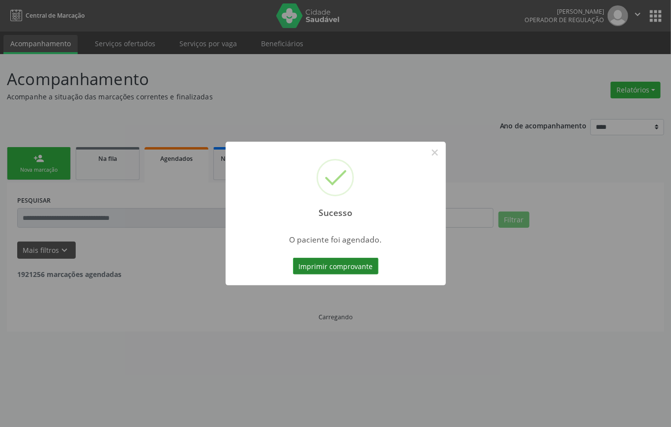
click at [350, 266] on button "Imprimir comprovante" at bounding box center [336, 266] width 86 height 17
